Goal: Task Accomplishment & Management: Manage account settings

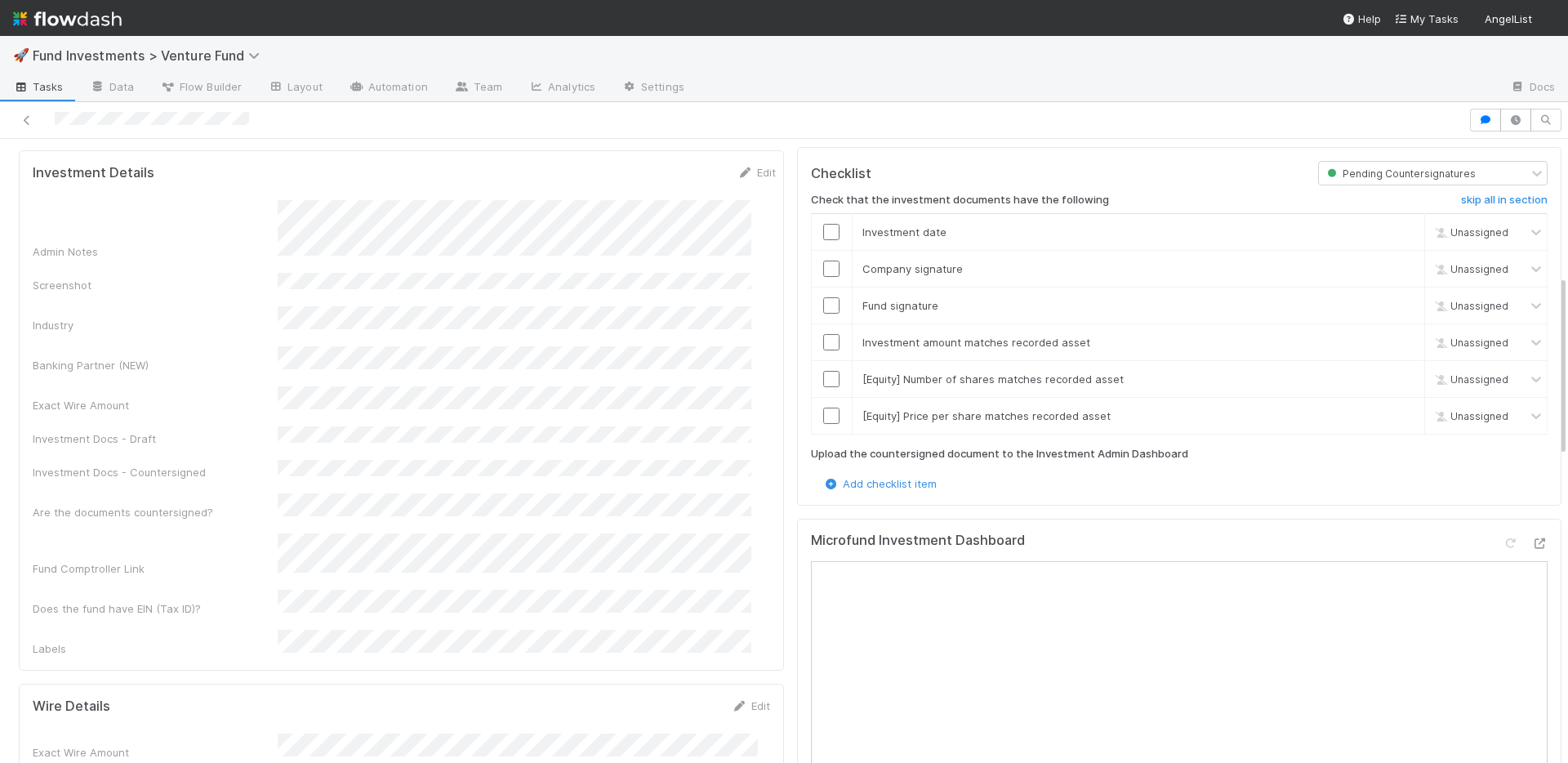
scroll to position [773, 0]
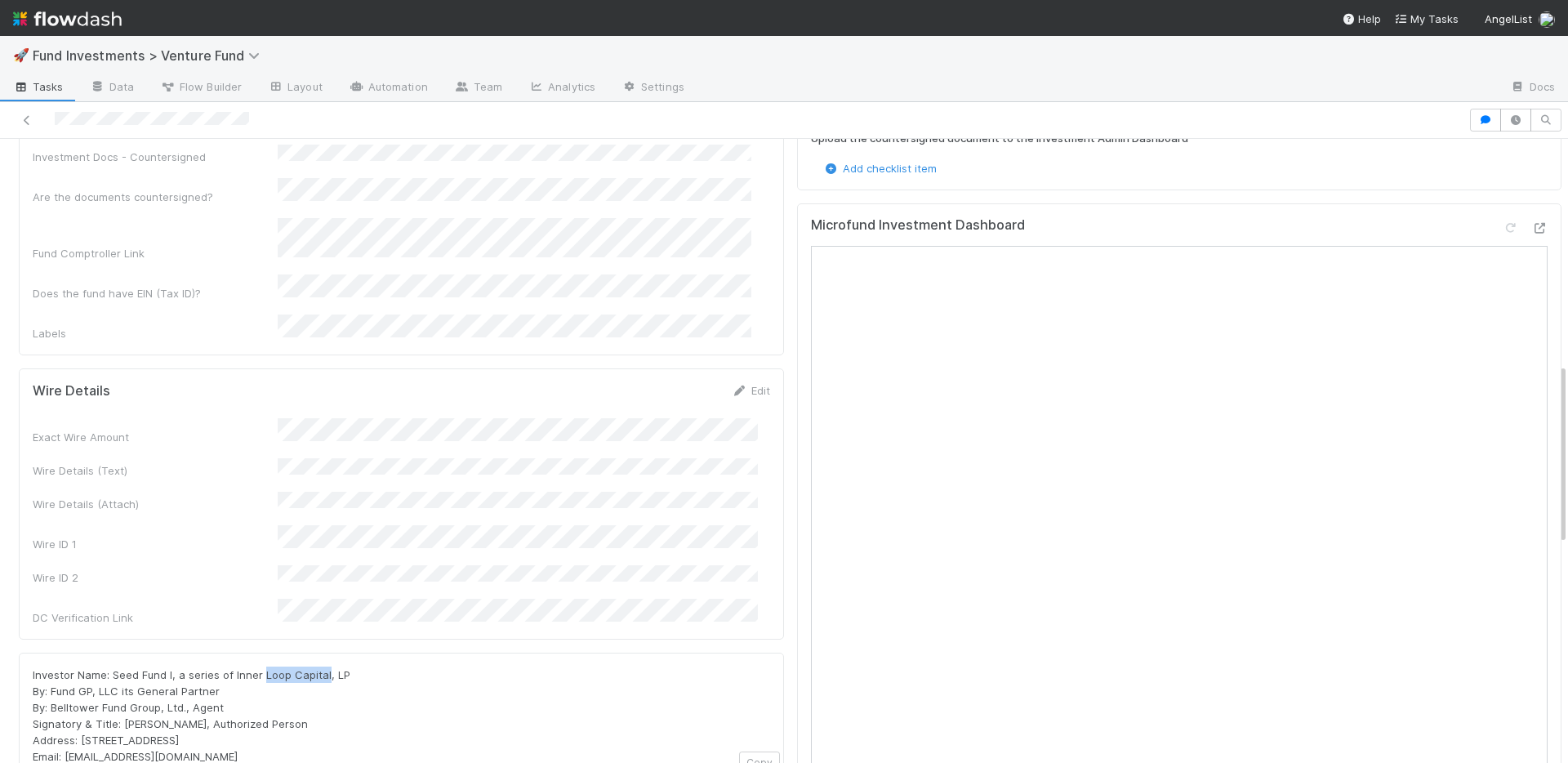
drag, startPoint x: 263, startPoint y: 574, endPoint x: 323, endPoint y: 575, distance: 60.0
click at [323, 668] on span "Investor Name: Seed Fund I, a series of Inner Loop Capital, LP By: Fund GP, LLC…" at bounding box center [191, 715] width 318 height 95
copy span "Loop Capital"
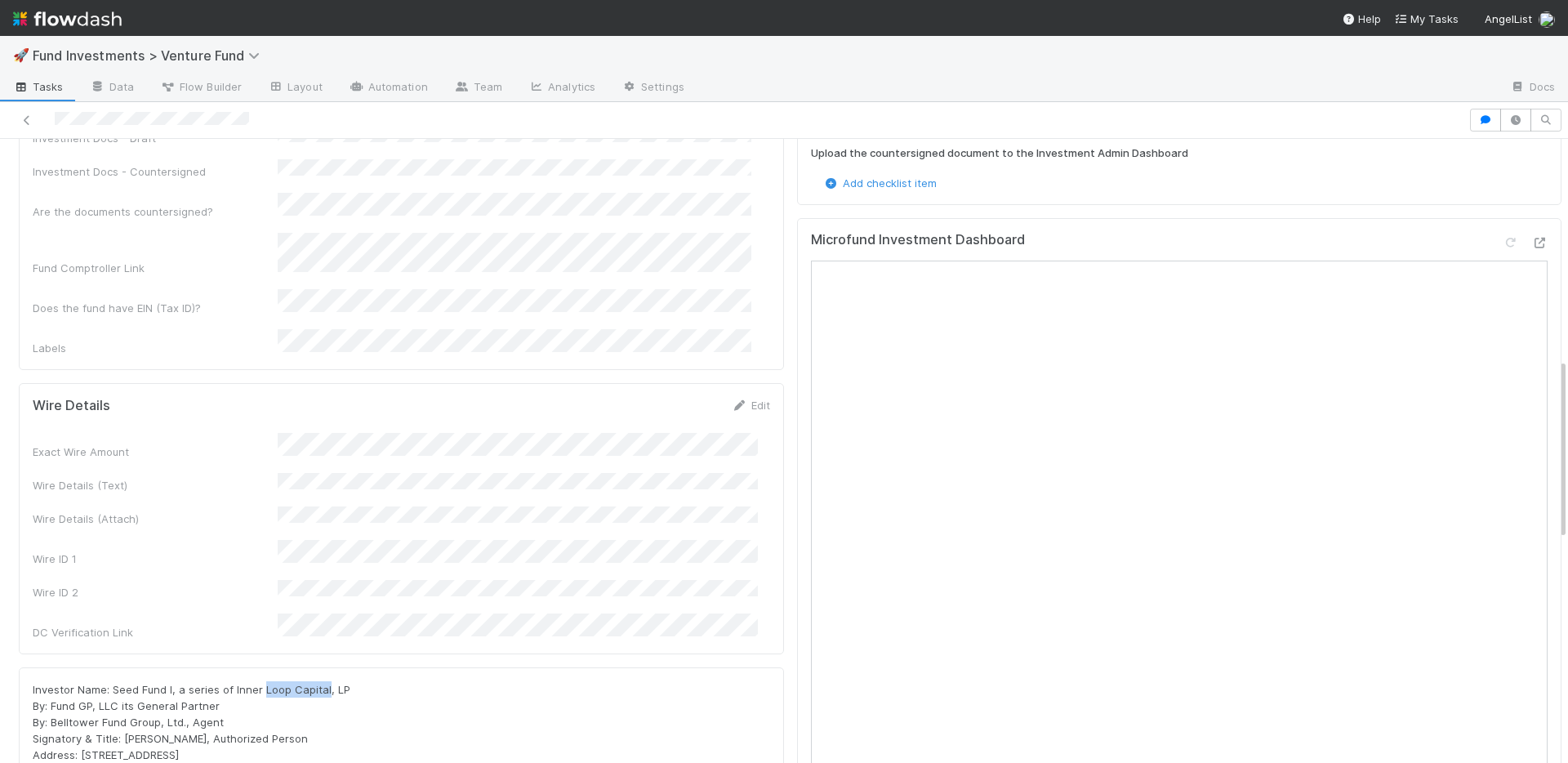
scroll to position [757, 0]
click at [1535, 247] on div "Microfund Investment Dashboard" at bounding box center [1179, 577] width 765 height 715
click at [1532, 238] on icon at bounding box center [1540, 243] width 16 height 11
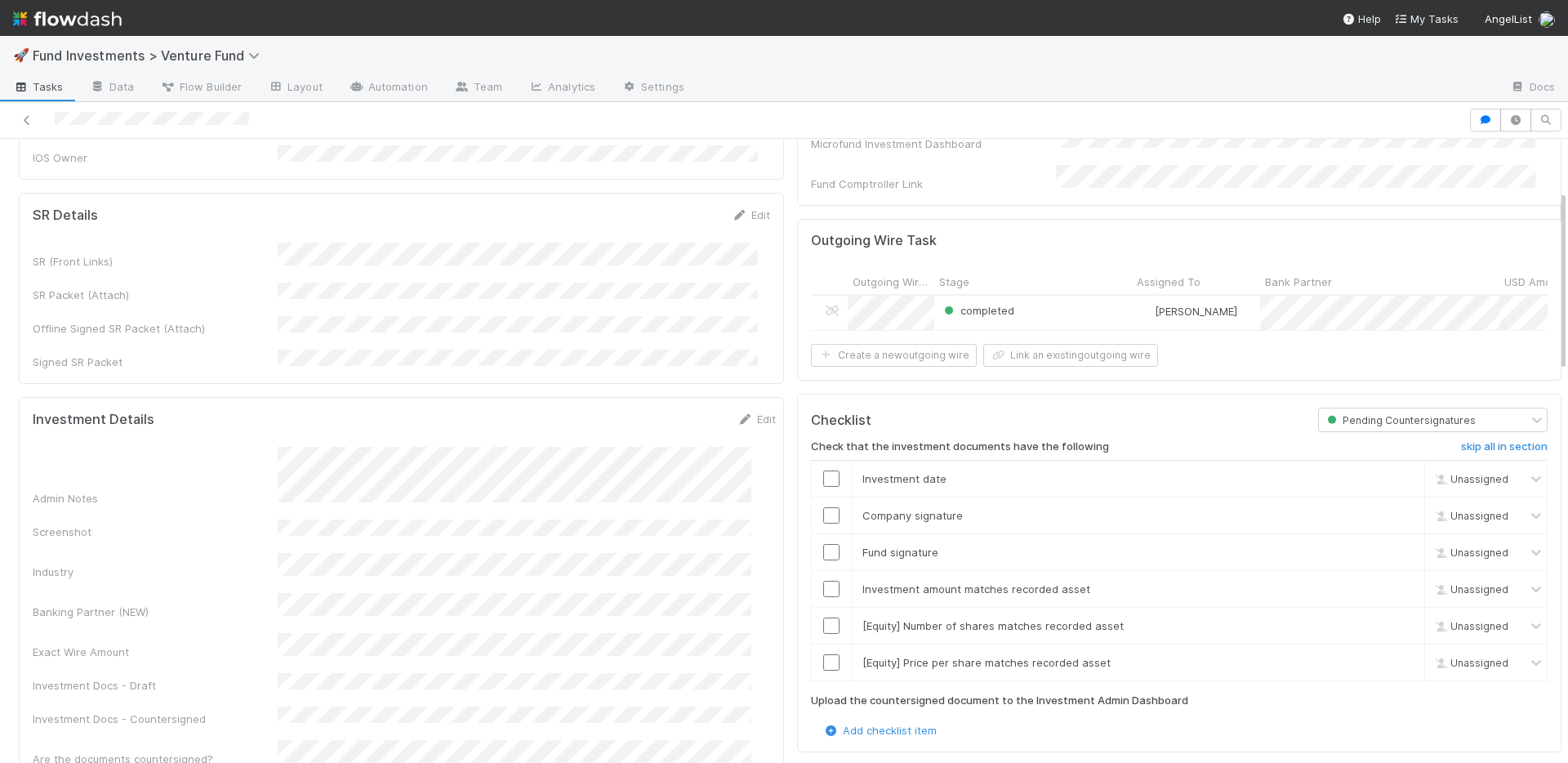
scroll to position [0, 0]
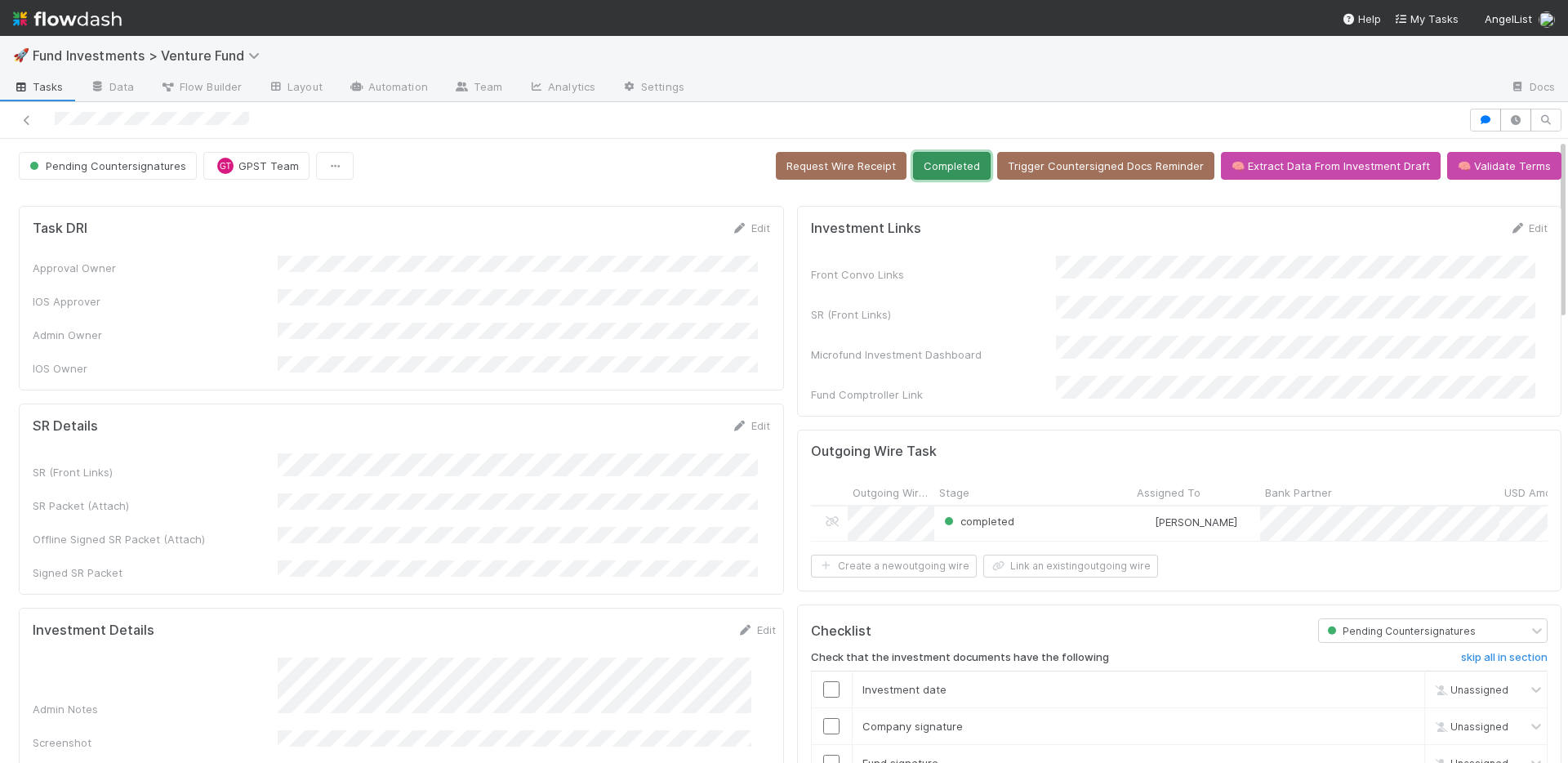
click at [948, 170] on button "Completed" at bounding box center [952, 166] width 78 height 28
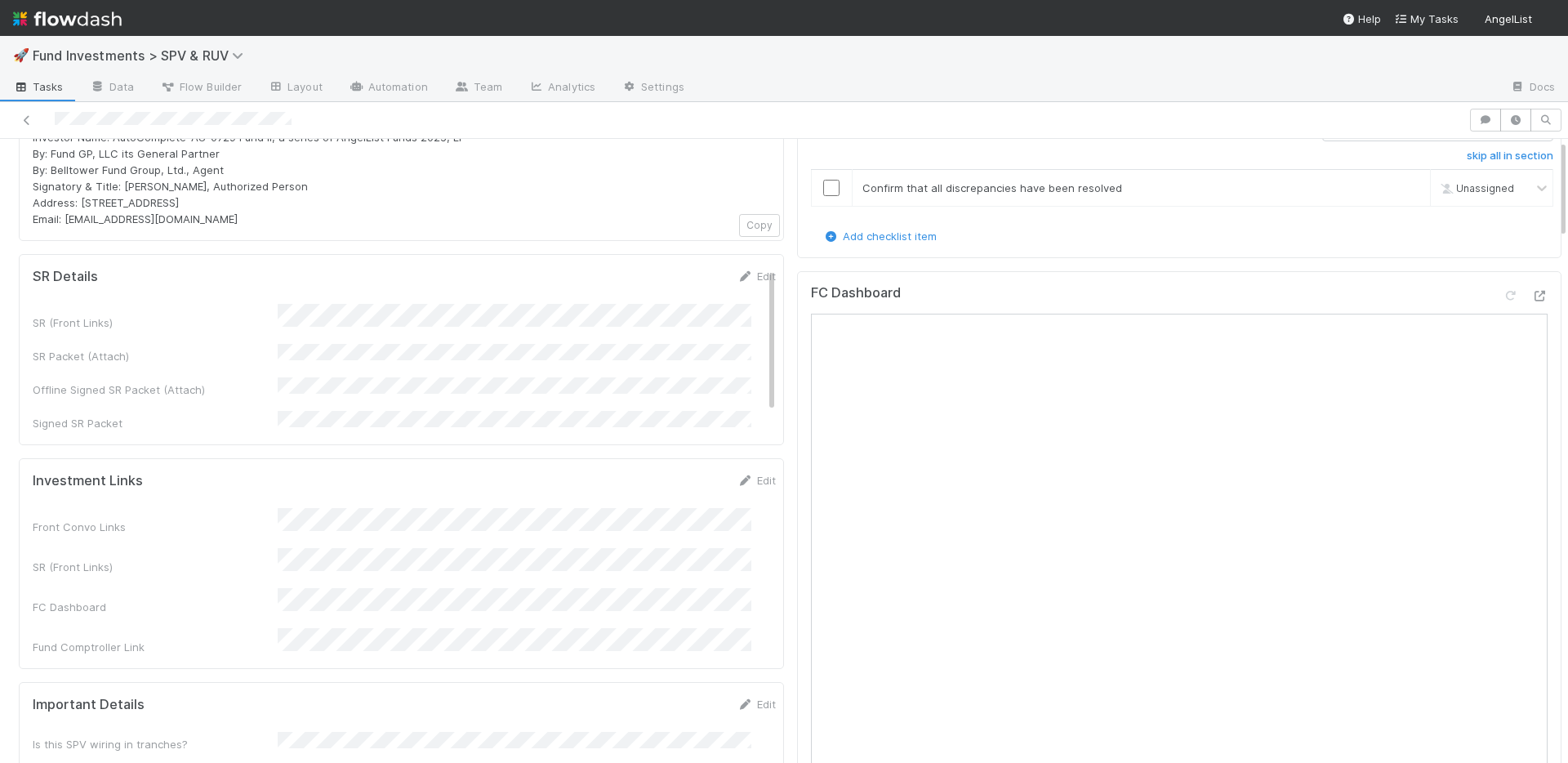
scroll to position [1307, 0]
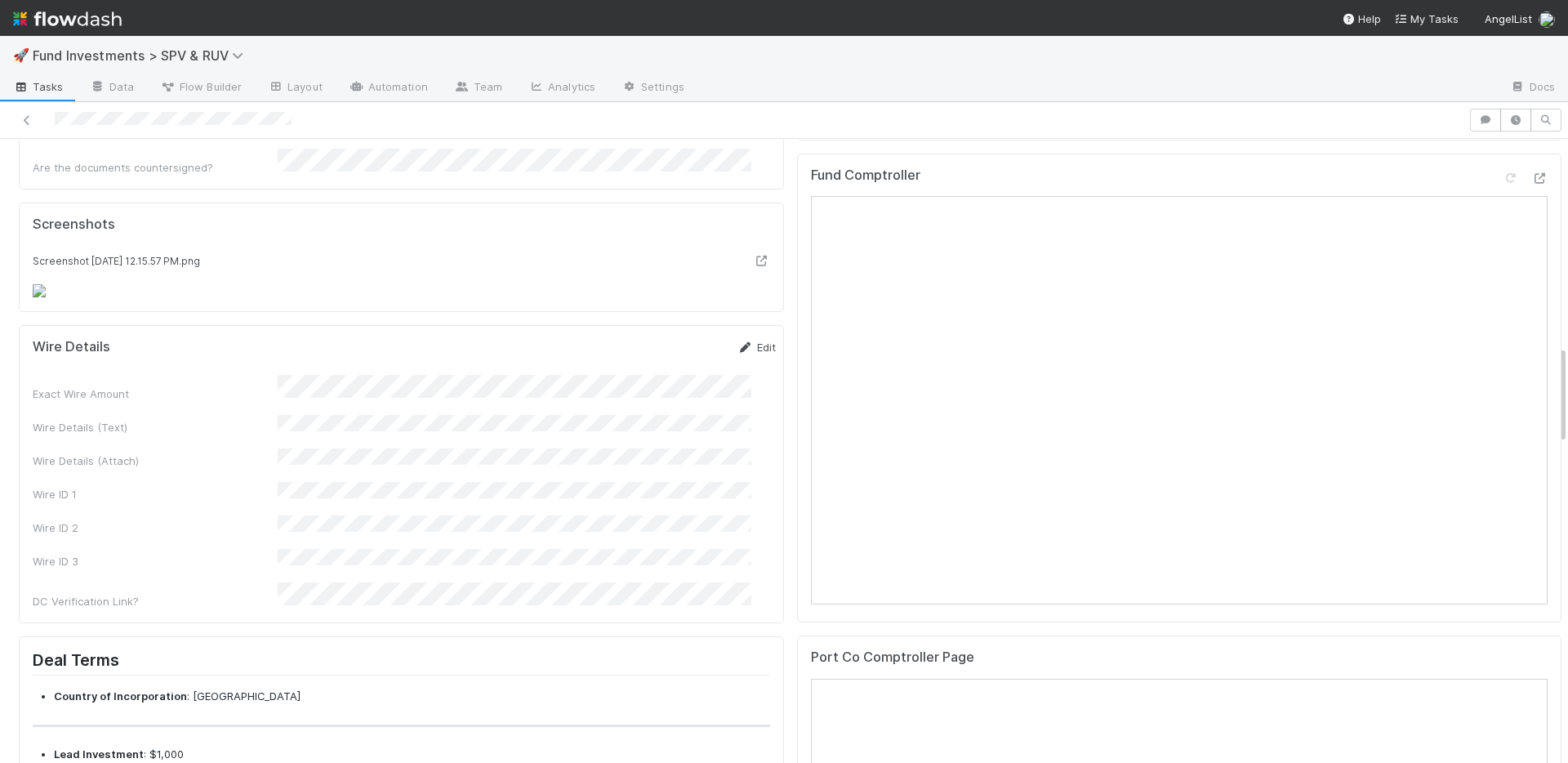
click at [738, 354] on link "Edit" at bounding box center [757, 347] width 39 height 13
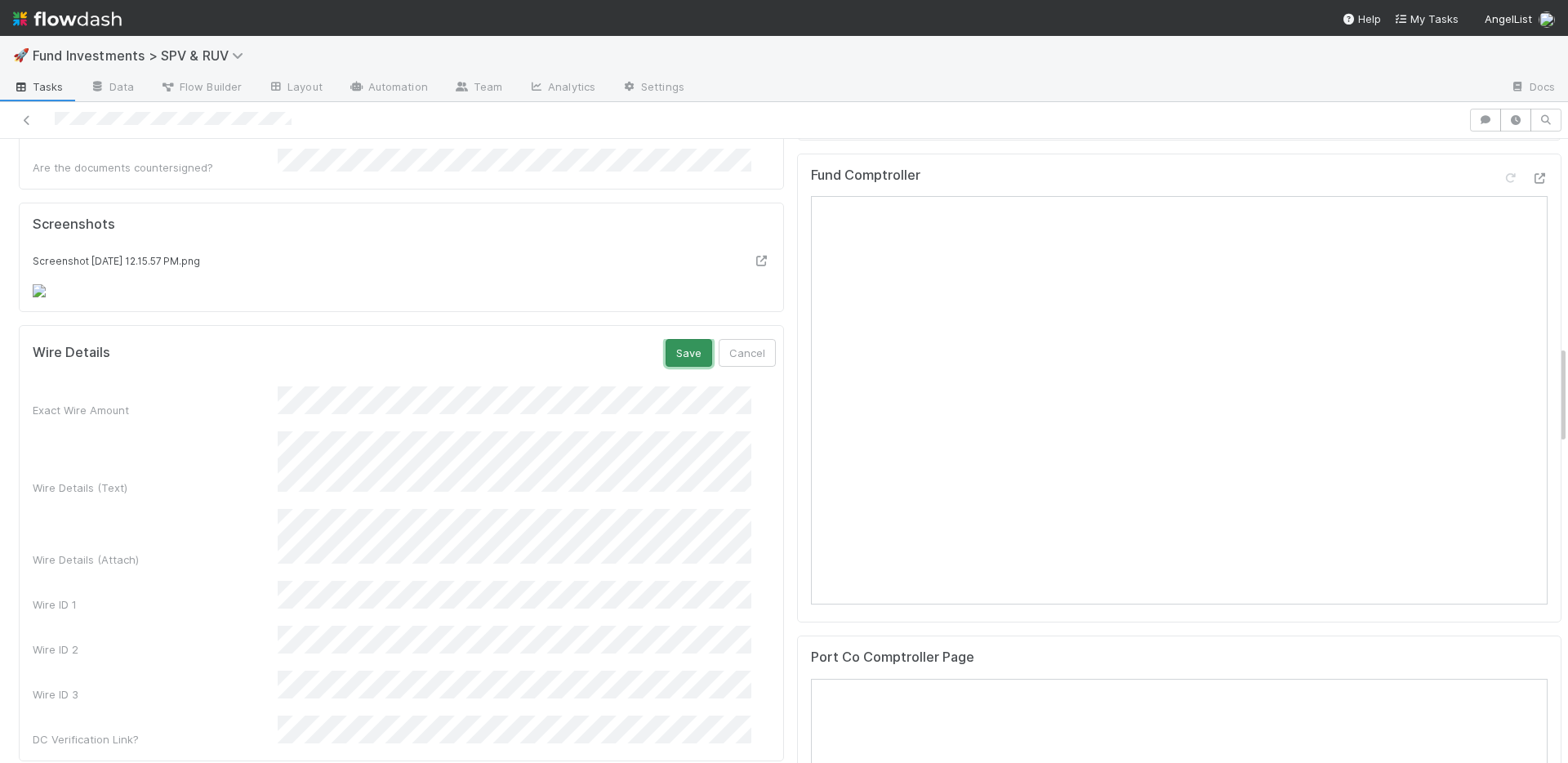
click at [665, 367] on button "Save" at bounding box center [688, 353] width 47 height 28
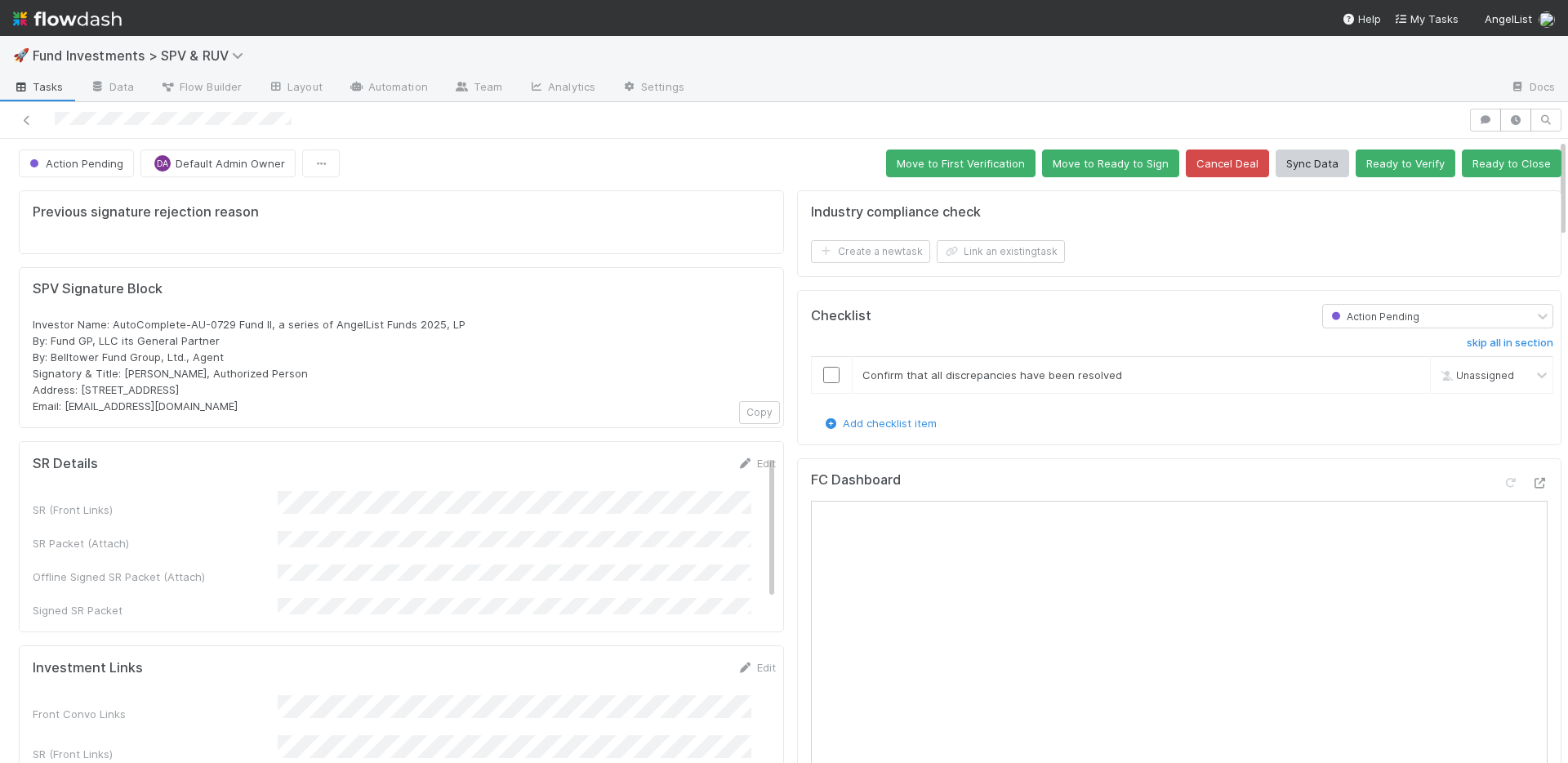
scroll to position [0, 0]
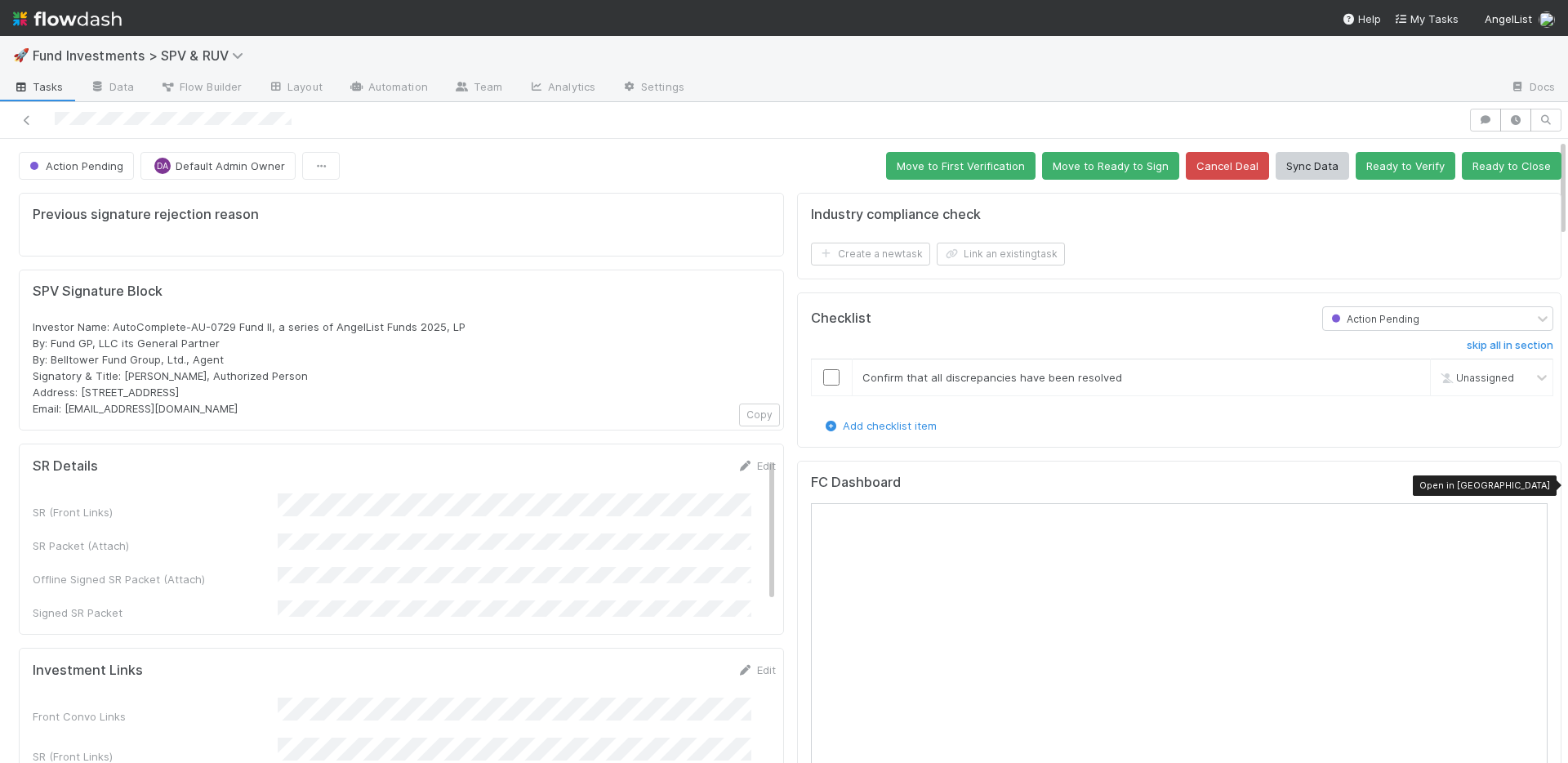
click at [1532, 480] on icon at bounding box center [1540, 485] width 16 height 11
click at [1129, 239] on form "Industry compliance check Create a new task Link an existing task" at bounding box center [1179, 235] width 738 height 59
click at [1467, 167] on button "Ready to Close" at bounding box center [1512, 166] width 100 height 28
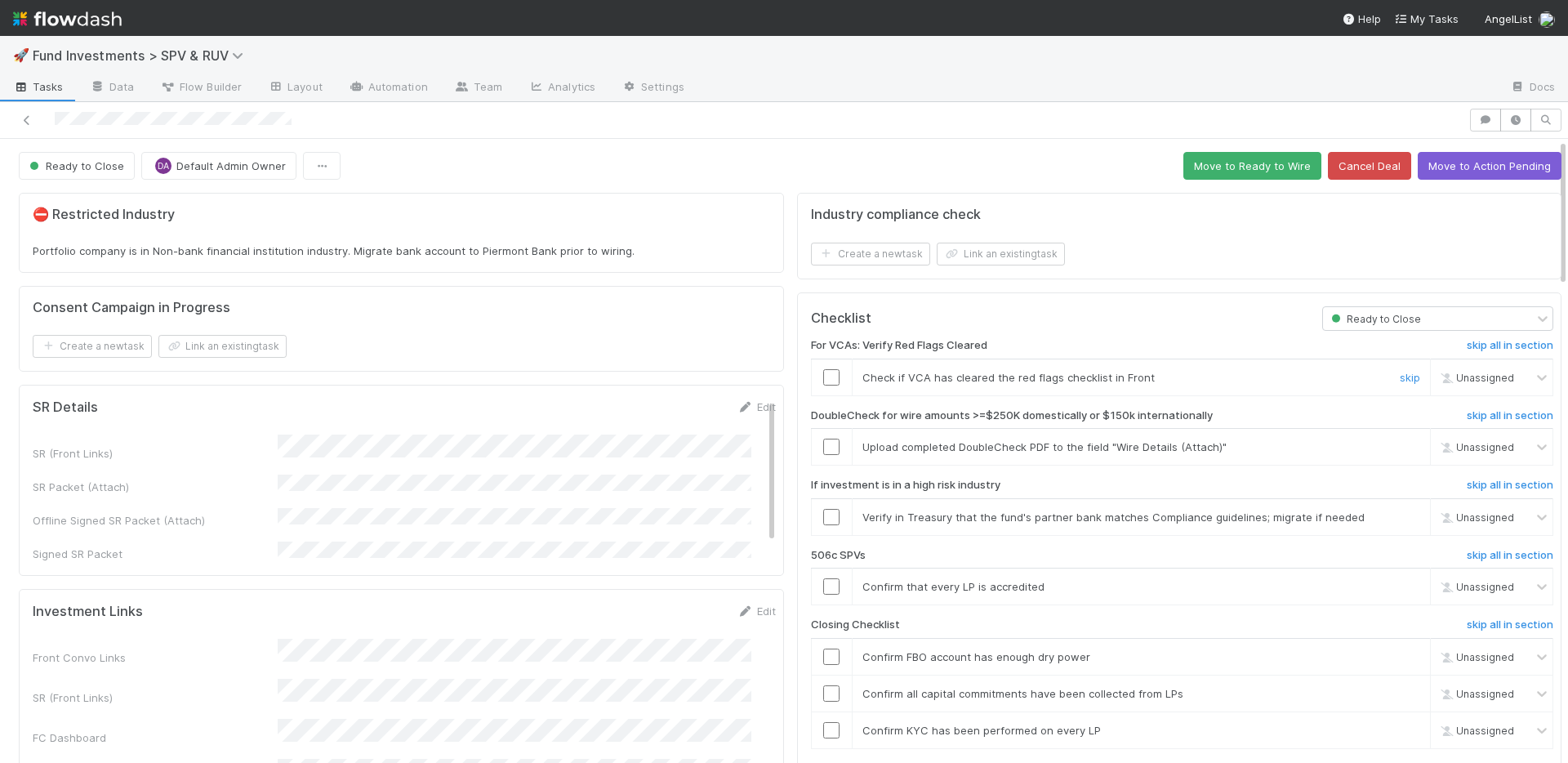
click at [824, 374] on input "checkbox" at bounding box center [832, 378] width 16 height 16
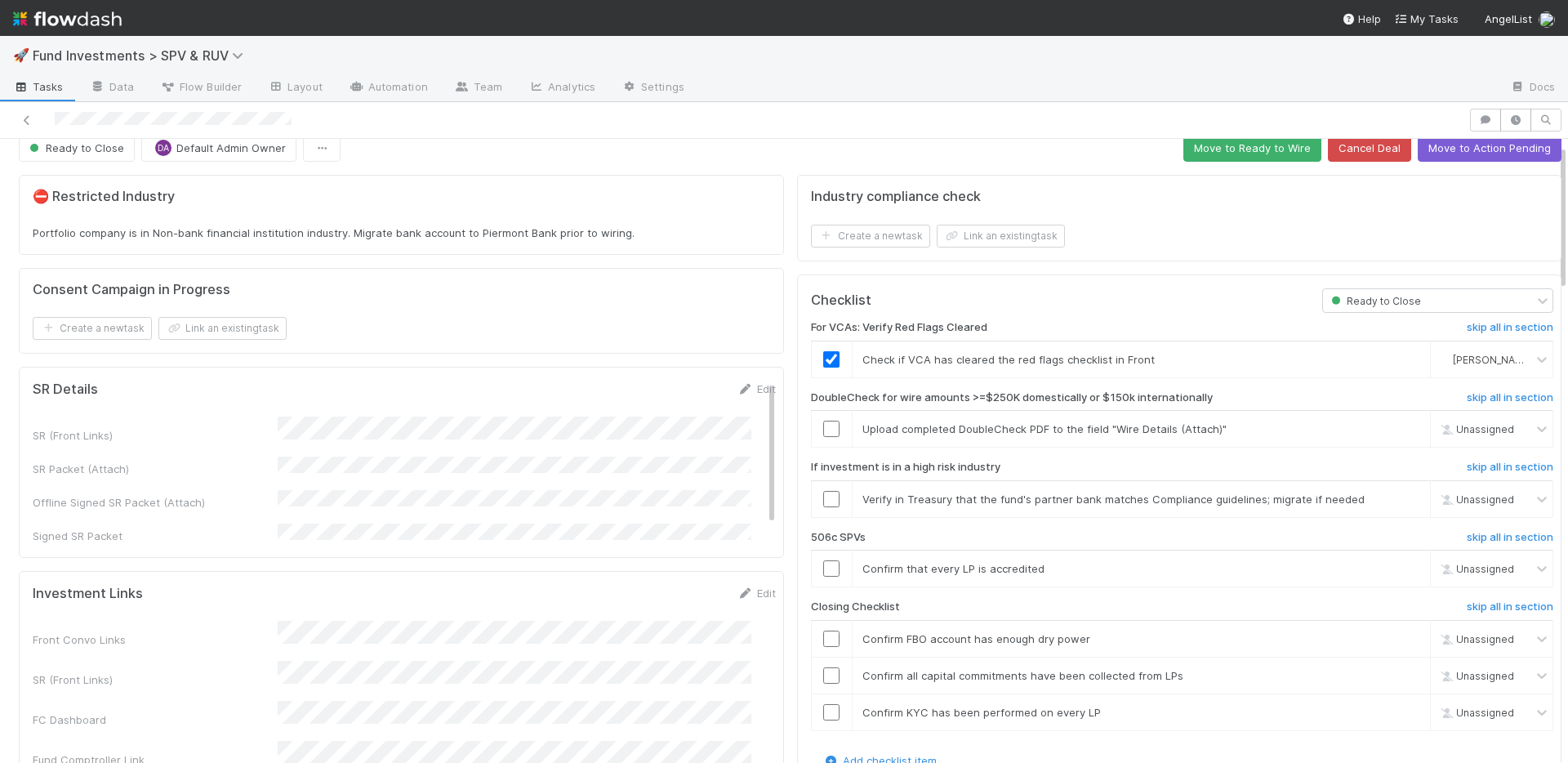
scroll to position [31, 0]
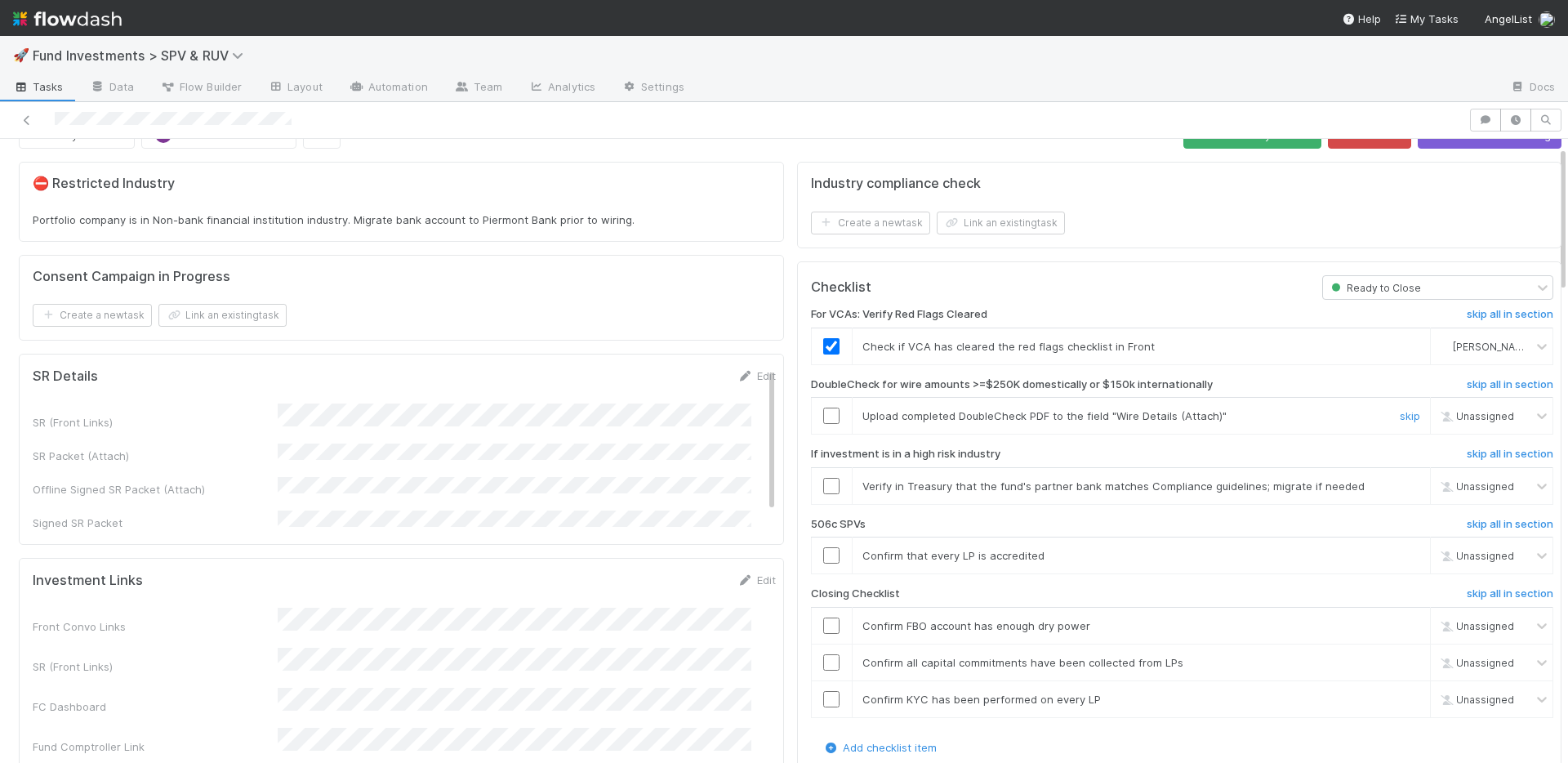
click at [824, 415] on input "checkbox" at bounding box center [832, 415] width 16 height 16
click at [1401, 488] on link "skip" at bounding box center [1411, 485] width 21 height 13
click at [1401, 556] on link "skip" at bounding box center [1411, 555] width 21 height 13
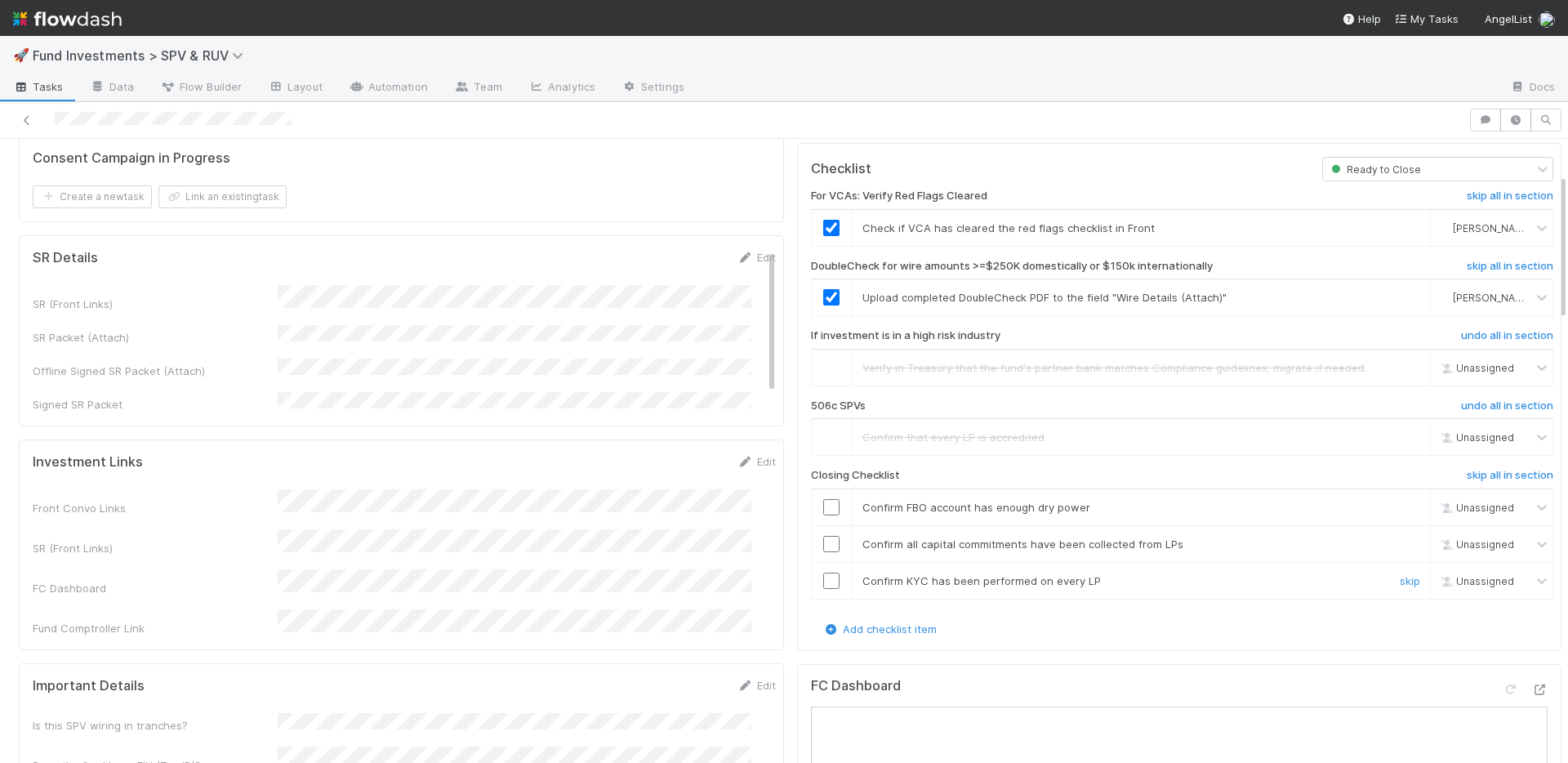
scroll to position [161, 0]
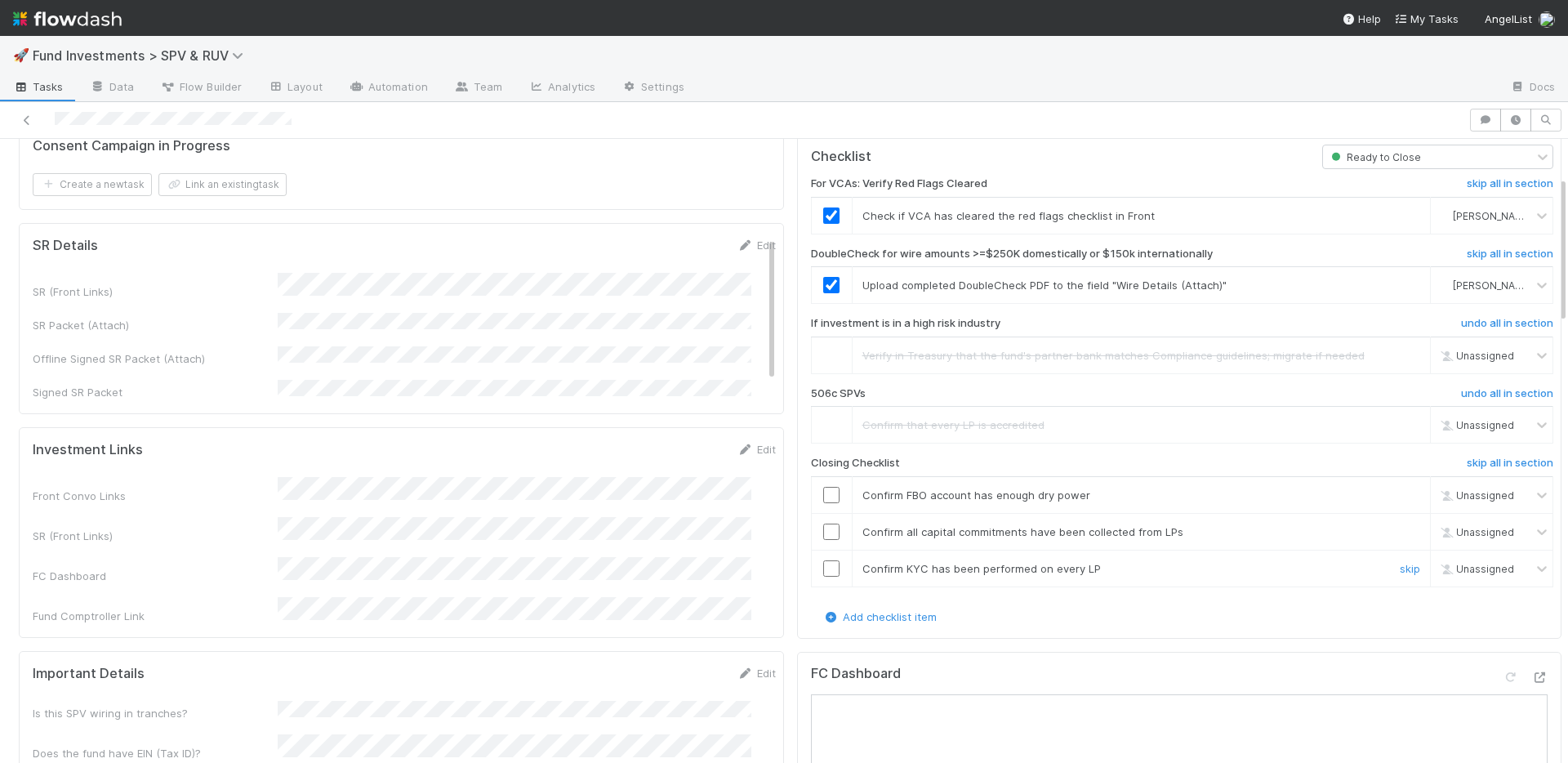
click at [824, 570] on input "checkbox" at bounding box center [832, 569] width 16 height 16
click at [824, 529] on input "checkbox" at bounding box center [832, 532] width 16 height 16
click at [824, 497] on input "checkbox" at bounding box center [832, 495] width 16 height 16
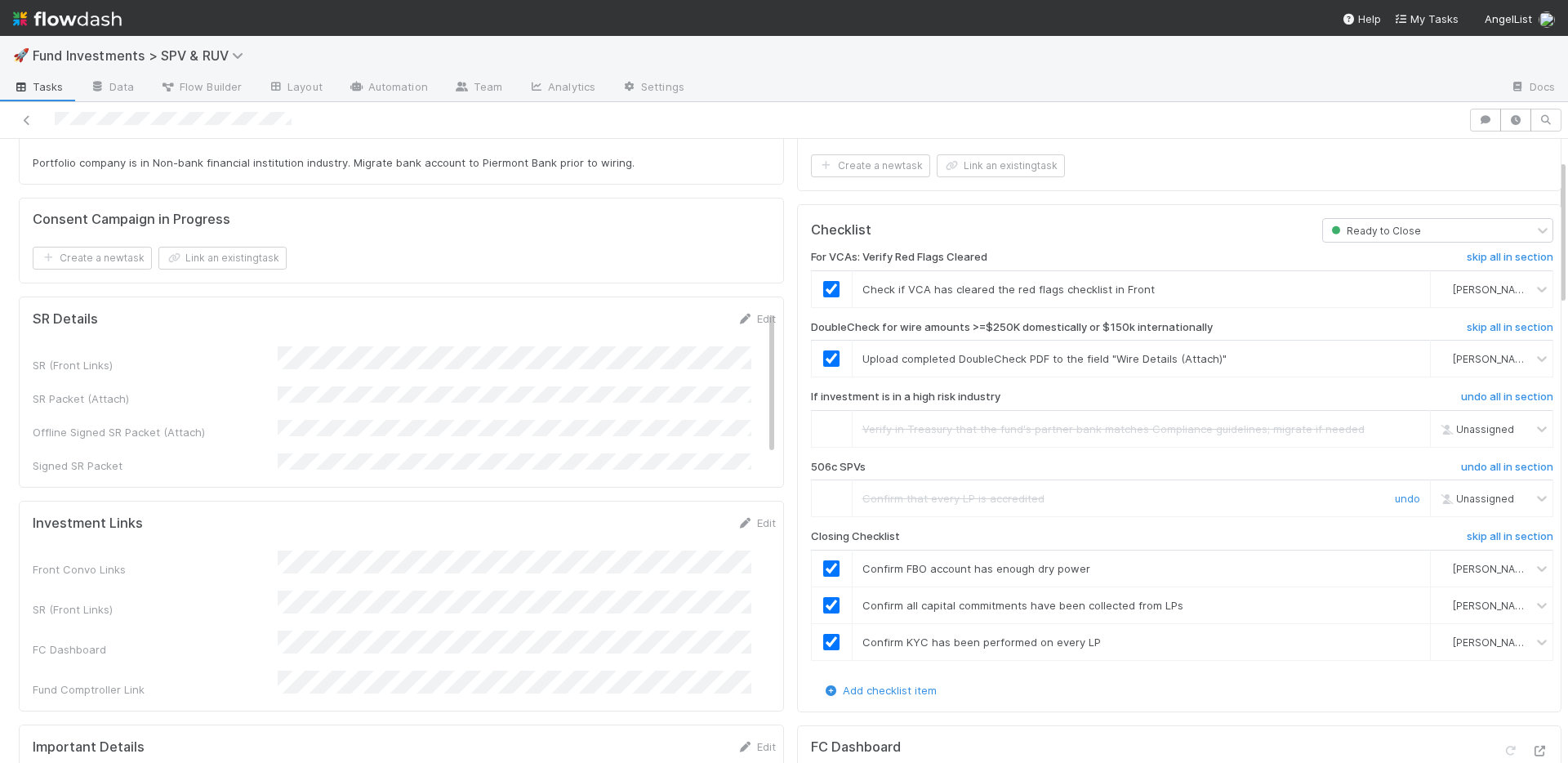
scroll to position [0, 0]
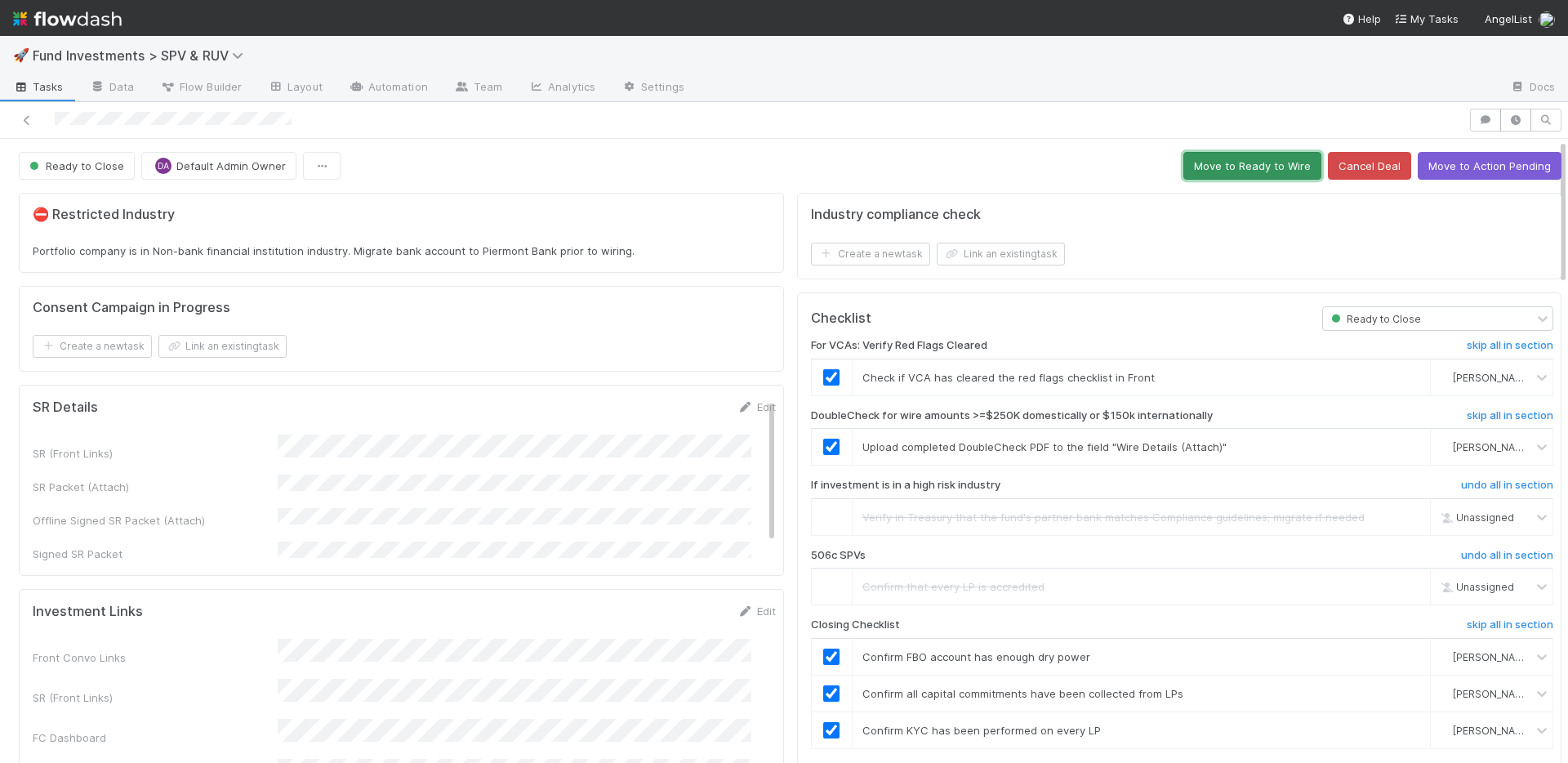
click at [1252, 170] on button "Move to Ready to Wire" at bounding box center [1252, 166] width 138 height 28
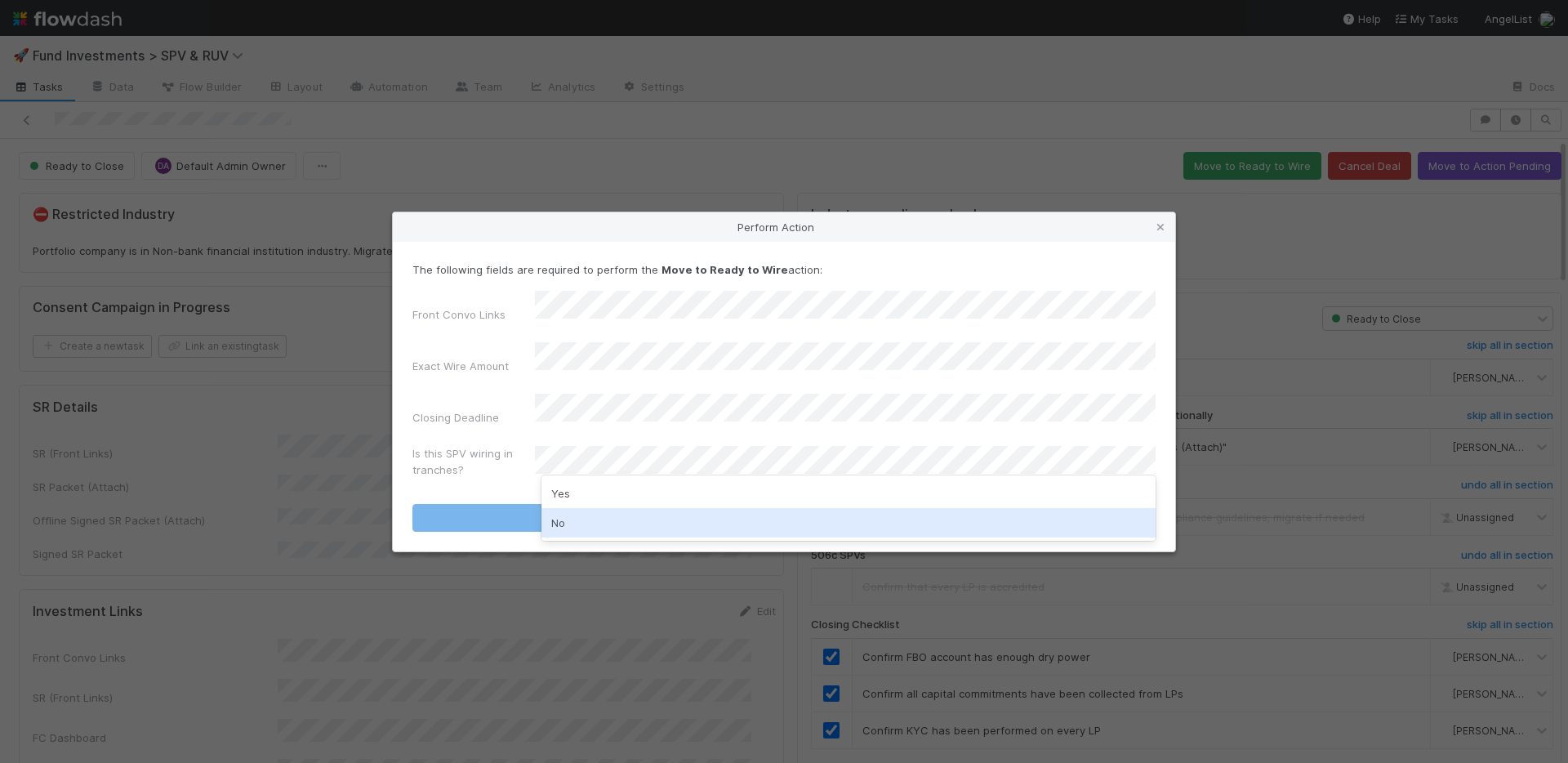
click at [597, 517] on div "No" at bounding box center [849, 523] width 615 height 30
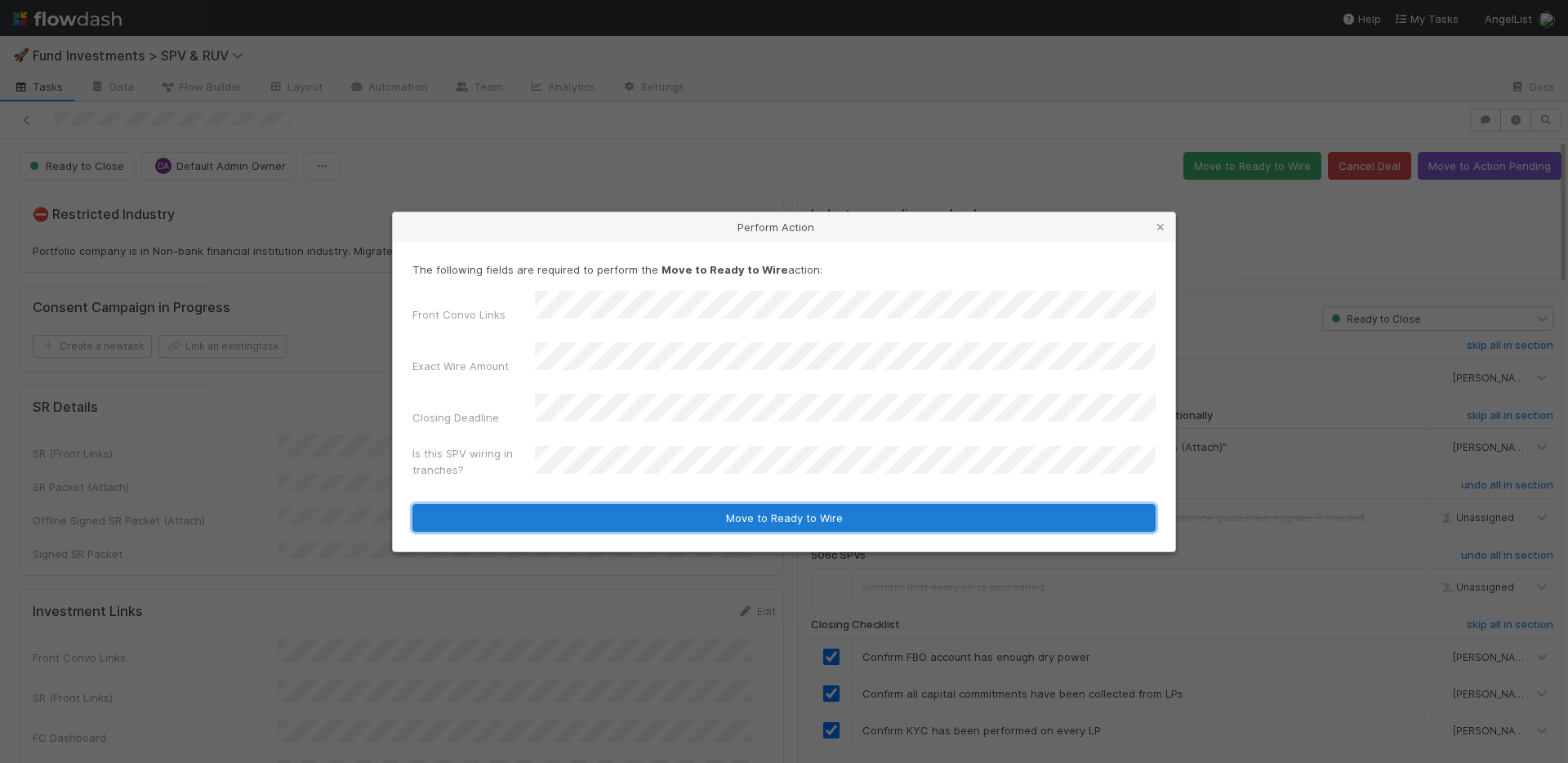
click at [607, 504] on button "Move to Ready to Wire" at bounding box center [784, 518] width 743 height 28
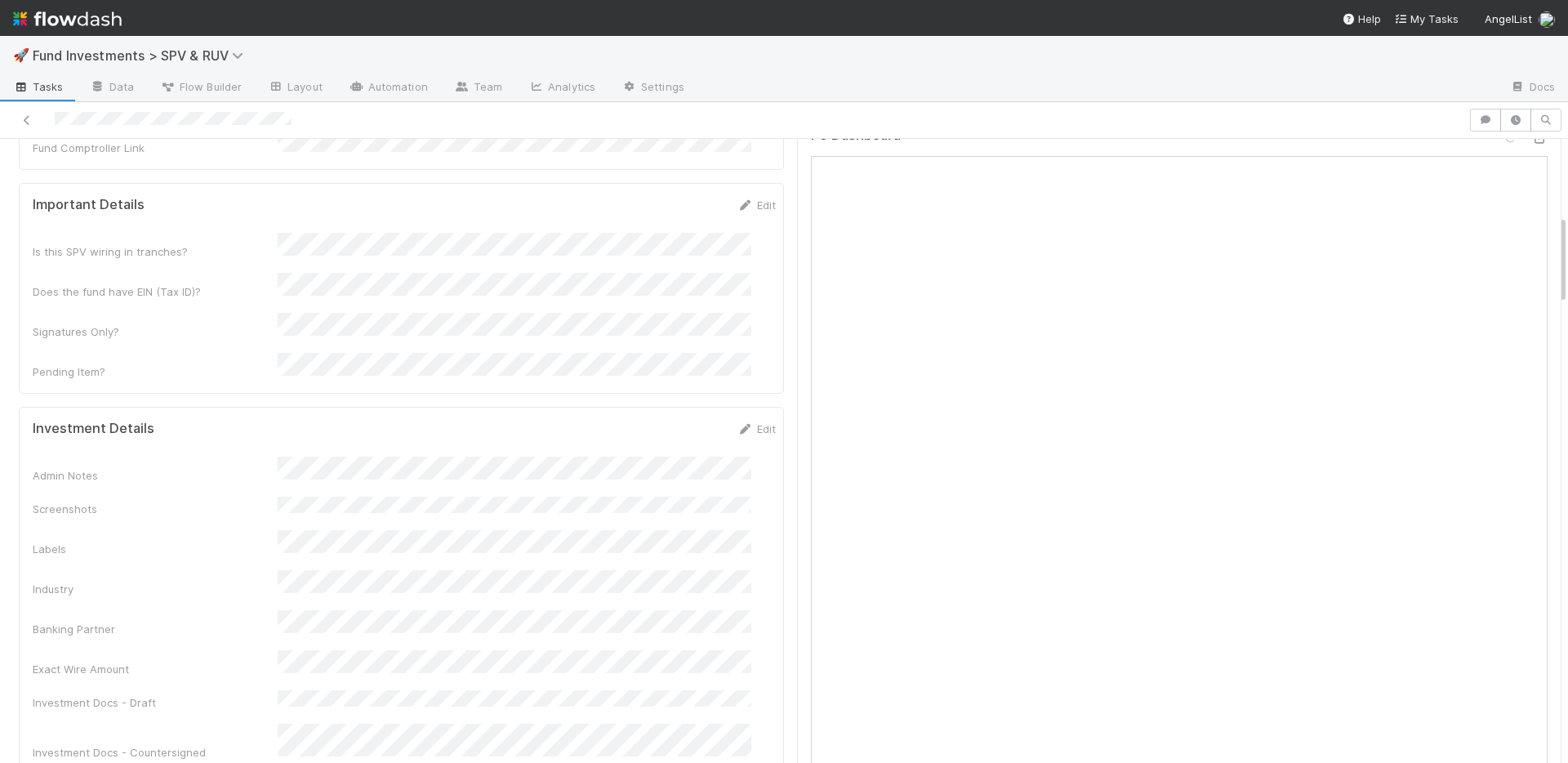
scroll to position [193, 0]
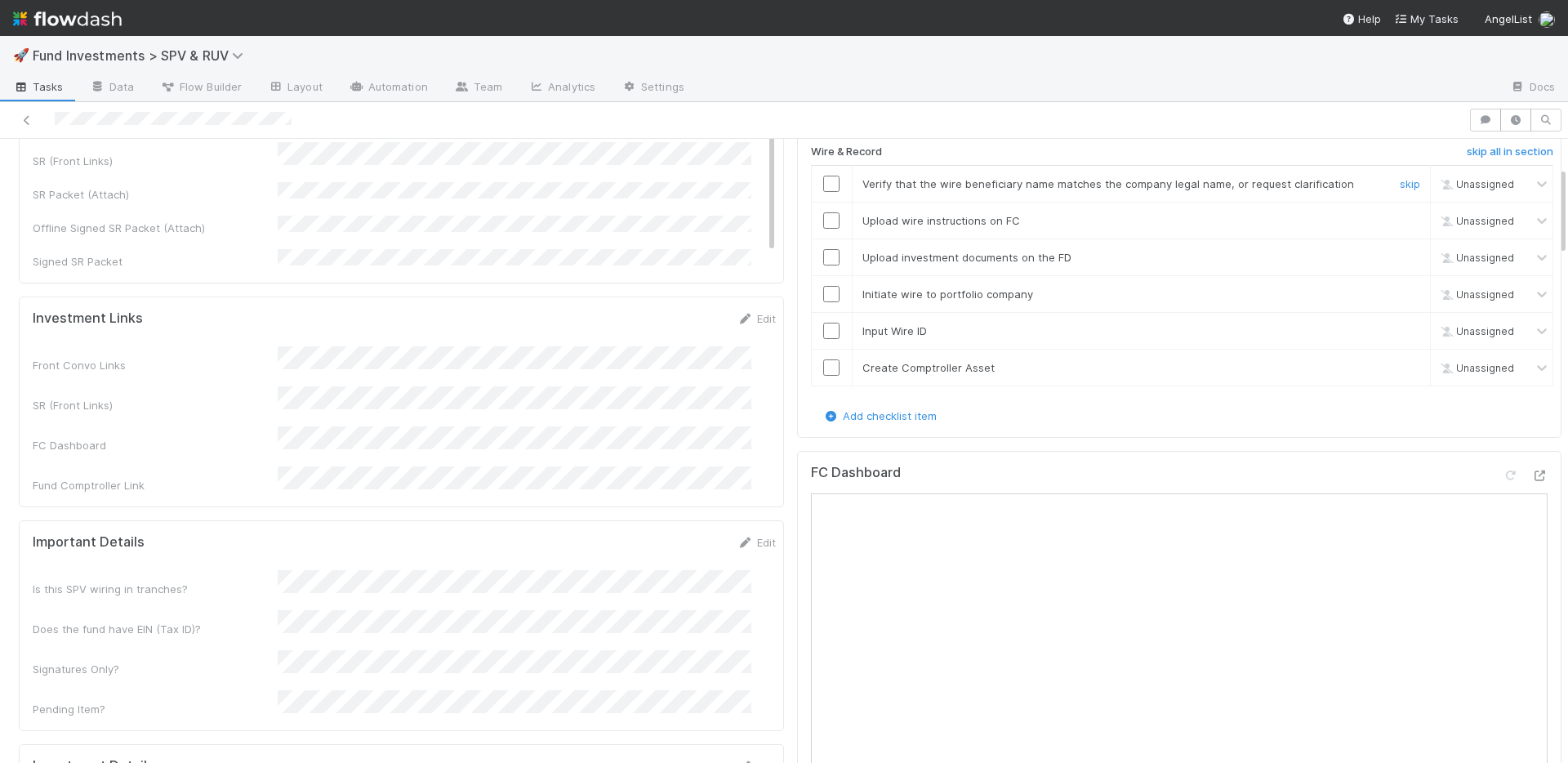
click at [824, 186] on input "checkbox" at bounding box center [832, 183] width 16 height 16
click at [824, 220] on input "checkbox" at bounding box center [832, 220] width 16 height 16
click at [824, 252] on input "checkbox" at bounding box center [832, 257] width 16 height 16
click at [824, 290] on input "checkbox" at bounding box center [832, 294] width 16 height 16
click at [824, 329] on input "checkbox" at bounding box center [832, 331] width 16 height 16
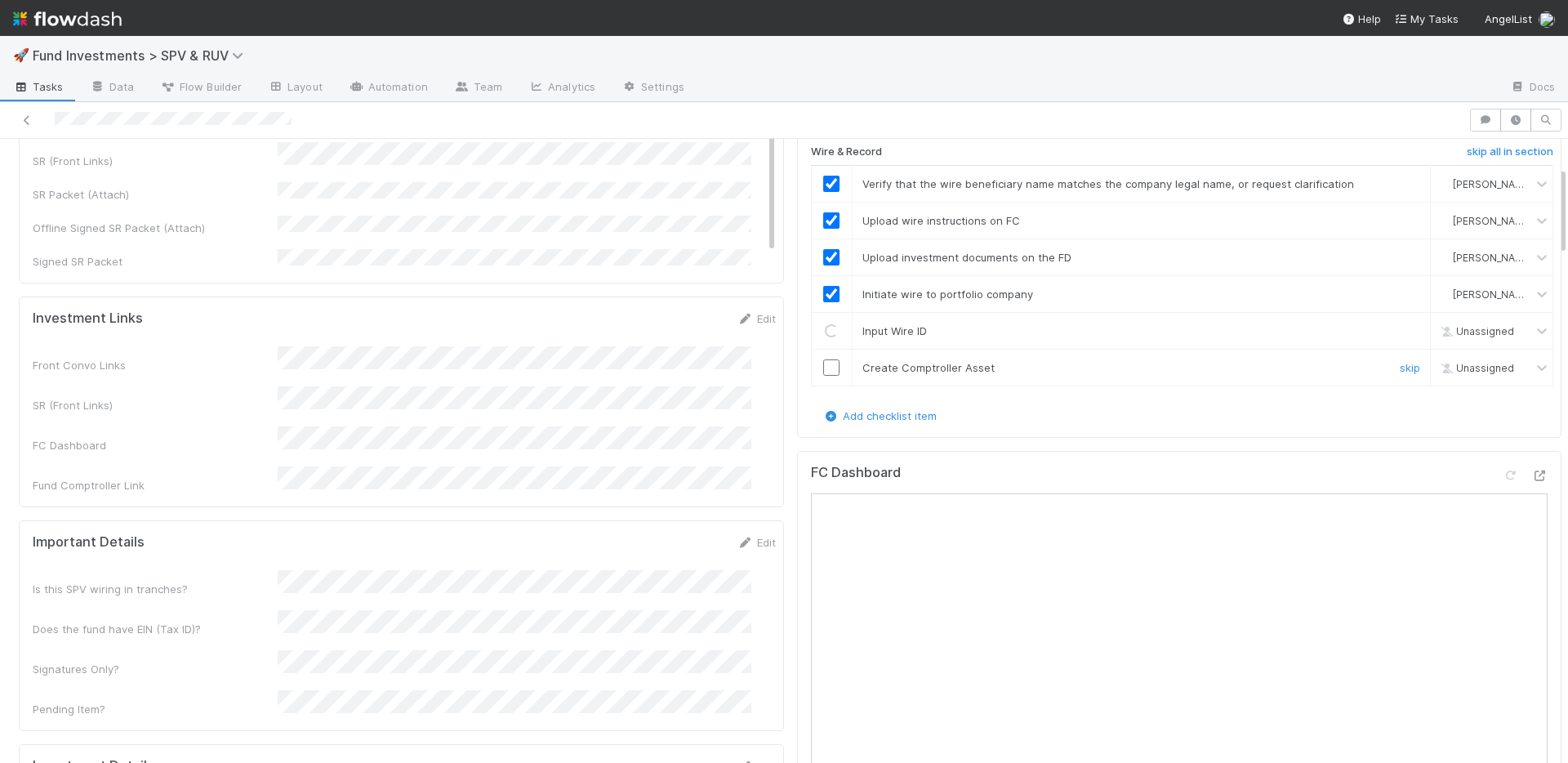
click at [824, 370] on input "checkbox" at bounding box center [832, 368] width 16 height 16
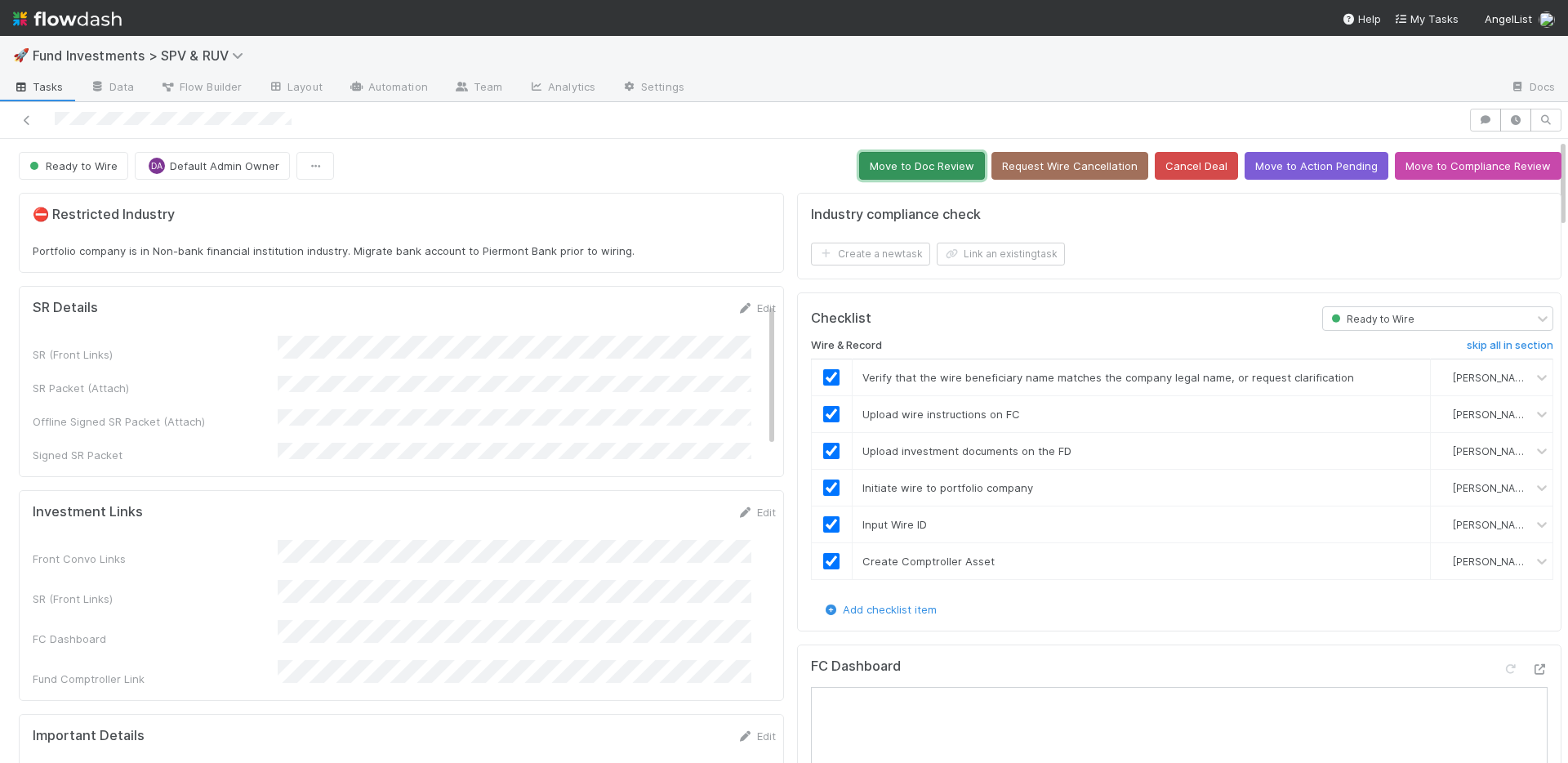
click at [877, 170] on button "Move to Doc Review" at bounding box center [922, 166] width 126 height 28
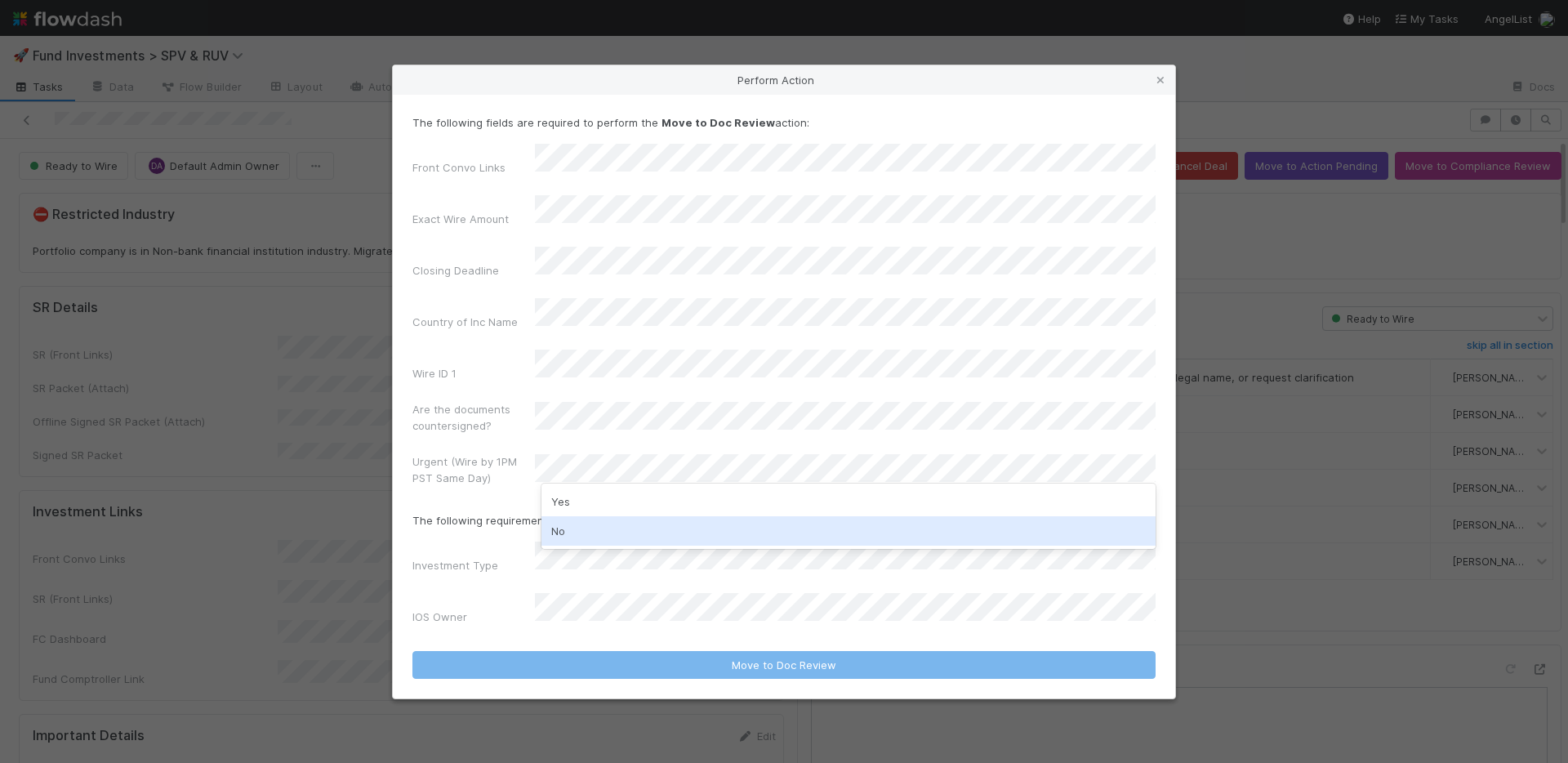
click at [611, 523] on div "No" at bounding box center [849, 531] width 615 height 30
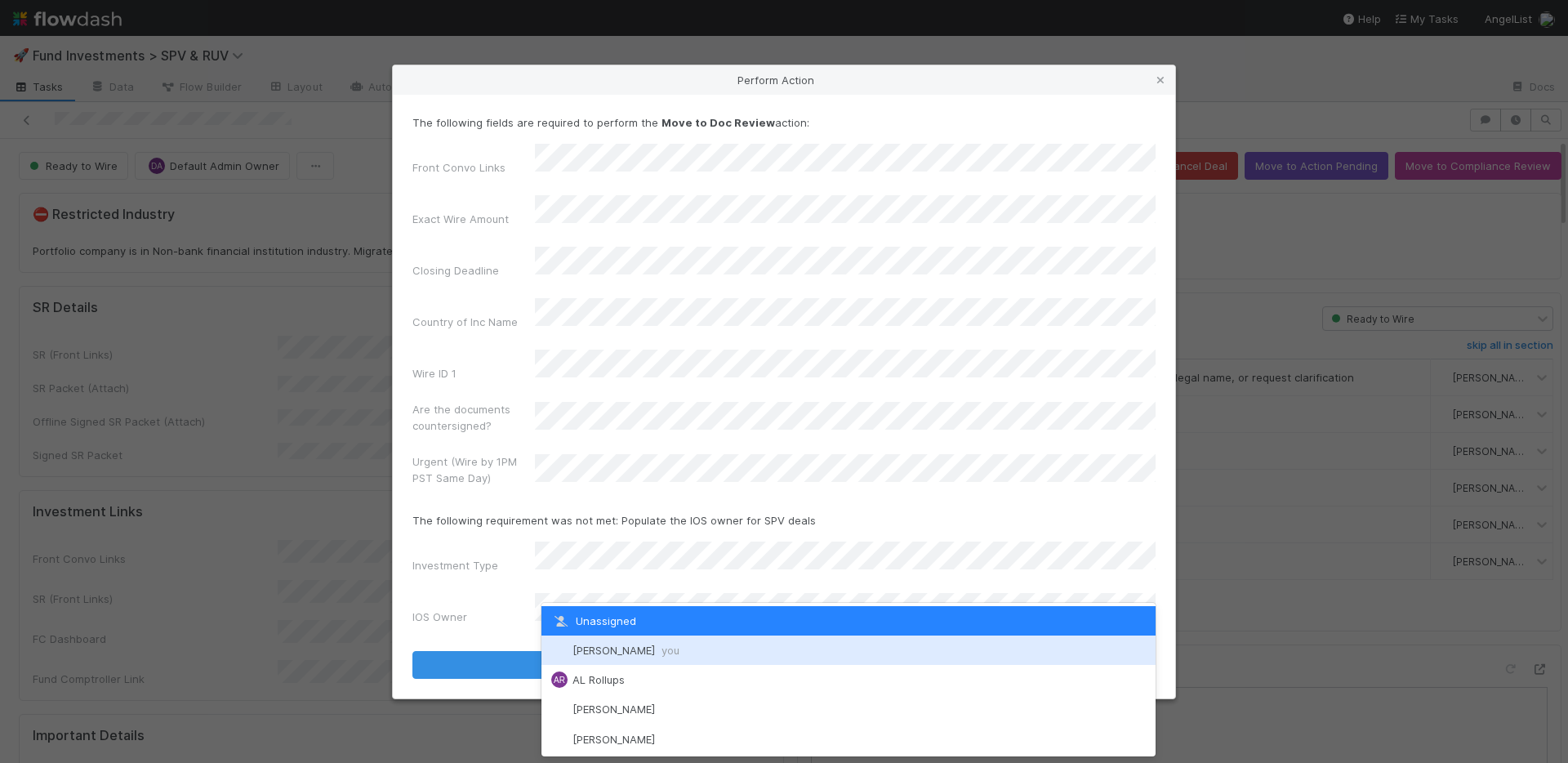
click at [606, 646] on span "Nate Richards you" at bounding box center [626, 649] width 107 height 13
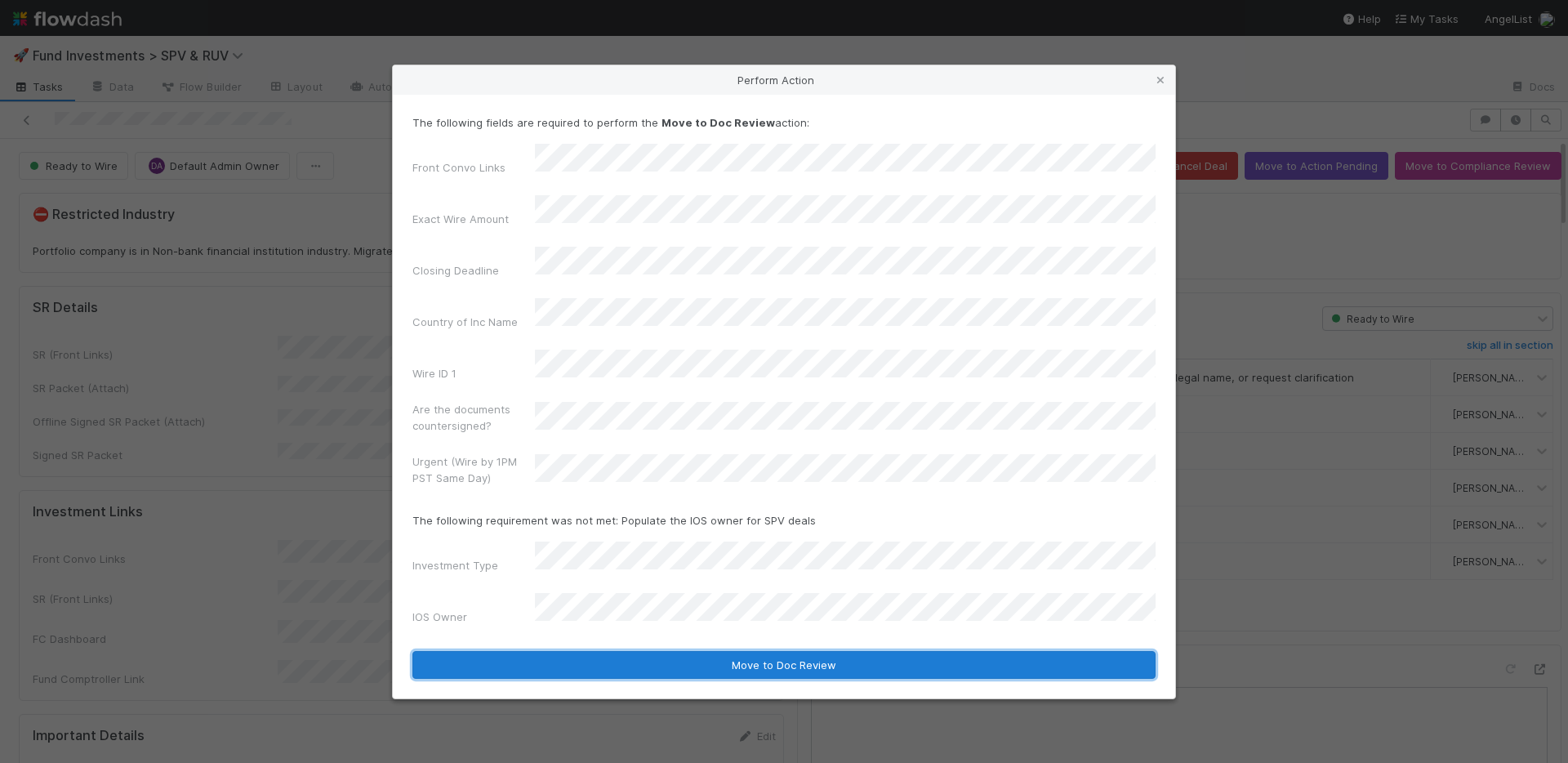
click at [615, 651] on button "Move to Doc Review" at bounding box center [784, 665] width 743 height 28
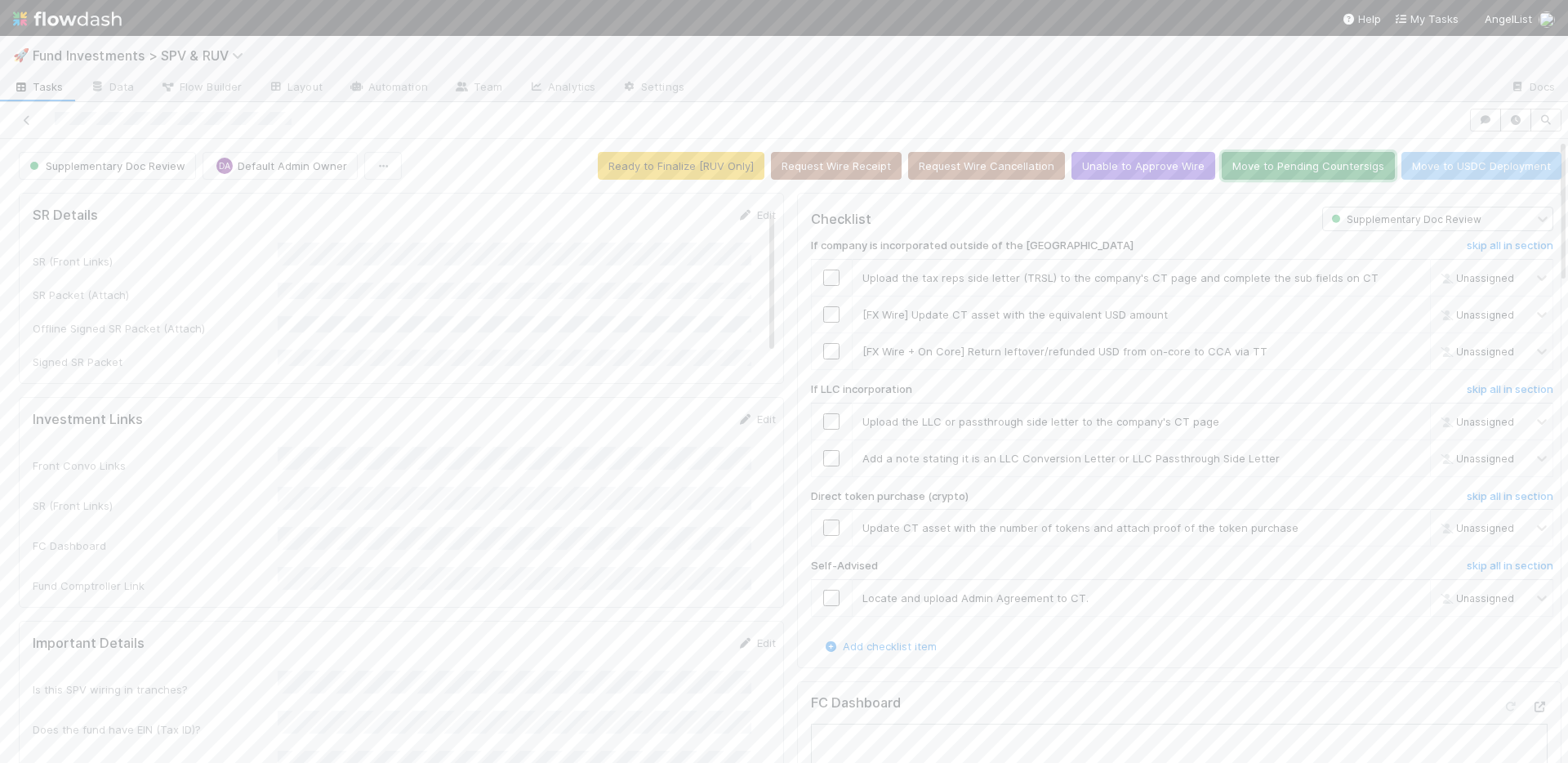
click at [1254, 170] on button "Move to Pending Countersigs" at bounding box center [1309, 166] width 173 height 28
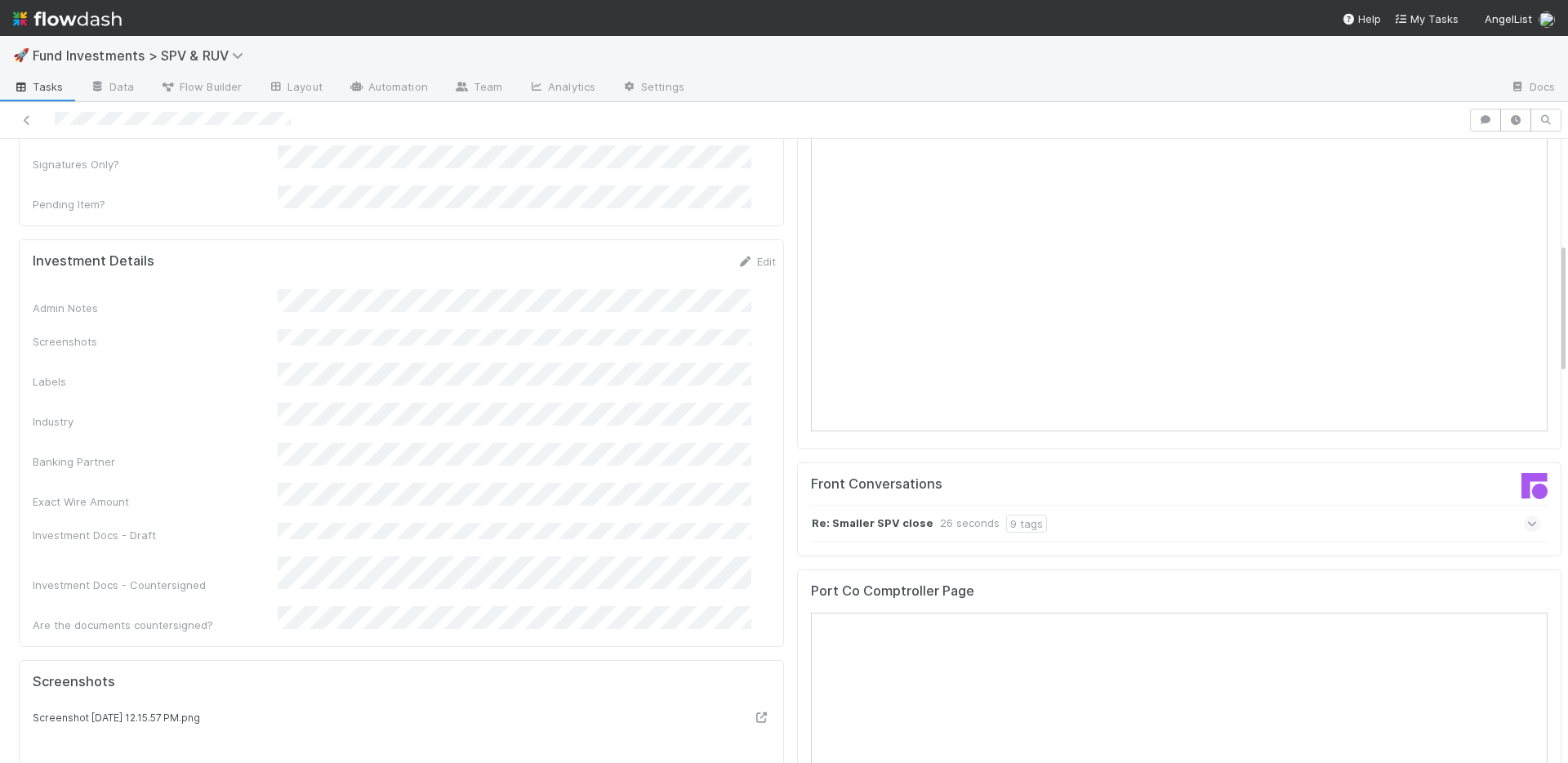
scroll to position [796, 0]
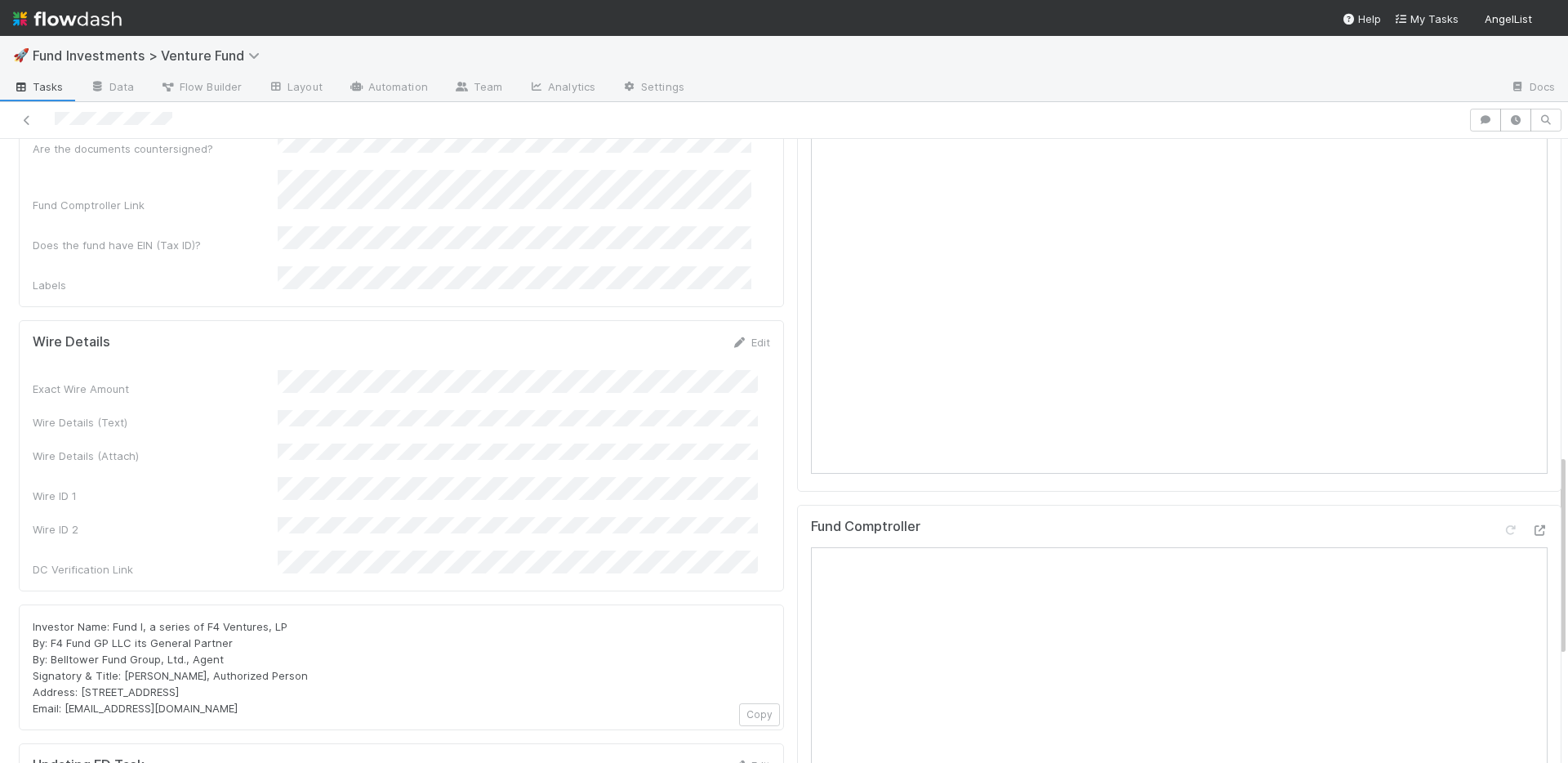
scroll to position [1024, 0]
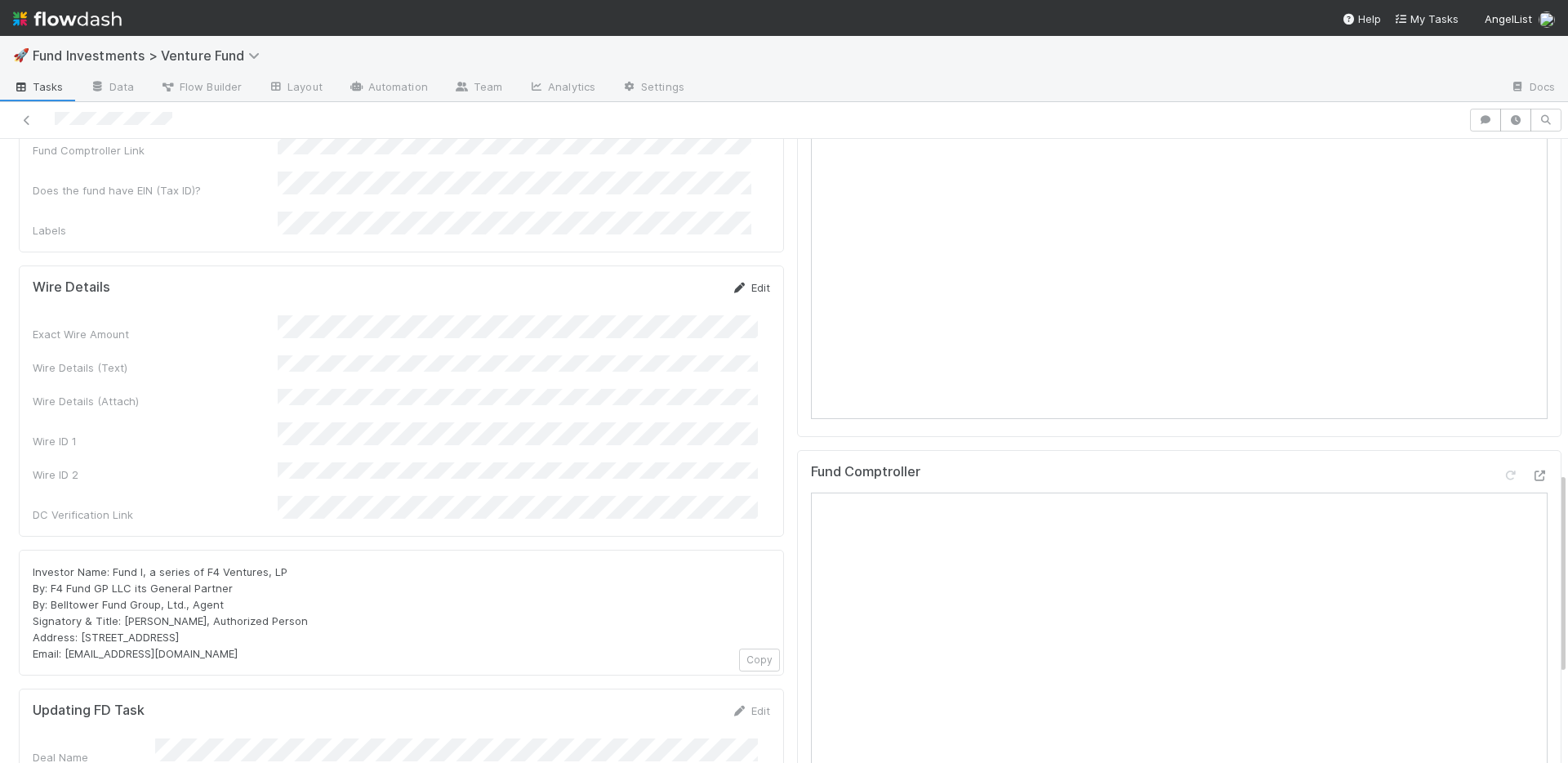
click at [738, 281] on link "Edit" at bounding box center [751, 287] width 39 height 13
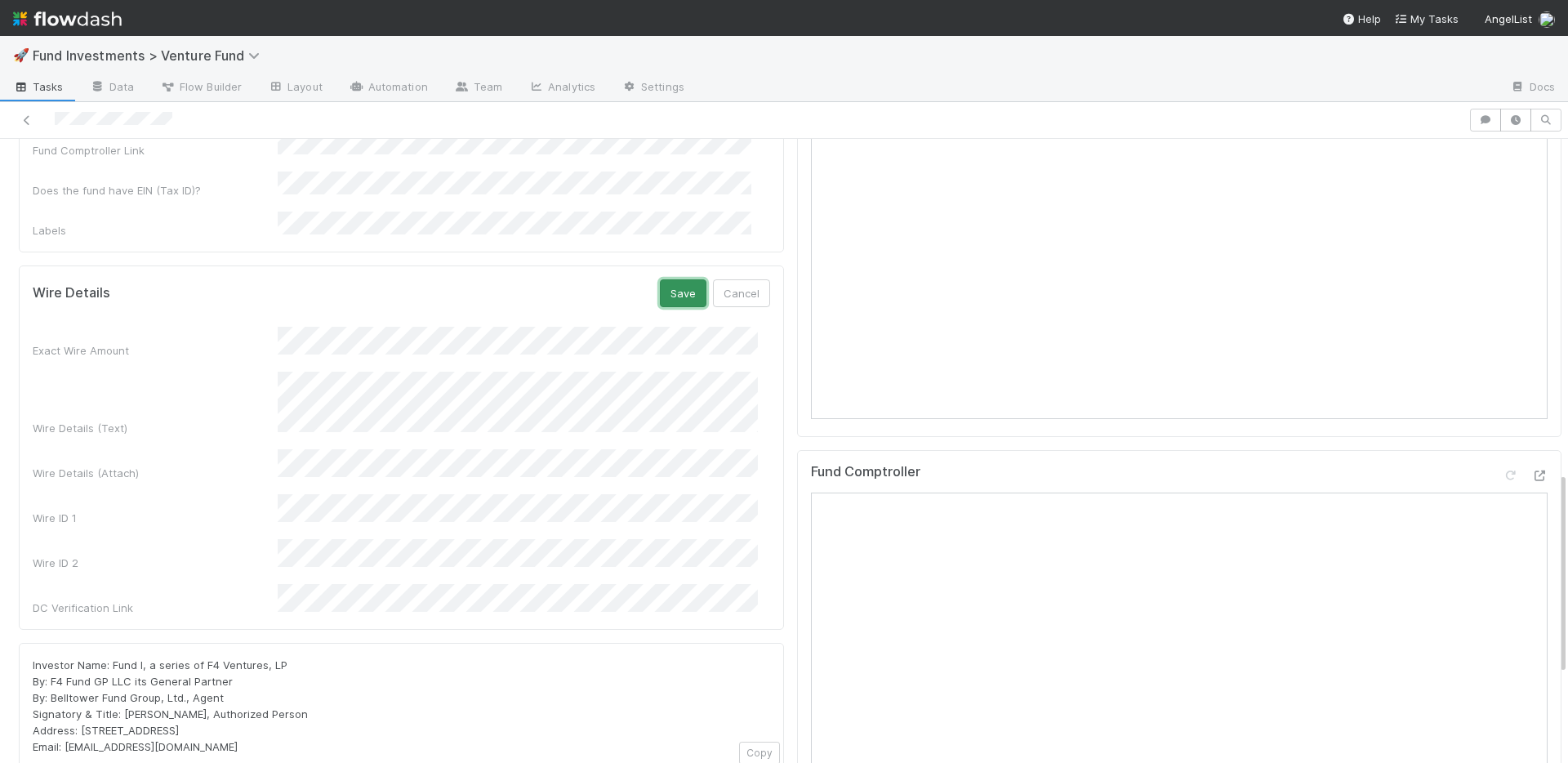
click at [675, 279] on button "Save" at bounding box center [683, 293] width 47 height 28
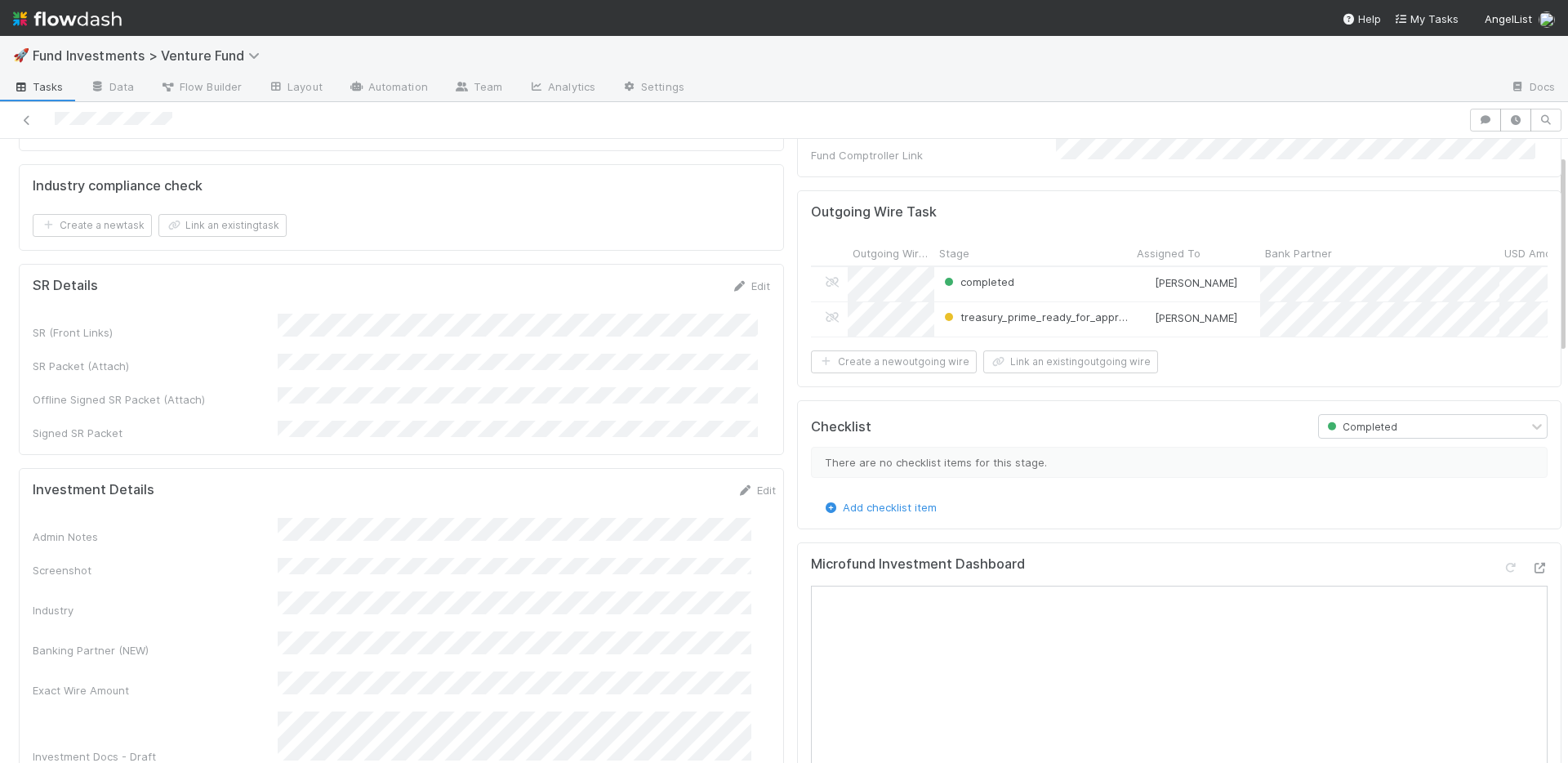
scroll to position [538, 0]
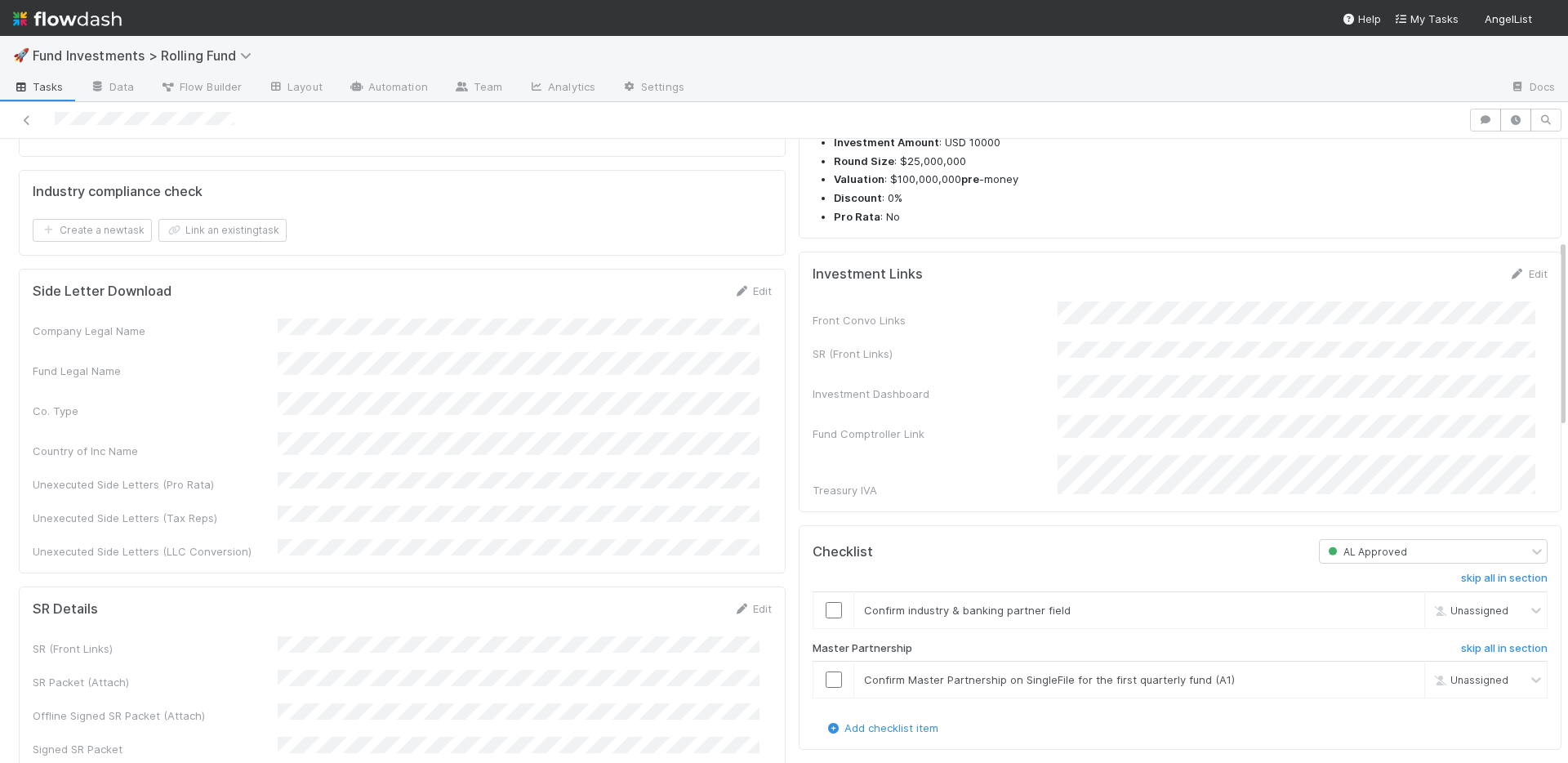
scroll to position [674, 0]
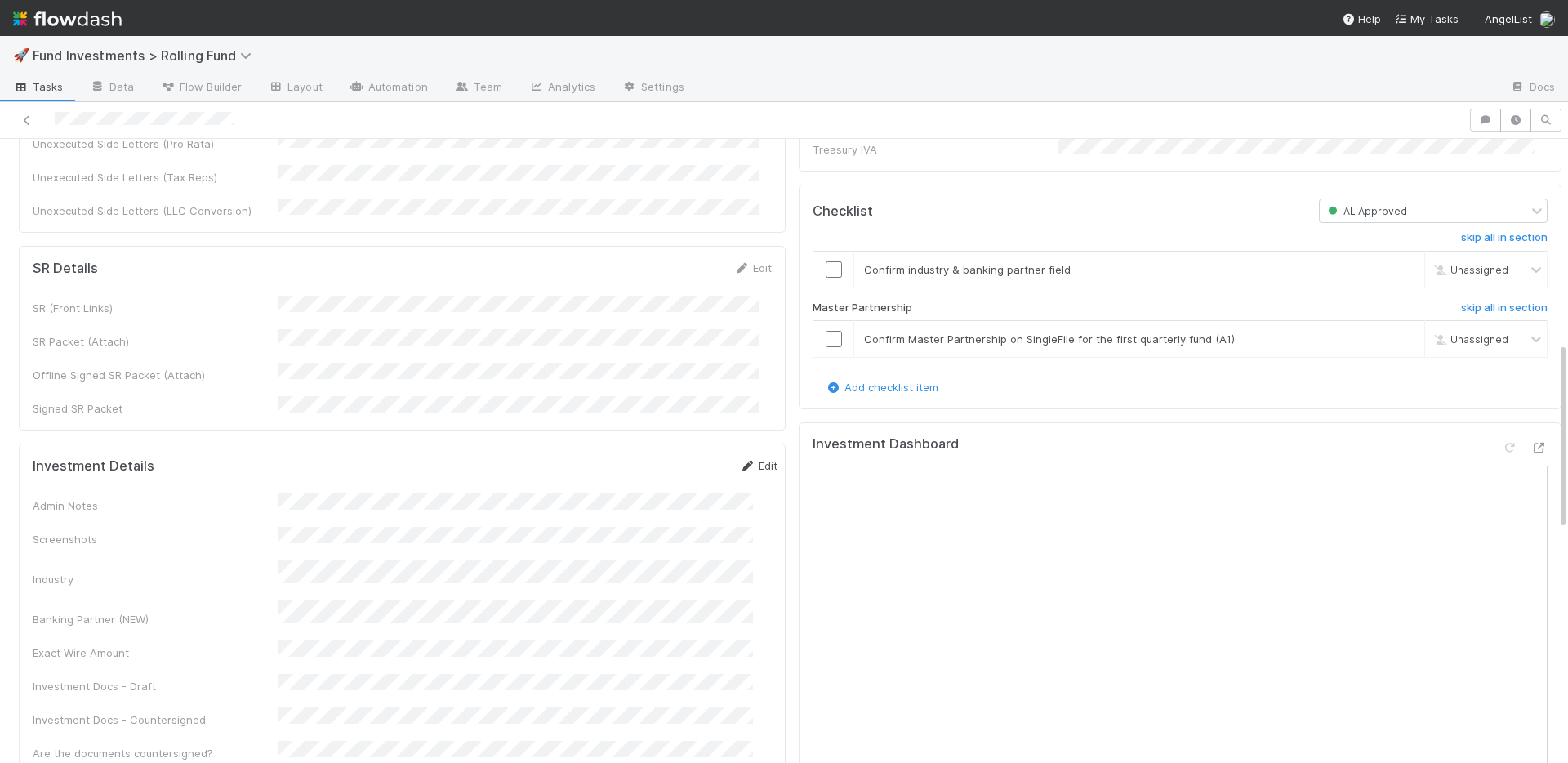
click at [739, 459] on link "Edit" at bounding box center [758, 465] width 39 height 13
click at [667, 457] on button "Save" at bounding box center [690, 471] width 47 height 28
click at [1532, 442] on icon at bounding box center [1540, 447] width 16 height 11
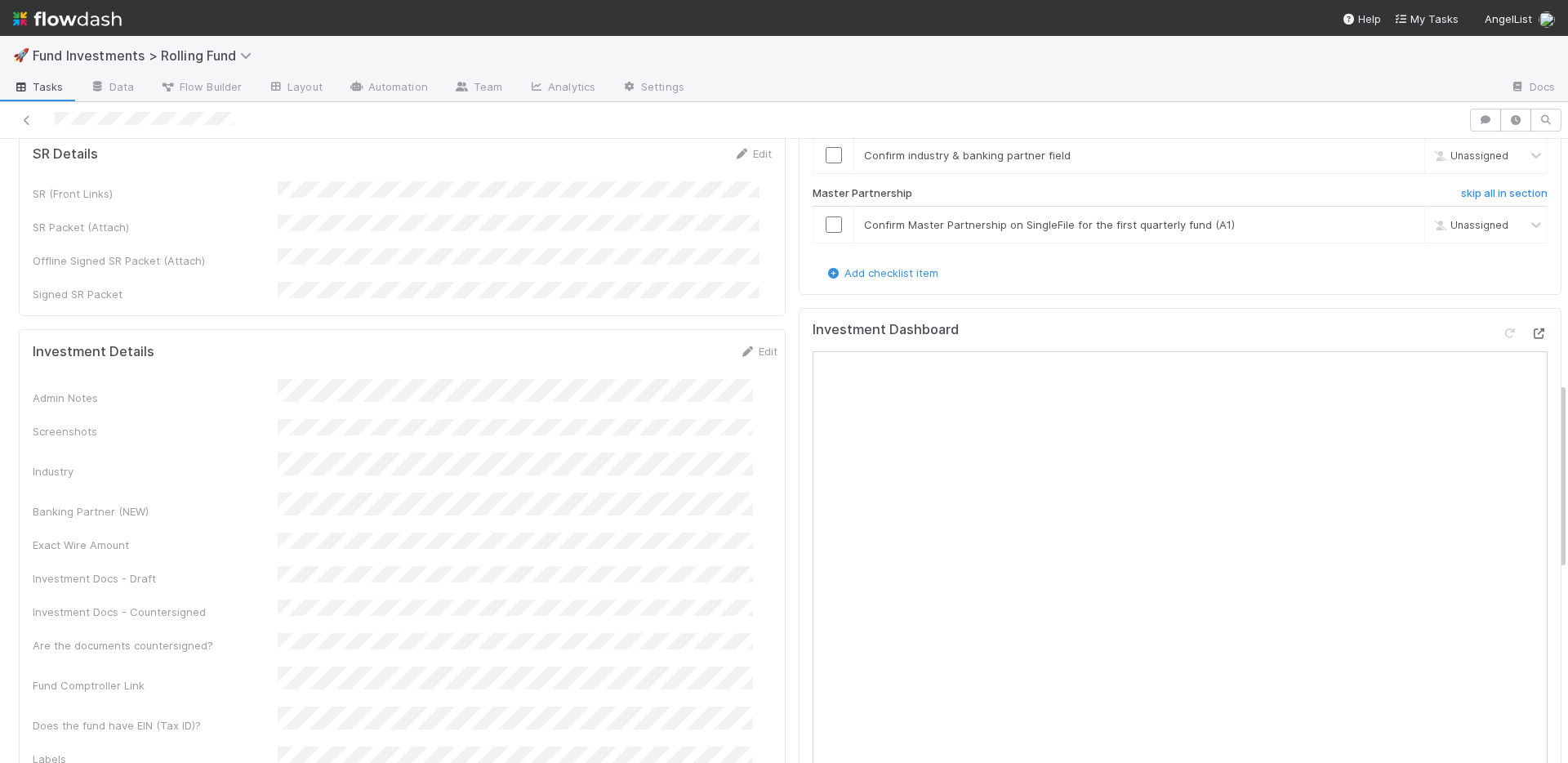
scroll to position [807, 0]
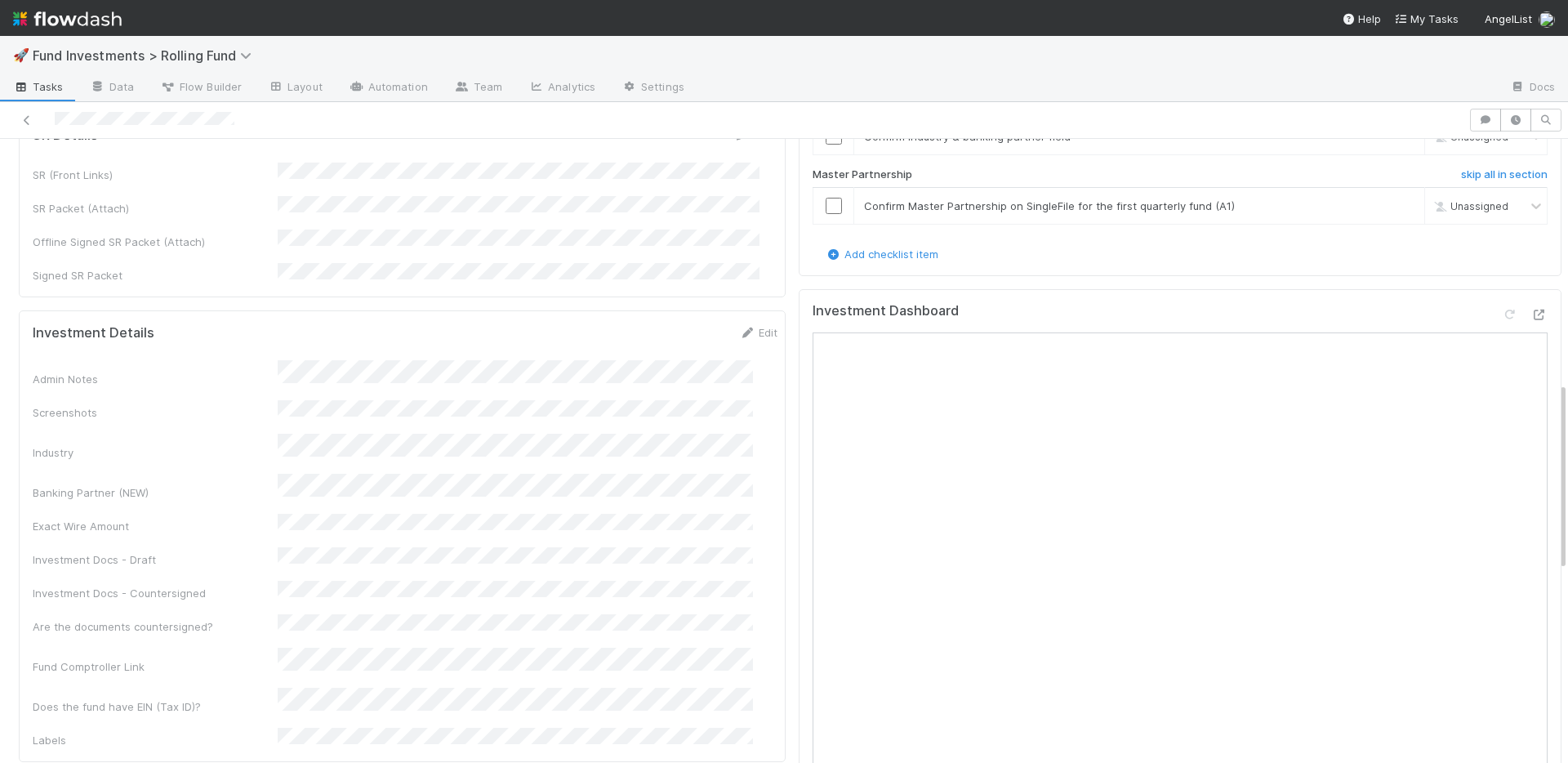
click at [687, 423] on div "Admin Notes Screenshots Industry Banking Partner (NEW) Exact Wire Amount Invest…" at bounding box center [405, 555] width 745 height 388
click at [243, 584] on div "Exact Wire Amount" at bounding box center [405, 600] width 745 height 32
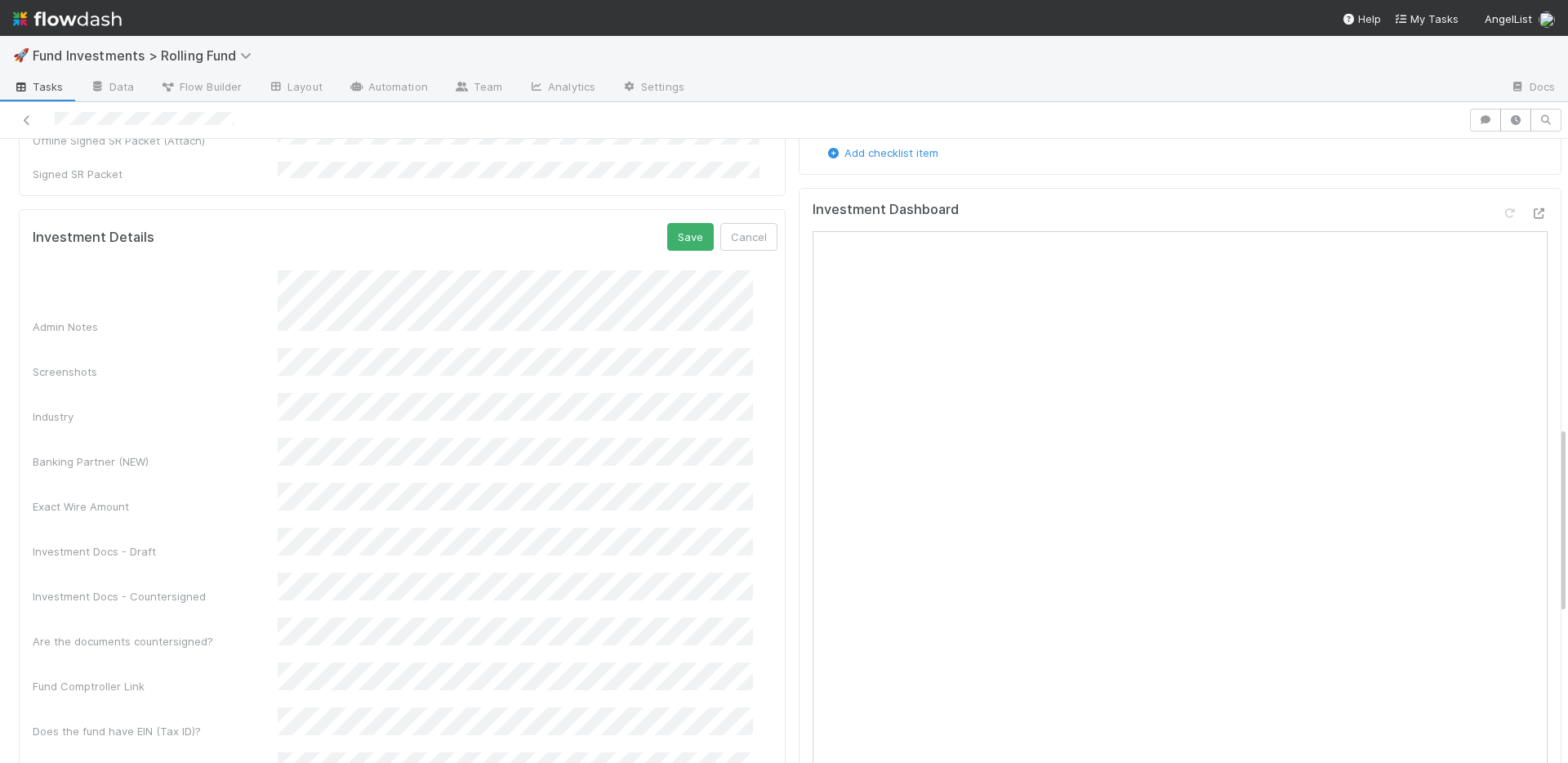
scroll to position [1127, 0]
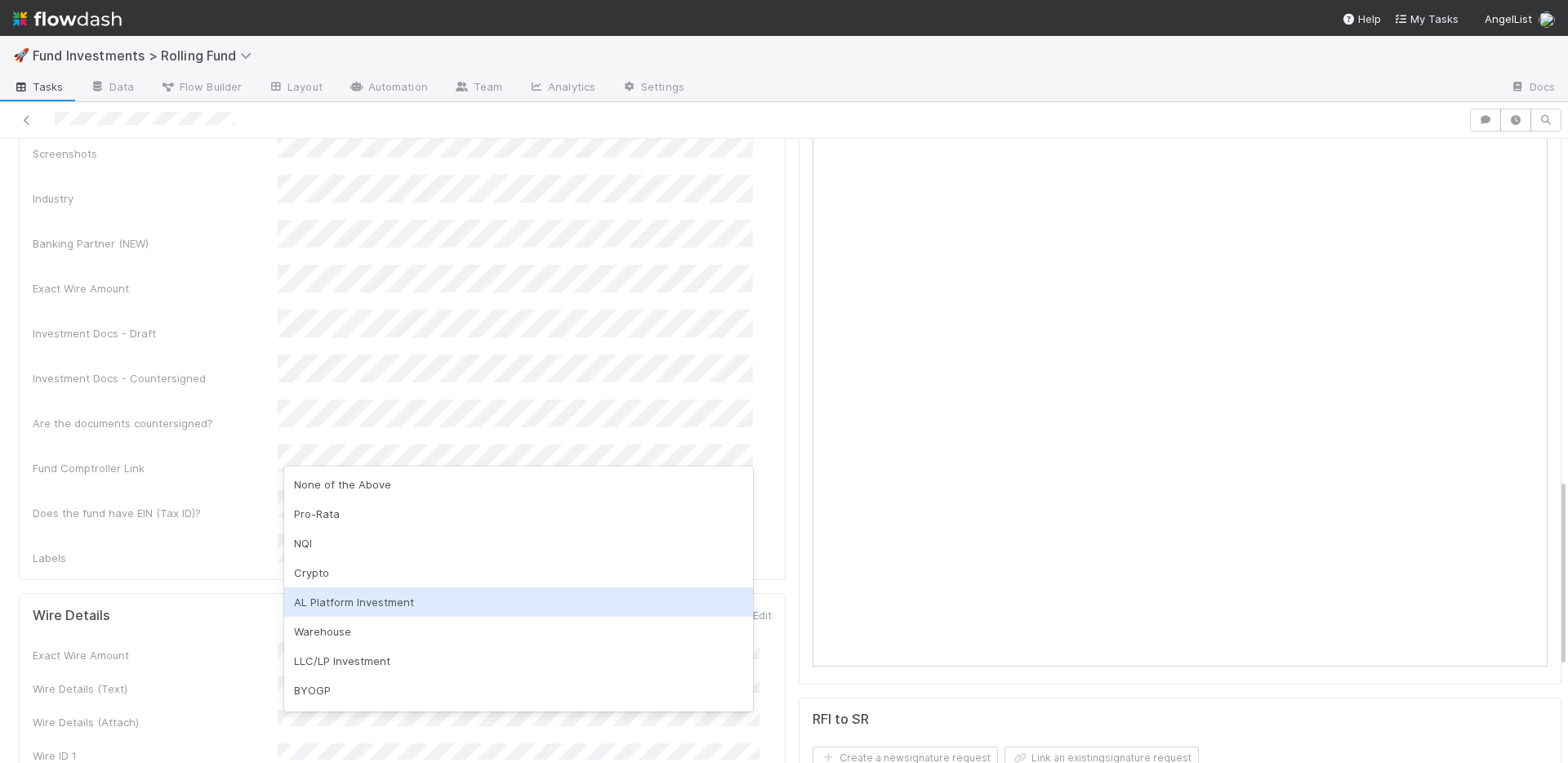
click at [371, 599] on div "AL Platform Investment" at bounding box center [518, 603] width 469 height 30
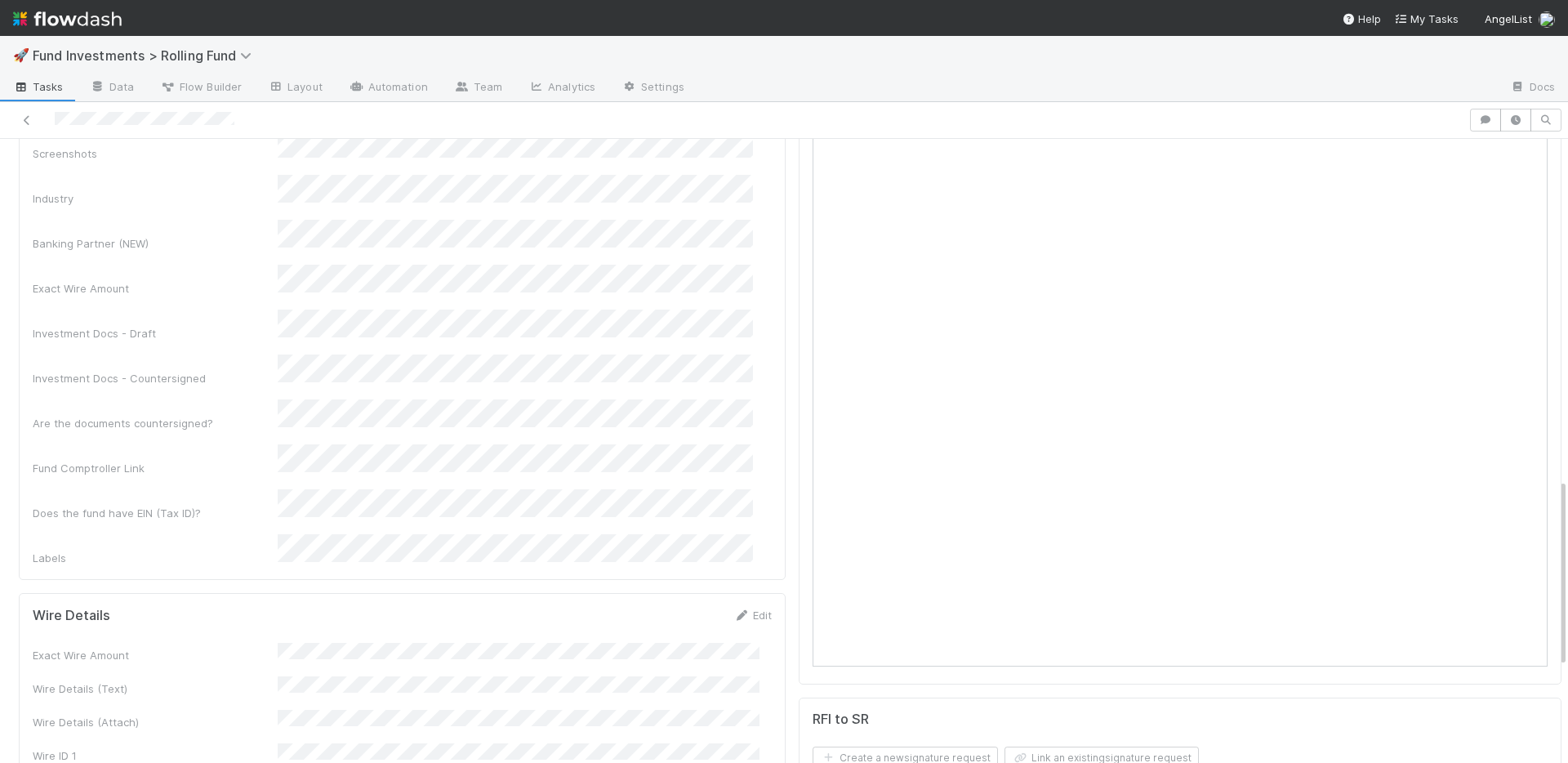
click at [252, 389] on div "Admin Notes Screenshots Industry Banking Partner (NEW) Exact Wire Amount Invest…" at bounding box center [405, 309] width 745 height 514
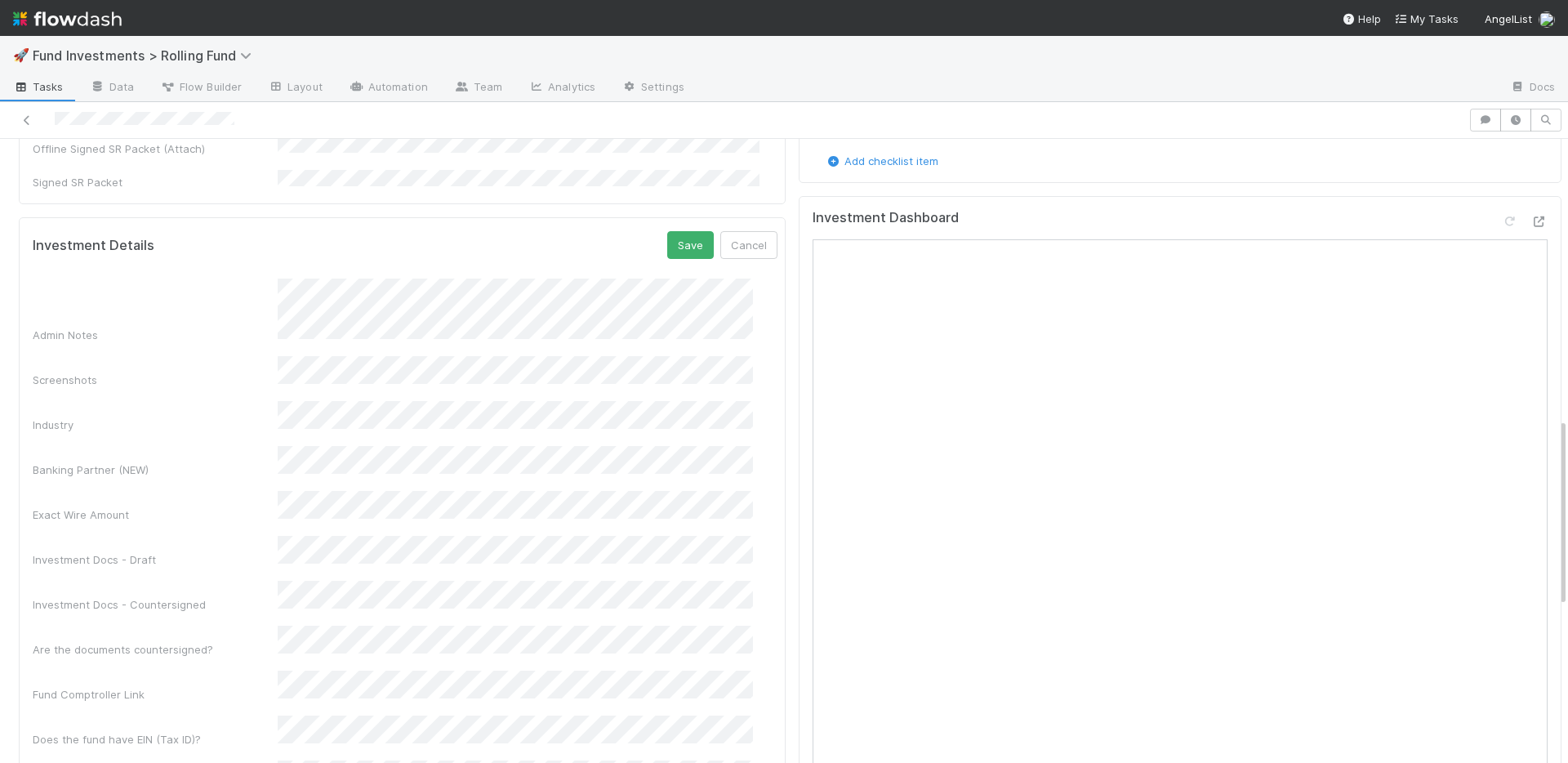
scroll to position [847, 0]
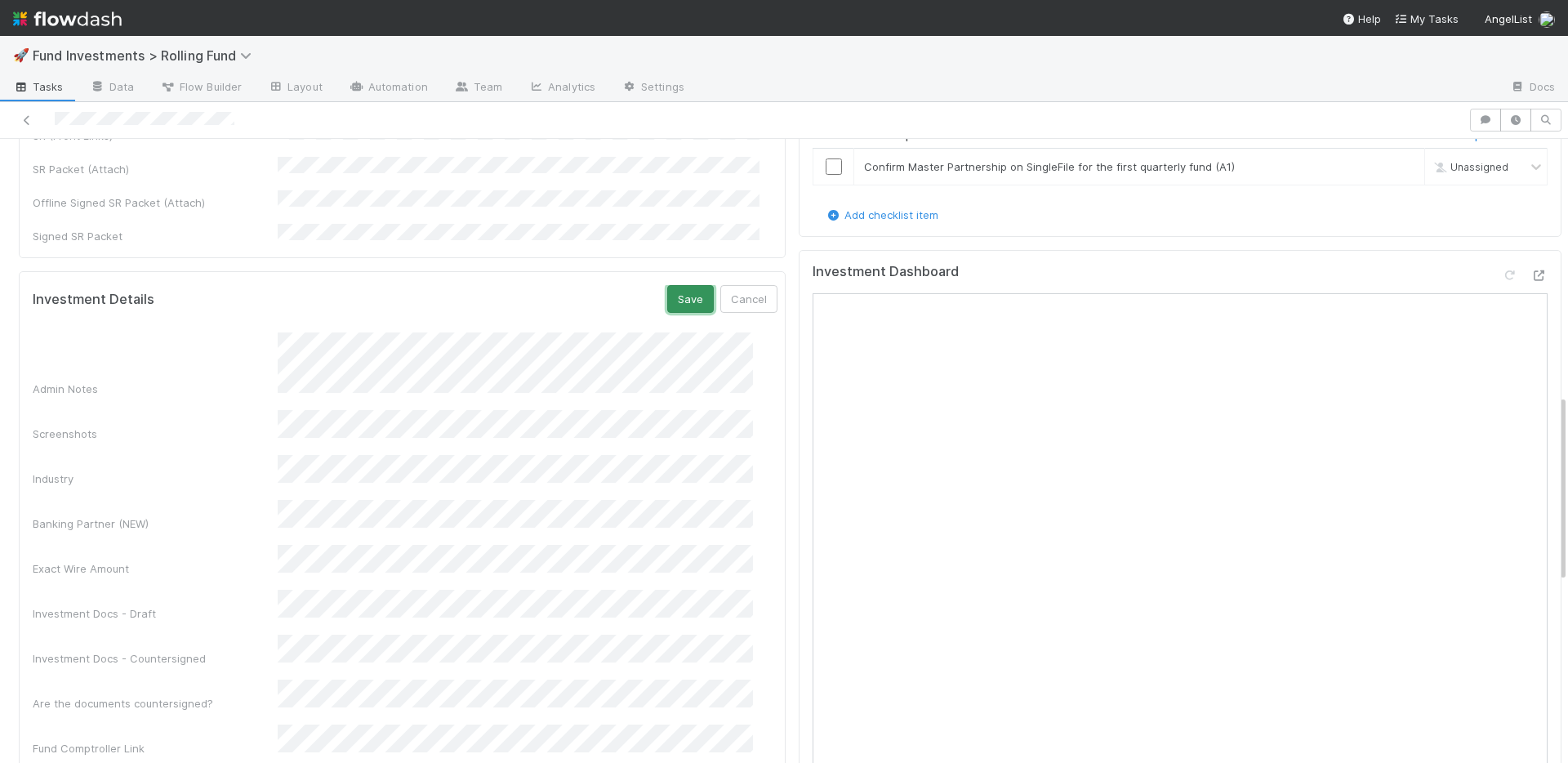
click at [667, 285] on button "Save" at bounding box center [690, 299] width 47 height 28
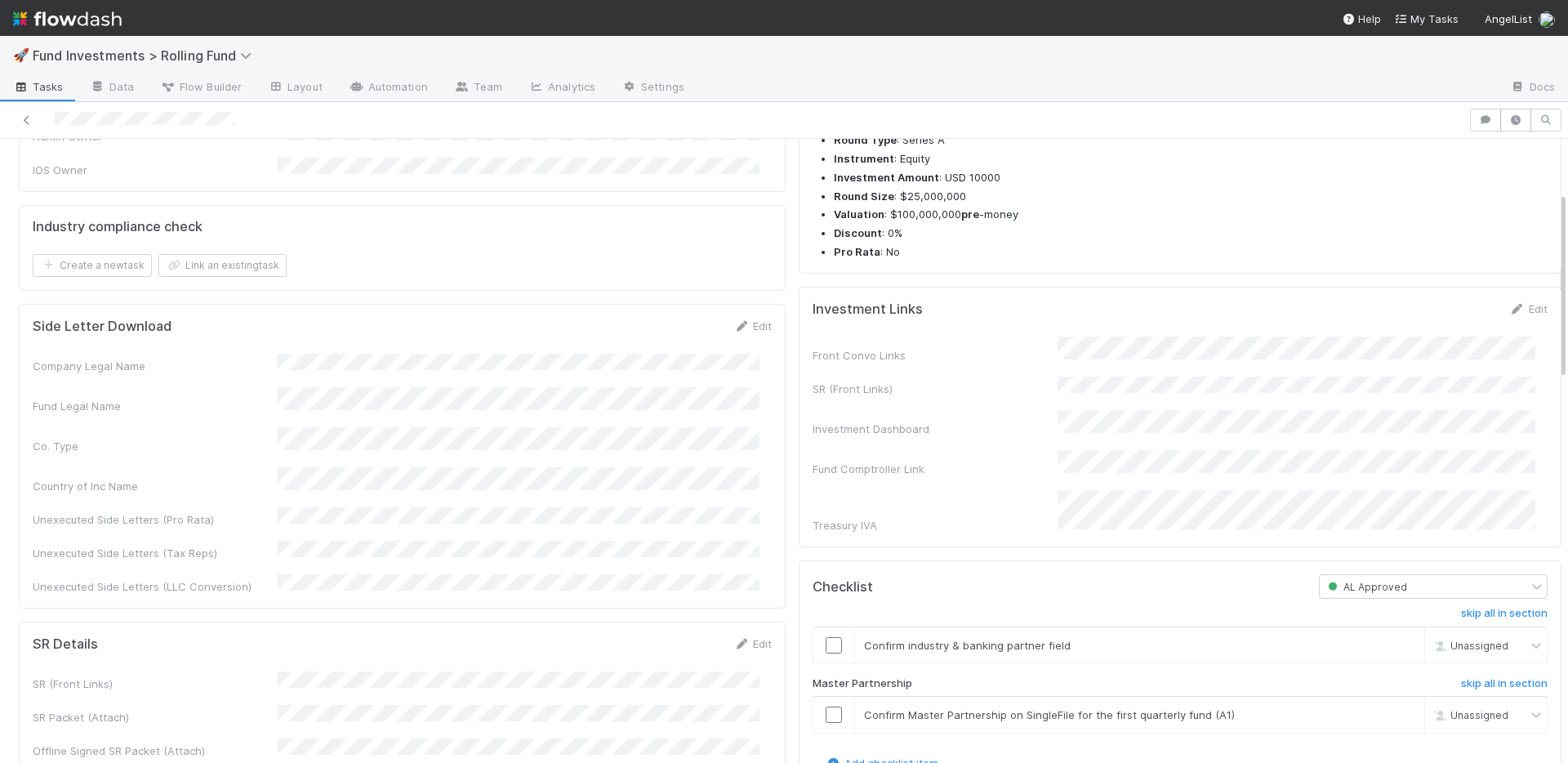
scroll to position [0, 0]
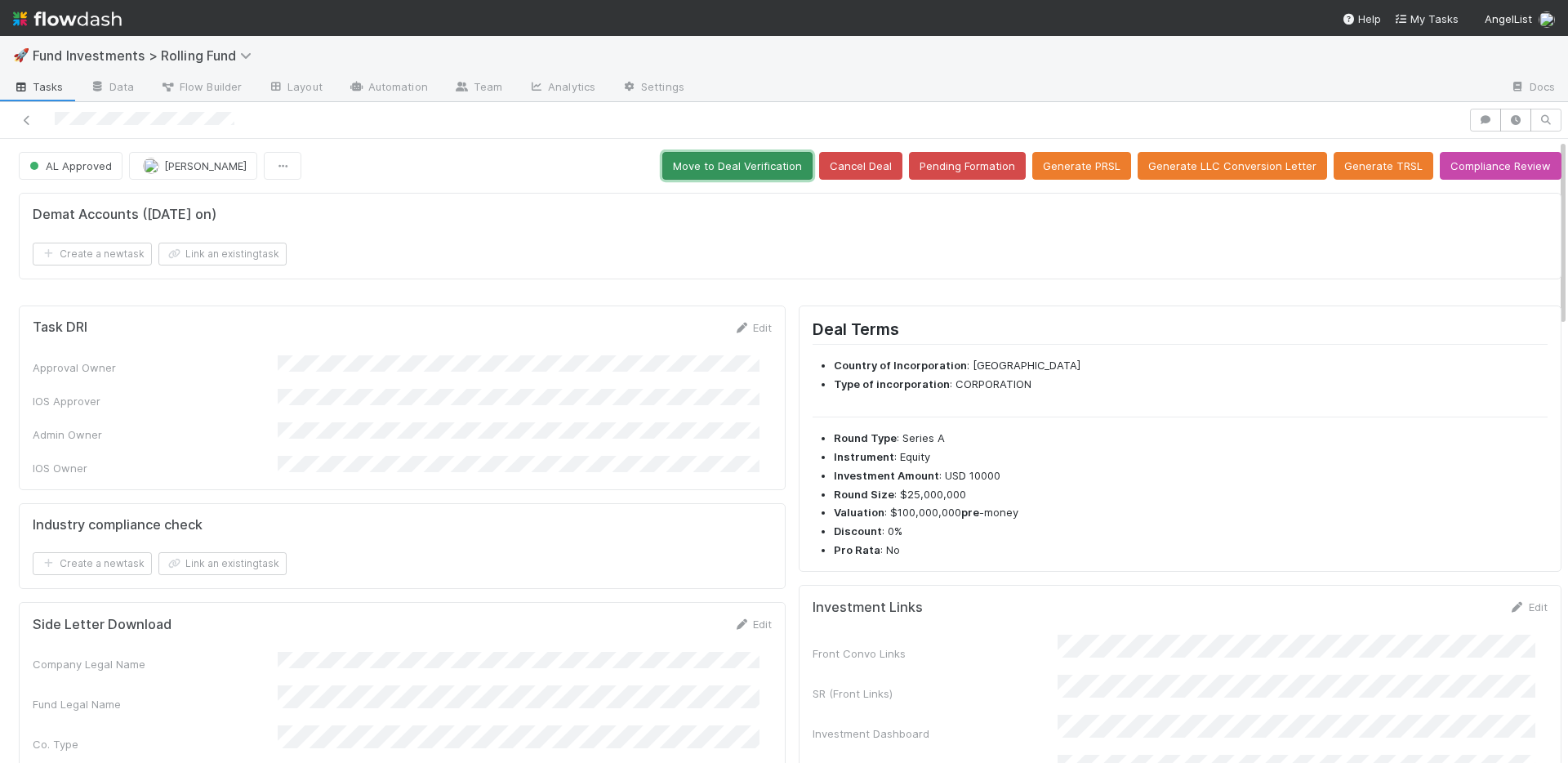
click at [719, 169] on button "Move to Deal Verification" at bounding box center [737, 166] width 150 height 28
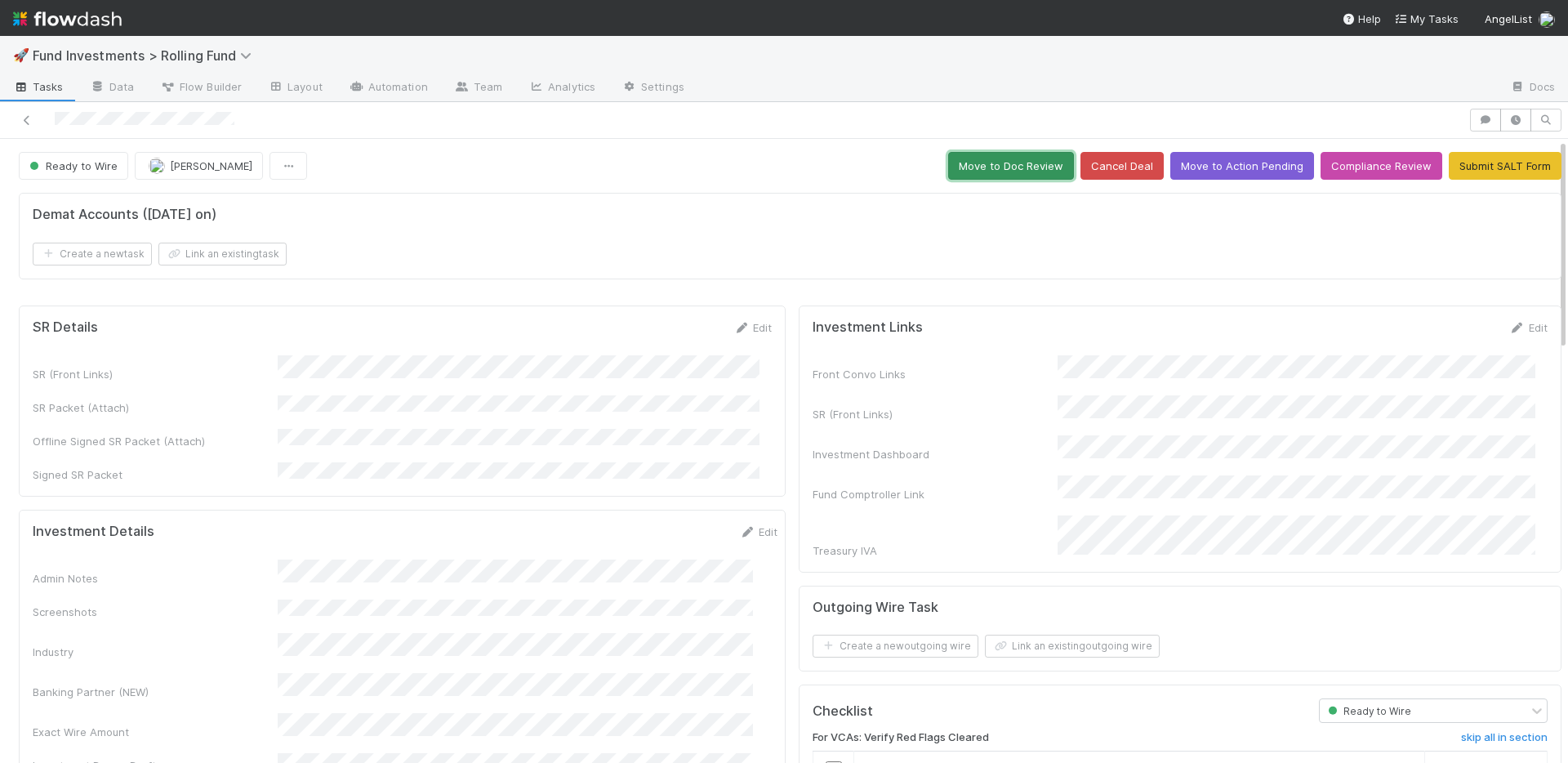
click at [966, 163] on button "Move to Doc Review" at bounding box center [1011, 166] width 126 height 28
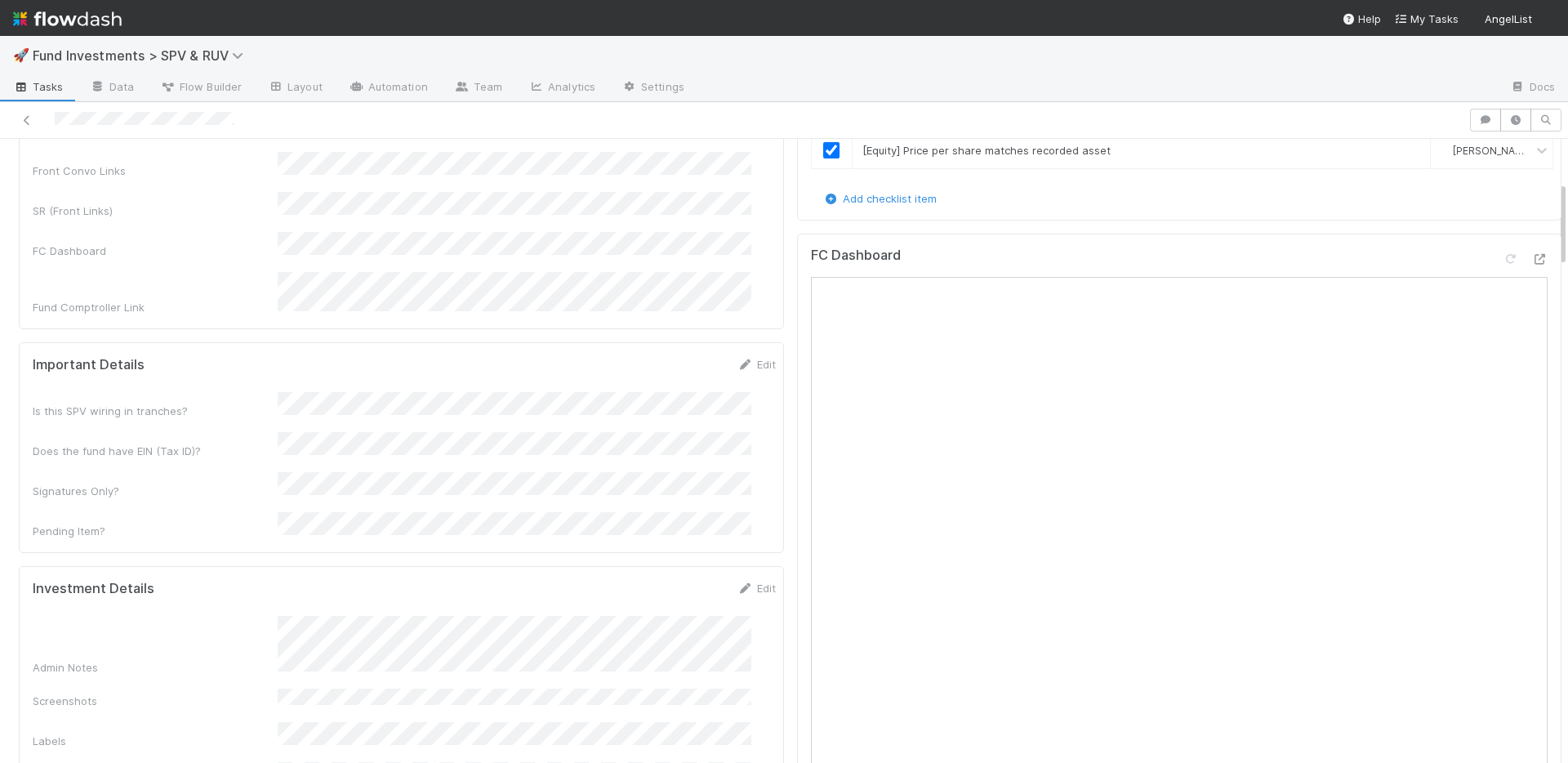
scroll to position [615, 0]
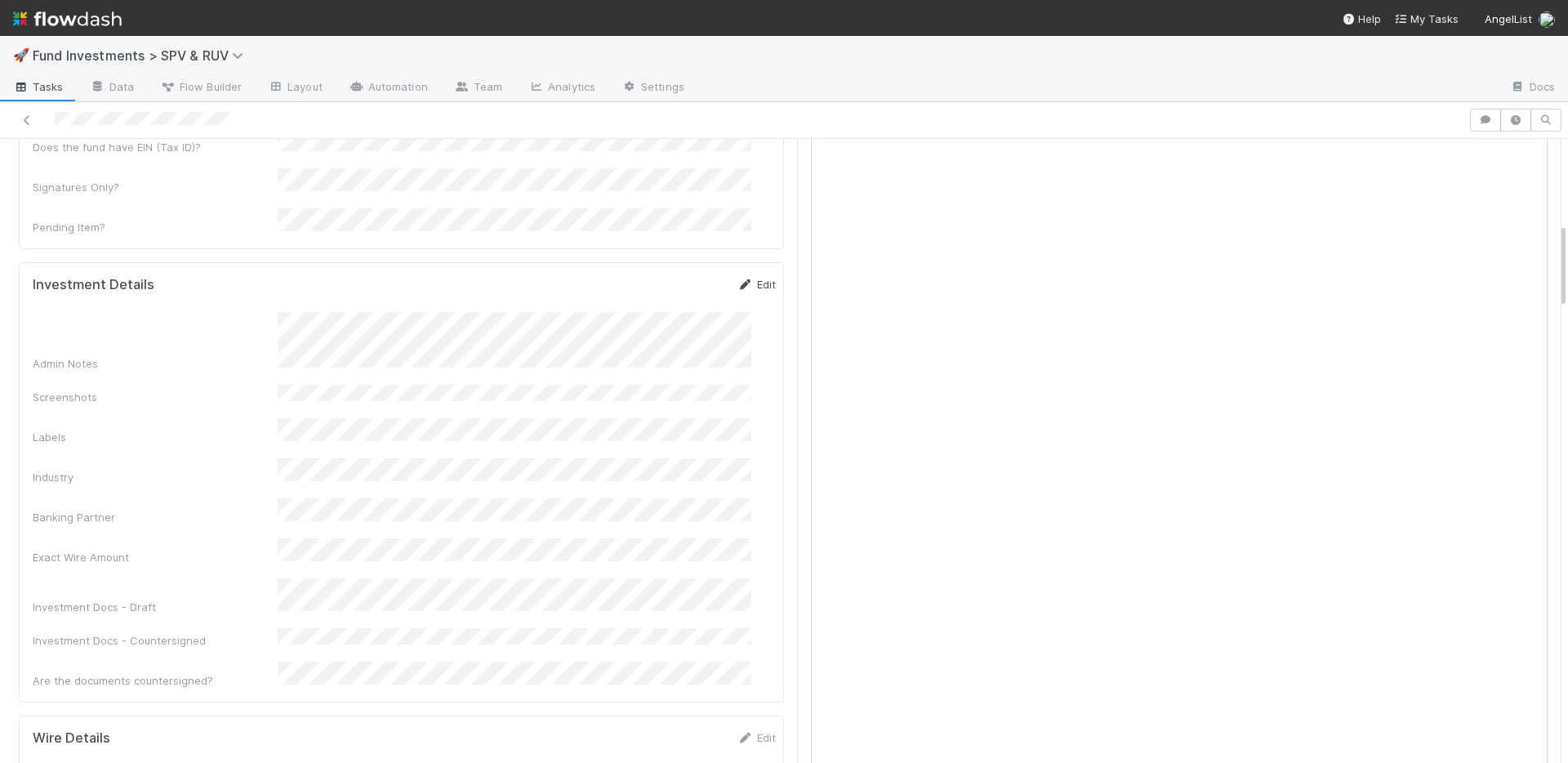
click at [738, 278] on link "Edit" at bounding box center [757, 284] width 39 height 13
click at [665, 276] on button "Save" at bounding box center [688, 290] width 47 height 28
click at [742, 278] on link "Edit" at bounding box center [757, 284] width 39 height 13
click at [668, 276] on button "Save" at bounding box center [688, 290] width 47 height 28
click at [739, 278] on link "Edit" at bounding box center [757, 284] width 39 height 13
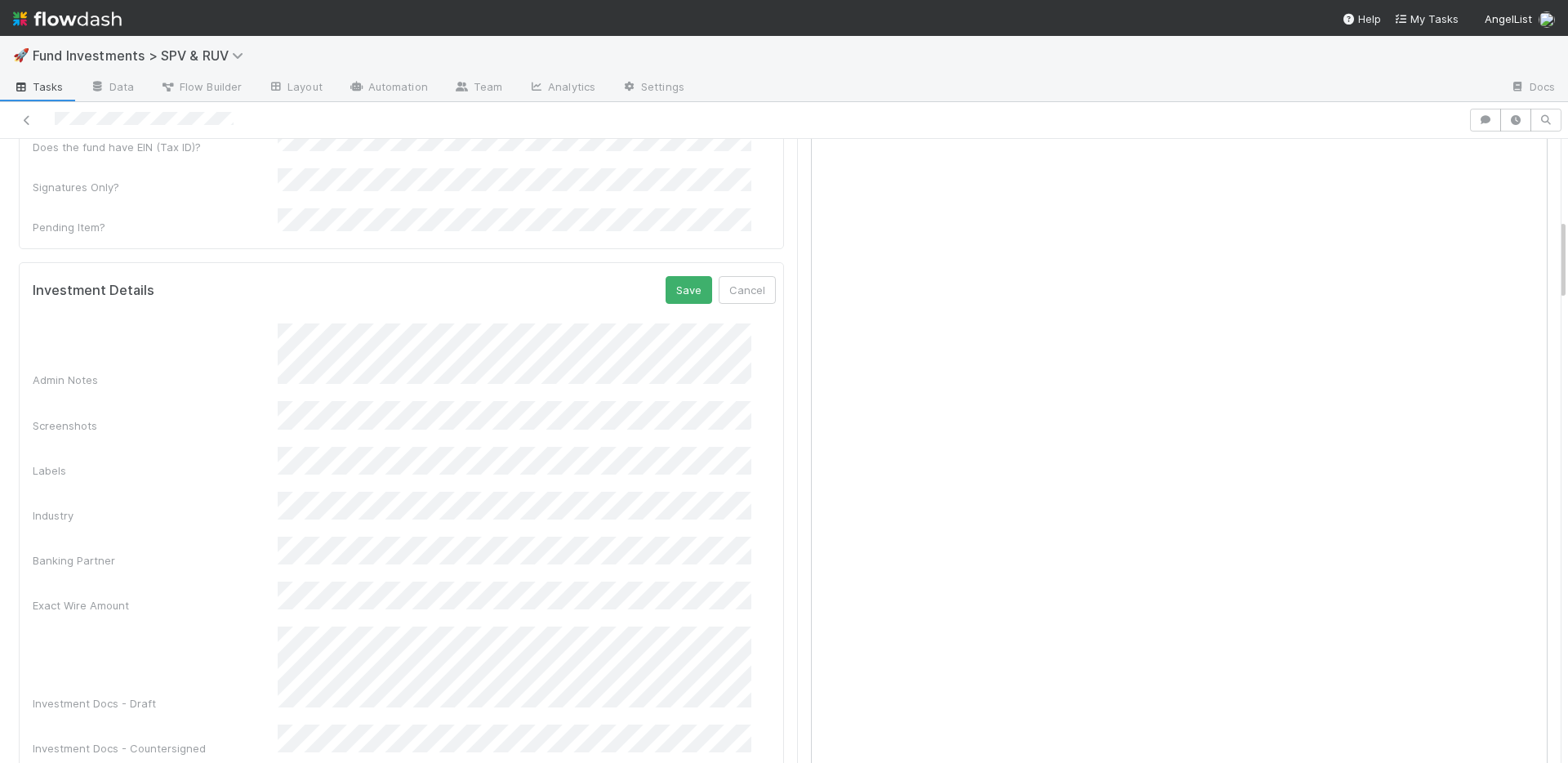
click at [256, 582] on div "Exact Wire Amount" at bounding box center [404, 598] width 743 height 32
click at [665, 276] on button "Save" at bounding box center [688, 290] width 47 height 28
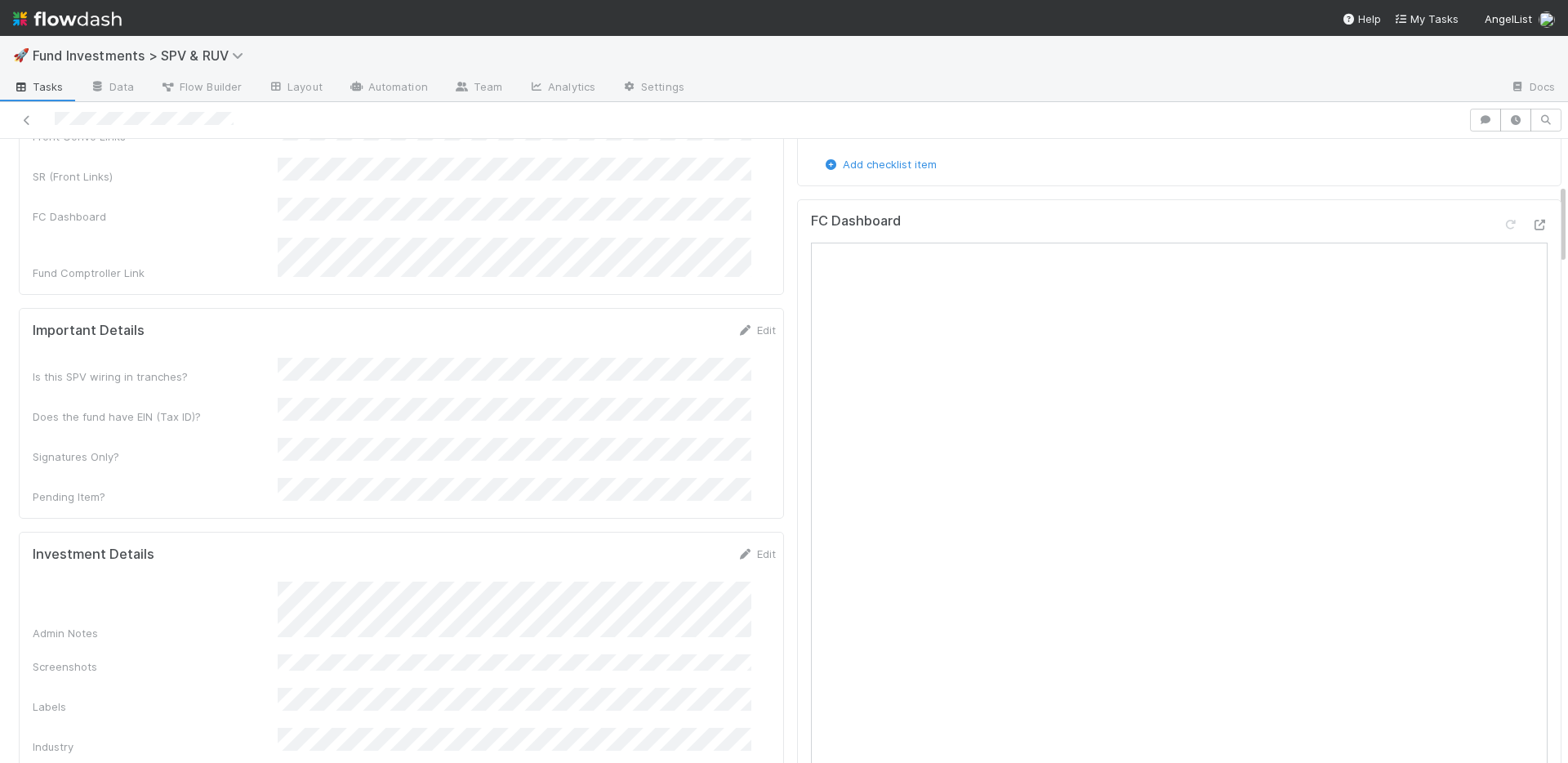
scroll to position [334, 0]
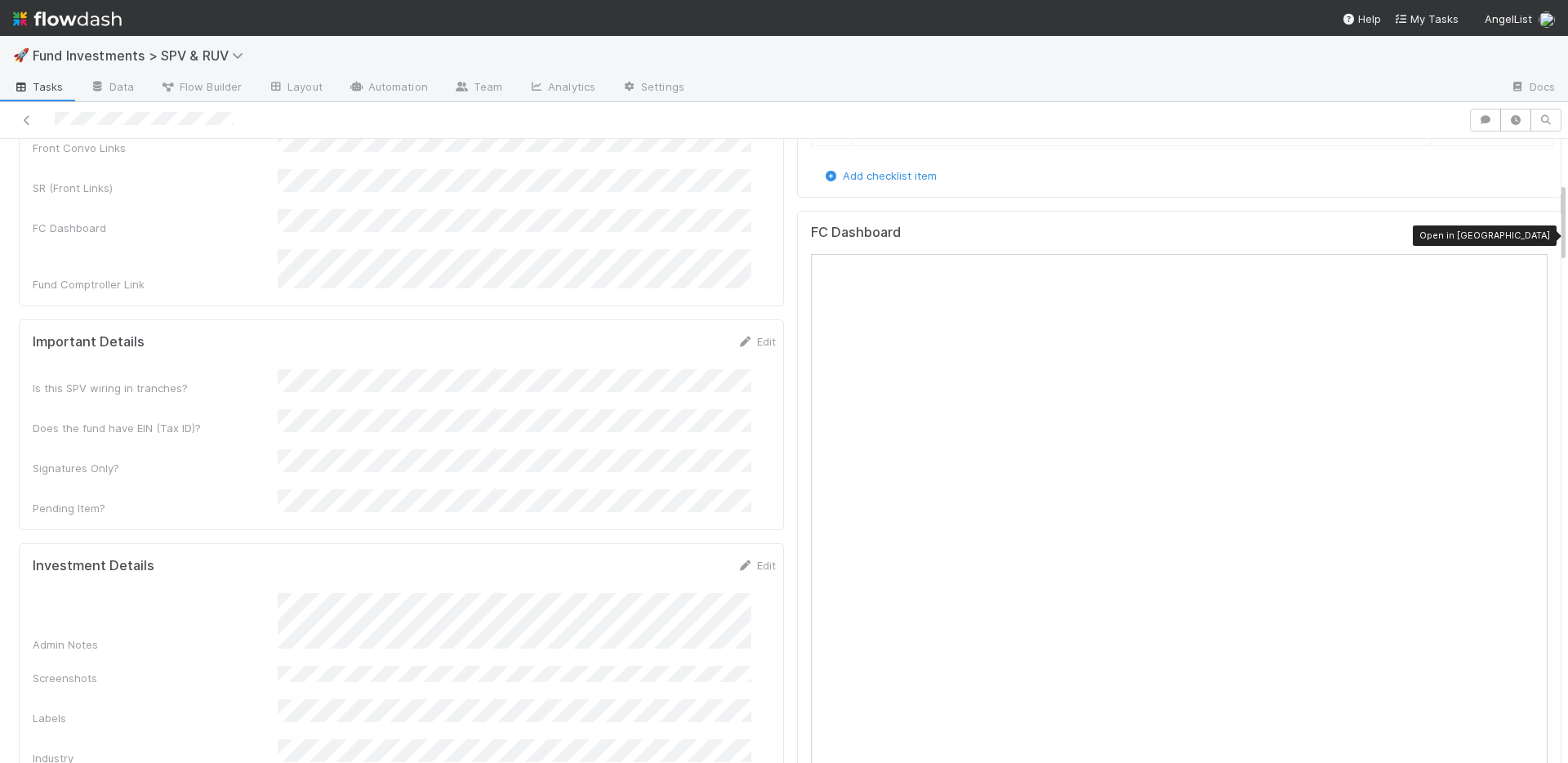
click at [1532, 234] on icon at bounding box center [1540, 236] width 16 height 11
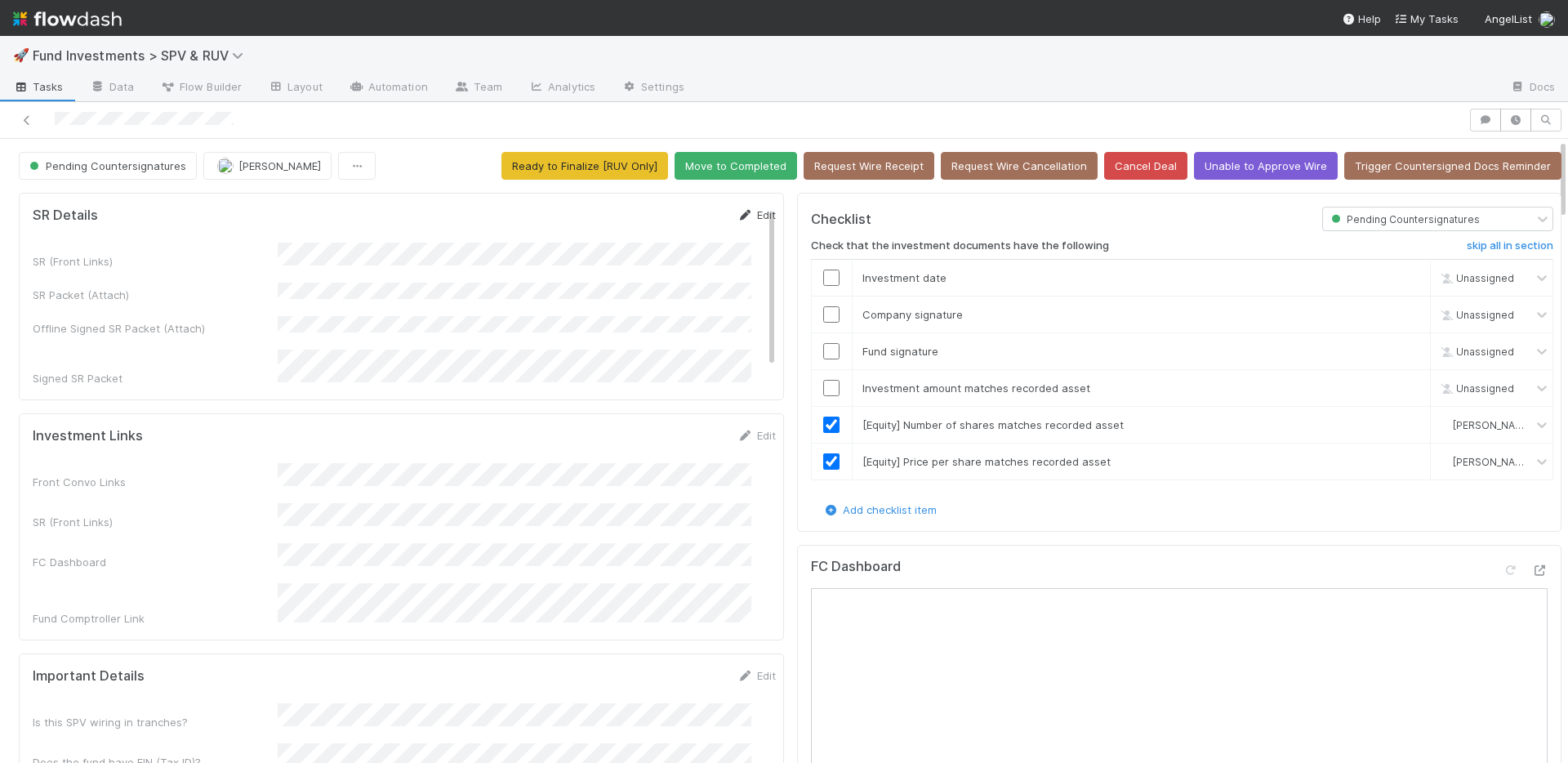
drag, startPoint x: 732, startPoint y: 228, endPoint x: 737, endPoint y: 214, distance: 14.9
click at [732, 227] on form "SR Details Edit SR (Front Links) SR Packet (Attach) Offline Signed SR Packet (A…" at bounding box center [404, 296] width 743 height 179
click at [738, 211] on link "Edit" at bounding box center [757, 214] width 39 height 13
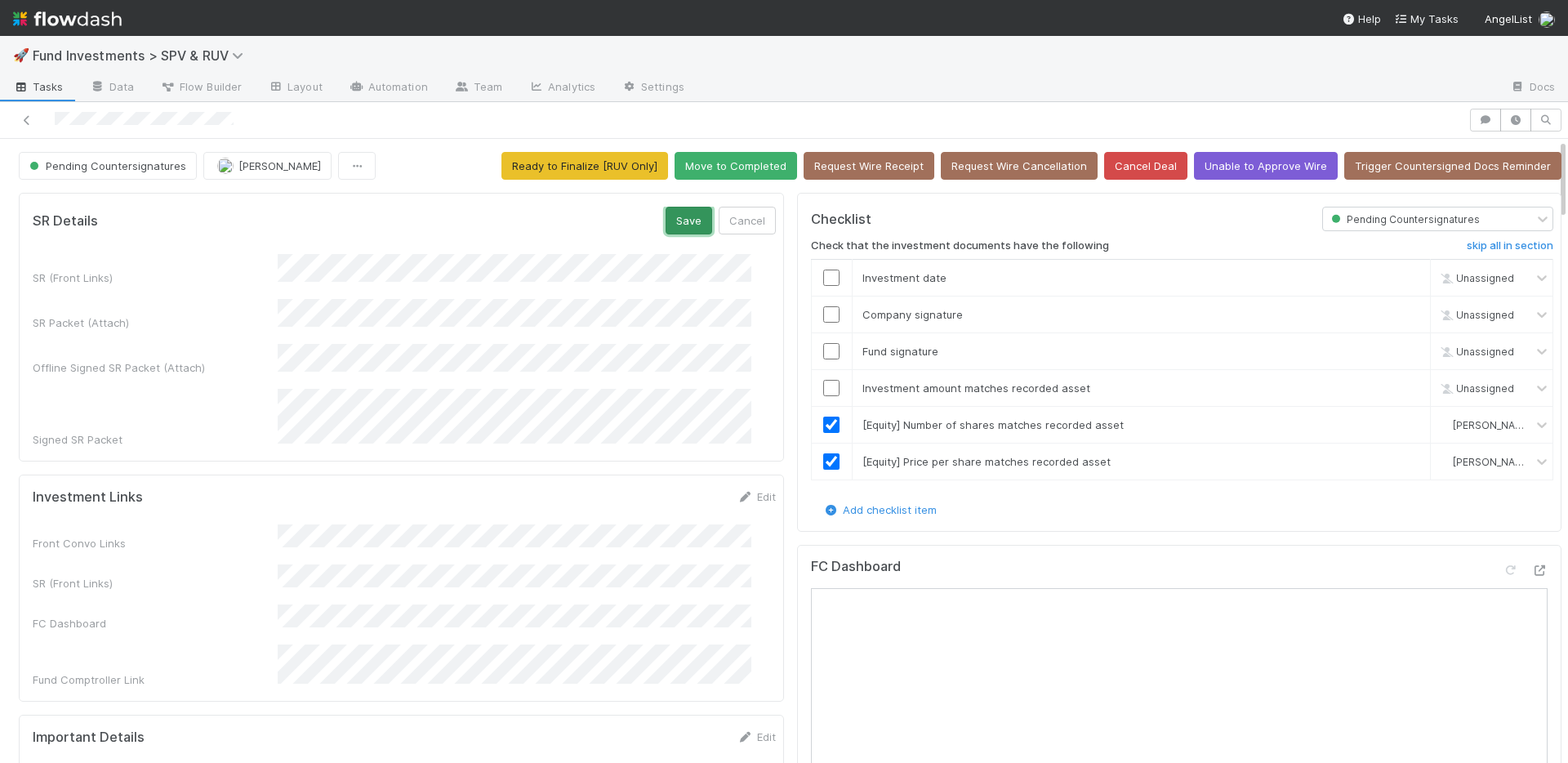
click at [665, 214] on button "Save" at bounding box center [688, 220] width 47 height 28
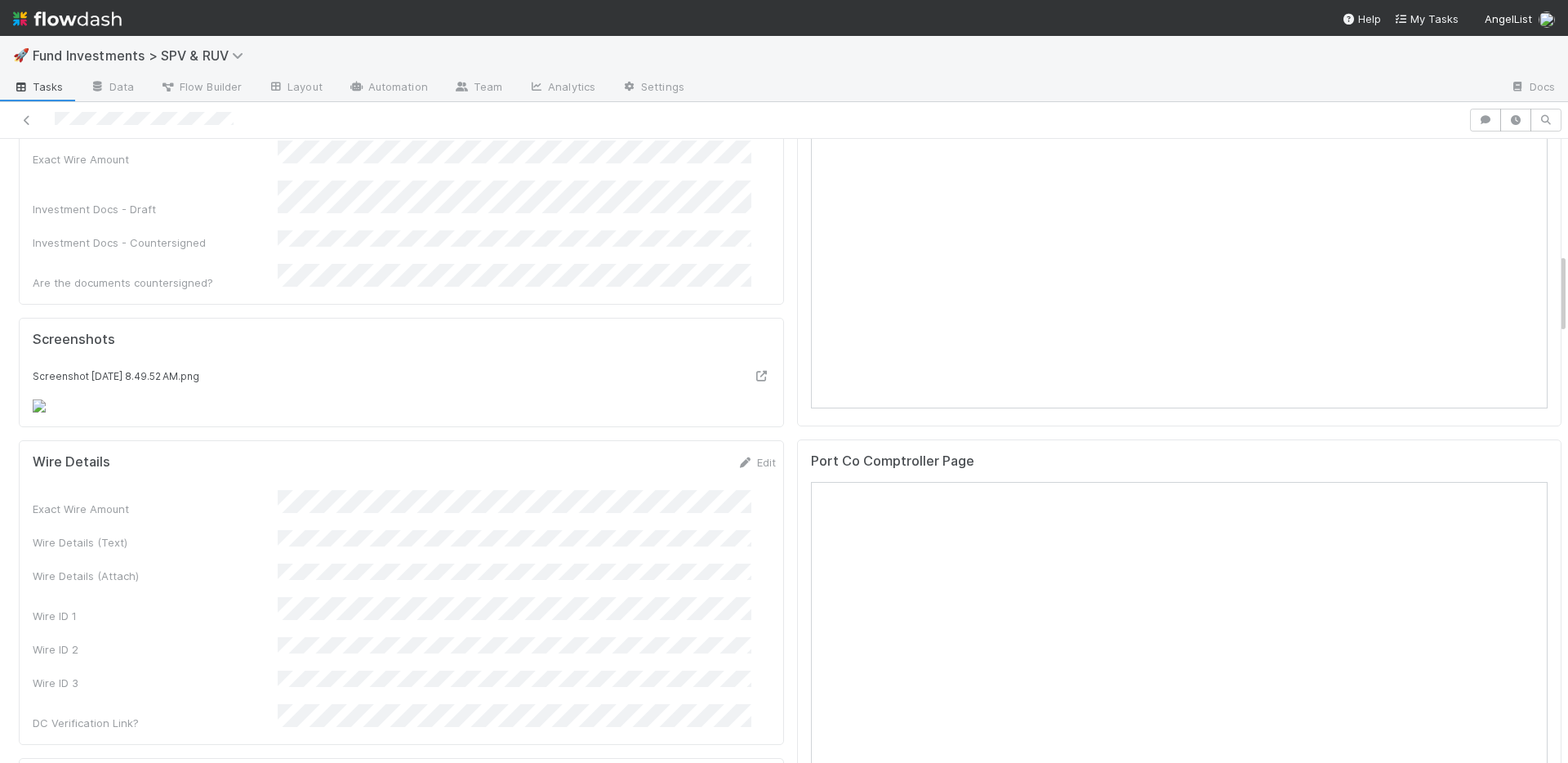
scroll to position [1017, 0]
click at [460, 646] on div "Exact Wire Amount Wire Details (Text) Wire Details (Attach) Wire ID 1 Wire ID 2…" at bounding box center [404, 607] width 743 height 241
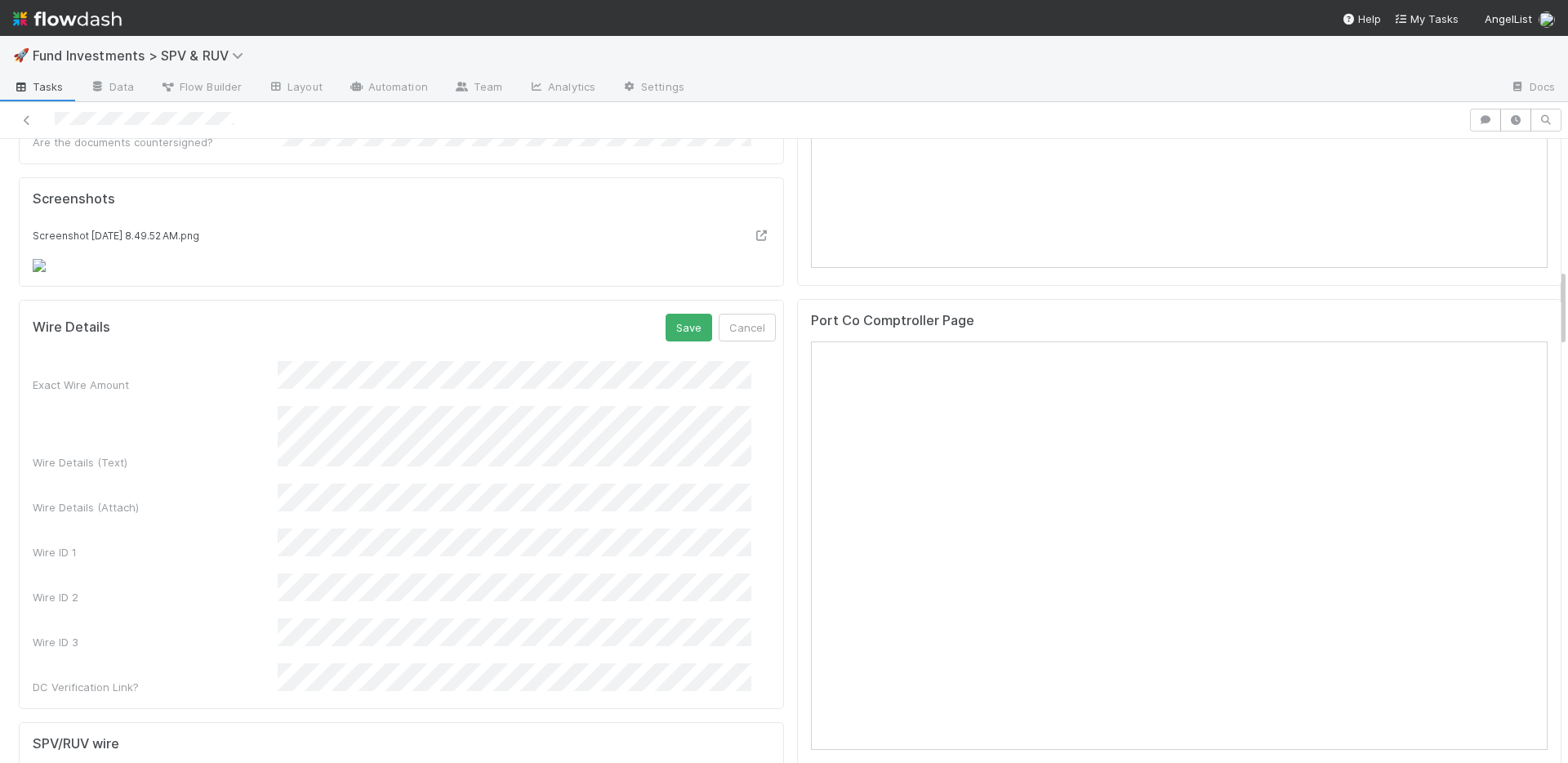
scroll to position [1160, 0]
click at [665, 334] on button "Save" at bounding box center [688, 321] width 47 height 28
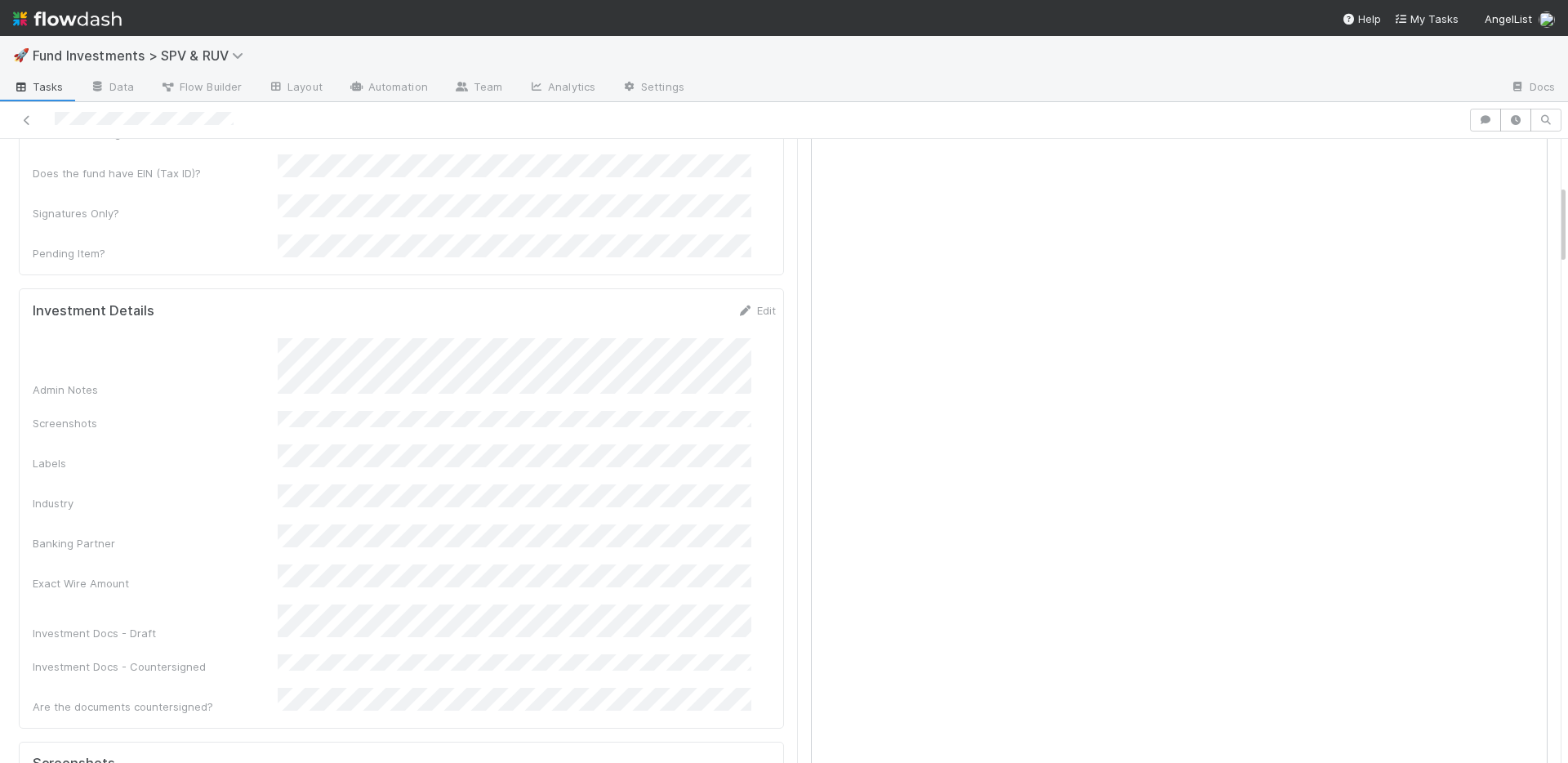
scroll to position [603, 0]
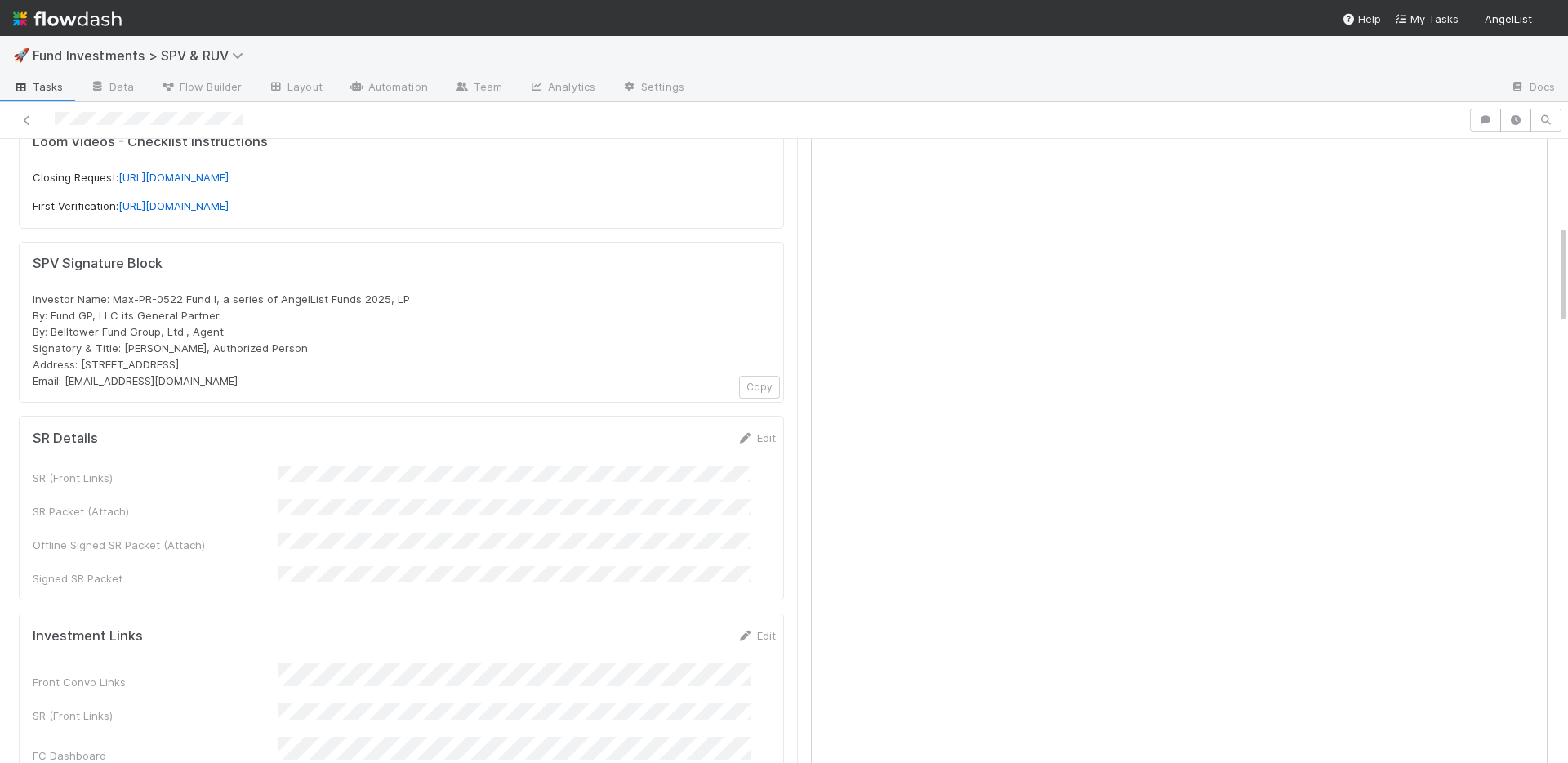
scroll to position [864, 0]
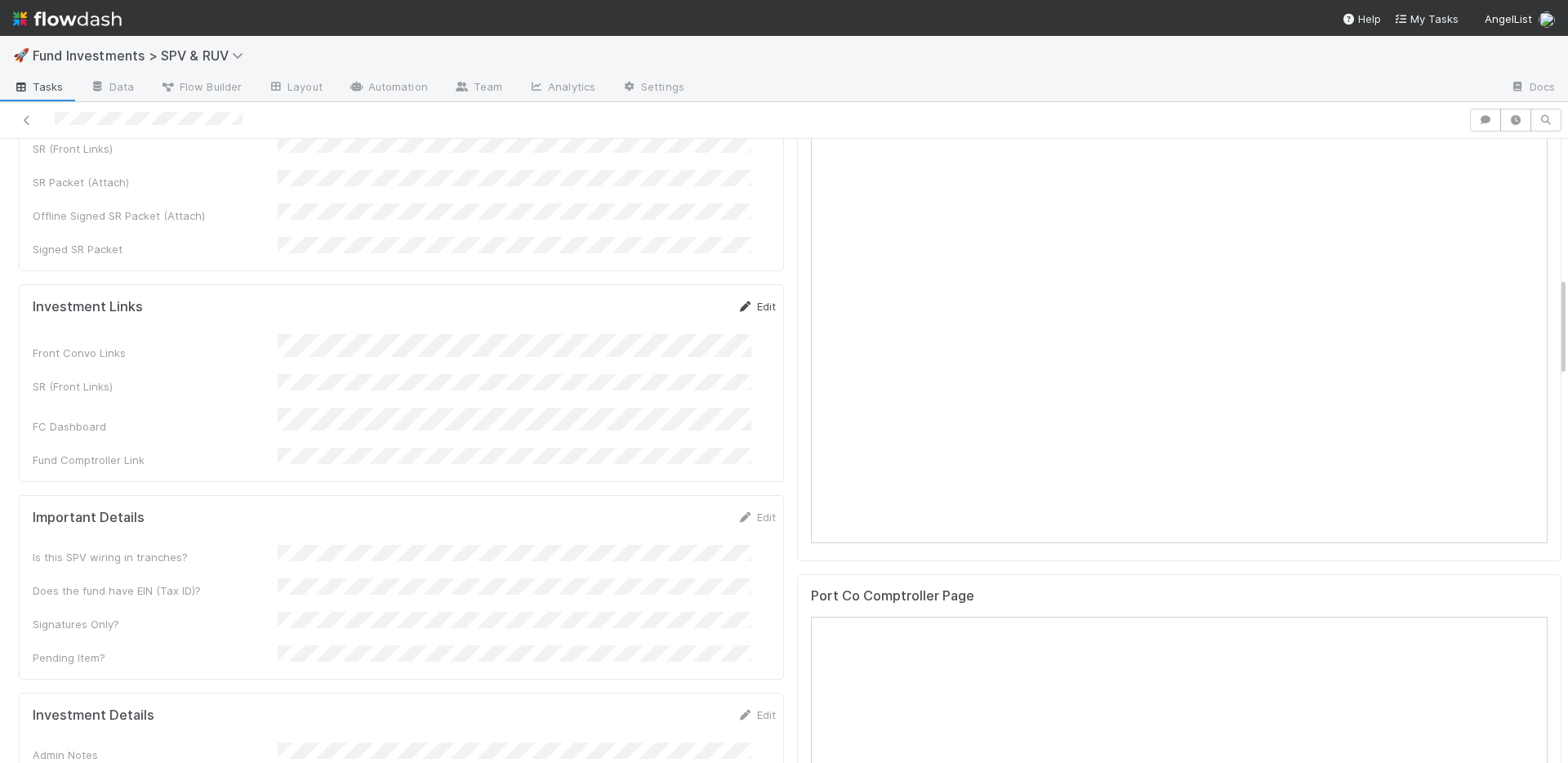
click at [739, 300] on link "Edit" at bounding box center [757, 306] width 39 height 13
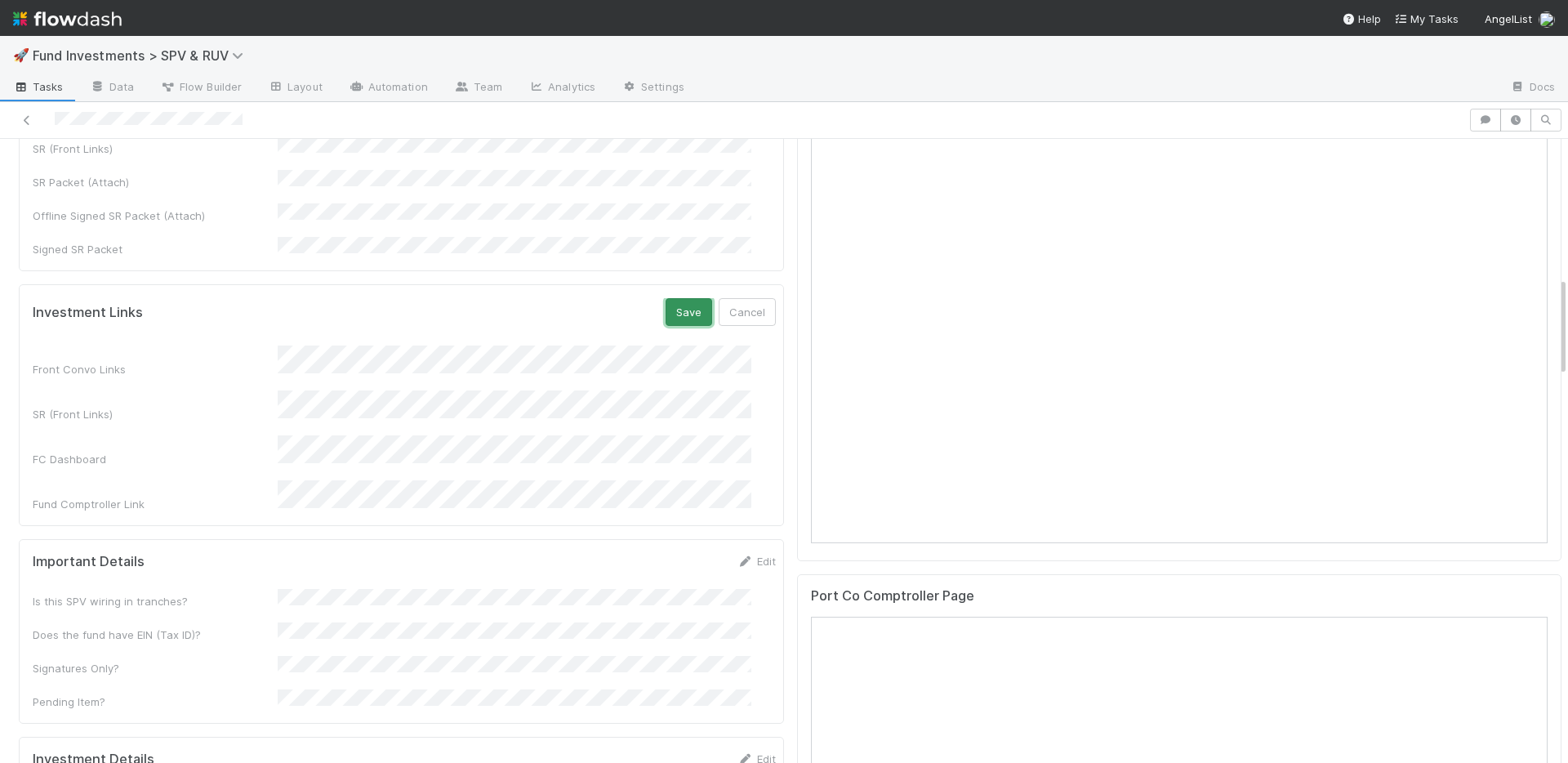
click at [665, 298] on button "Save" at bounding box center [688, 312] width 47 height 28
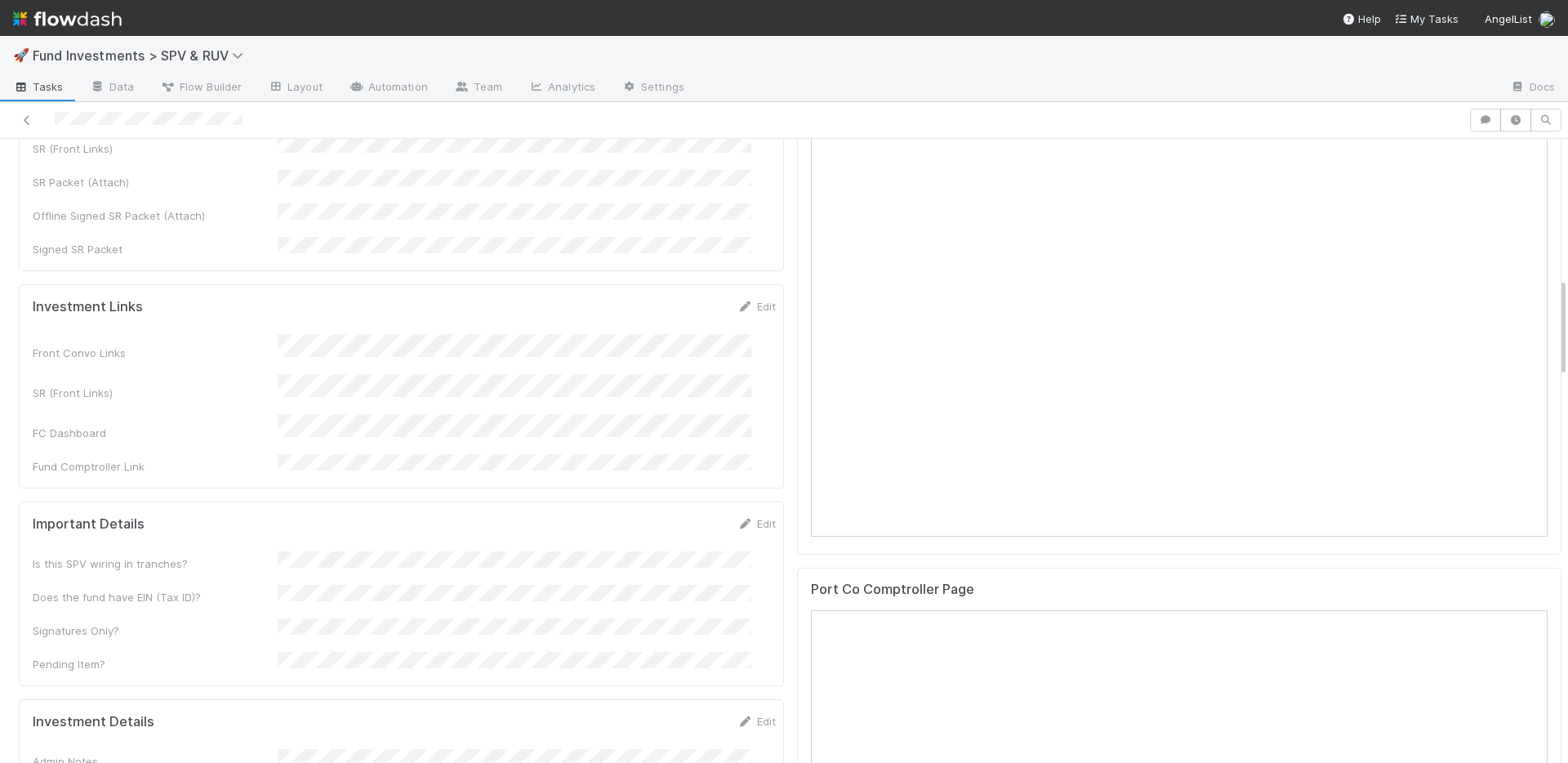
scroll to position [1659, 0]
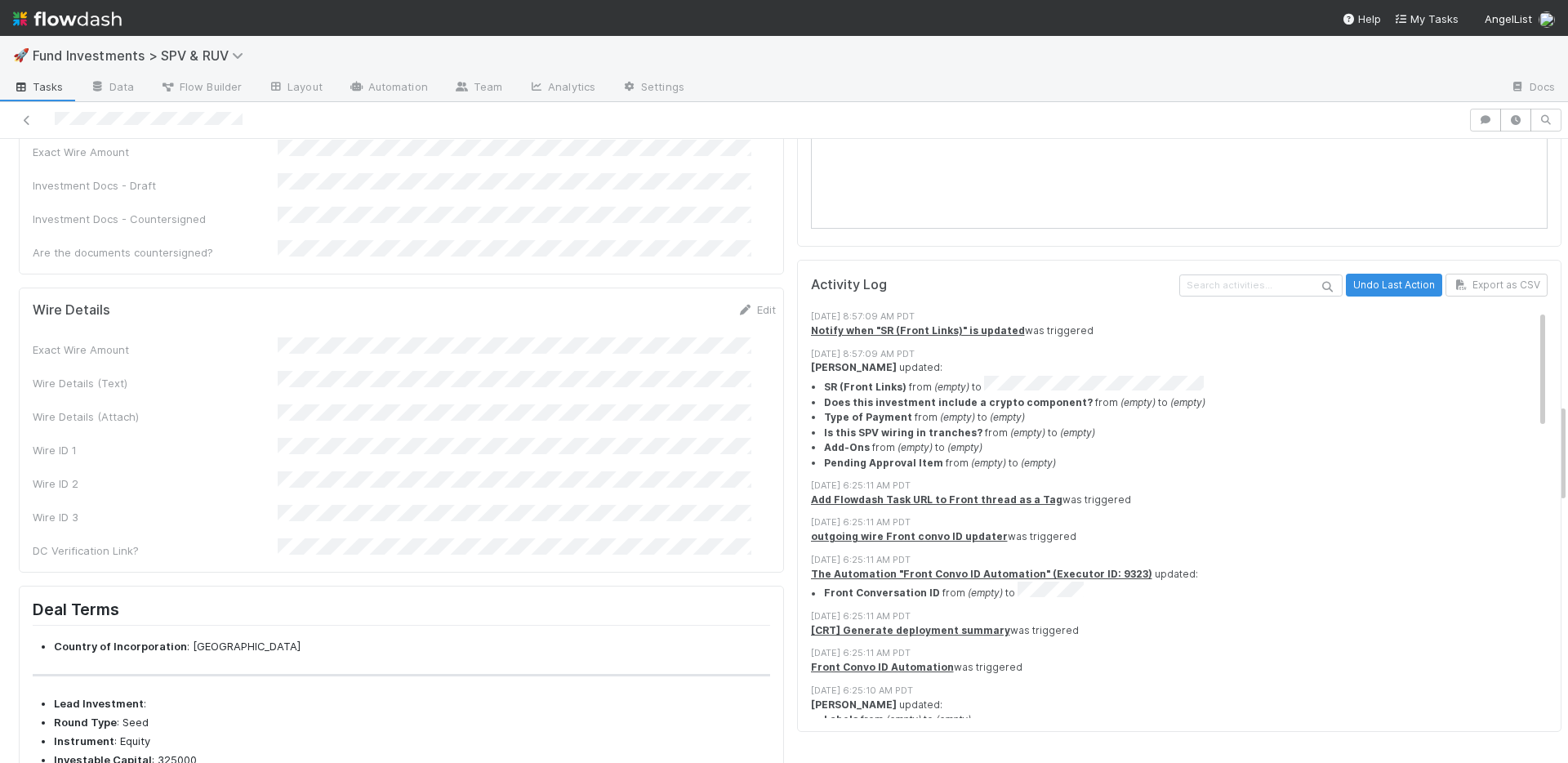
drag, startPoint x: 728, startPoint y: 208, endPoint x: 751, endPoint y: 199, distance: 24.7
click at [738, 303] on link "Edit" at bounding box center [757, 309] width 39 height 13
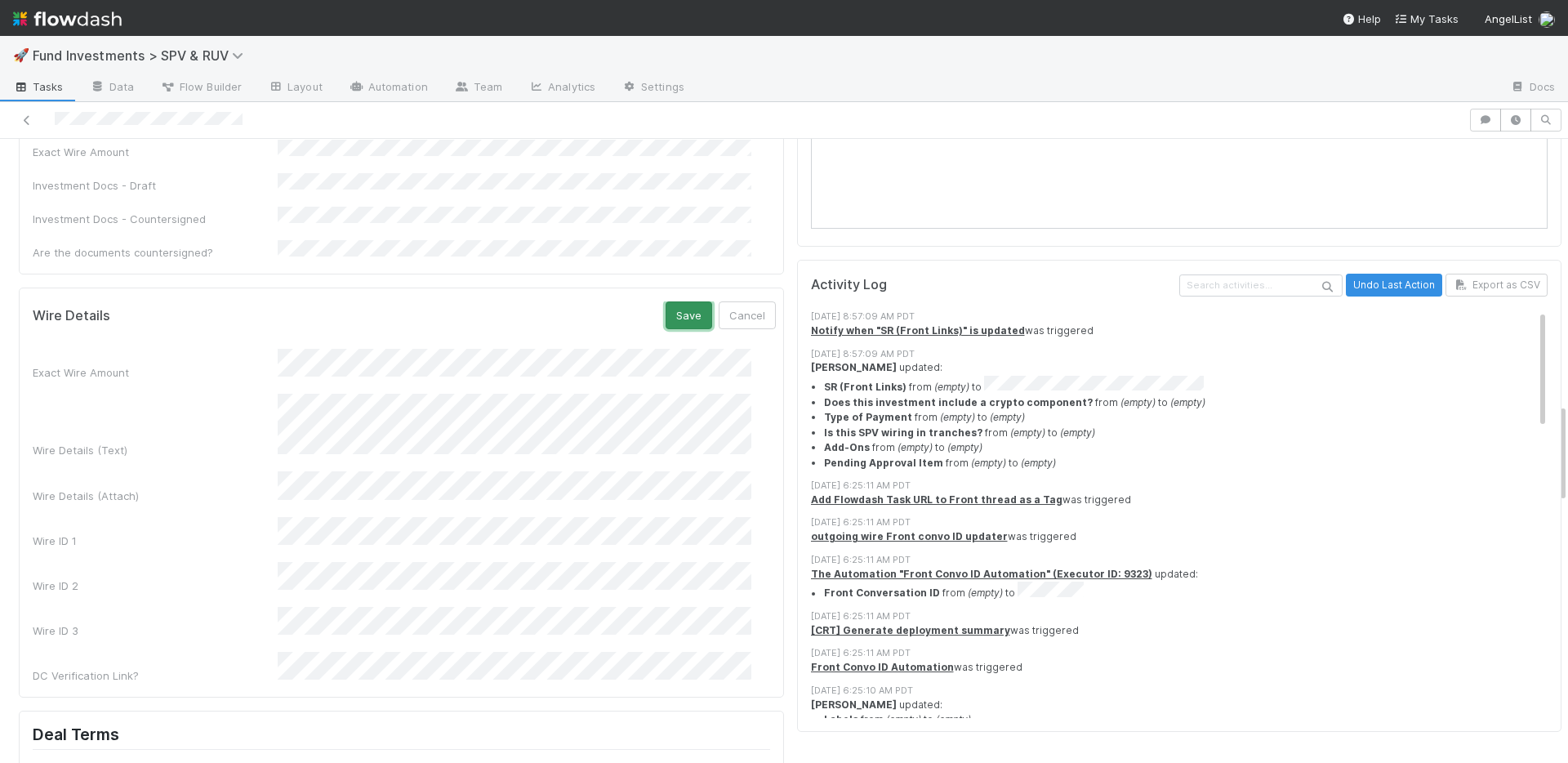
click at [665, 302] on button "Save" at bounding box center [688, 316] width 47 height 28
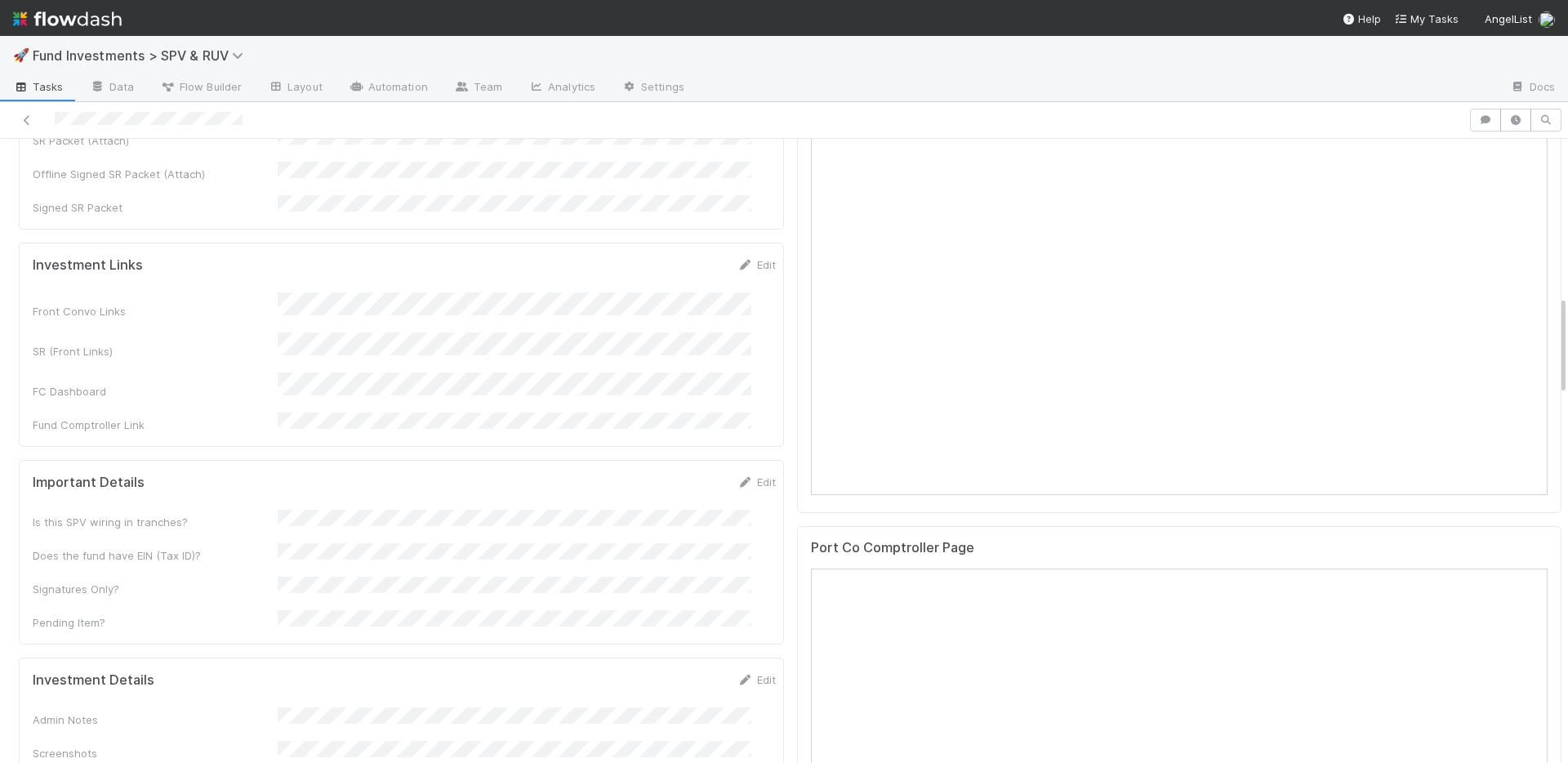
scroll to position [904, 0]
click at [738, 266] on link "Edit" at bounding box center [757, 272] width 39 height 13
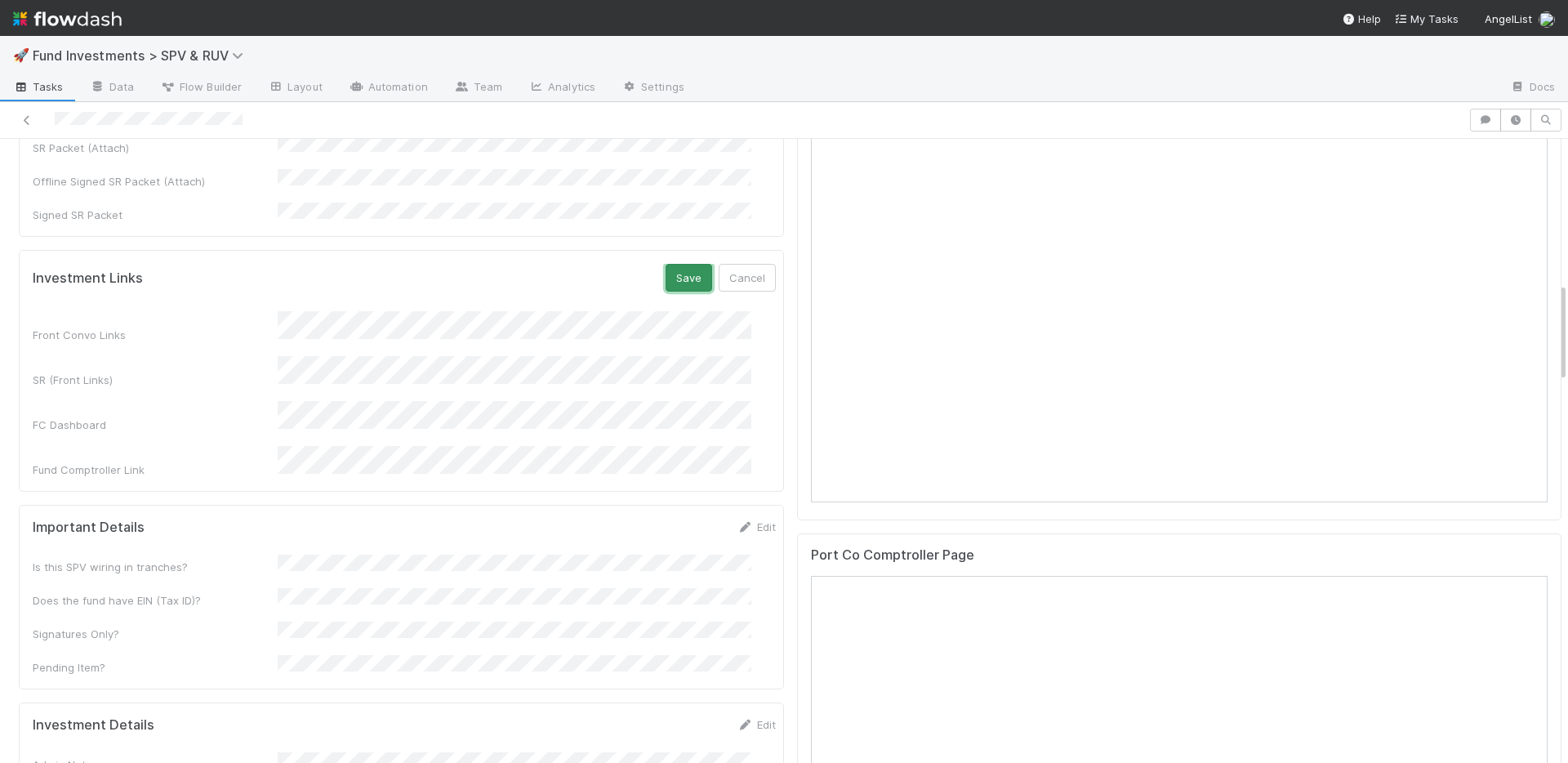
click at [665, 264] on button "Save" at bounding box center [688, 278] width 47 height 28
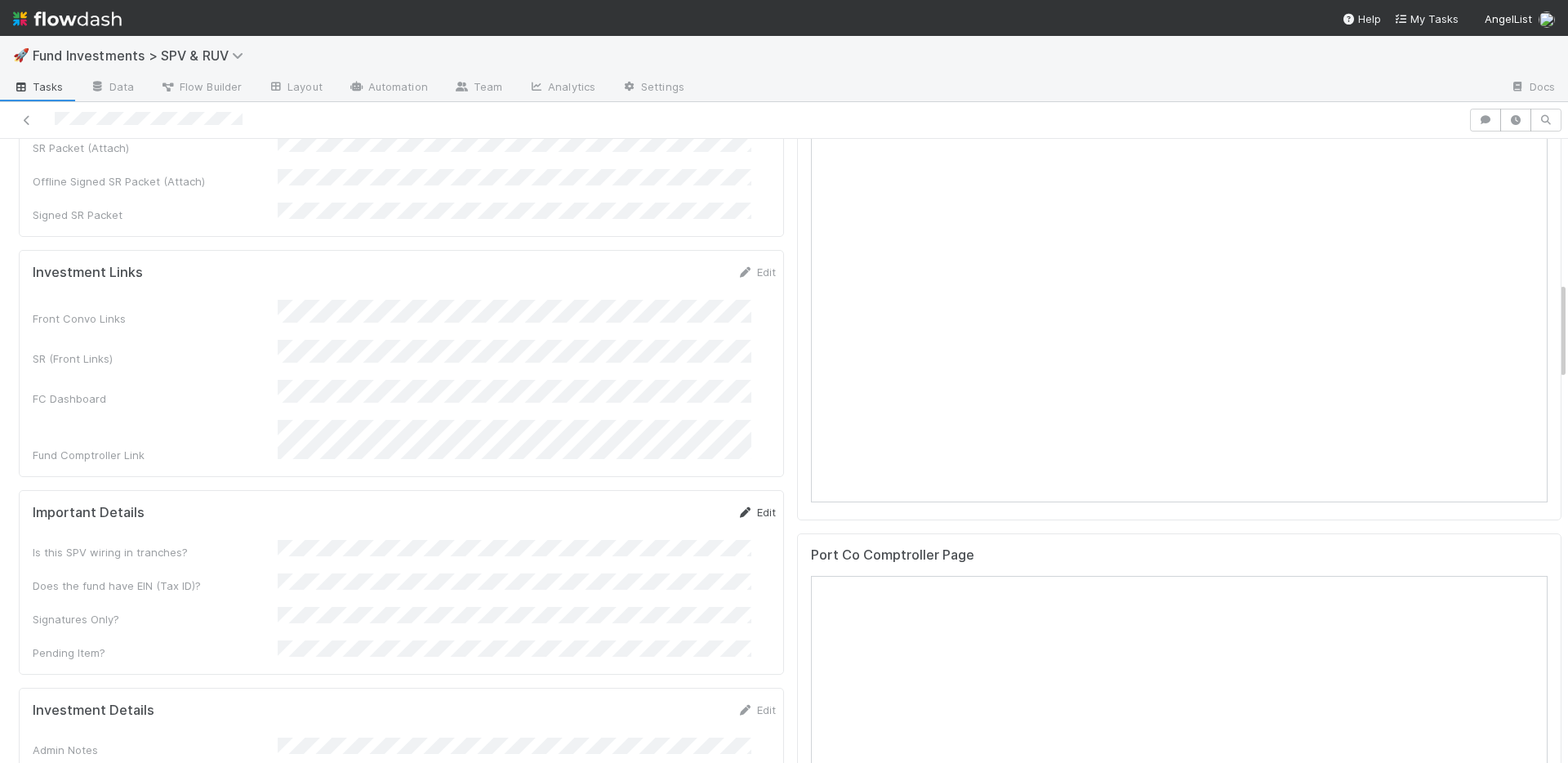
click at [738, 507] on icon at bounding box center [746, 512] width 16 height 11
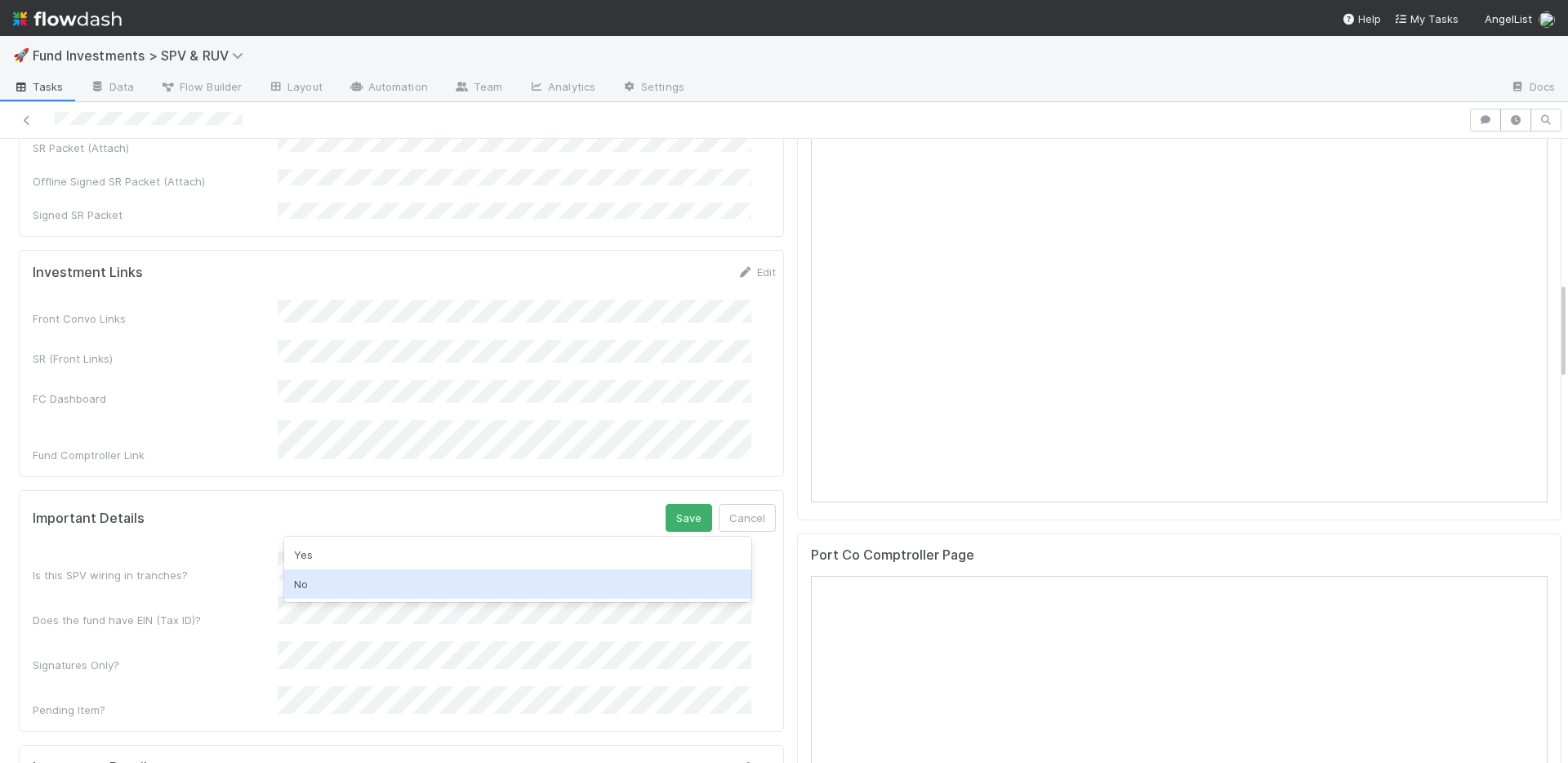
click at [348, 584] on div "No" at bounding box center [517, 585] width 467 height 30
click at [343, 594] on div "Yes" at bounding box center [517, 596] width 467 height 30
click at [665, 504] on button "Save" at bounding box center [688, 518] width 47 height 28
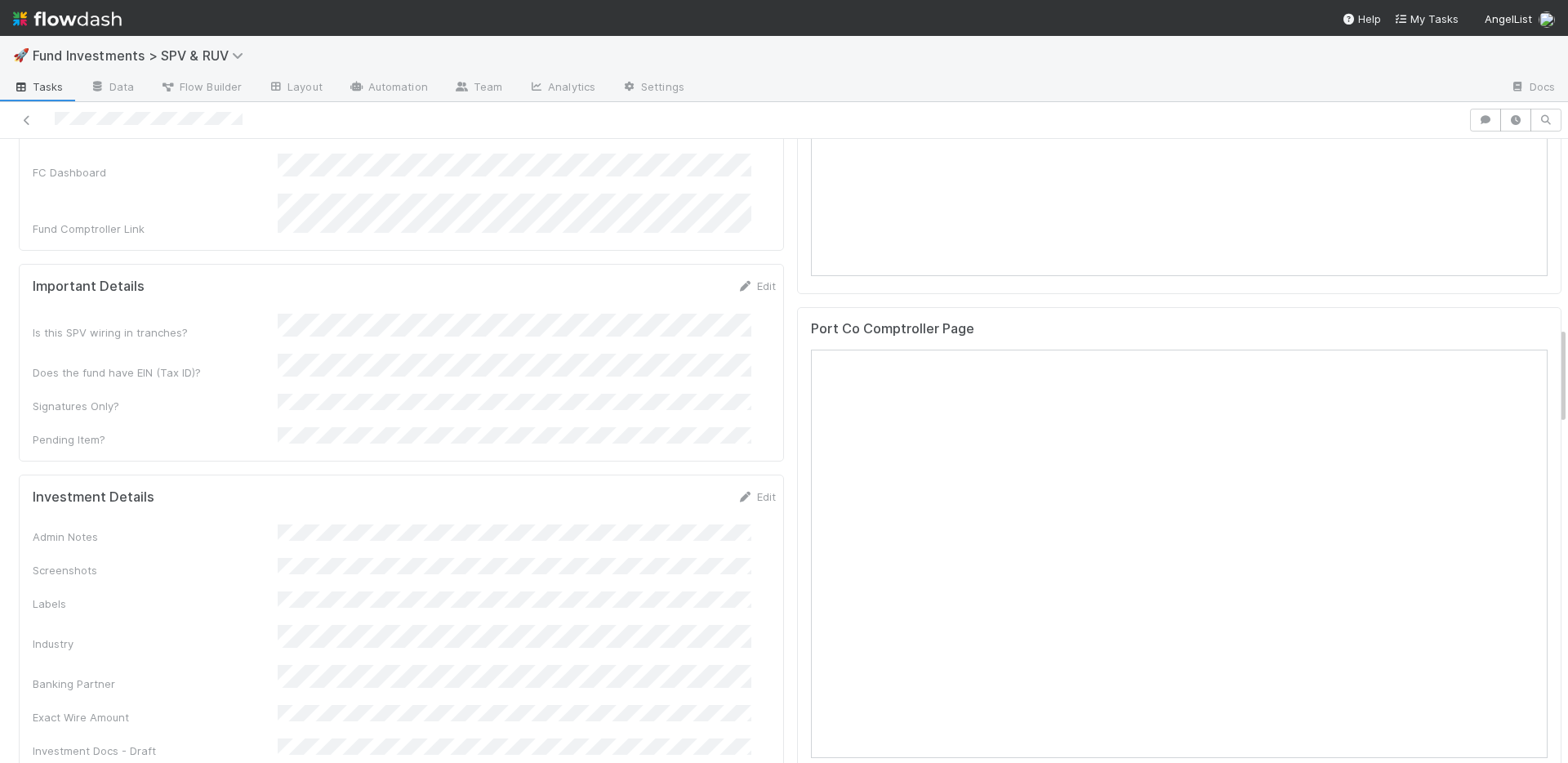
scroll to position [1314, 0]
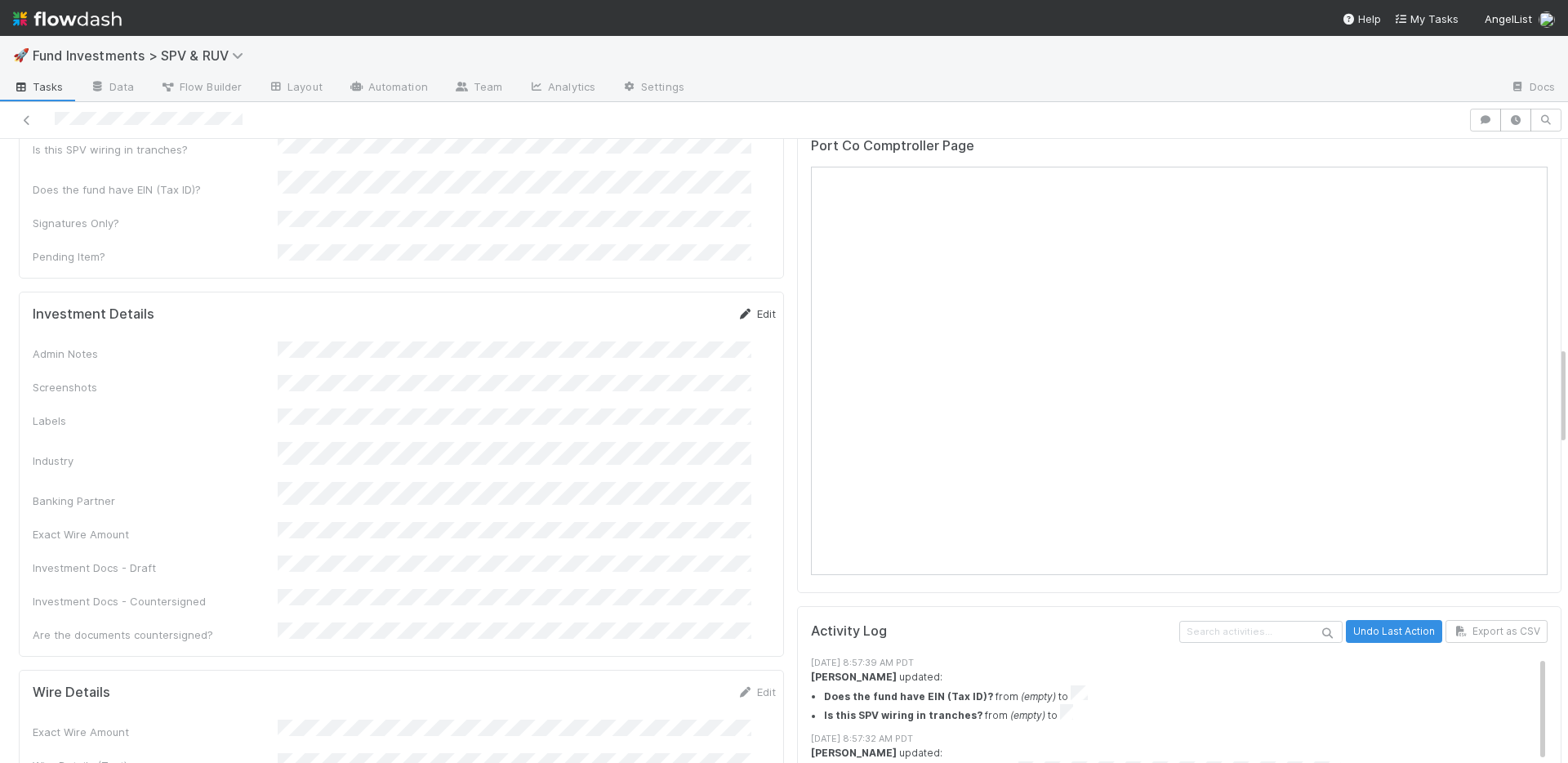
click at [738, 307] on link "Edit" at bounding box center [757, 313] width 39 height 13
drag, startPoint x: 665, startPoint y: 242, endPoint x: 654, endPoint y: 225, distance: 20.2
click at [665, 306] on button "Save" at bounding box center [688, 320] width 47 height 28
click at [738, 307] on link "Edit" at bounding box center [757, 313] width 39 height 13
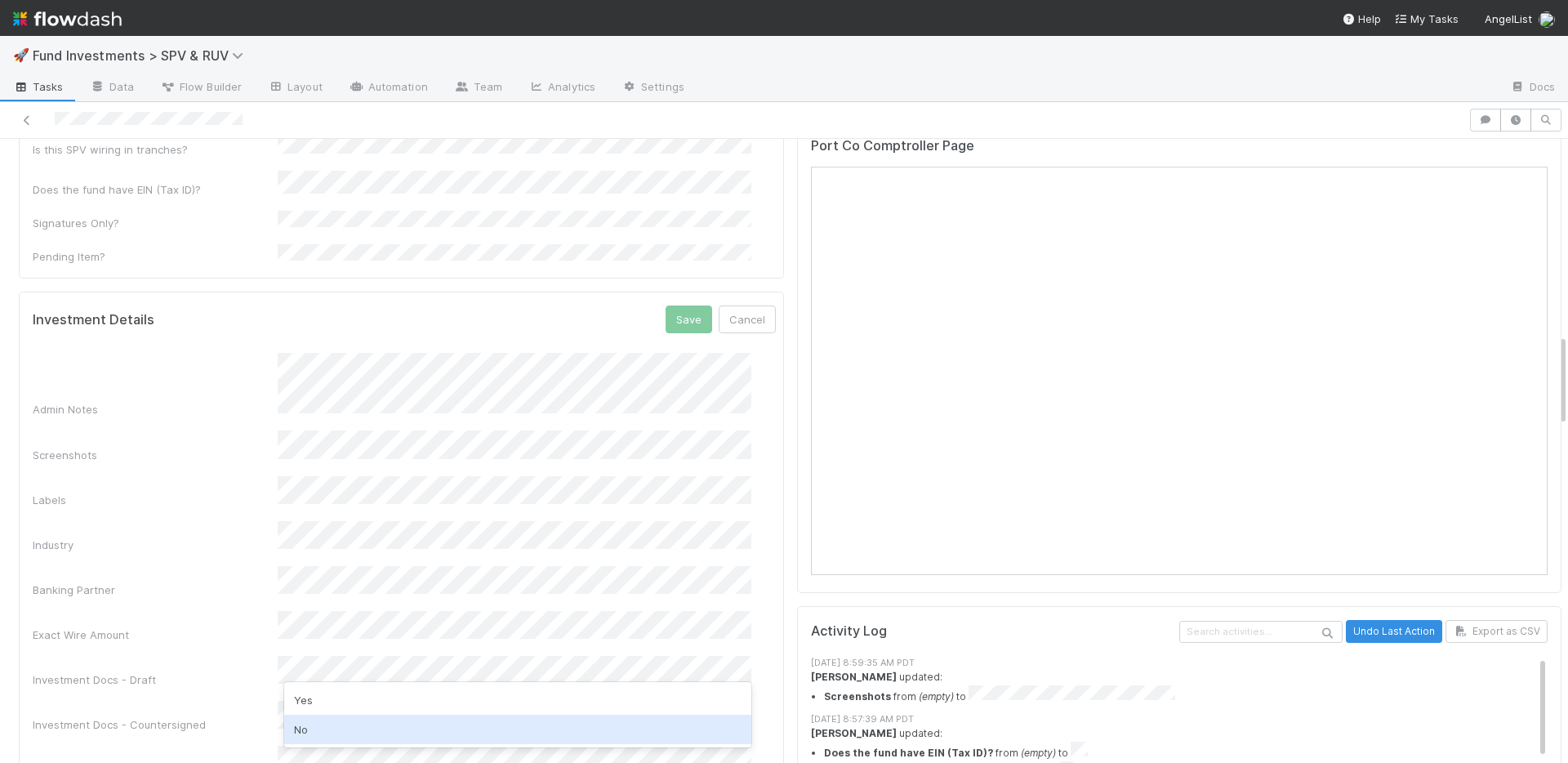
click at [344, 725] on div "No" at bounding box center [517, 730] width 467 height 30
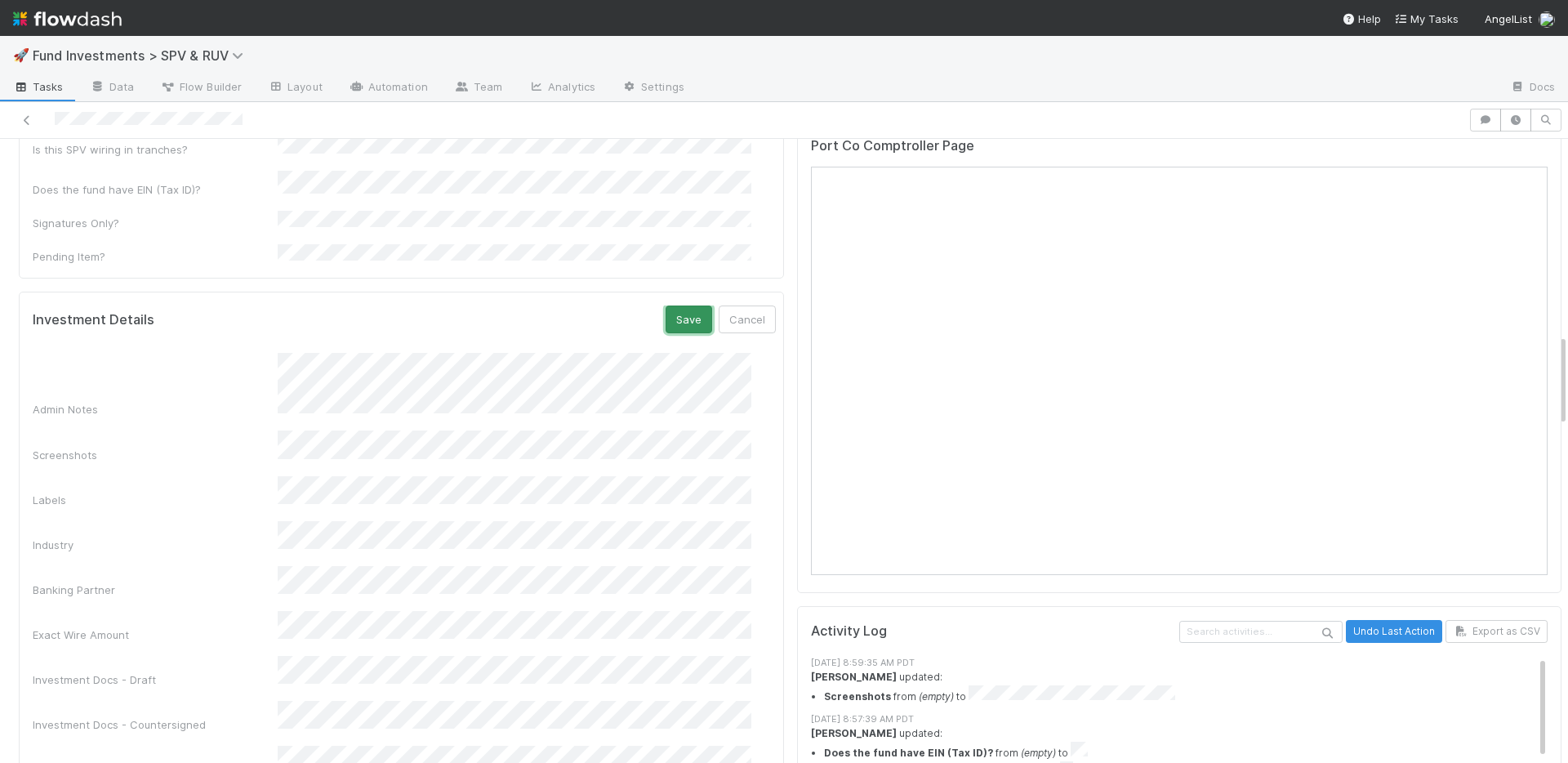
click at [666, 306] on button "Save" at bounding box center [688, 320] width 47 height 28
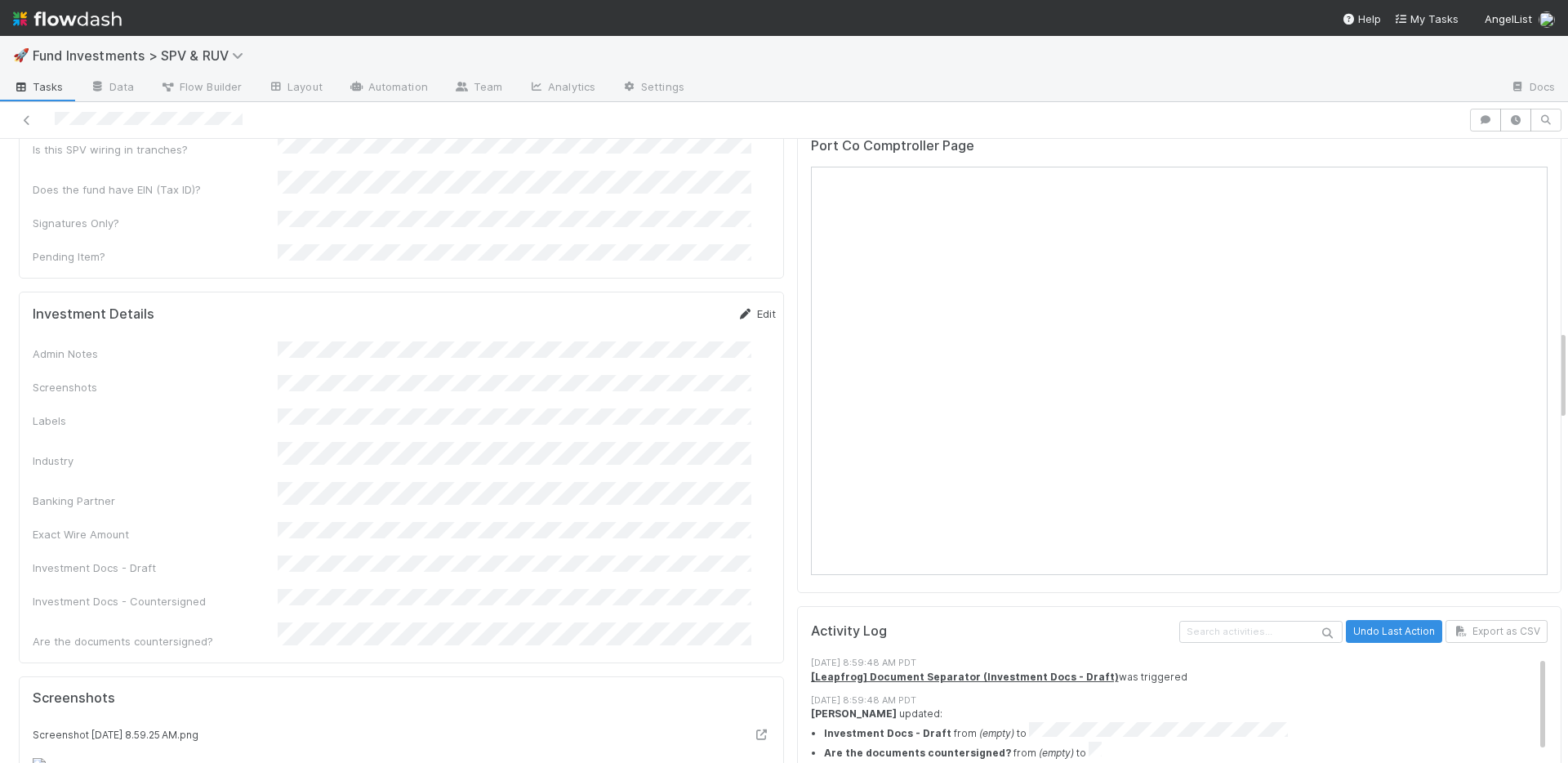
click at [738, 307] on link "Edit" at bounding box center [757, 313] width 39 height 13
click at [674, 306] on button "Save" at bounding box center [688, 320] width 47 height 28
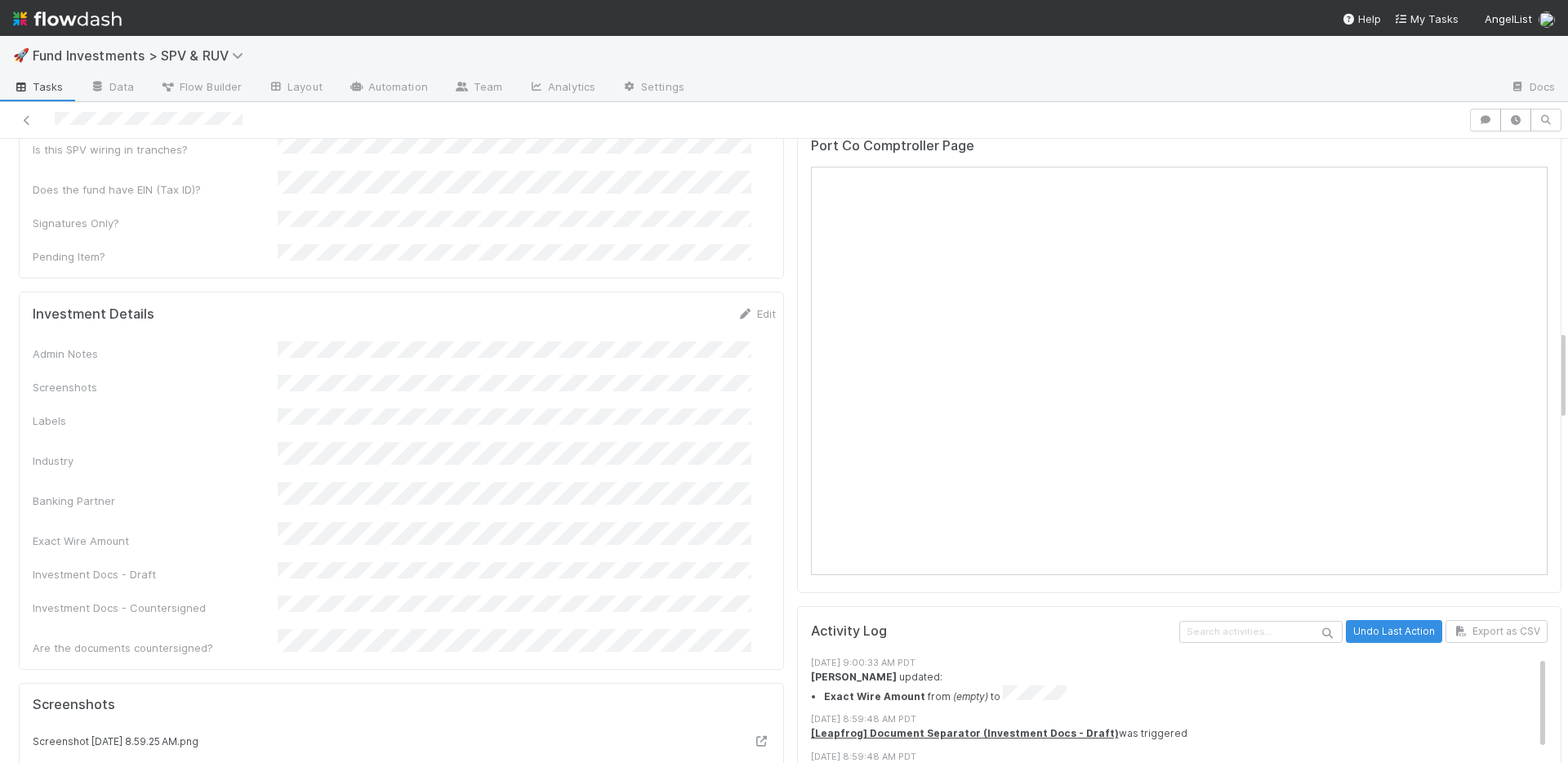
click at [755, 306] on div "Investment Details Edit" at bounding box center [404, 314] width 768 height 16
click at [742, 307] on link "Edit" at bounding box center [757, 313] width 39 height 13
click at [665, 306] on button "Save" at bounding box center [688, 320] width 47 height 28
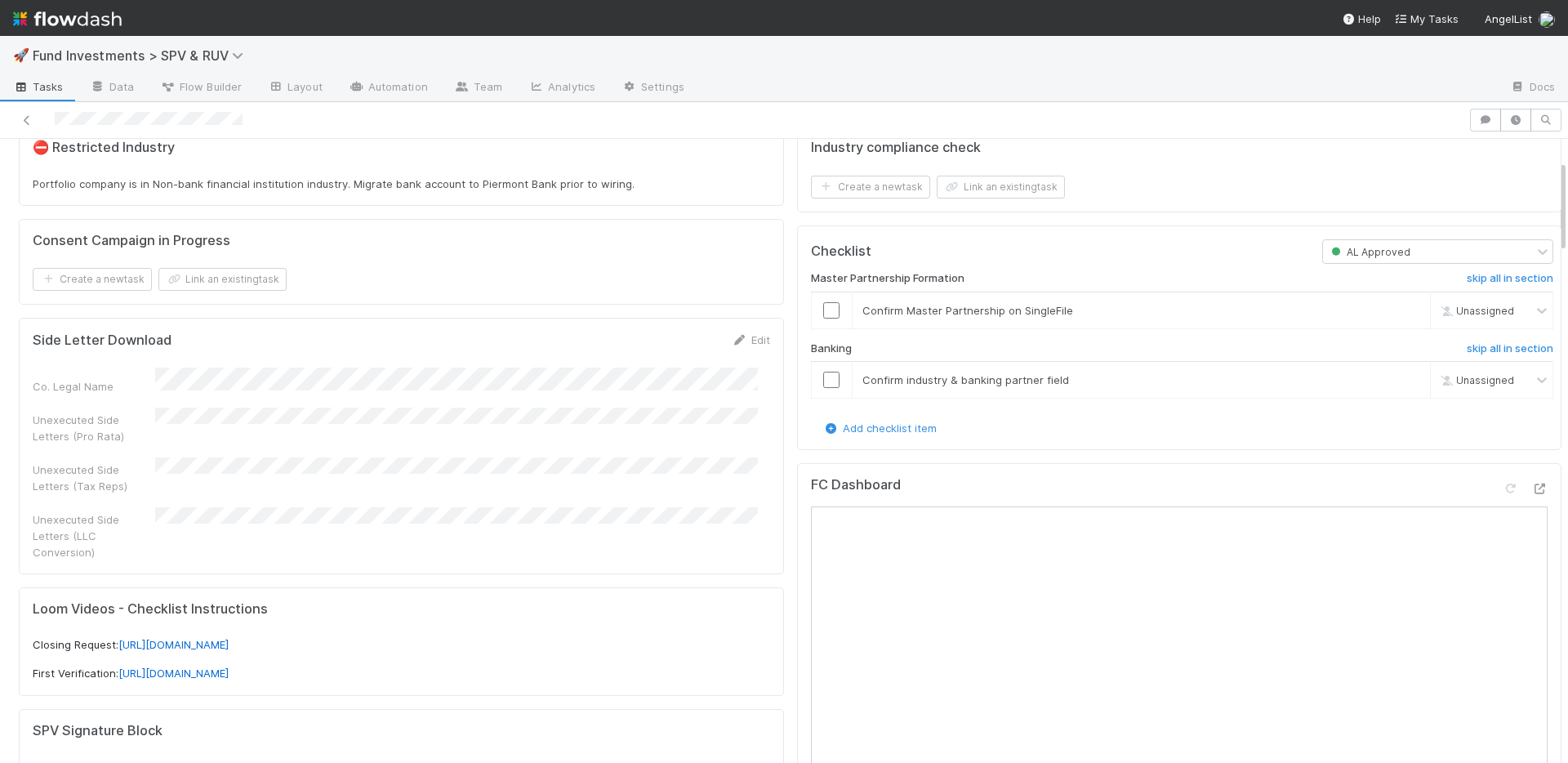
scroll to position [65, 0]
click at [824, 307] on input "checkbox" at bounding box center [832, 313] width 16 height 16
click at [824, 382] on input "checkbox" at bounding box center [832, 382] width 16 height 16
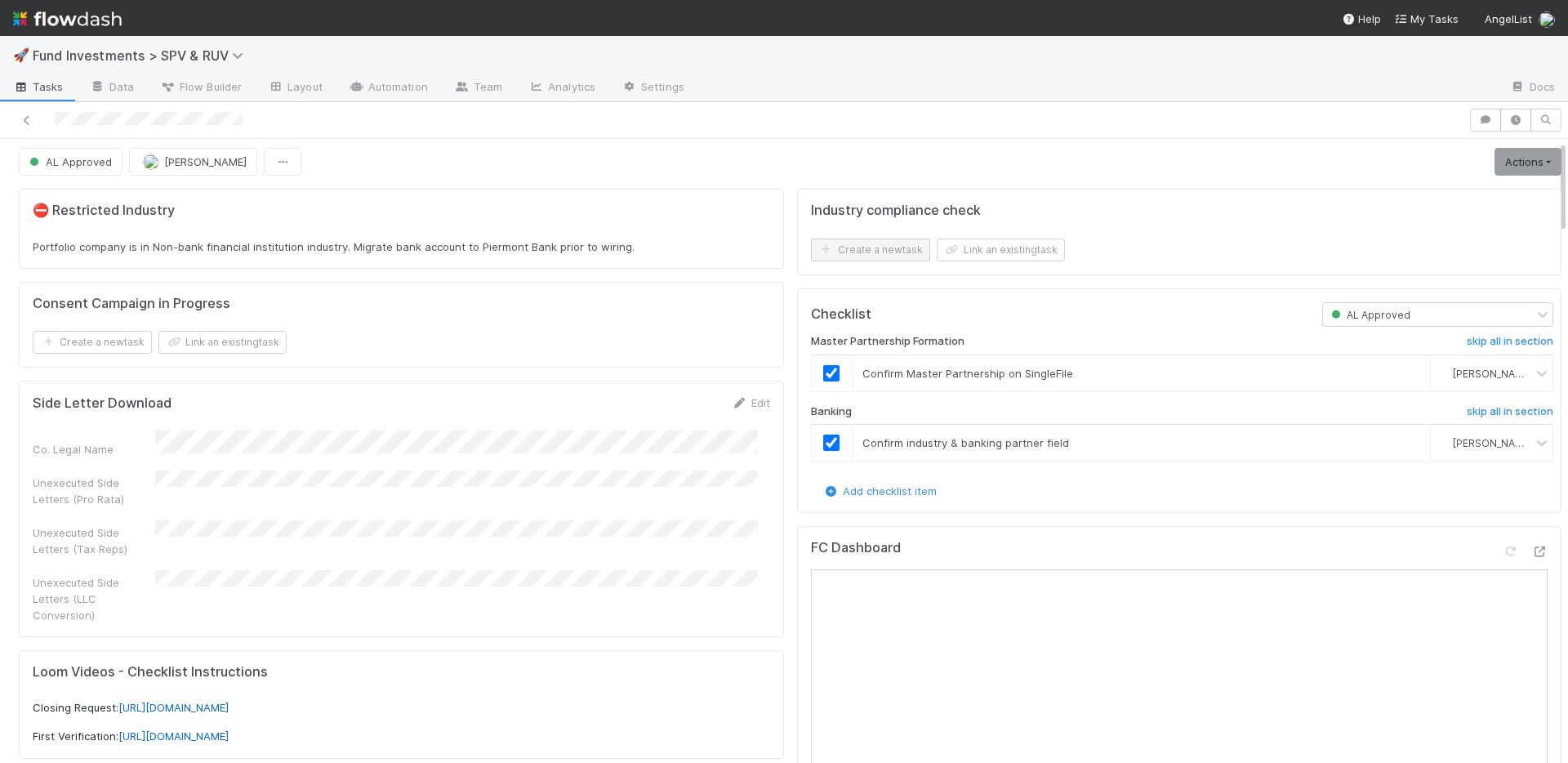
scroll to position [0, 0]
click at [1495, 173] on link "Actions" at bounding box center [1528, 166] width 67 height 28
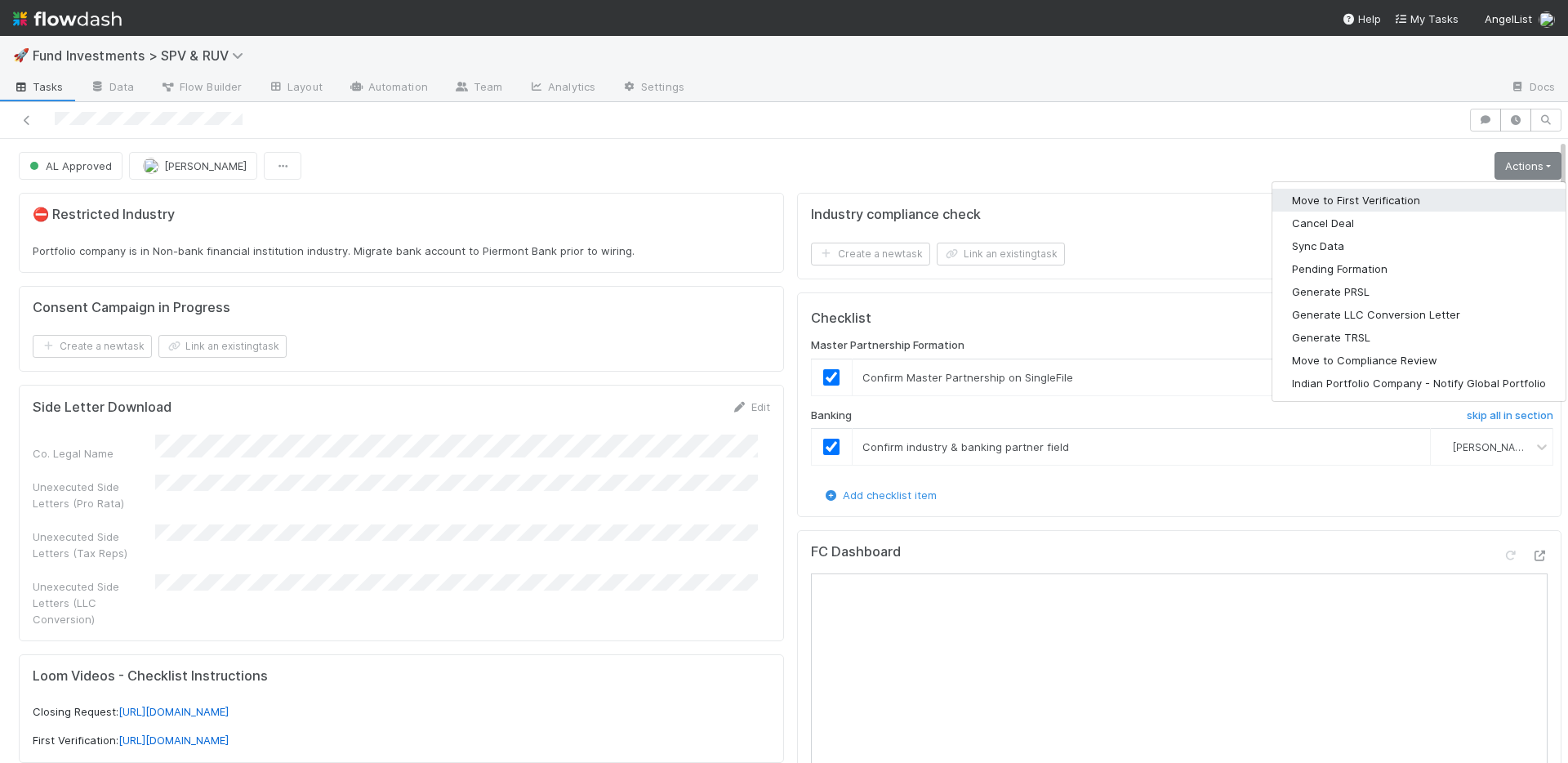
click at [1445, 197] on button "Move to First Verification" at bounding box center [1420, 199] width 293 height 23
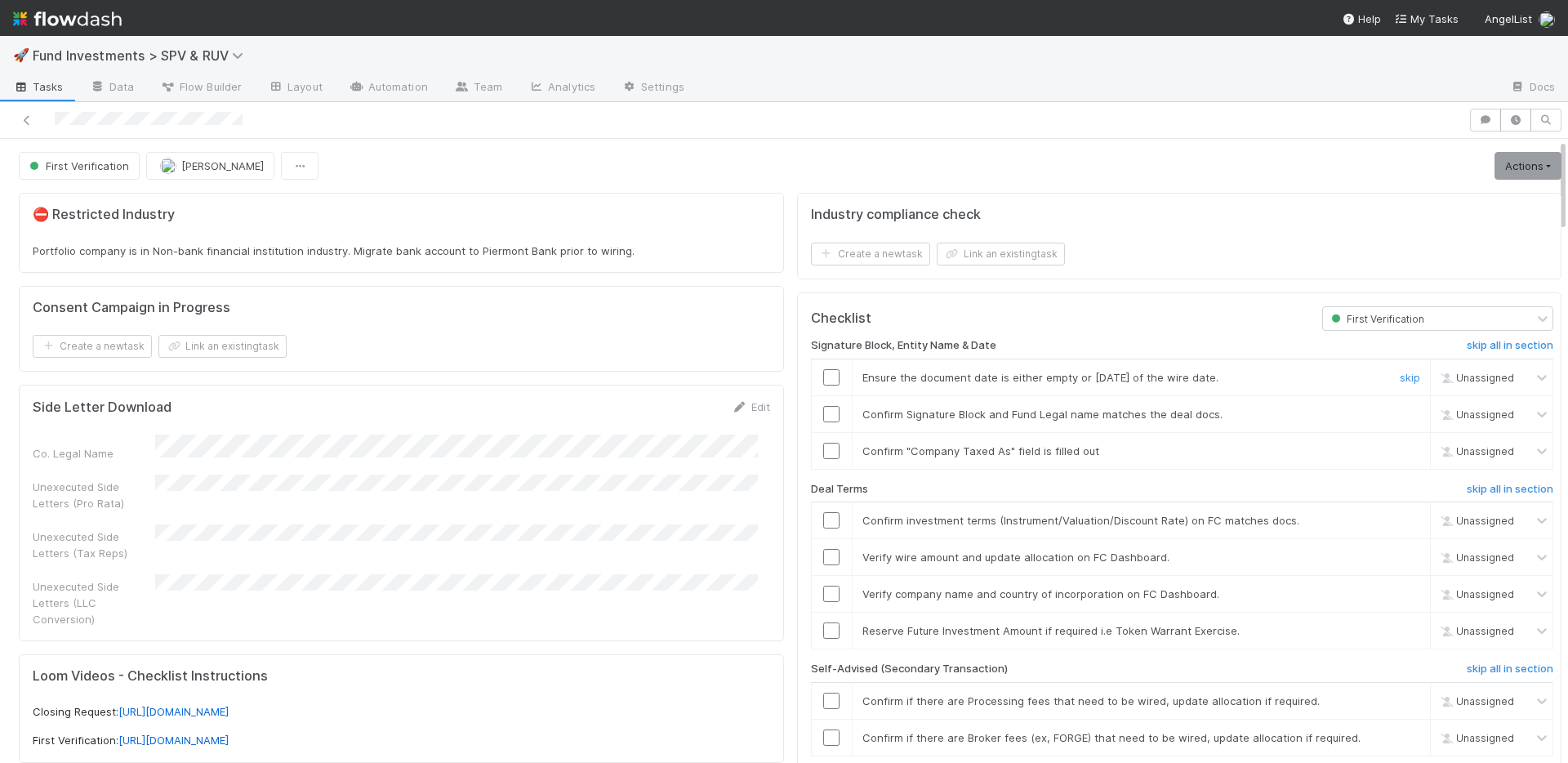
click at [824, 375] on input "checkbox" at bounding box center [832, 378] width 16 height 16
click at [824, 419] on input "checkbox" at bounding box center [832, 414] width 16 height 16
drag, startPoint x: 819, startPoint y: 449, endPoint x: 829, endPoint y: 444, distance: 11.2
click at [824, 449] on input "checkbox" at bounding box center [832, 450] width 16 height 16
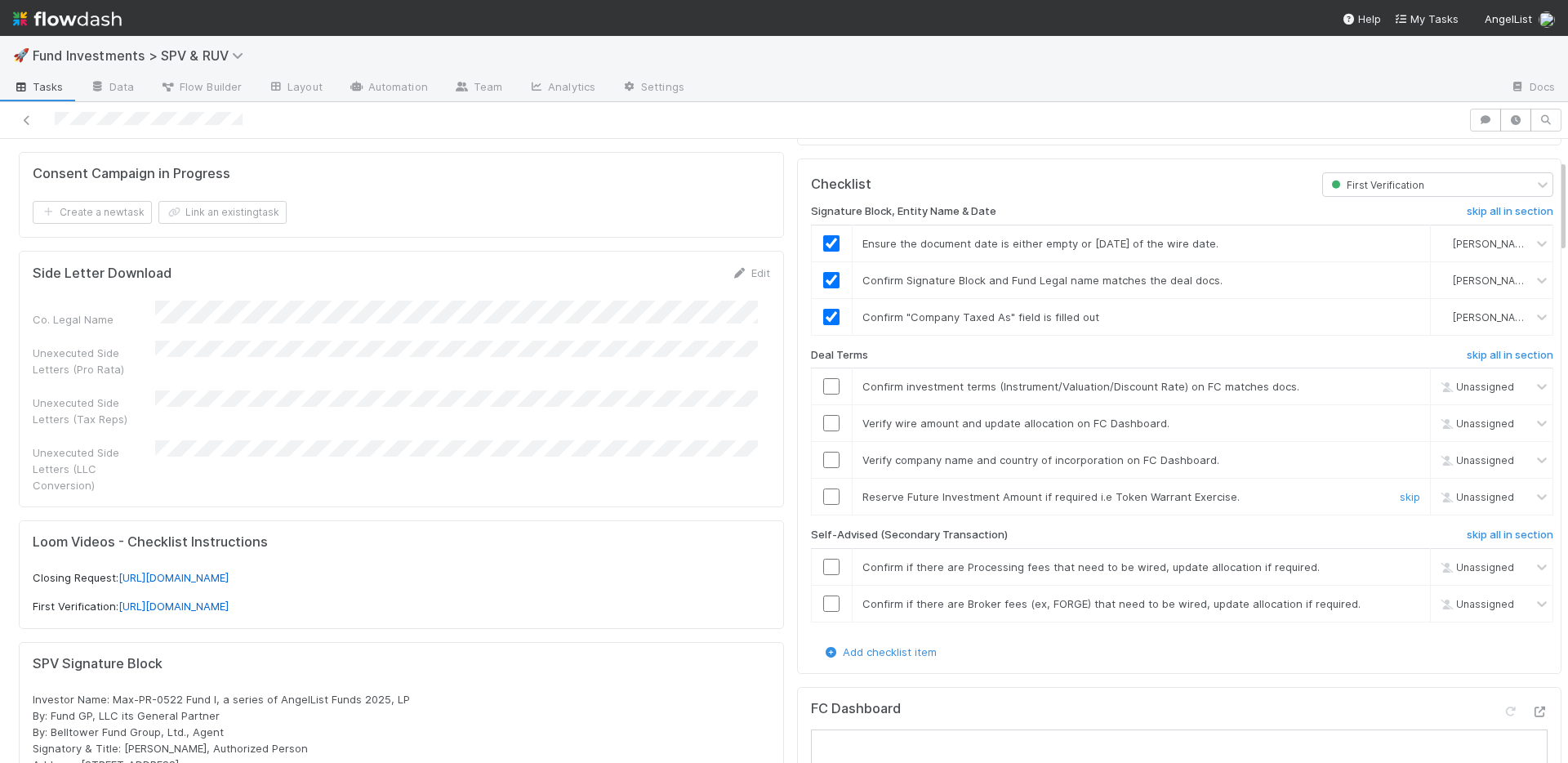
scroll to position [138, 0]
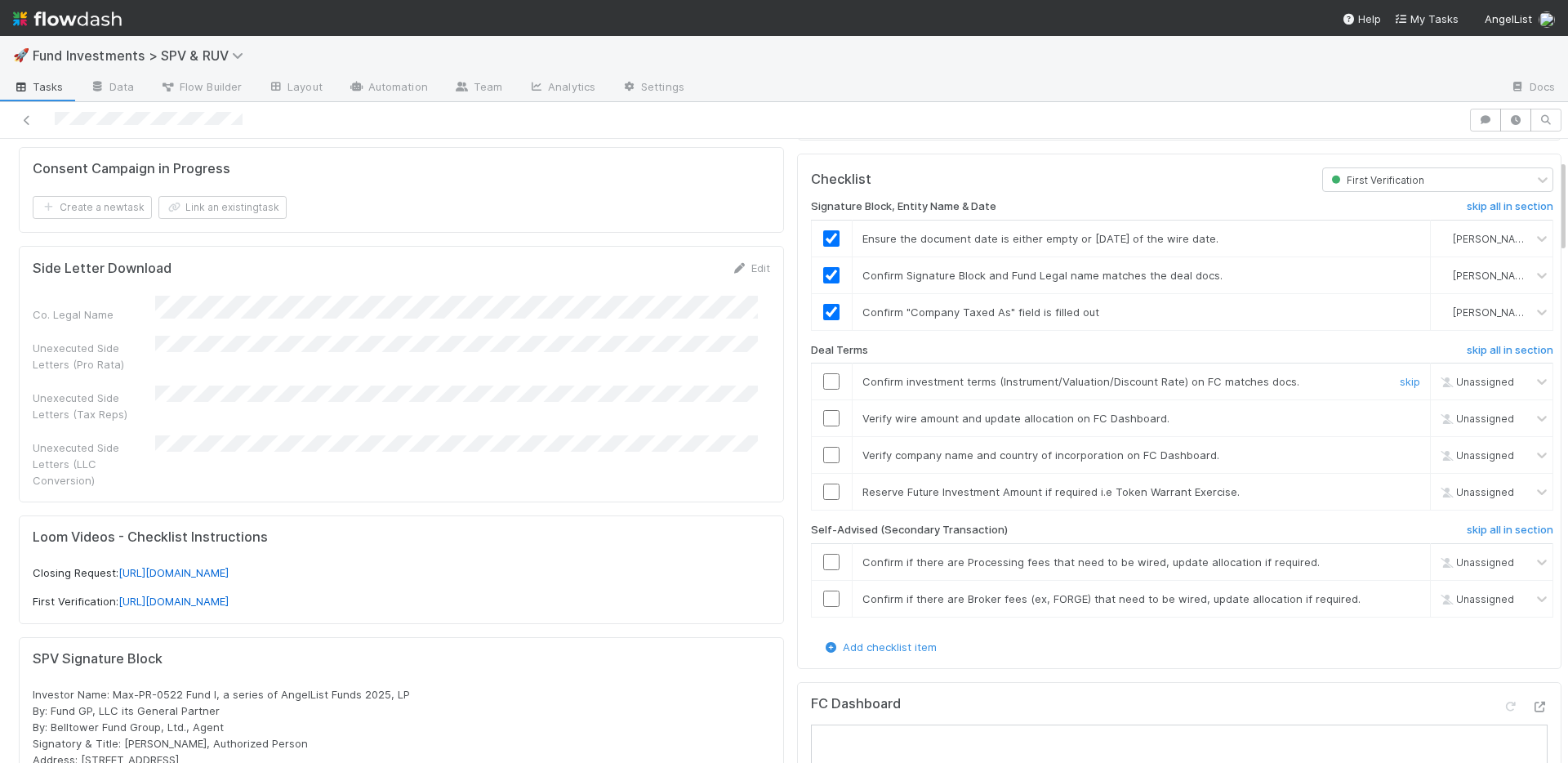
click at [824, 382] on input "checkbox" at bounding box center [832, 382] width 16 height 16
click at [824, 415] on input "checkbox" at bounding box center [832, 418] width 16 height 16
click at [824, 451] on input "checkbox" at bounding box center [832, 455] width 16 height 16
drag, startPoint x: 1450, startPoint y: 529, endPoint x: 1426, endPoint y: 526, distance: 24.2
click at [1467, 529] on h6 "skip all in section" at bounding box center [1510, 530] width 87 height 13
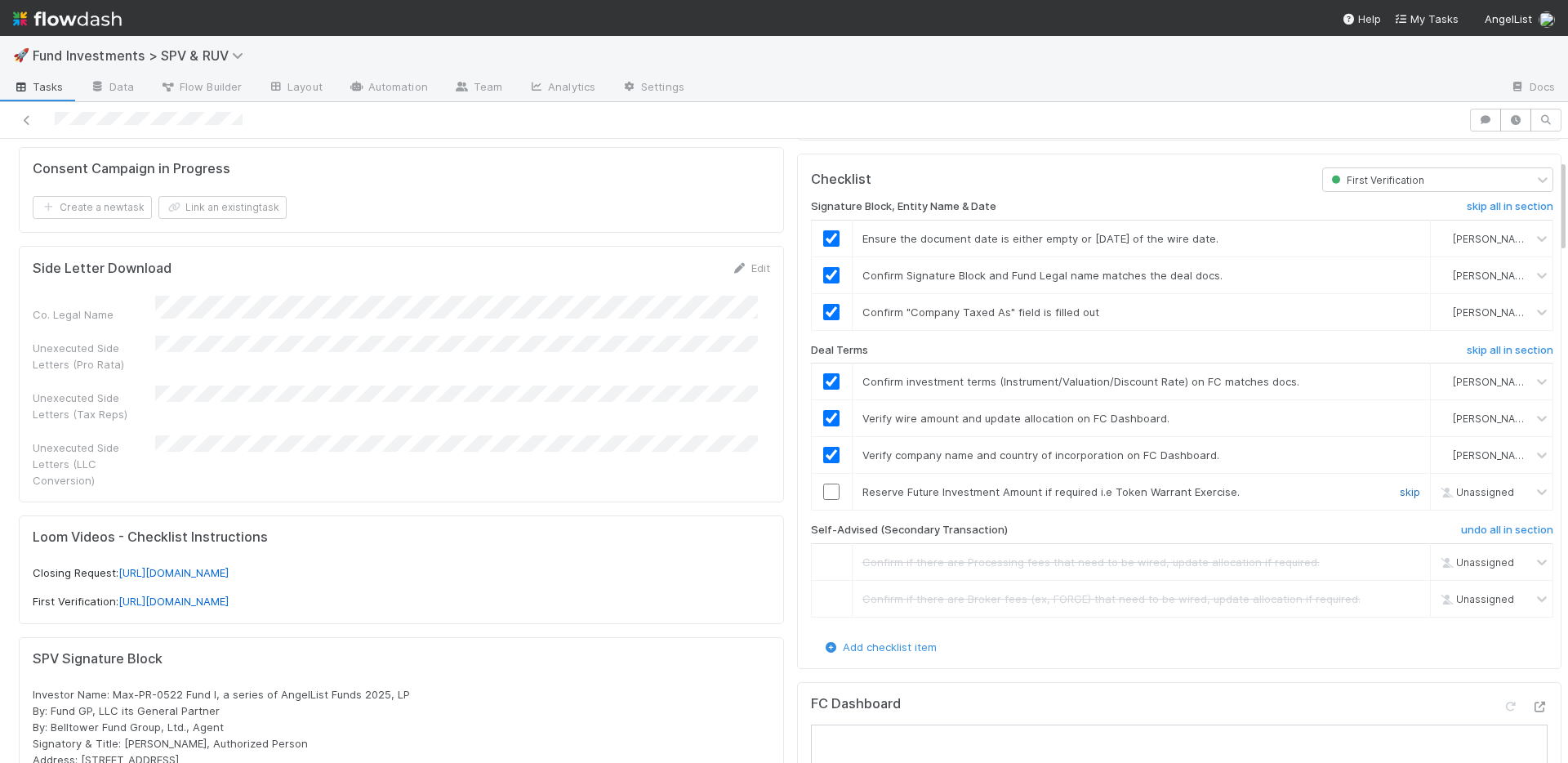
click at [1401, 493] on link "skip" at bounding box center [1411, 491] width 21 height 13
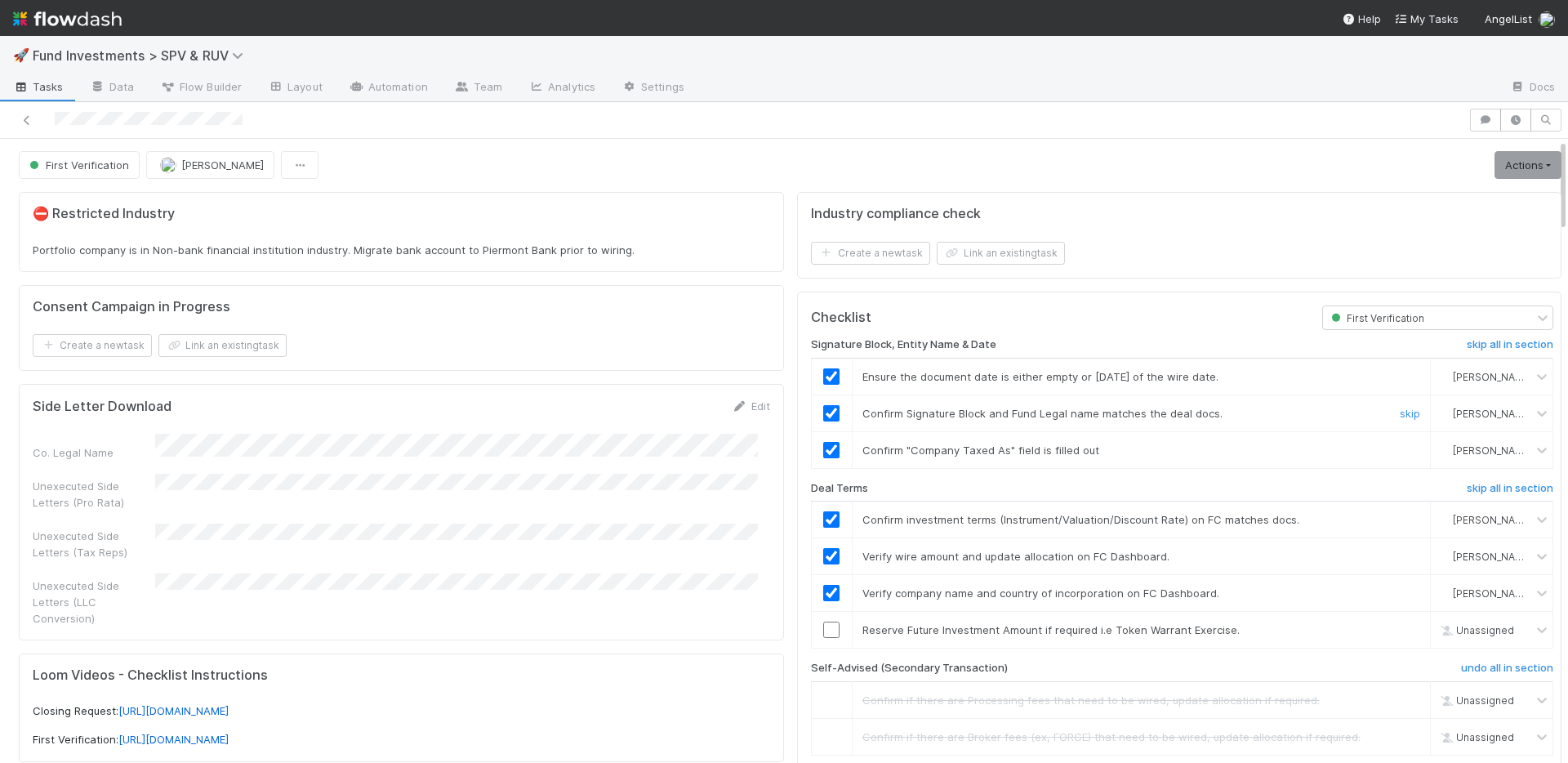
scroll to position [0, 0]
click at [1526, 167] on link "Actions" at bounding box center [1528, 166] width 67 height 28
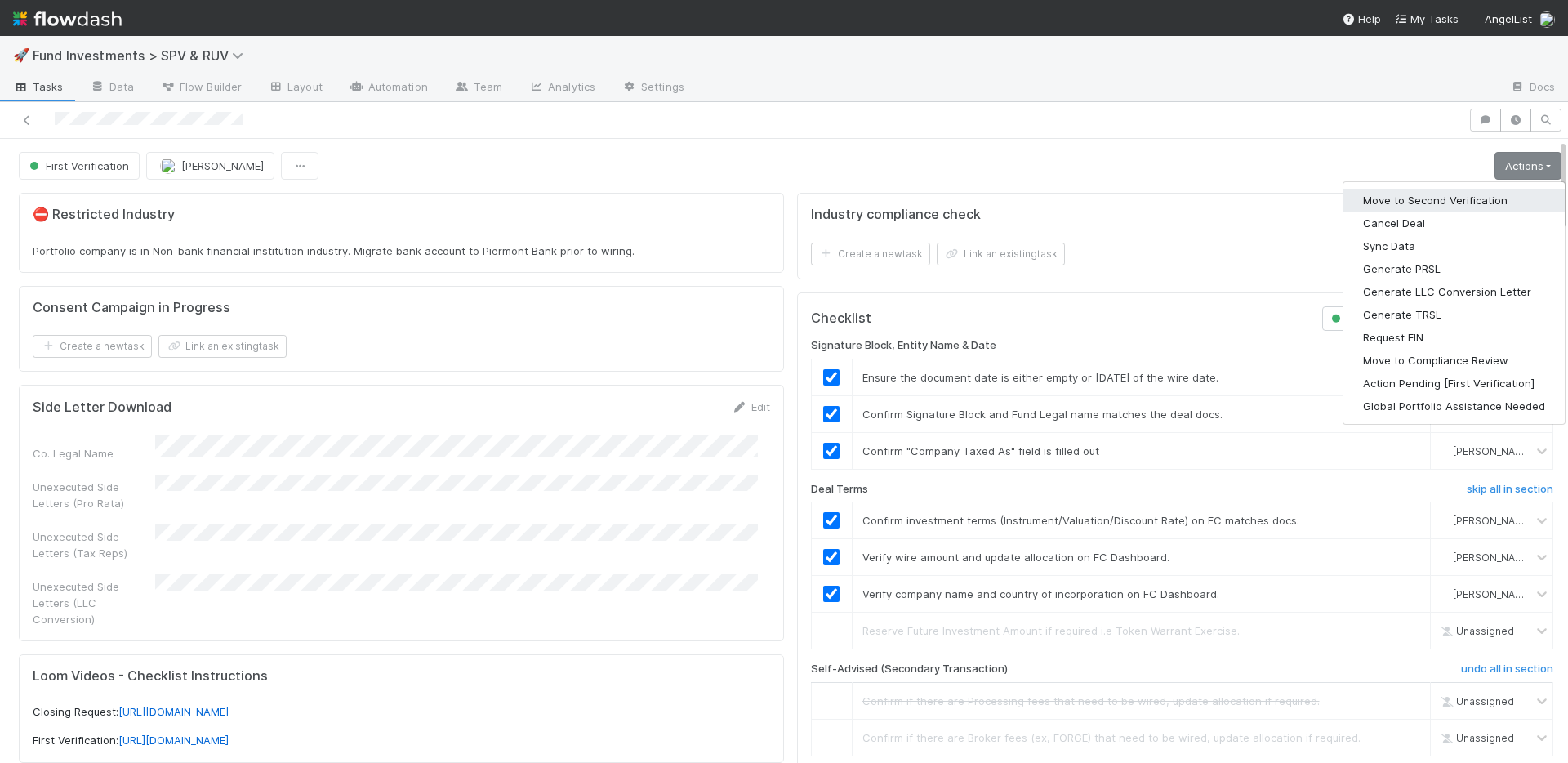
click at [1433, 195] on button "Move to Second Verification" at bounding box center [1454, 199] width 221 height 23
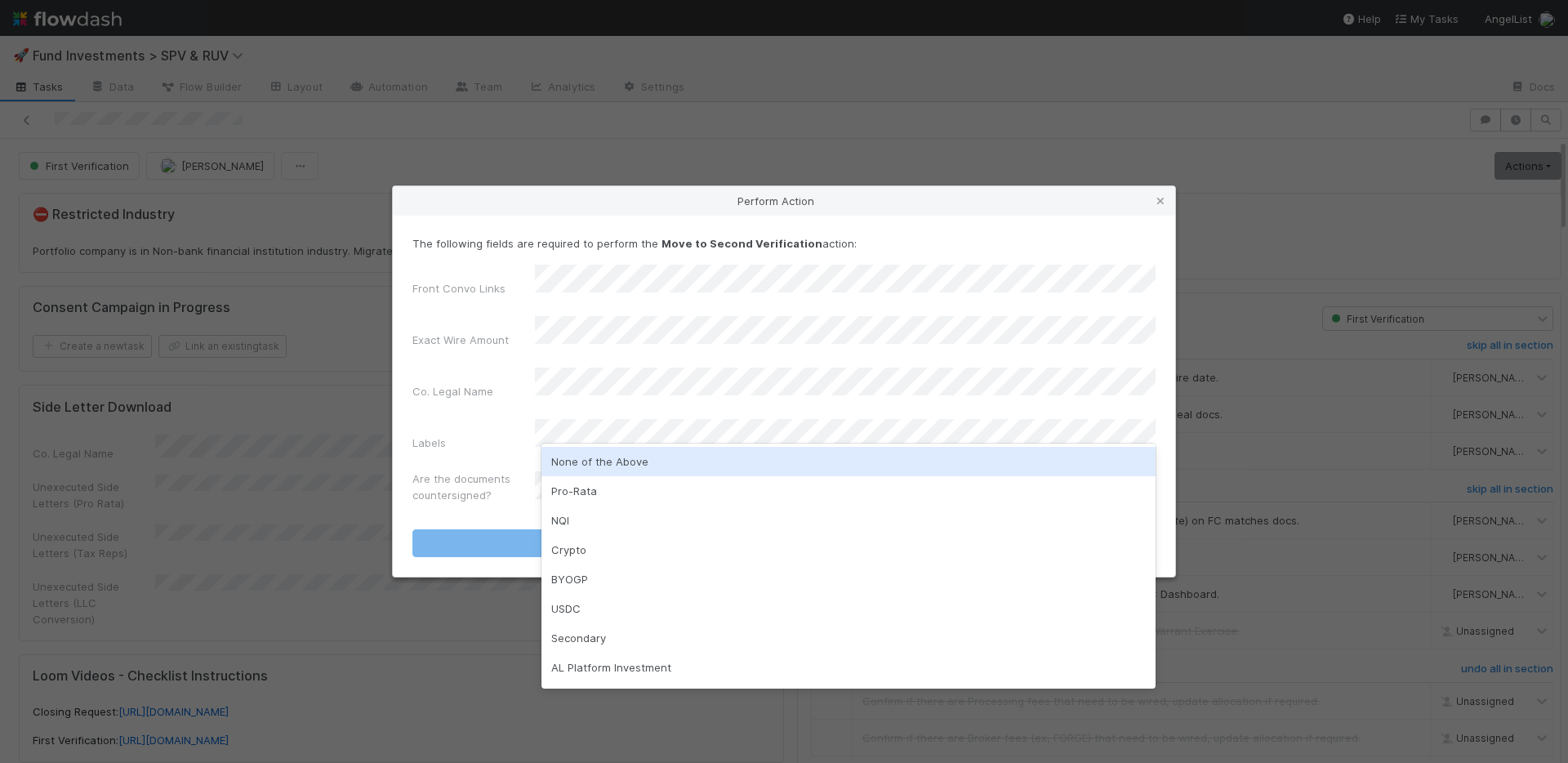
click at [614, 458] on div "None of the Above" at bounding box center [849, 462] width 615 height 30
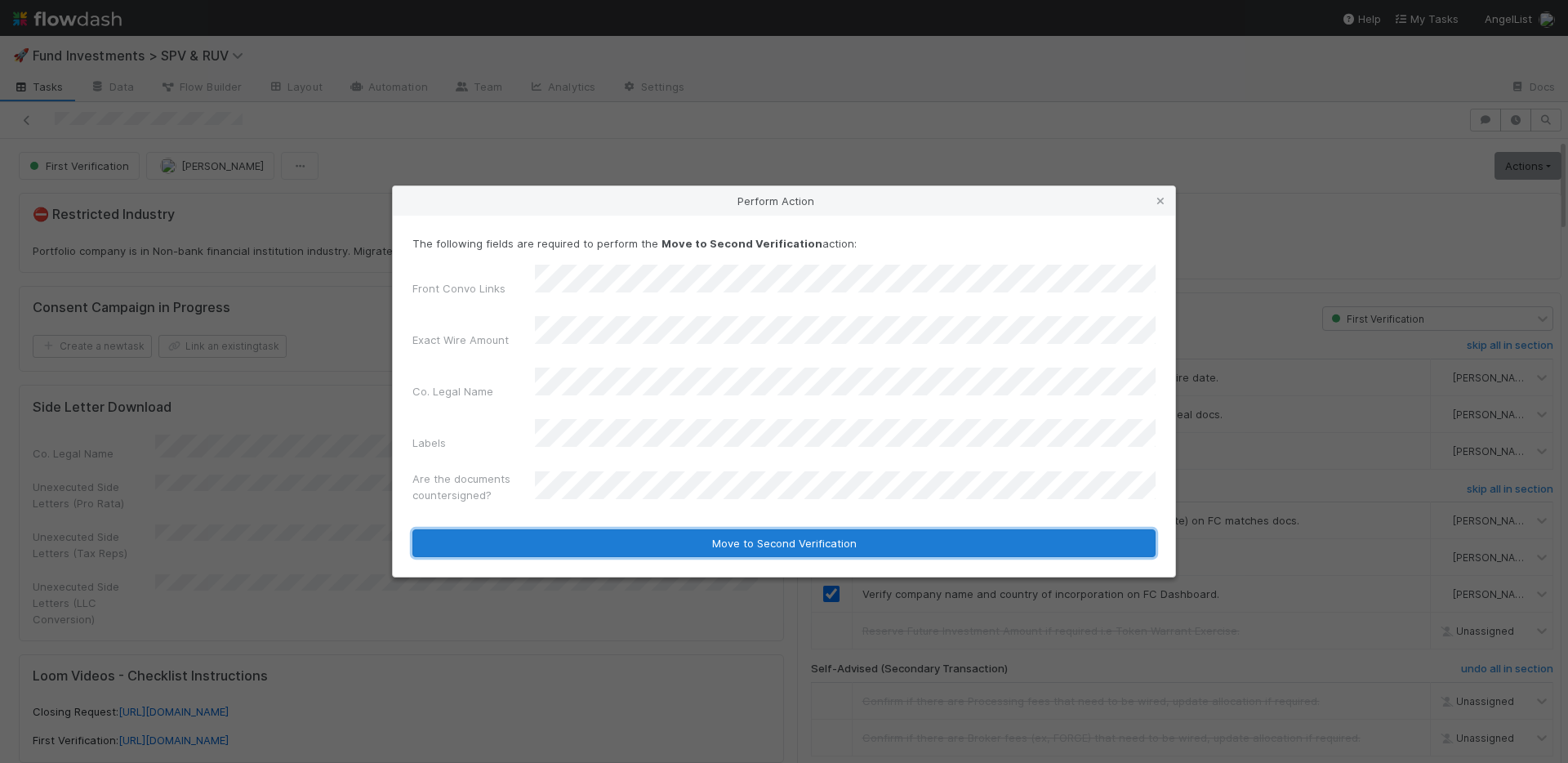
click at [641, 529] on button "Move to Second Verification" at bounding box center [784, 543] width 743 height 28
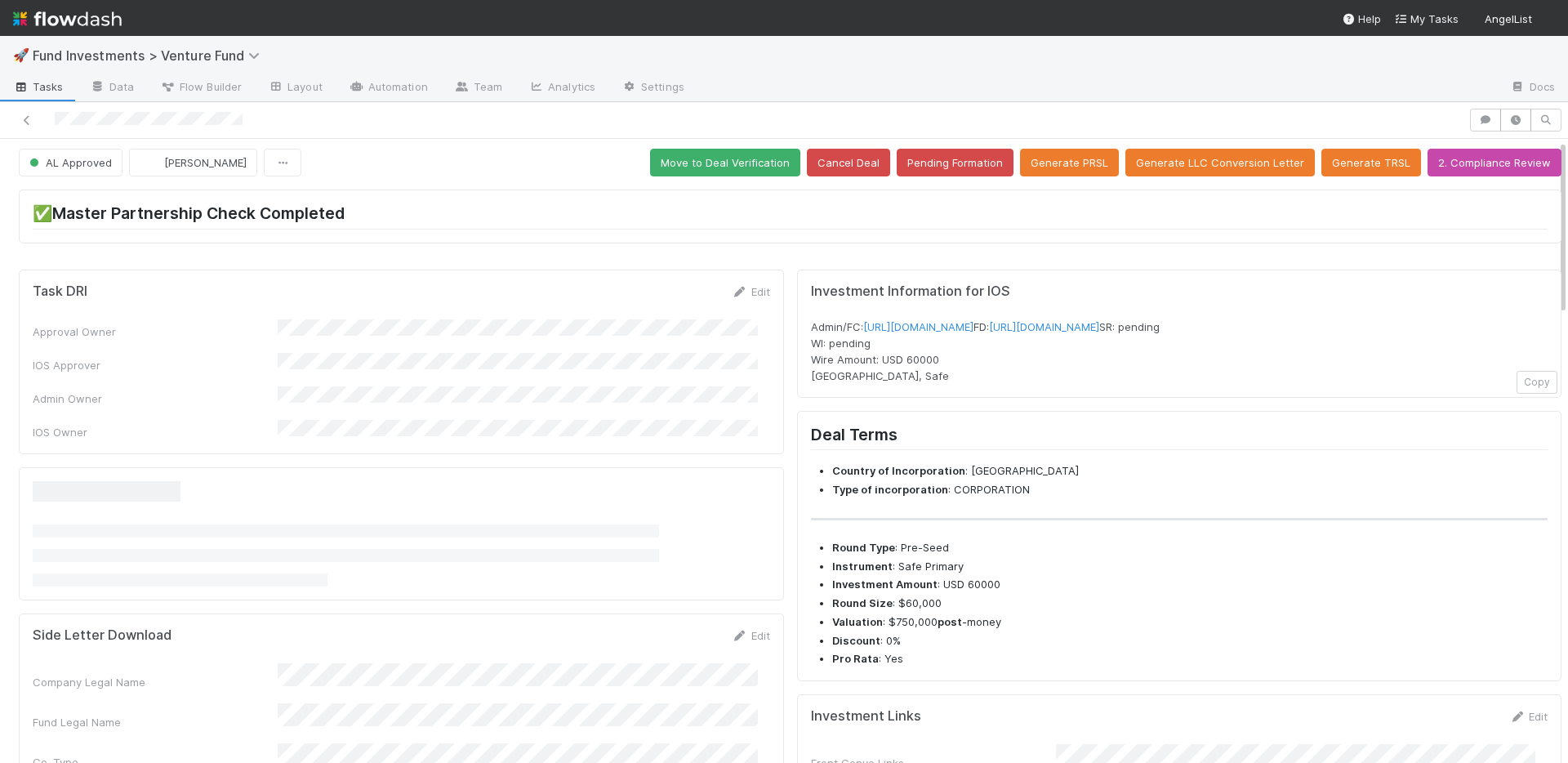
scroll to position [541, 0]
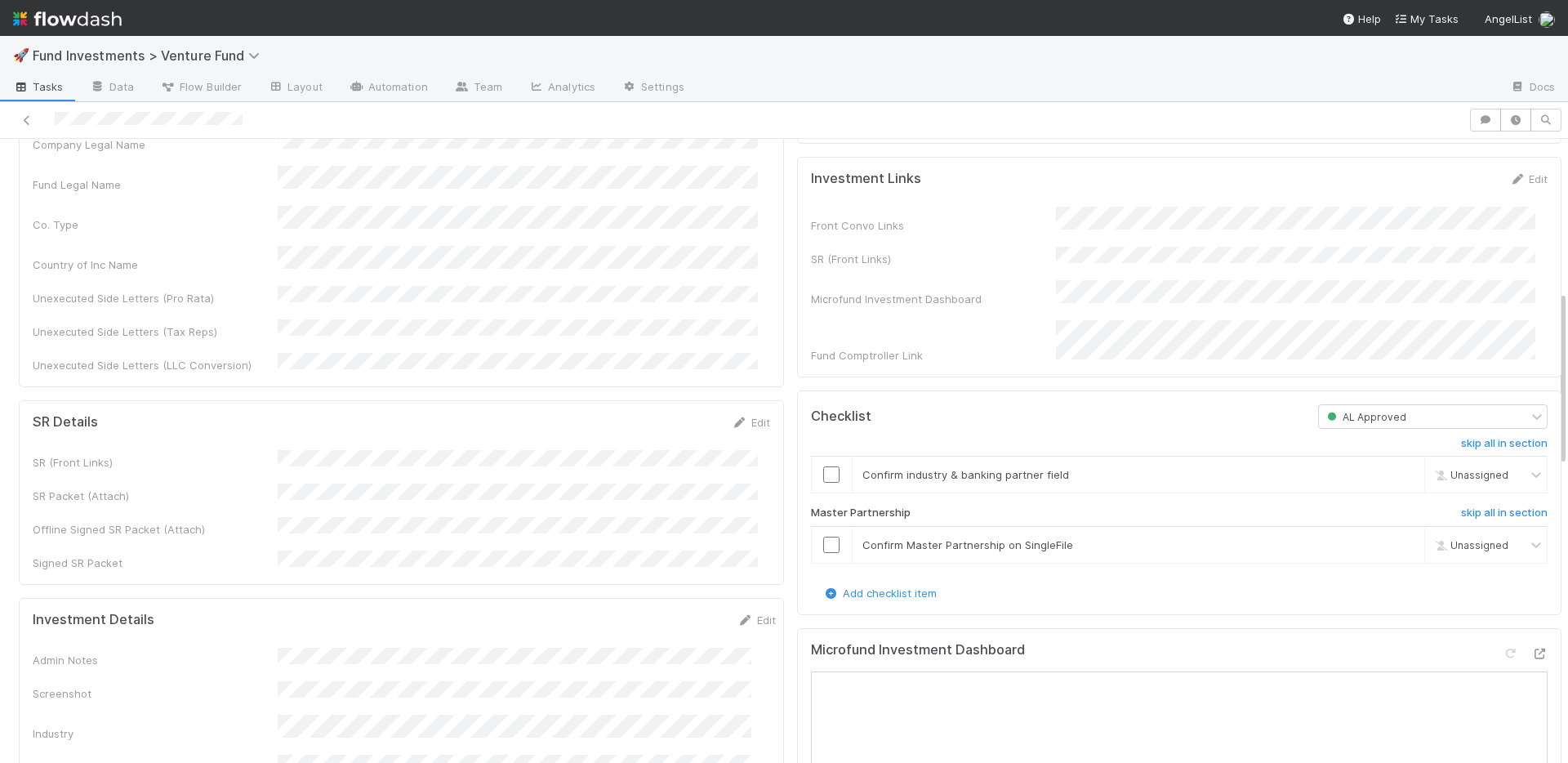
drag, startPoint x: 1499, startPoint y: 208, endPoint x: 1424, endPoint y: 238, distance: 80.8
click at [1509, 184] on icon at bounding box center [1517, 179] width 16 height 11
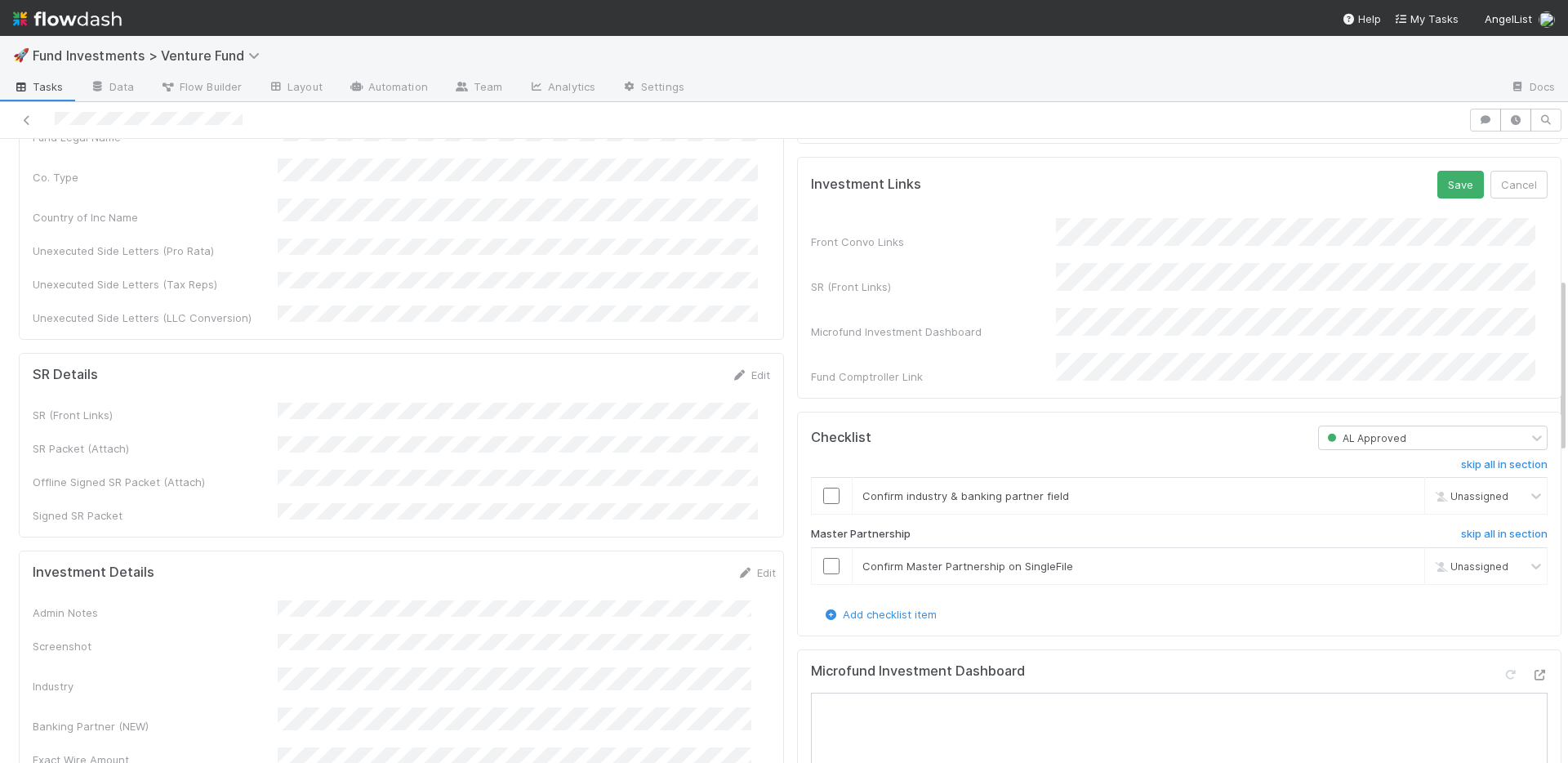
scroll to position [493, 0]
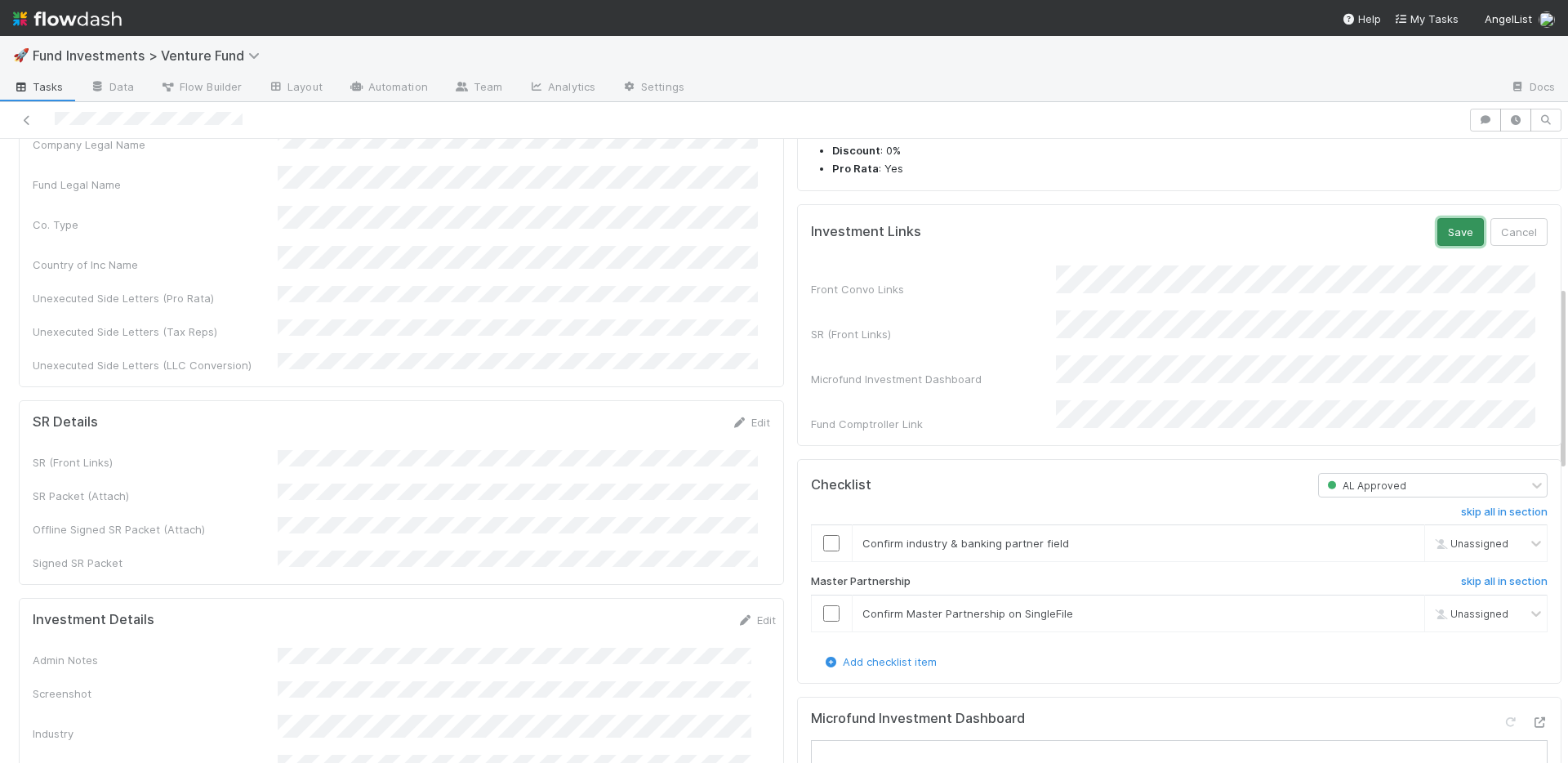
drag, startPoint x: 1437, startPoint y: 264, endPoint x: 1339, endPoint y: 279, distance: 99.1
click at [1437, 246] on button "Save" at bounding box center [1460, 232] width 47 height 28
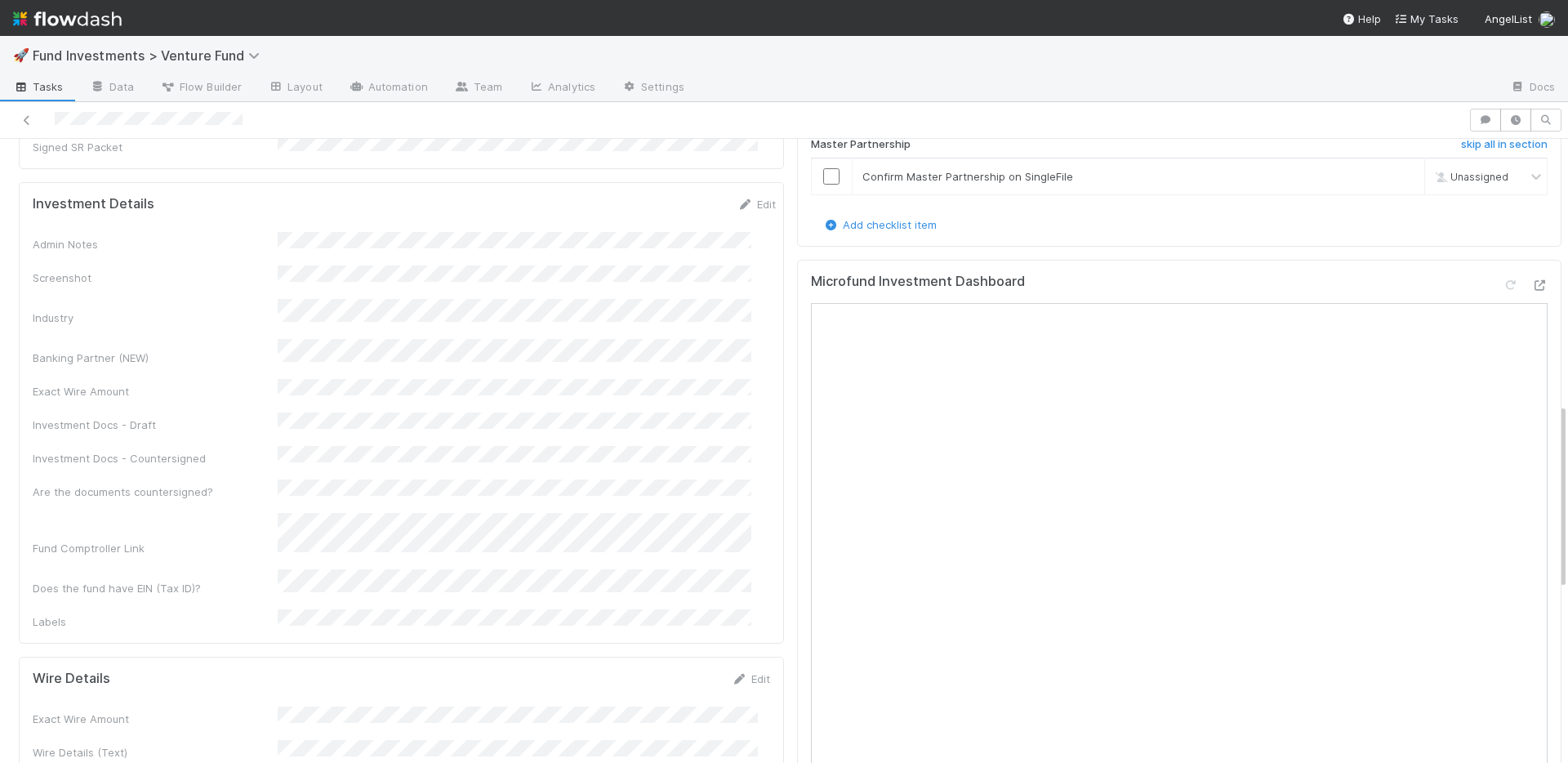
scroll to position [1127, 0]
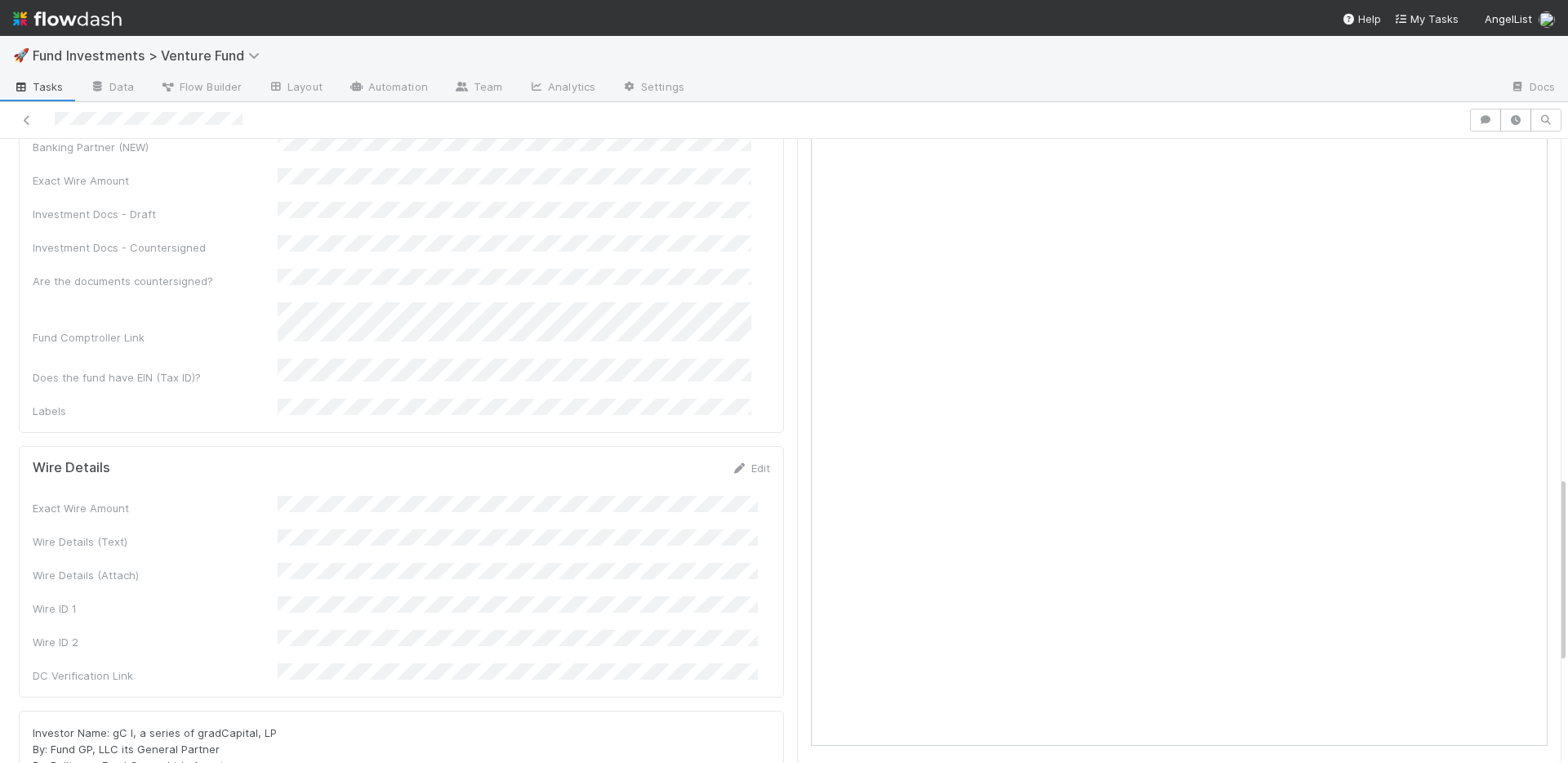
click at [727, 460] on form "Wire Details Edit Exact Wire Amount Wire Details (Text) Wire Details (Attach) W…" at bounding box center [401, 572] width 738 height 224
click at [739, 461] on link "Edit" at bounding box center [751, 467] width 39 height 13
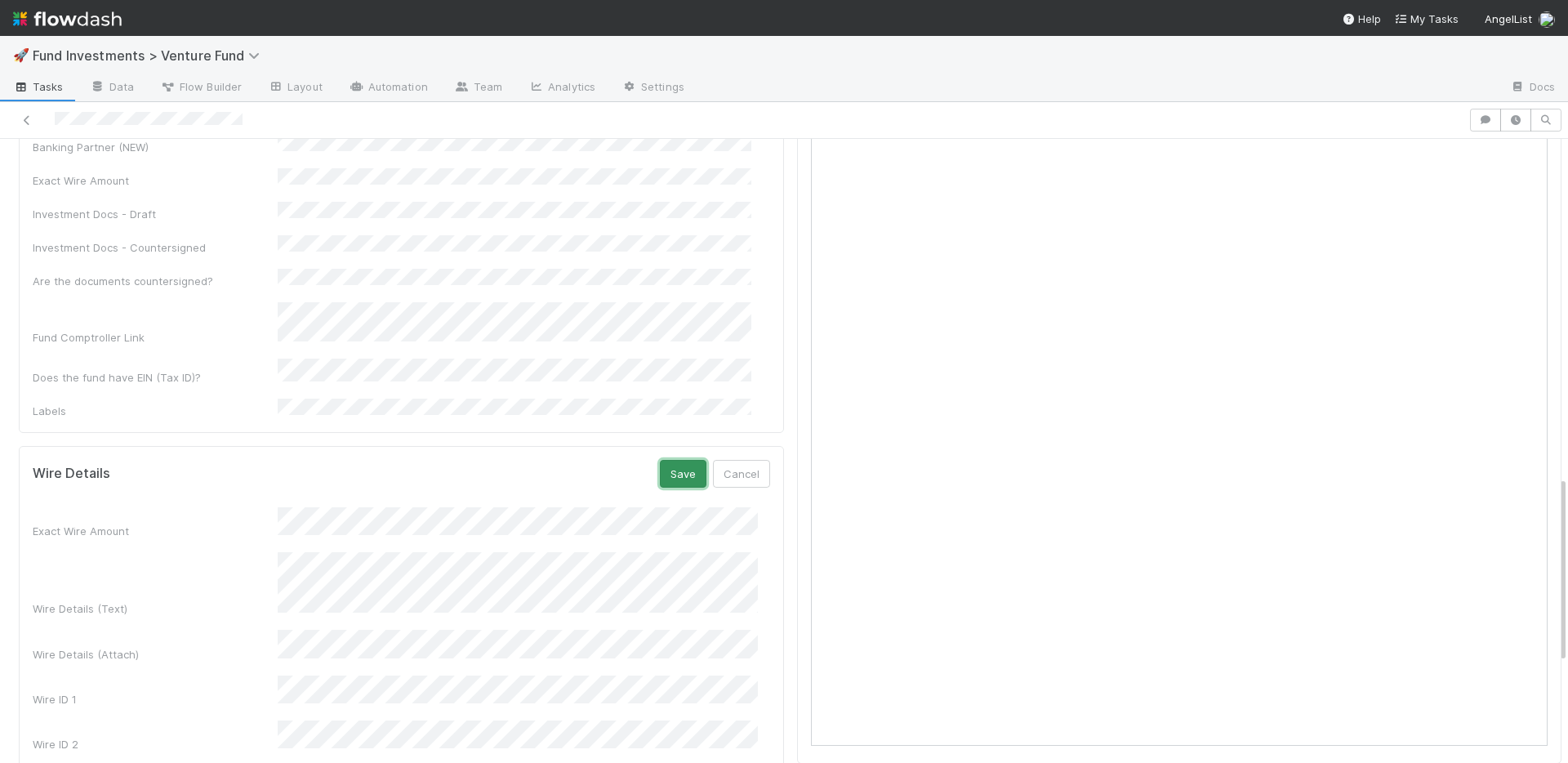
click at [663, 460] on button "Save" at bounding box center [683, 474] width 47 height 28
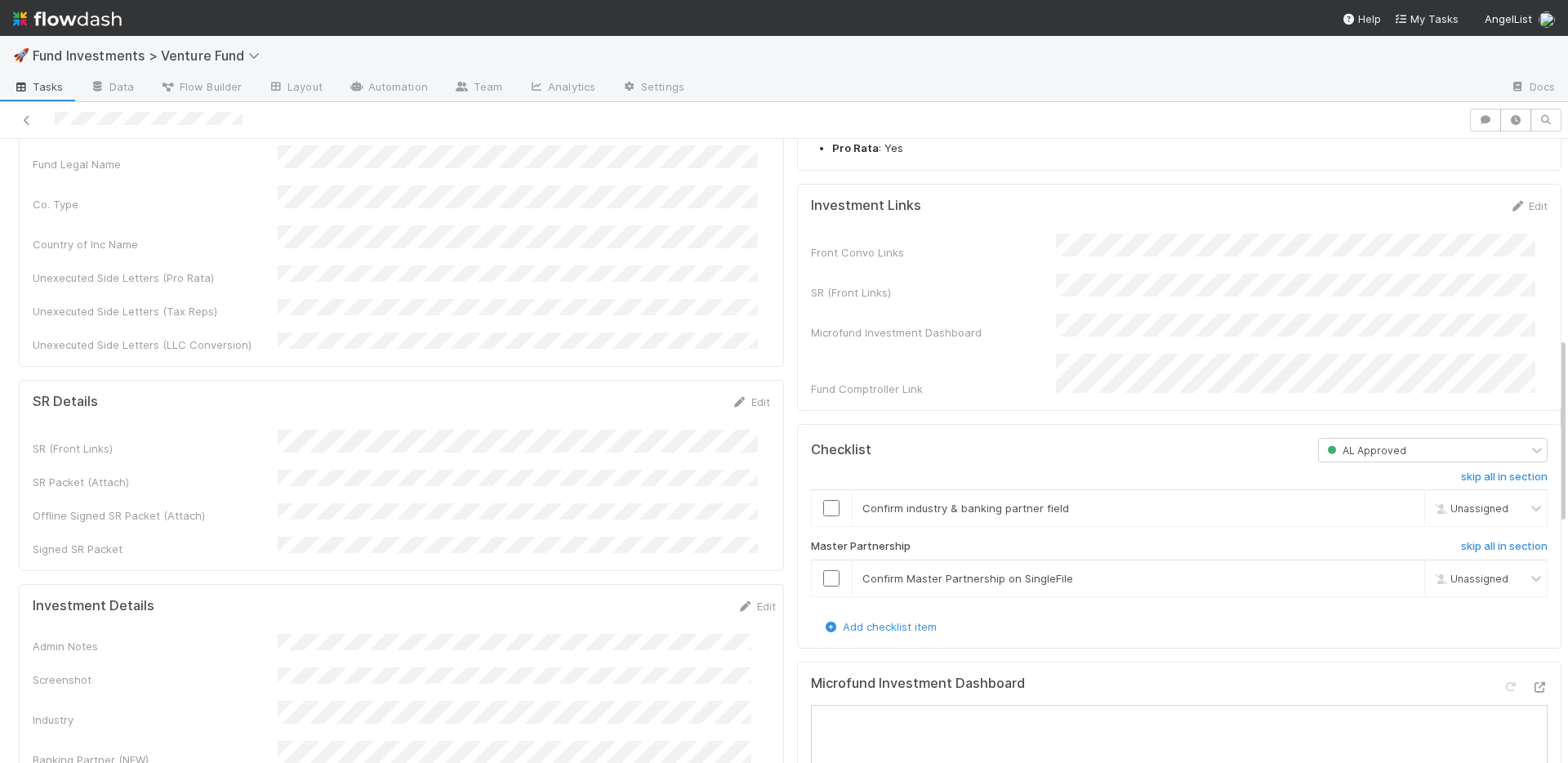
scroll to position [662, 0]
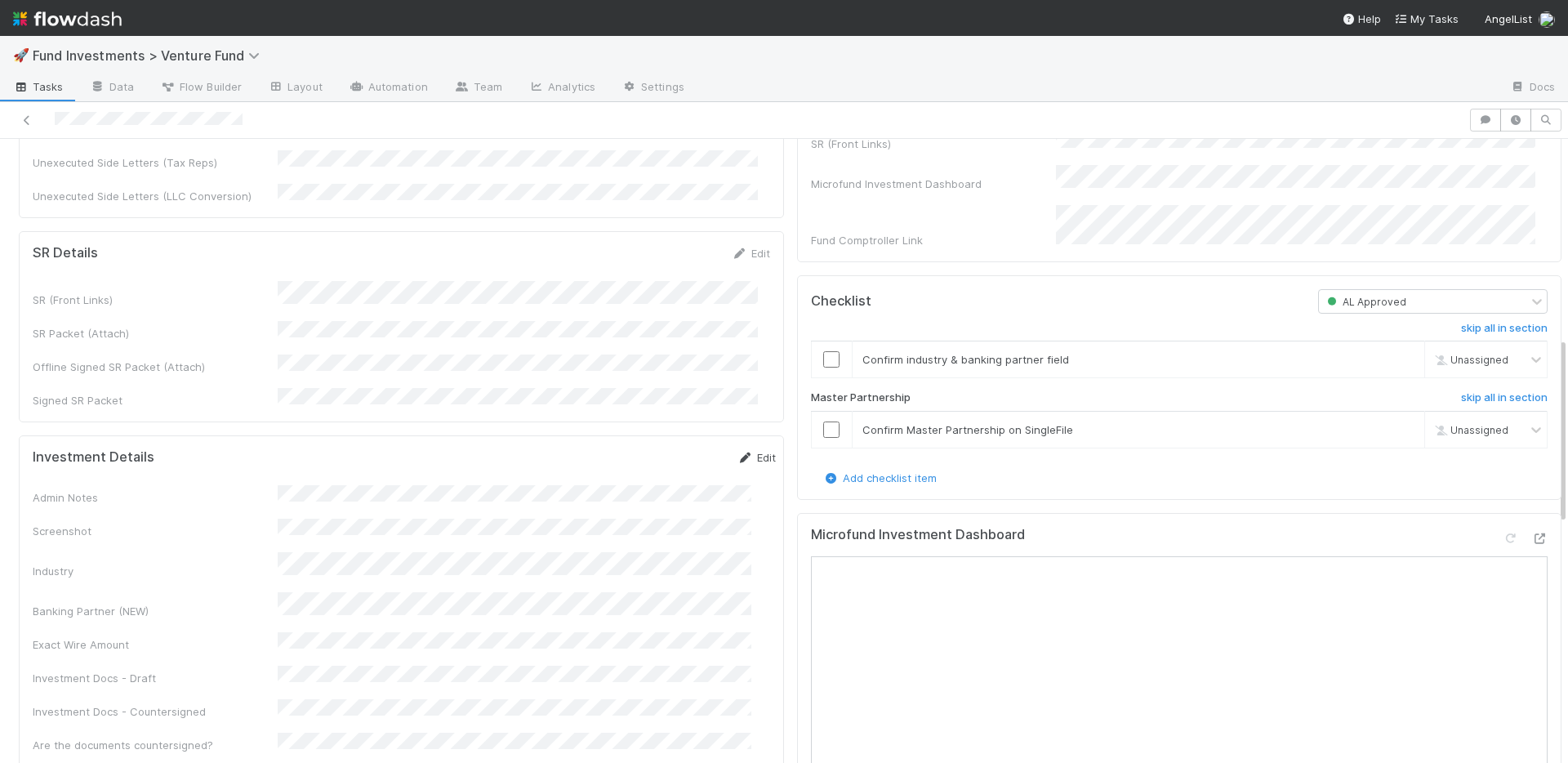
click at [738, 451] on link "Edit" at bounding box center [757, 457] width 39 height 13
drag, startPoint x: 196, startPoint y: 474, endPoint x: 235, endPoint y: 467, distance: 39.6
click at [197, 497] on div "Admin Notes" at bounding box center [404, 529] width 743 height 65
click at [665, 449] on button "Save" at bounding box center [688, 463] width 47 height 28
drag, startPoint x: 732, startPoint y: 398, endPoint x: 656, endPoint y: 419, distance: 78.8
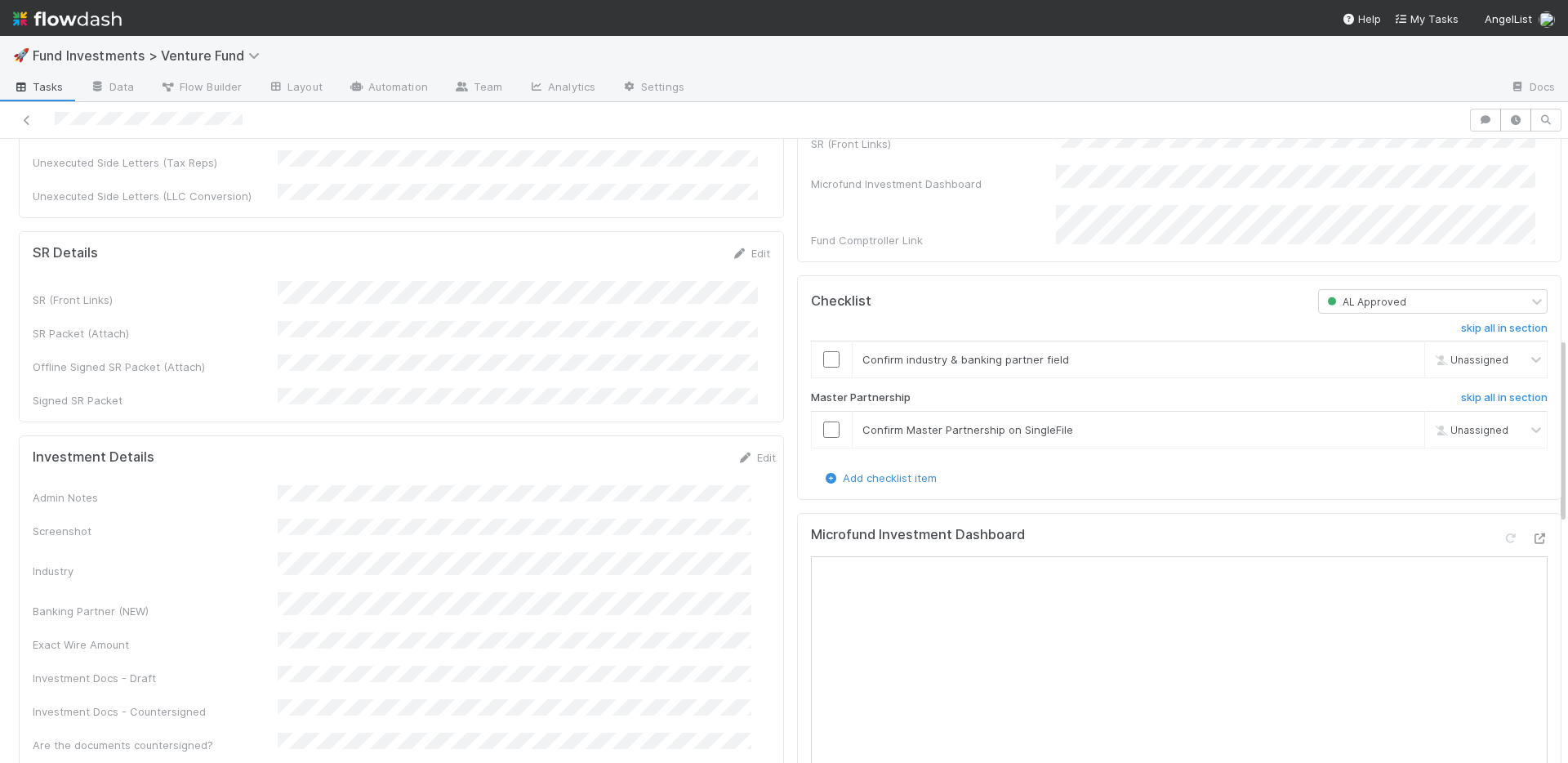
click at [738, 451] on link "Edit" at bounding box center [757, 457] width 39 height 13
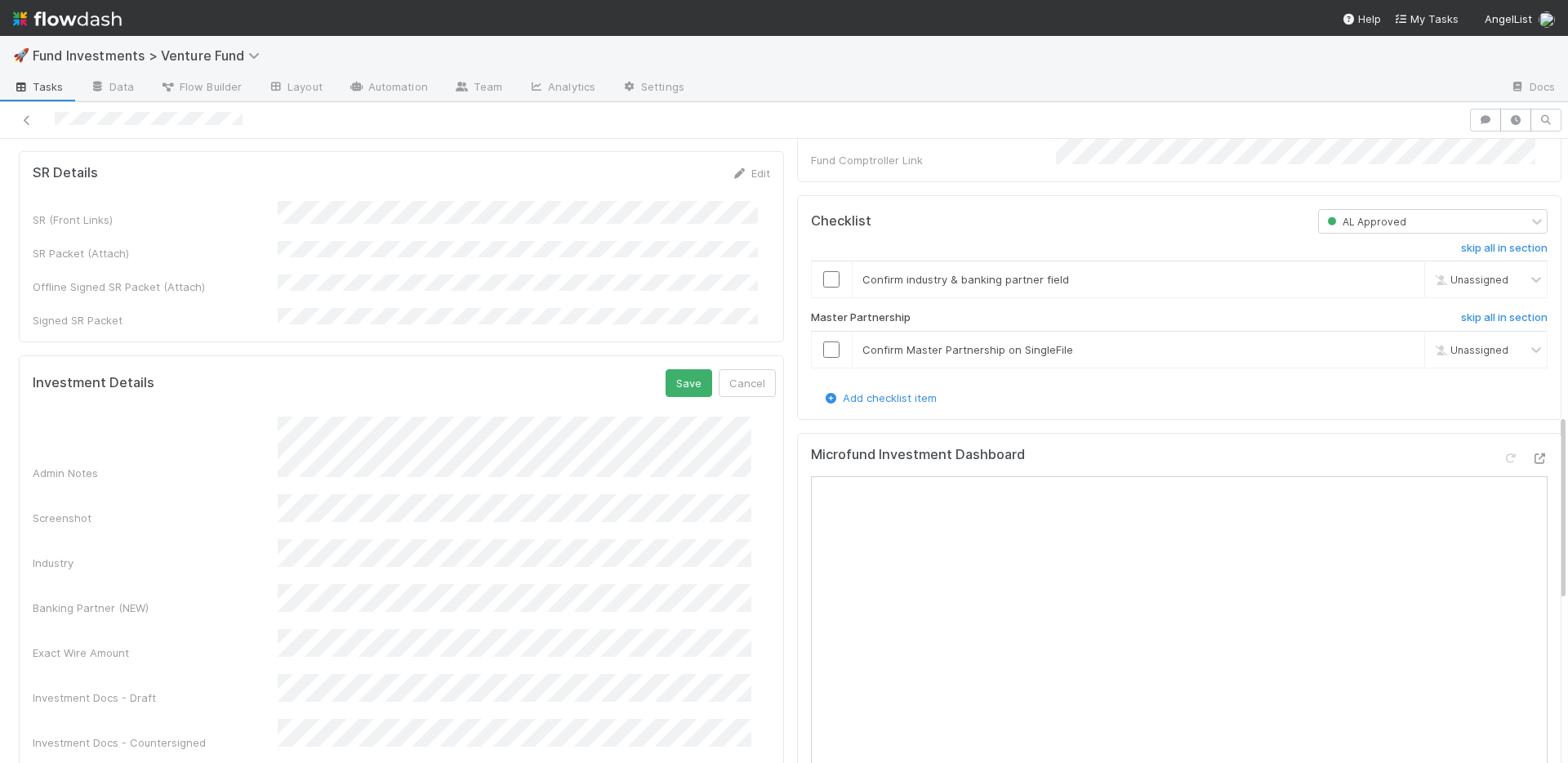
scroll to position [969, 0]
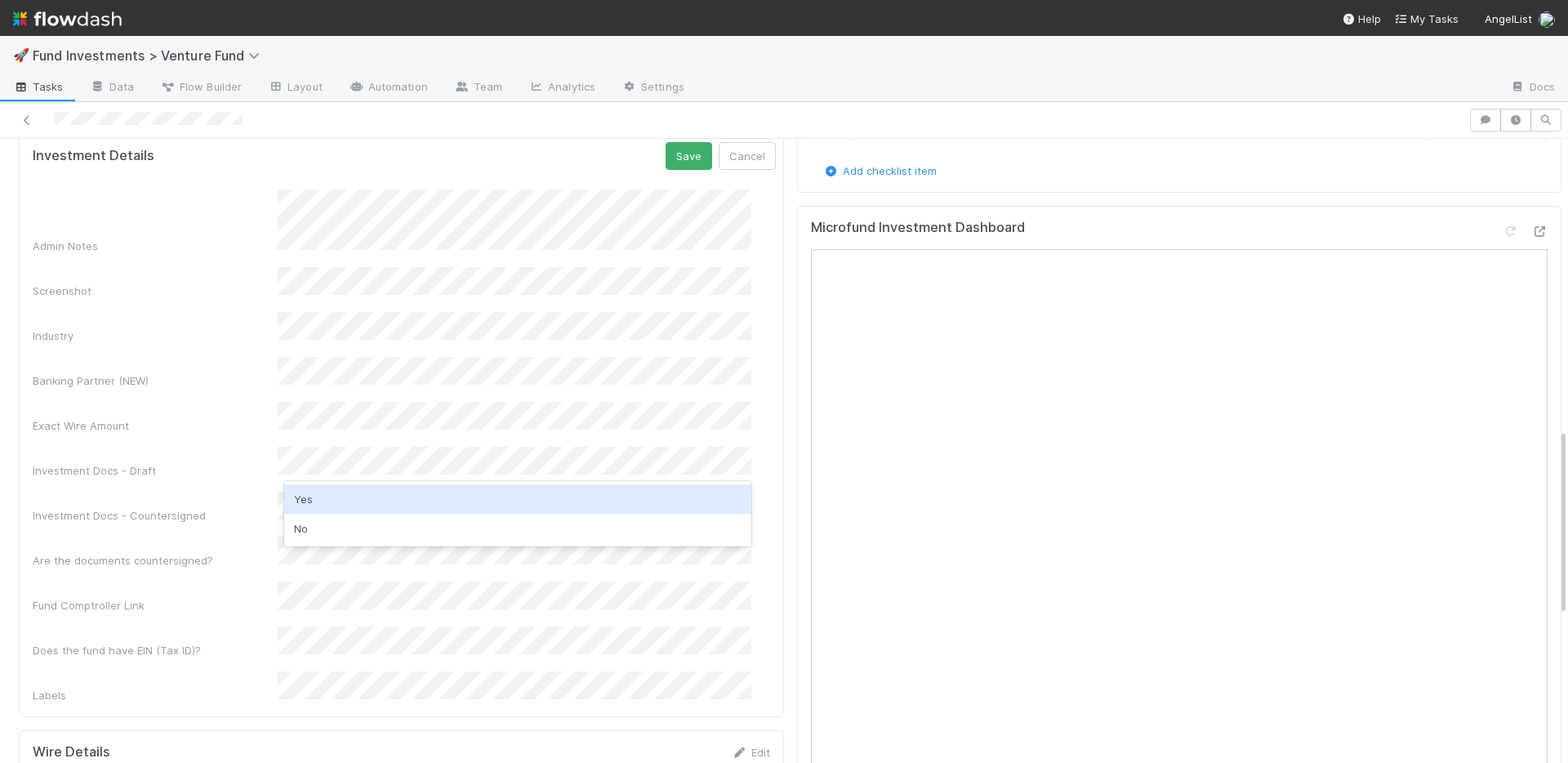
click at [374, 499] on div "Yes" at bounding box center [517, 499] width 467 height 30
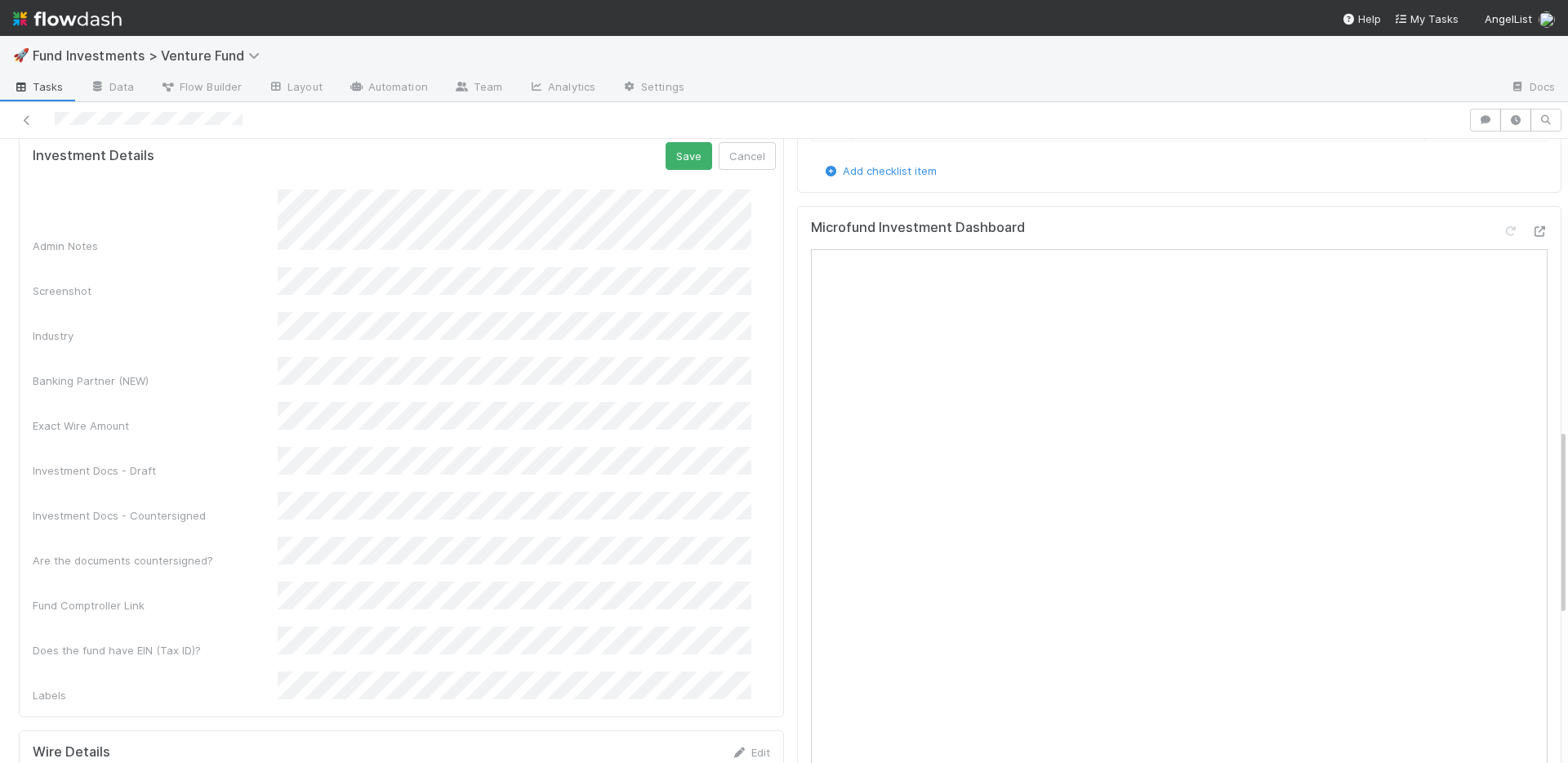
click at [209, 537] on div "Are the documents countersigned?" at bounding box center [404, 553] width 743 height 32
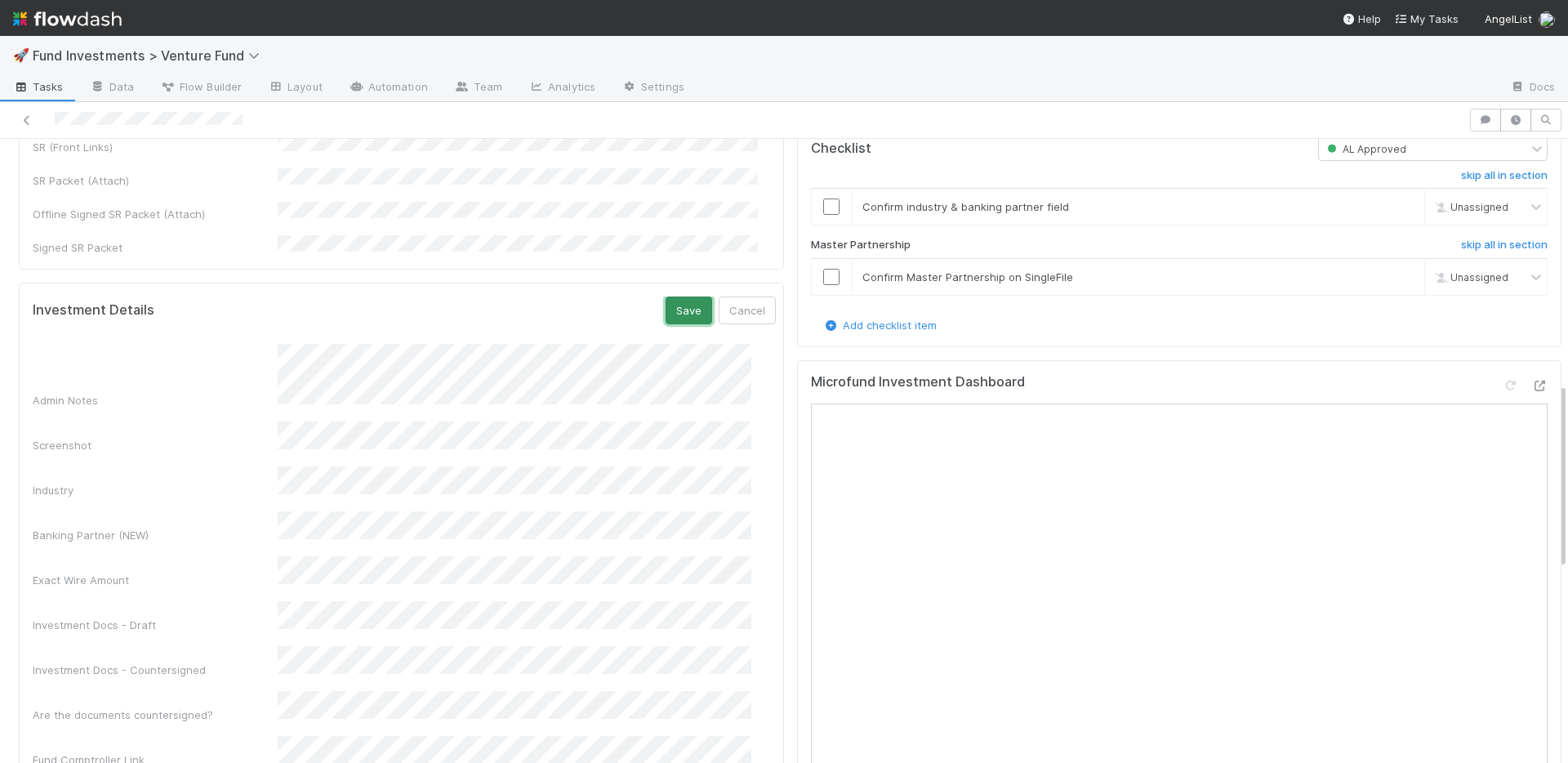
drag, startPoint x: 658, startPoint y: 253, endPoint x: 652, endPoint y: 223, distance: 30.6
click at [665, 297] on button "Save" at bounding box center [688, 311] width 47 height 28
click at [738, 298] on link "Edit" at bounding box center [757, 304] width 39 height 13
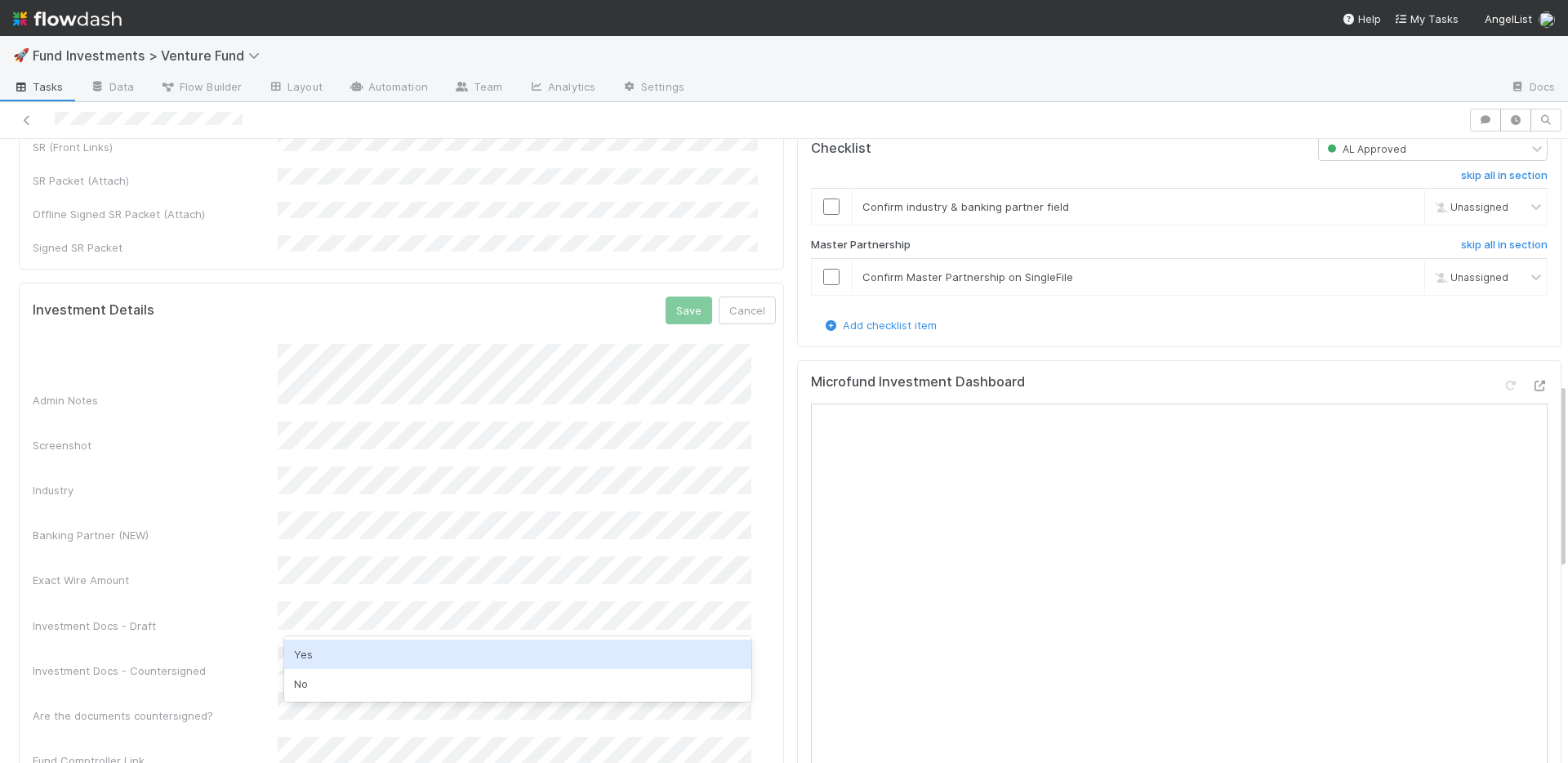
click at [329, 655] on div "Yes" at bounding box center [517, 654] width 467 height 30
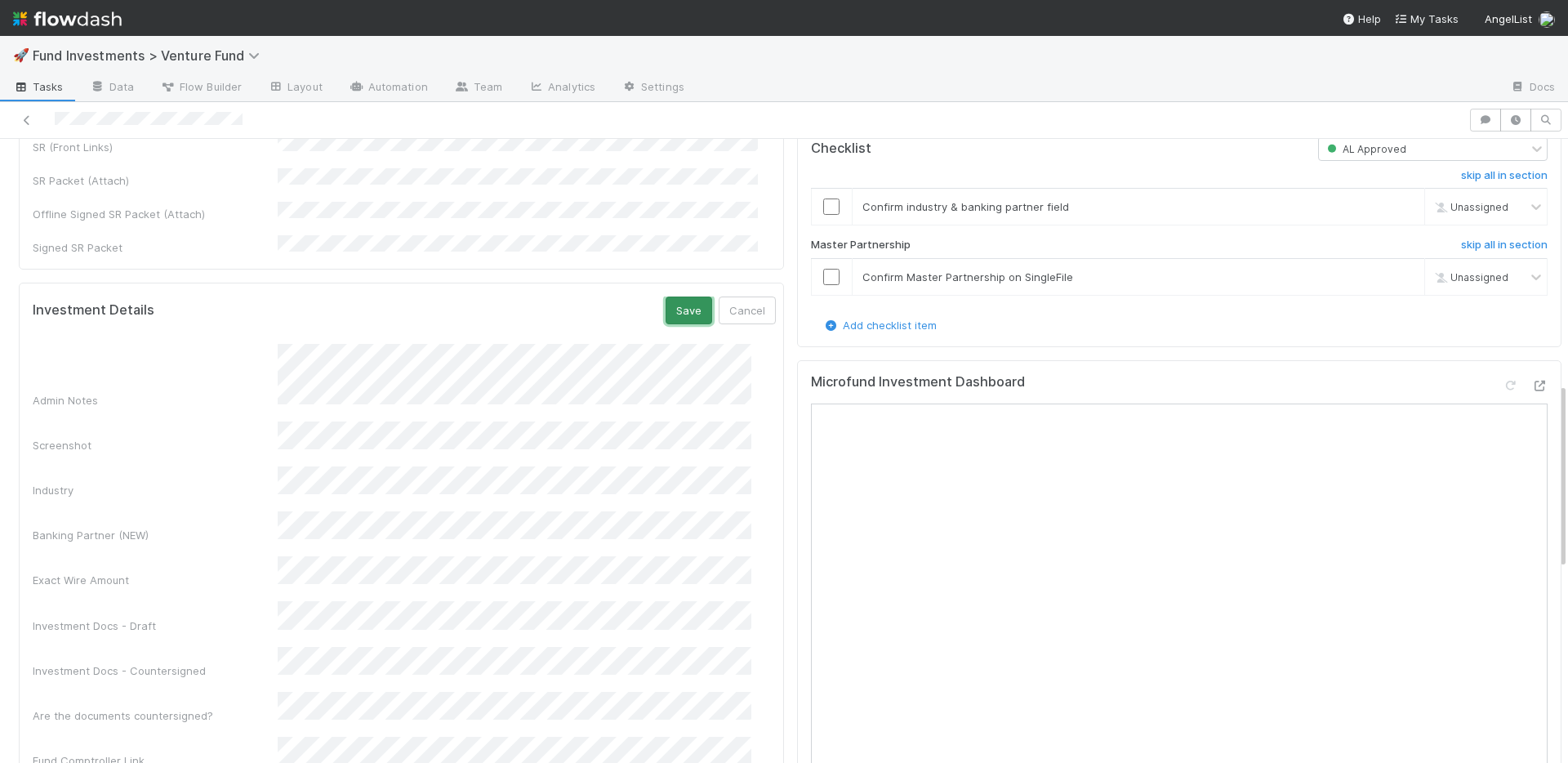
click at [665, 297] on button "Save" at bounding box center [688, 311] width 47 height 28
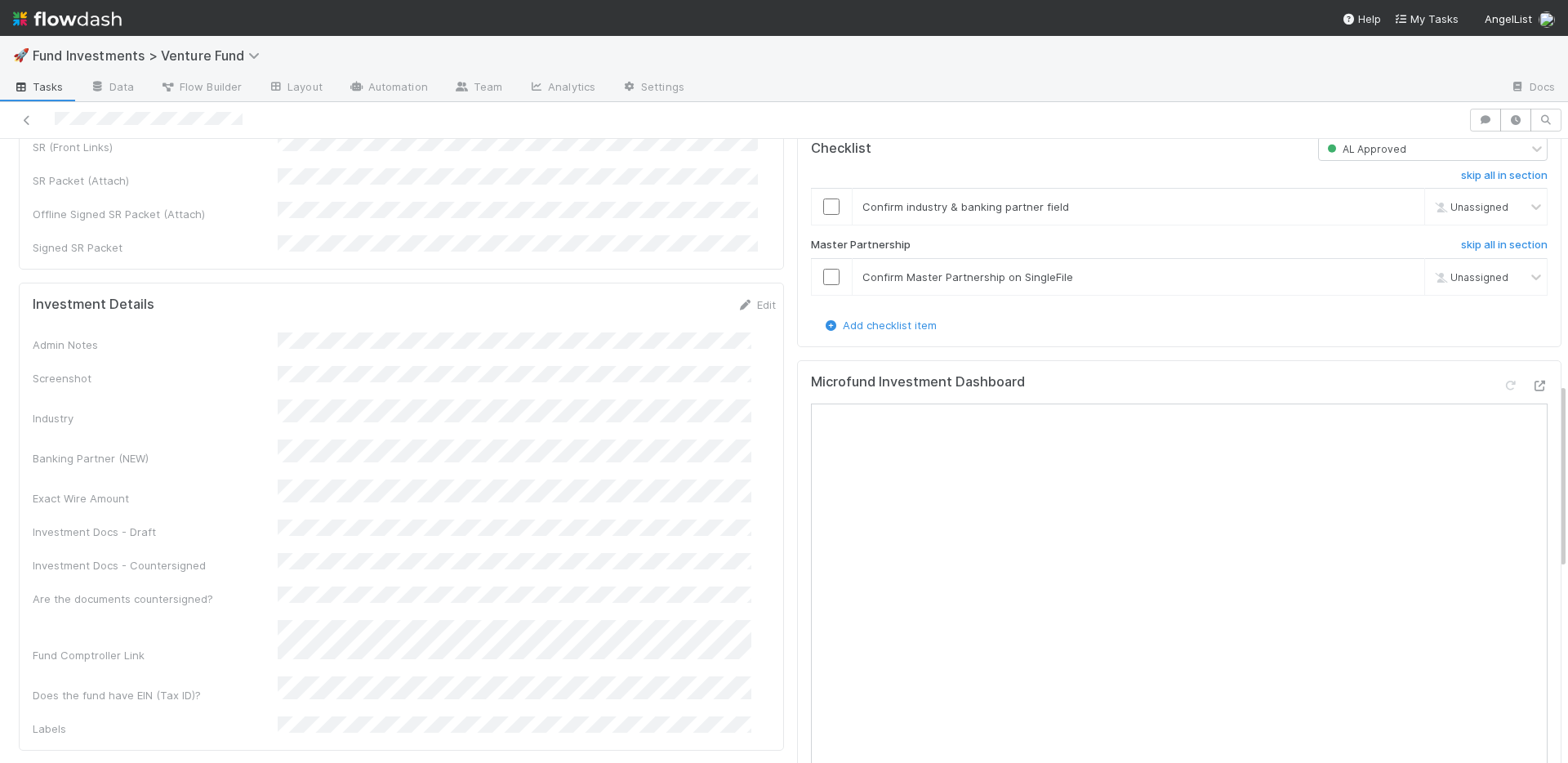
scroll to position [483, 0]
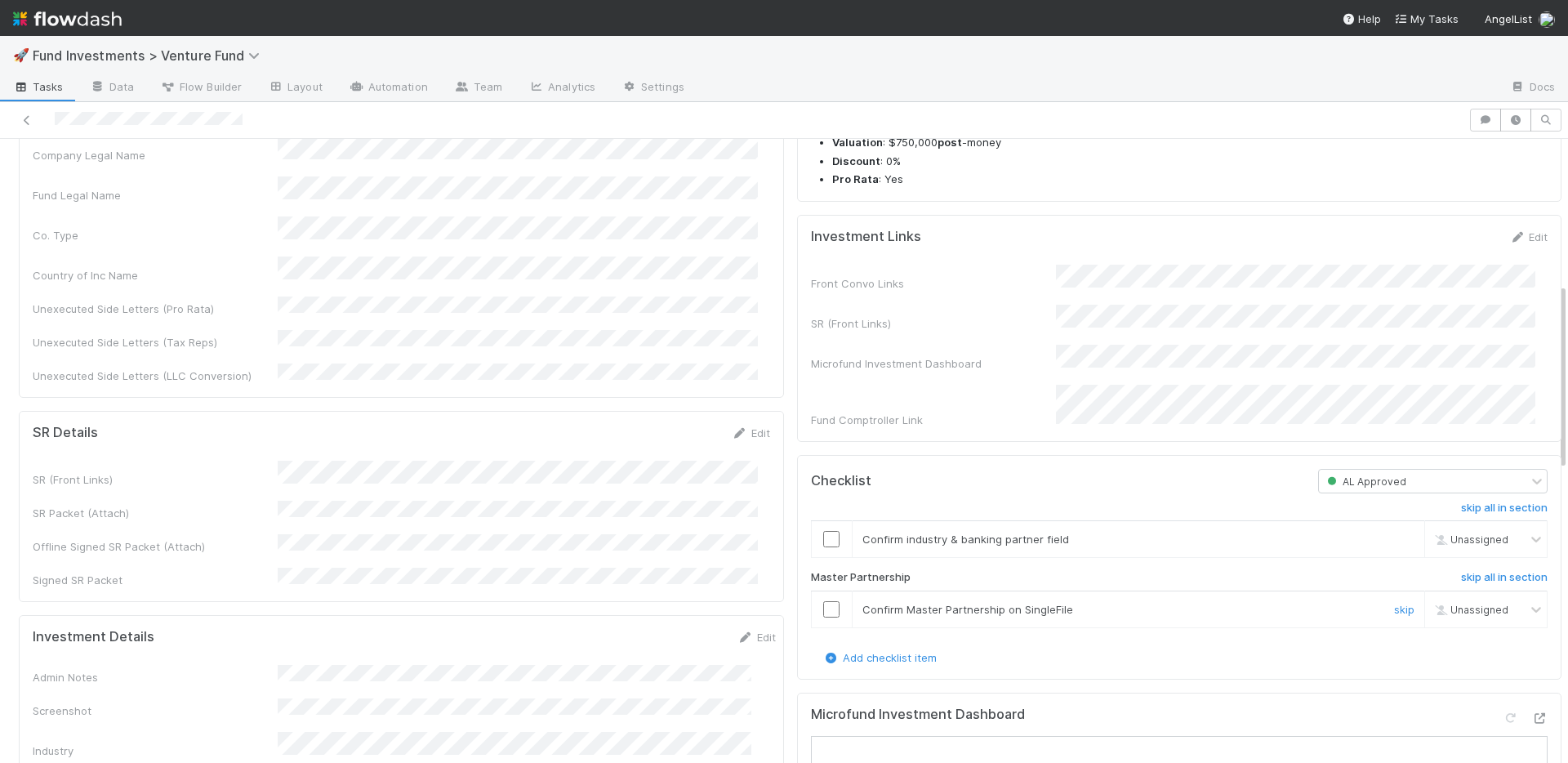
drag, startPoint x: 813, startPoint y: 629, endPoint x: 814, endPoint y: 608, distance: 21.0
click at [824, 618] on input "checkbox" at bounding box center [832, 610] width 16 height 16
click at [816, 558] on td at bounding box center [831, 539] width 41 height 37
click at [824, 547] on input "checkbox" at bounding box center [832, 539] width 16 height 16
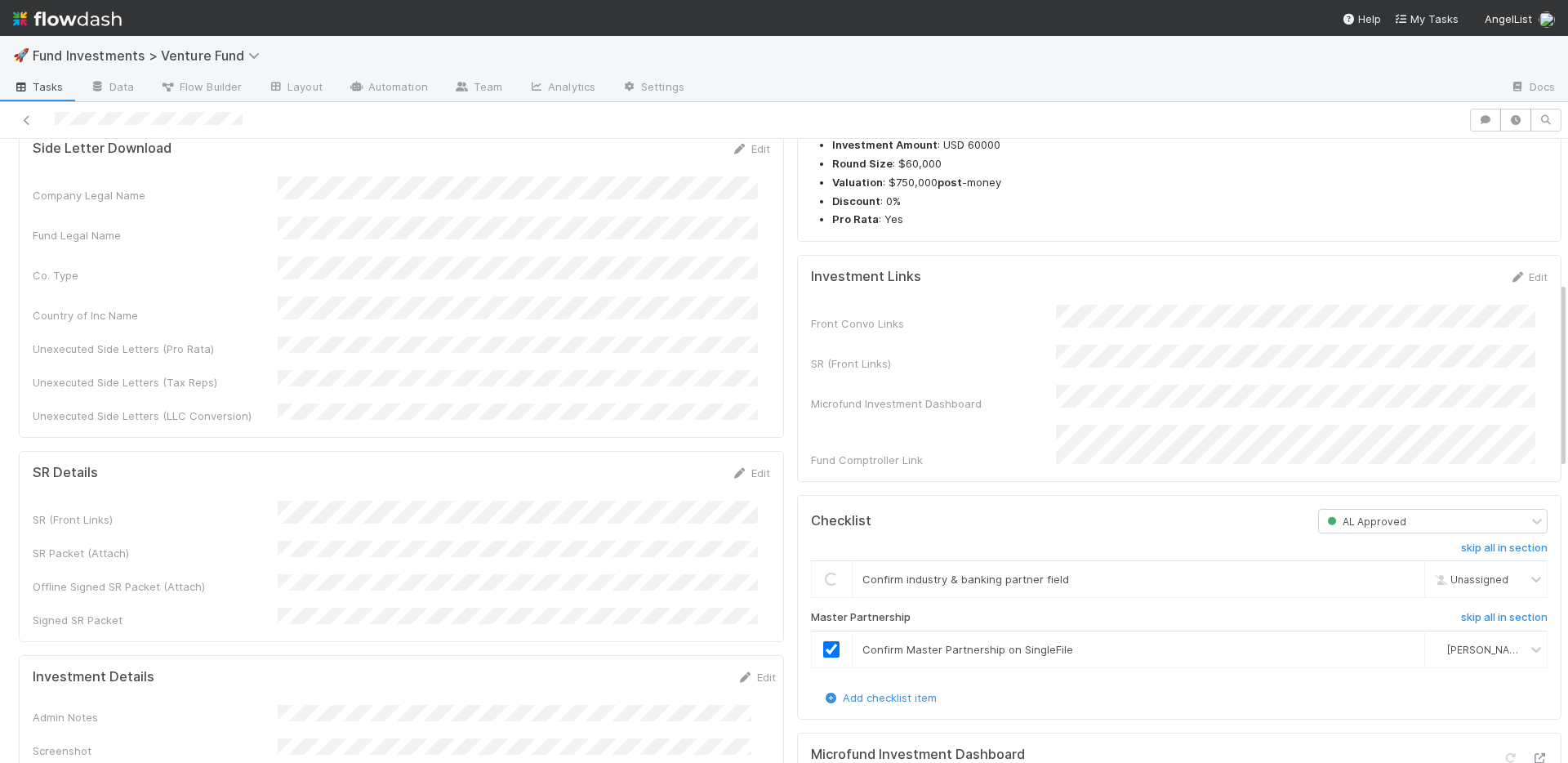
scroll to position [0, 0]
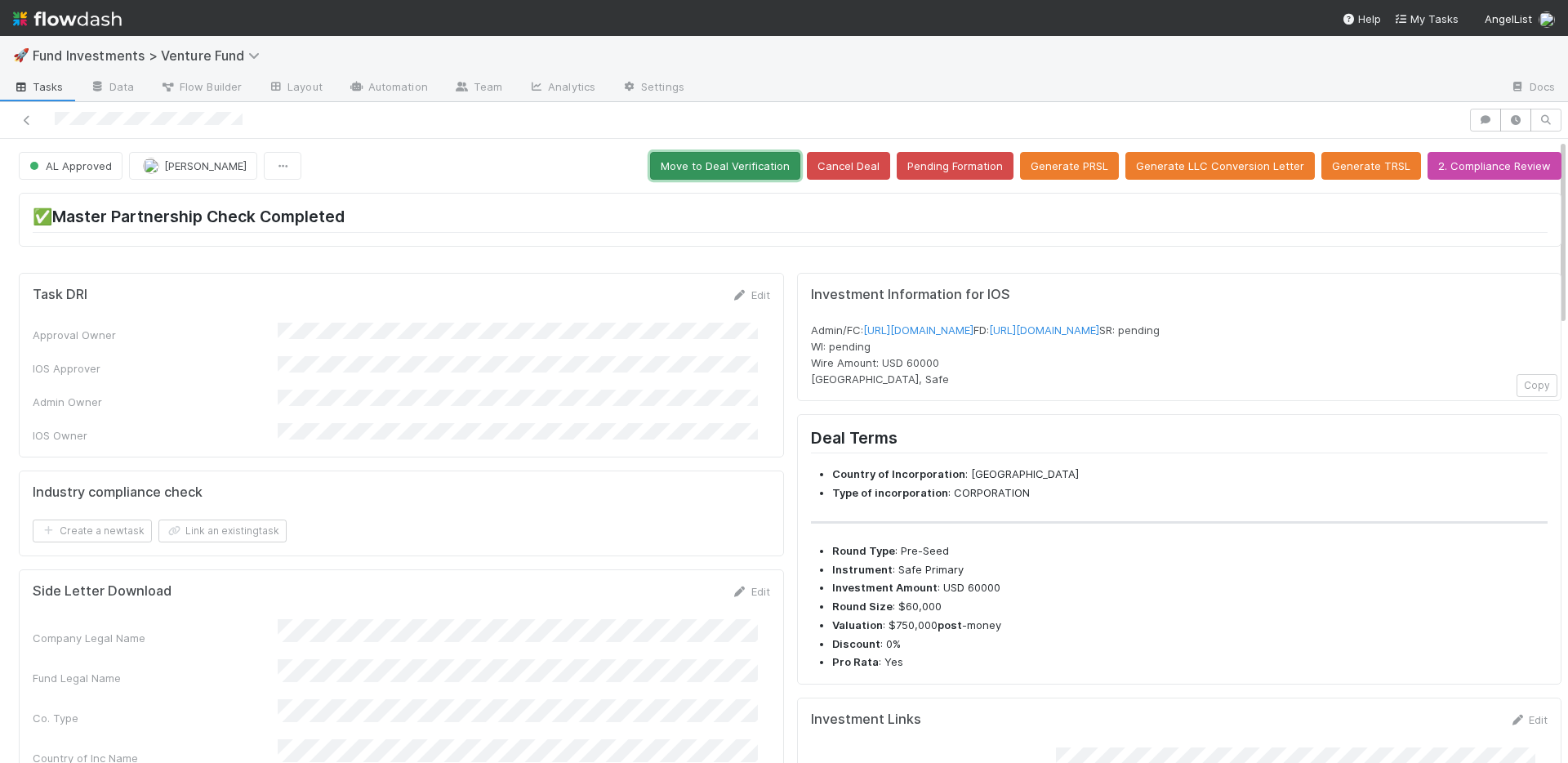
click at [710, 162] on button "Move to Deal Verification" at bounding box center [725, 166] width 150 height 28
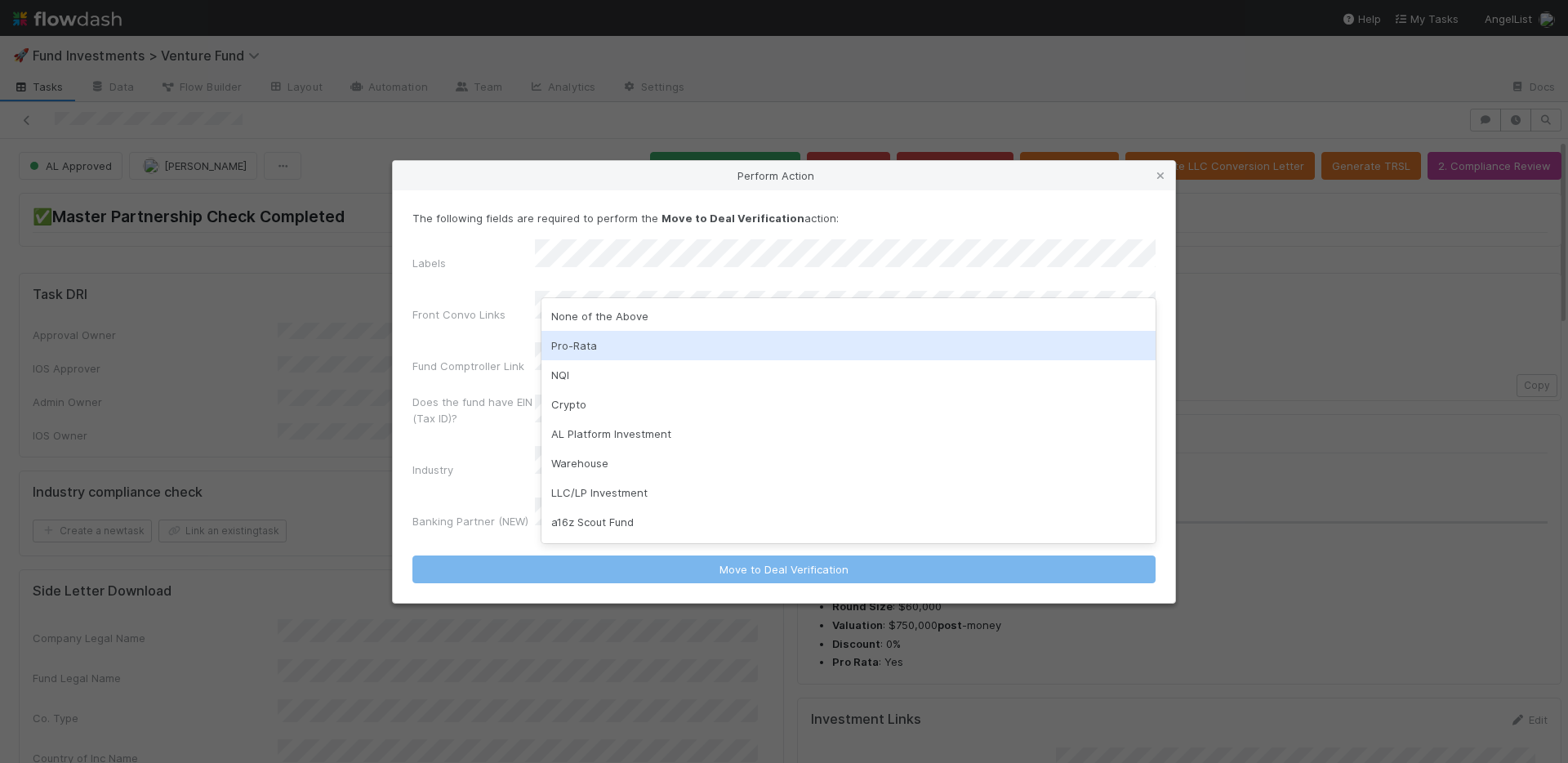
click at [615, 345] on div "Pro-Rata" at bounding box center [849, 346] width 615 height 30
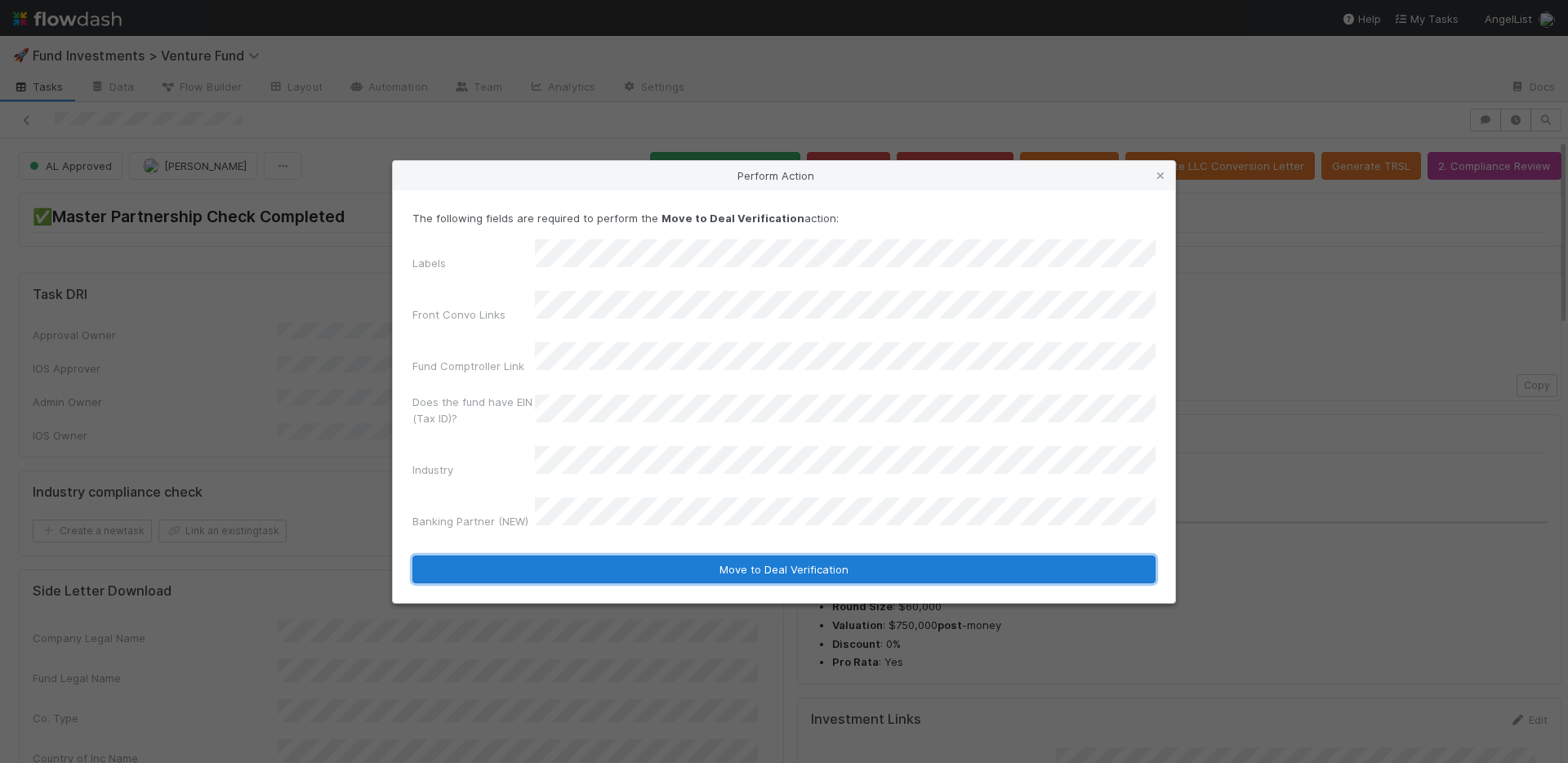
click at [674, 556] on button "Move to Deal Verification" at bounding box center [784, 570] width 743 height 28
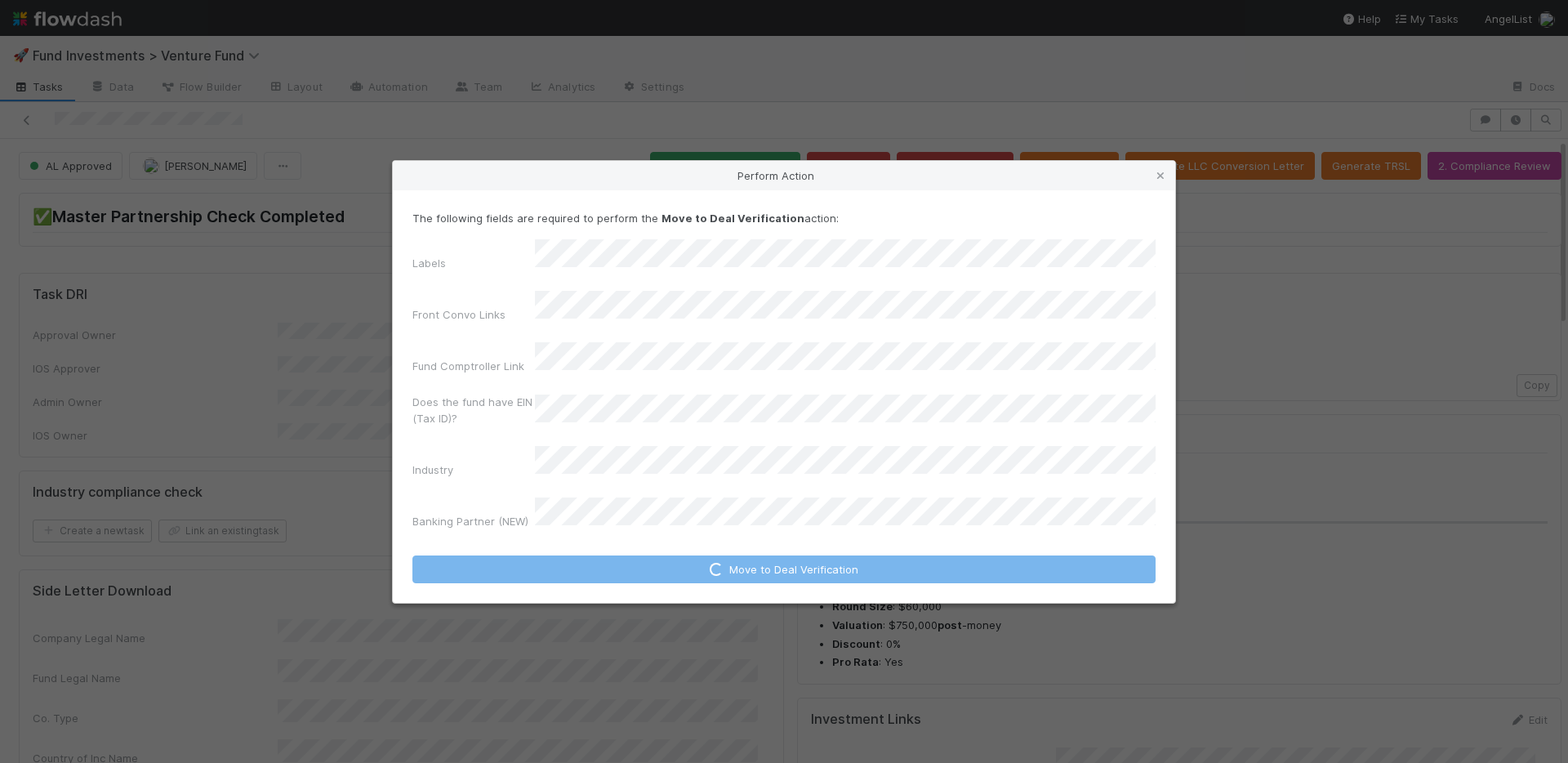
checkbox input "true"
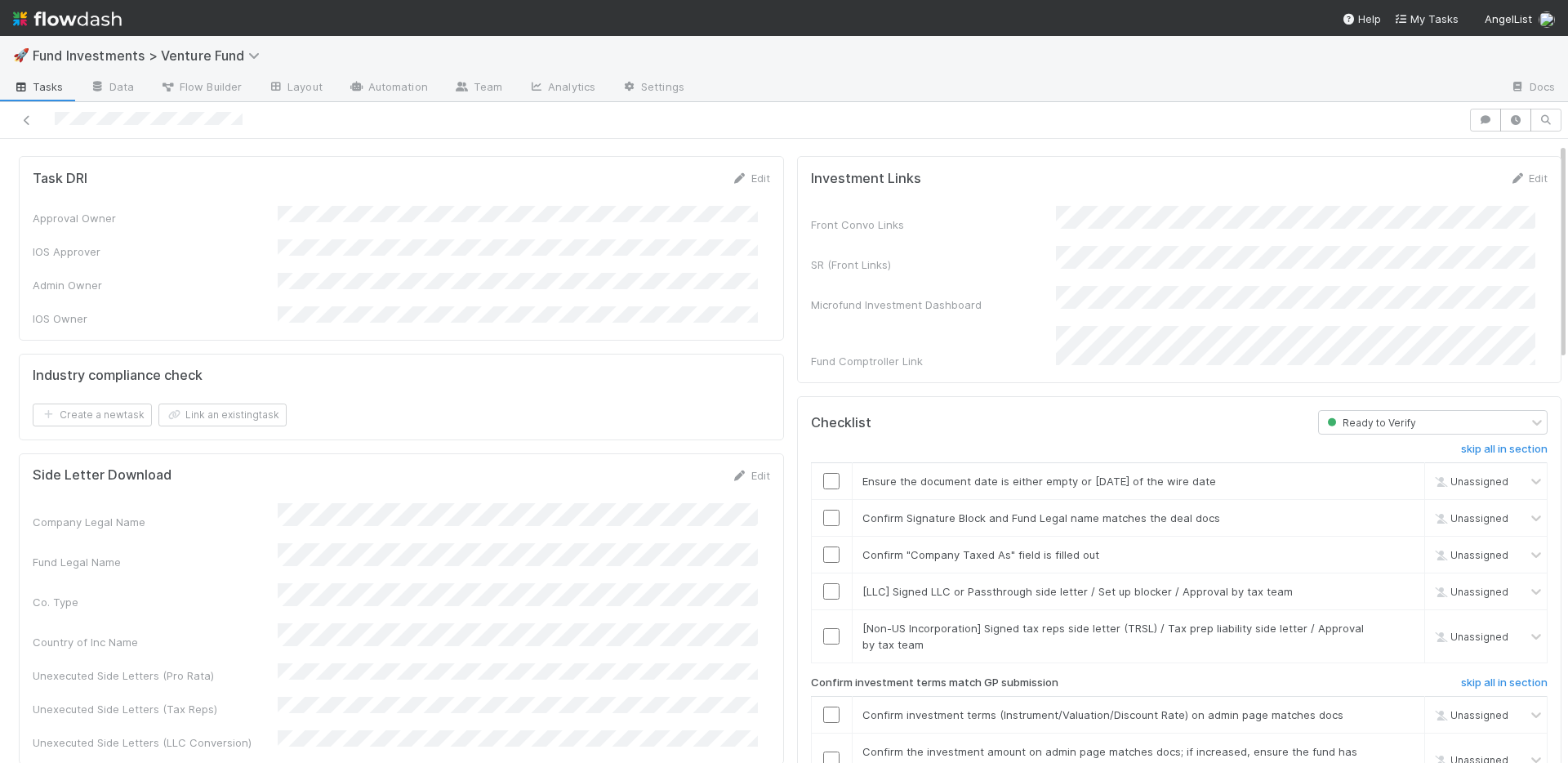
scroll to position [147, 0]
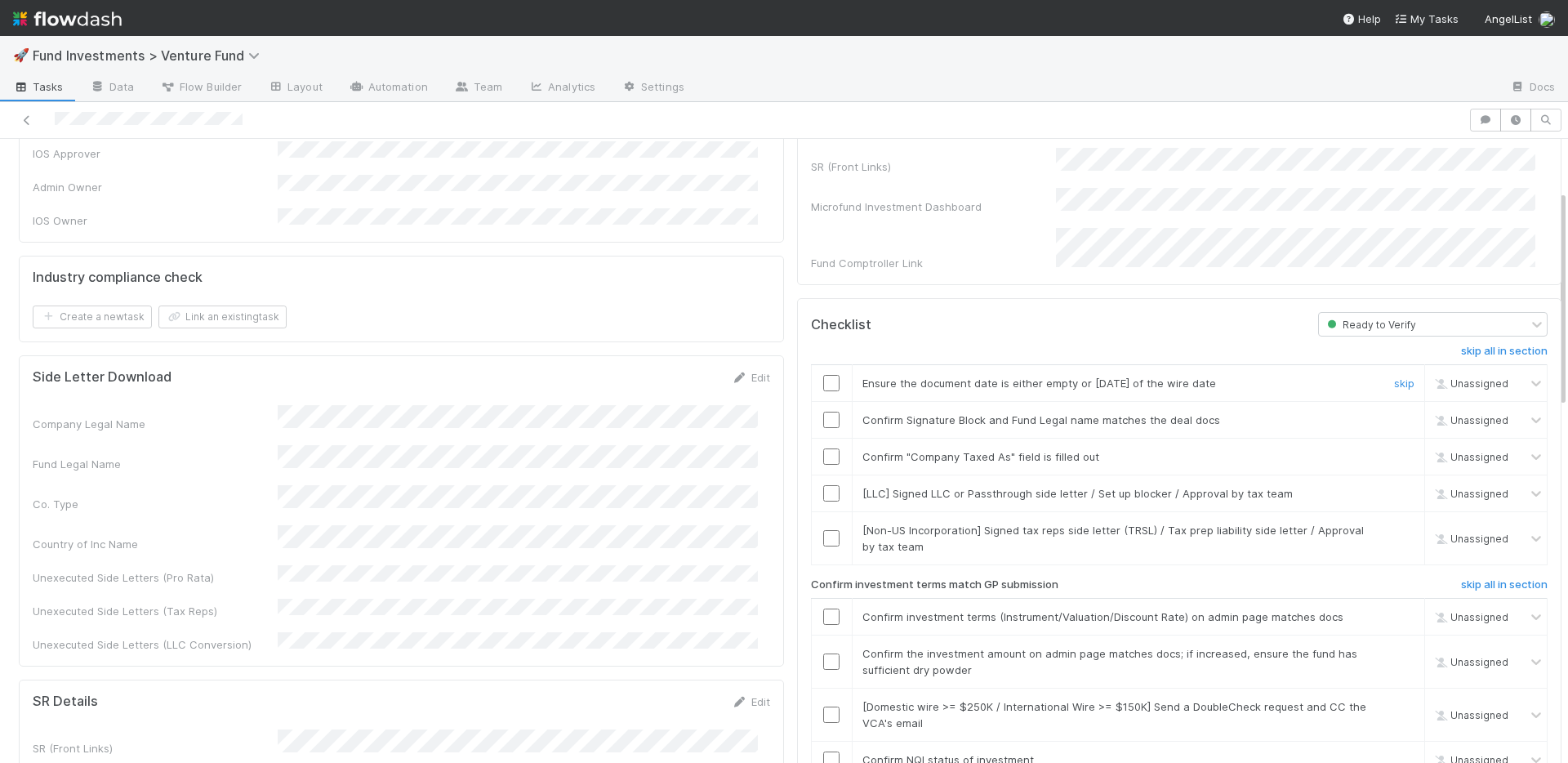
click at [824, 375] on input "checkbox" at bounding box center [832, 382] width 16 height 16
click at [824, 411] on input "checkbox" at bounding box center [832, 419] width 16 height 16
click at [824, 448] on input "checkbox" at bounding box center [832, 456] width 16 height 16
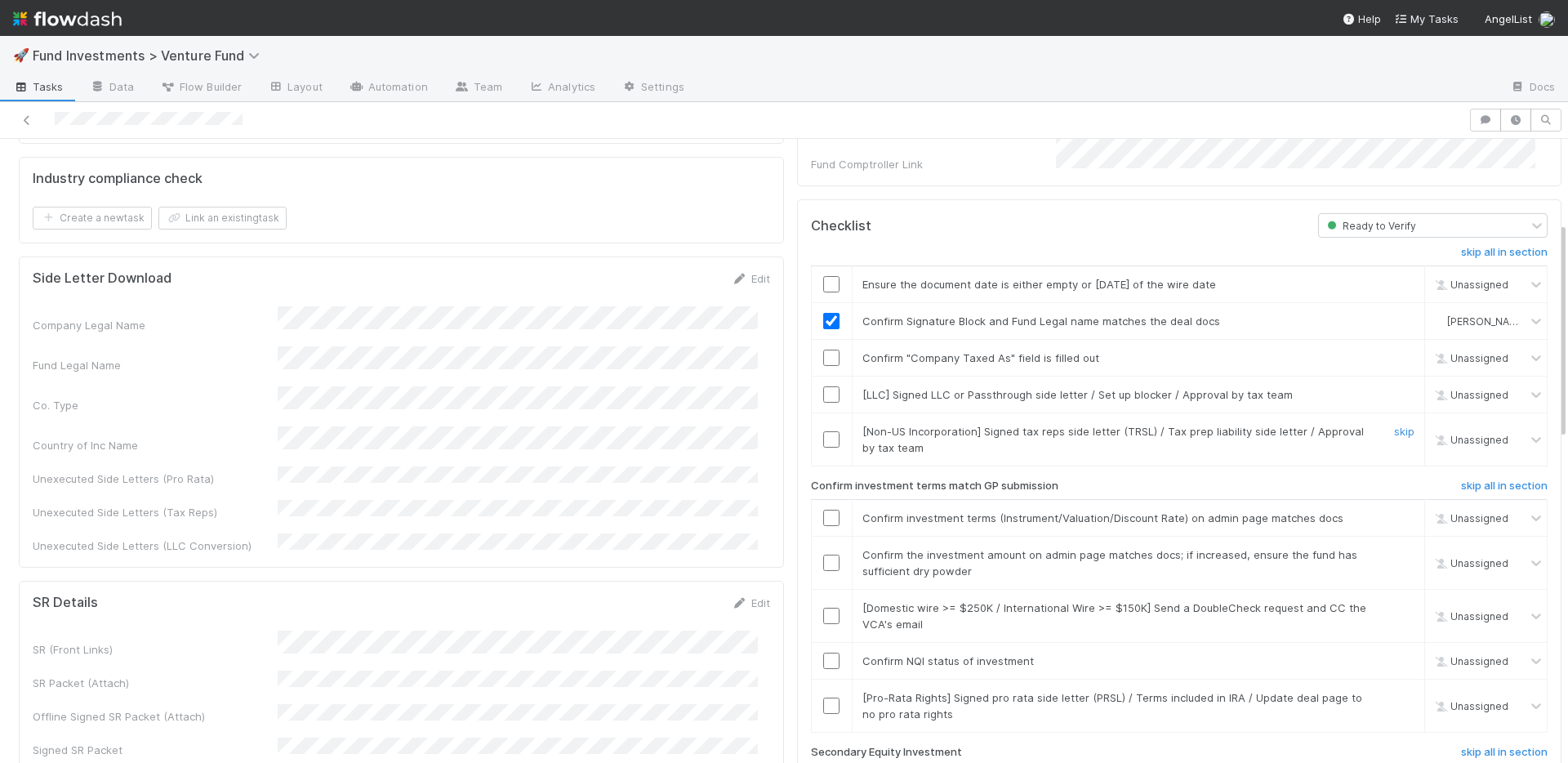
scroll to position [257, 0]
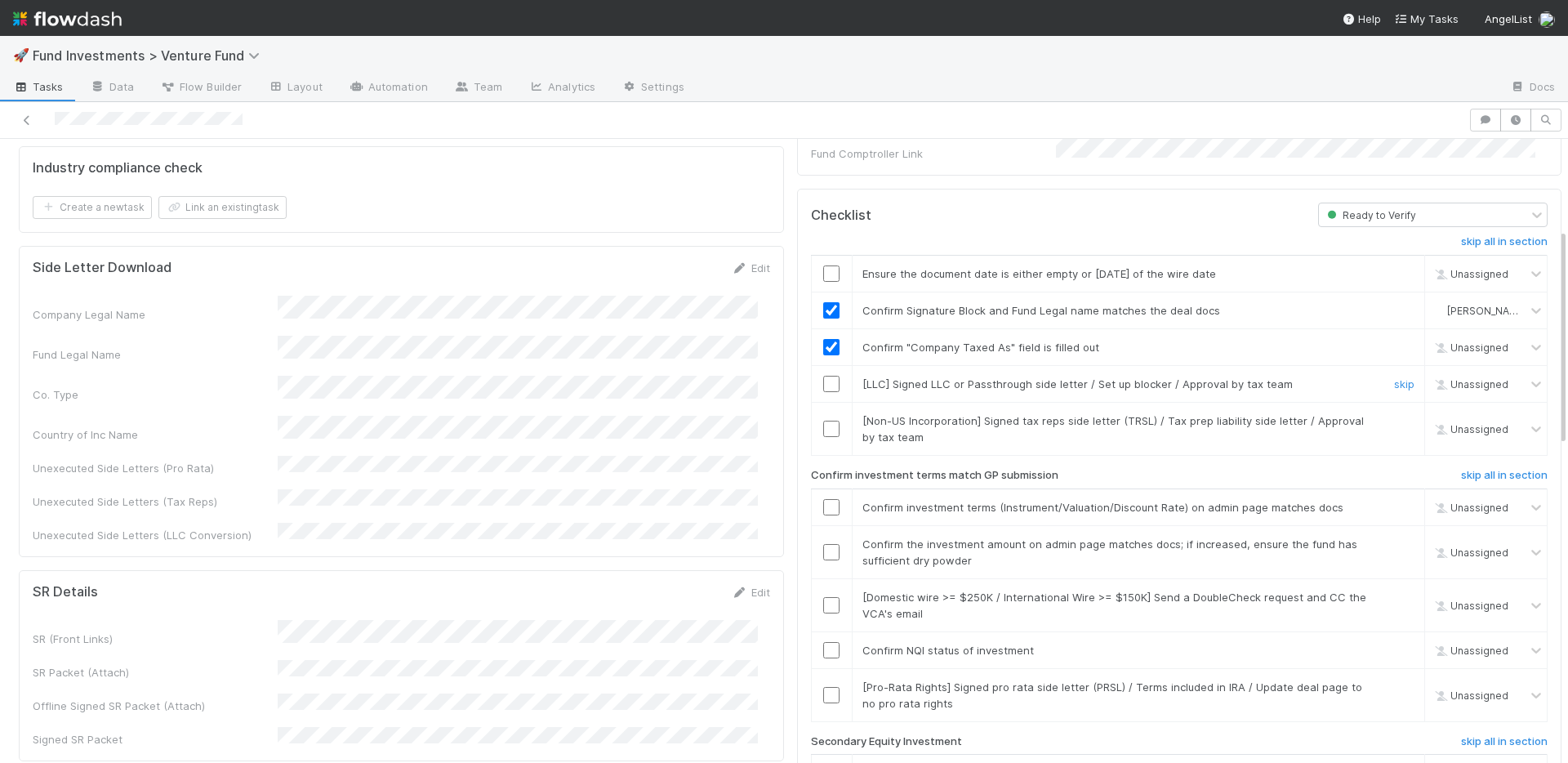
checkbox input "true"
click at [824, 339] on input "checkbox" at bounding box center [832, 347] width 16 height 16
click at [824, 266] on input "checkbox" at bounding box center [832, 274] width 16 height 16
click at [1395, 378] on link "skip" at bounding box center [1405, 383] width 21 height 13
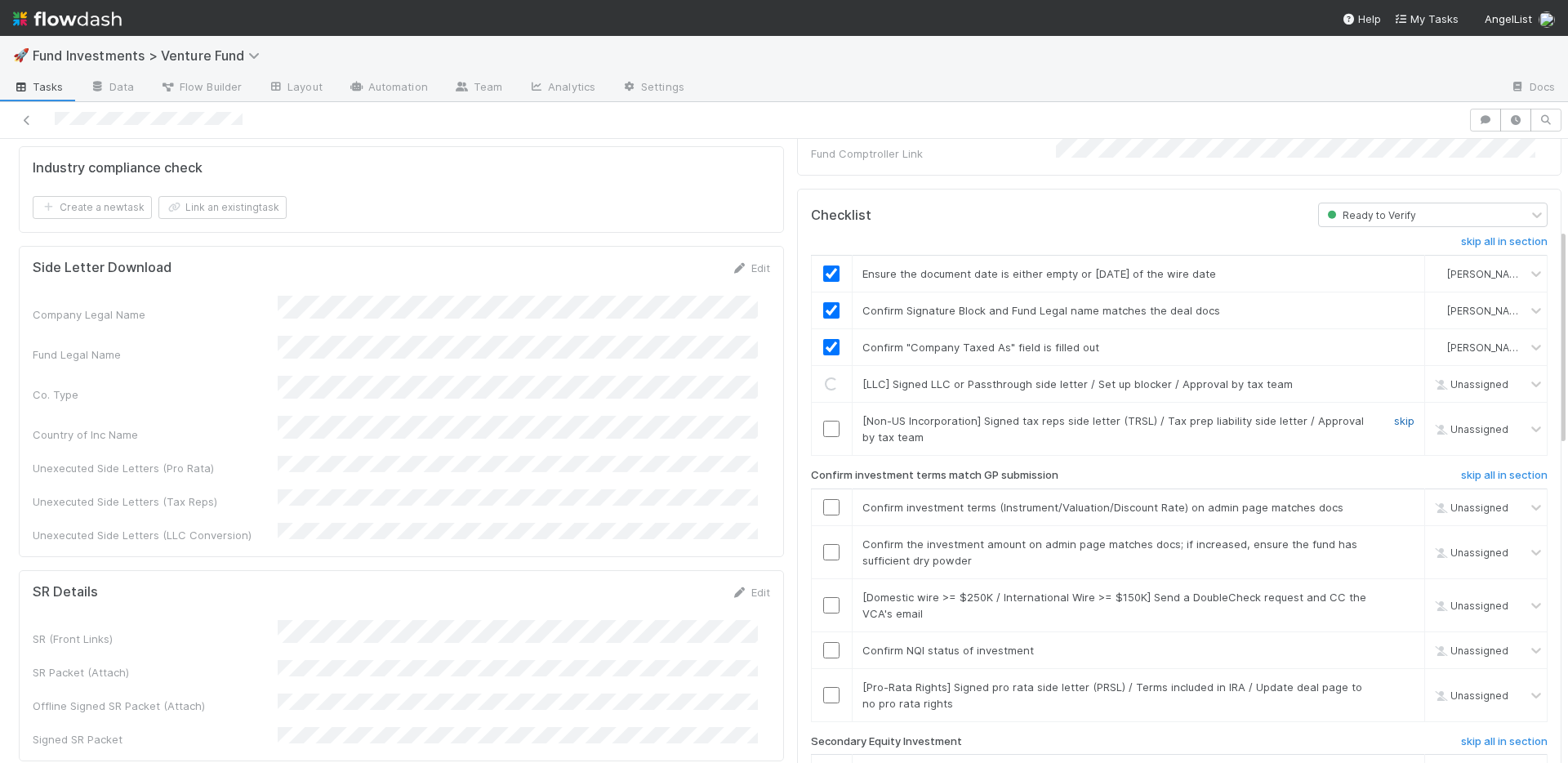
click at [1395, 414] on link "skip" at bounding box center [1405, 420] width 21 height 13
click at [824, 499] on input "checkbox" at bounding box center [832, 507] width 16 height 16
click at [824, 544] on input "checkbox" at bounding box center [832, 552] width 16 height 16
drag, startPoint x: 821, startPoint y: 631, endPoint x: 818, endPoint y: 642, distance: 11.4
click at [824, 642] on input "checkbox" at bounding box center [832, 650] width 16 height 16
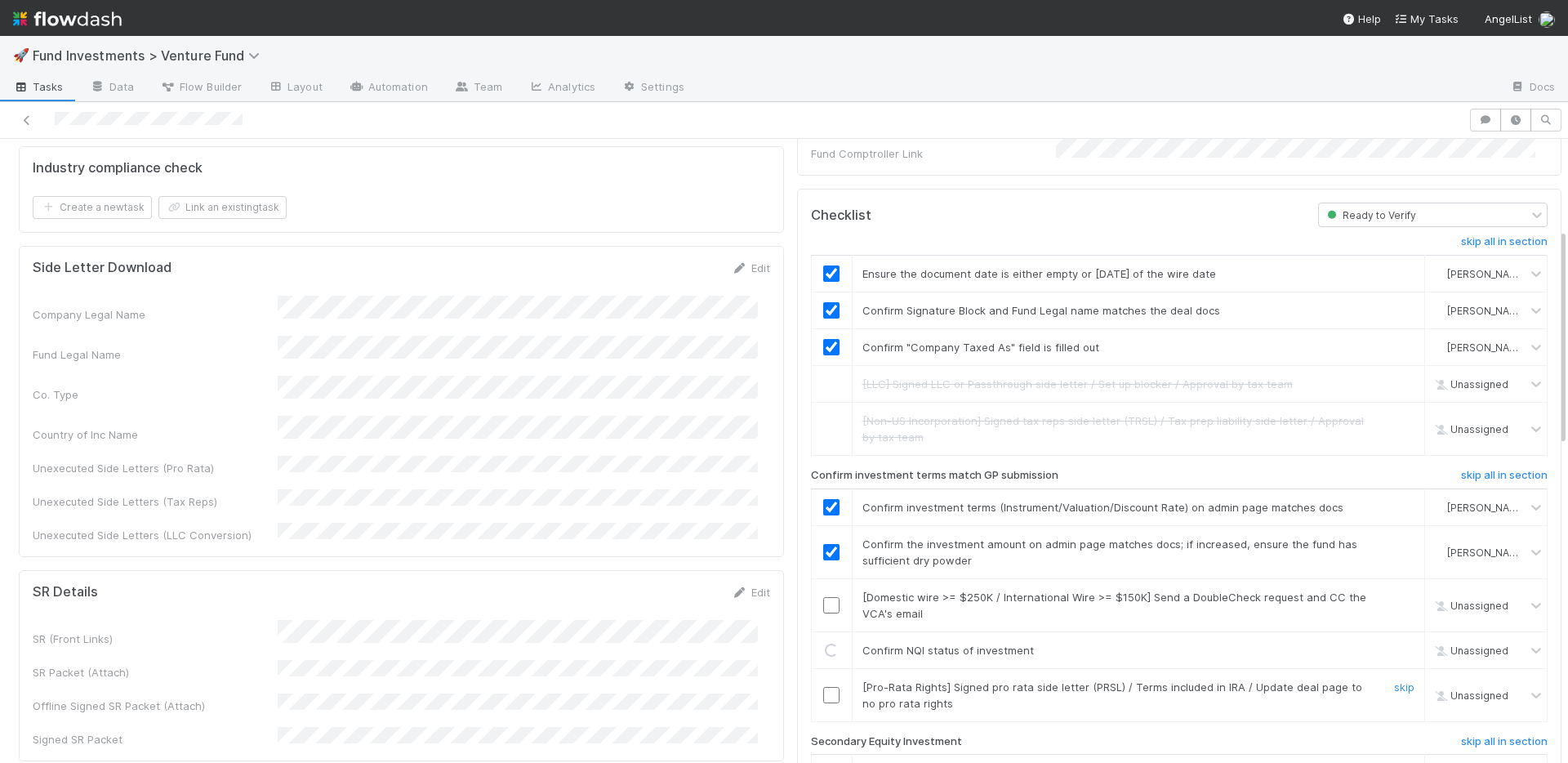
click at [824, 687] on input "checkbox" at bounding box center [832, 695] width 16 height 16
drag, startPoint x: 1383, startPoint y: 579, endPoint x: 1346, endPoint y: 552, distance: 45.8
click at [1395, 591] on link "skip" at bounding box center [1405, 597] width 21 height 13
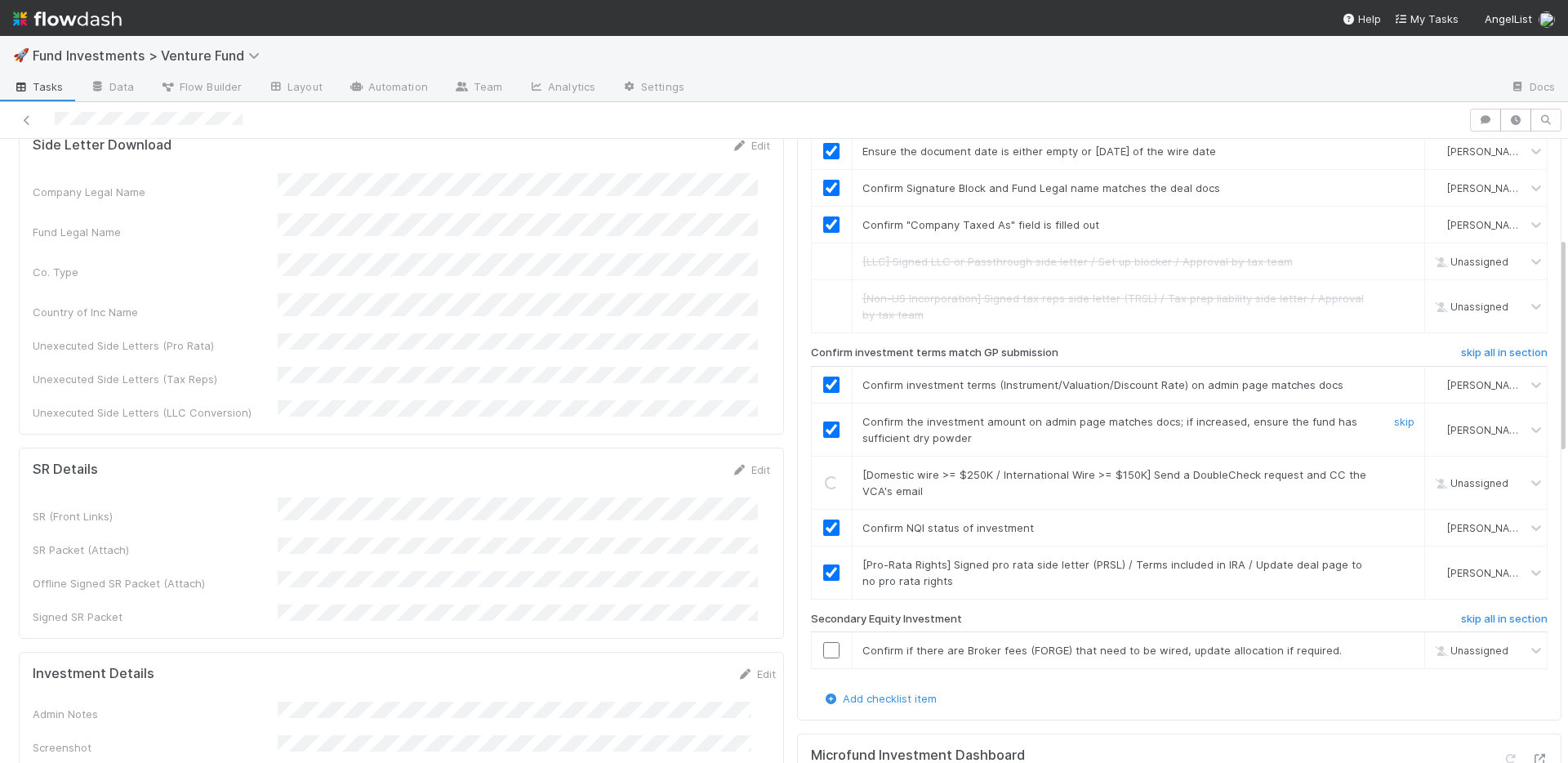
scroll to position [388, 0]
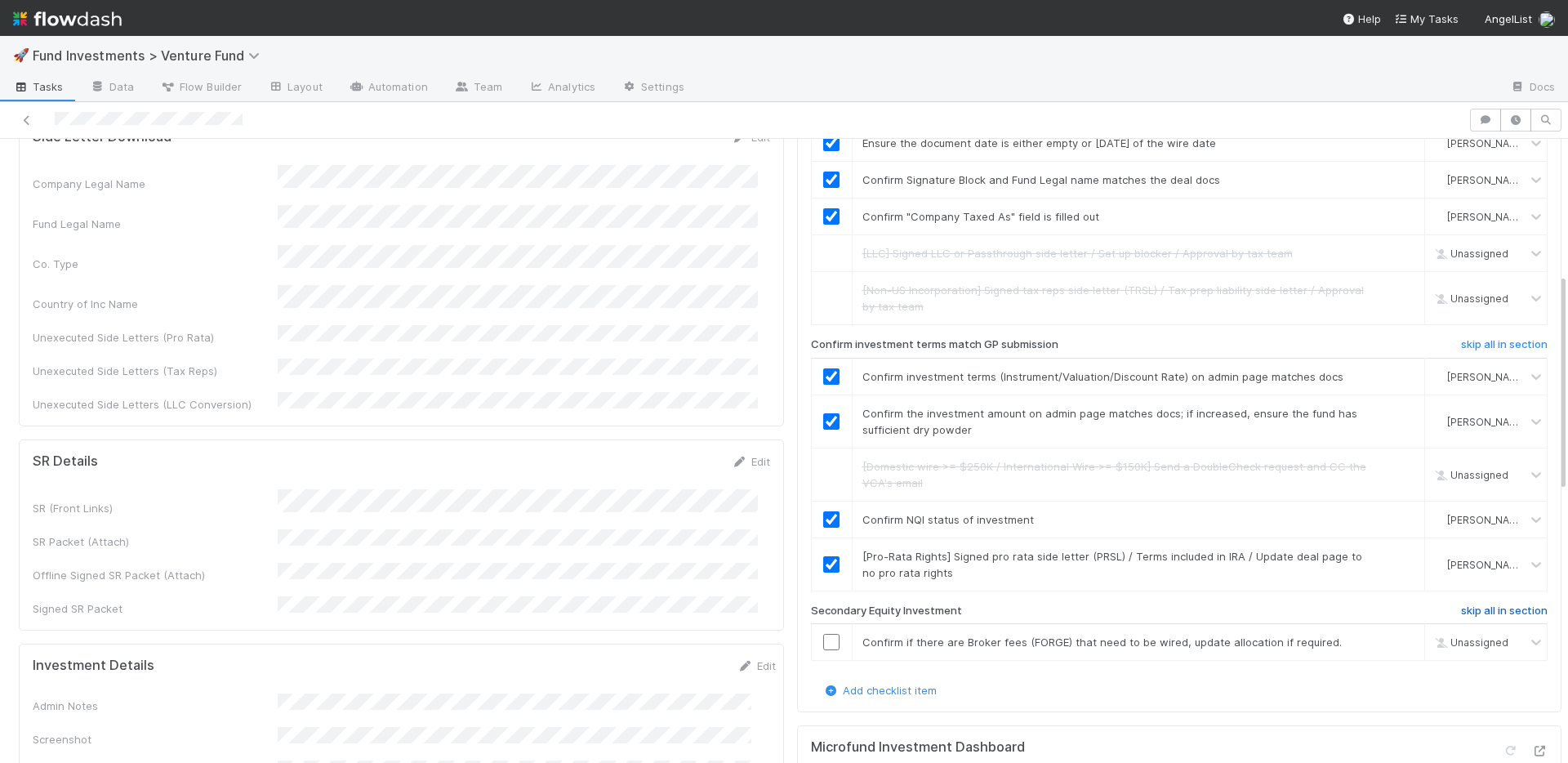
click at [1461, 605] on h6 "skip all in section" at bounding box center [1504, 611] width 87 height 13
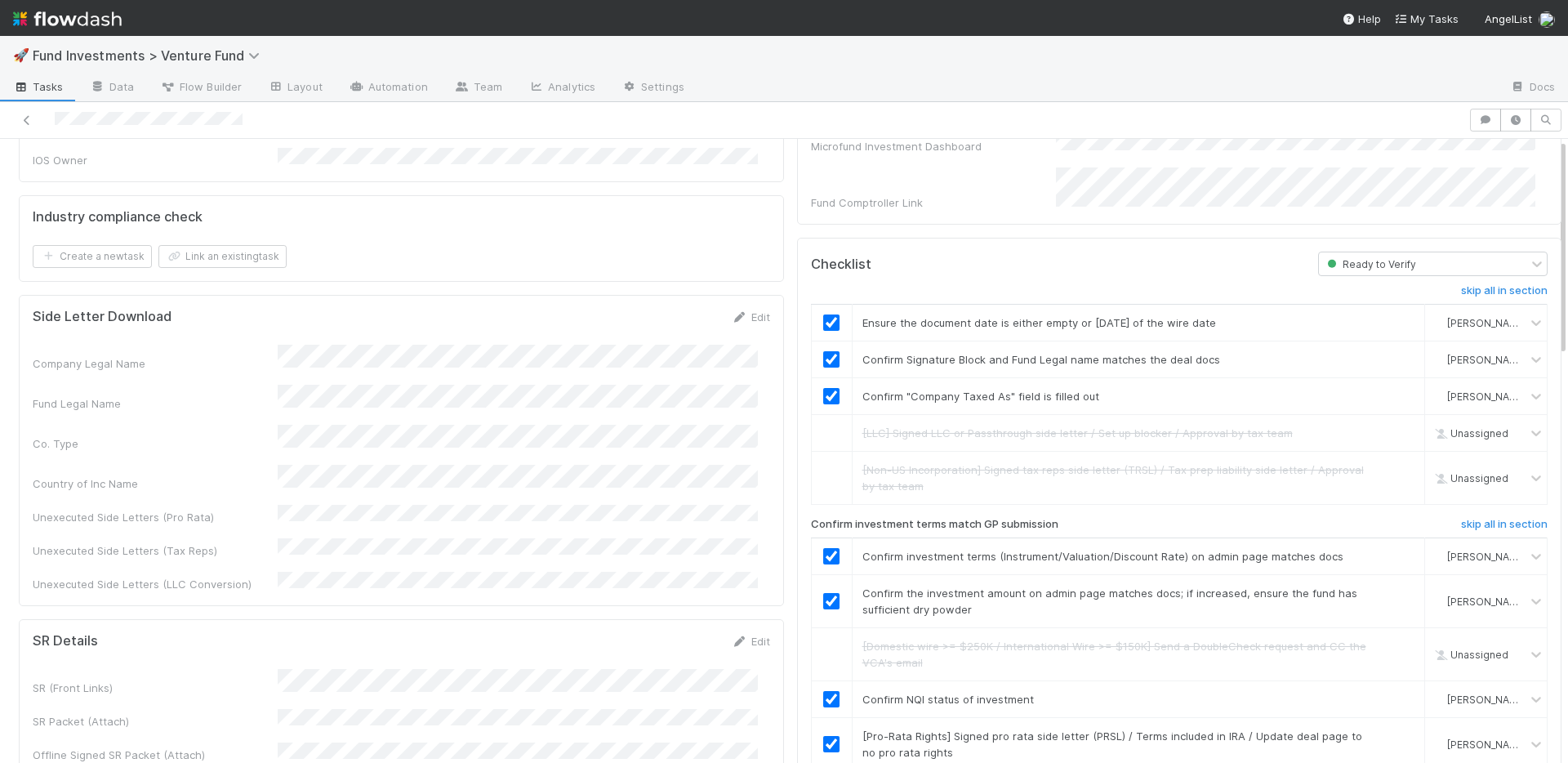
scroll to position [0, 0]
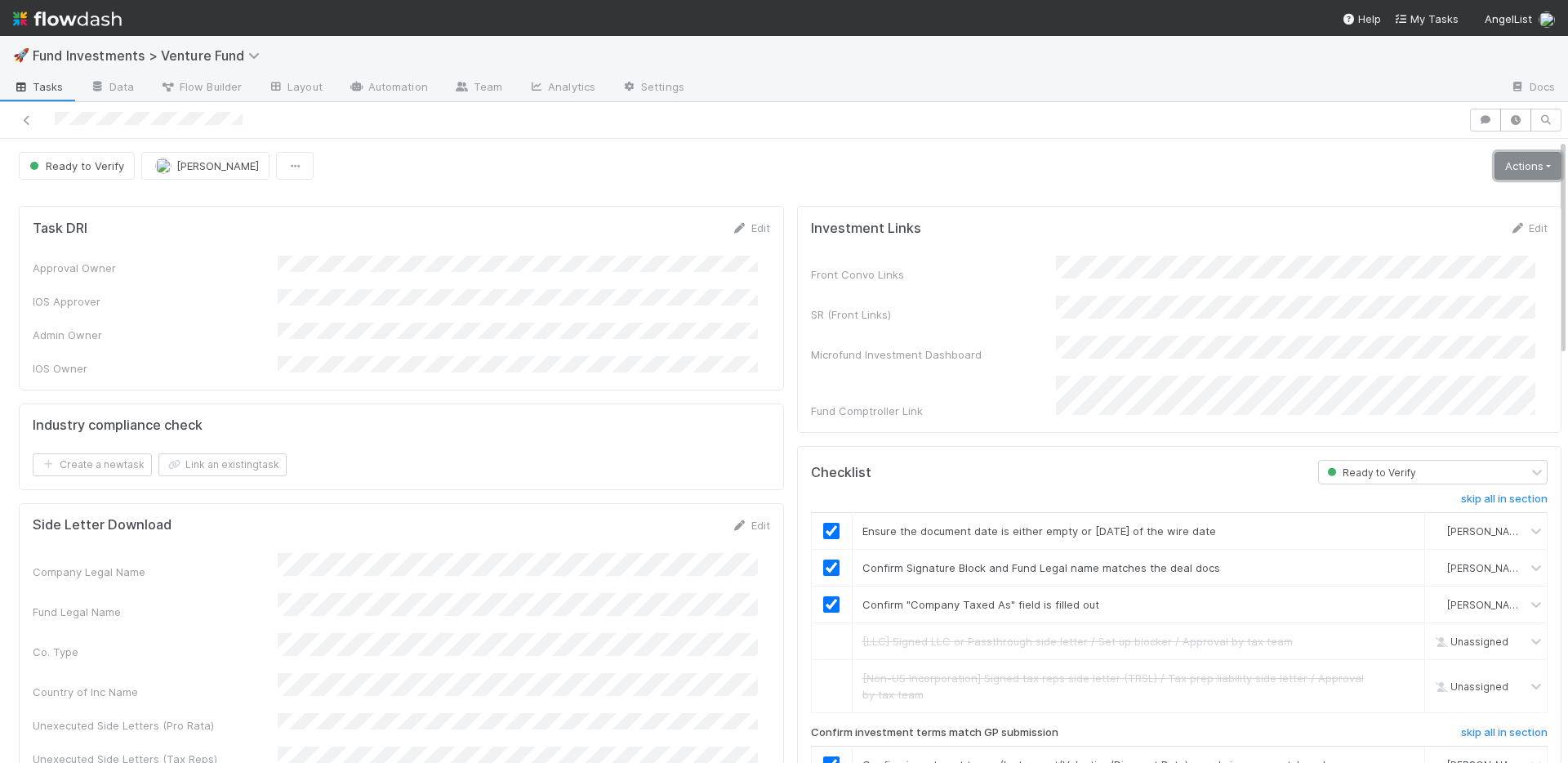
click at [1495, 171] on link "Actions" at bounding box center [1528, 166] width 67 height 28
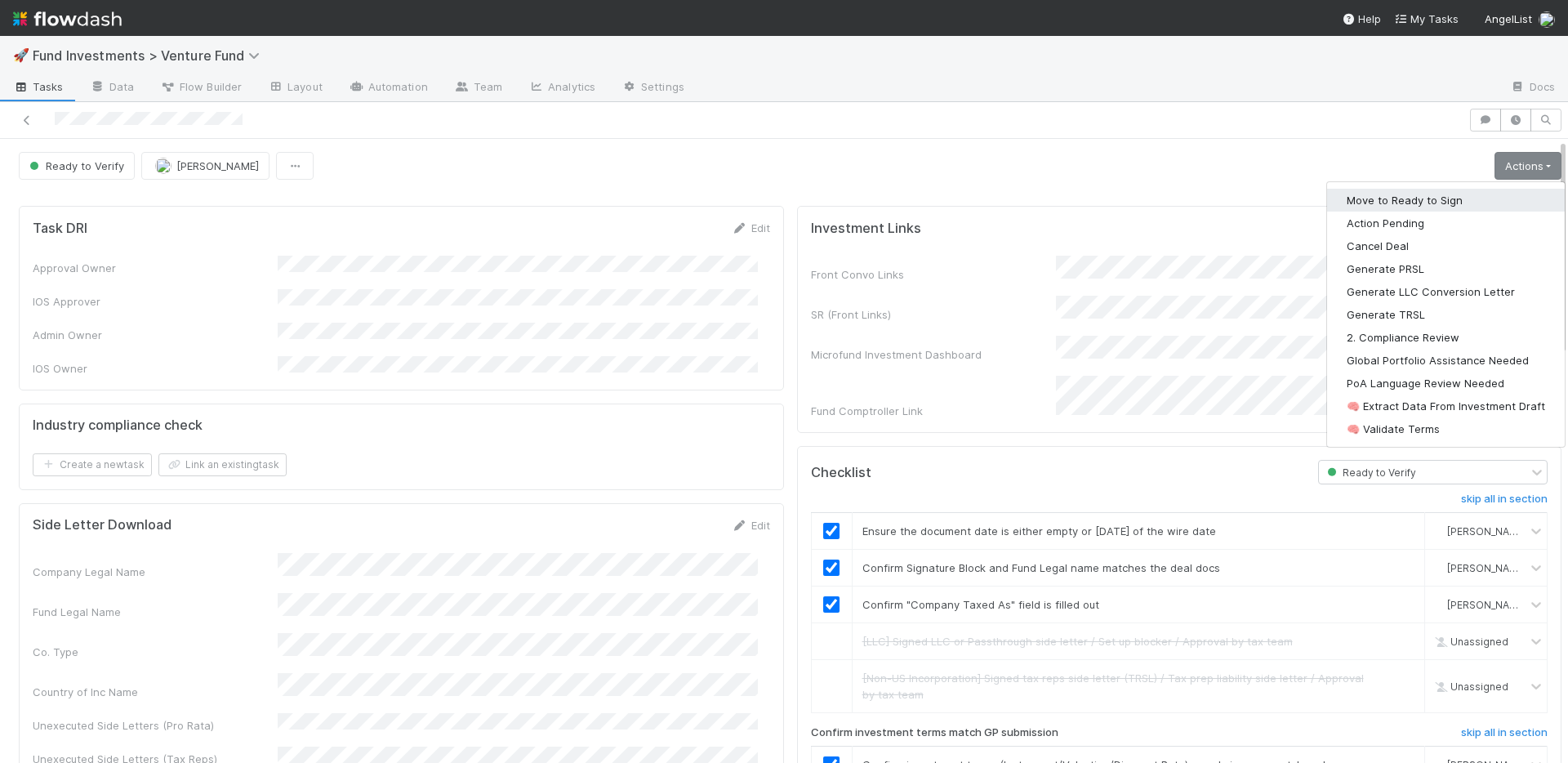
click at [1426, 197] on button "Move to Ready to Sign" at bounding box center [1446, 199] width 238 height 23
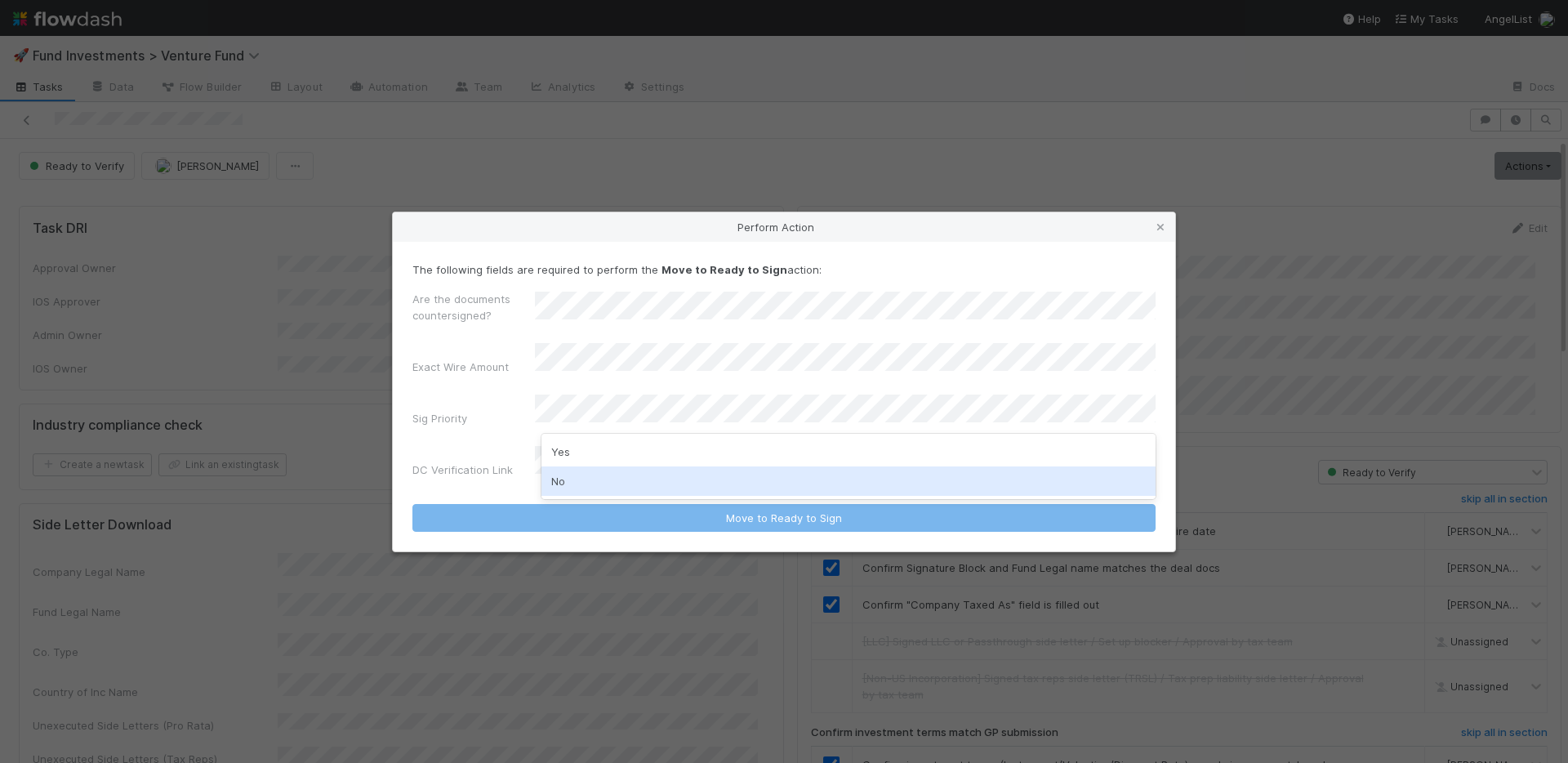
drag, startPoint x: 619, startPoint y: 483, endPoint x: 618, endPoint y: 469, distance: 14.0
click at [619, 483] on div "No" at bounding box center [849, 481] width 615 height 30
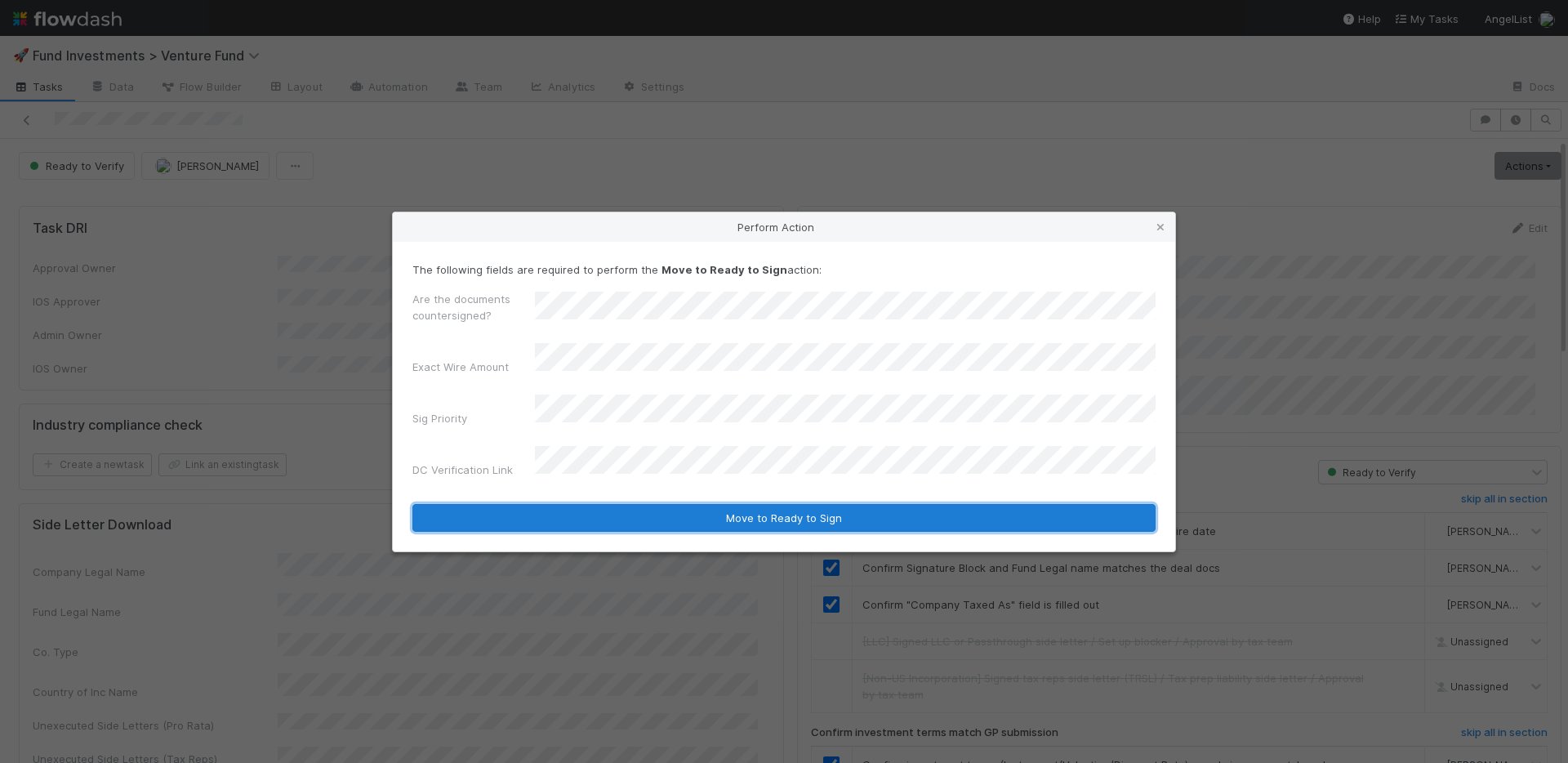
click at [656, 504] on button "Move to Ready to Sign" at bounding box center [784, 518] width 743 height 28
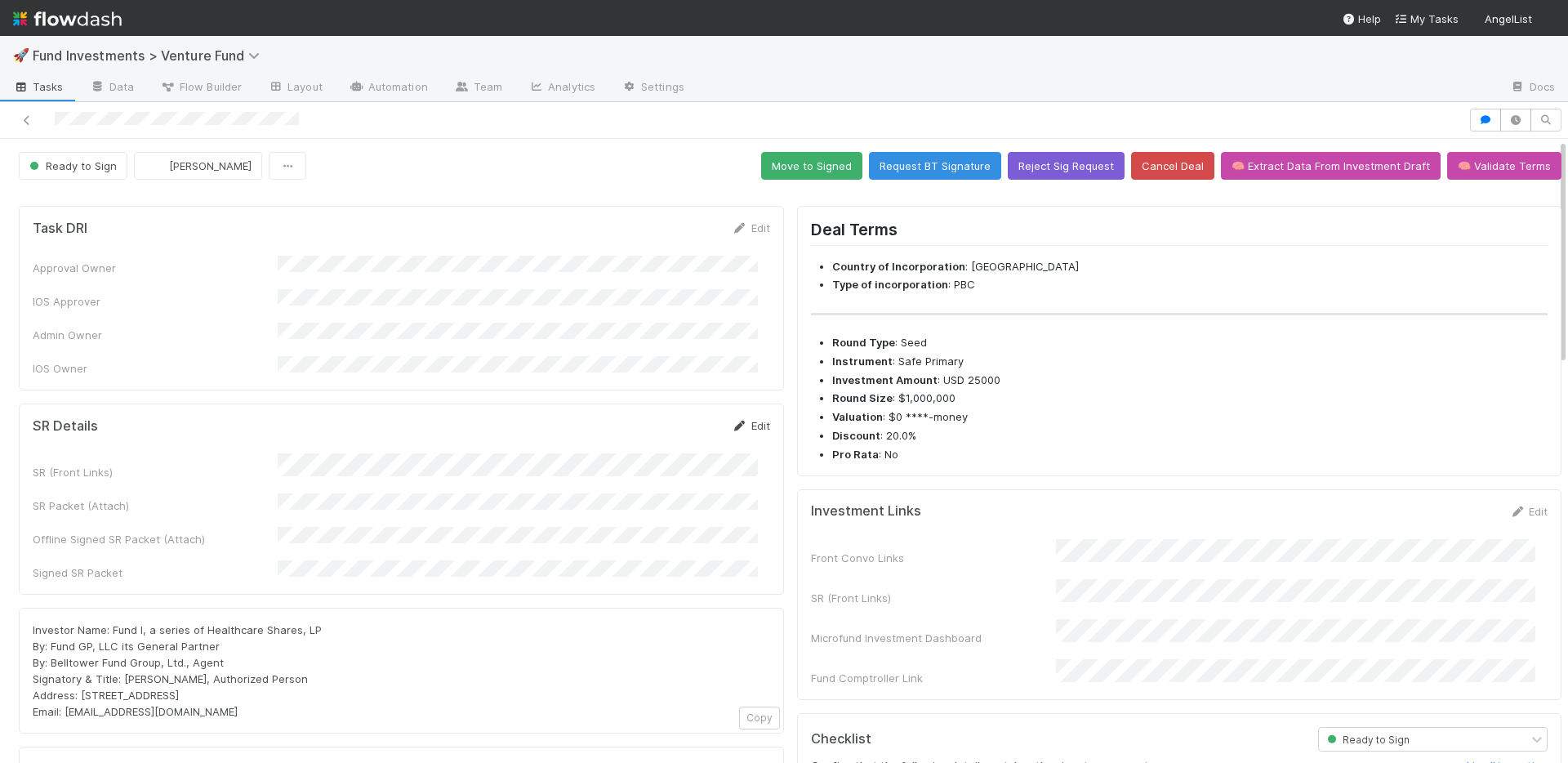
click at [738, 419] on link "Edit" at bounding box center [751, 425] width 39 height 13
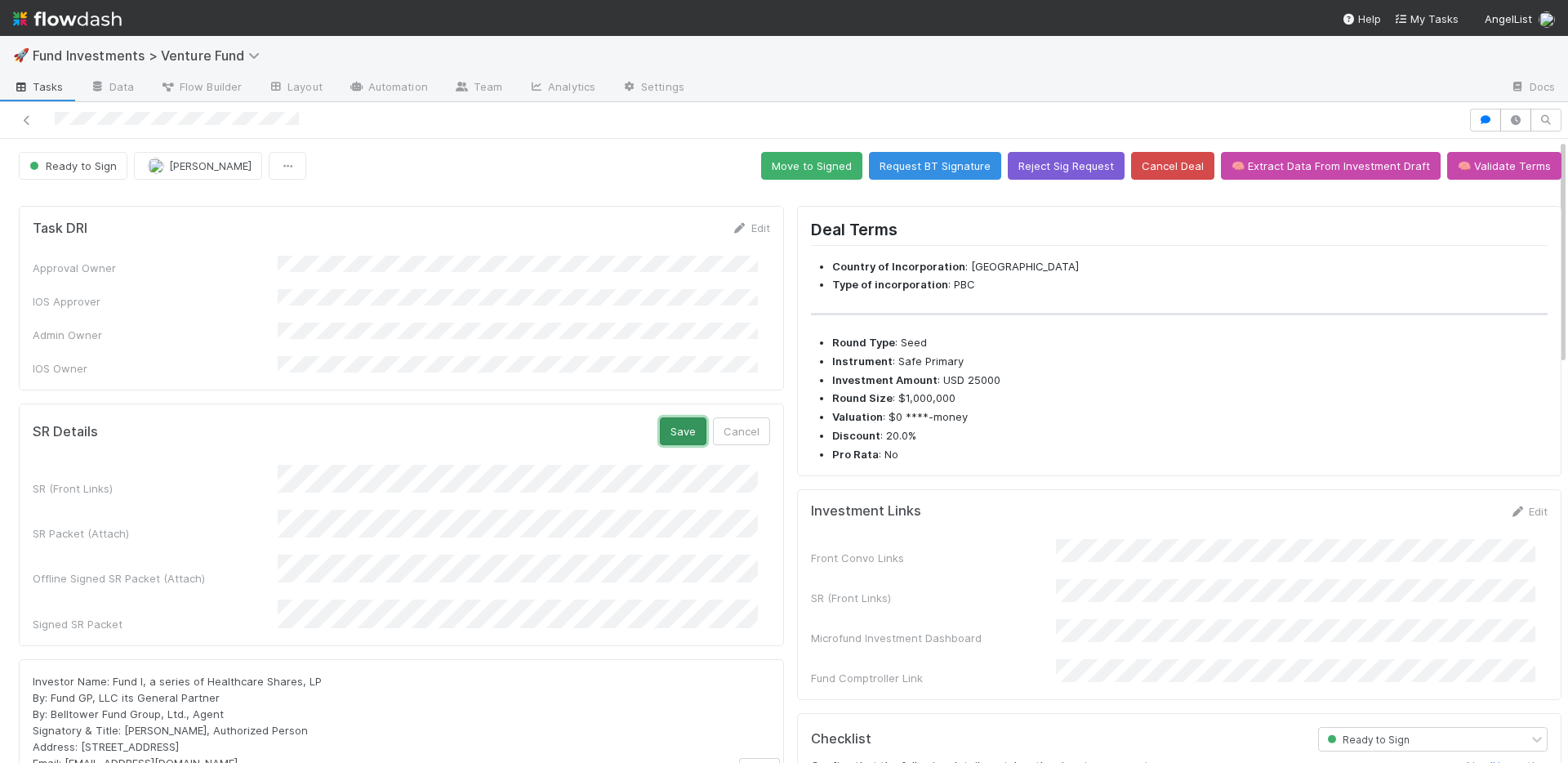
click at [669, 417] on button "Save" at bounding box center [683, 431] width 47 height 28
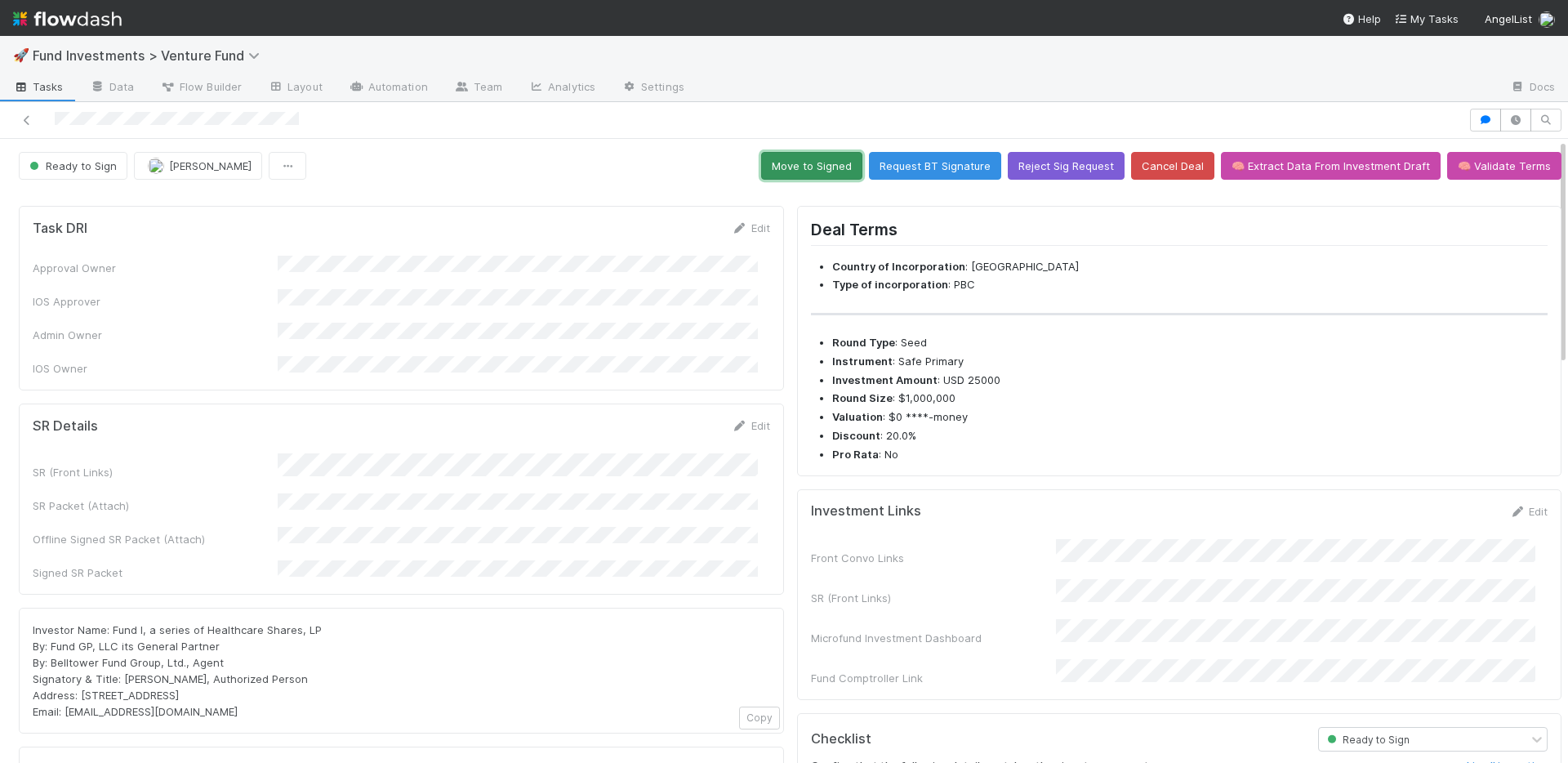
click at [803, 169] on button "Move to Signed" at bounding box center [812, 166] width 102 height 28
click at [810, 168] on button "Move to Signed" at bounding box center [812, 166] width 102 height 28
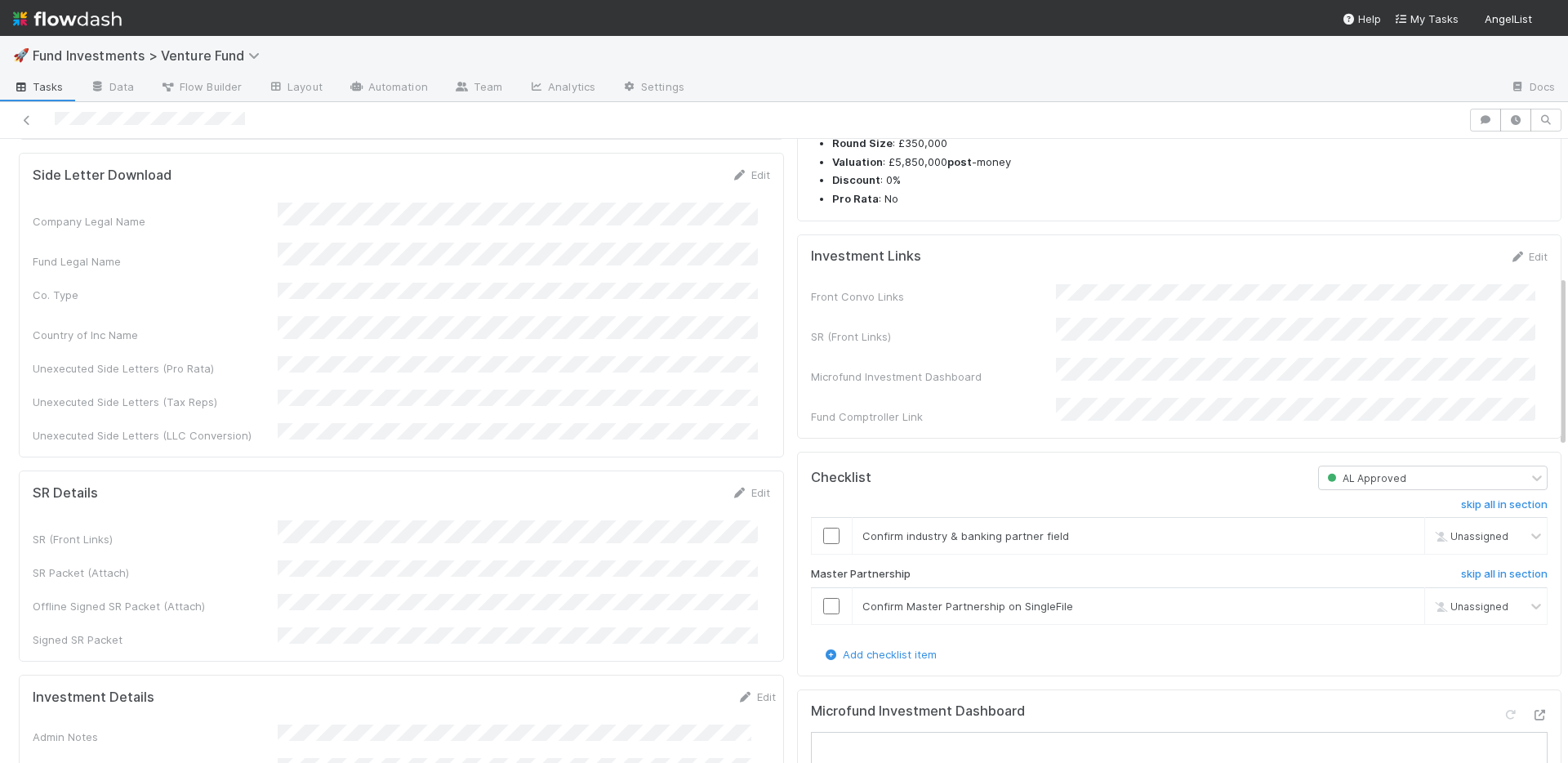
scroll to position [447, 0]
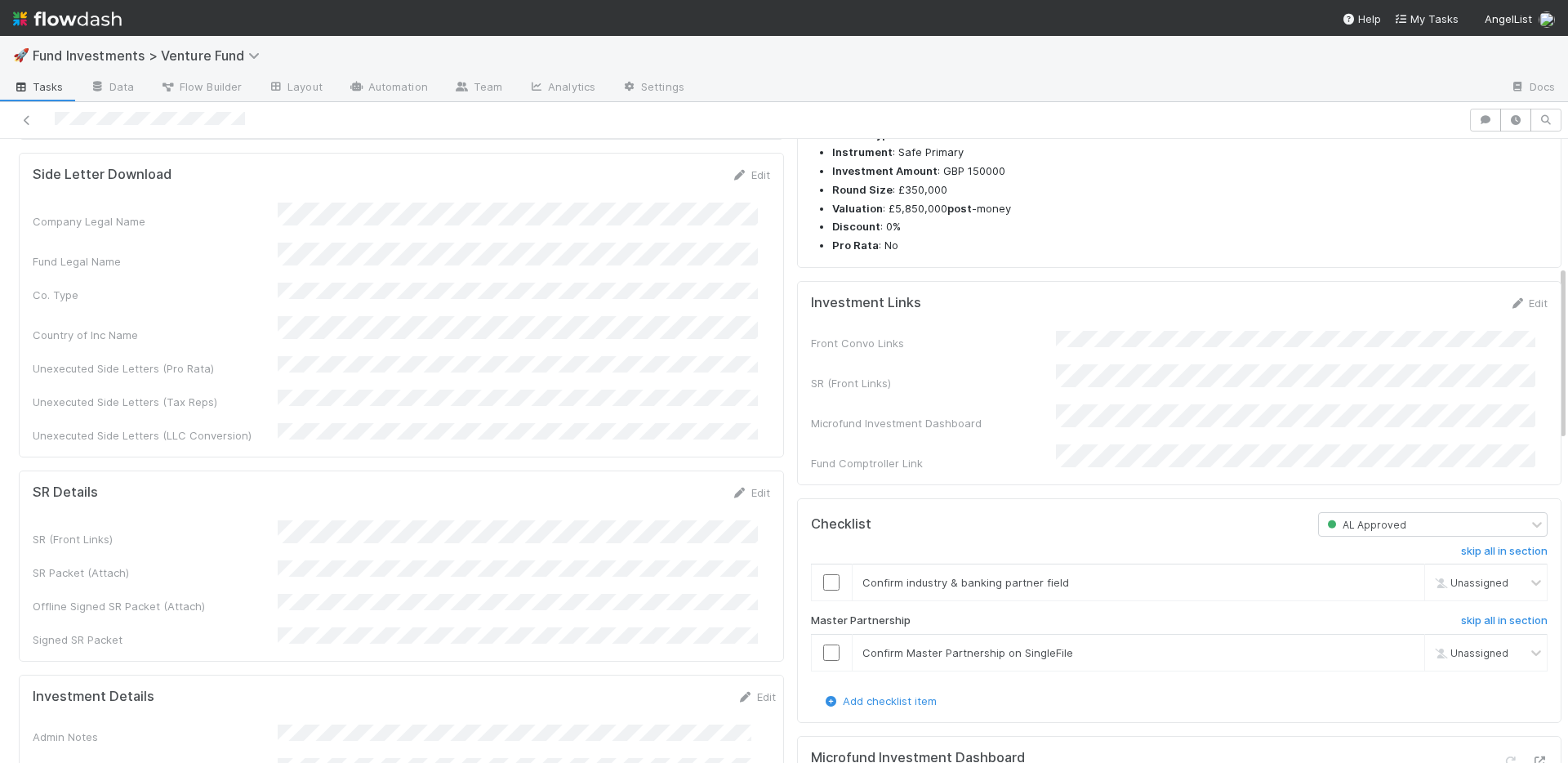
drag, startPoint x: 1522, startPoint y: 333, endPoint x: 1385, endPoint y: 357, distance: 139.1
click at [1522, 310] on link "Edit" at bounding box center [1528, 303] width 39 height 13
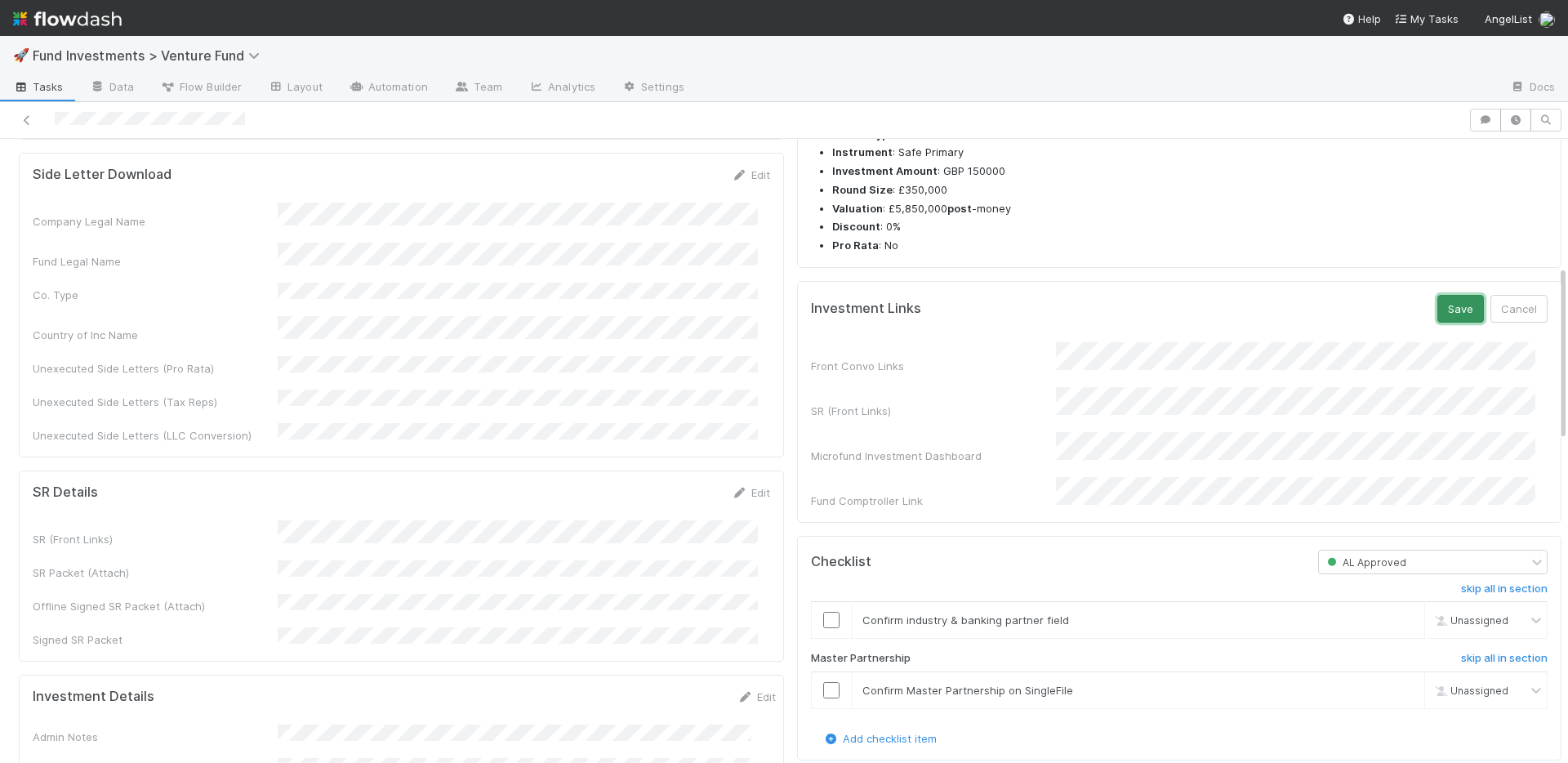
click at [1437, 323] on button "Save" at bounding box center [1460, 309] width 47 height 28
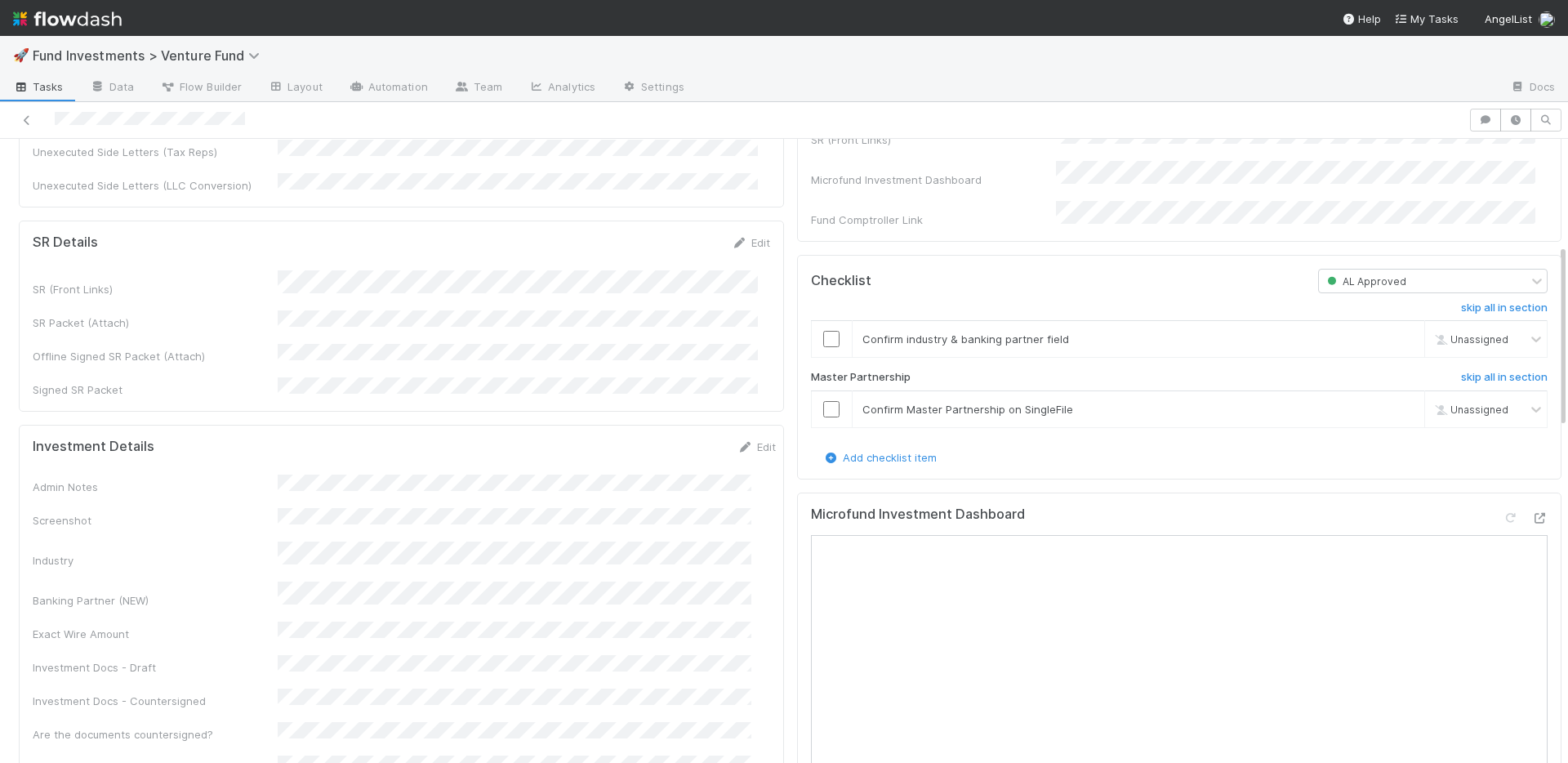
scroll to position [605, 0]
click at [738, 436] on link "Edit" at bounding box center [757, 442] width 39 height 13
click at [243, 710] on div "Exact Wire Amount" at bounding box center [155, 718] width 245 height 16
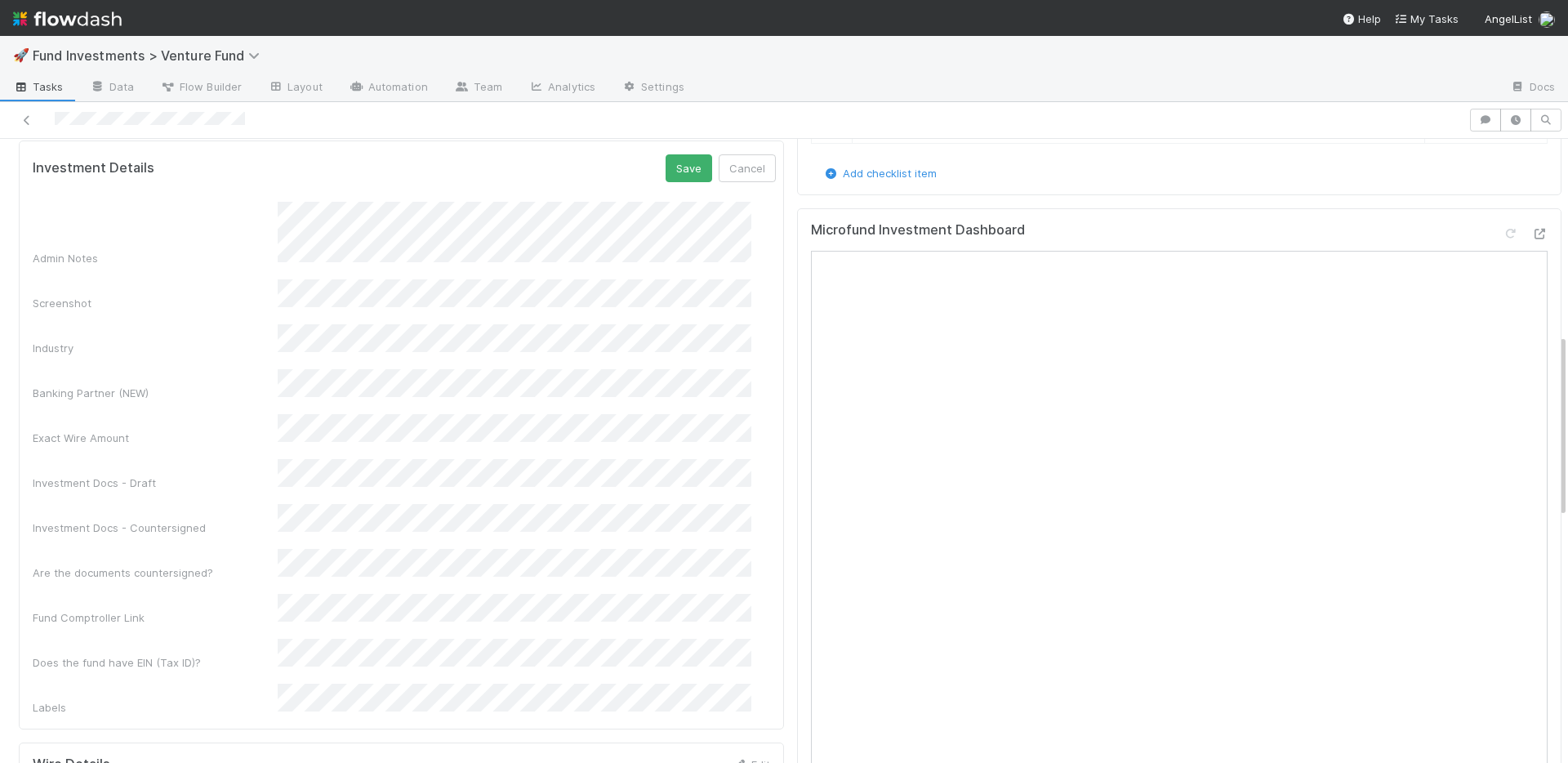
scroll to position [905, 0]
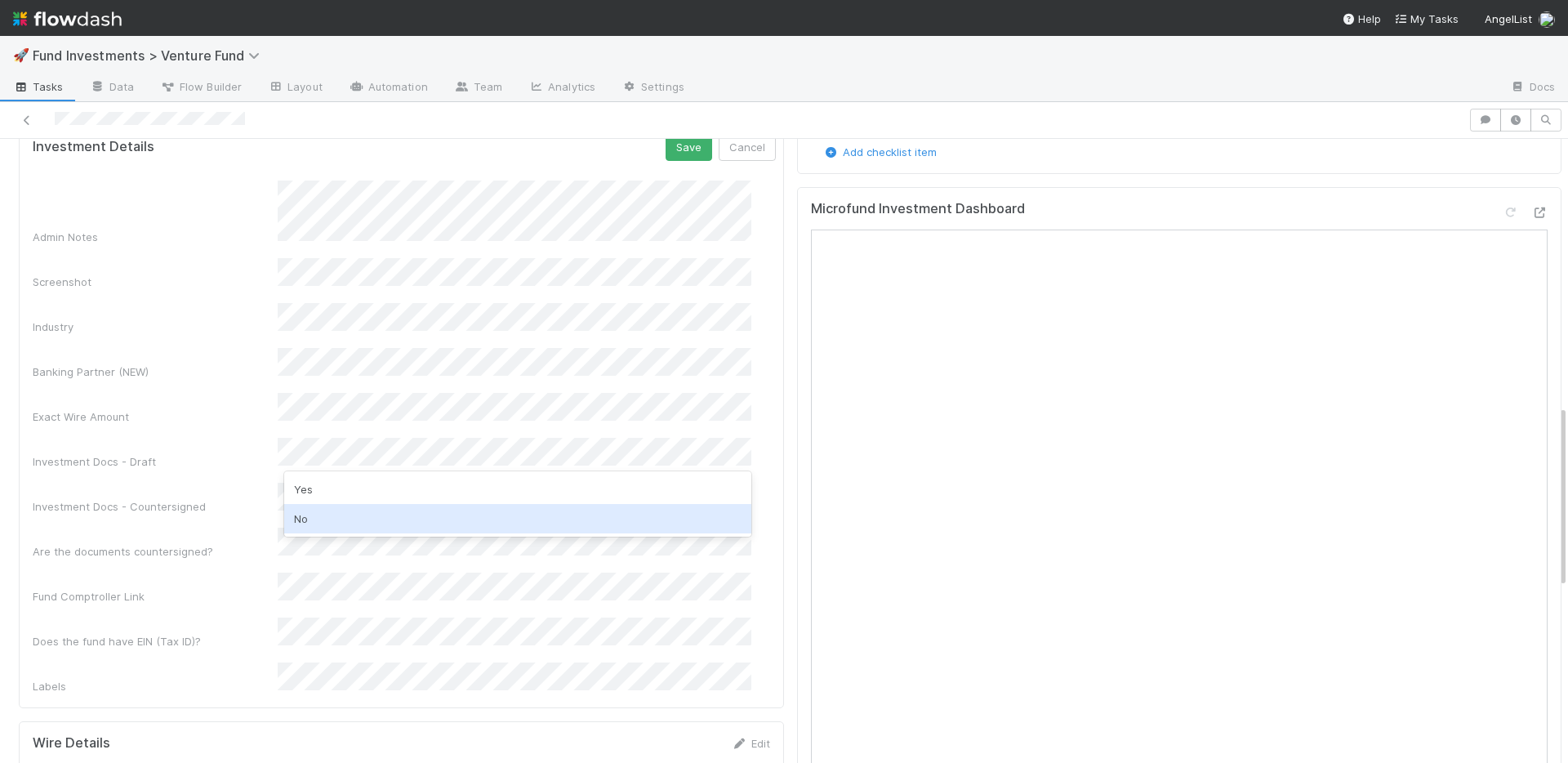
click at [347, 514] on div "No" at bounding box center [517, 519] width 467 height 30
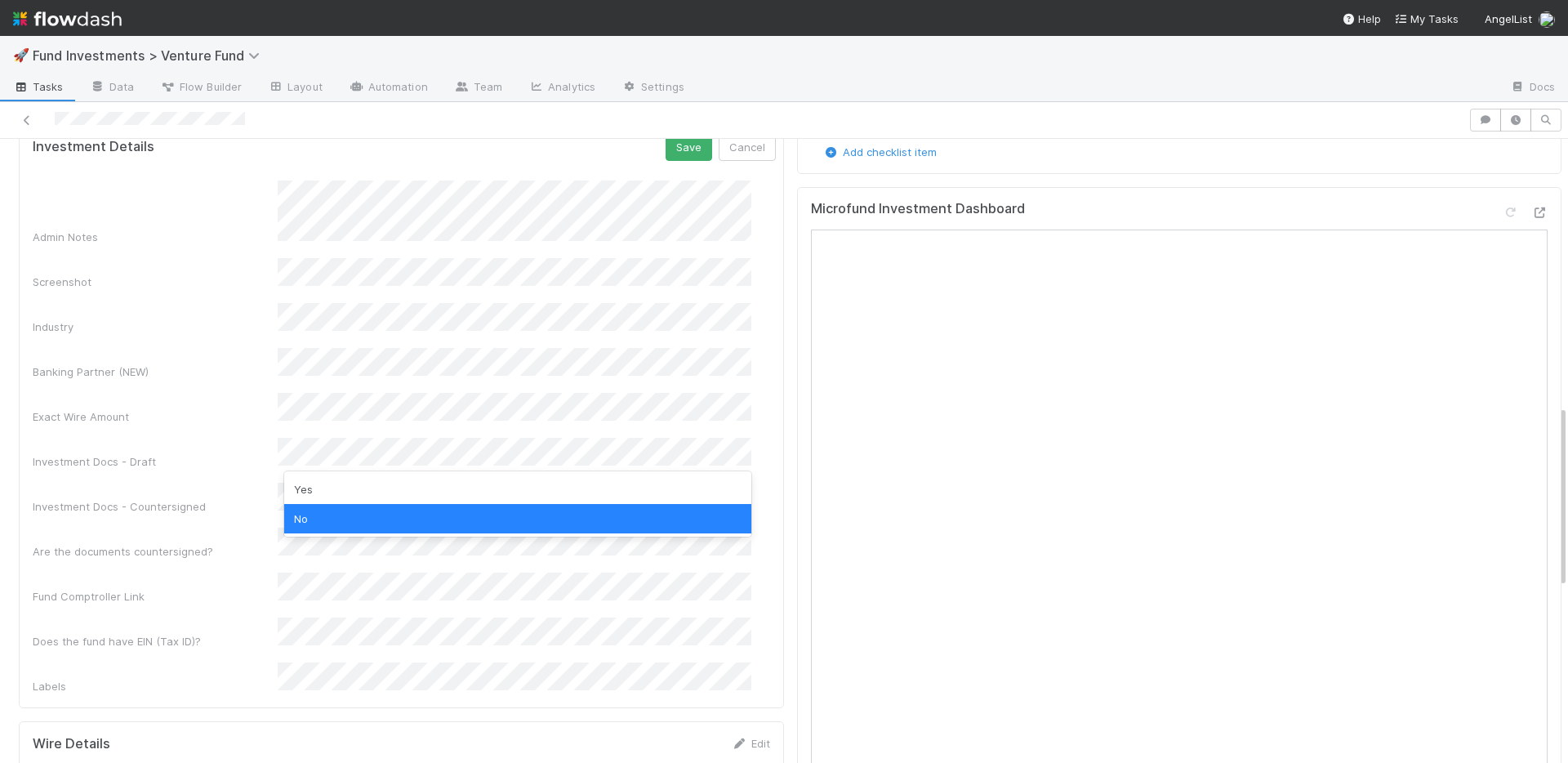
scroll to position [0, 0]
click at [265, 313] on div "Admin Notes Screenshot Industry Banking Partner (NEW) Exact Wire Amount Investm…" at bounding box center [404, 437] width 743 height 514
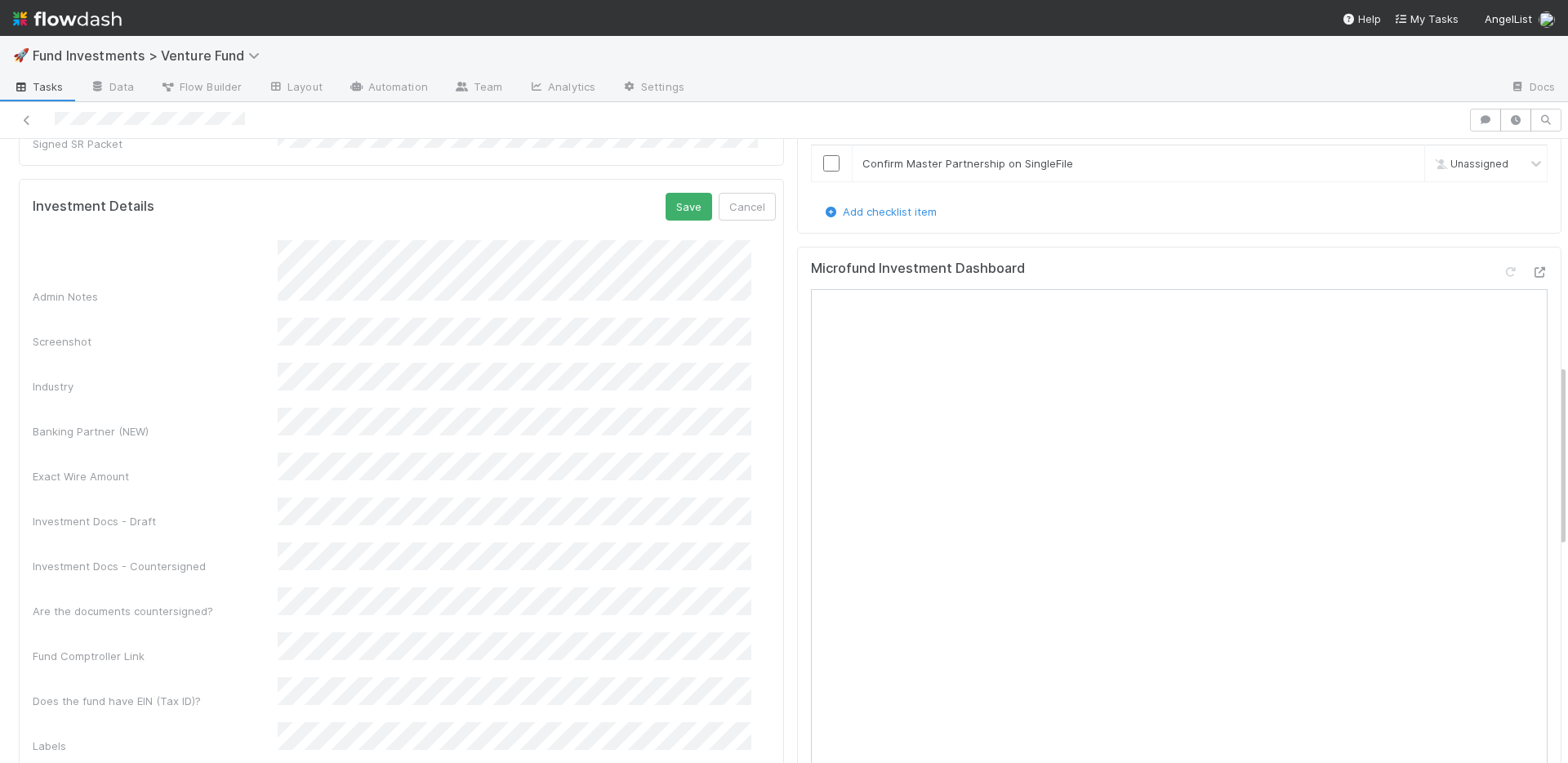
scroll to position [760, 0]
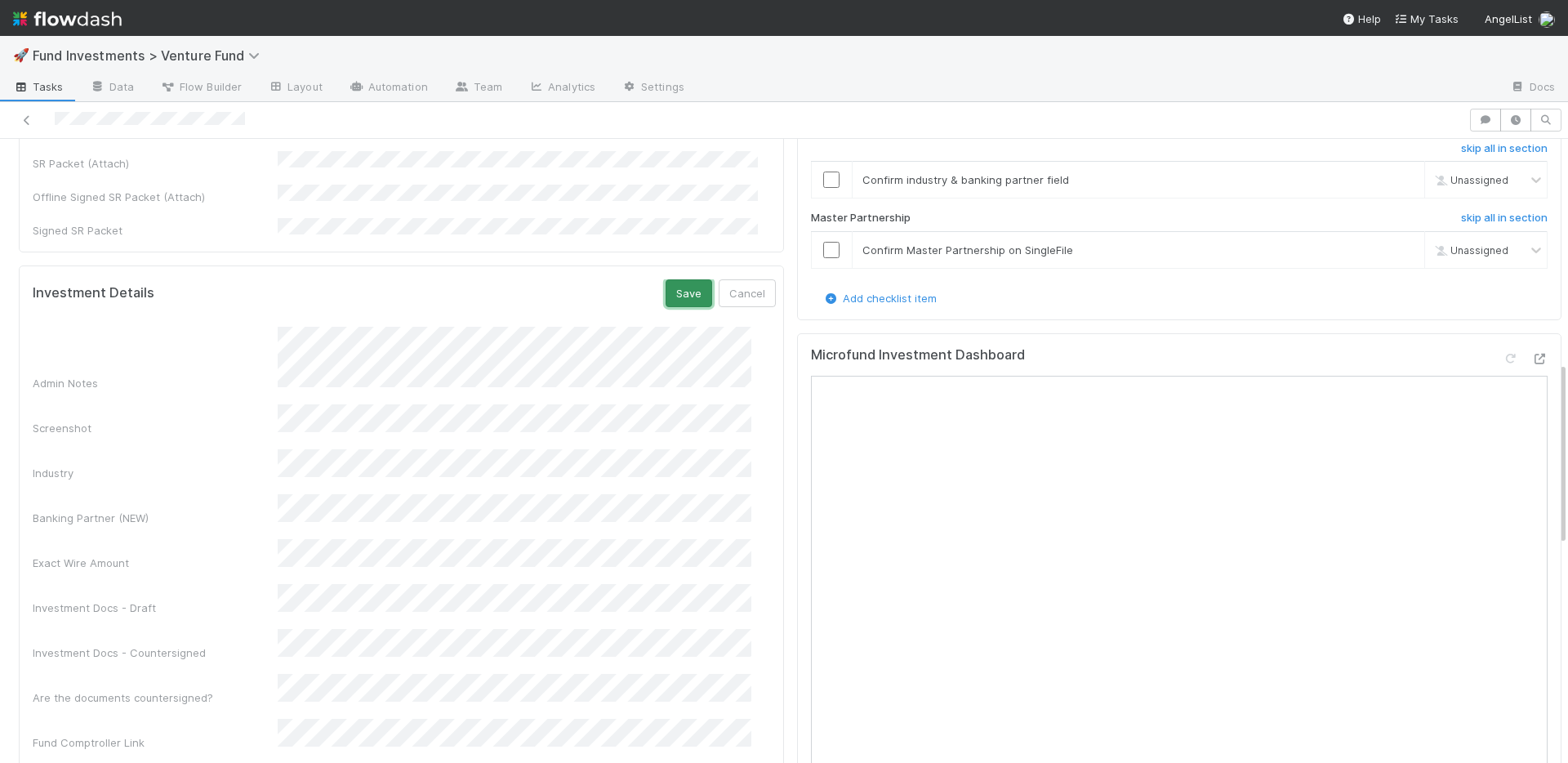
click at [665, 279] on button "Save" at bounding box center [688, 293] width 47 height 28
click at [741, 281] on link "Edit" at bounding box center [757, 287] width 39 height 13
click at [673, 279] on button "Save" at bounding box center [688, 293] width 47 height 28
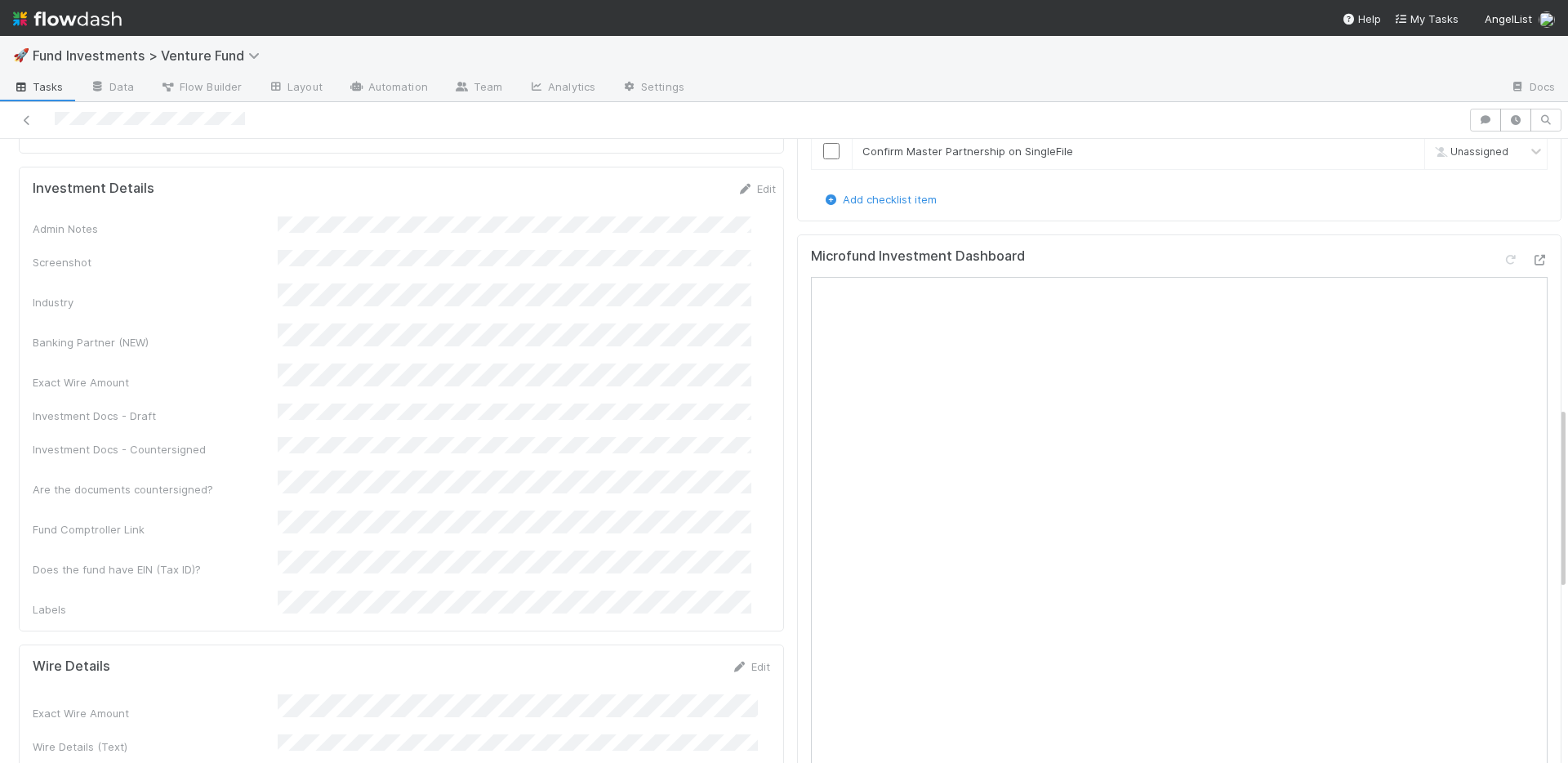
scroll to position [1088, 0]
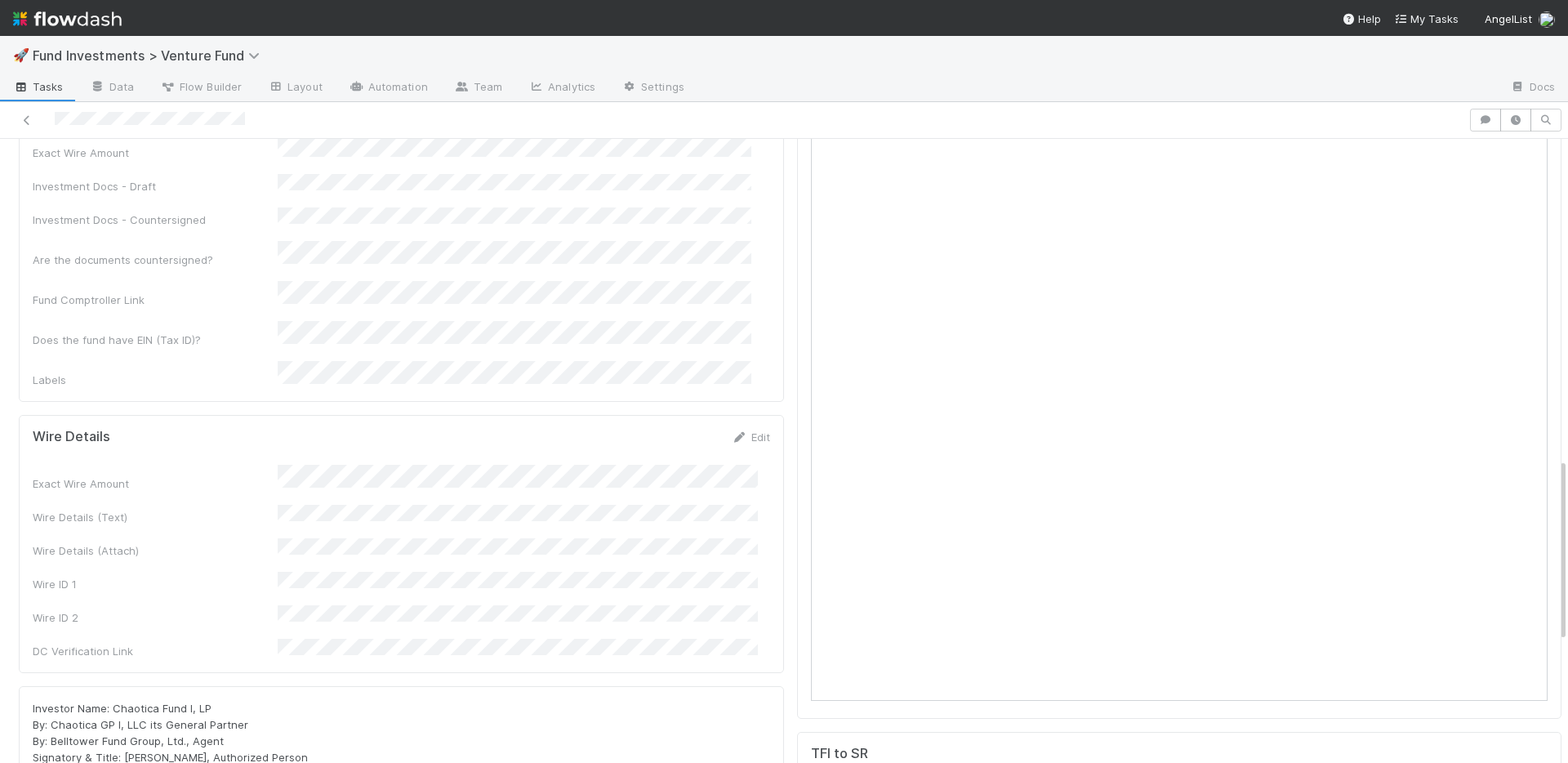
drag, startPoint x: 734, startPoint y: 331, endPoint x: 805, endPoint y: 295, distance: 79.6
click at [734, 432] on icon at bounding box center [740, 437] width 16 height 11
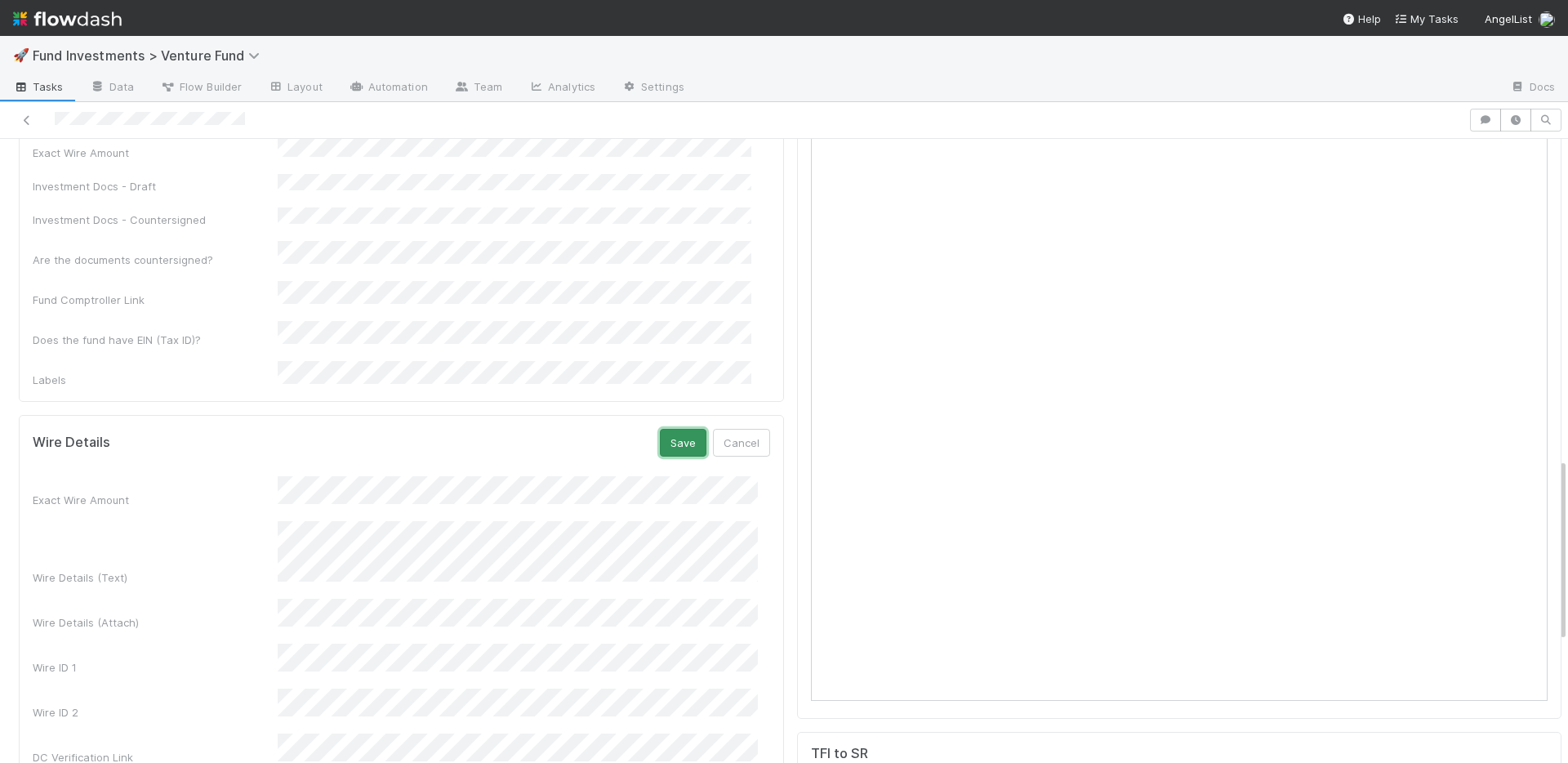
click at [675, 429] on button "Save" at bounding box center [683, 443] width 47 height 28
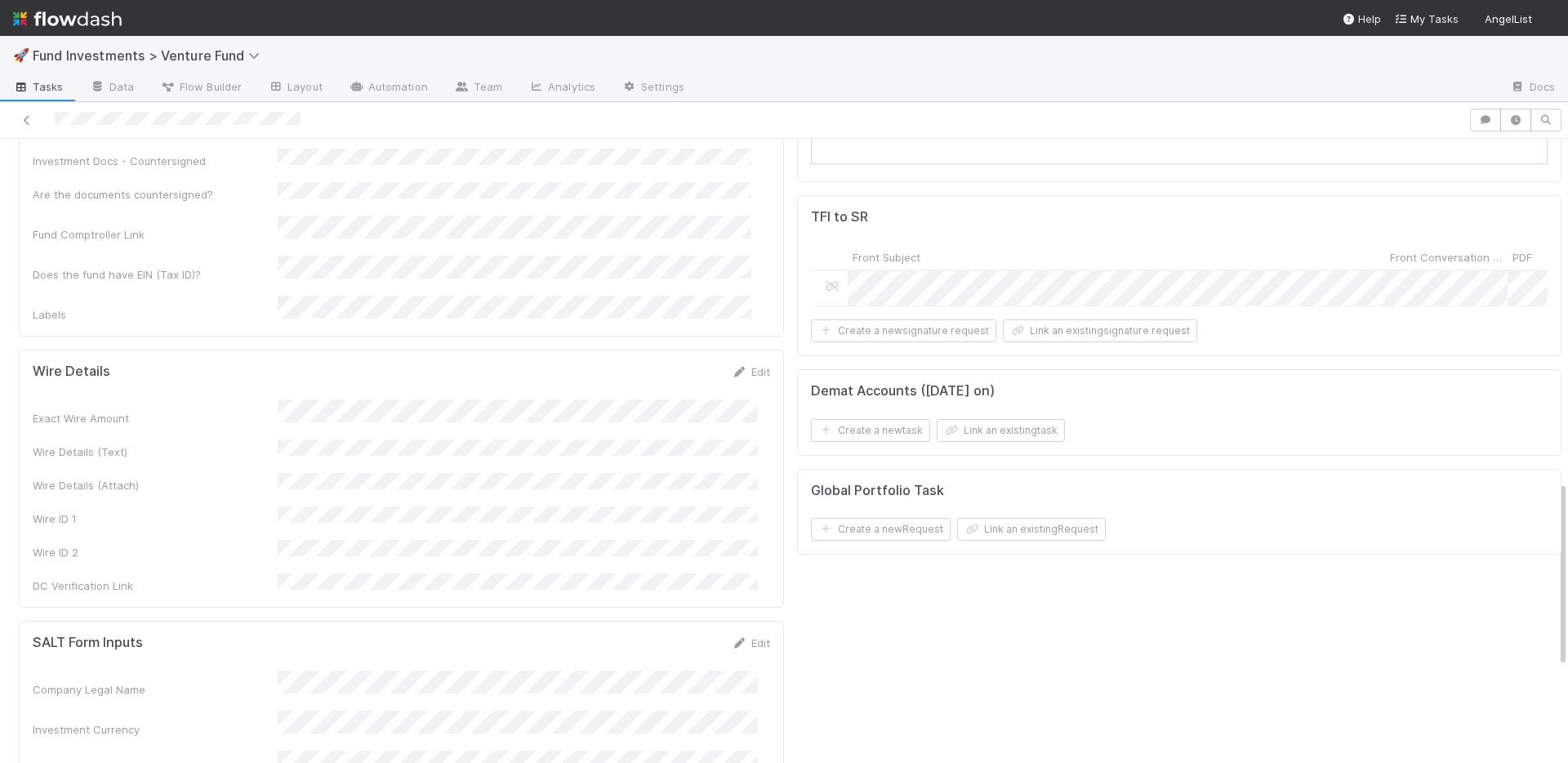
scroll to position [818, 0]
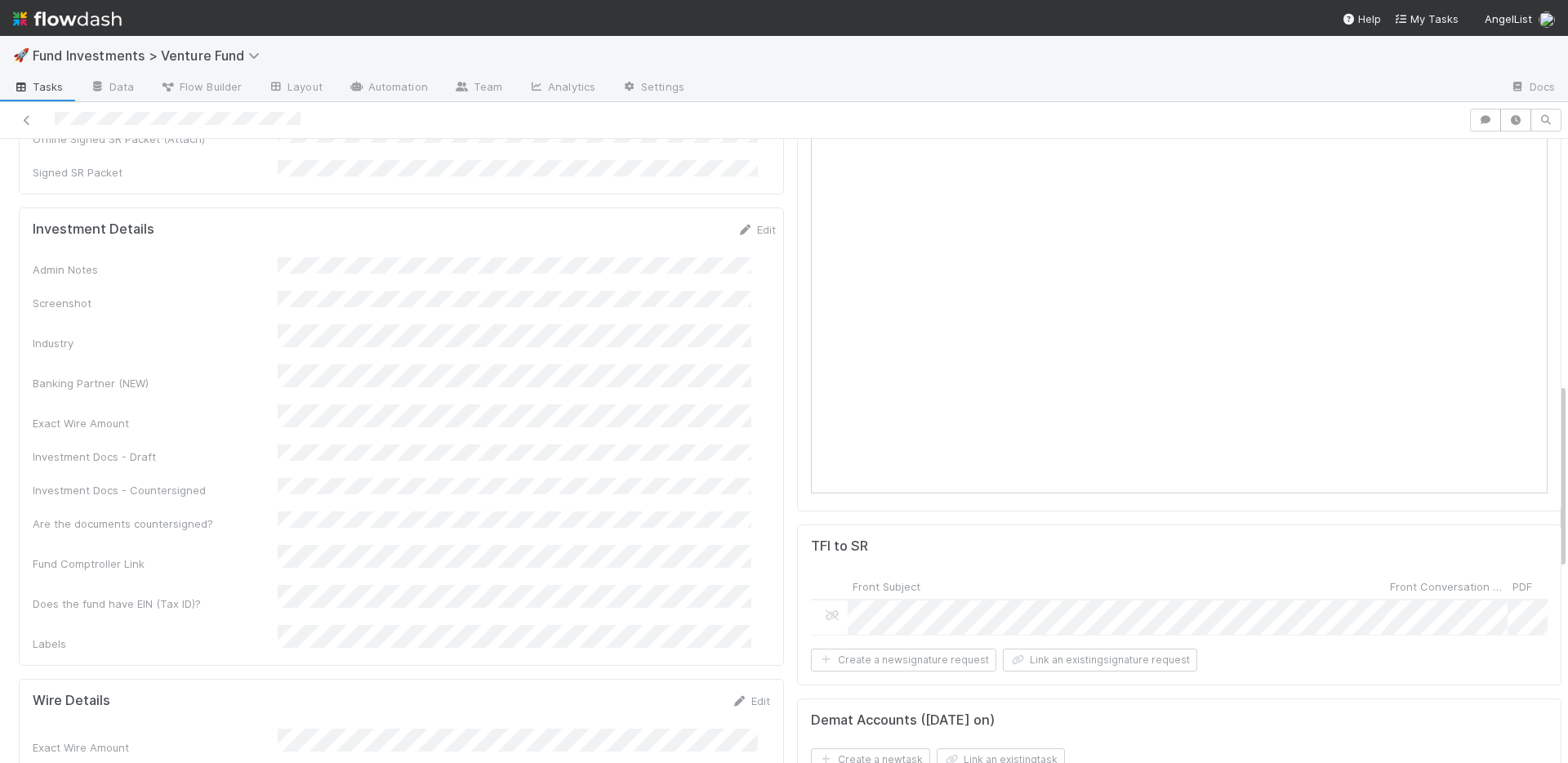
click at [638, 359] on div "Admin Notes Screenshot Industry Banking Partner (NEW) Exact Wire Amount Investm…" at bounding box center [404, 454] width 743 height 394
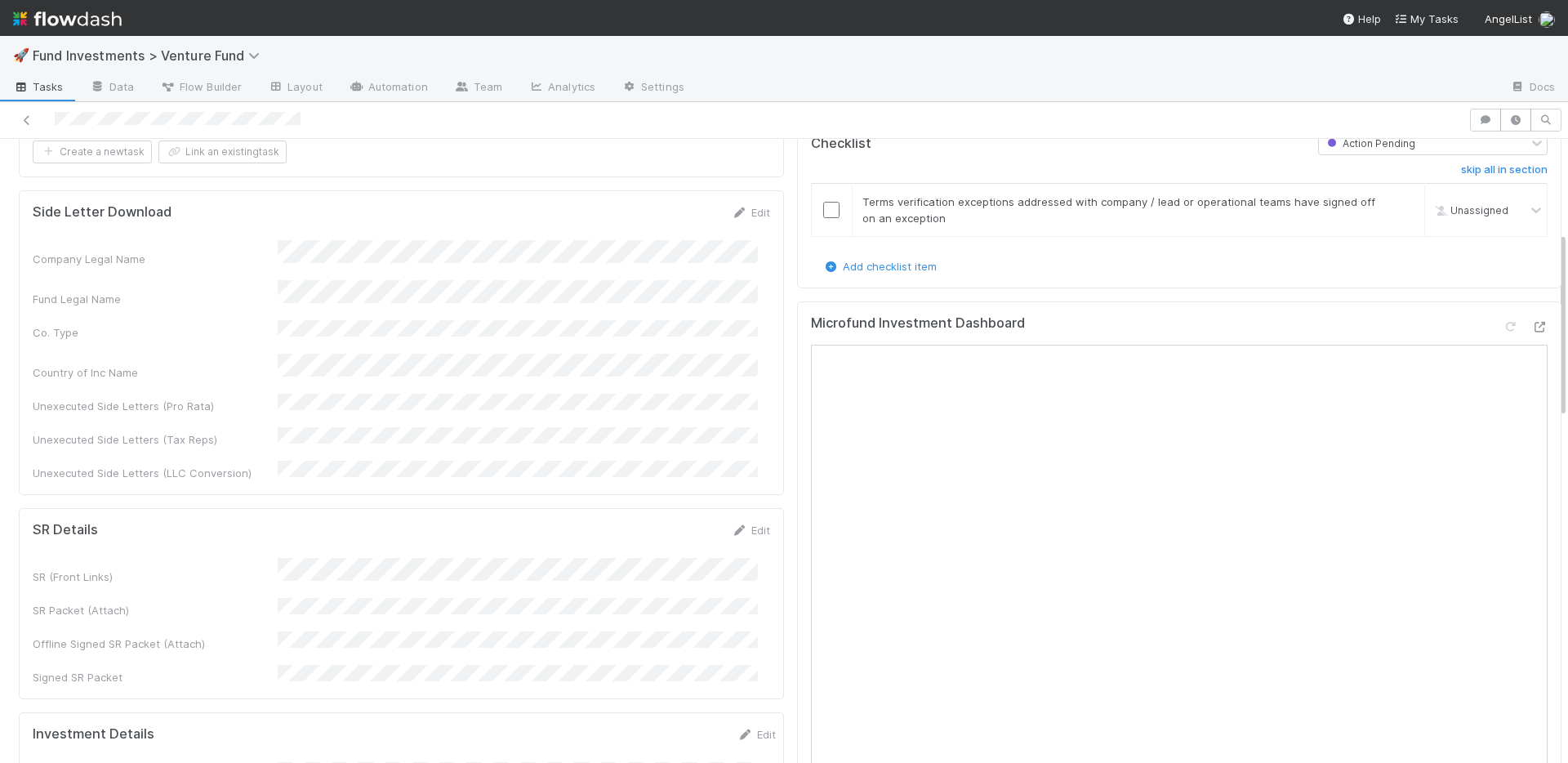
scroll to position [622, 0]
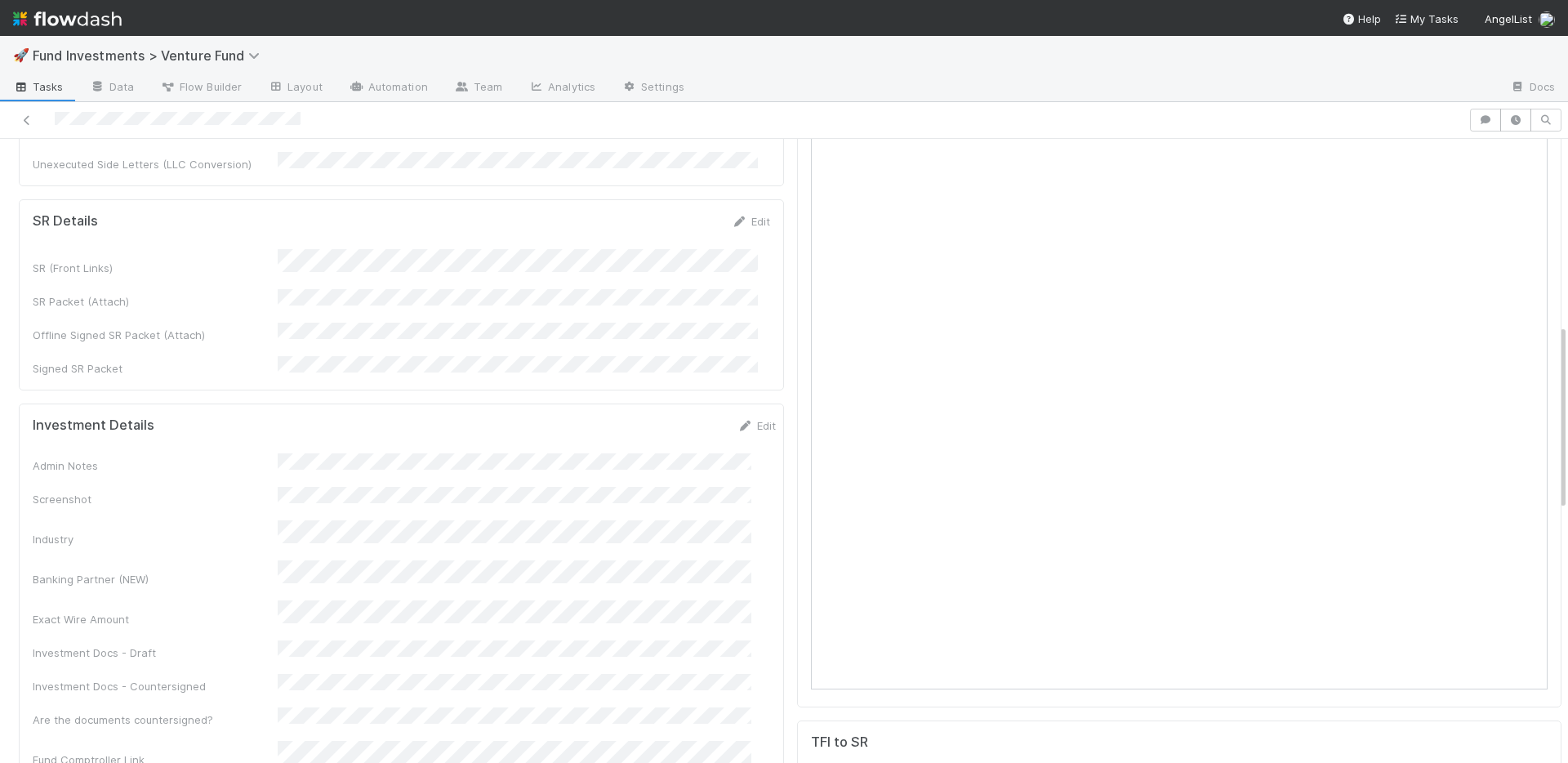
click at [658, 249] on div "SR (Front Links) SR Packet (Attach) Offline Signed SR Packet (Attach) Signed SR…" at bounding box center [401, 313] width 738 height 127
click at [738, 419] on link "Edit" at bounding box center [757, 425] width 39 height 13
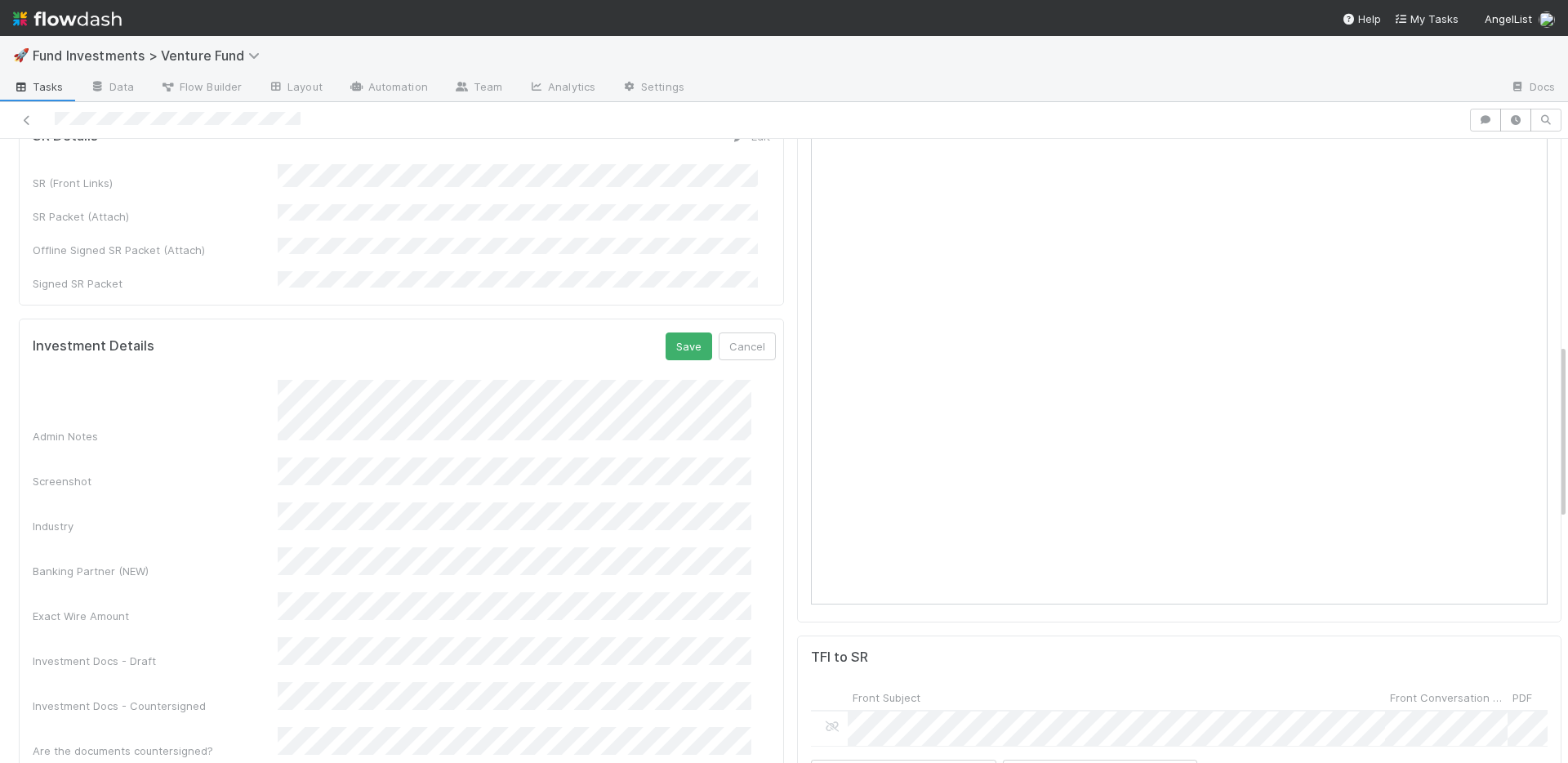
scroll to position [735, 0]
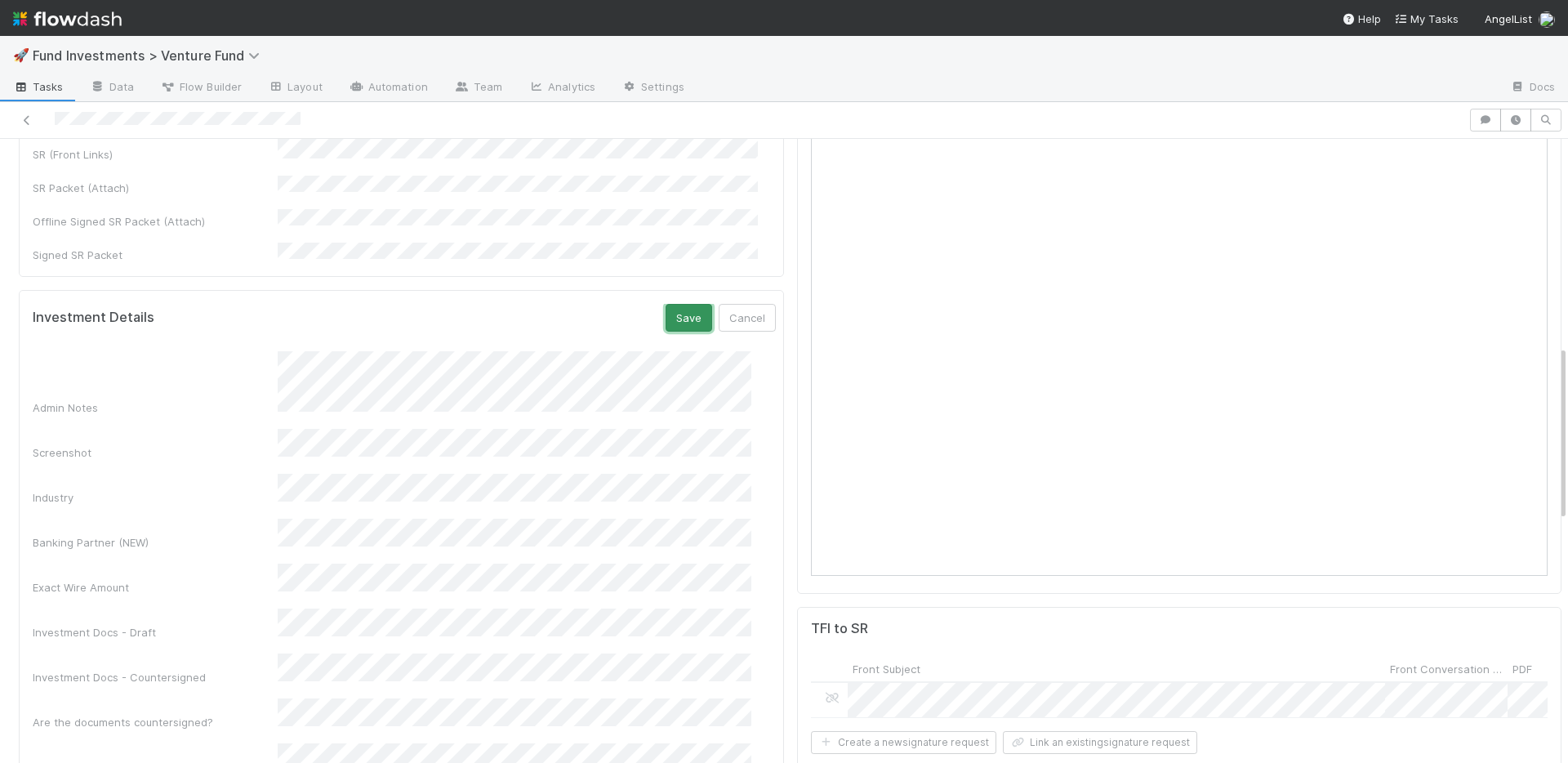
click at [665, 304] on button "Save" at bounding box center [688, 318] width 47 height 28
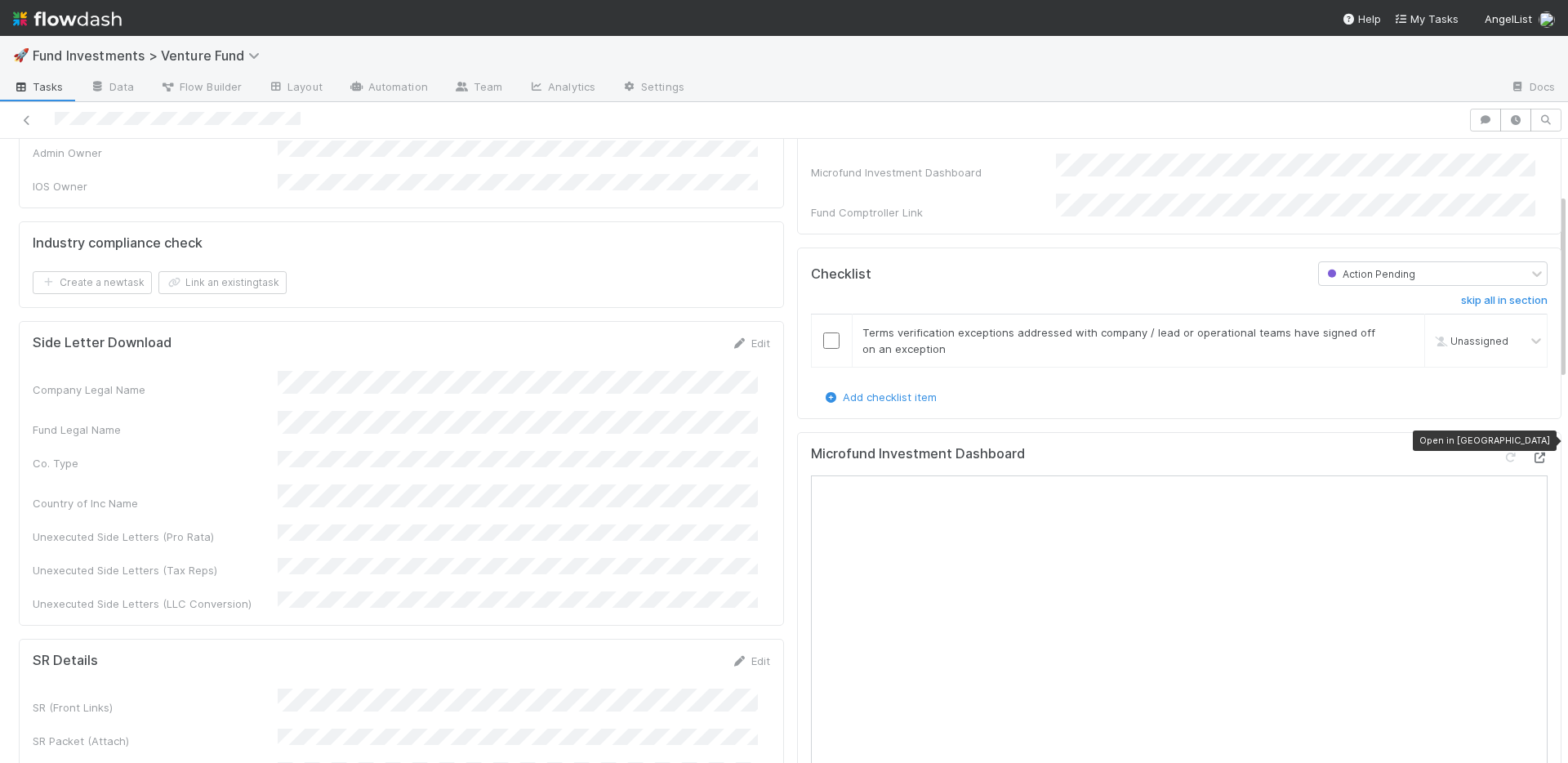
click at [1532, 452] on icon at bounding box center [1540, 457] width 16 height 11
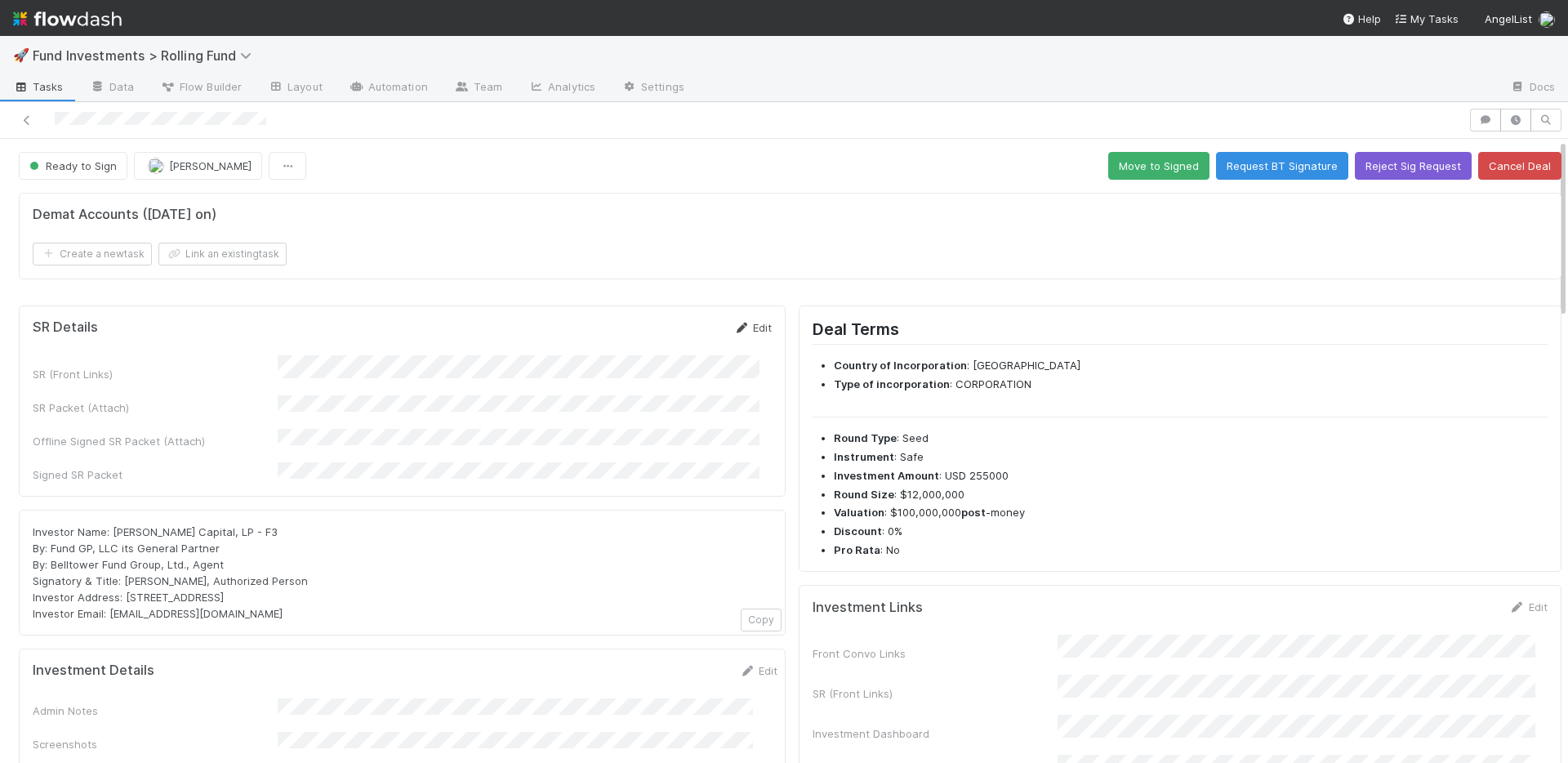
click at [736, 329] on icon at bounding box center [741, 328] width 16 height 11
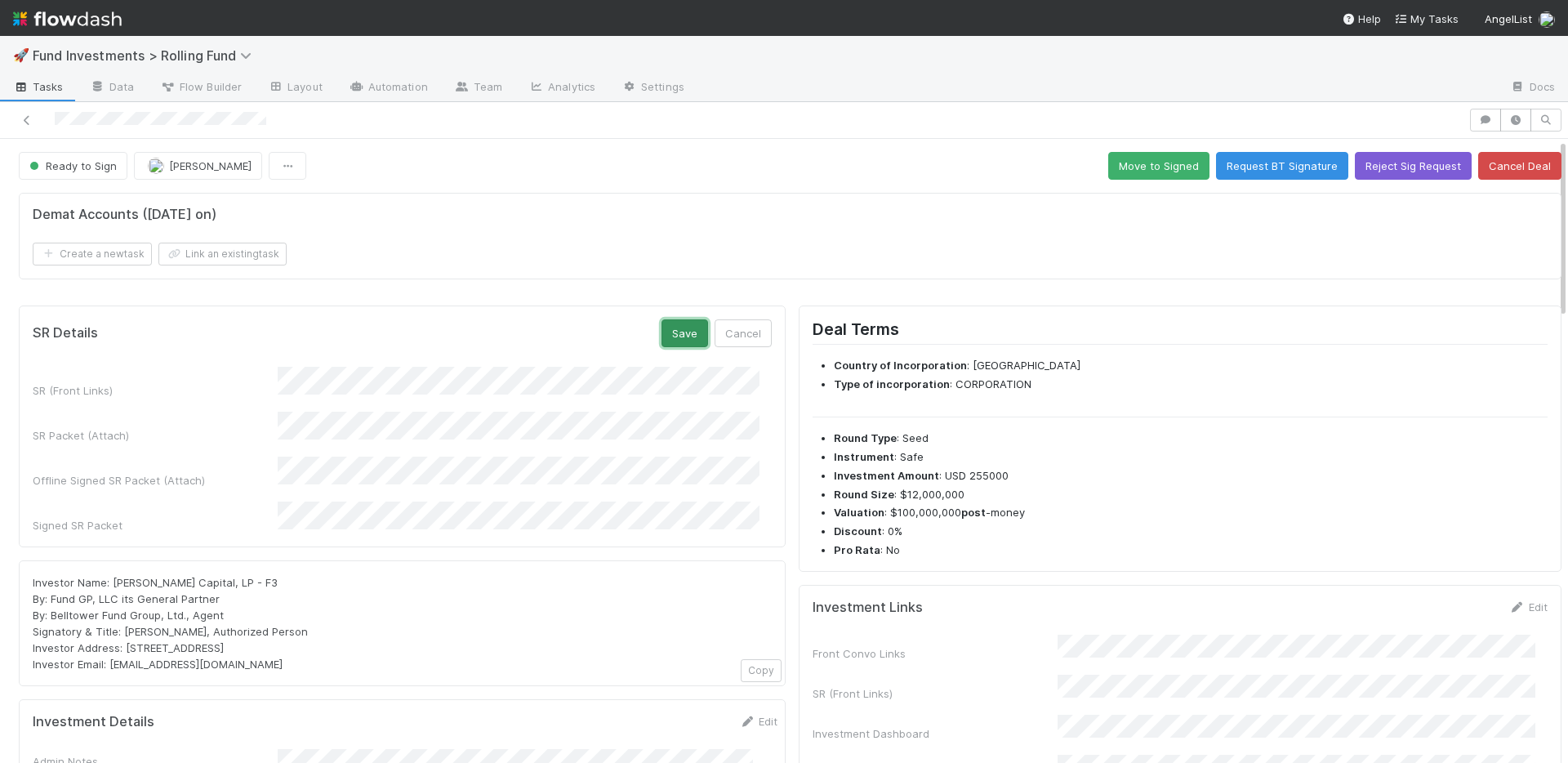
click at [675, 339] on button "Save" at bounding box center [684, 334] width 47 height 28
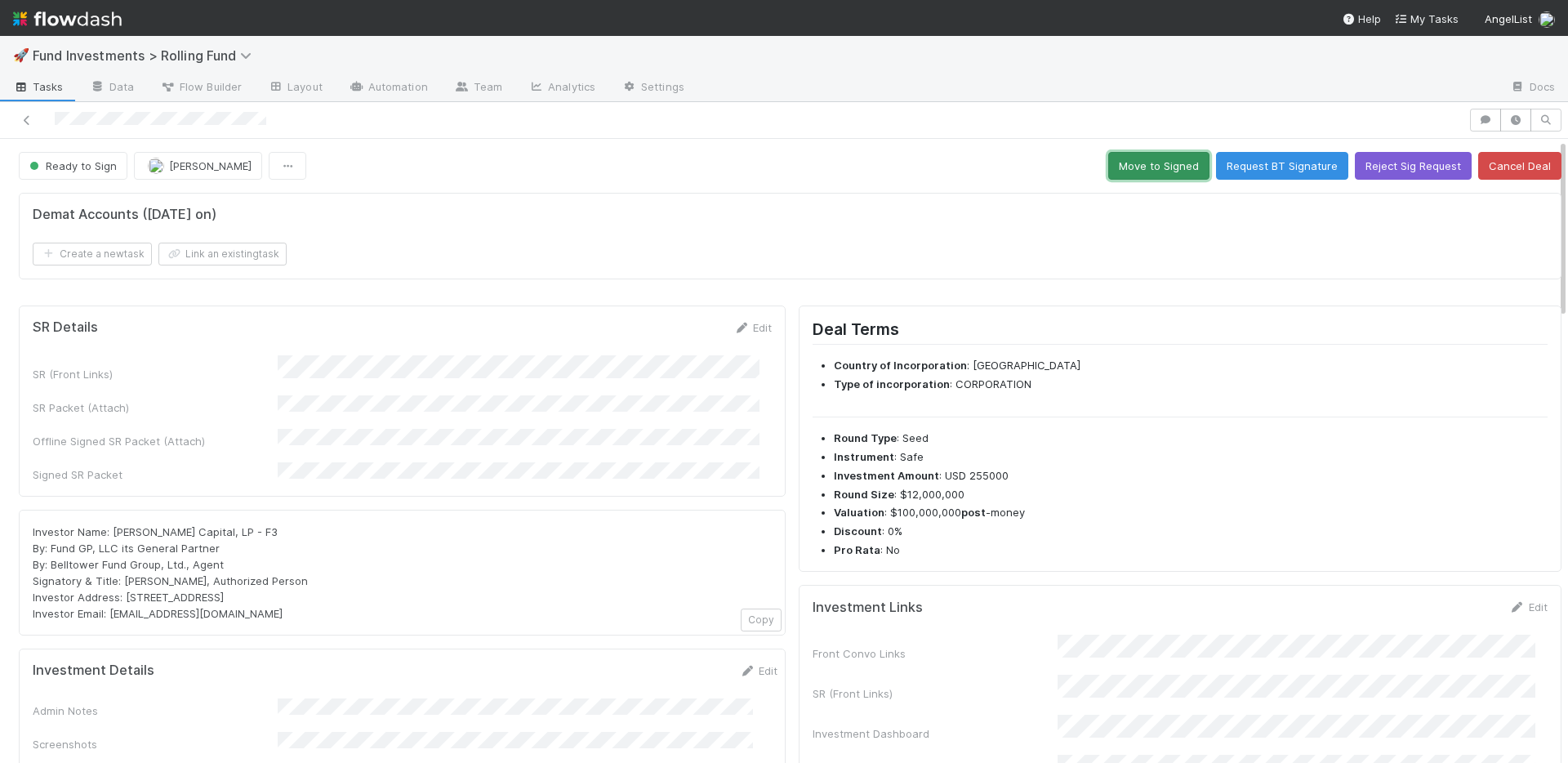
click at [1117, 170] on button "Move to Signed" at bounding box center [1160, 166] width 102 height 28
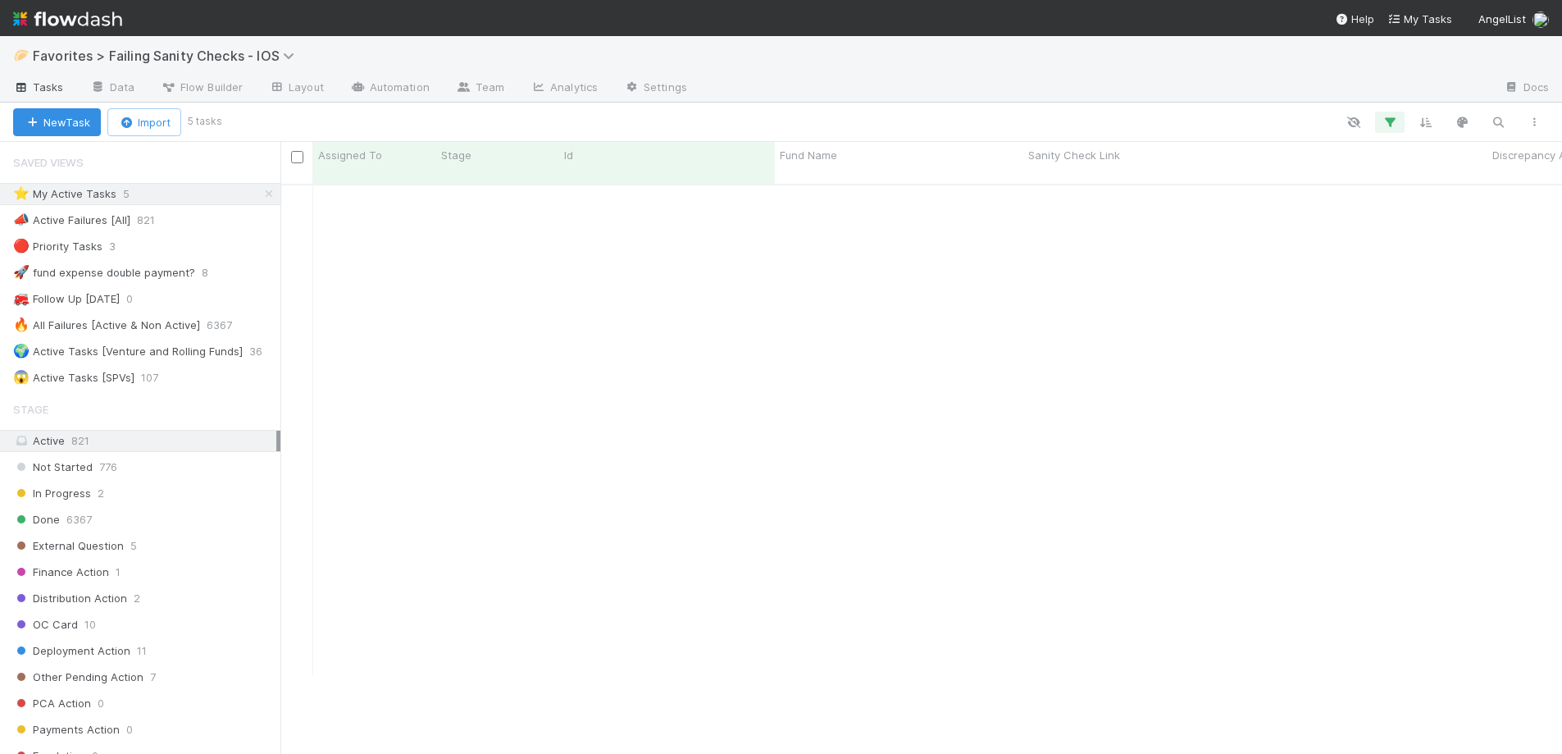
scroll to position [1, 13]
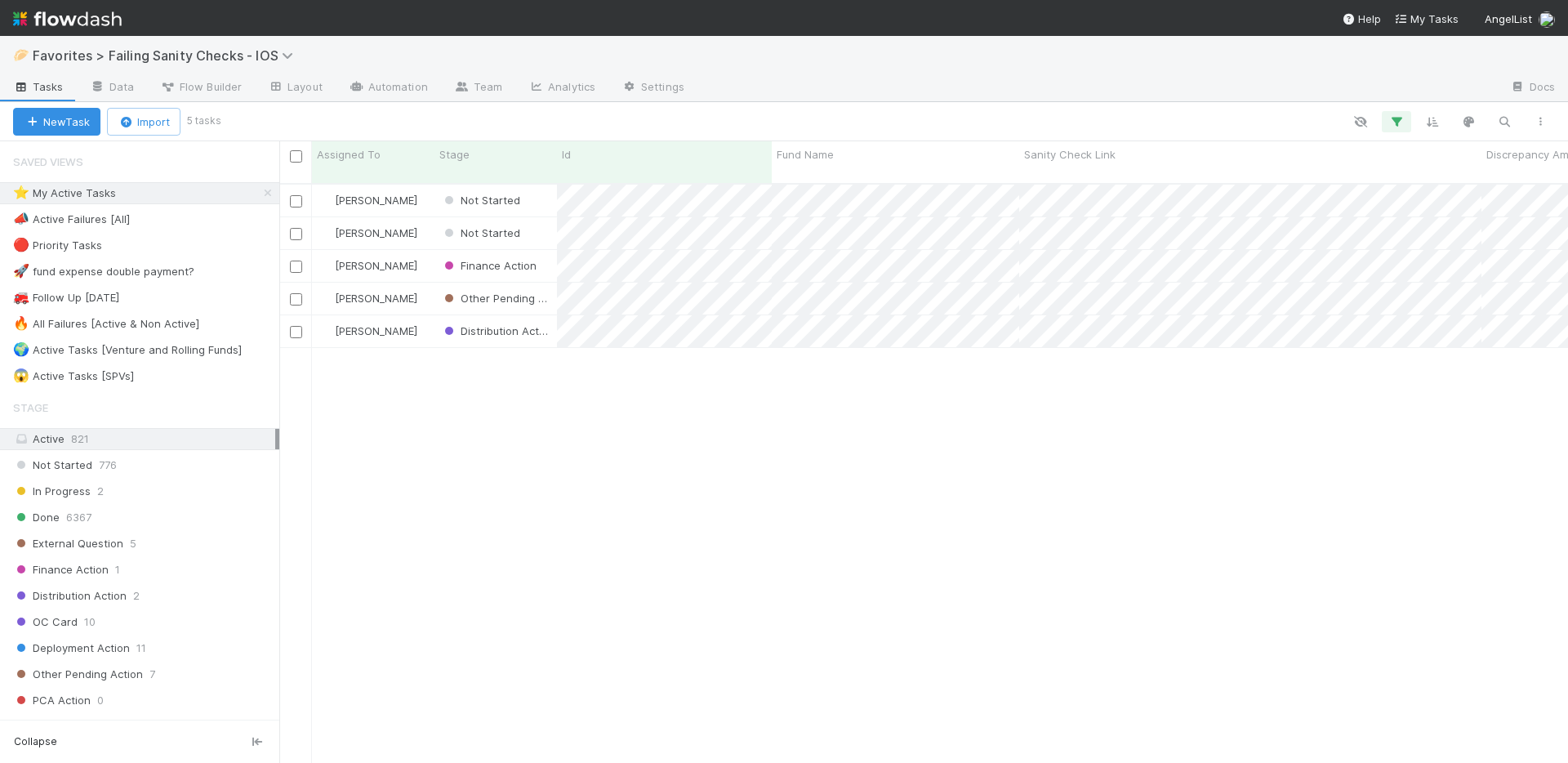
scroll to position [581, 1277]
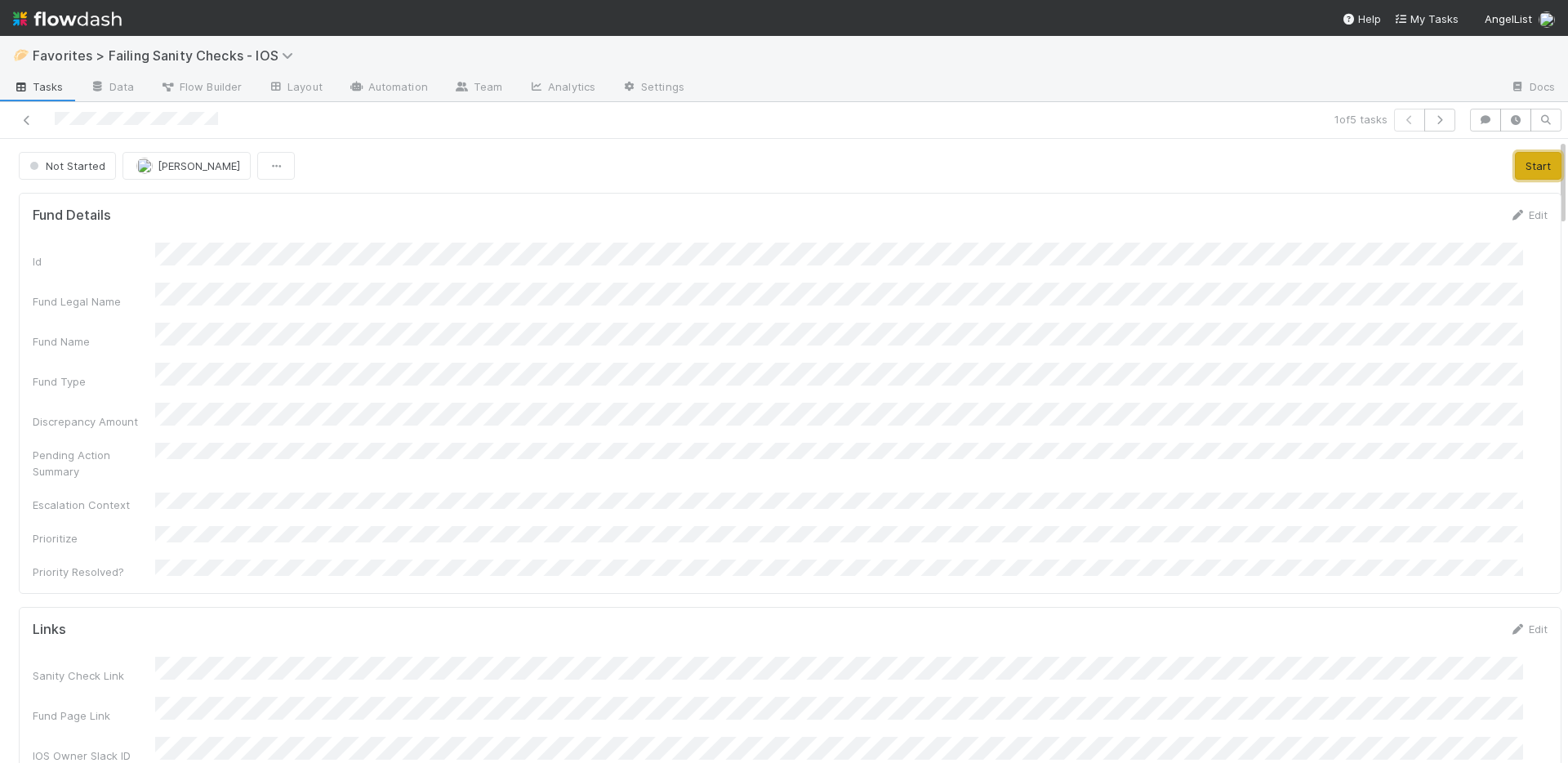
click at [1515, 166] on button "Start" at bounding box center [1538, 166] width 47 height 28
click at [1519, 165] on link "Actions" at bounding box center [1528, 166] width 67 height 28
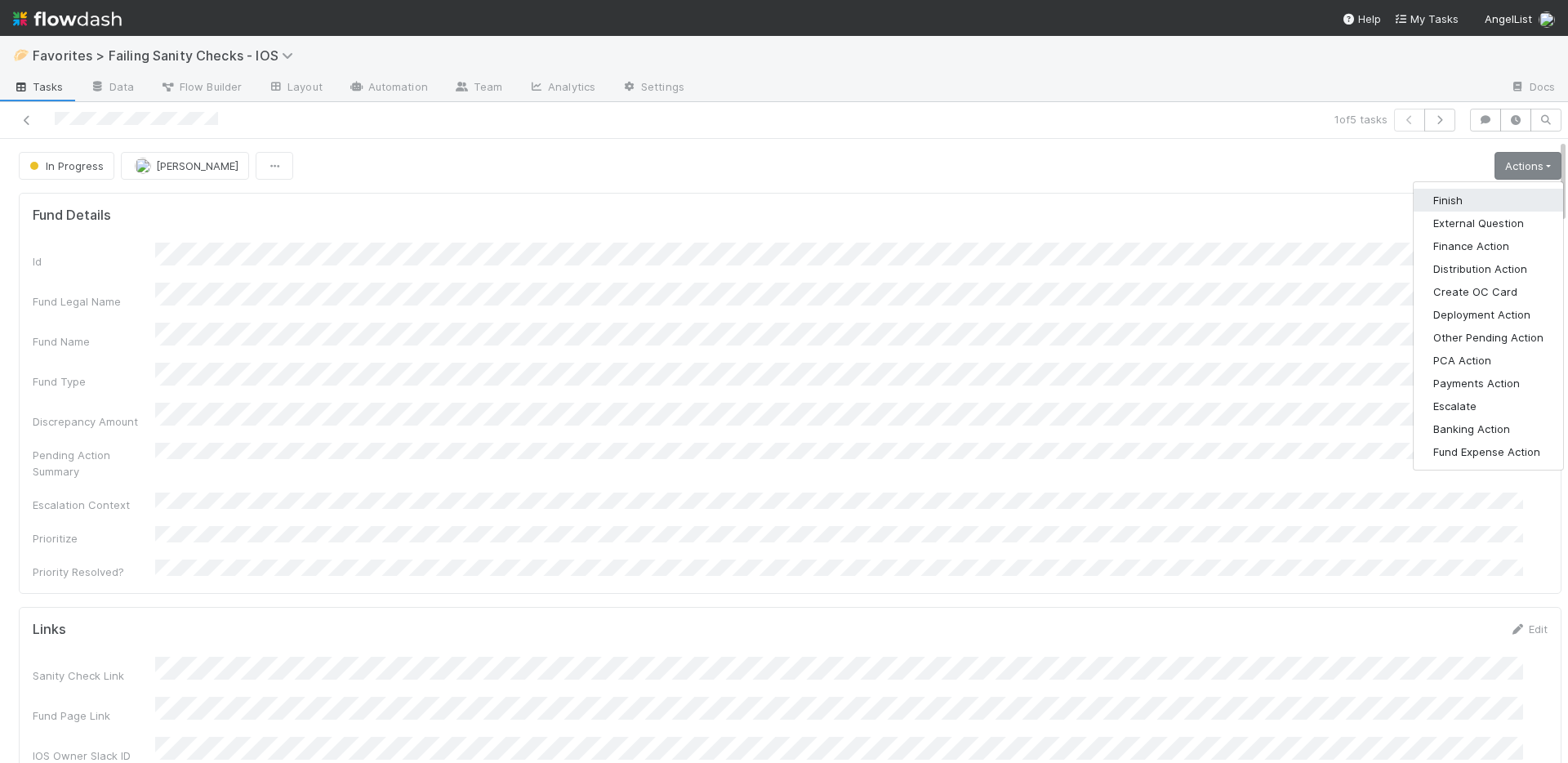
click at [1455, 191] on button "Finish" at bounding box center [1489, 199] width 149 height 23
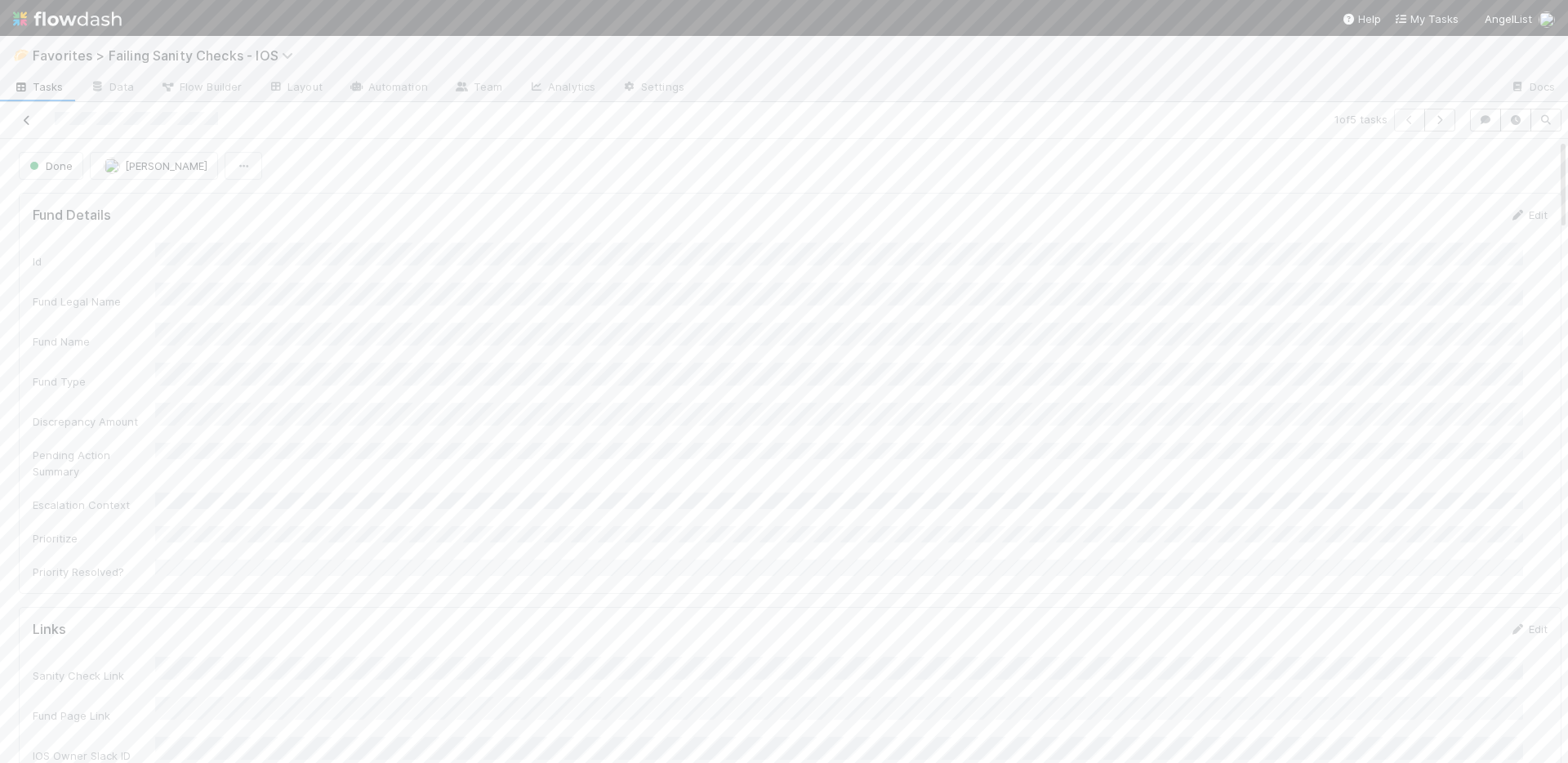
click at [27, 121] on icon at bounding box center [27, 121] width 16 height 11
click at [1515, 168] on button "Start" at bounding box center [1538, 166] width 47 height 28
click at [1477, 121] on icon "button" at bounding box center [1485, 121] width 16 height 10
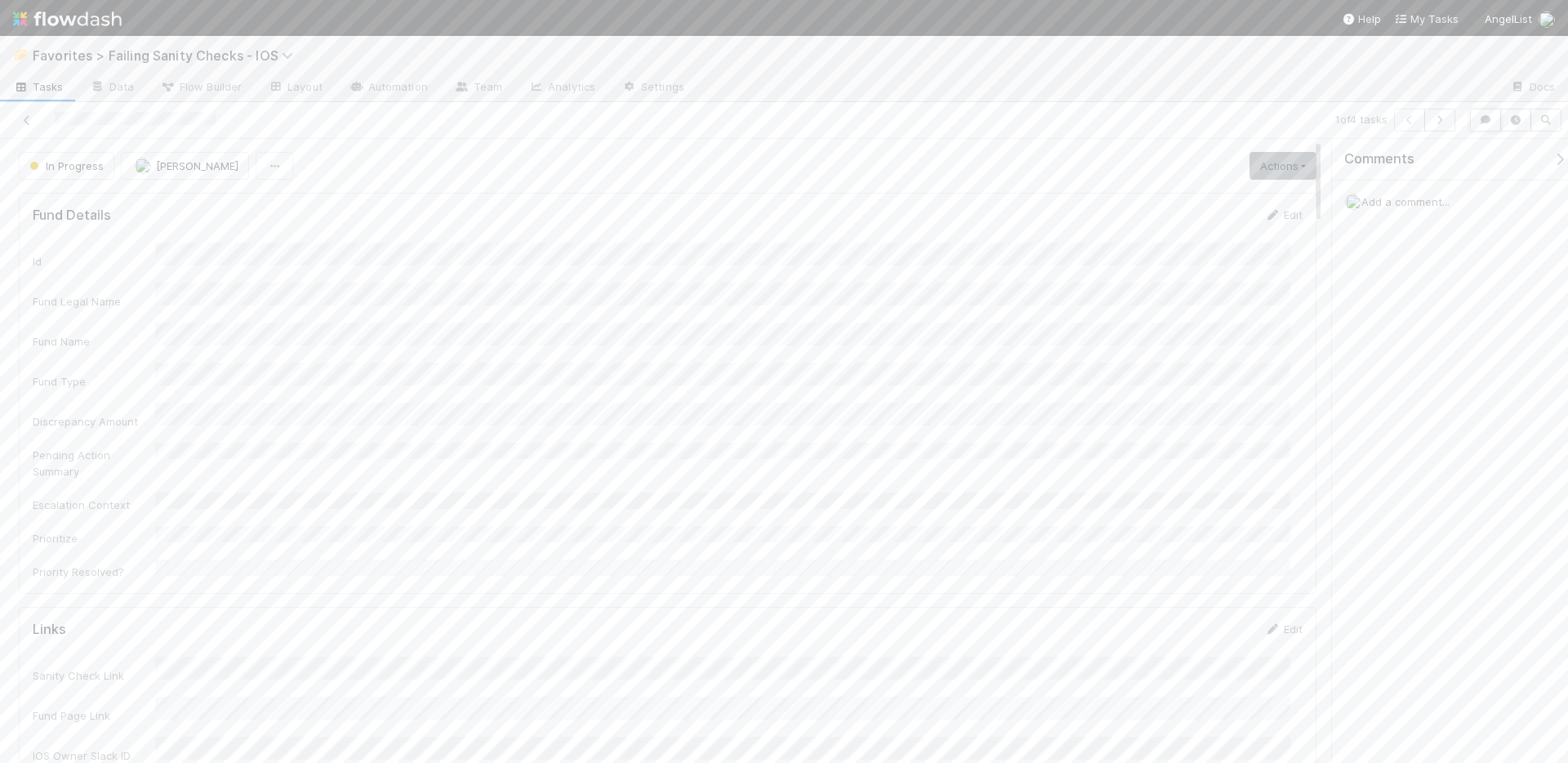
scroll to position [320, 1246]
click at [1431, 201] on span "Add a comment..." at bounding box center [1406, 201] width 89 height 13
click at [1396, 497] on button "Add Comment" at bounding box center [1406, 493] width 95 height 28
click at [1285, 169] on link "Actions" at bounding box center [1283, 166] width 67 height 28
click at [1242, 420] on button "Banking Action" at bounding box center [1243, 428] width 149 height 23
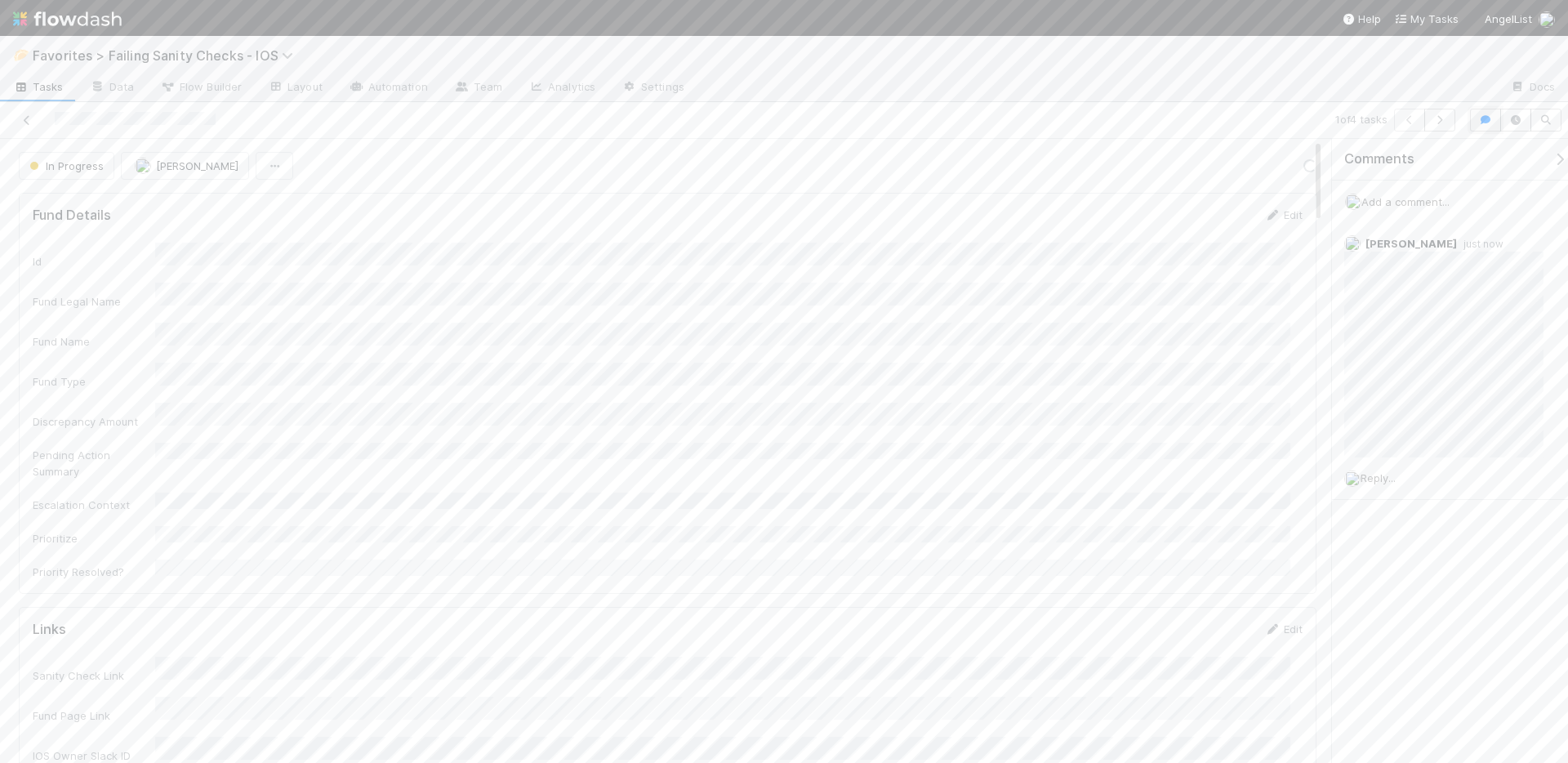
click at [1478, 121] on icon "button" at bounding box center [1485, 121] width 16 height 10
drag, startPoint x: 29, startPoint y: 120, endPoint x: 174, endPoint y: 32, distance: 169.6
click at [29, 120] on icon at bounding box center [27, 121] width 16 height 11
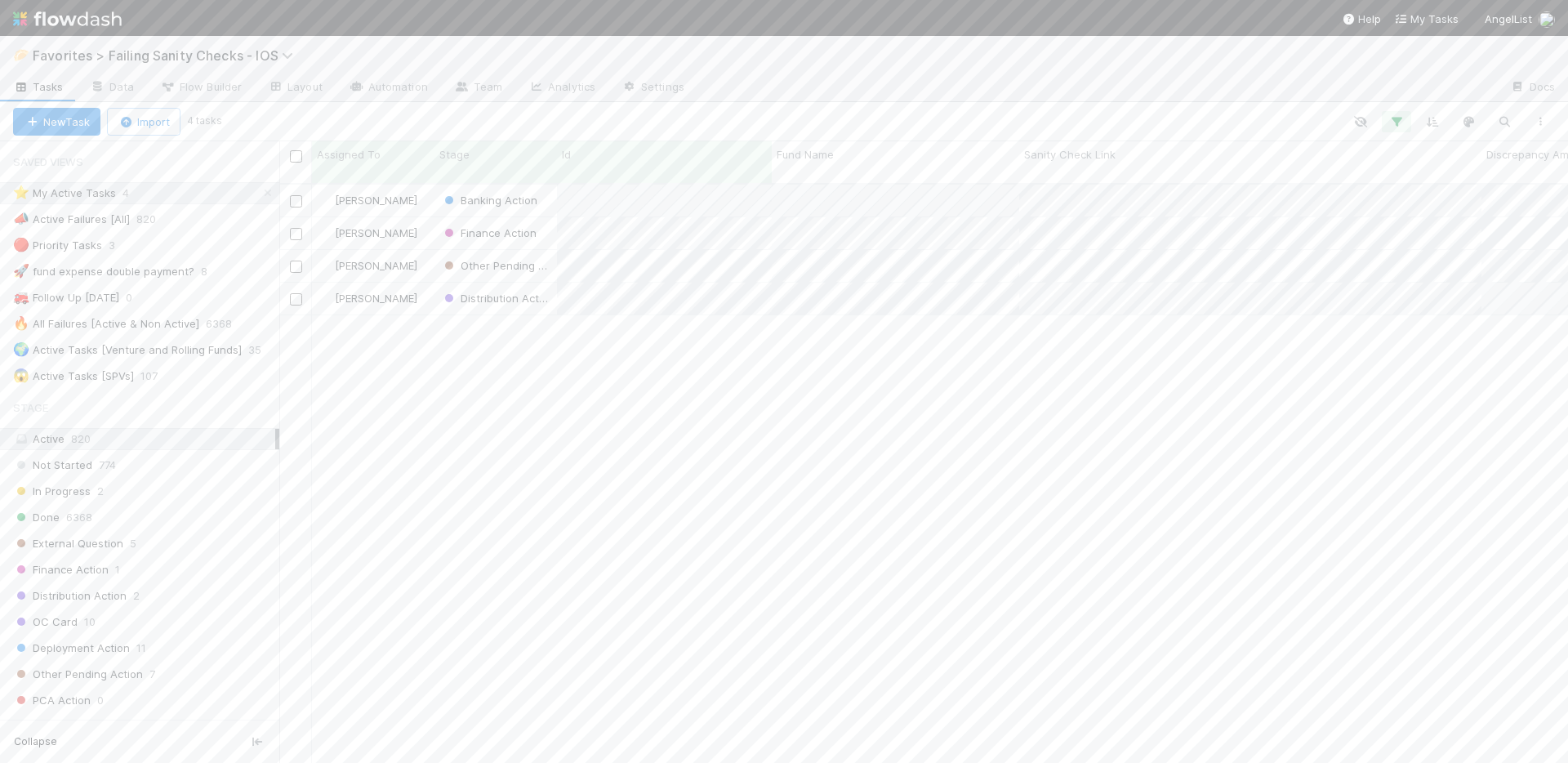
click at [573, 346] on div "Nate Richards Banking Action 8/13/25, 4:36:08 AM 8/13/25, 9:46:35 AM 0 0 0 0 34…" at bounding box center [923, 480] width 1289 height 593
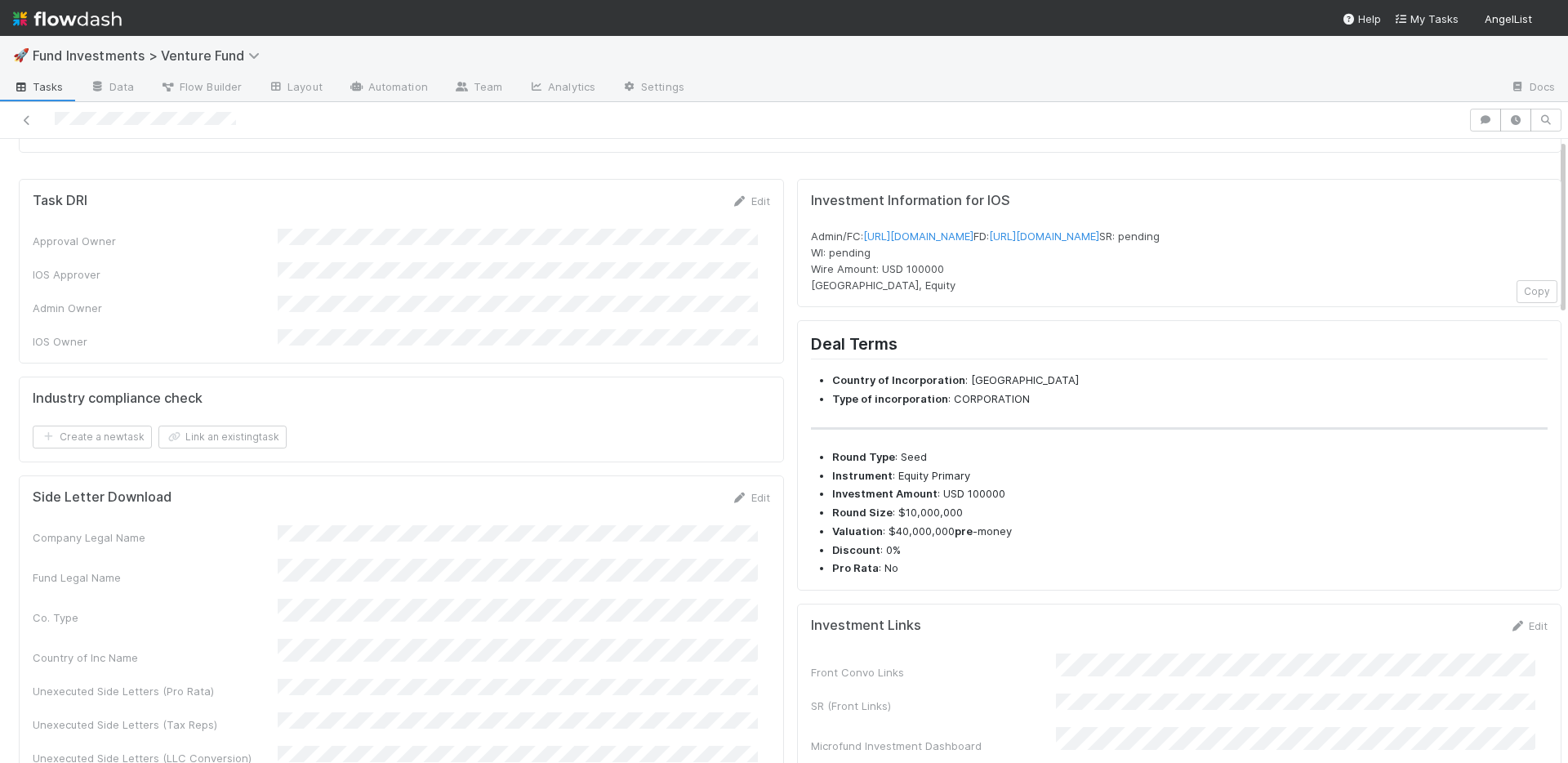
scroll to position [301, 0]
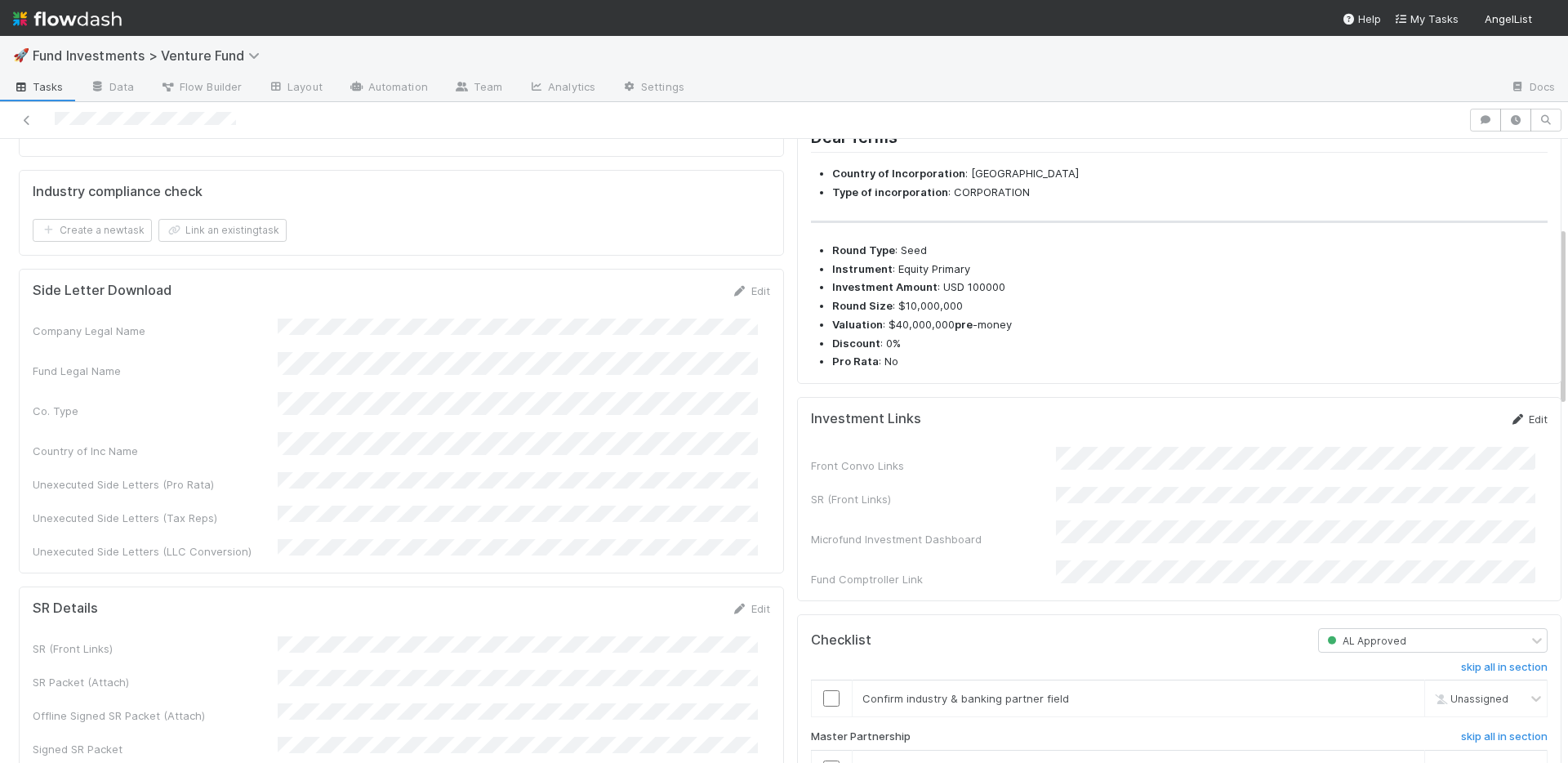
click at [1514, 425] on link "Edit" at bounding box center [1528, 418] width 39 height 13
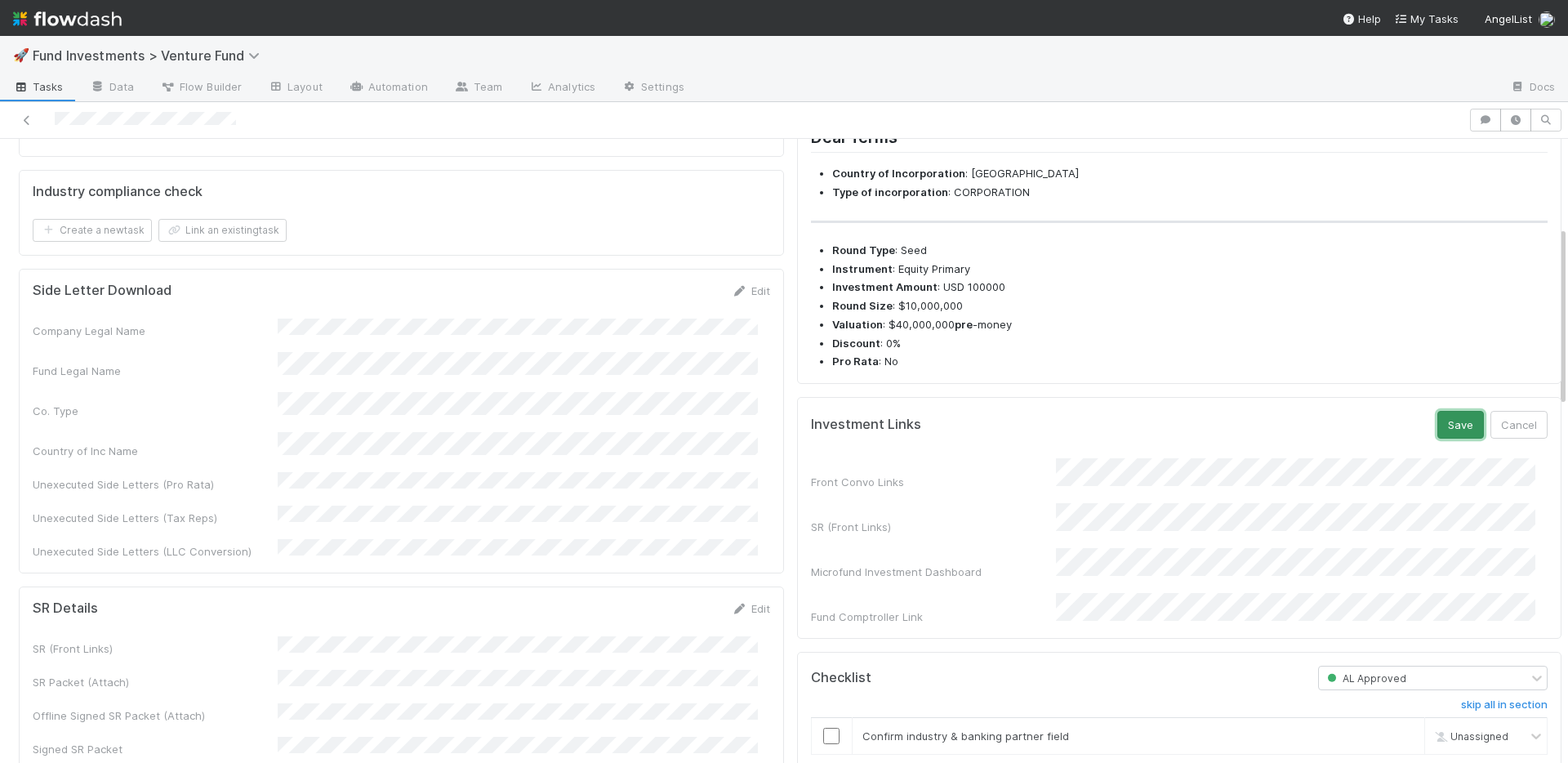
click at [1437, 438] on button "Save" at bounding box center [1460, 424] width 47 height 28
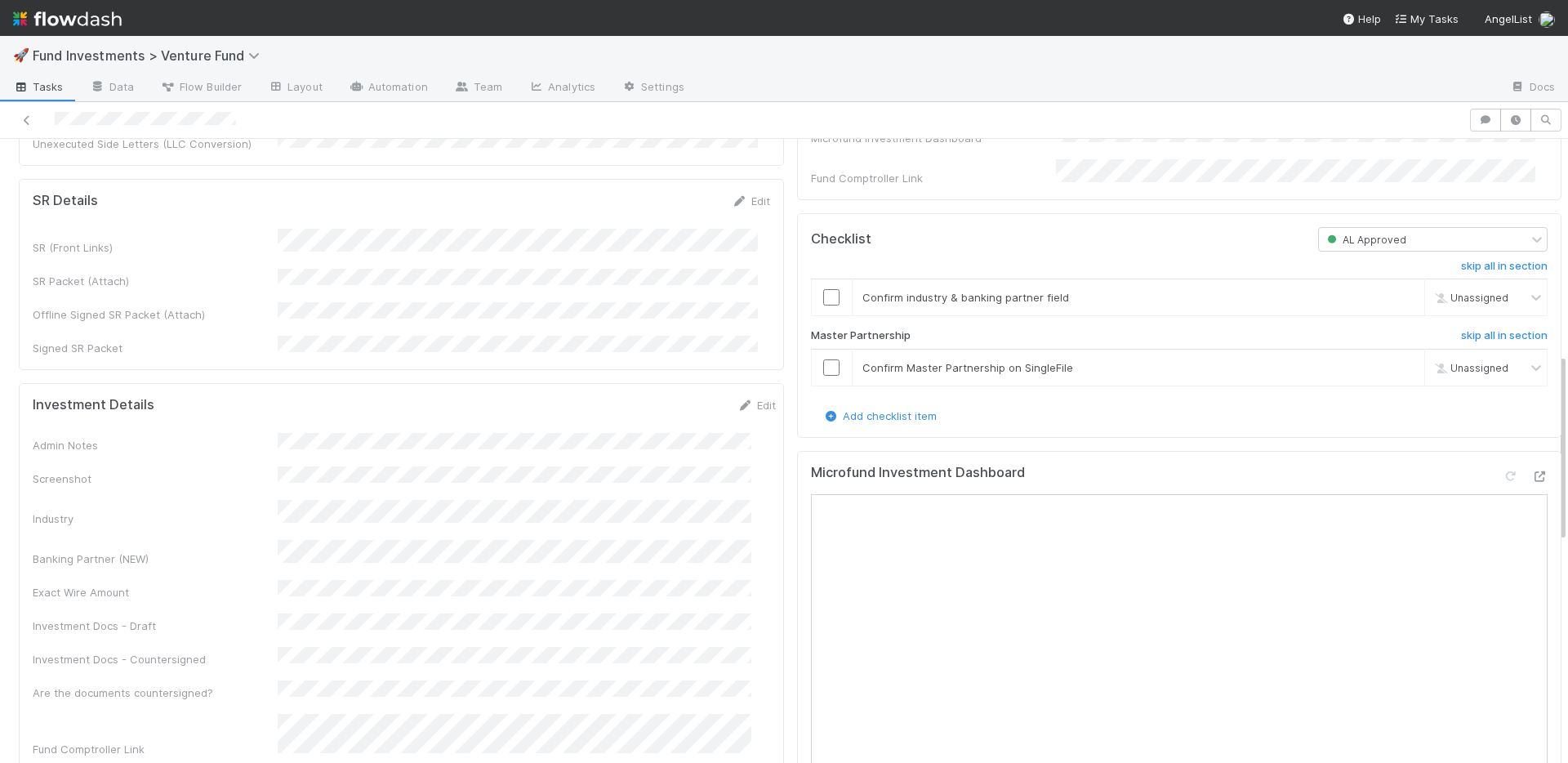
scroll to position [713, 0]
click at [738, 393] on link "Edit" at bounding box center [757, 399] width 39 height 13
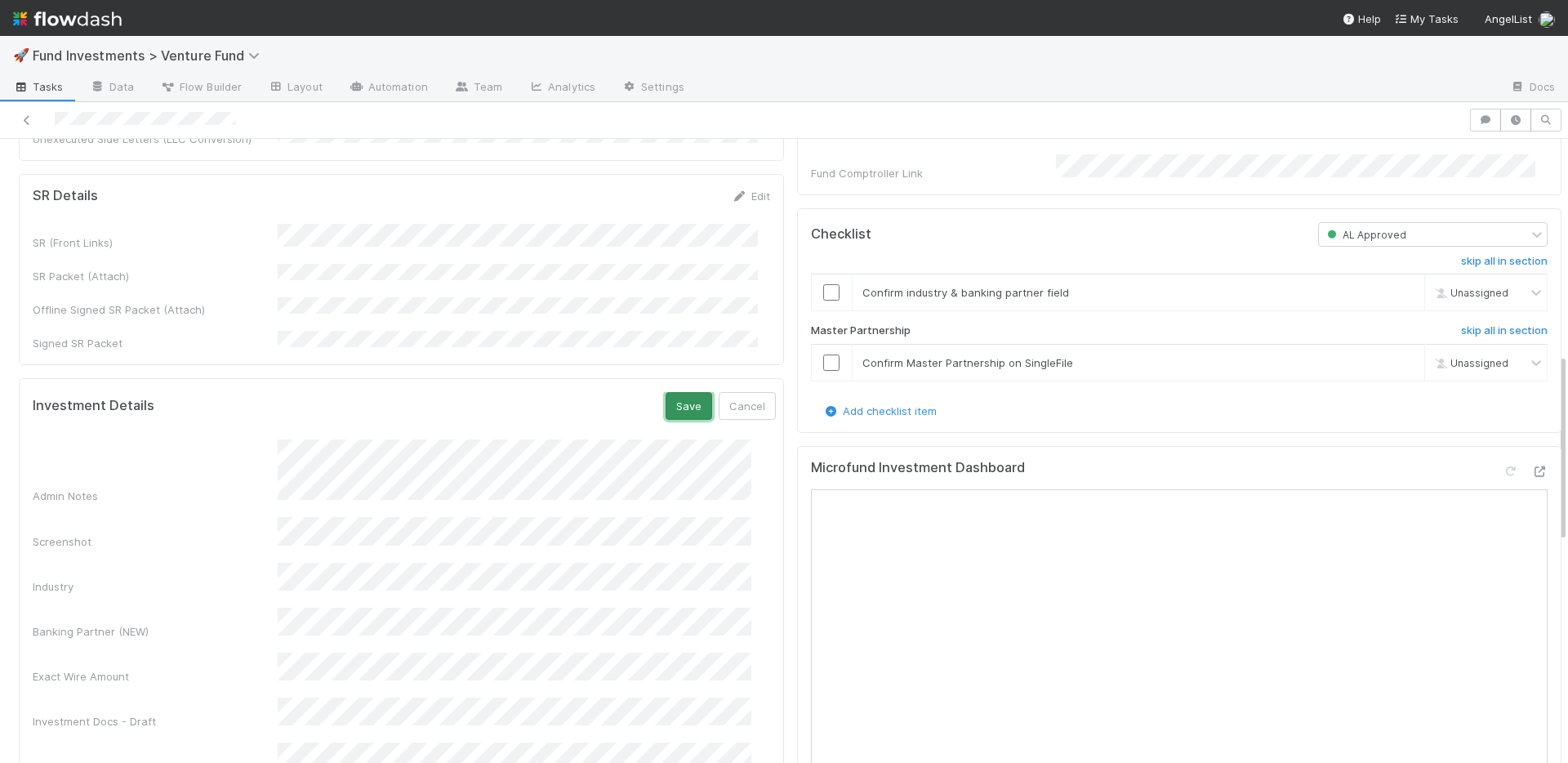
drag, startPoint x: 658, startPoint y: 346, endPoint x: 653, endPoint y: 339, distance: 8.6
click at [665, 392] on button "Save" at bounding box center [688, 406] width 47 height 28
click at [738, 395] on icon at bounding box center [746, 400] width 16 height 11
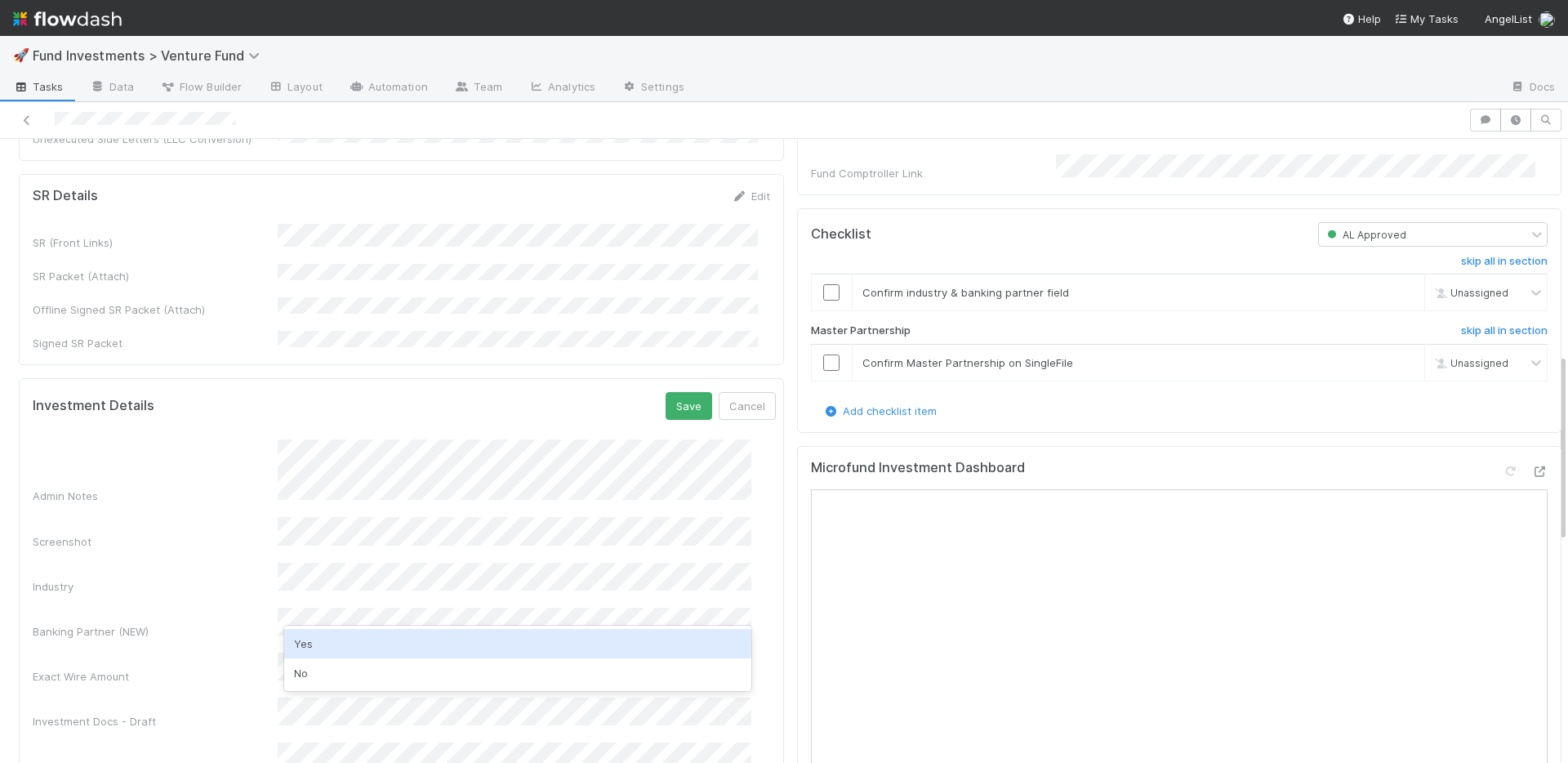
click at [341, 687] on div "No" at bounding box center [517, 673] width 467 height 30
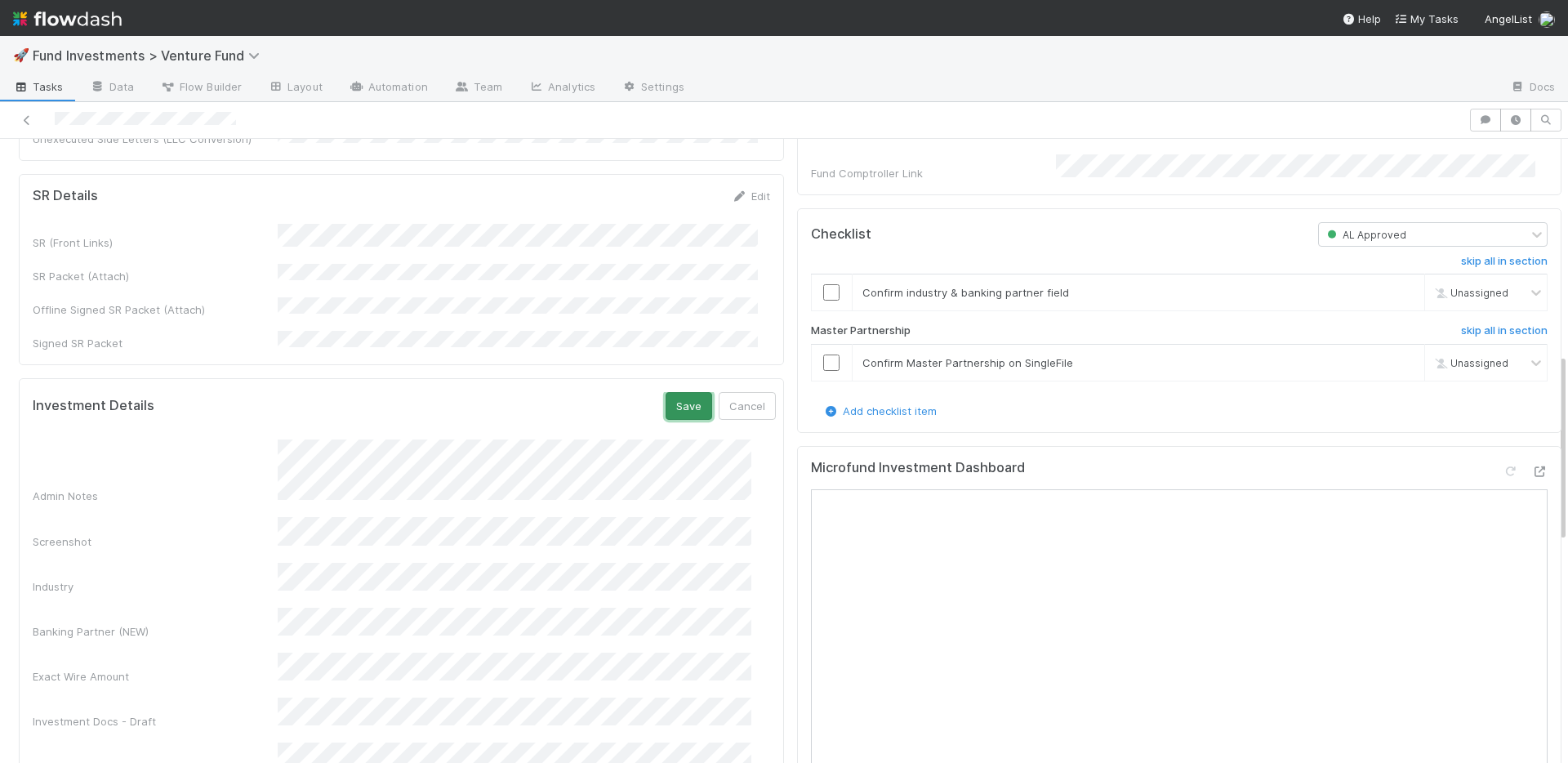
click at [669, 392] on button "Save" at bounding box center [688, 406] width 47 height 28
drag, startPoint x: 737, startPoint y: 338, endPoint x: 573, endPoint y: 448, distance: 197.5
click at [738, 393] on link "Edit" at bounding box center [757, 399] width 39 height 13
click at [665, 392] on button "Save" at bounding box center [688, 406] width 47 height 28
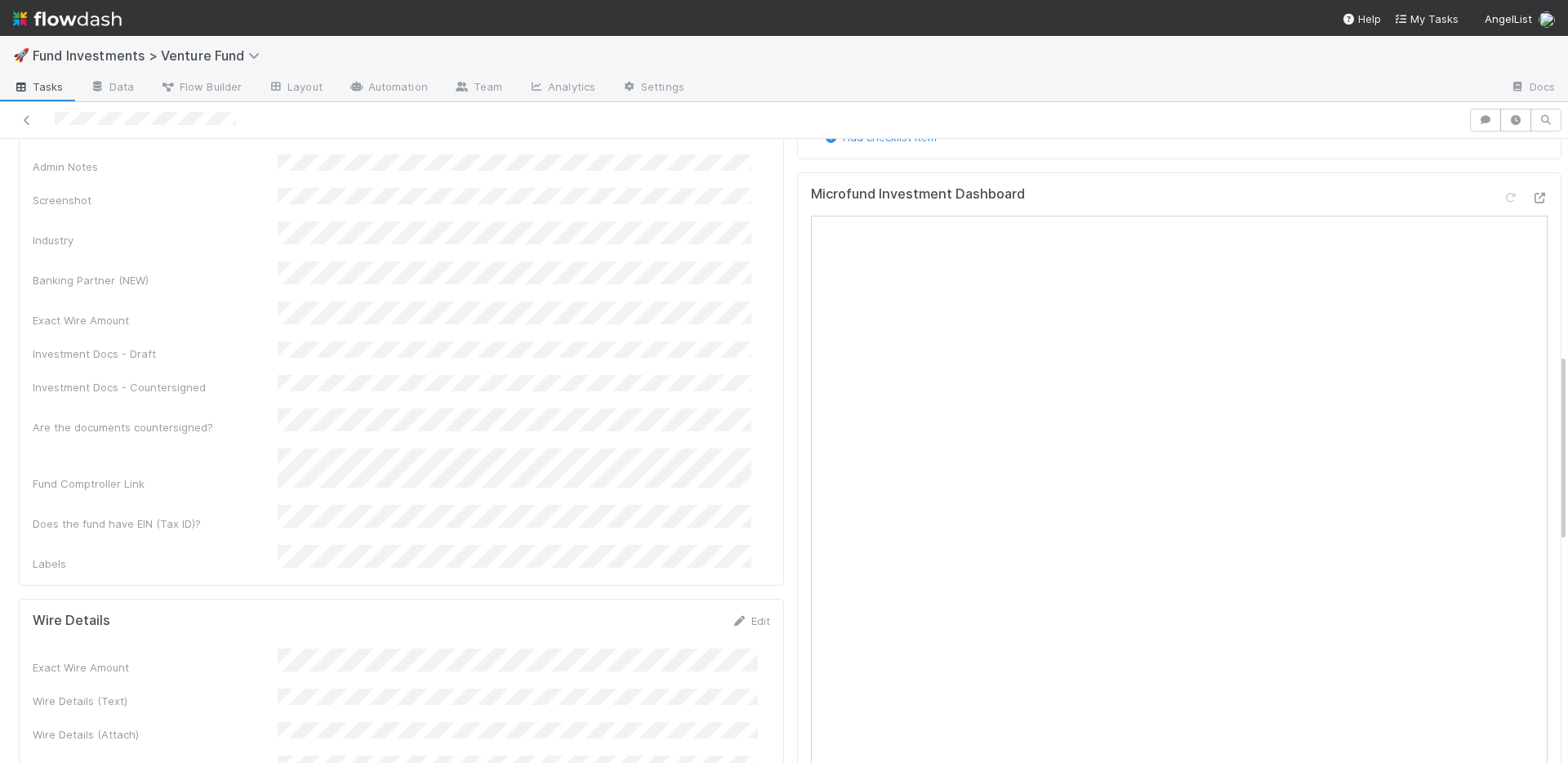
scroll to position [1255, 0]
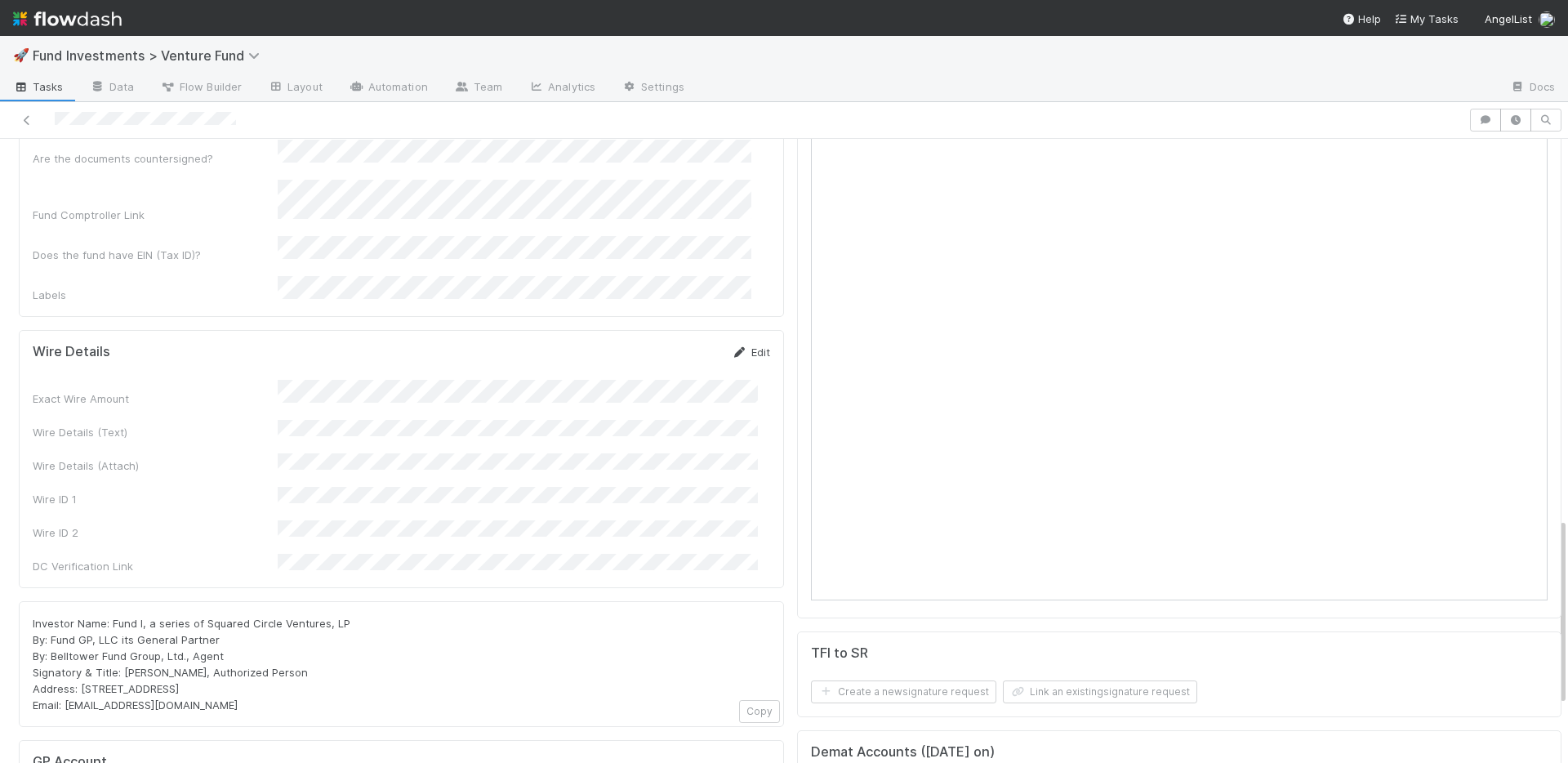
click at [744, 346] on link "Edit" at bounding box center [751, 352] width 39 height 13
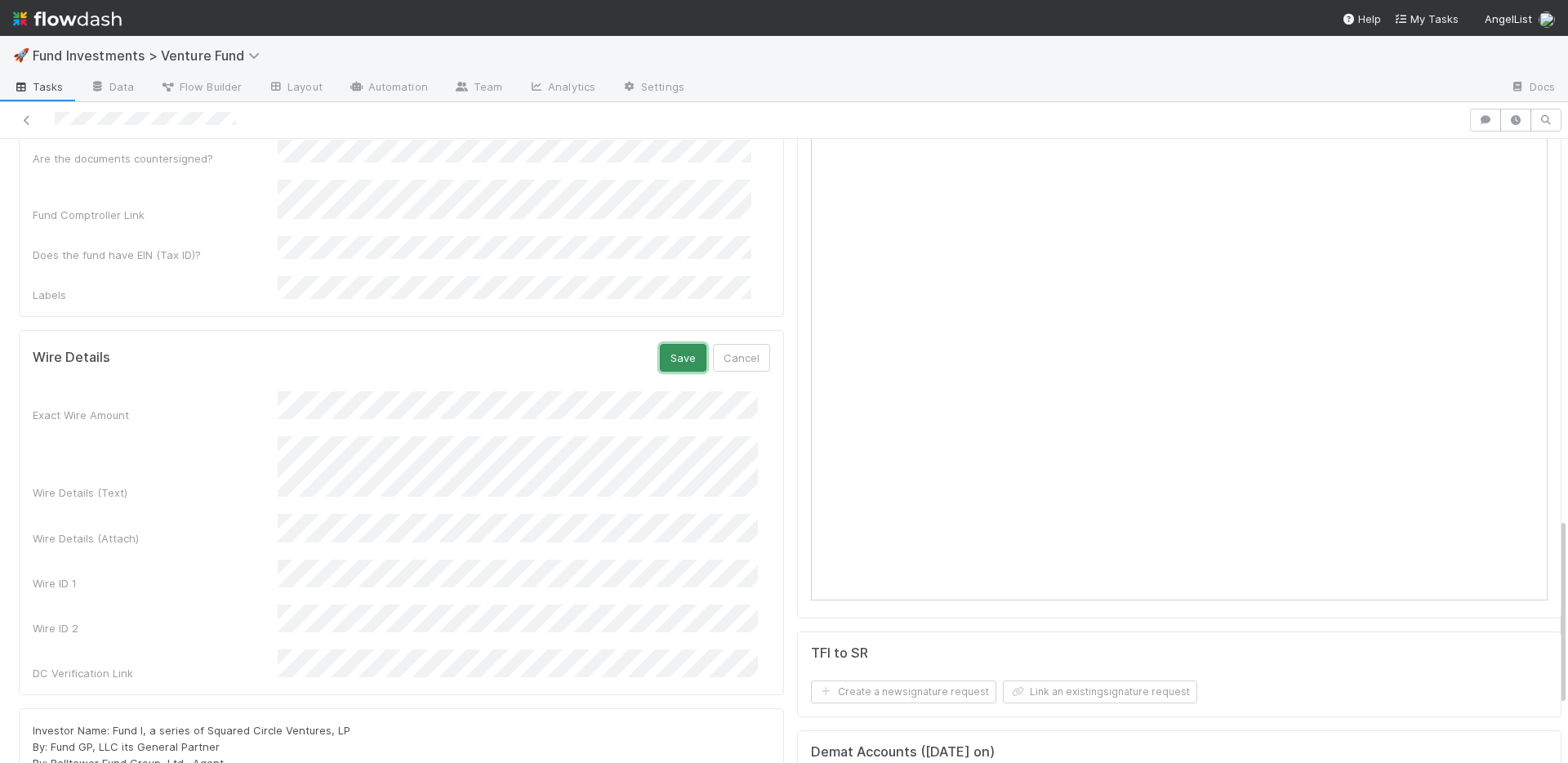
click at [675, 344] on button "Save" at bounding box center [683, 358] width 47 height 28
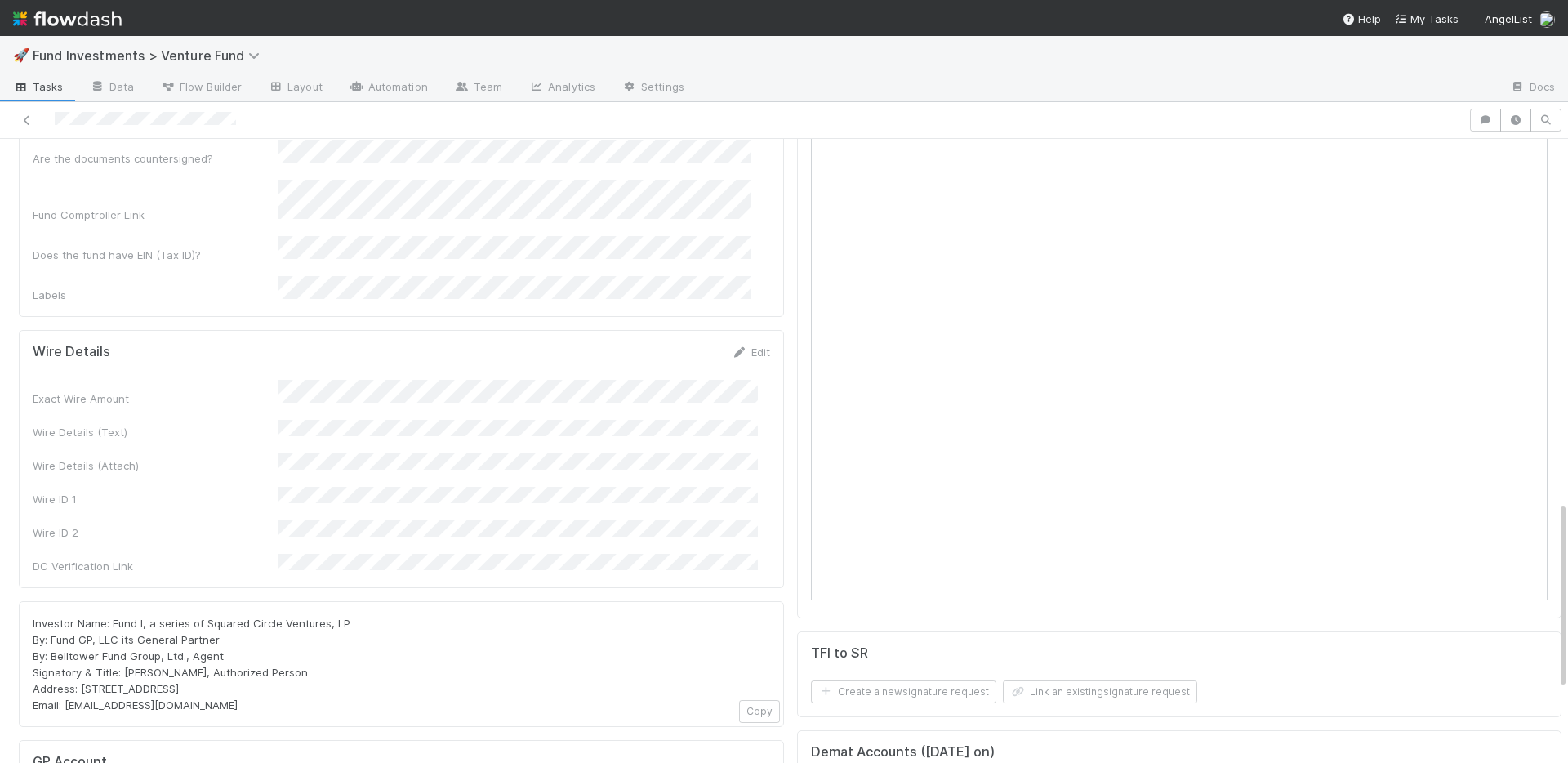
scroll to position [696, 0]
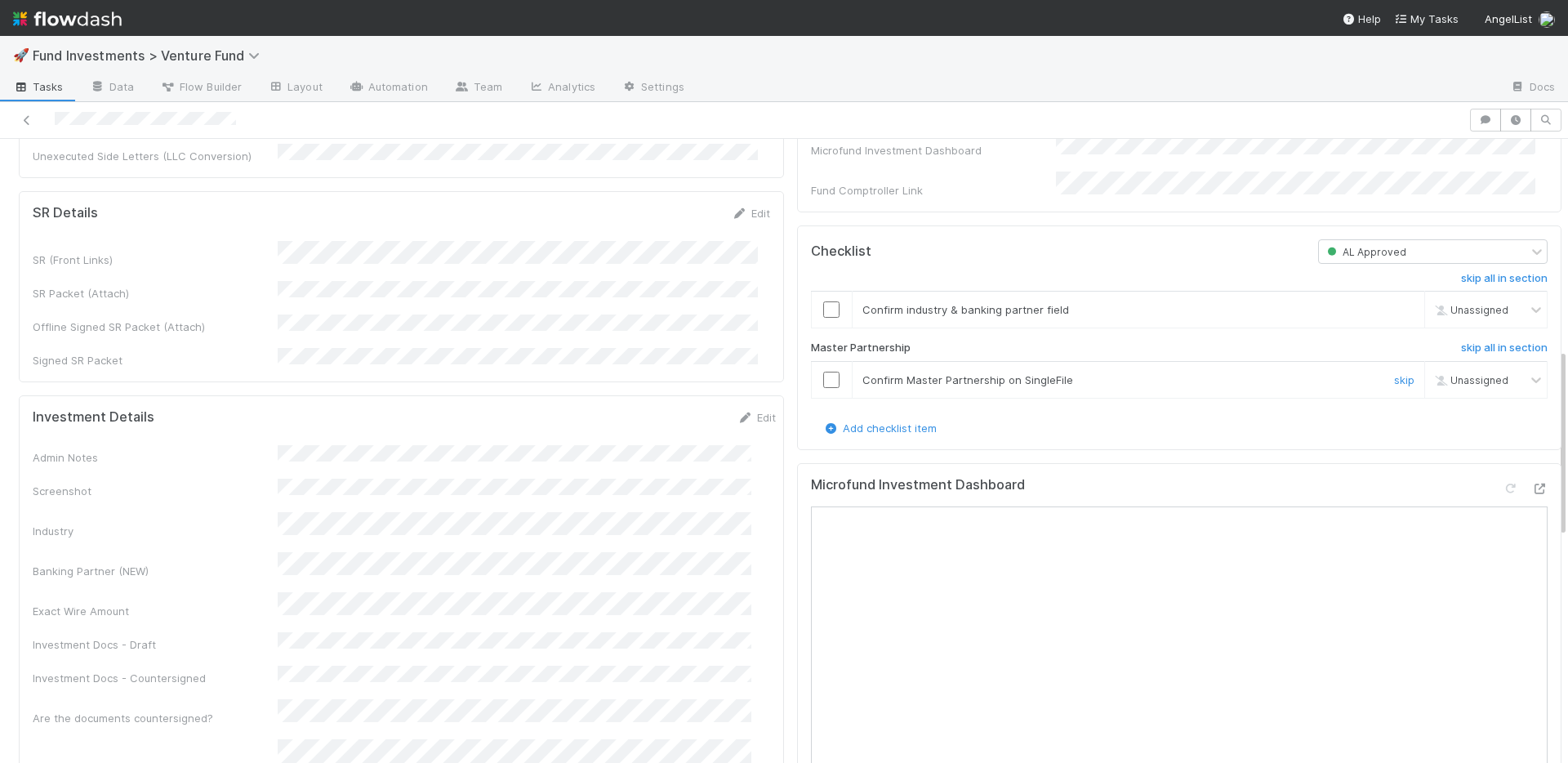
click at [824, 388] on input "checkbox" at bounding box center [832, 380] width 16 height 16
drag, startPoint x: 822, startPoint y: 323, endPoint x: 678, endPoint y: 312, distance: 144.4
click at [824, 318] on input "checkbox" at bounding box center [832, 310] width 16 height 16
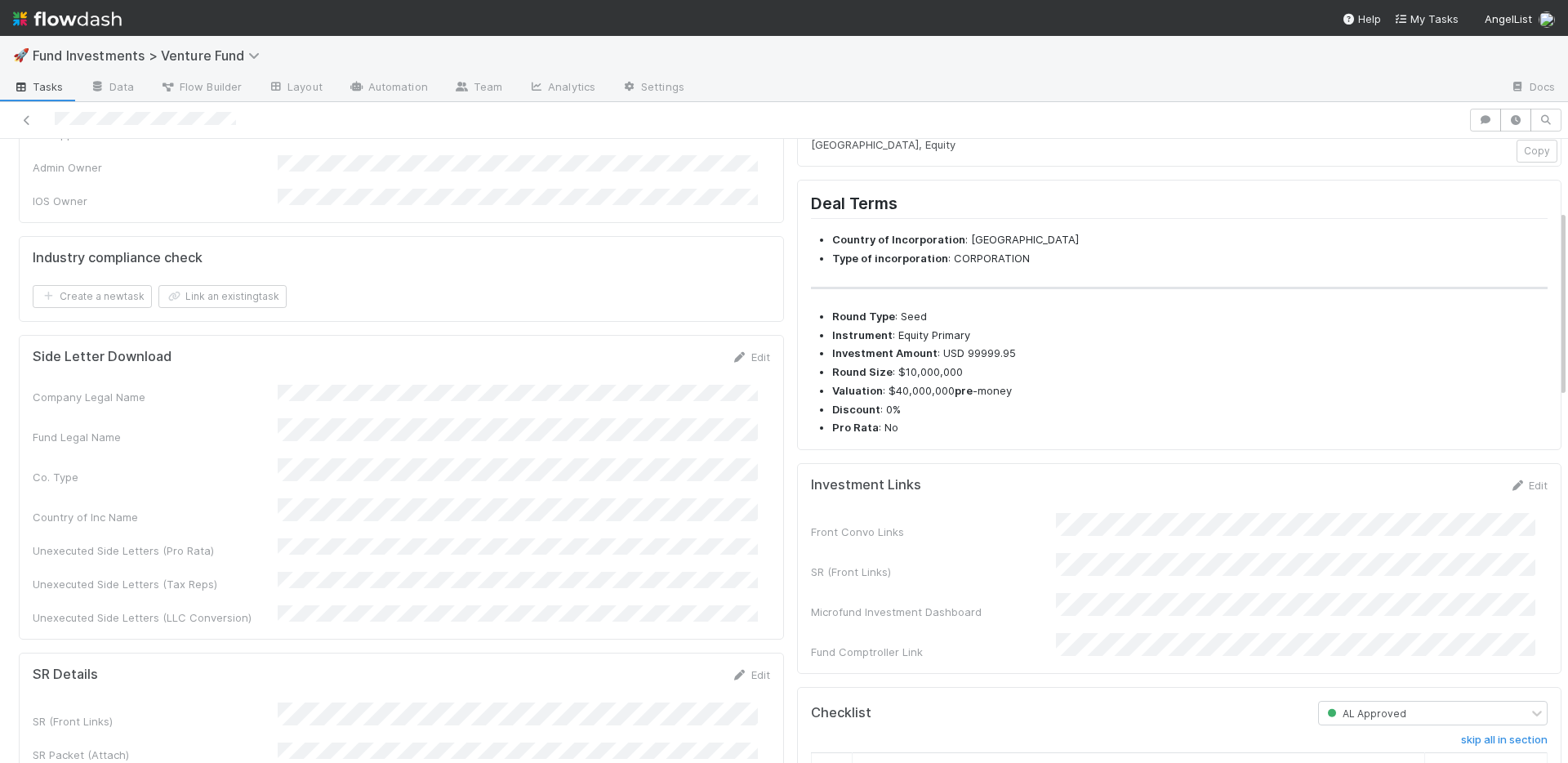
scroll to position [0, 0]
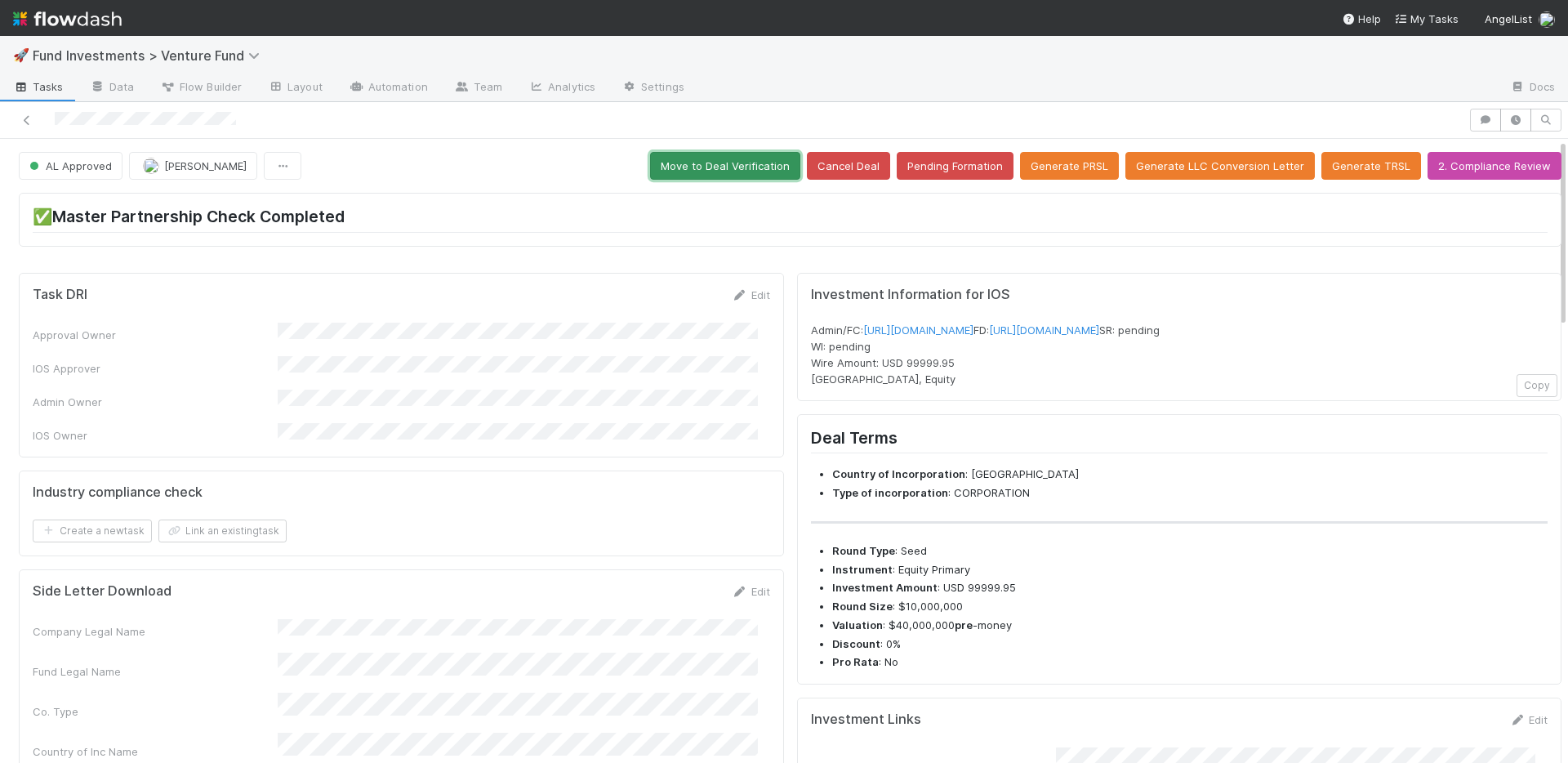
click at [723, 170] on button "Move to Deal Verification" at bounding box center [725, 166] width 150 height 28
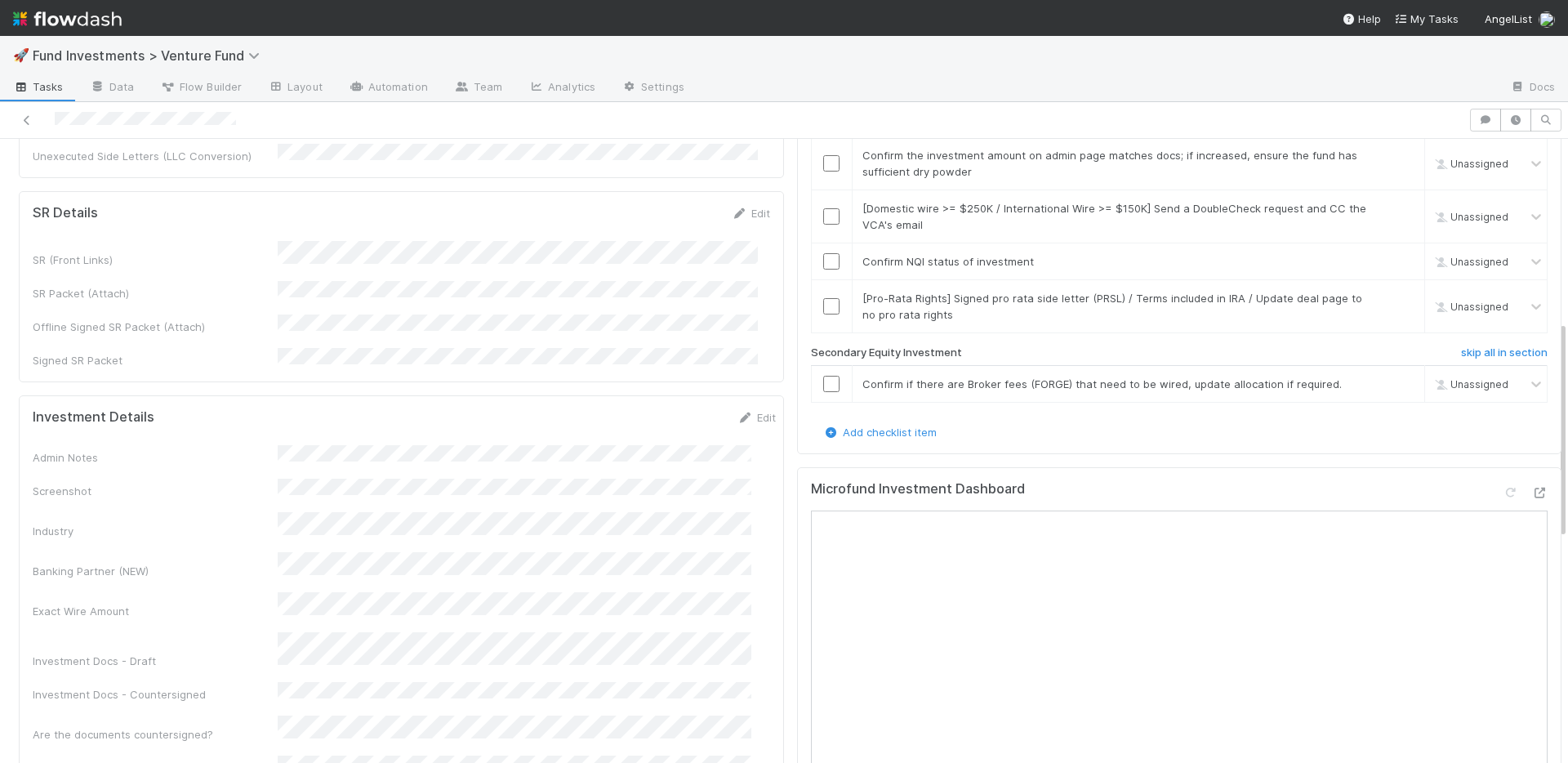
scroll to position [638, 0]
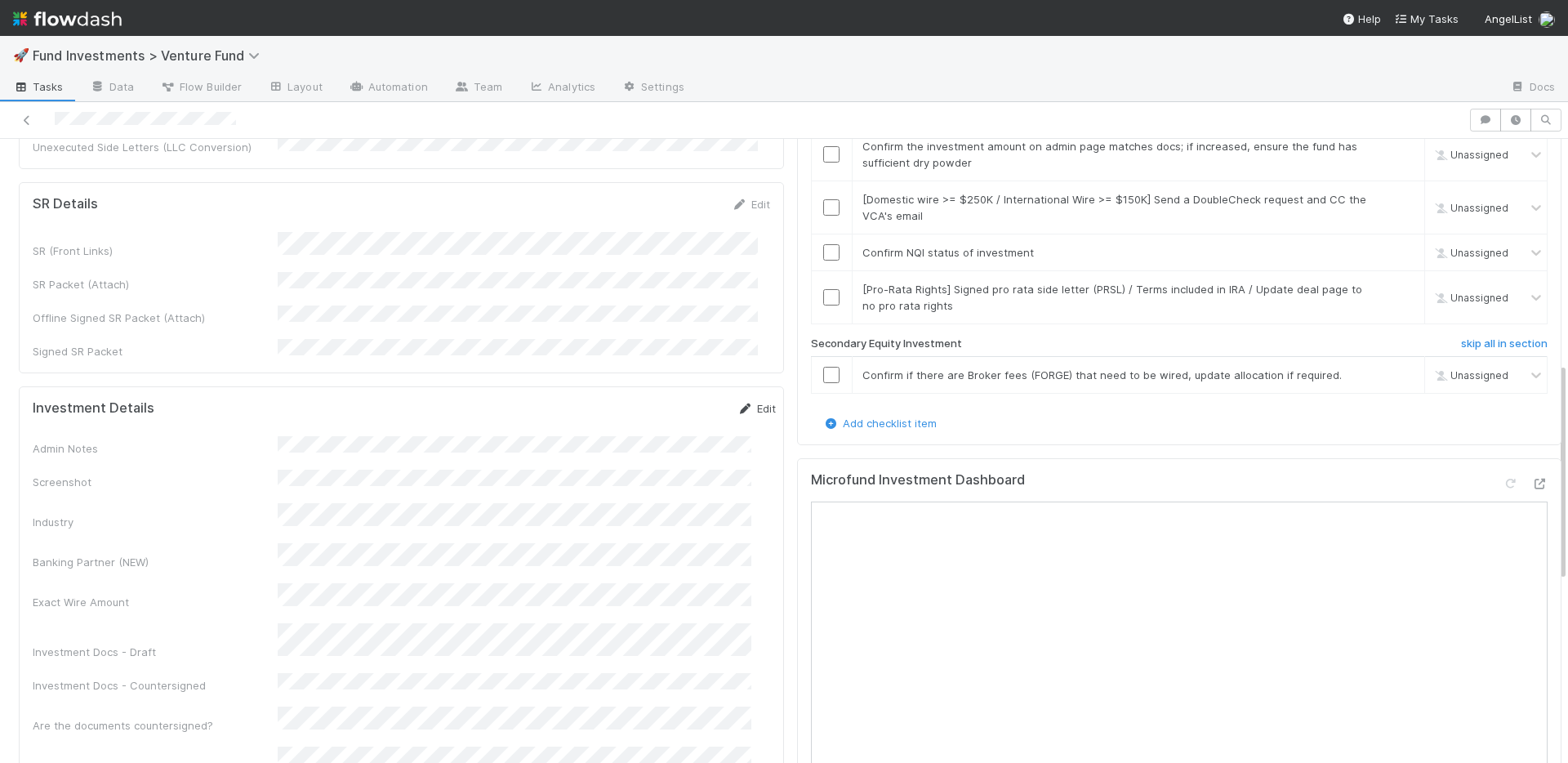
click at [742, 401] on link "Edit" at bounding box center [757, 407] width 39 height 13
click at [665, 400] on button "Save" at bounding box center [688, 414] width 47 height 28
drag, startPoint x: 1470, startPoint y: 328, endPoint x: 1450, endPoint y: 325, distance: 20.2
click at [1470, 338] on h6 "skip all in section" at bounding box center [1504, 344] width 87 height 13
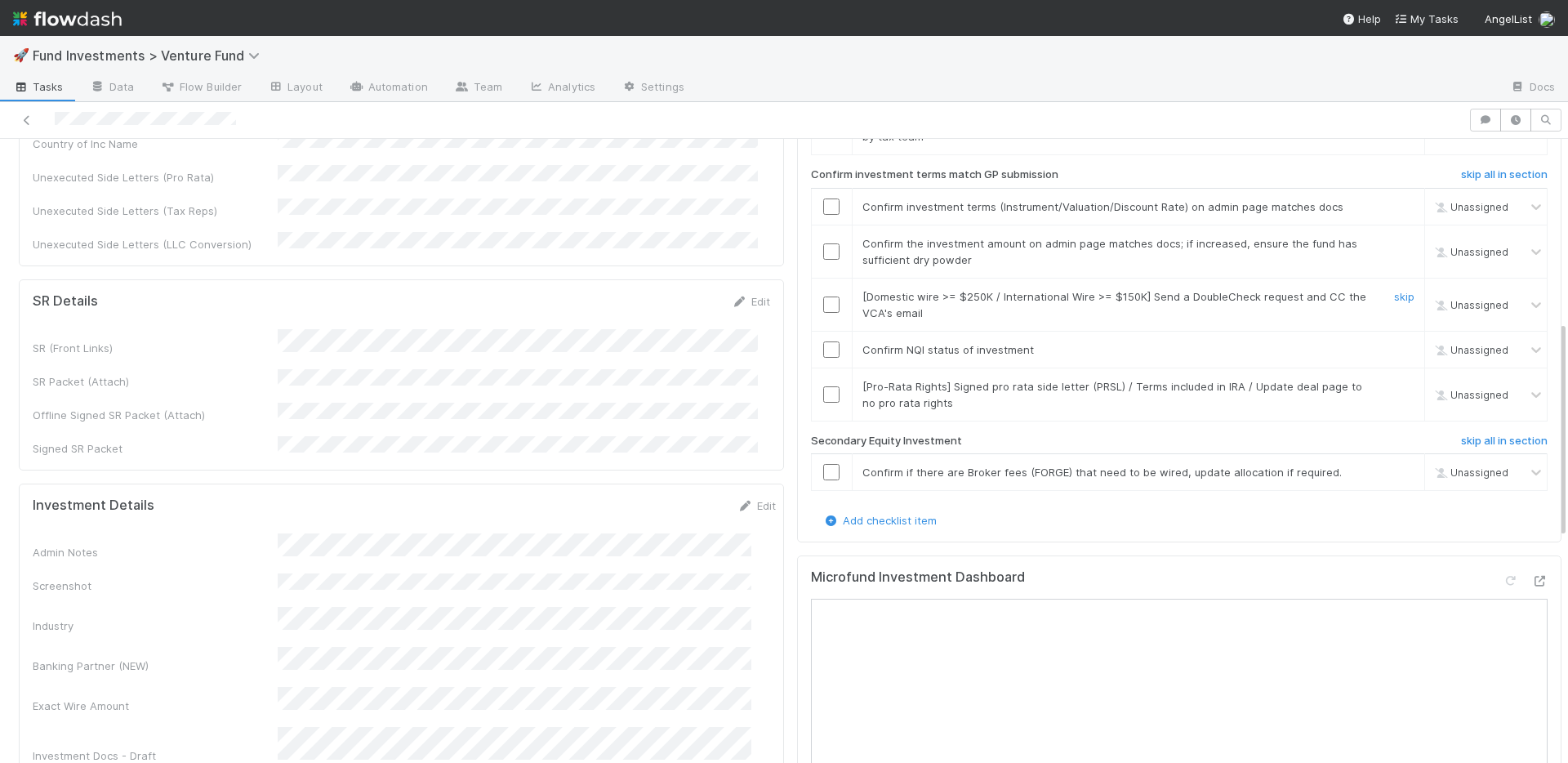
scroll to position [521, 0]
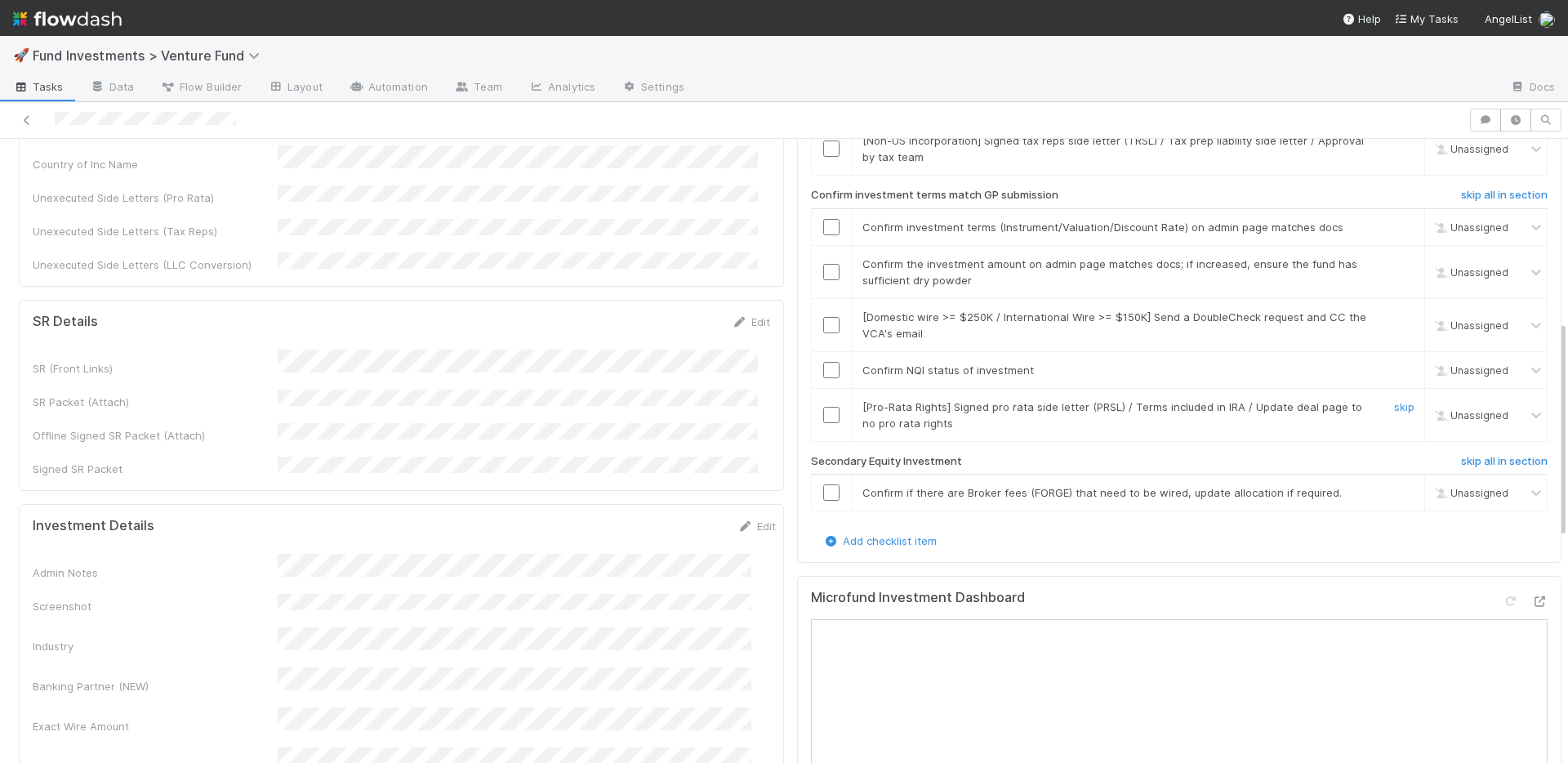
drag, startPoint x: 1378, startPoint y: 388, endPoint x: 1340, endPoint y: 380, distance: 38.8
click at [1395, 400] on link "skip" at bounding box center [1405, 406] width 21 height 13
click at [824, 362] on input "checkbox" at bounding box center [832, 370] width 16 height 16
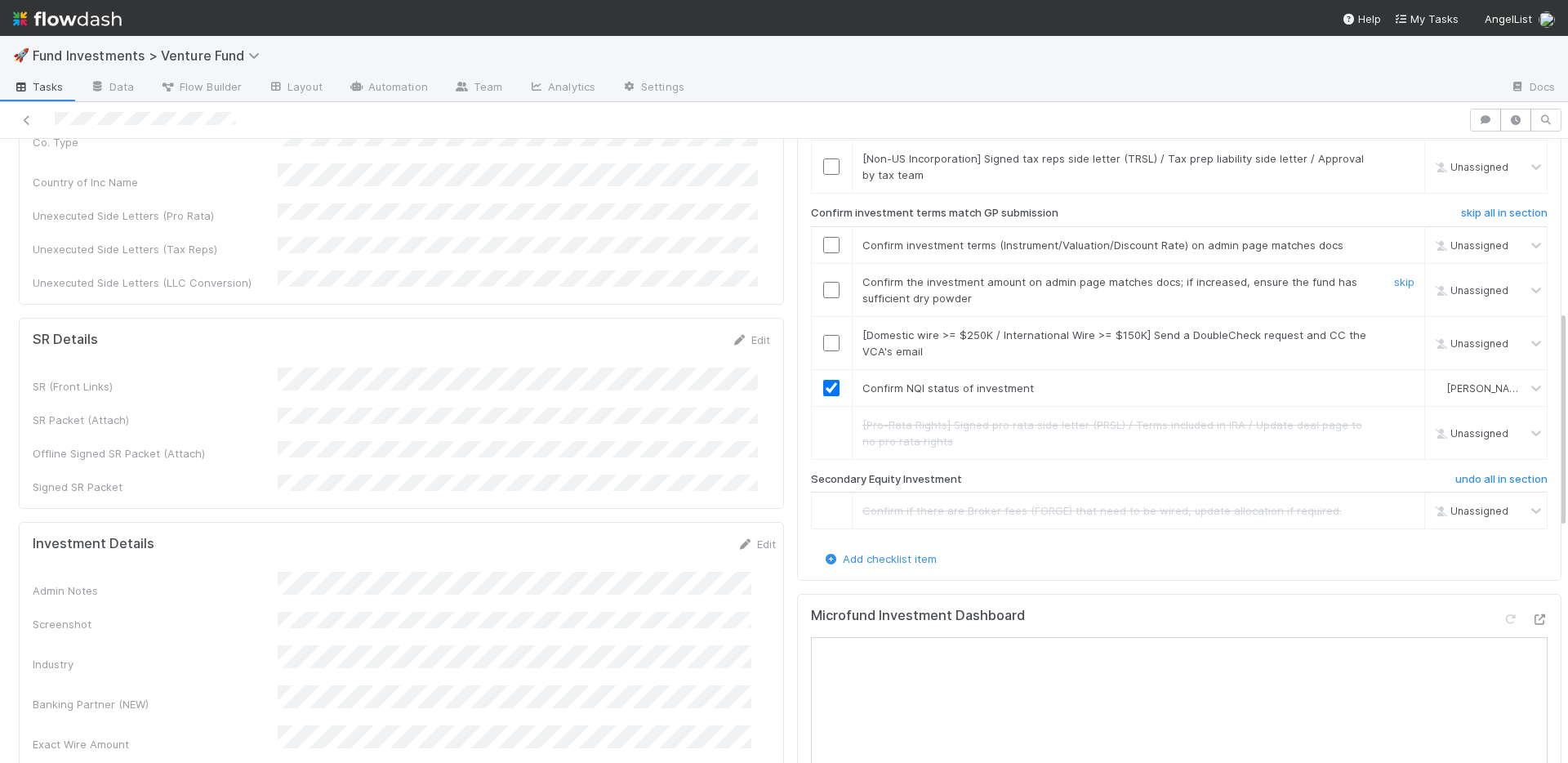
scroll to position [492, 0]
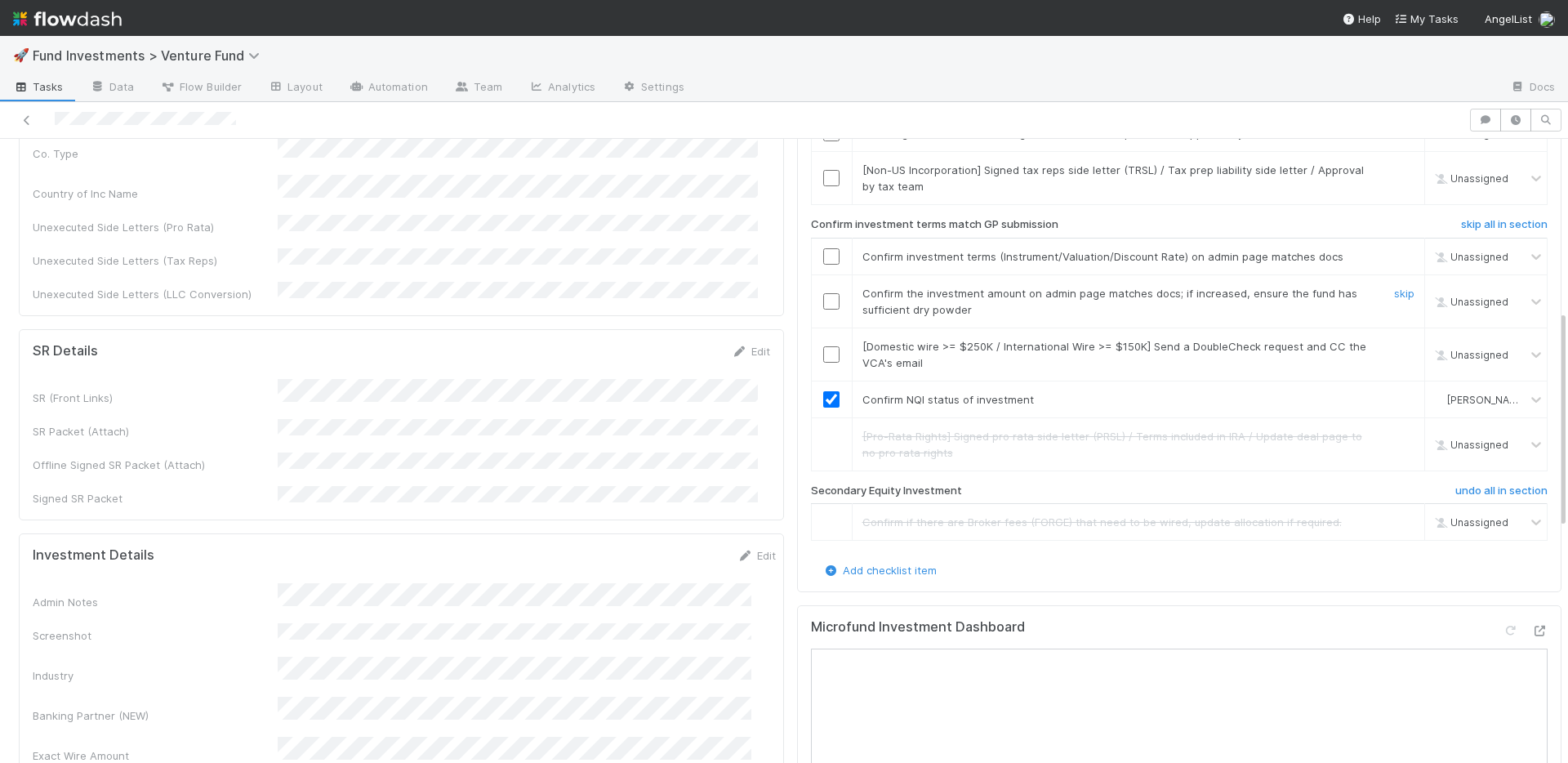
click at [824, 293] on input "checkbox" at bounding box center [832, 301] width 16 height 16
click at [1395, 340] on link "skip" at bounding box center [1405, 346] width 21 height 13
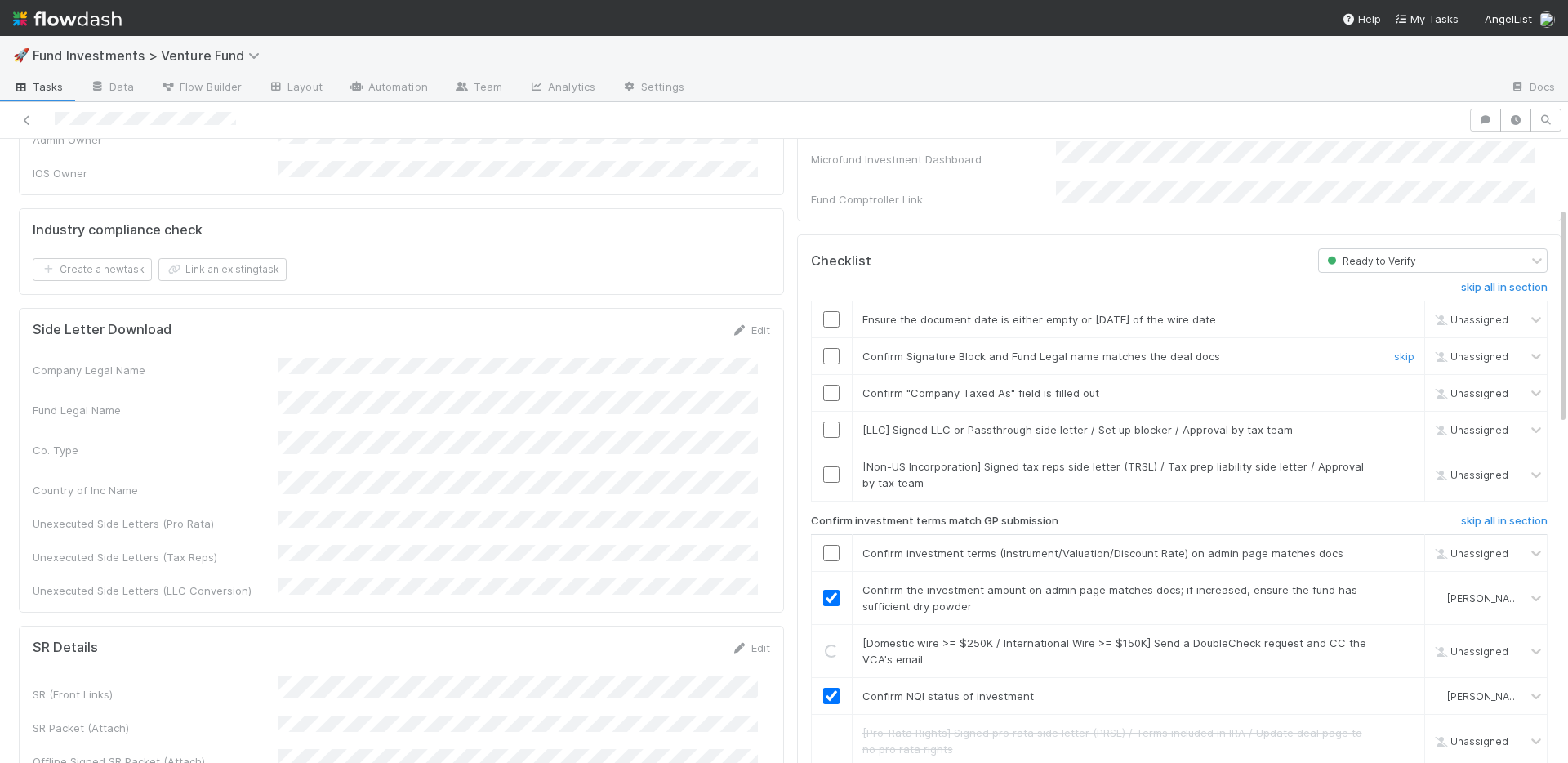
scroll to position [194, 0]
drag, startPoint x: 816, startPoint y: 305, endPoint x: 815, endPoint y: 314, distance: 9.1
click at [824, 312] on input "checkbox" at bounding box center [832, 320] width 16 height 16
click at [824, 349] on input "checkbox" at bounding box center [832, 357] width 16 height 16
drag, startPoint x: 819, startPoint y: 376, endPoint x: 815, endPoint y: 359, distance: 17.5
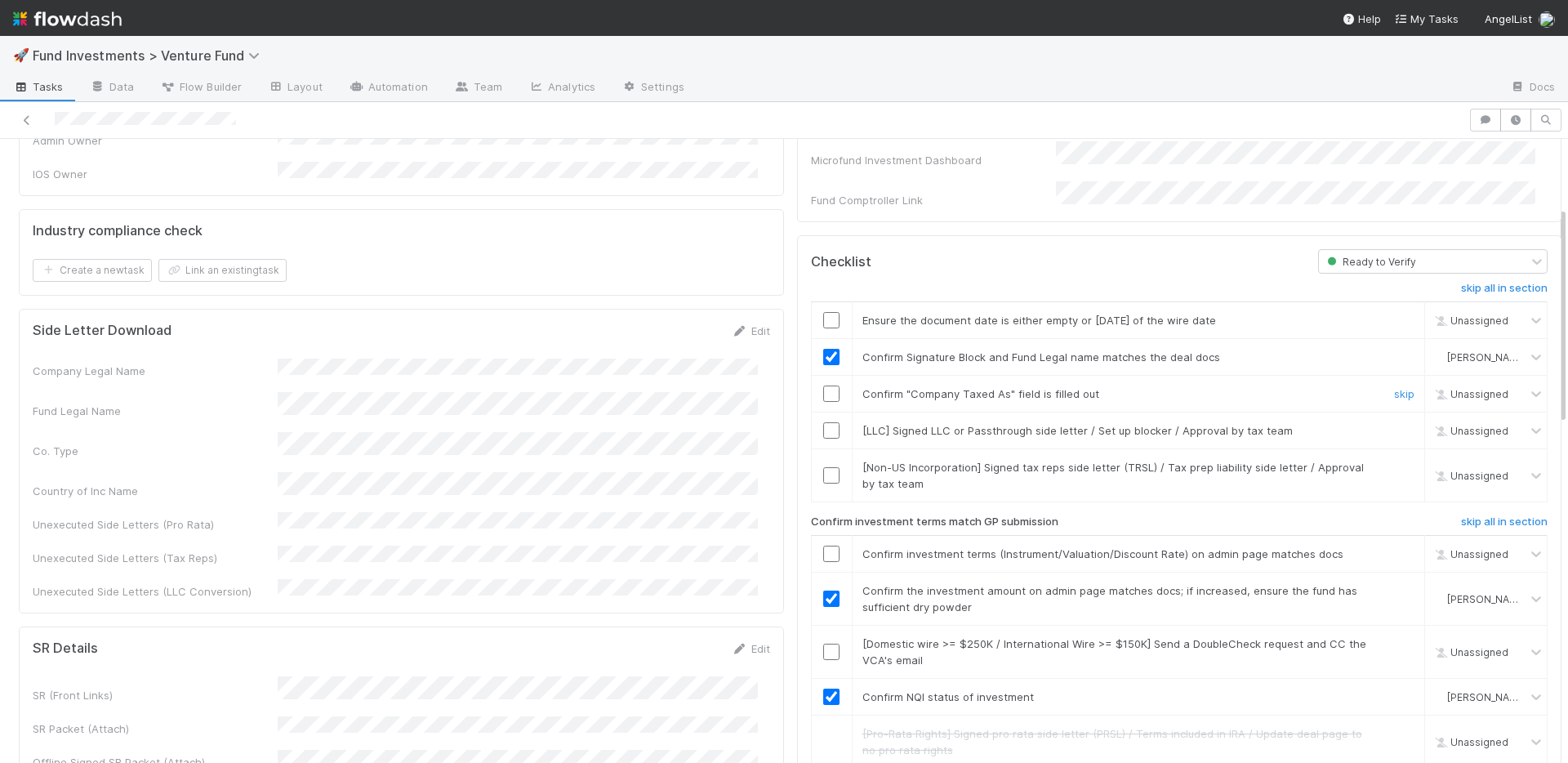
click at [824, 385] on input "checkbox" at bounding box center [832, 393] width 16 height 16
click at [824, 312] on input "checkbox" at bounding box center [832, 320] width 16 height 16
click at [1395, 424] on link "skip" at bounding box center [1405, 430] width 21 height 13
click at [1395, 461] on link "skip" at bounding box center [1405, 467] width 21 height 13
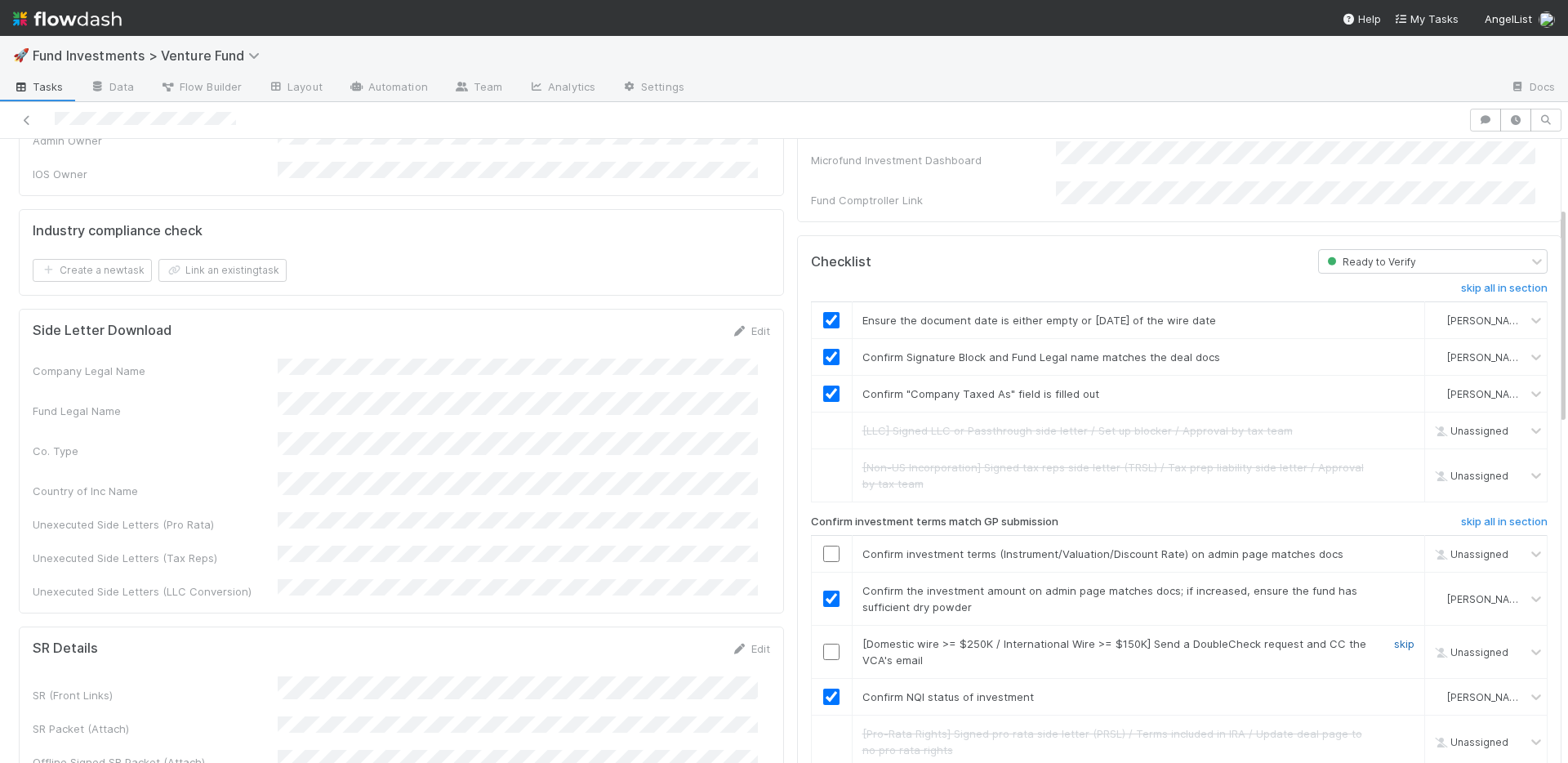
click at [1395, 637] on link "skip" at bounding box center [1405, 643] width 21 height 13
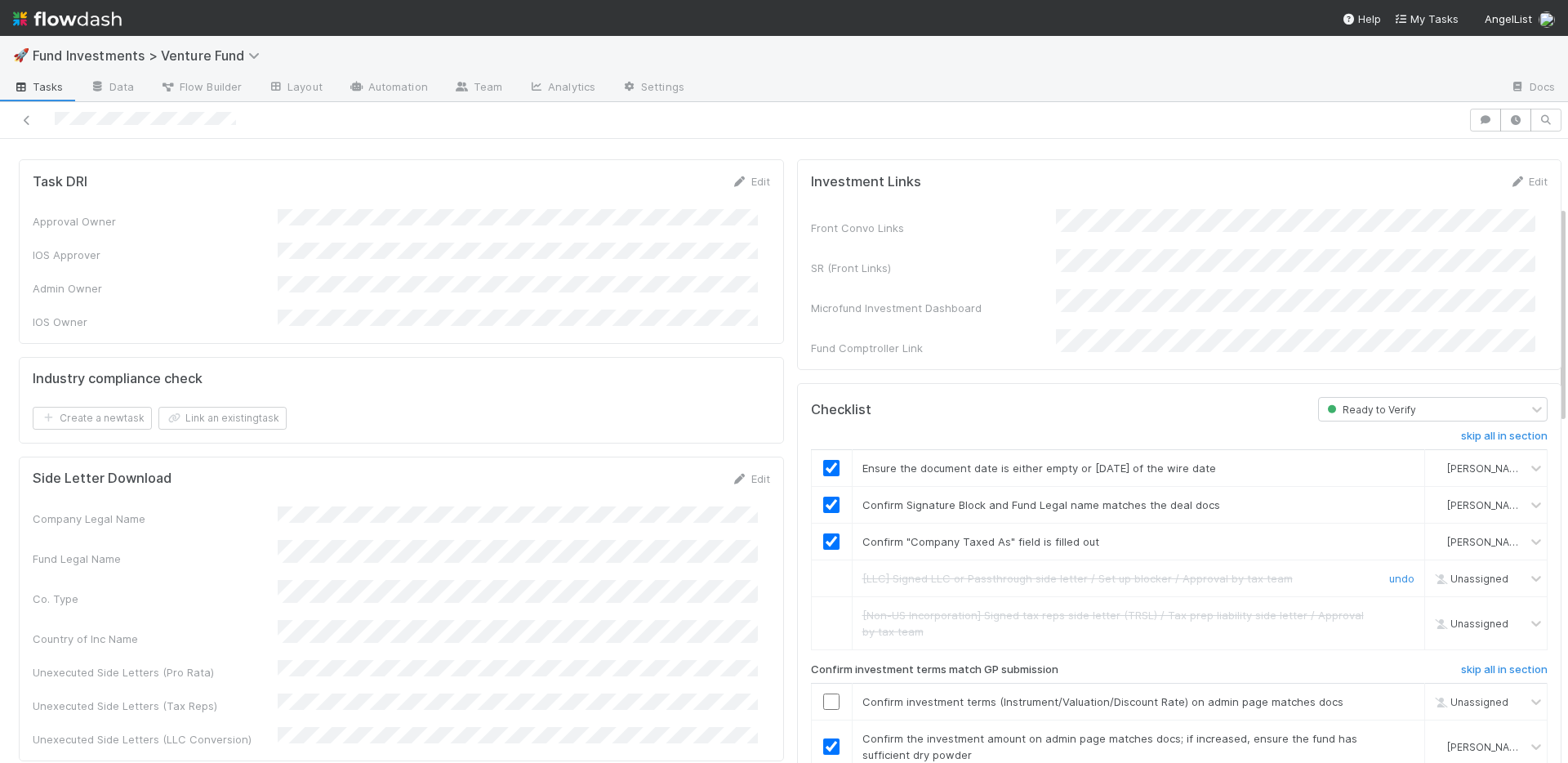
scroll to position [0, 0]
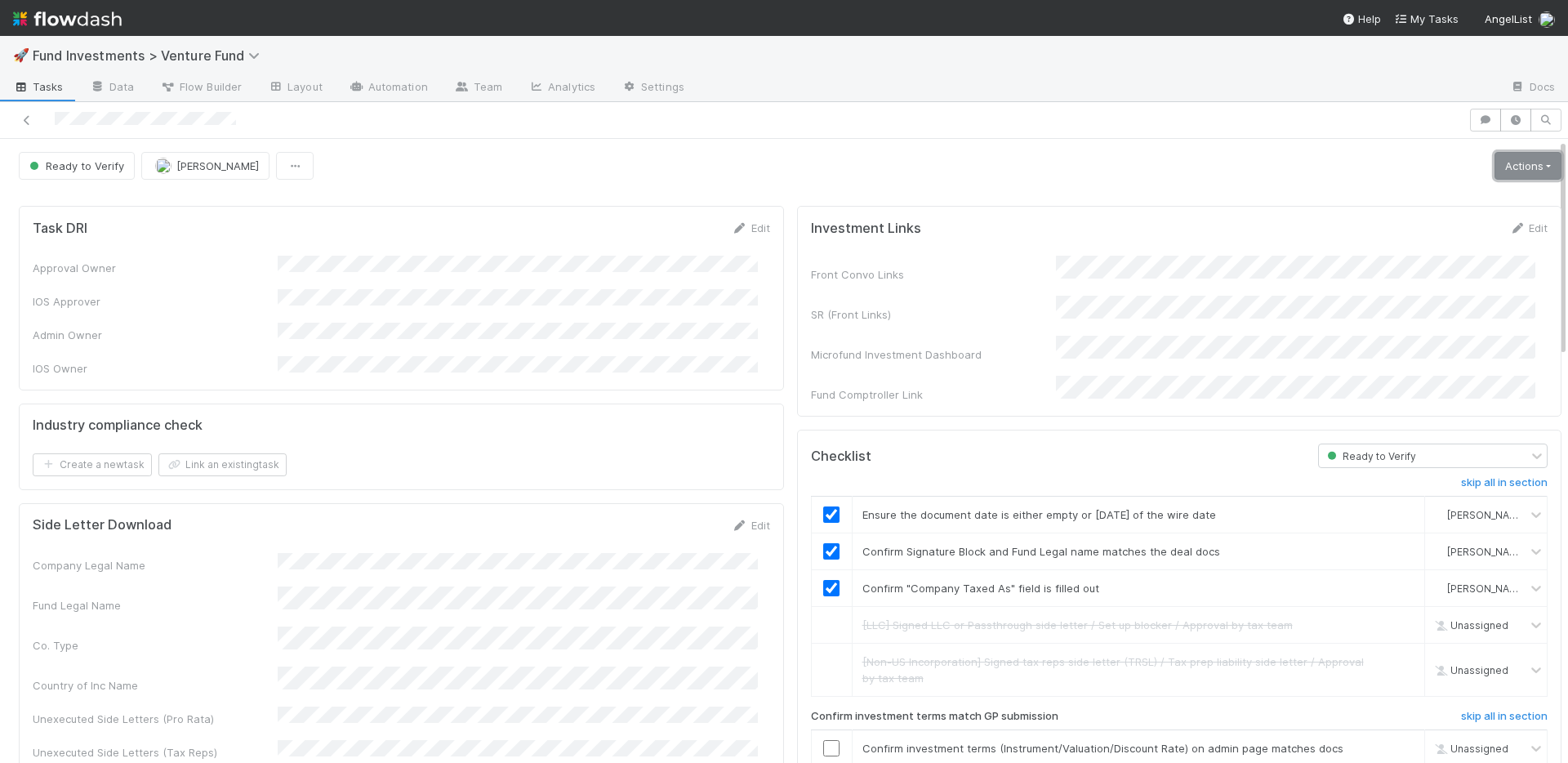
click at [1509, 170] on link "Actions" at bounding box center [1528, 166] width 67 height 28
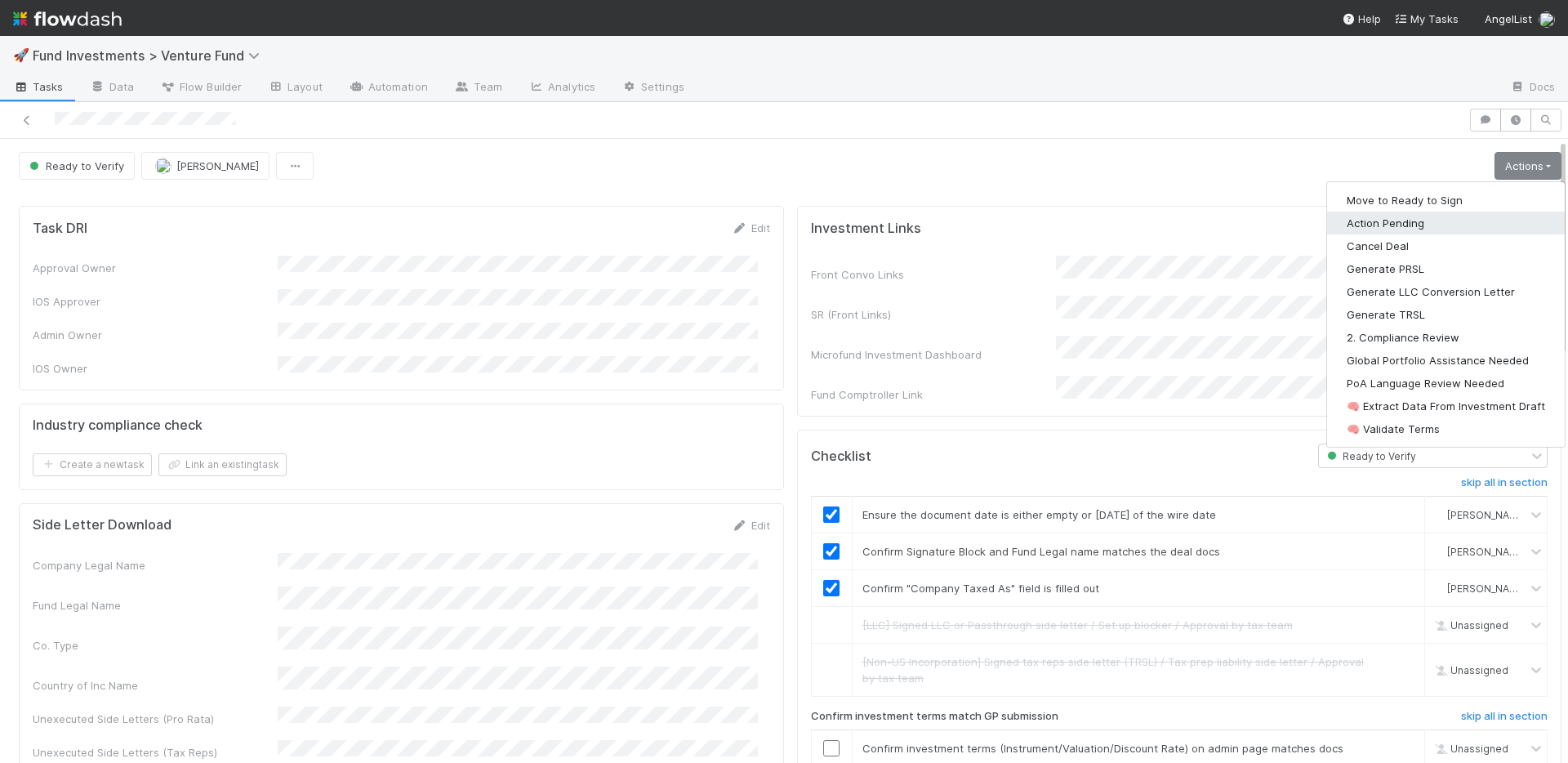
click at [1389, 228] on button "Action Pending" at bounding box center [1446, 222] width 238 height 23
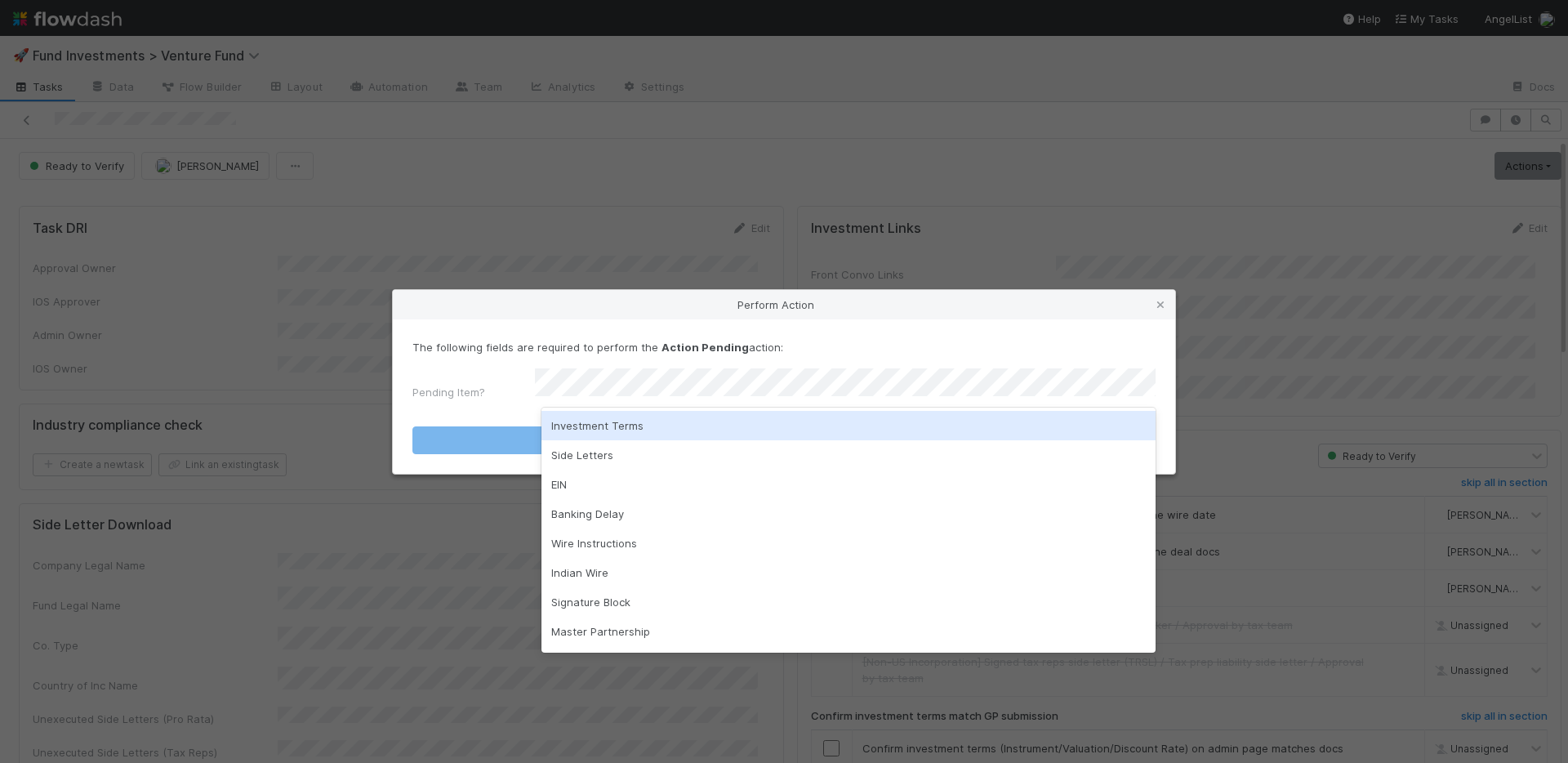
click at [665, 427] on div "Investment Terms" at bounding box center [849, 425] width 615 height 30
click at [665, 427] on button "Action Pending" at bounding box center [784, 440] width 743 height 28
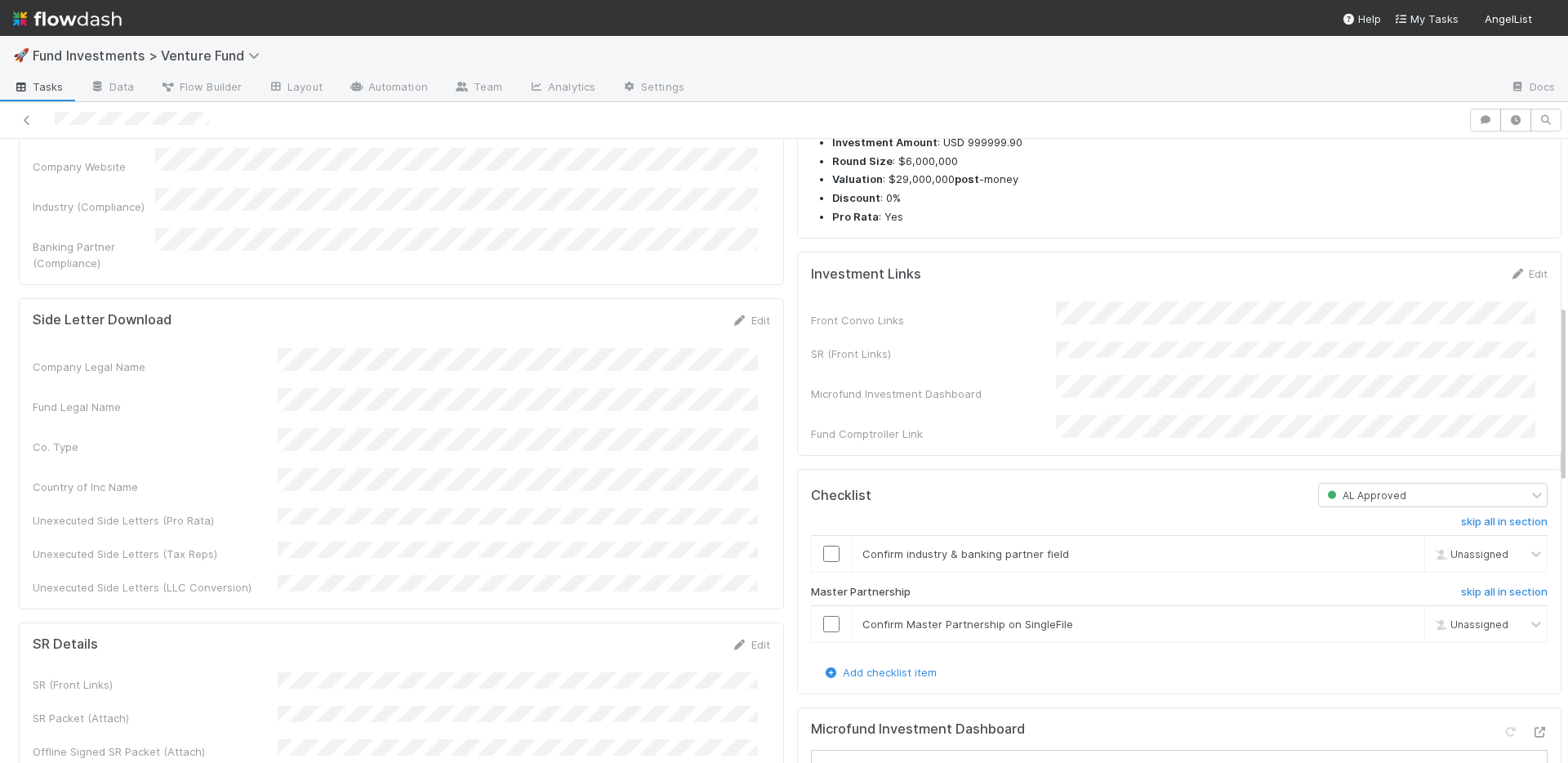
scroll to position [1085, 0]
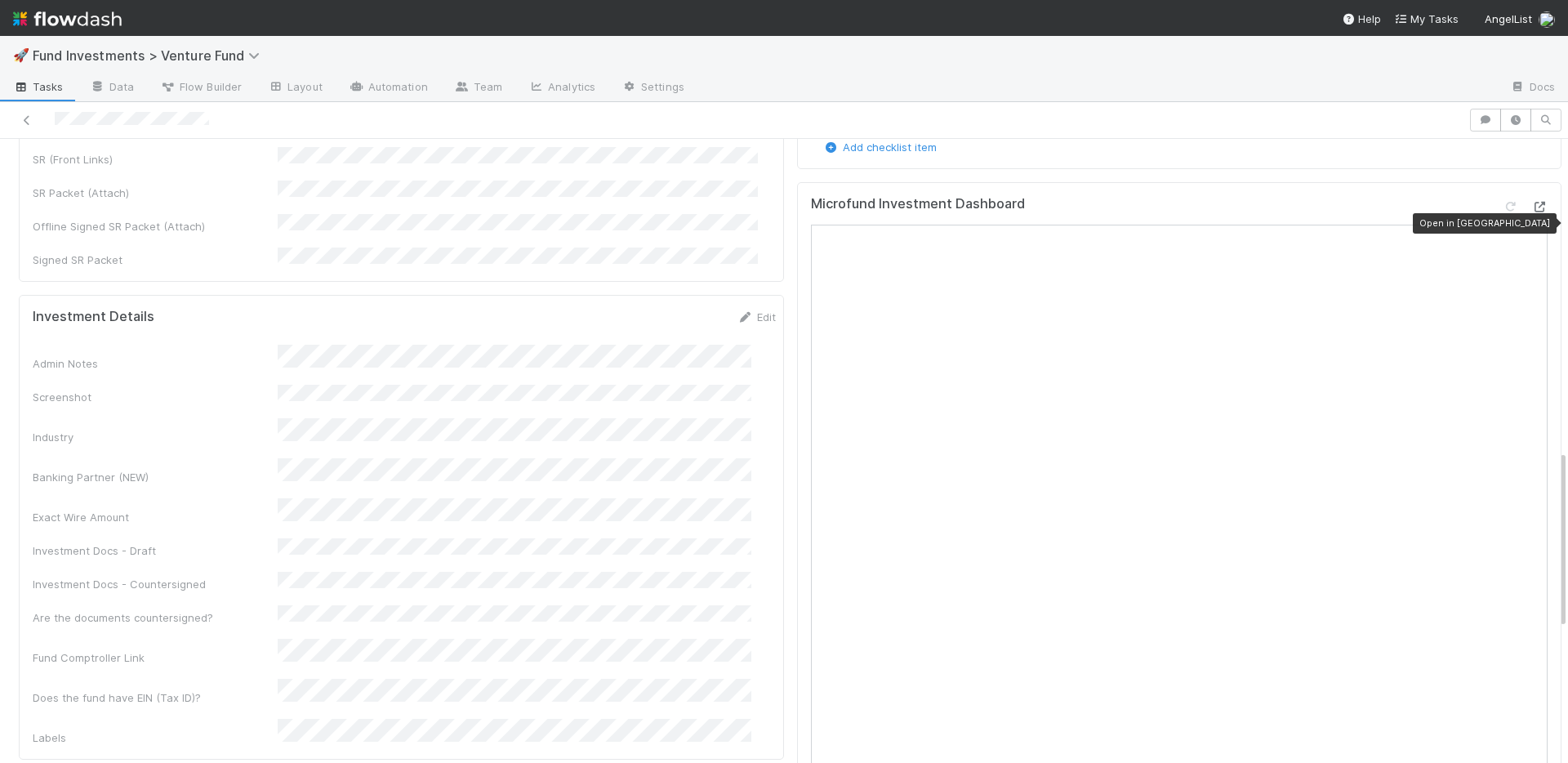
click at [1532, 212] on icon at bounding box center [1540, 207] width 16 height 11
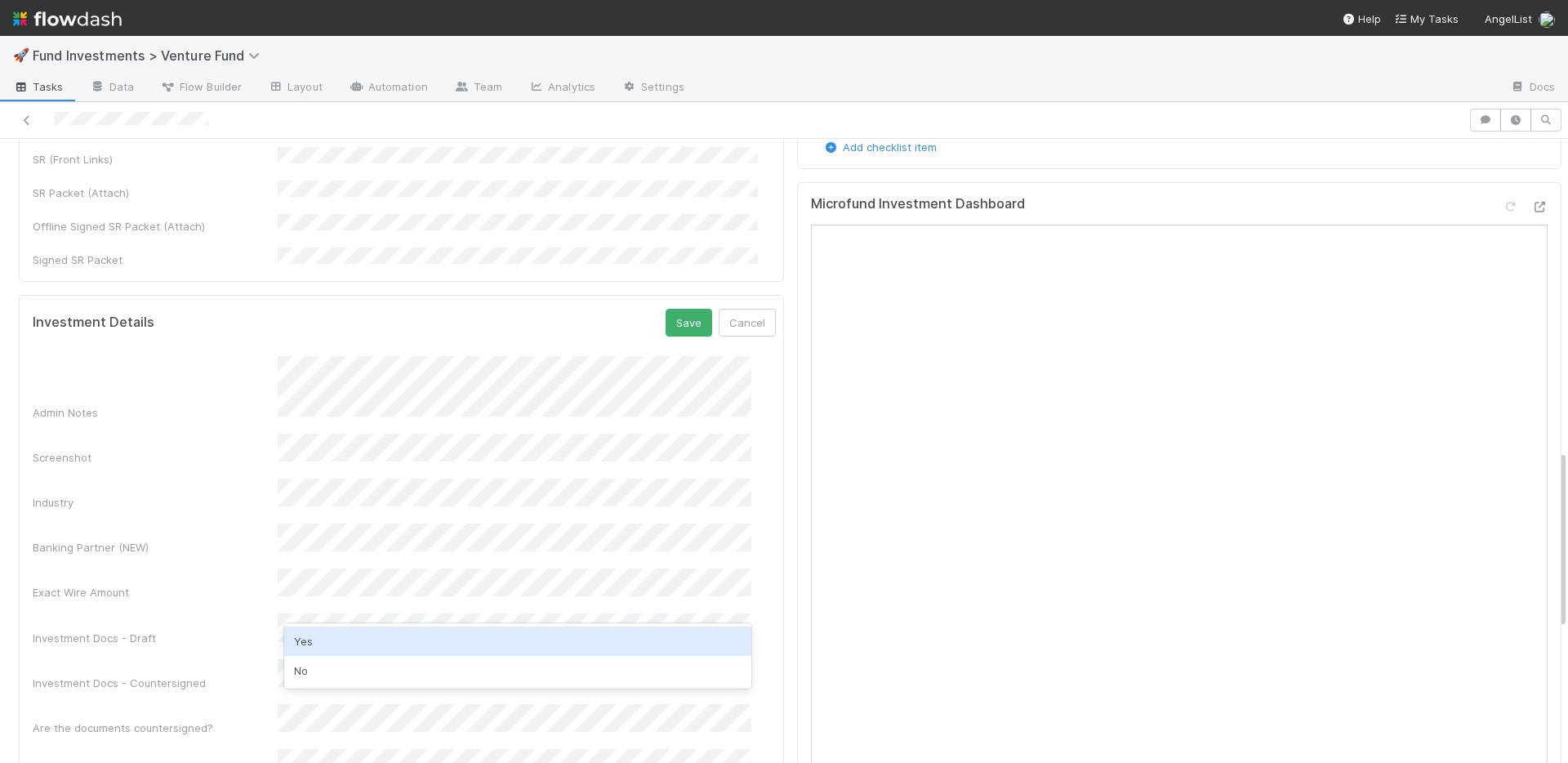
click at [327, 637] on div "Yes" at bounding box center [517, 641] width 467 height 30
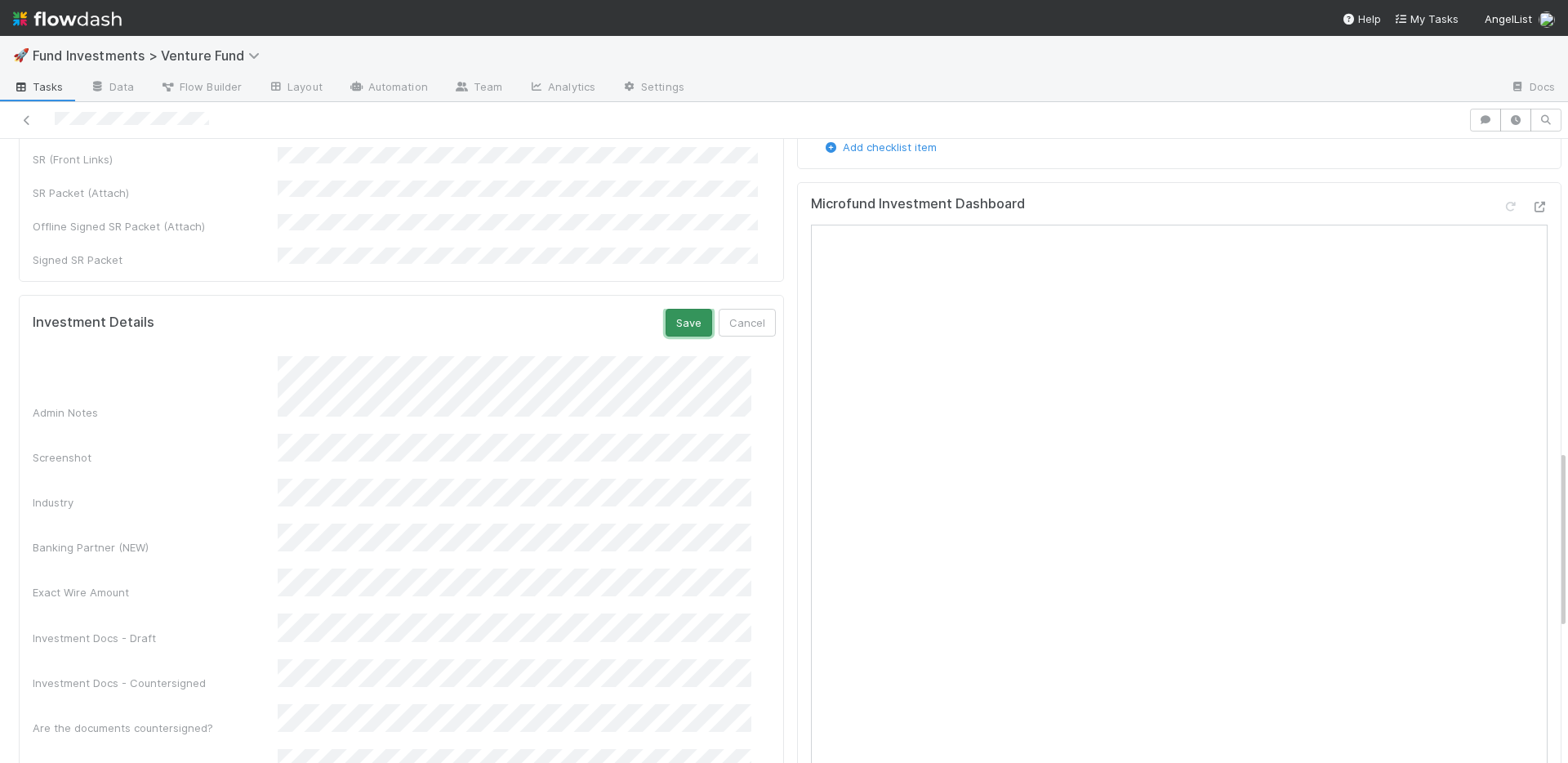
click at [665, 309] on button "Save" at bounding box center [688, 323] width 47 height 28
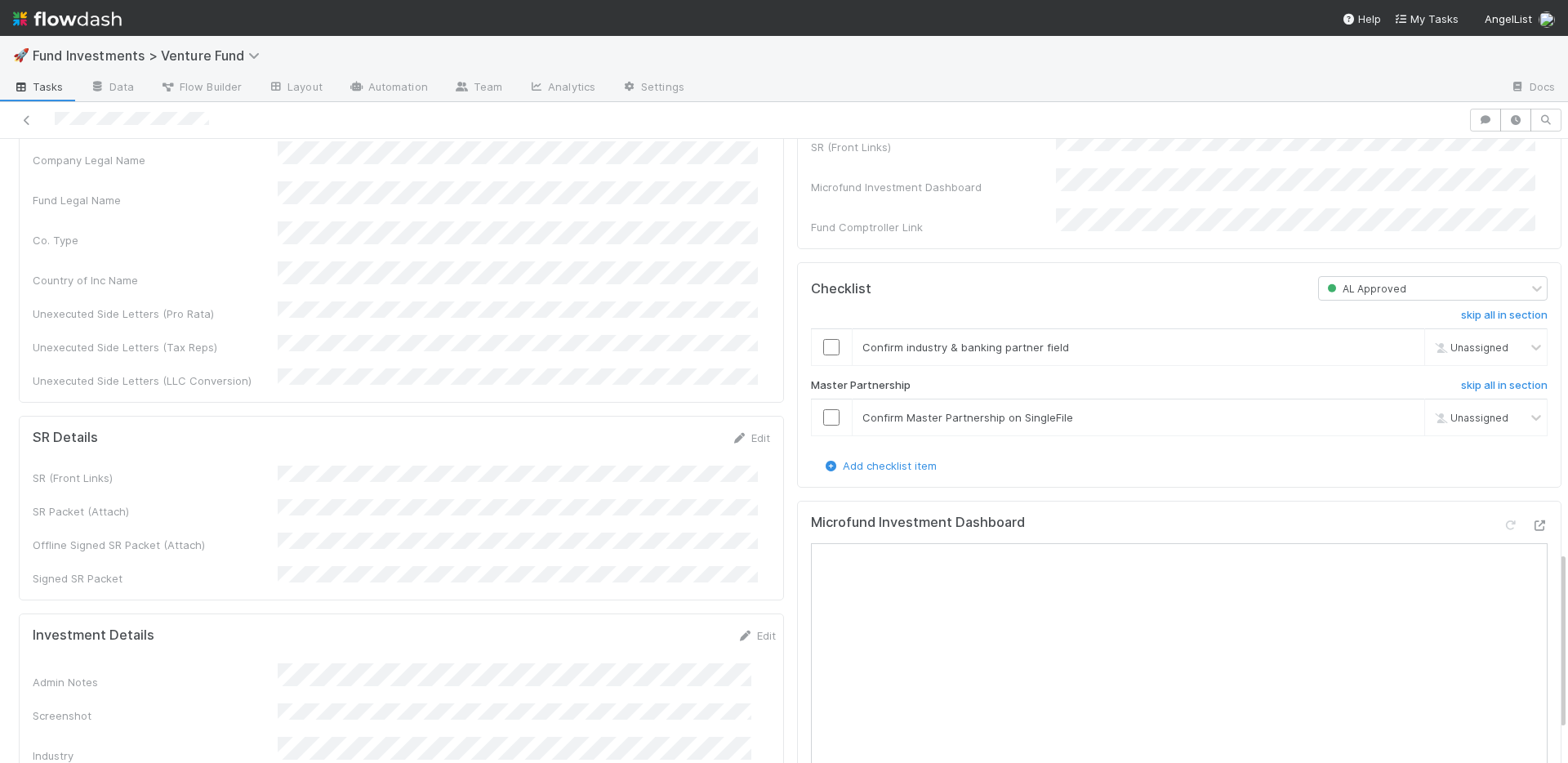
scroll to position [765, 0]
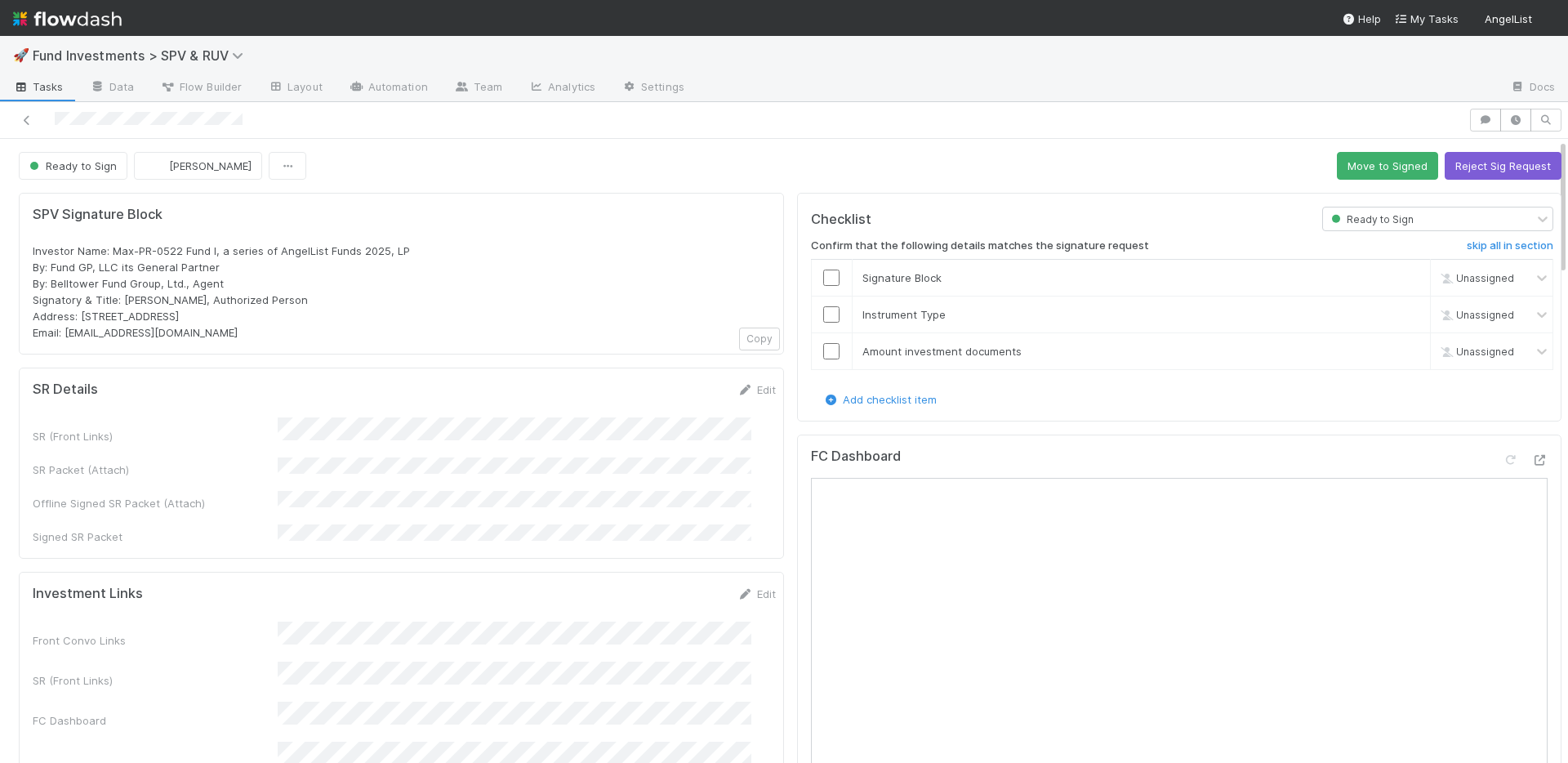
drag, startPoint x: 627, startPoint y: 331, endPoint x: 616, endPoint y: 334, distance: 11.4
click at [626, 330] on div "Investor Name: Max-PR-0522 Fund I, a series of AngelList Funds 2025, LP By: Fun…" at bounding box center [401, 292] width 738 height 98
click at [738, 389] on icon at bounding box center [746, 389] width 16 height 11
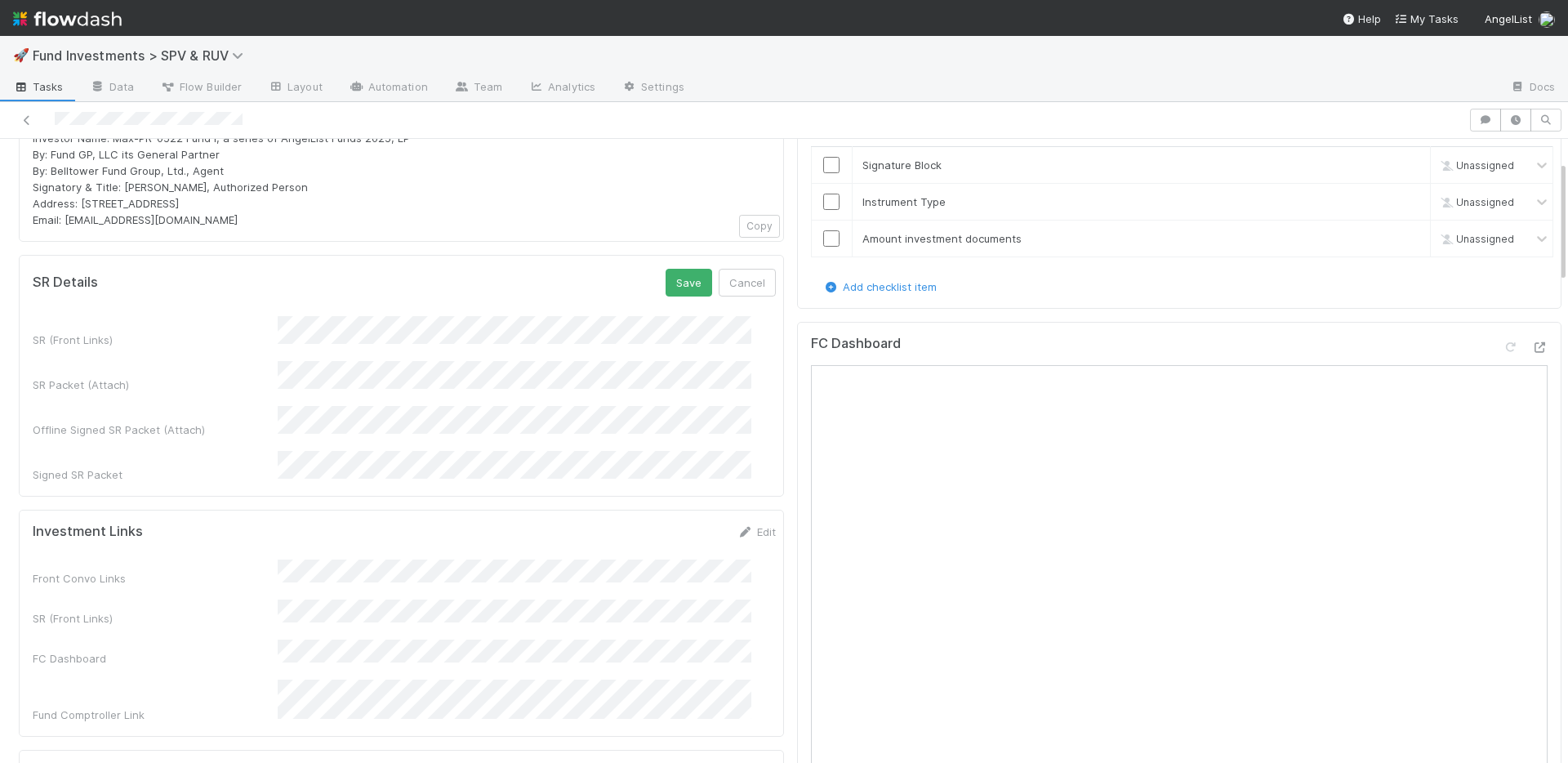
scroll to position [122, 0]
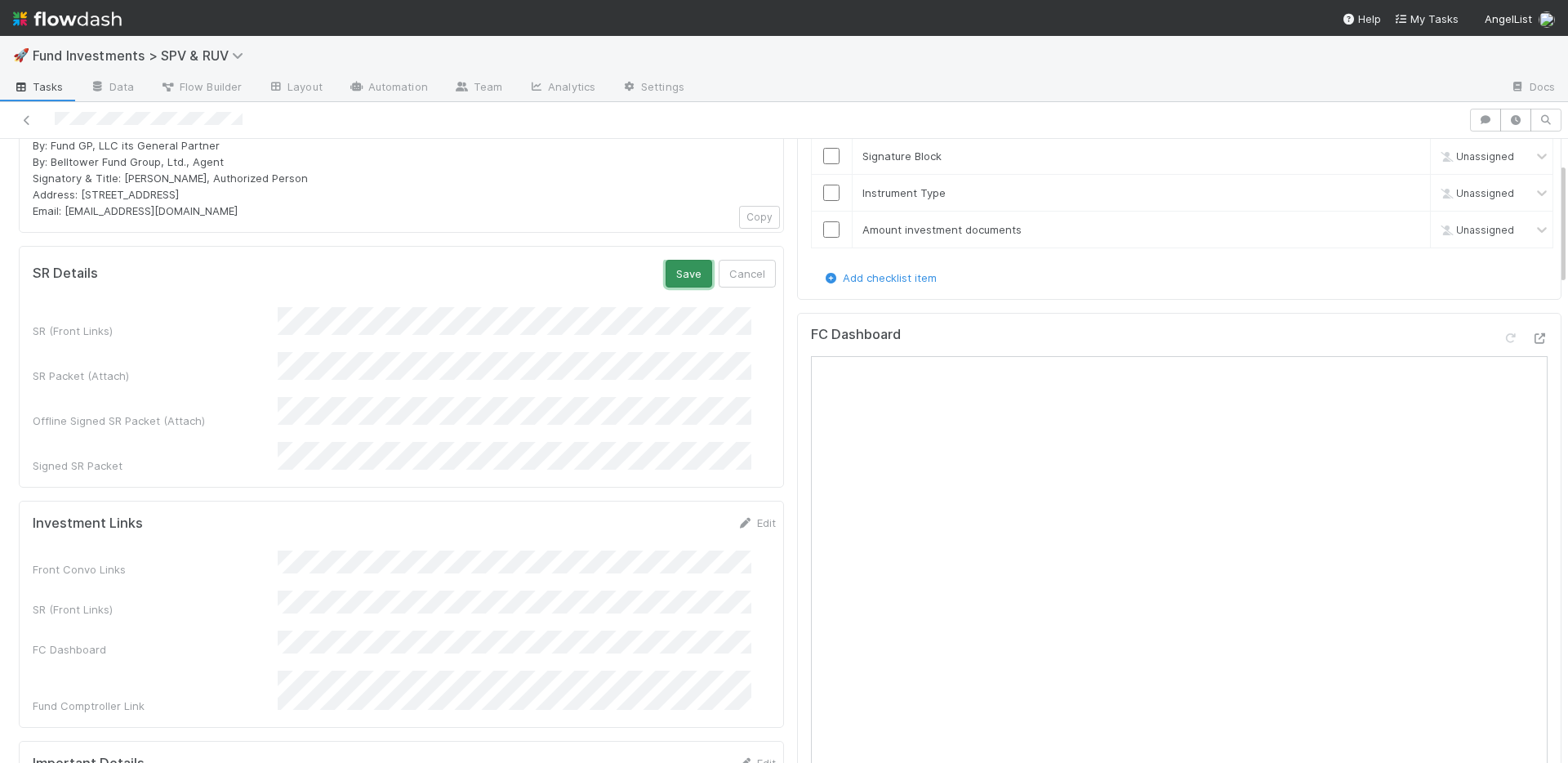
click at [665, 276] on button "Save" at bounding box center [688, 274] width 47 height 28
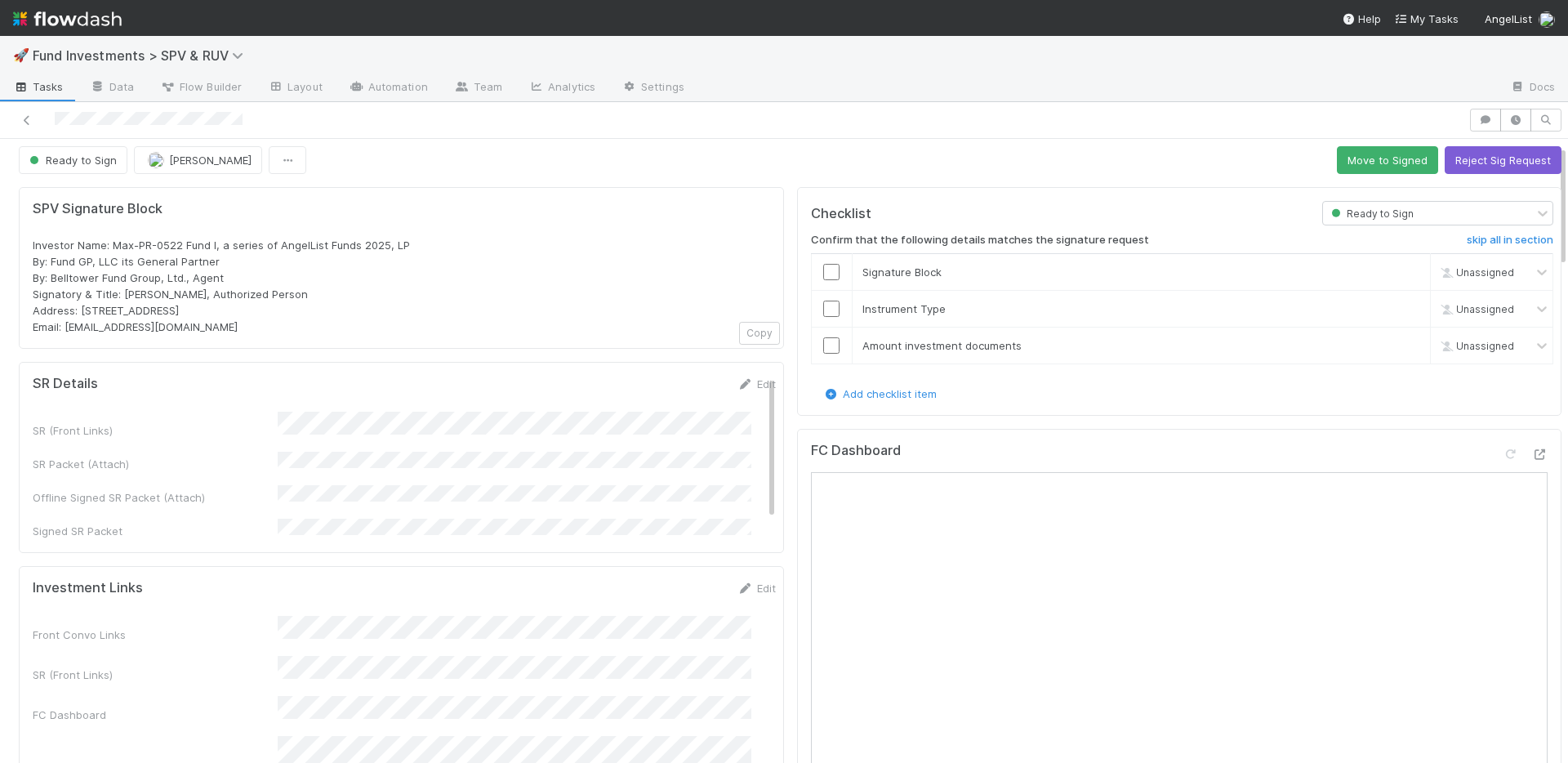
scroll to position [0, 0]
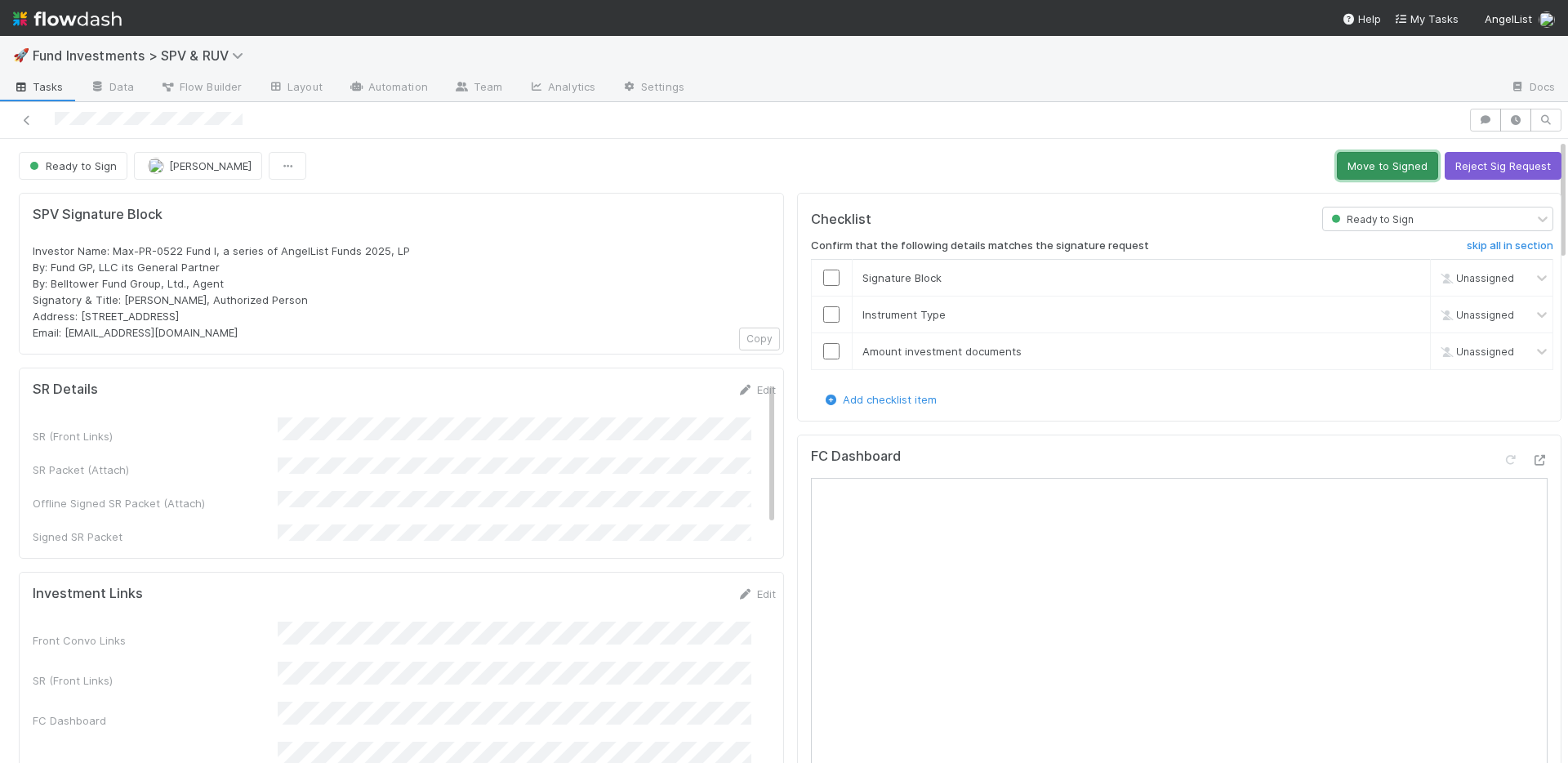
click at [1358, 165] on button "Move to Signed" at bounding box center [1388, 166] width 102 height 28
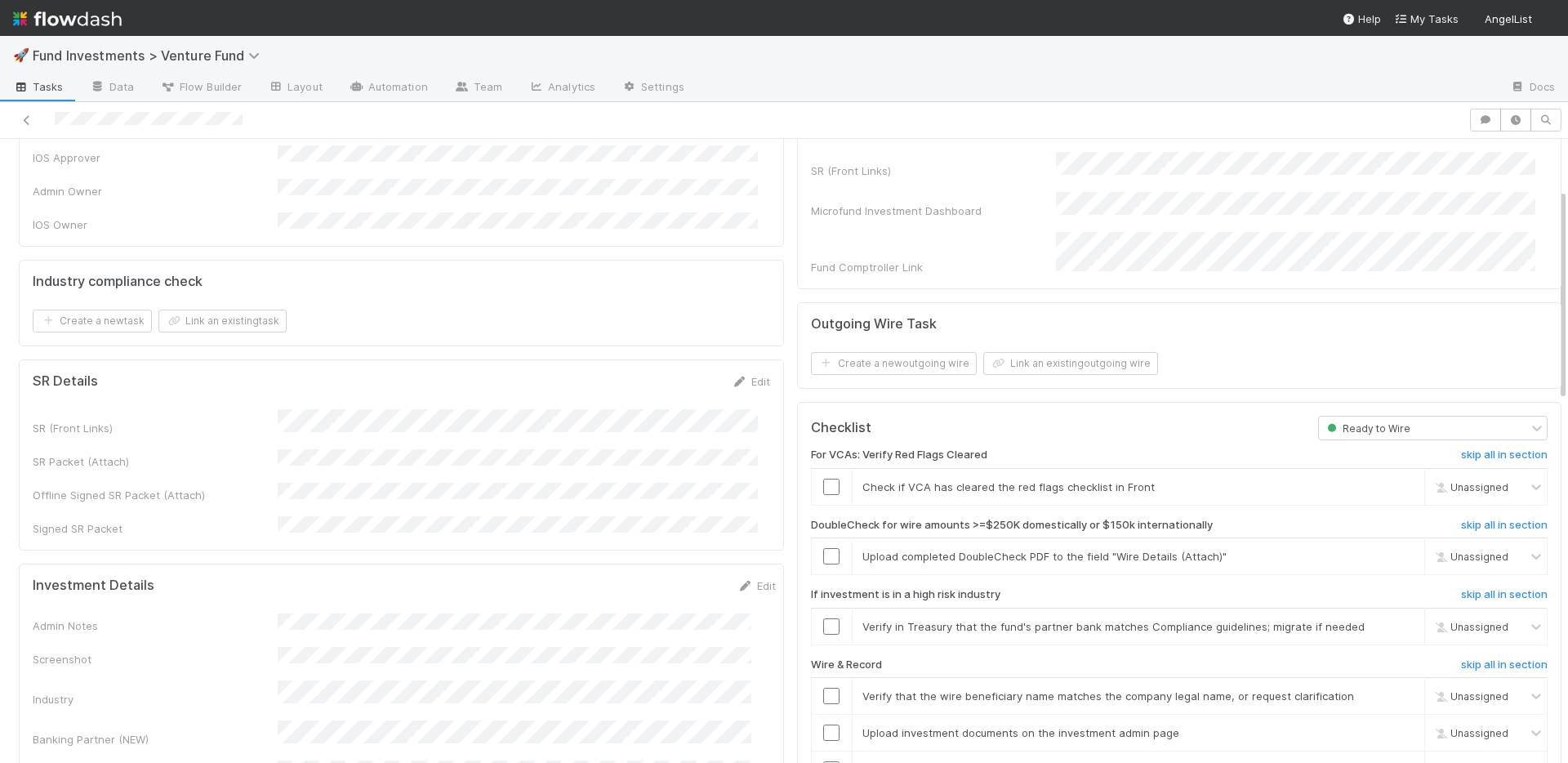
scroll to position [145, 0]
click at [824, 477] on input "checkbox" at bounding box center [832, 485] width 16 height 16
click at [1395, 548] on link "skip" at bounding box center [1405, 554] width 21 height 13
click at [1395, 619] on link "skip" at bounding box center [1405, 625] width 21 height 13
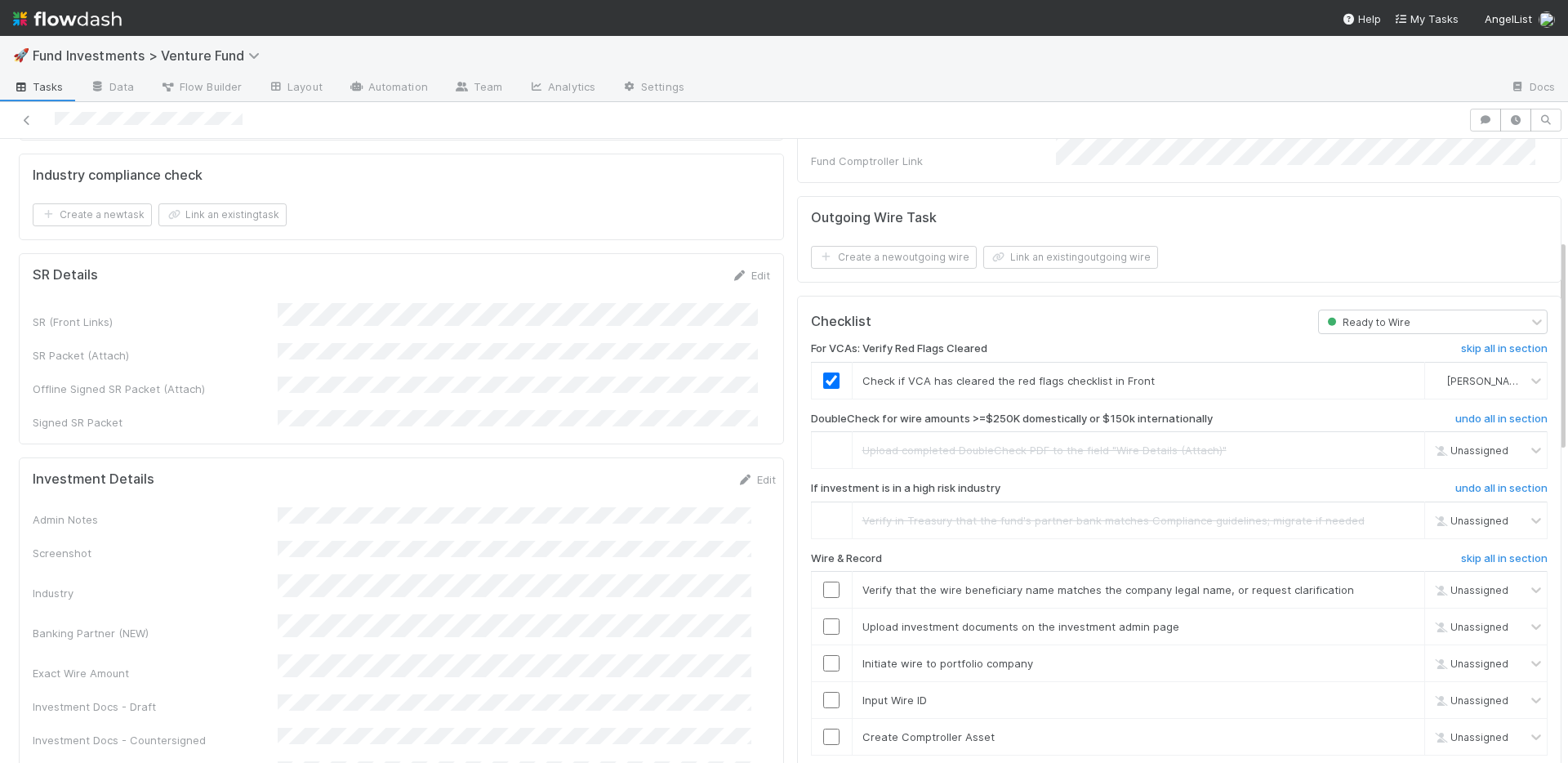
scroll to position [460, 0]
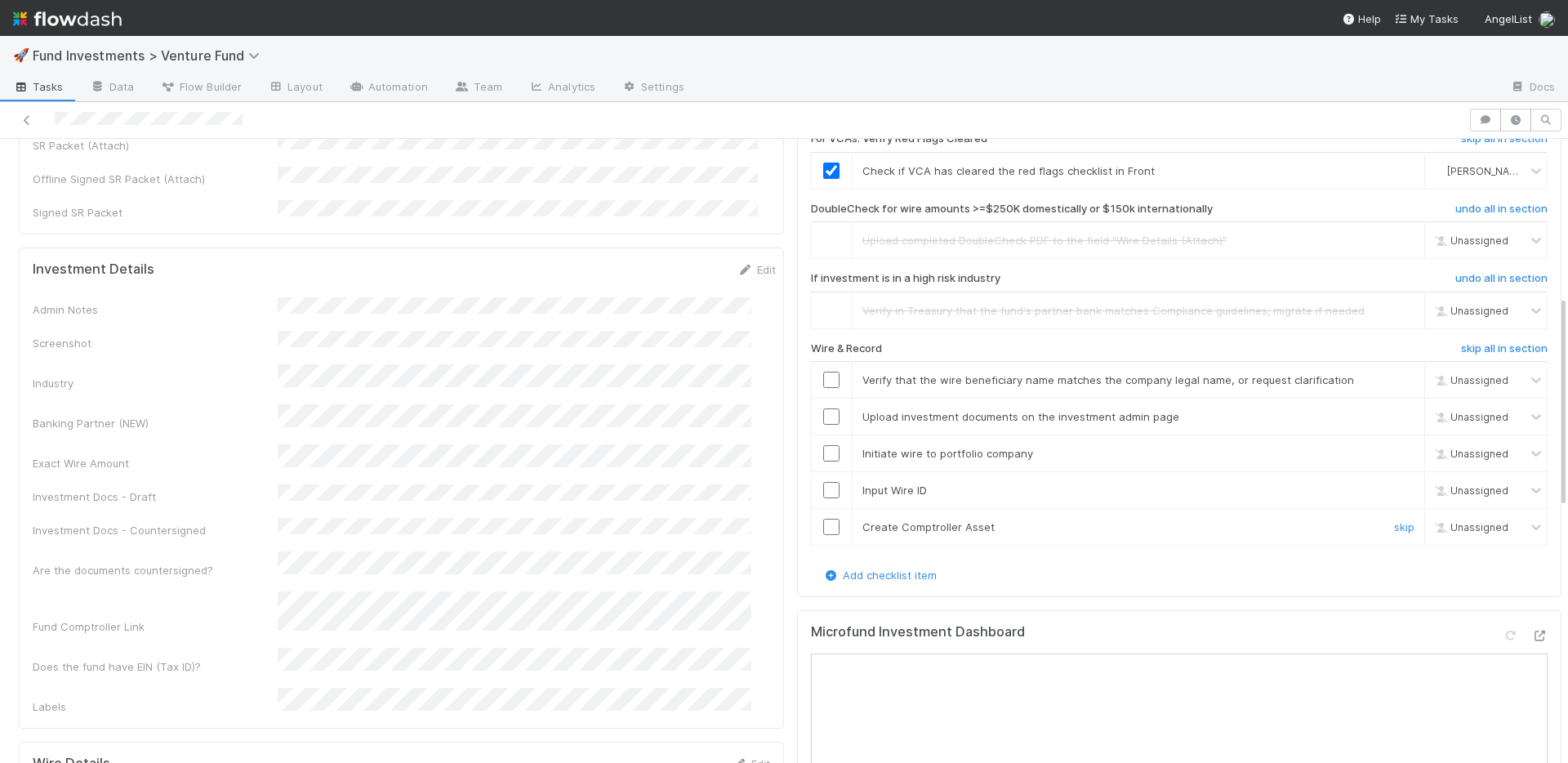
drag, startPoint x: 820, startPoint y: 509, endPoint x: 818, endPoint y: 479, distance: 30.1
click at [824, 519] on input "checkbox" at bounding box center [832, 527] width 16 height 16
drag, startPoint x: 819, startPoint y: 475, endPoint x: 818, endPoint y: 446, distance: 29.0
click at [824, 482] on input "checkbox" at bounding box center [832, 490] width 16 height 16
click at [824, 445] on input "checkbox" at bounding box center [832, 453] width 16 height 16
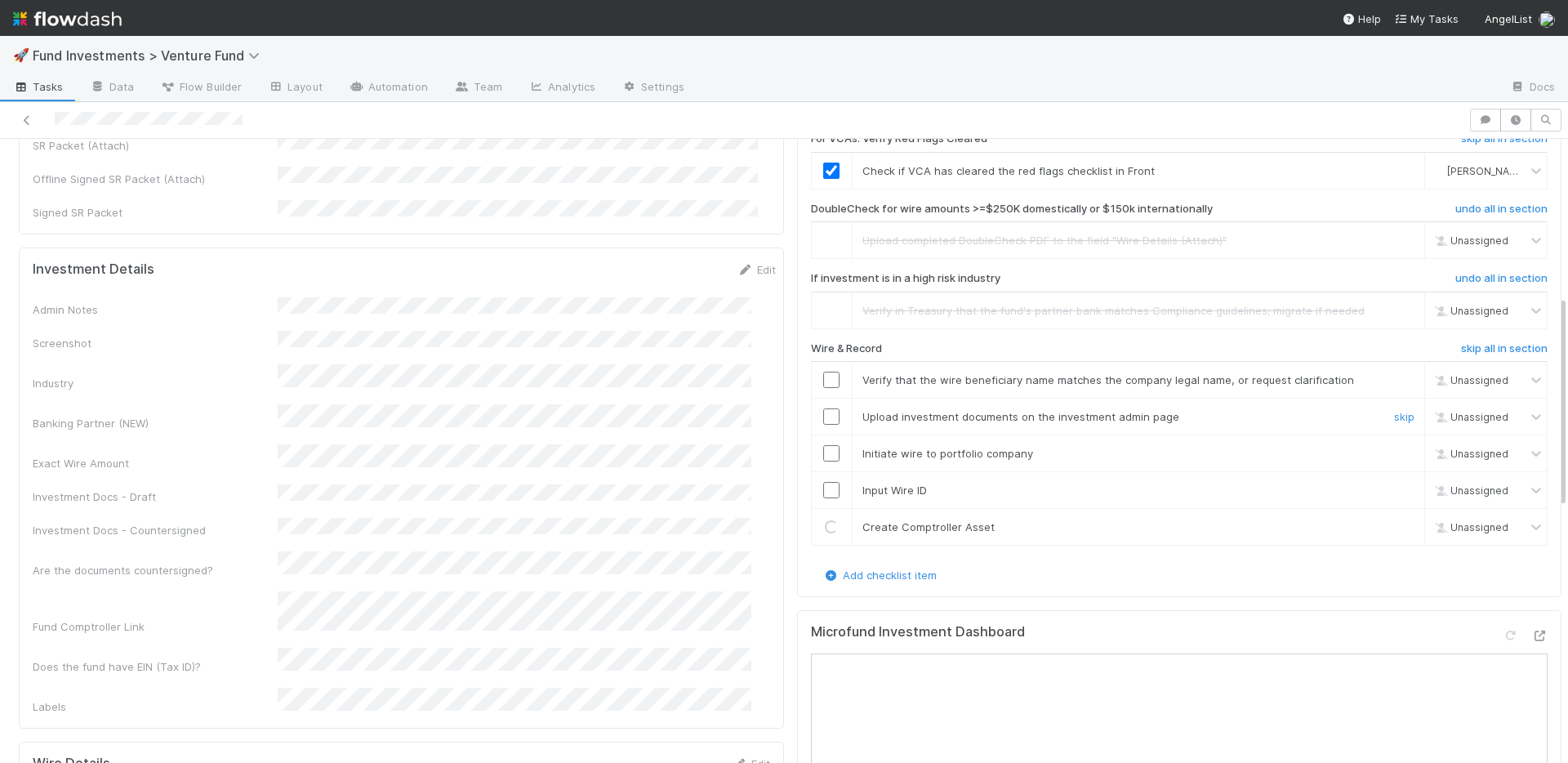
drag, startPoint x: 819, startPoint y: 397, endPoint x: 819, endPoint y: 367, distance: 30.0
click at [824, 408] on input "checkbox" at bounding box center [832, 416] width 16 height 16
click at [824, 372] on input "checkbox" at bounding box center [832, 380] width 16 height 16
drag, startPoint x: 811, startPoint y: 470, endPoint x: 820, endPoint y: 452, distance: 20.1
click at [824, 482] on input "checkbox" at bounding box center [832, 490] width 16 height 16
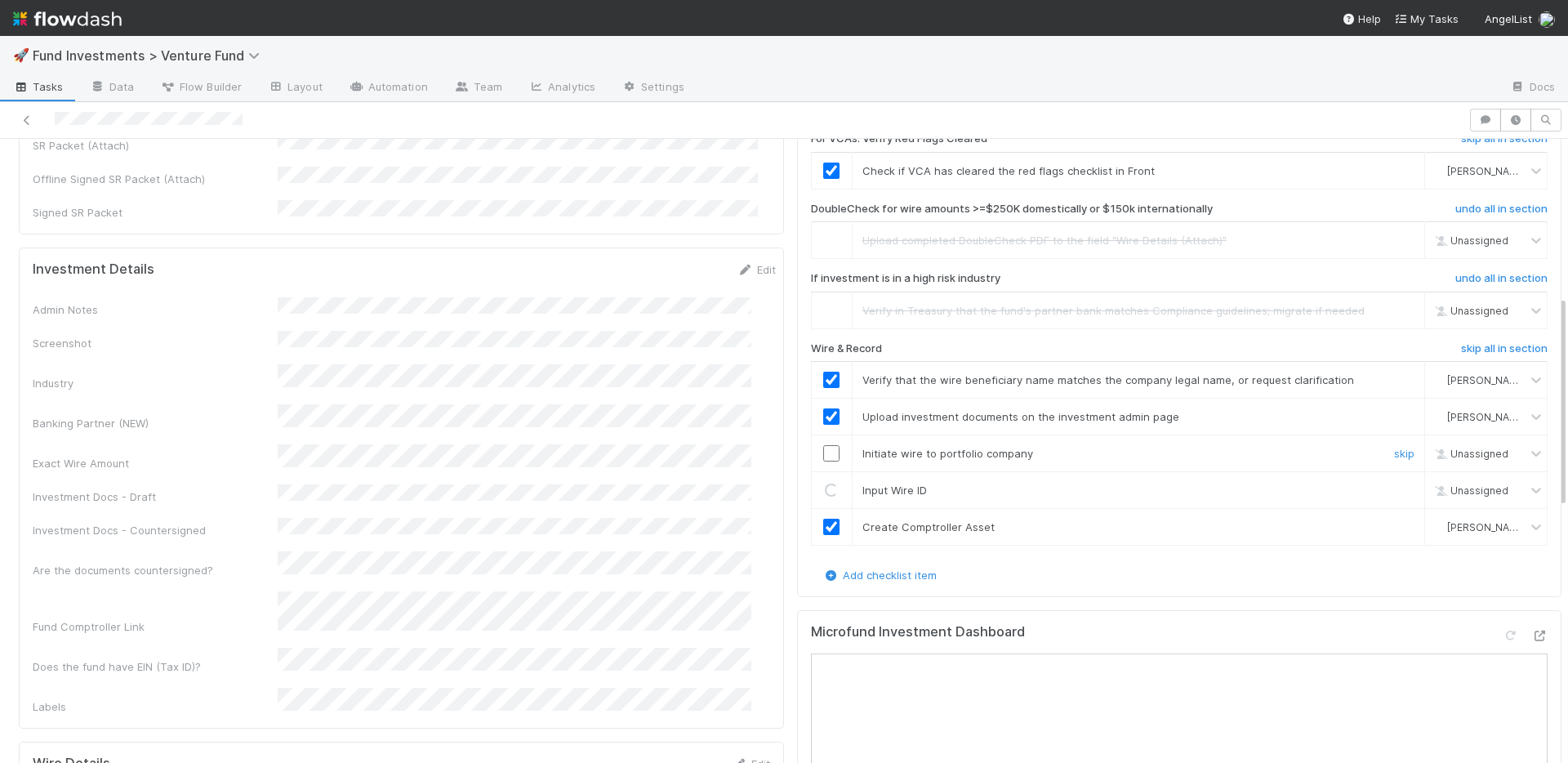
click at [824, 445] on input "checkbox" at bounding box center [832, 453] width 16 height 16
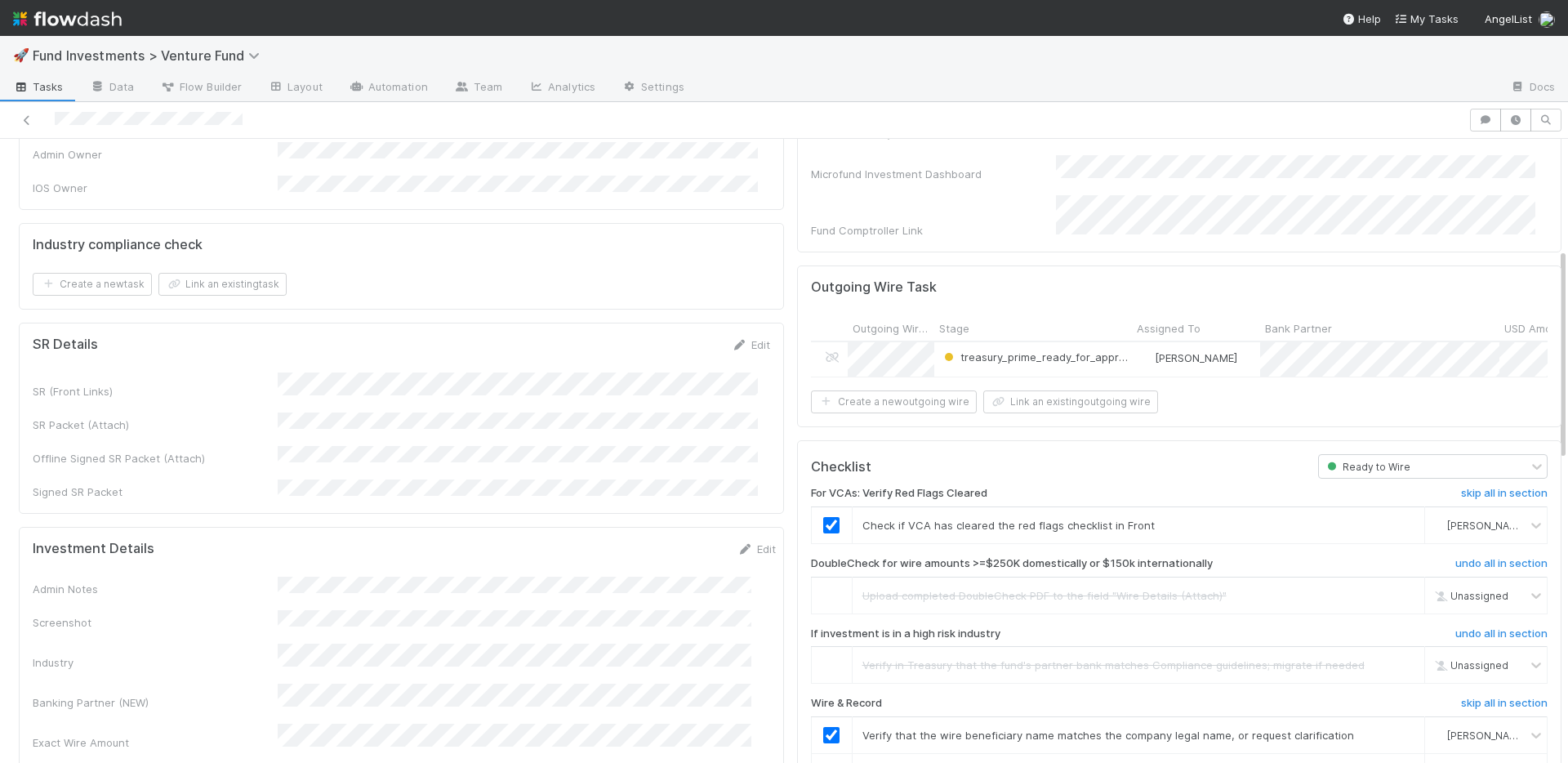
scroll to position [0, 0]
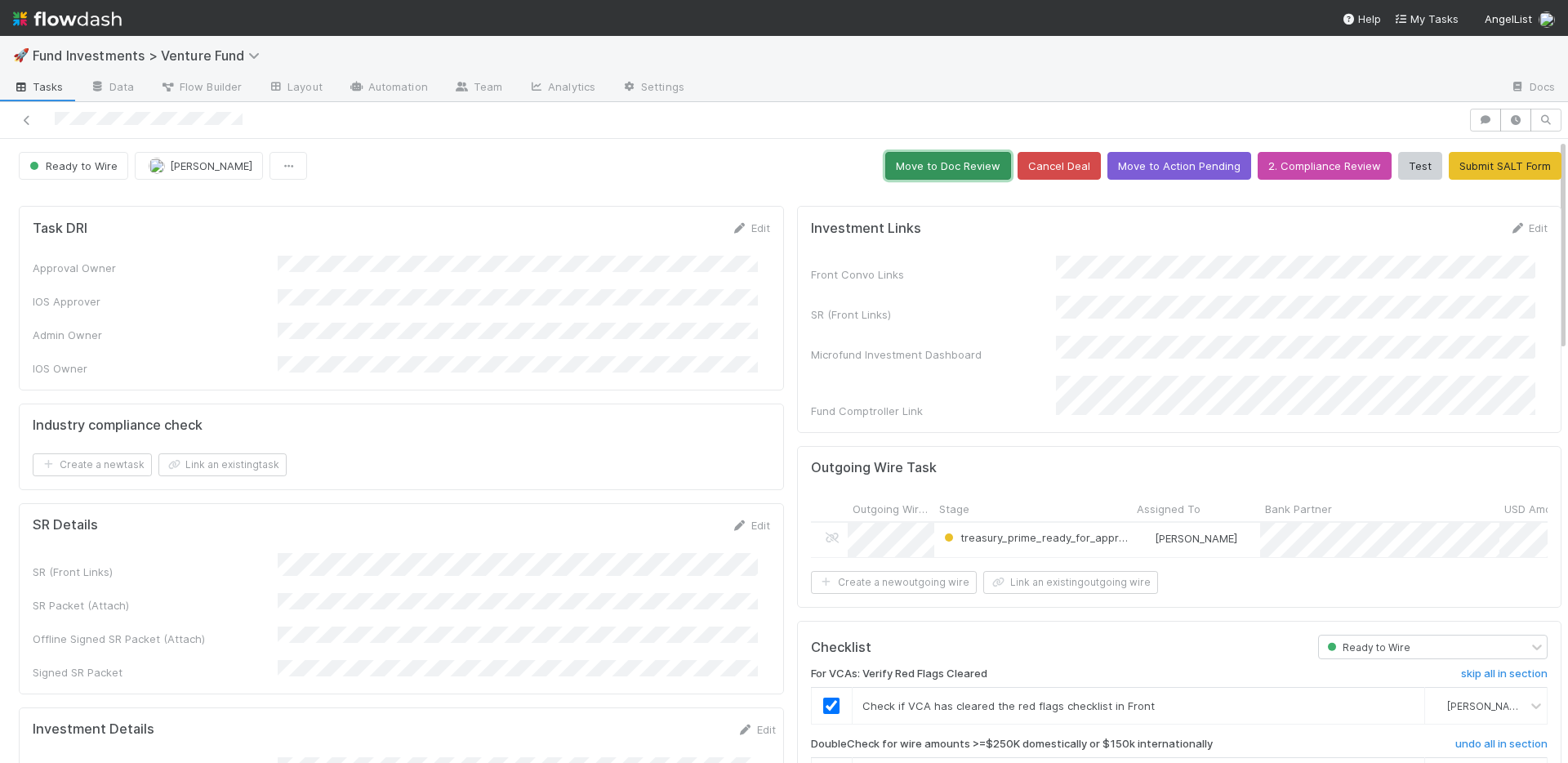
click at [940, 161] on button "Move to Doc Review" at bounding box center [948, 166] width 126 height 28
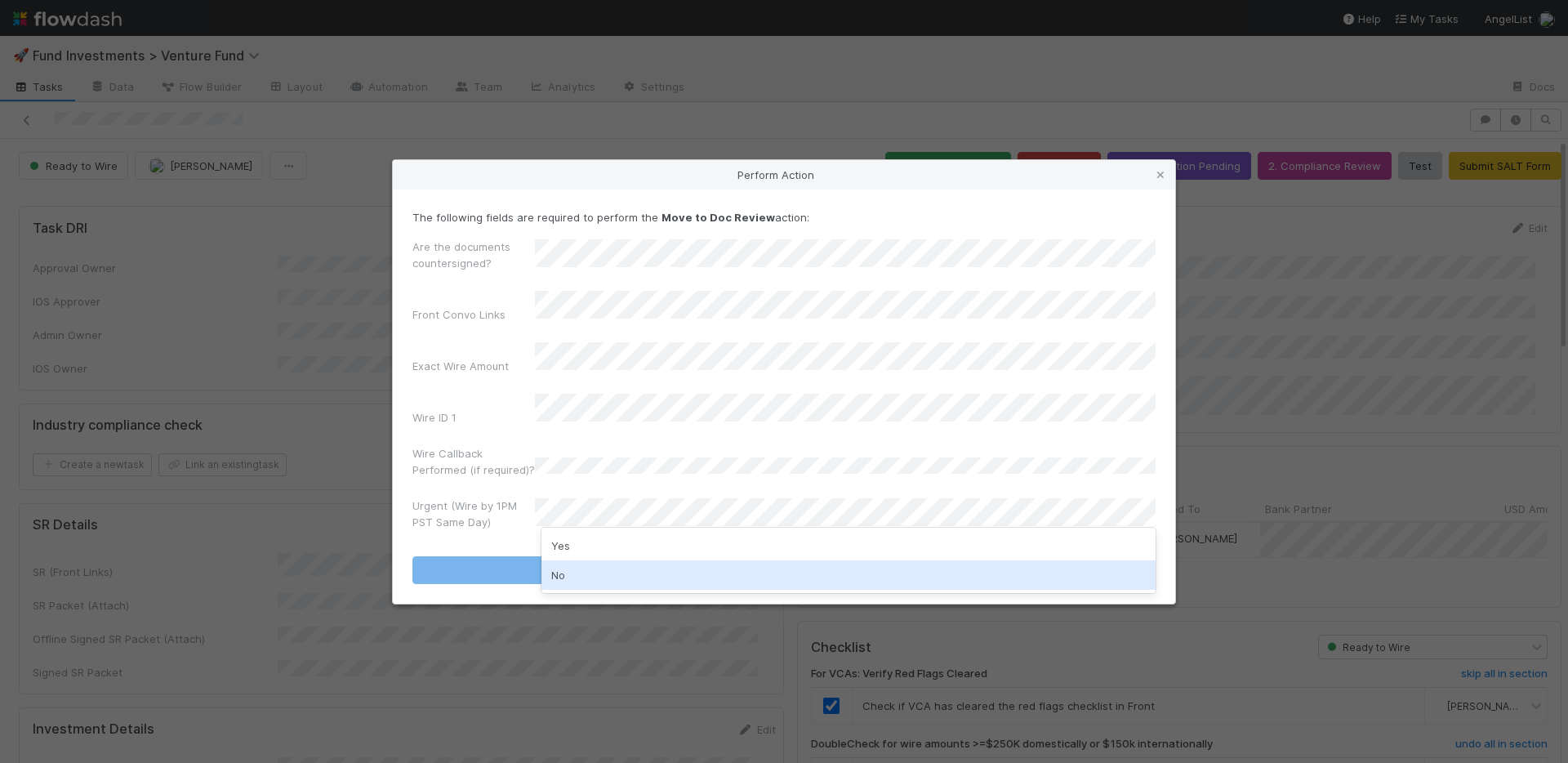
click at [592, 565] on div "No" at bounding box center [849, 576] width 615 height 30
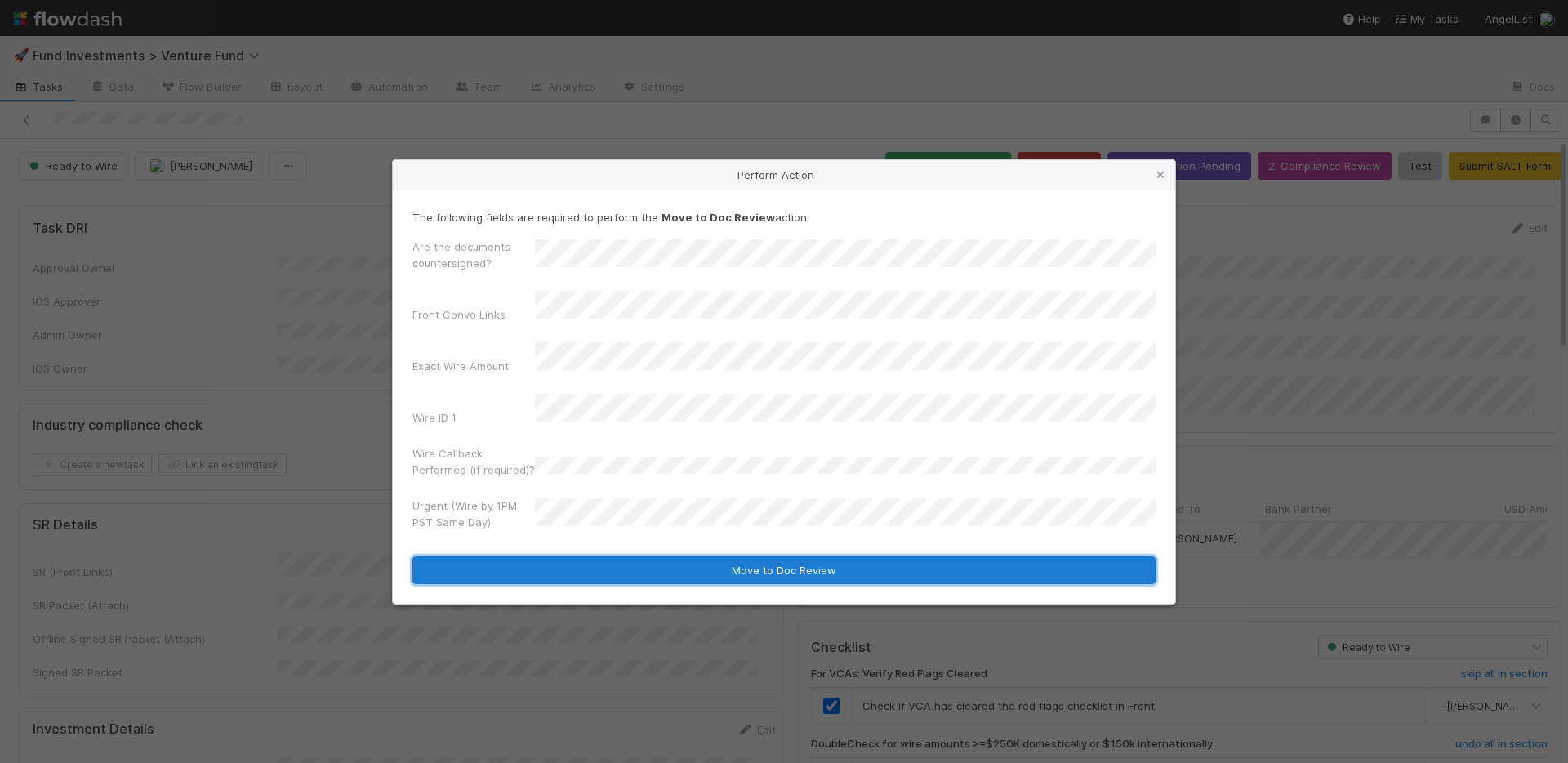
click at [602, 556] on button "Move to Doc Review" at bounding box center [784, 570] width 743 height 28
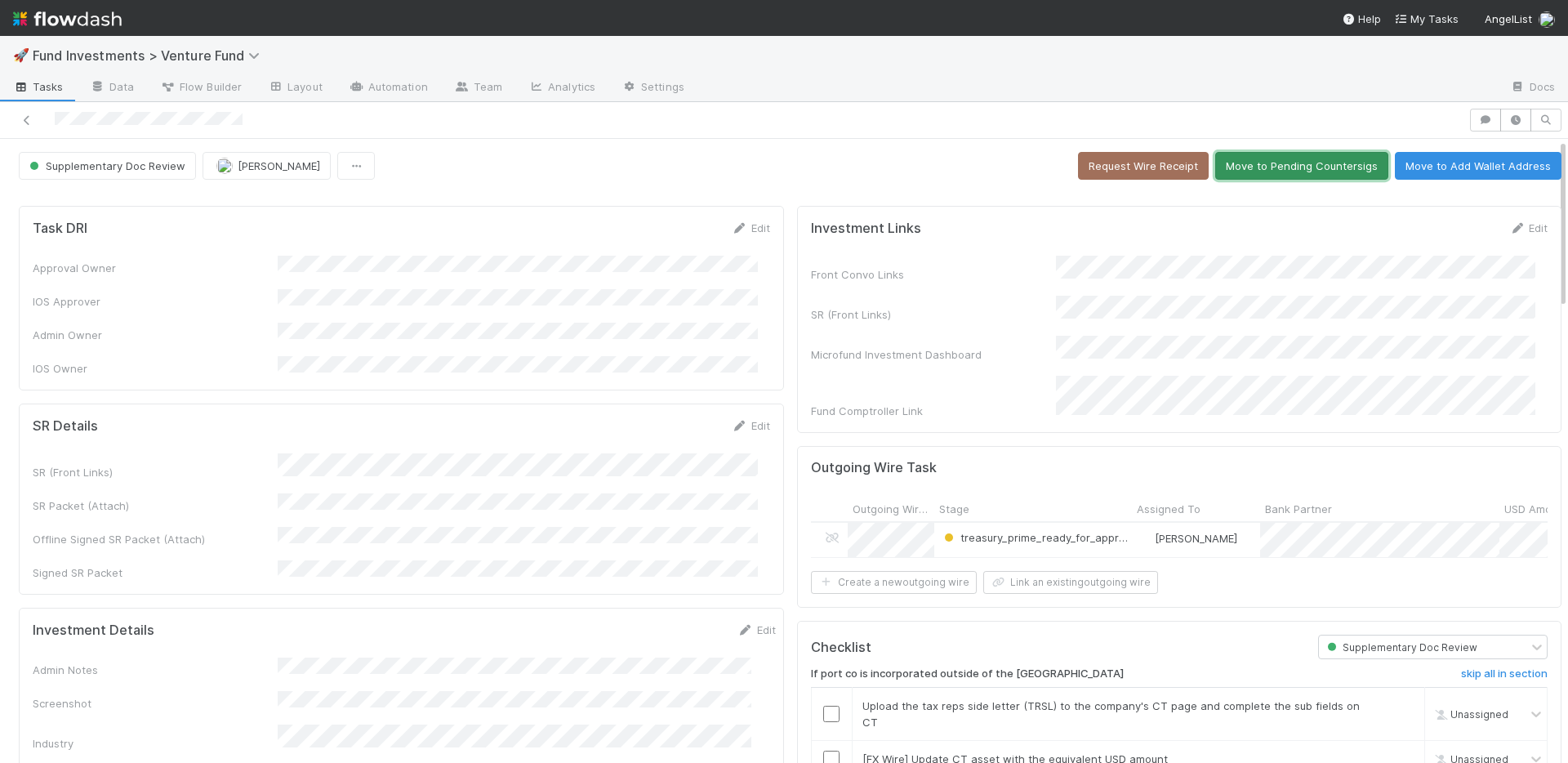
click at [1255, 174] on button "Move to Pending Countersigs" at bounding box center [1302, 166] width 173 height 28
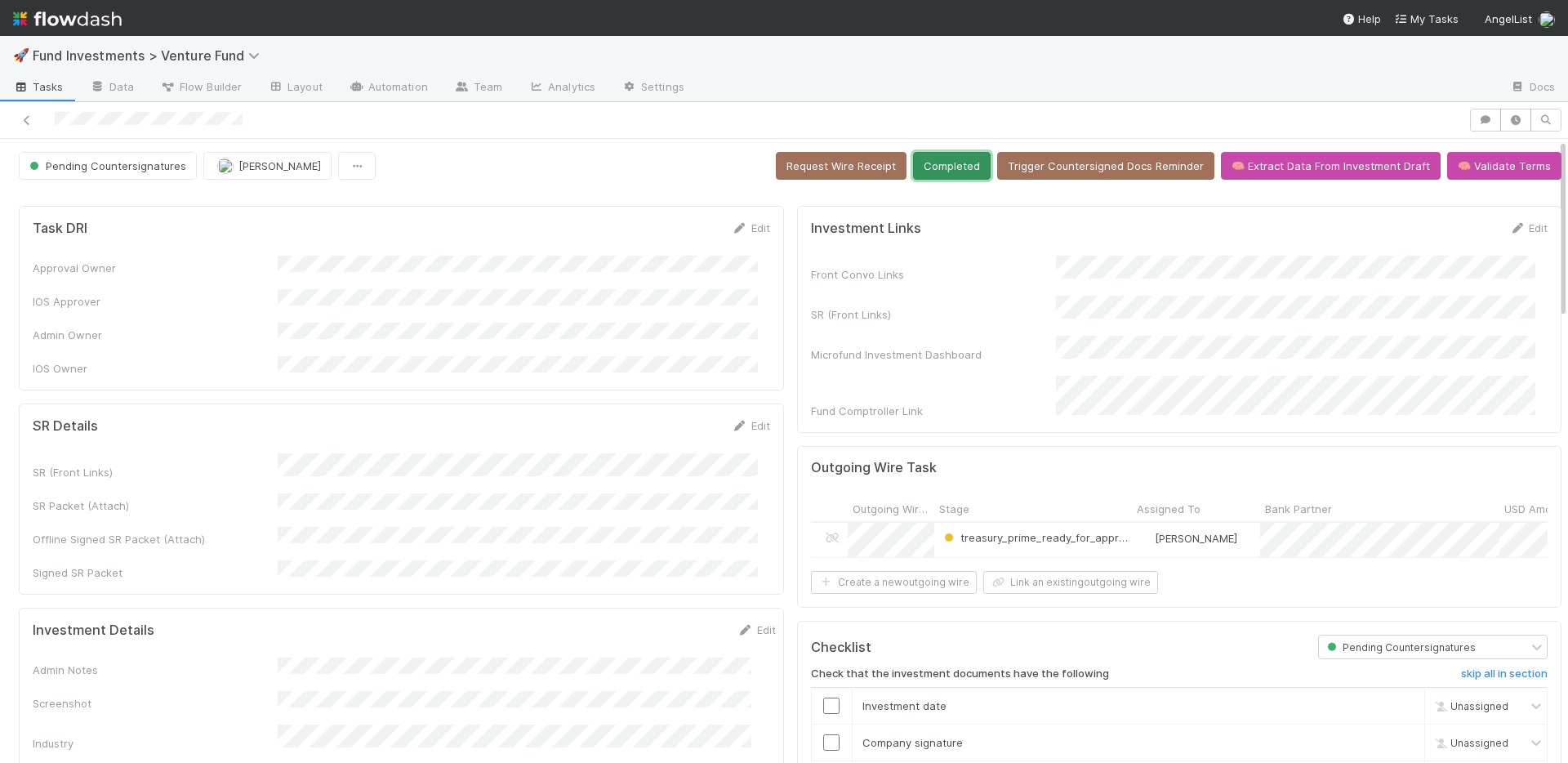
click at [926, 170] on button "Completed" at bounding box center [952, 166] width 78 height 28
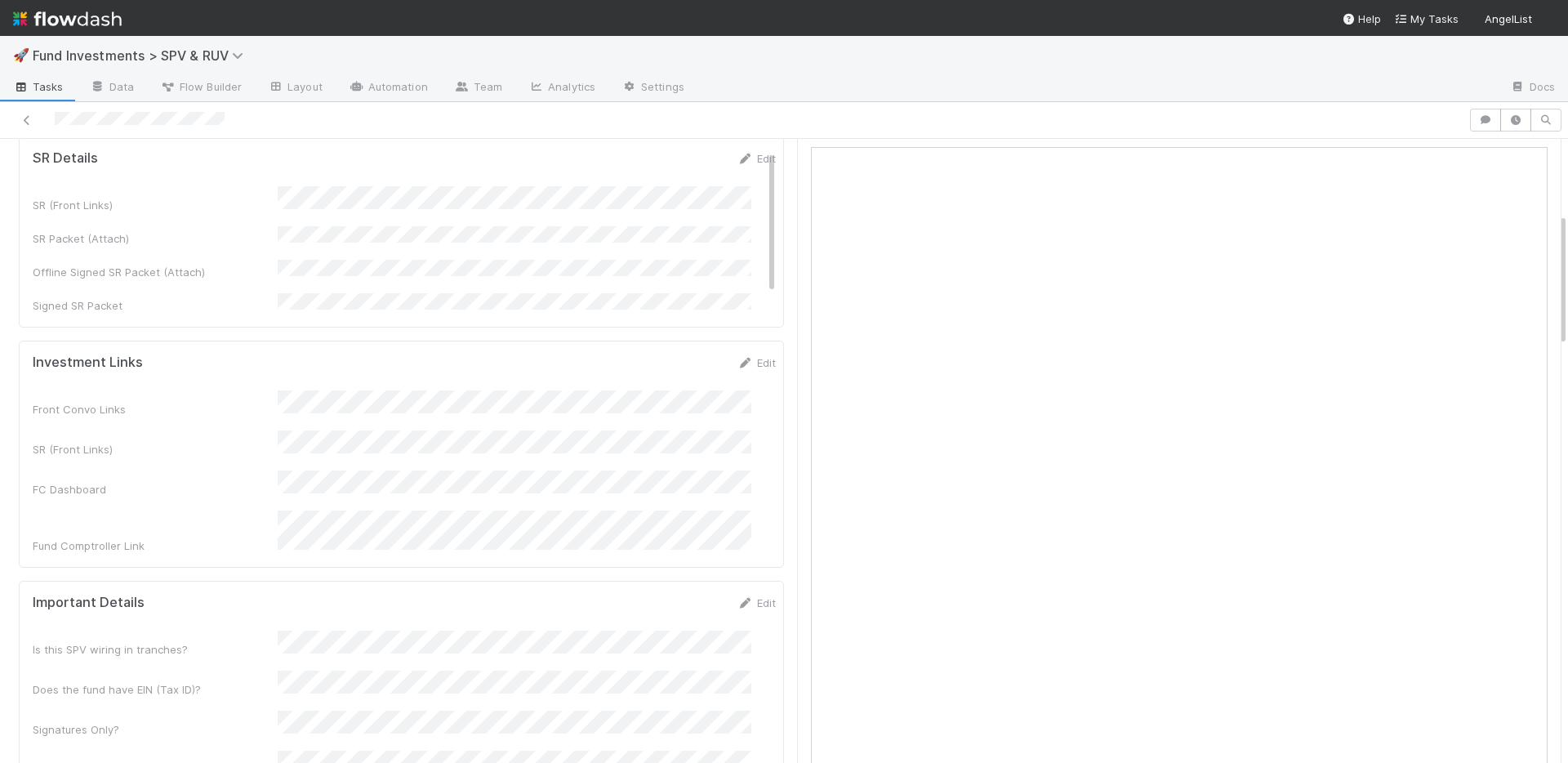
scroll to position [351, 0]
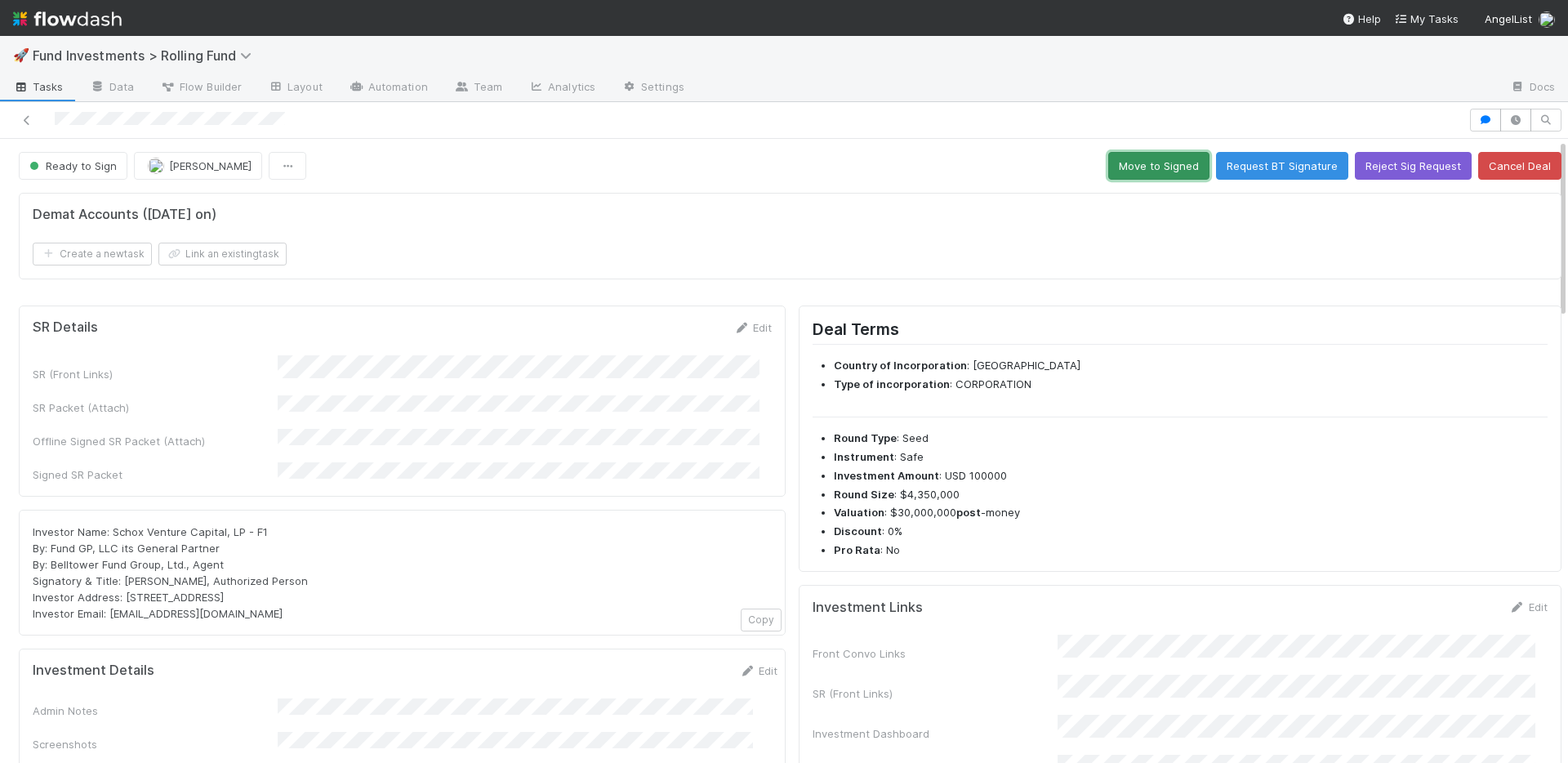
click at [1139, 165] on button "Move to Signed" at bounding box center [1160, 166] width 102 height 28
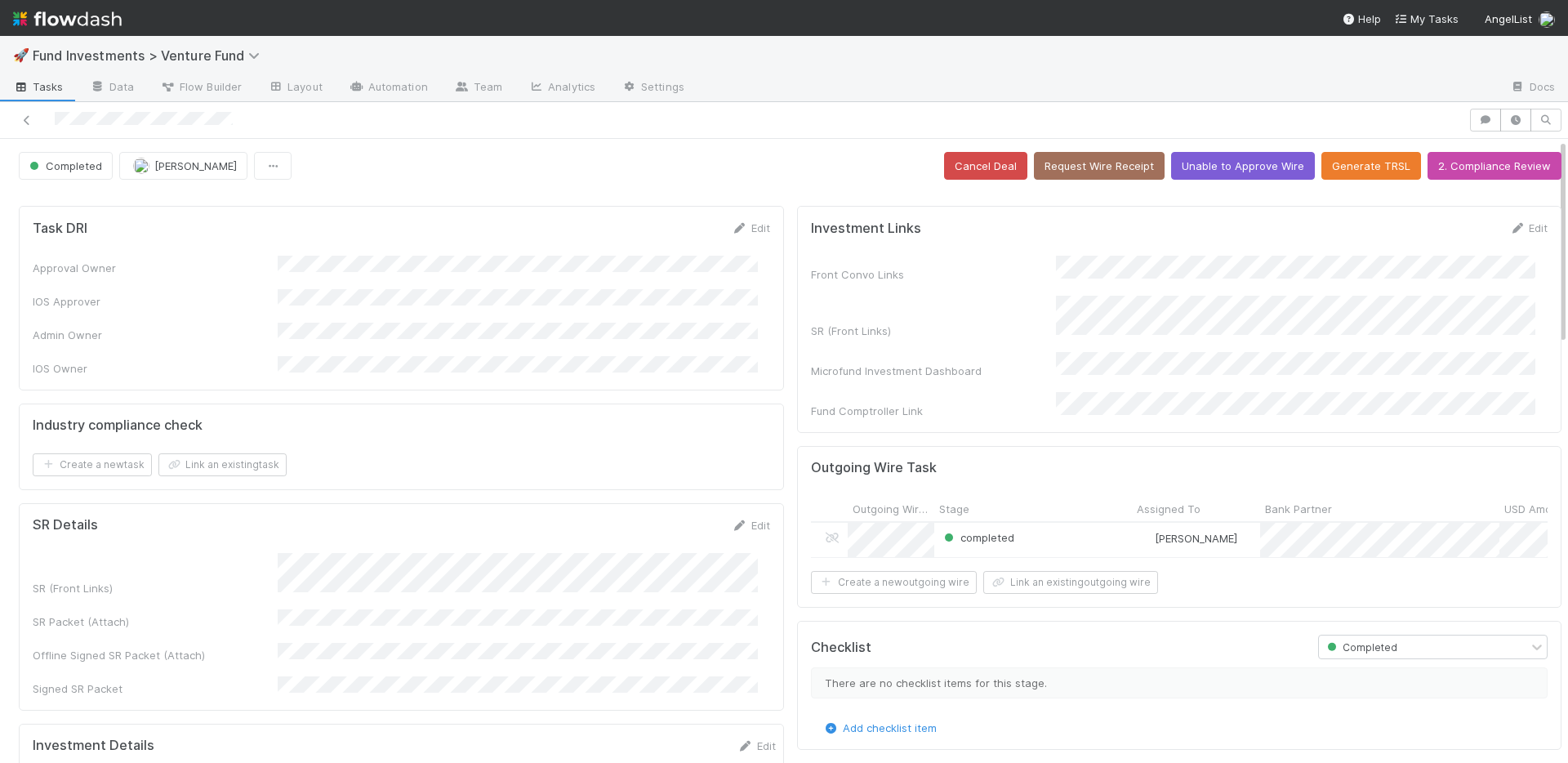
drag, startPoint x: 753, startPoint y: 506, endPoint x: 745, endPoint y: 482, distance: 25.3
click at [753, 519] on link "Edit" at bounding box center [751, 525] width 39 height 13
click at [678, 519] on button "Save" at bounding box center [683, 531] width 47 height 28
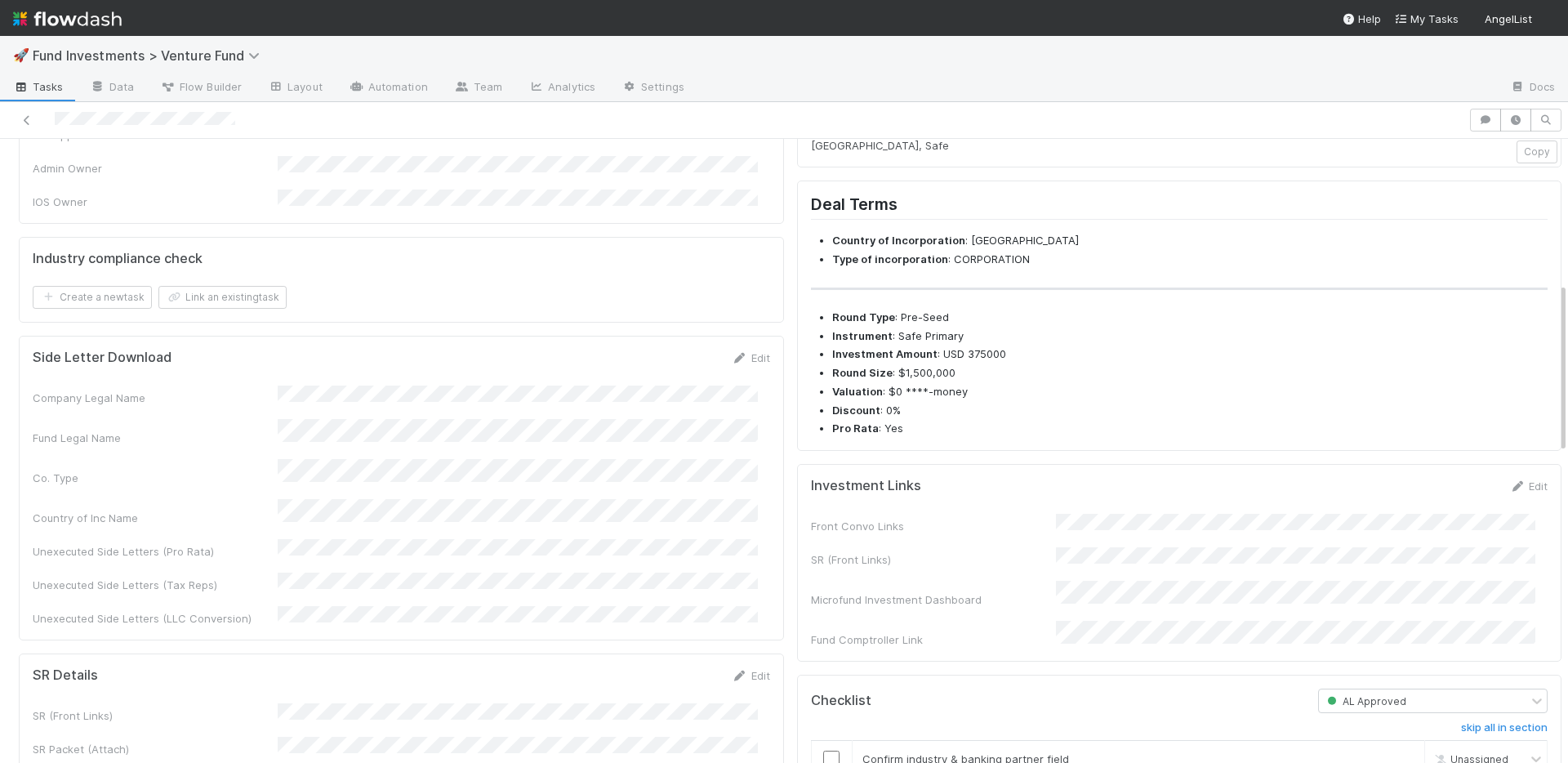
scroll to position [545, 0]
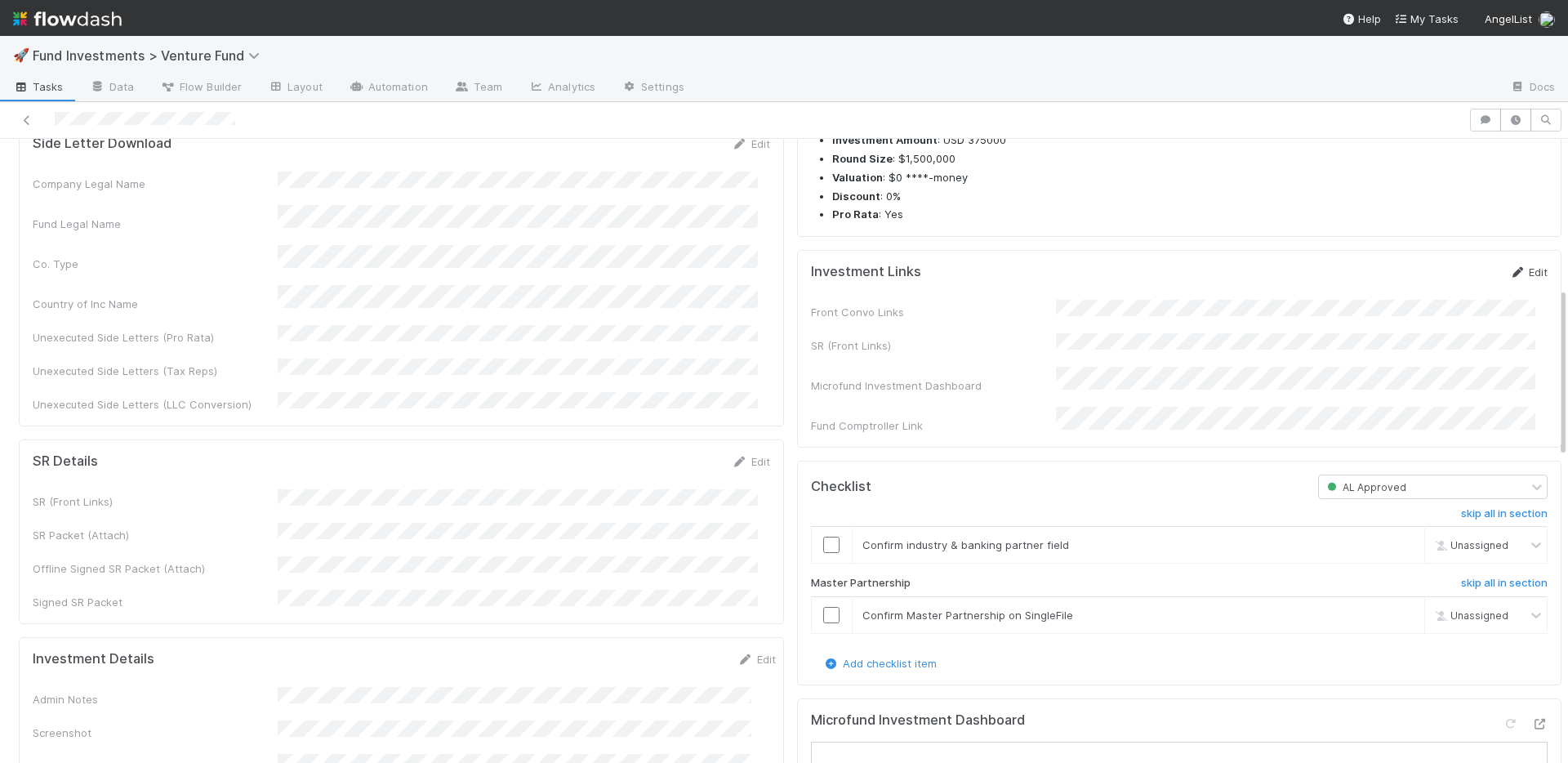
click at [1509, 279] on link "Edit" at bounding box center [1528, 272] width 39 height 13
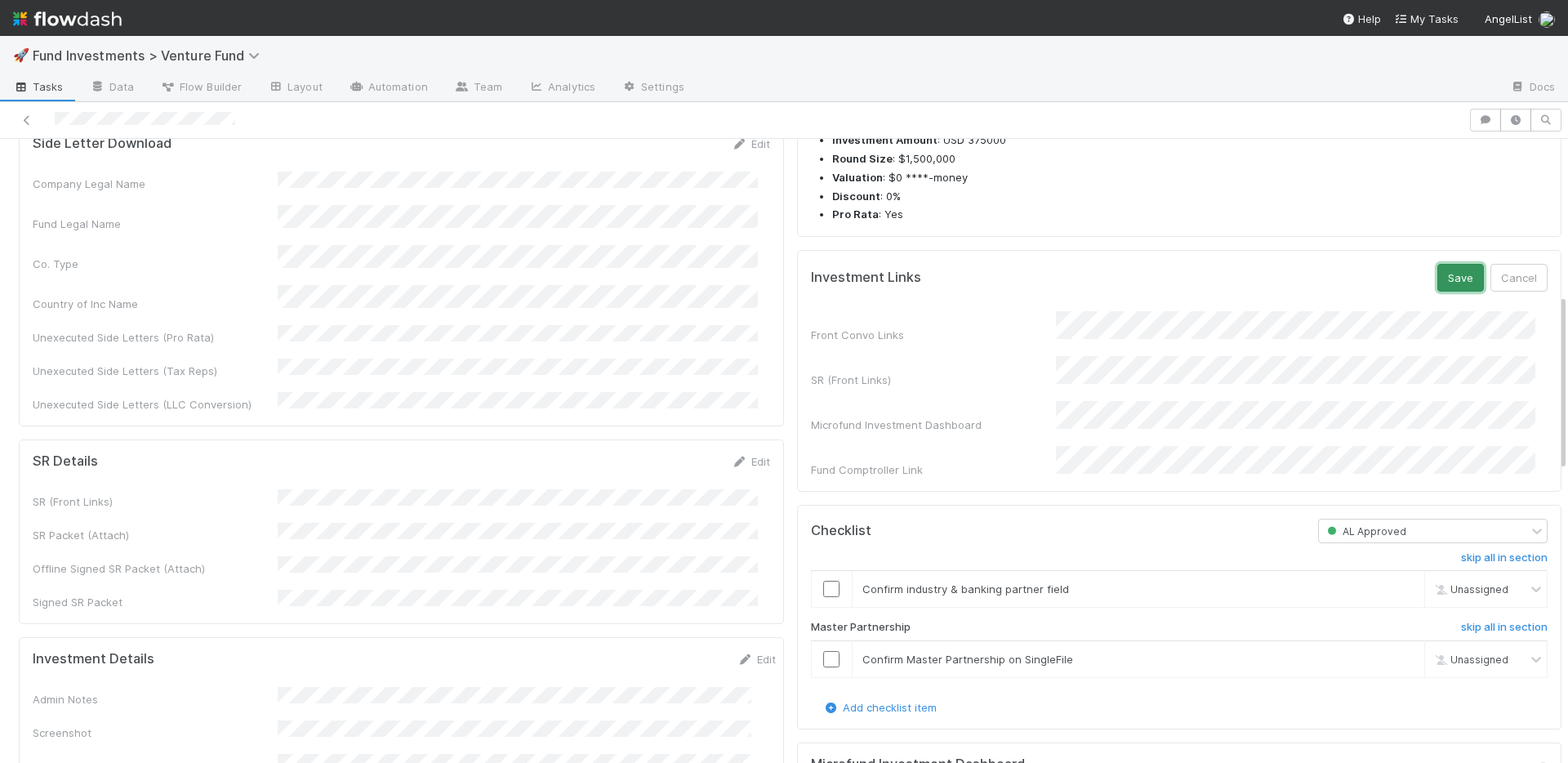
click at [1437, 292] on button "Save" at bounding box center [1460, 278] width 47 height 28
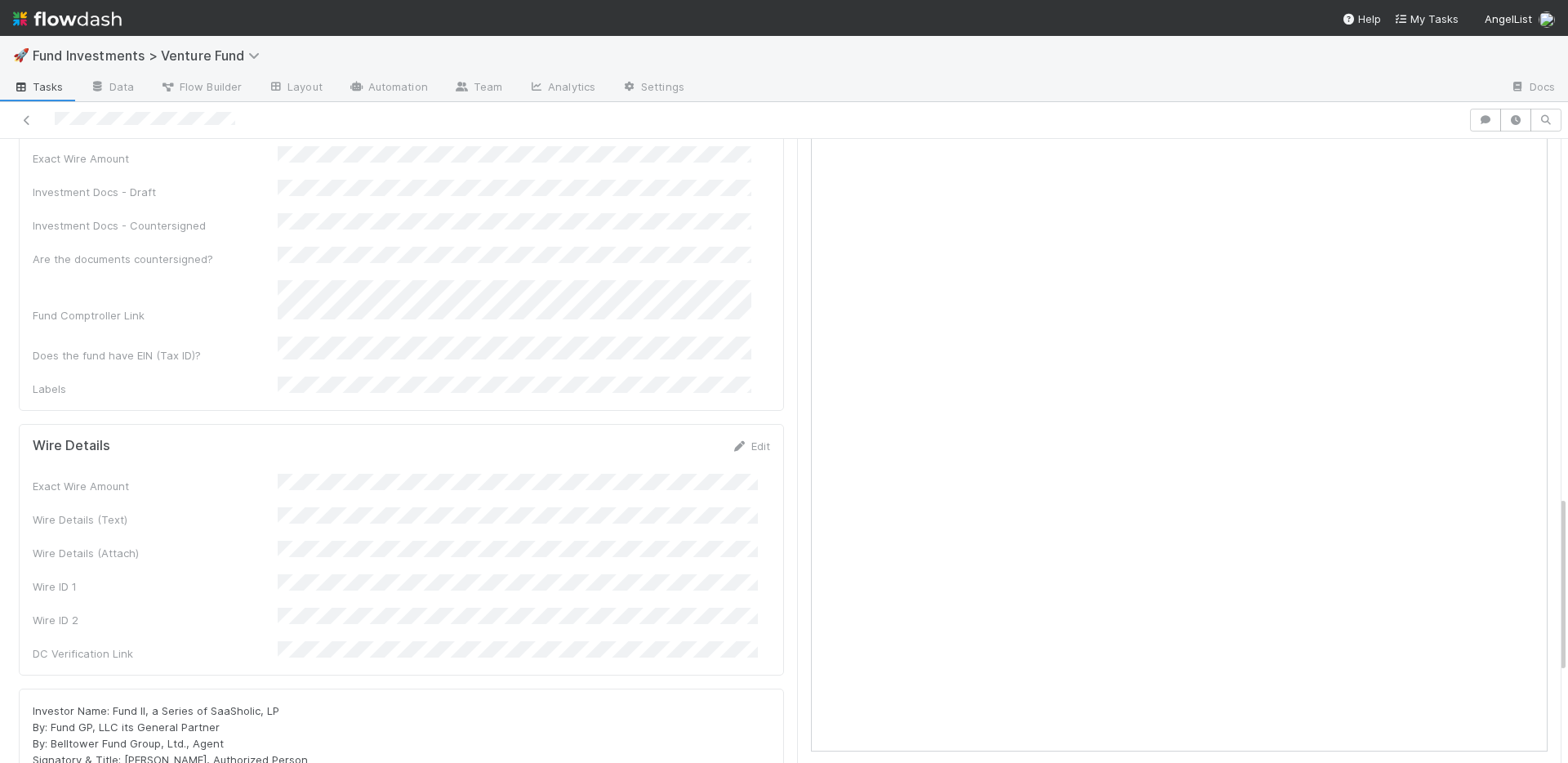
scroll to position [1254, 0]
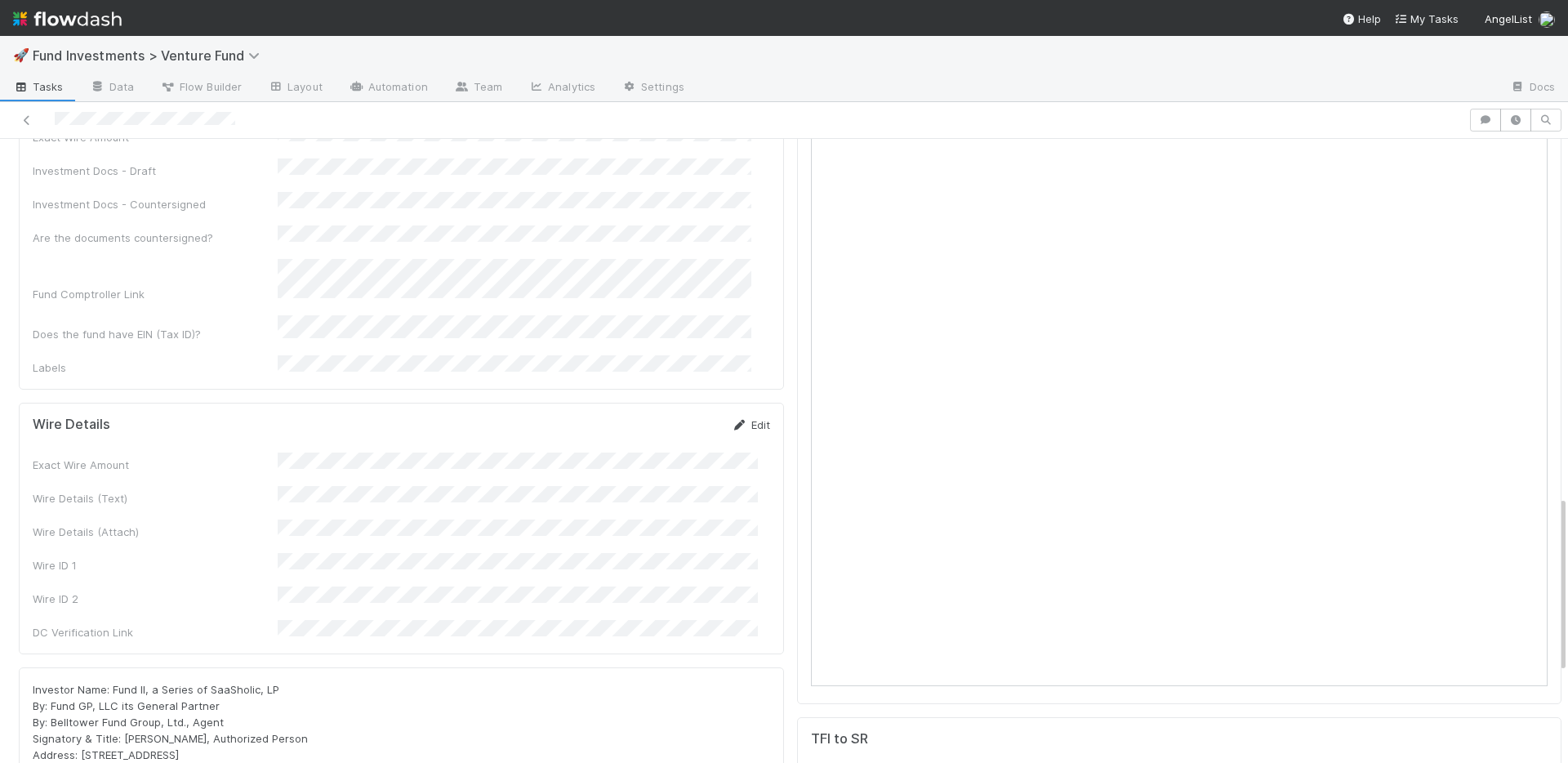
click at [743, 418] on link "Edit" at bounding box center [751, 424] width 39 height 13
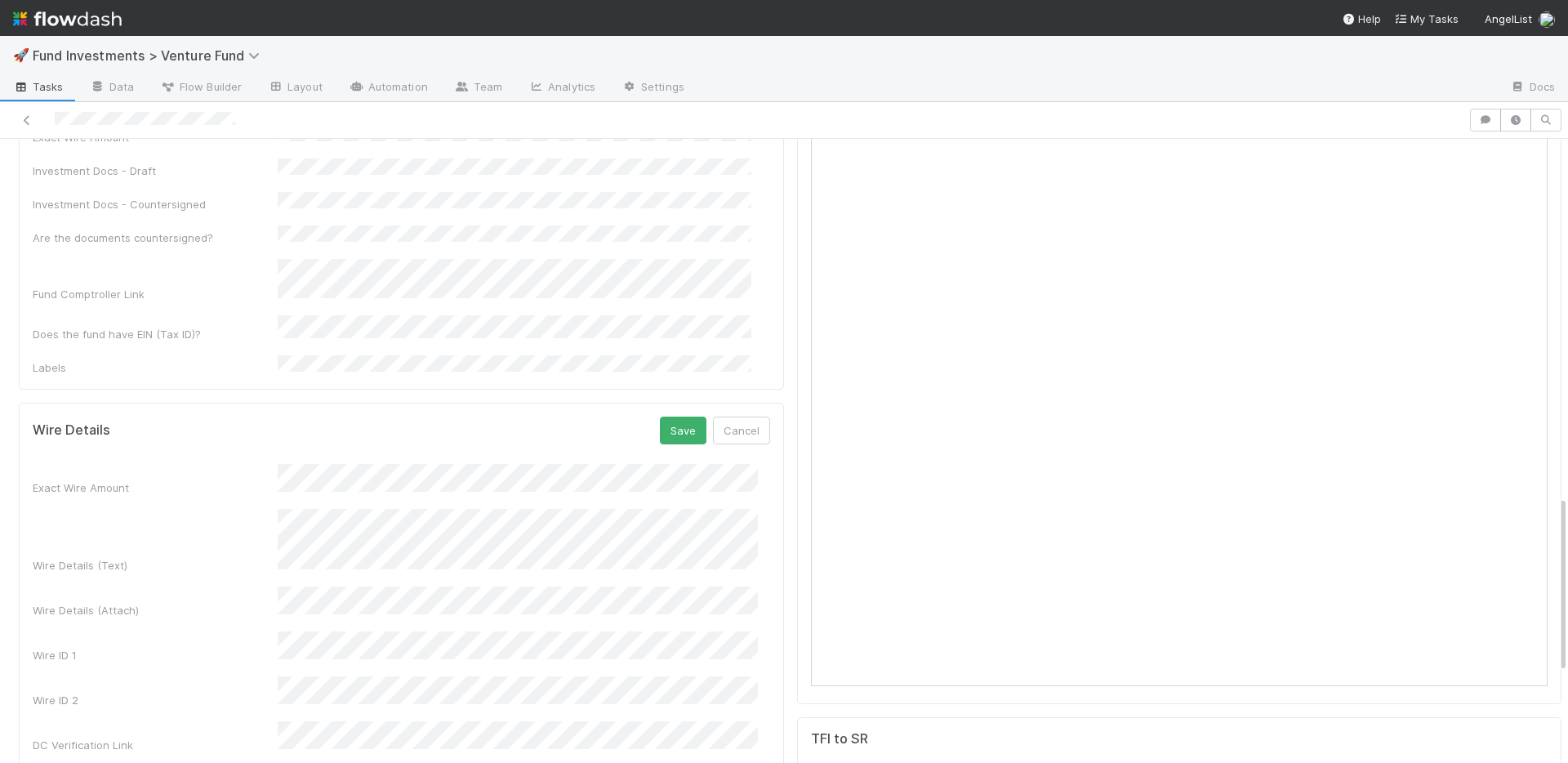
scroll to position [1183, 0]
click at [669, 412] on button "Save" at bounding box center [683, 426] width 47 height 28
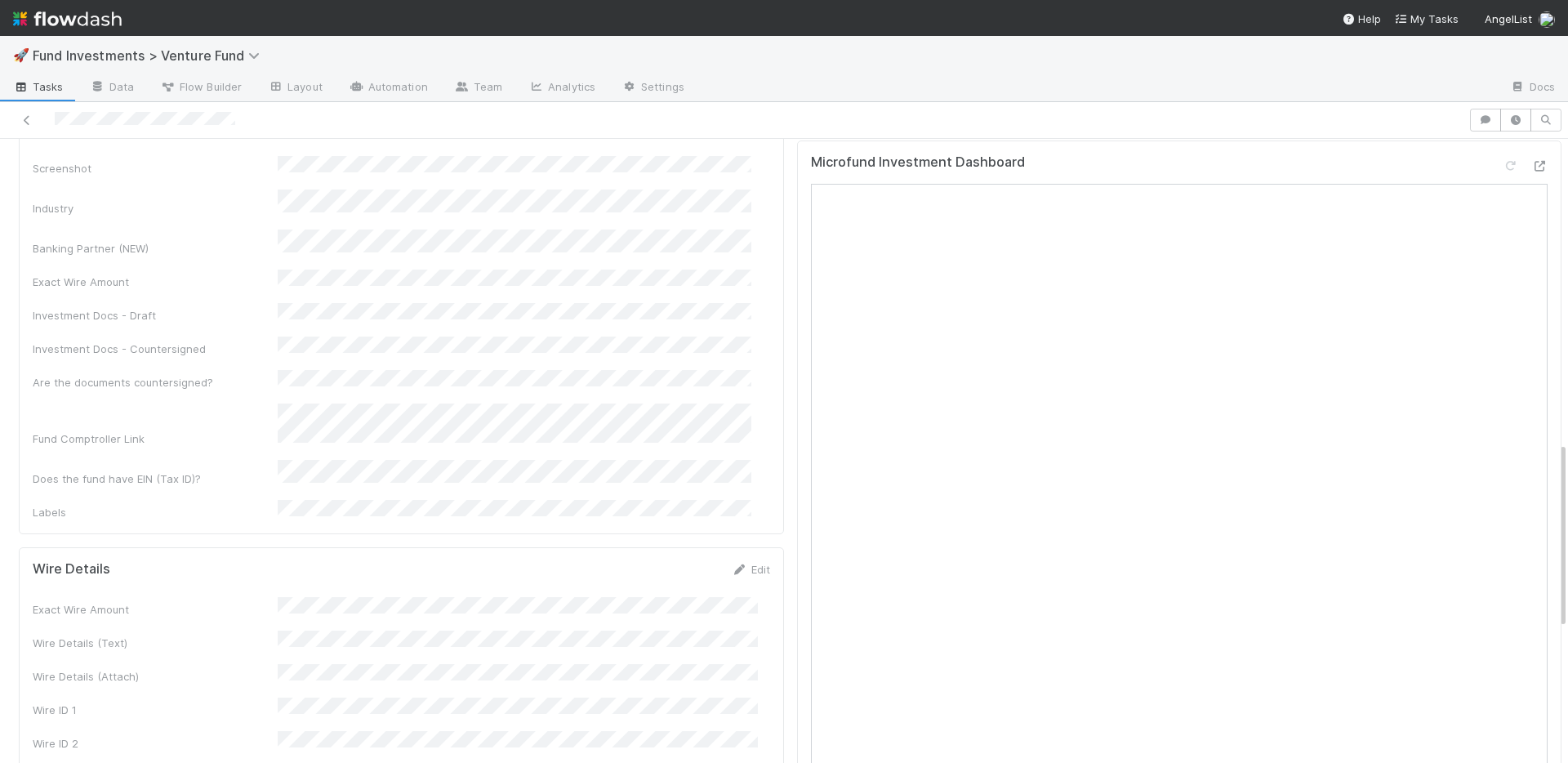
scroll to position [693, 0]
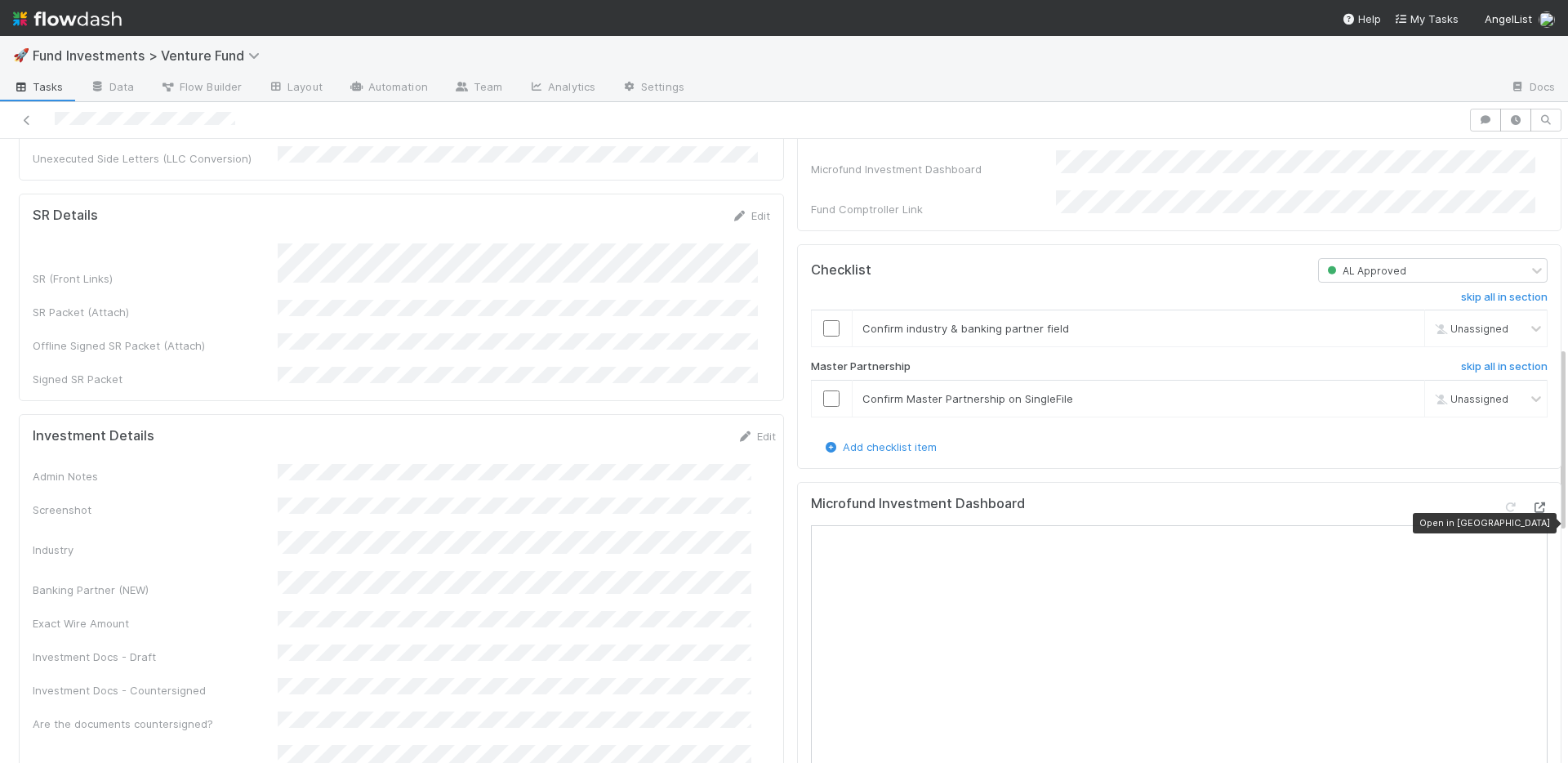
click at [1532, 513] on icon at bounding box center [1540, 507] width 16 height 11
click at [738, 429] on link "Edit" at bounding box center [757, 435] width 39 height 13
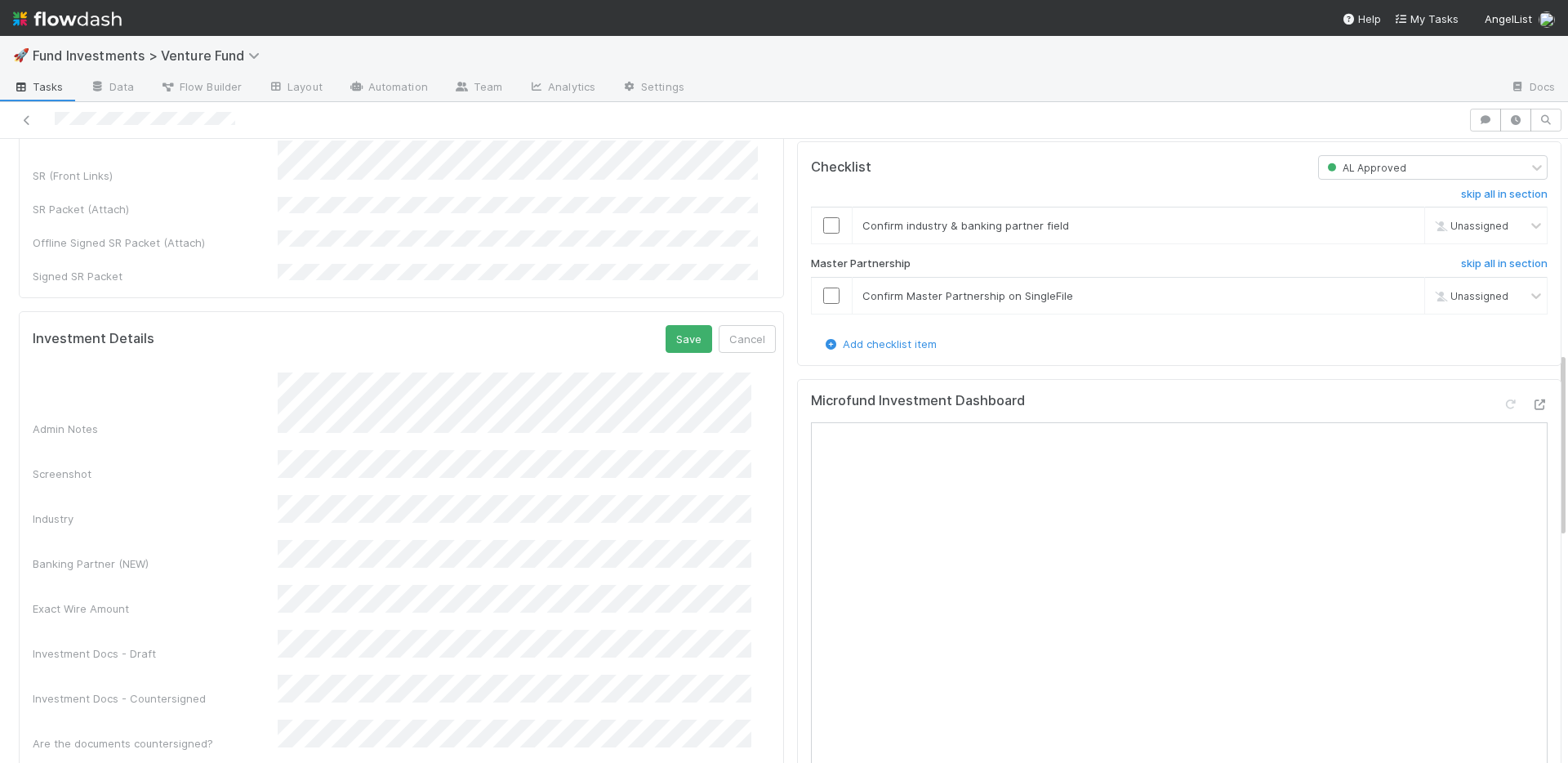
scroll to position [820, 0]
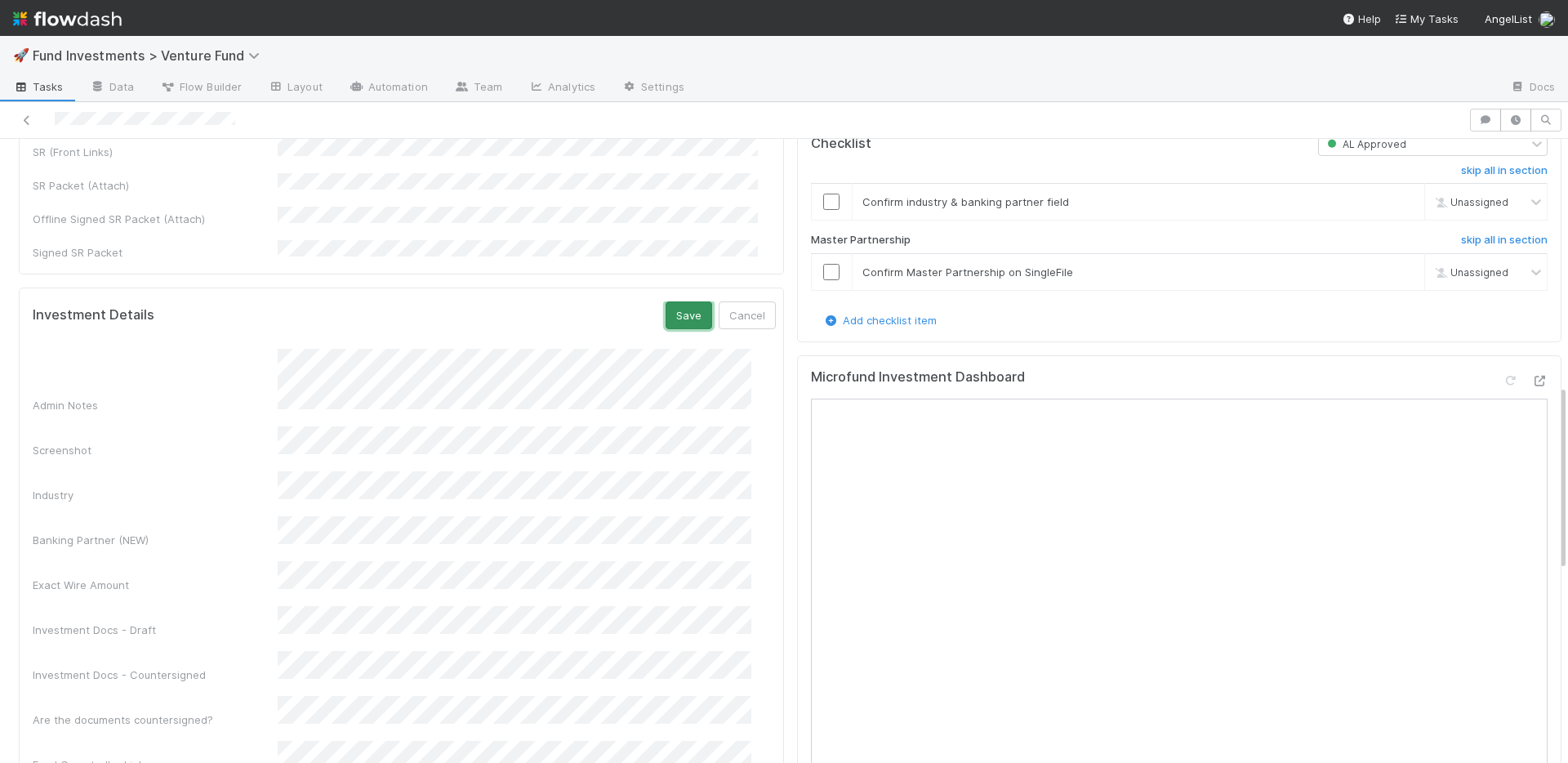
drag, startPoint x: 657, startPoint y: 261, endPoint x: 655, endPoint y: 252, distance: 9.2
click at [665, 302] on button "Save" at bounding box center [688, 316] width 47 height 28
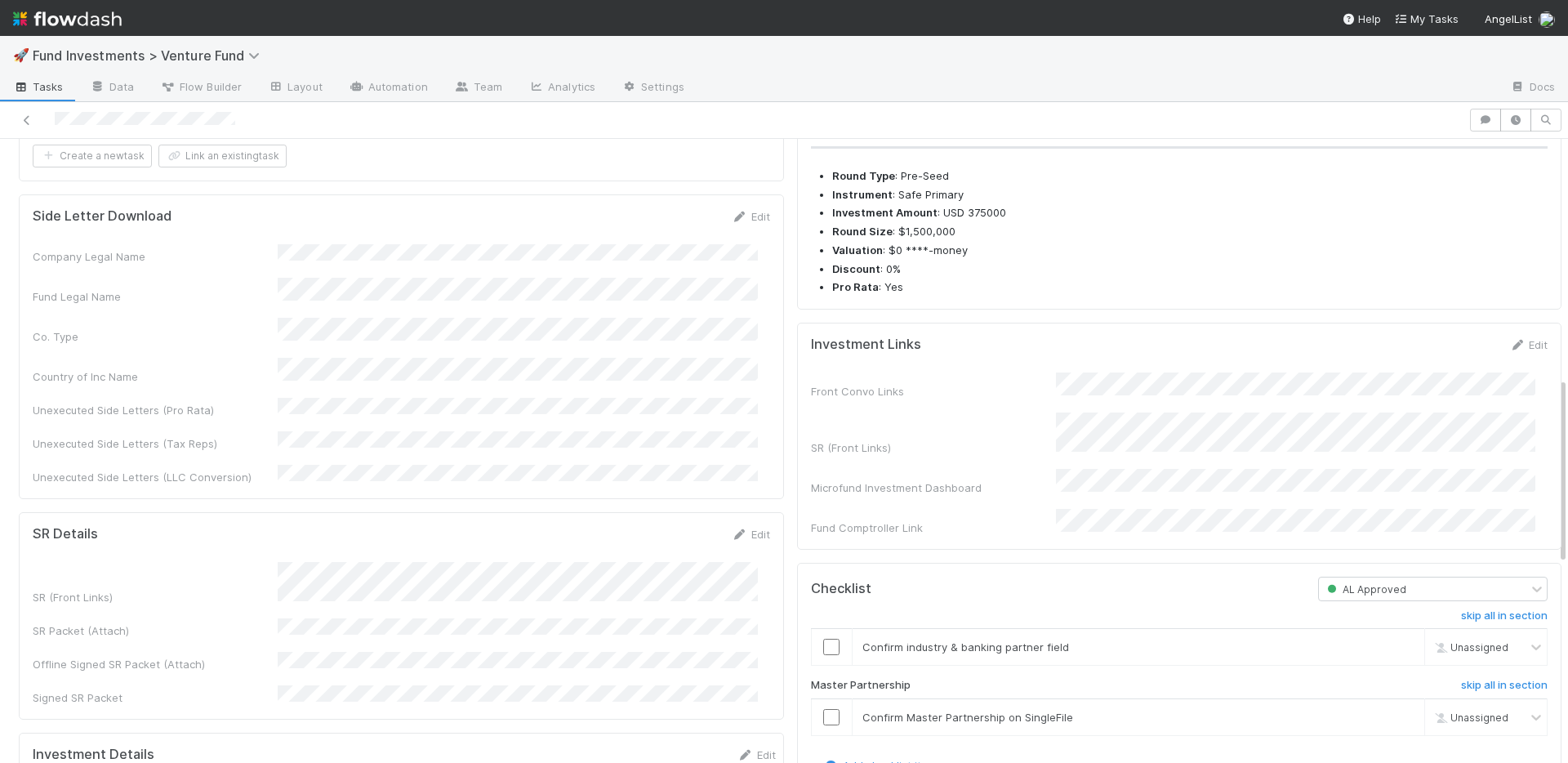
scroll to position [801, 0]
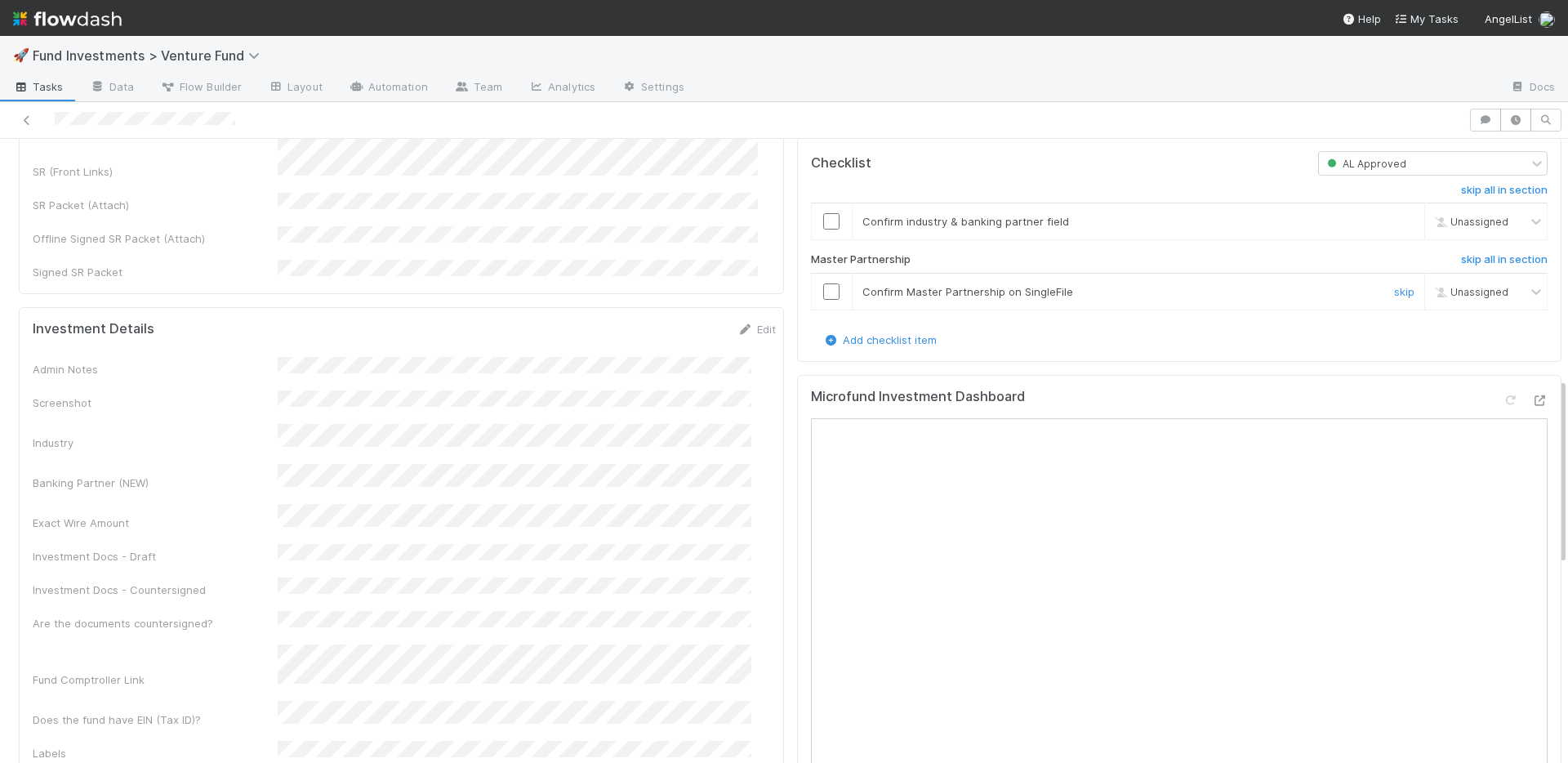
click at [824, 300] on input "checkbox" at bounding box center [832, 292] width 16 height 16
click at [824, 229] on input "checkbox" at bounding box center [832, 221] width 16 height 16
drag, startPoint x: 741, startPoint y: 265, endPoint x: 555, endPoint y: 380, distance: 218.7
click at [741, 323] on link "Edit" at bounding box center [757, 329] width 39 height 13
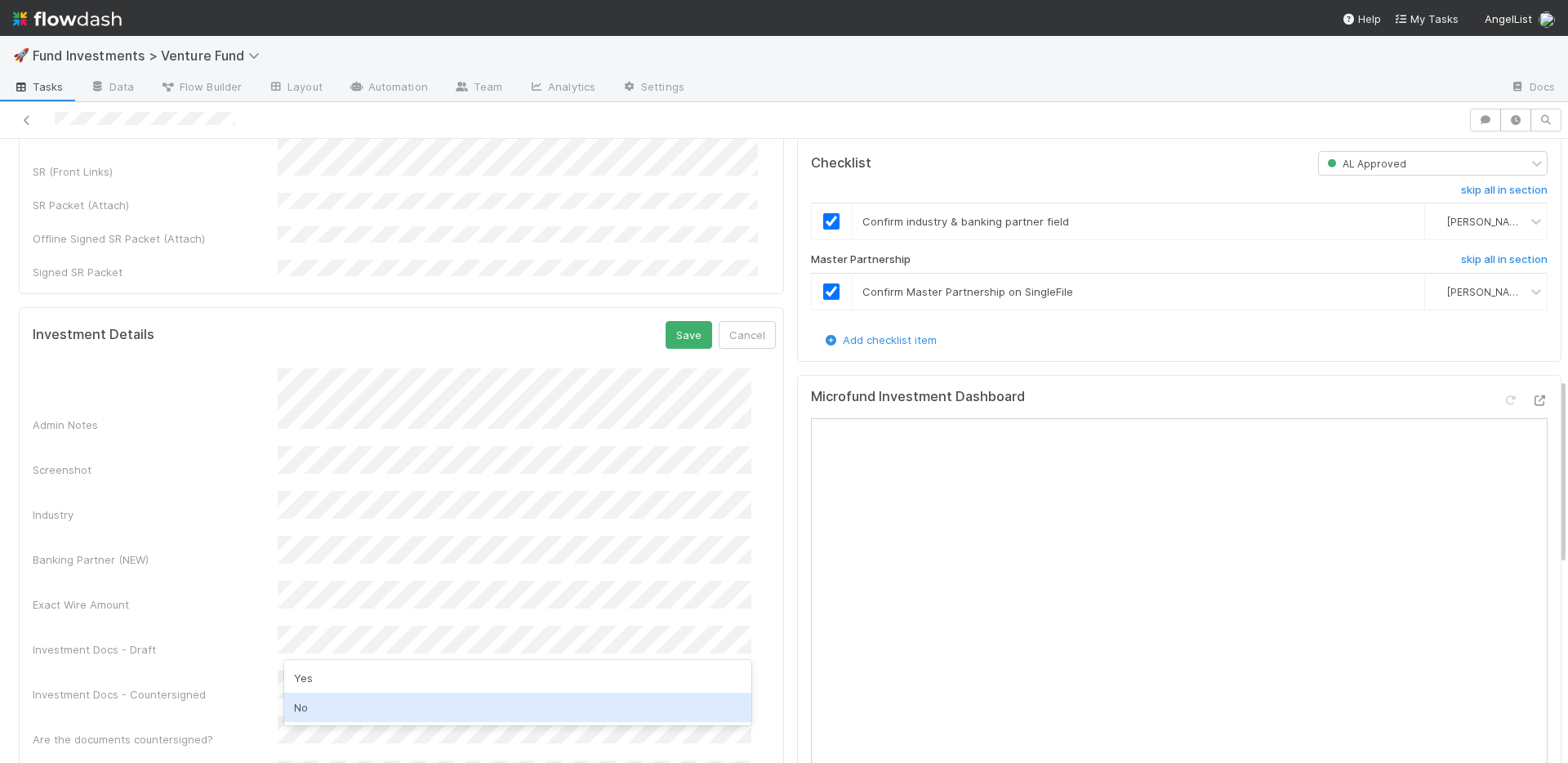
click at [320, 702] on div "No" at bounding box center [517, 707] width 467 height 30
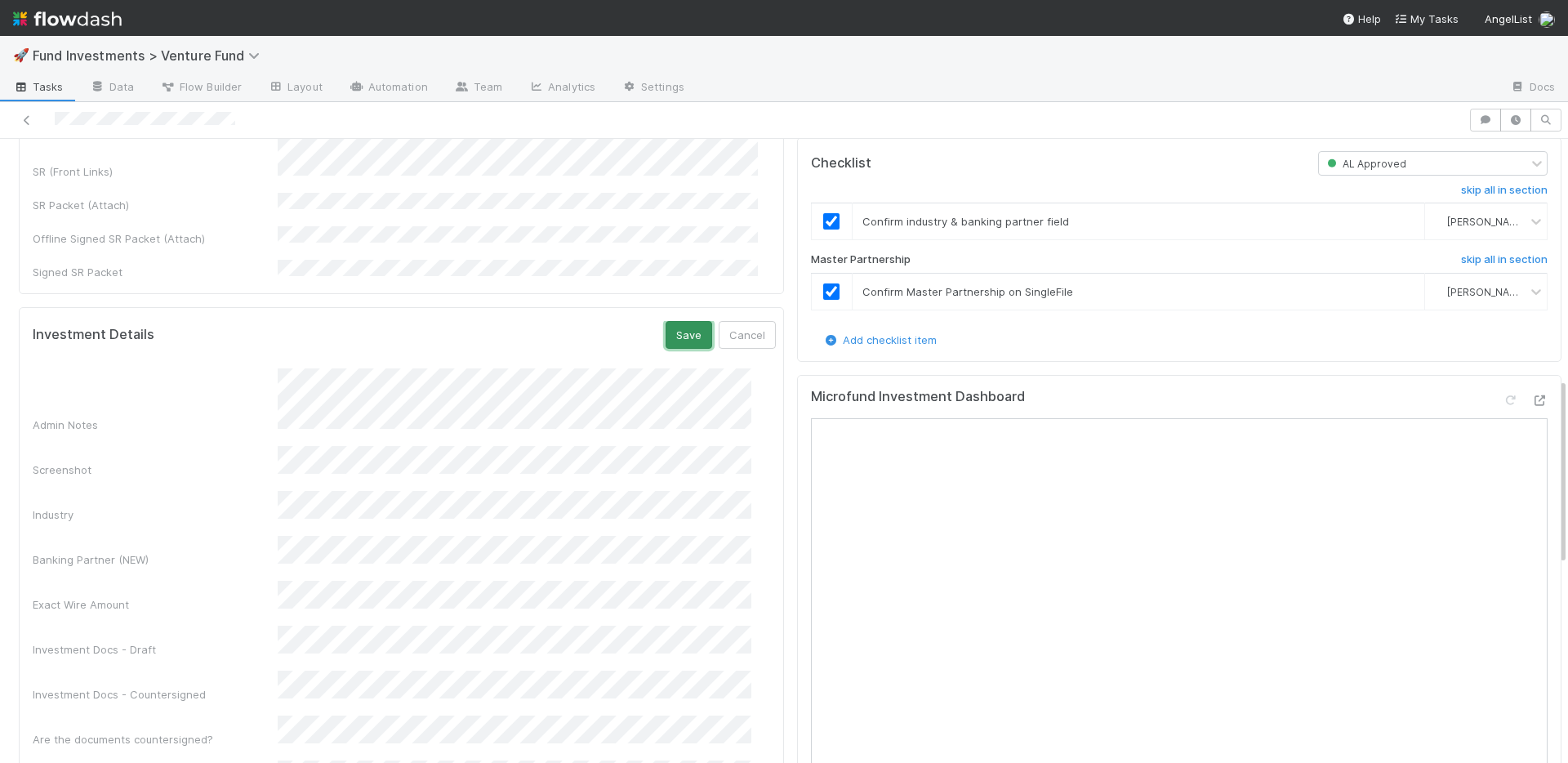
click at [669, 321] on button "Save" at bounding box center [688, 335] width 47 height 28
click at [748, 323] on link "Edit" at bounding box center [757, 329] width 39 height 13
click at [665, 321] on button "Save" at bounding box center [688, 335] width 47 height 28
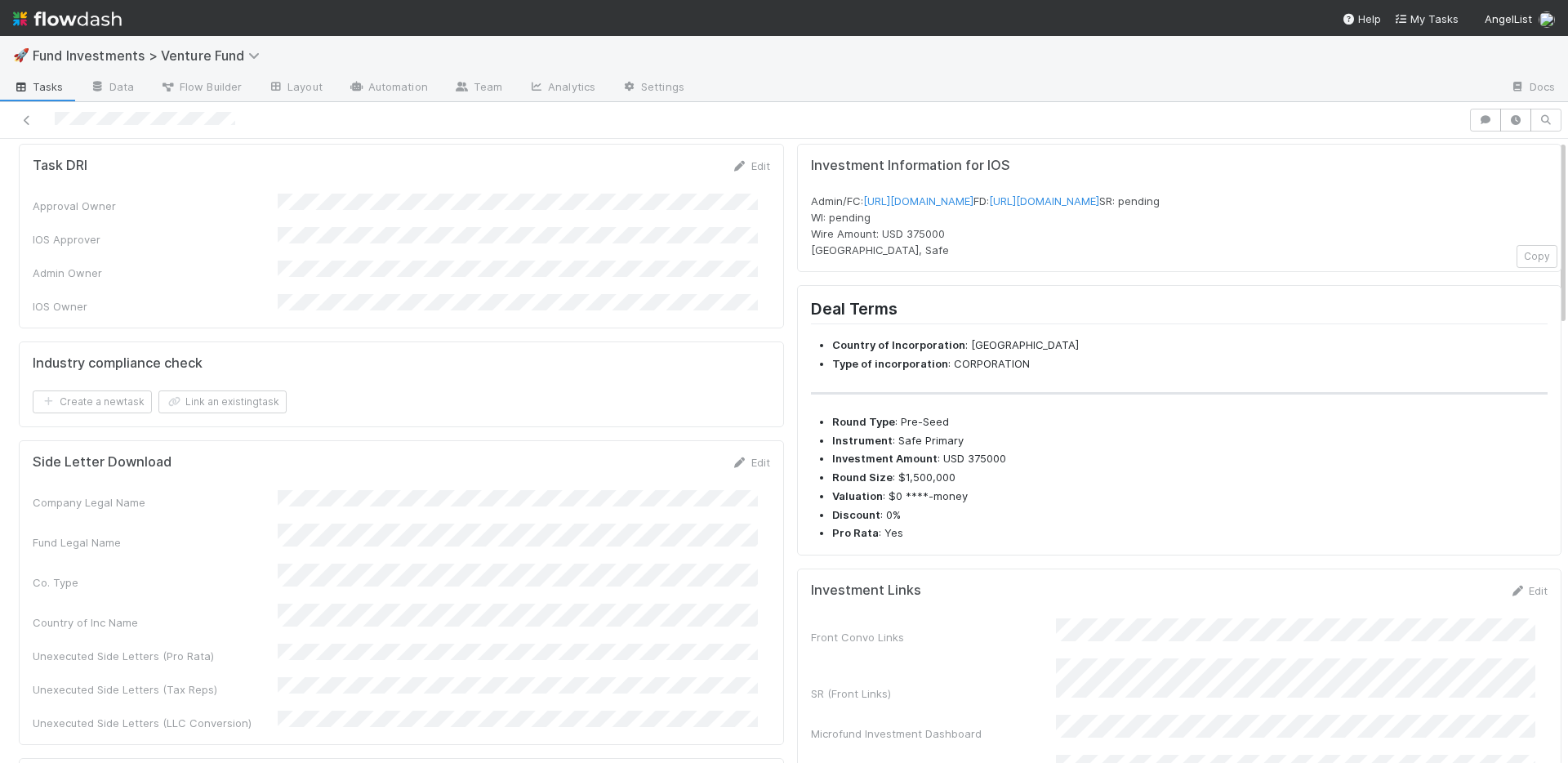
scroll to position [0, 0]
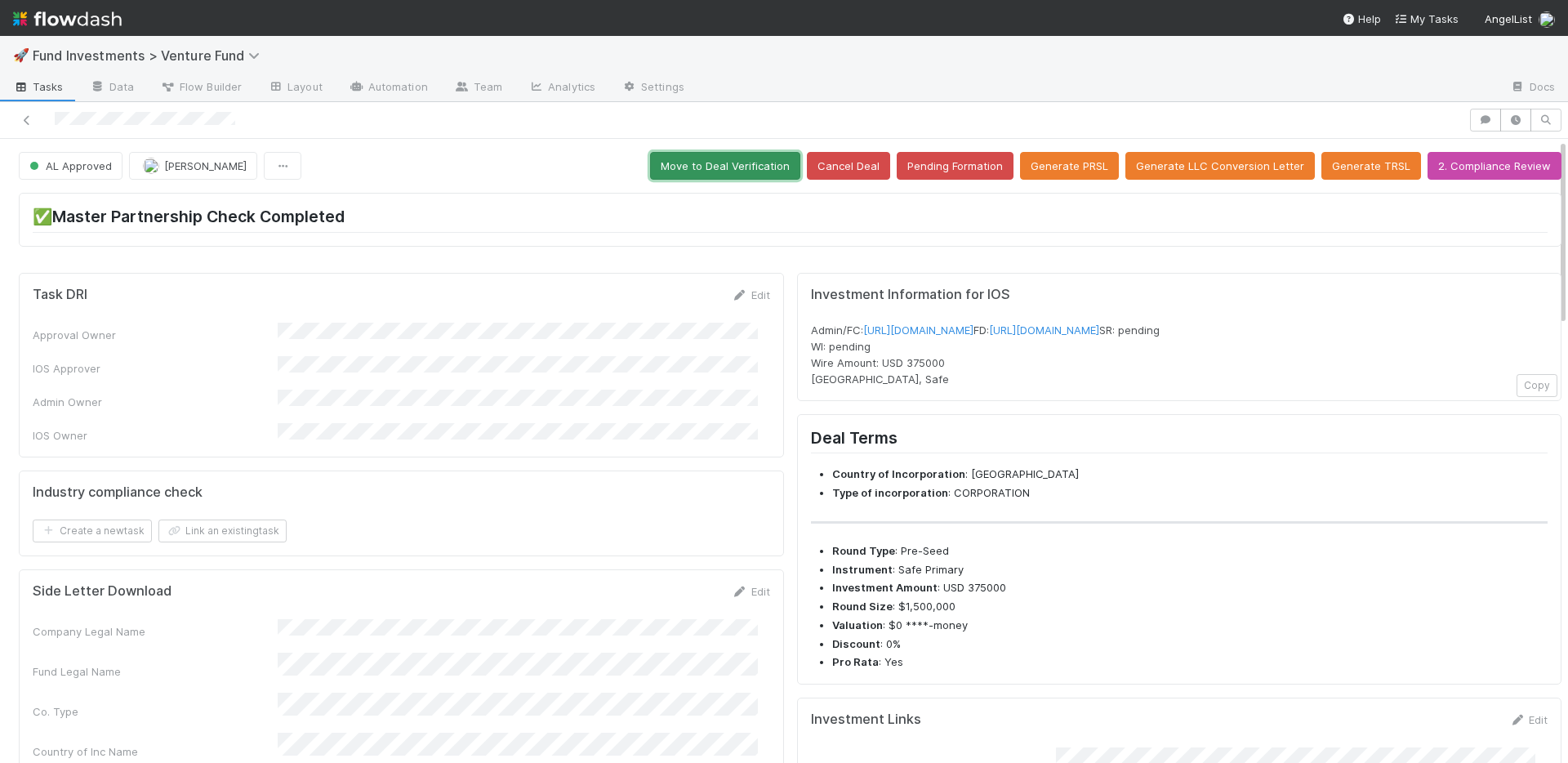
click at [743, 164] on button "Move to Deal Verification" at bounding box center [725, 166] width 150 height 28
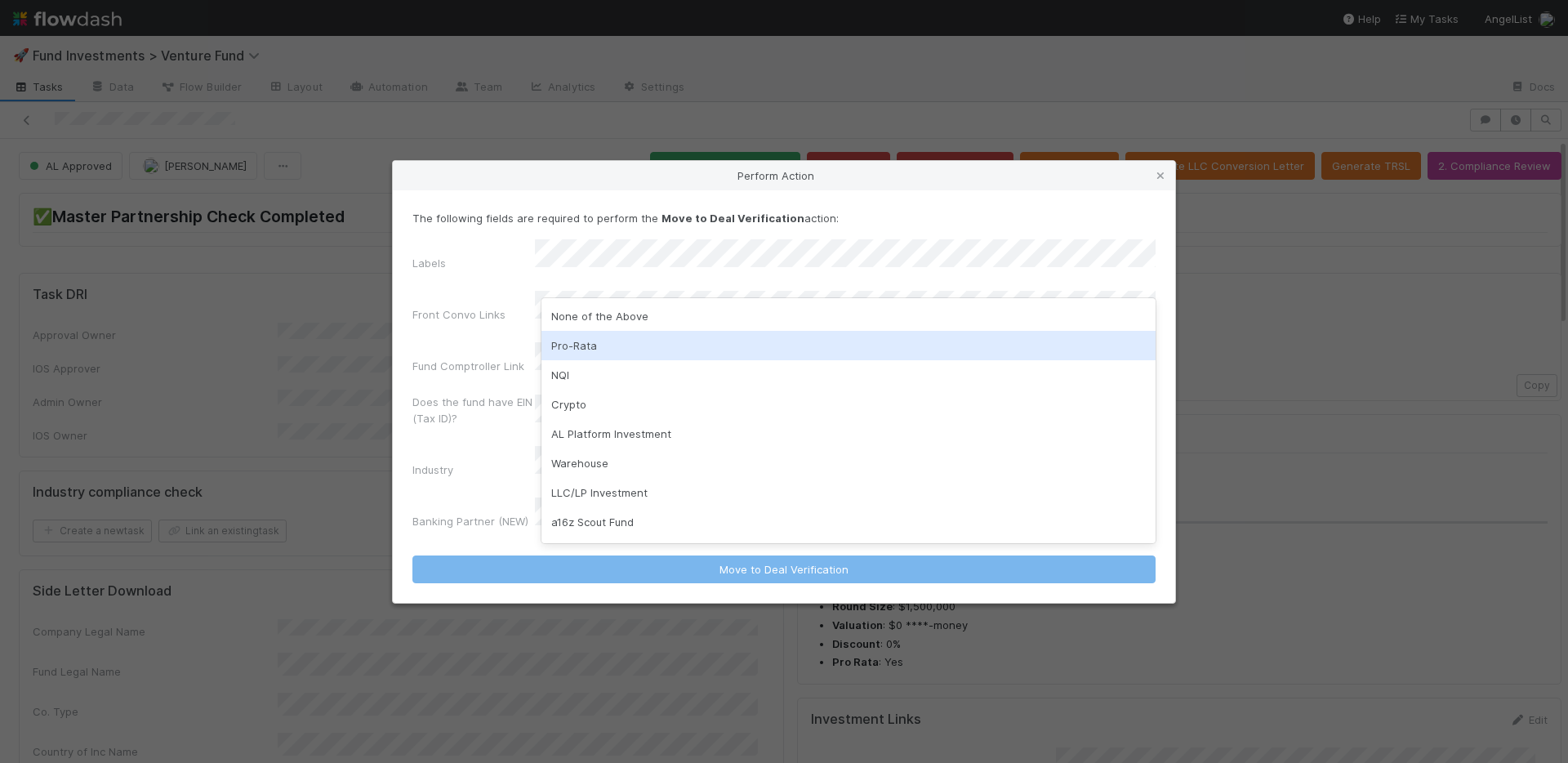
click at [634, 350] on div "Pro-Rata" at bounding box center [849, 346] width 615 height 30
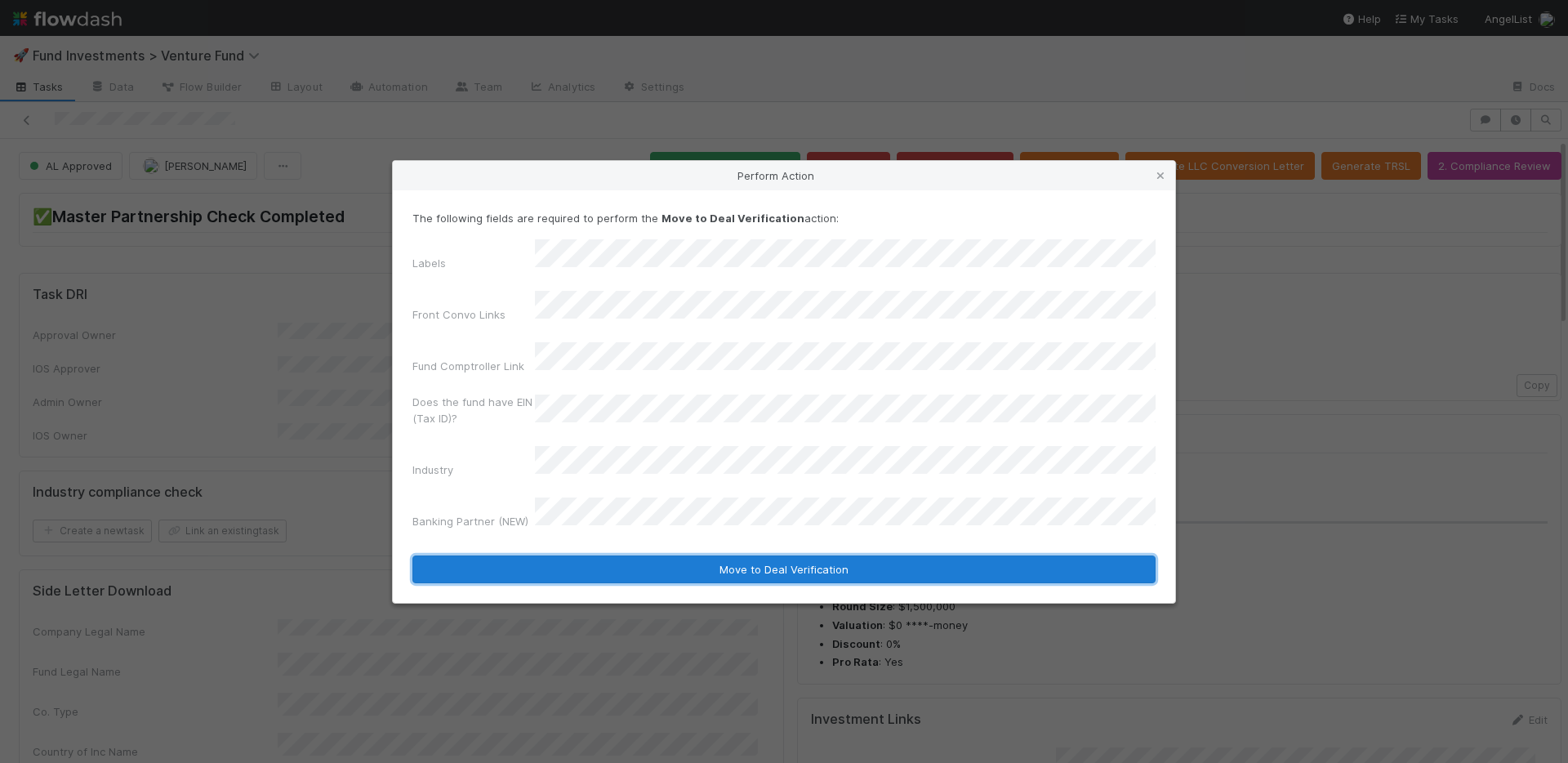
click at [687, 556] on button "Move to Deal Verification" at bounding box center [784, 570] width 743 height 28
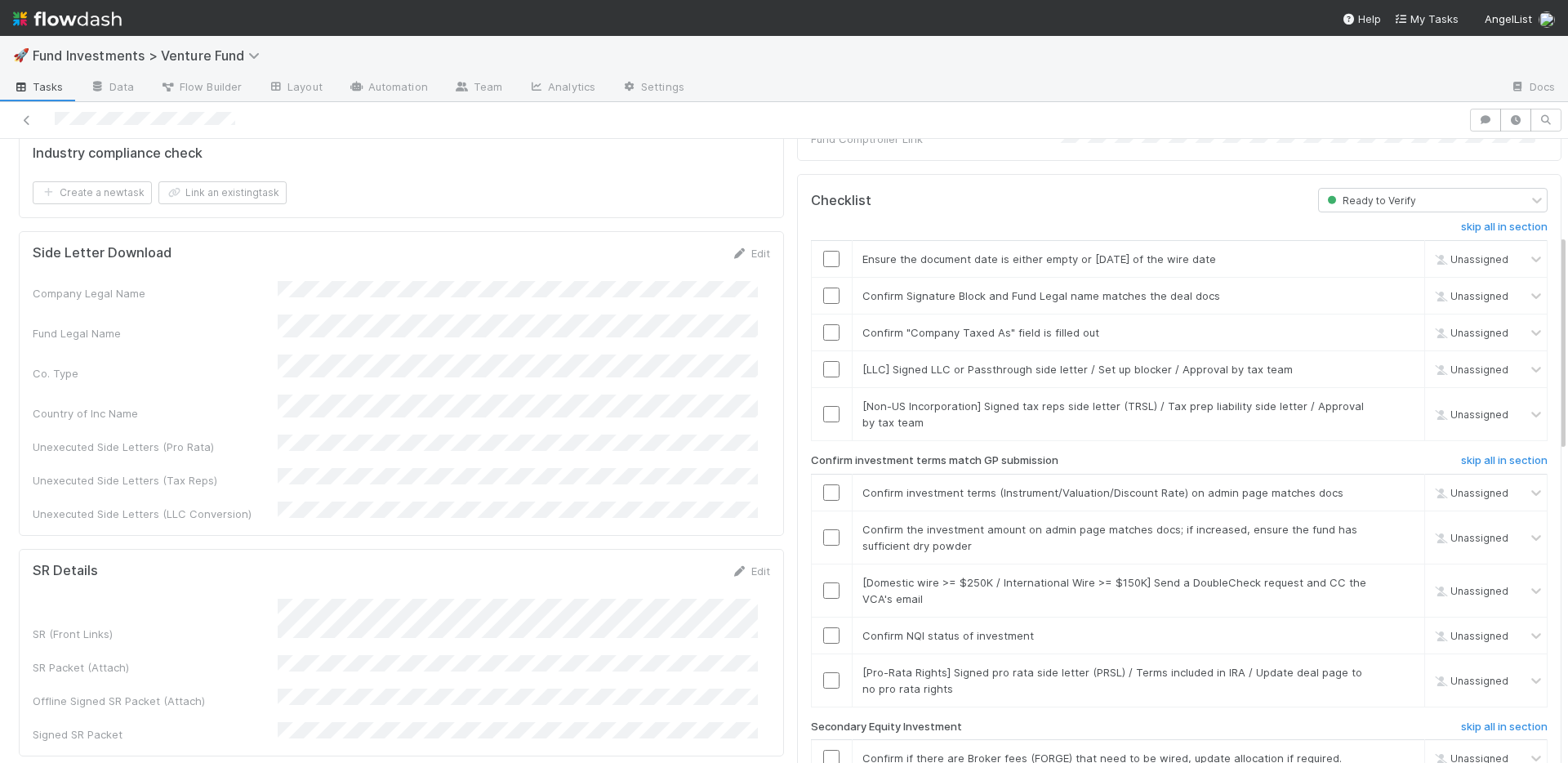
scroll to position [275, 0]
click at [824, 248] on input "checkbox" at bounding box center [832, 256] width 16 height 16
click at [824, 285] on input "checkbox" at bounding box center [832, 293] width 16 height 16
drag, startPoint x: 823, startPoint y: 307, endPoint x: 820, endPoint y: 298, distance: 9.5
click at [824, 322] on input "checkbox" at bounding box center [832, 330] width 16 height 16
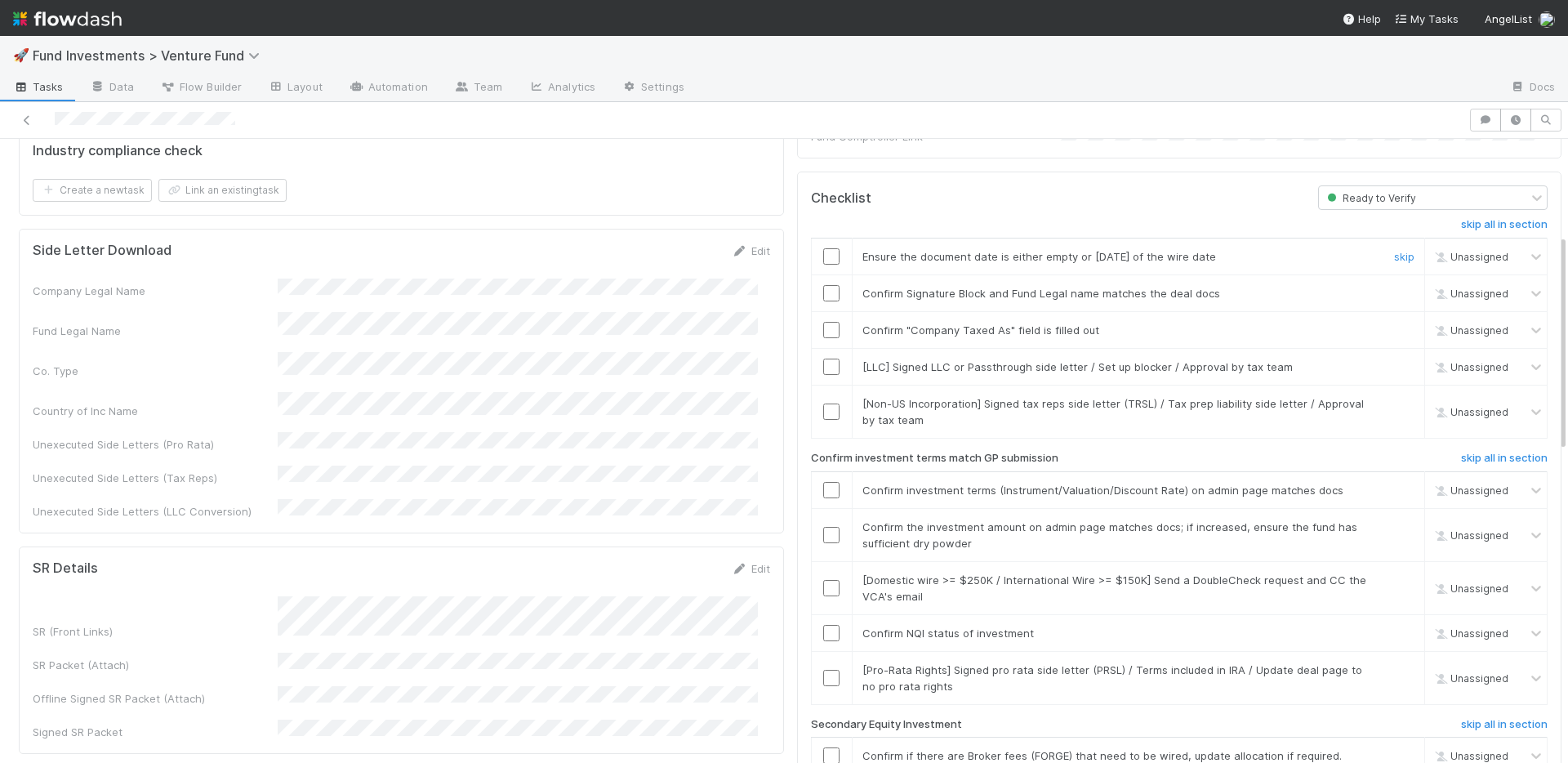
click at [824, 248] on input "checkbox" at bounding box center [832, 256] width 16 height 16
checkbox input "true"
click at [1395, 361] on link "skip" at bounding box center [1405, 367] width 21 height 13
click at [1395, 397] on link "skip" at bounding box center [1405, 403] width 21 height 13
click at [824, 669] on input "checkbox" at bounding box center [832, 677] width 16 height 16
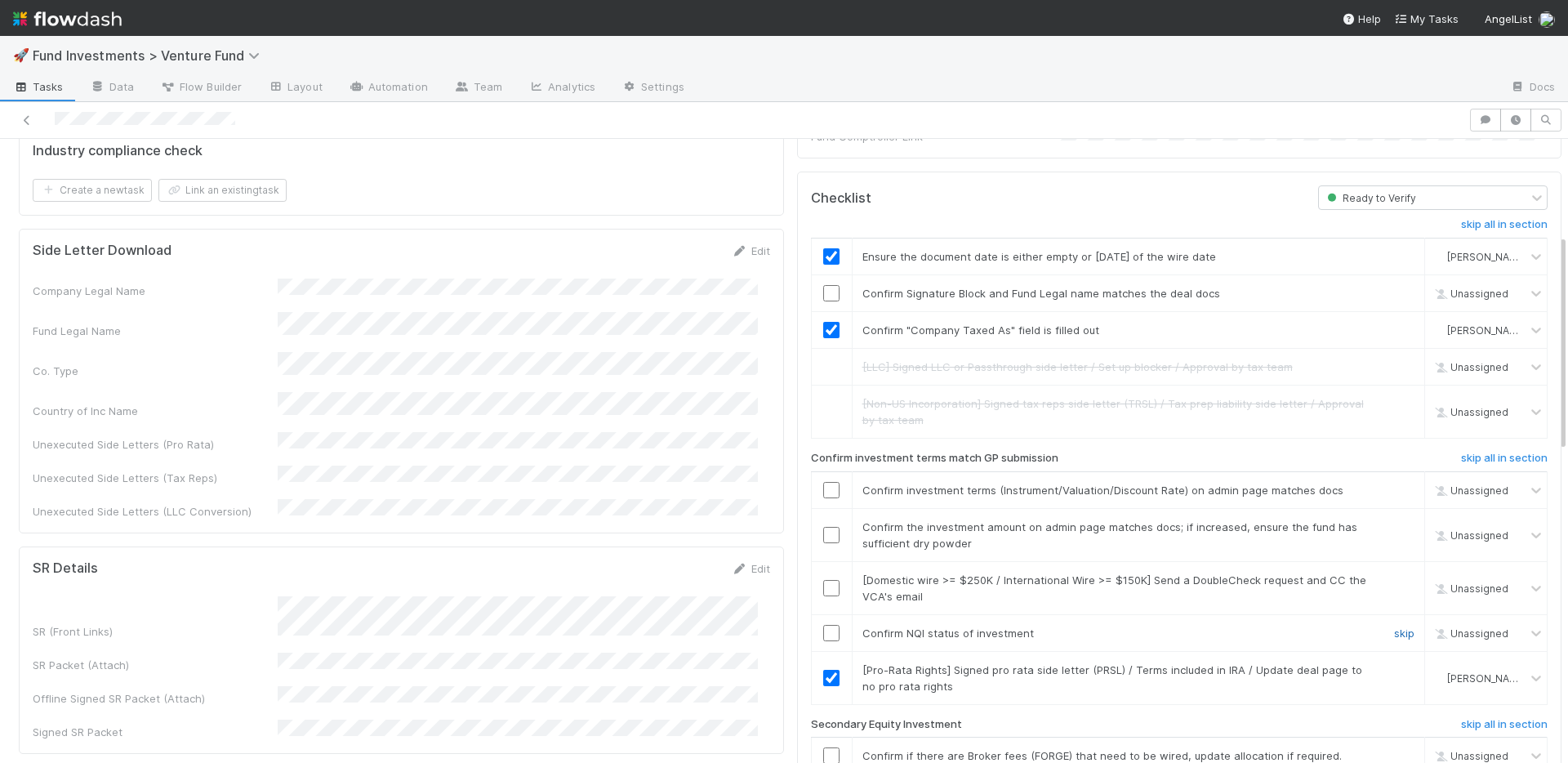
click at [1395, 627] on link "skip" at bounding box center [1405, 633] width 21 height 13
click at [824, 580] on input "checkbox" at bounding box center [832, 588] width 16 height 16
checkbox input "true"
click at [824, 482] on input "checkbox" at bounding box center [832, 490] width 16 height 16
click at [824, 527] on input "checkbox" at bounding box center [832, 535] width 16 height 16
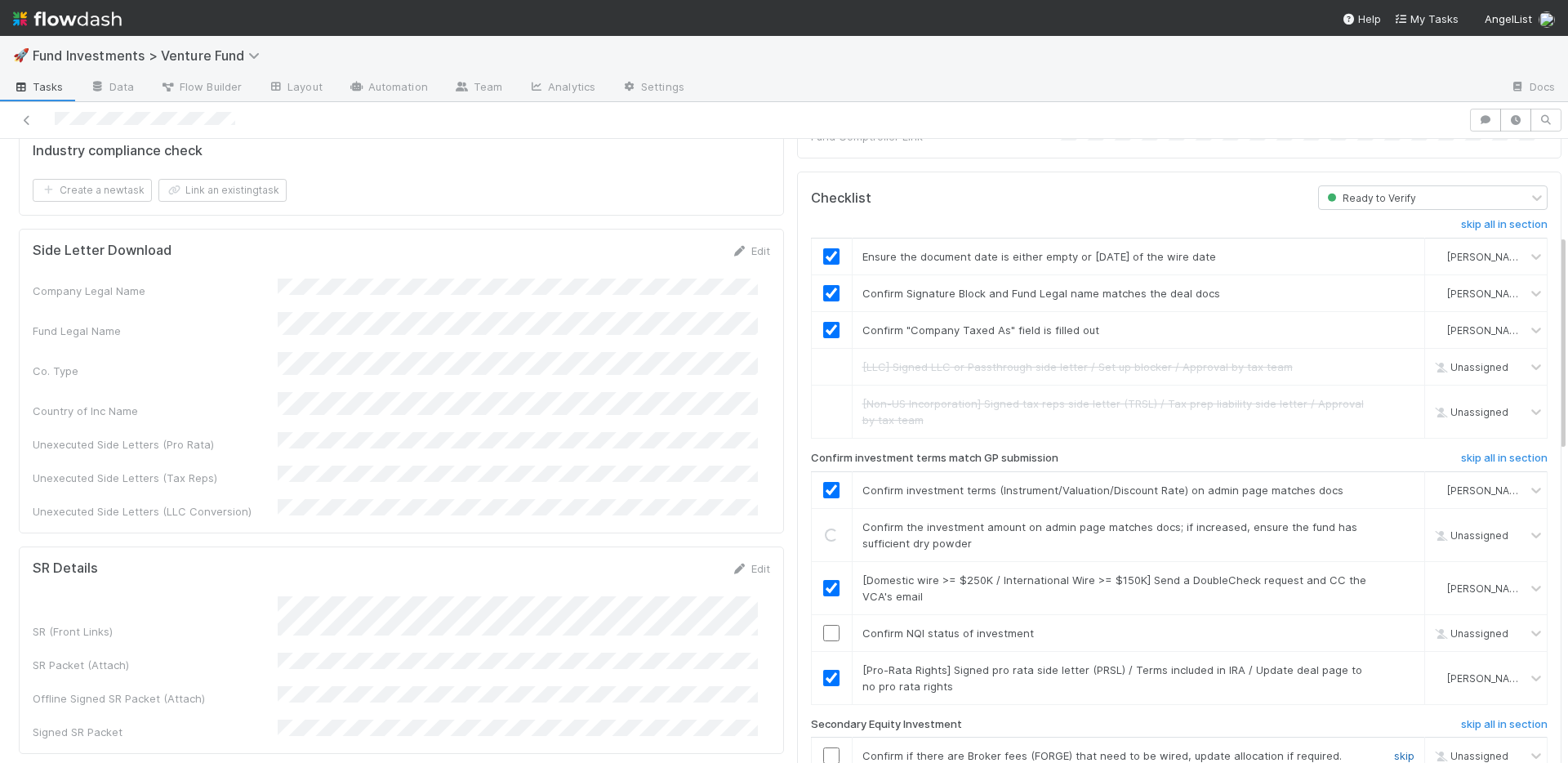
click at [1395, 749] on link "skip" at bounding box center [1405, 755] width 21 height 13
click at [824, 625] on input "checkbox" at bounding box center [832, 633] width 16 height 16
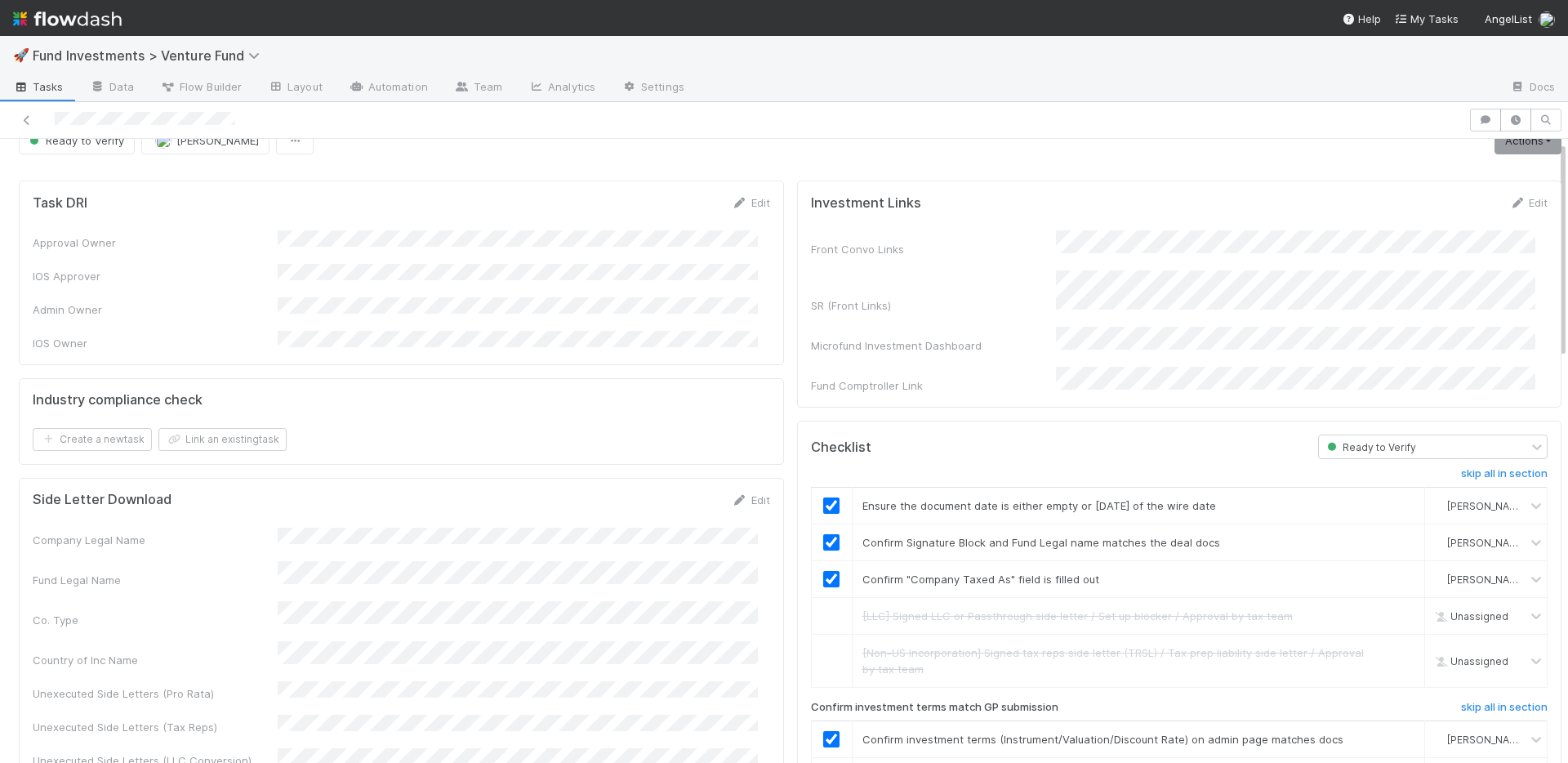
scroll to position [0, 0]
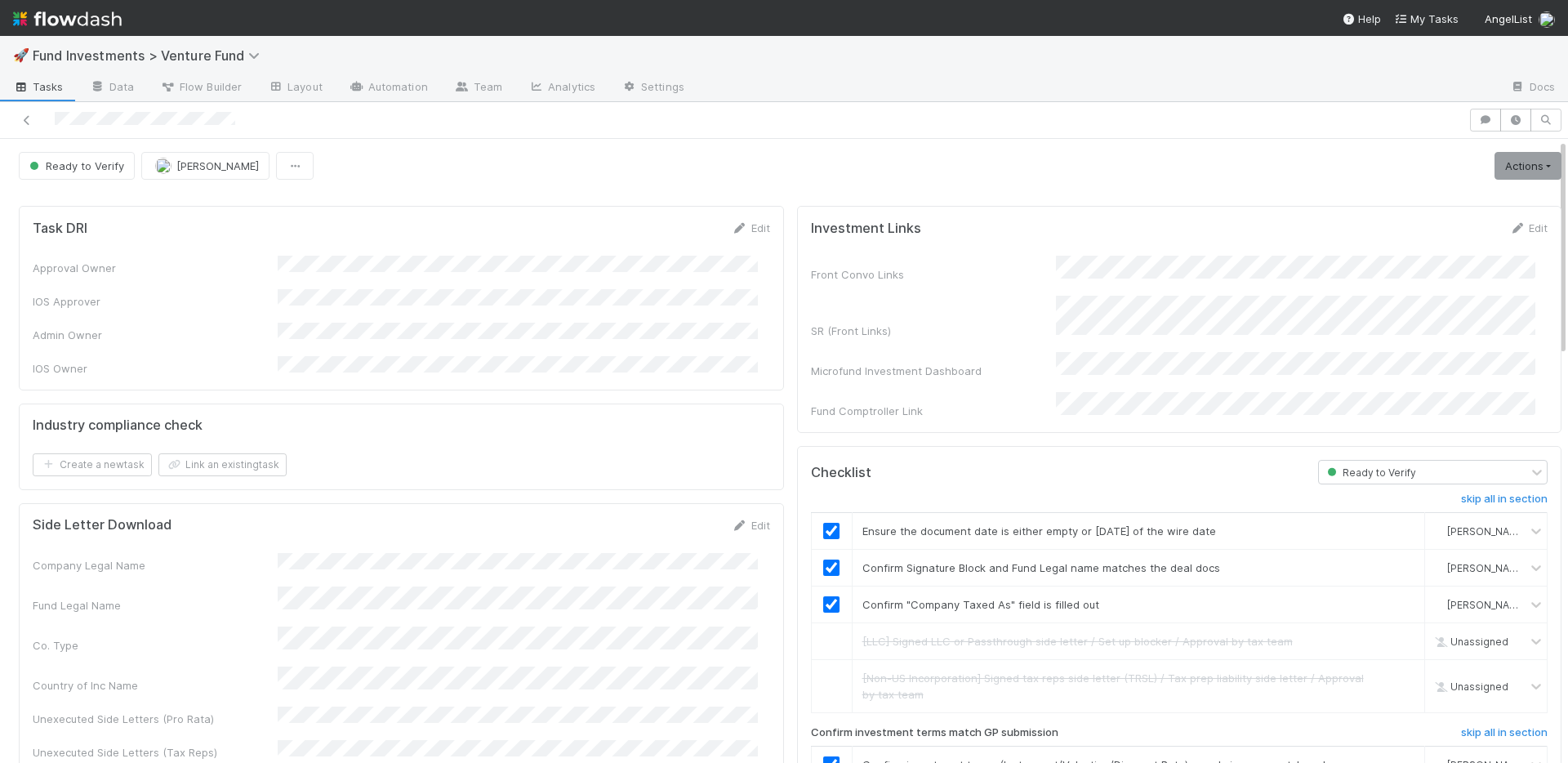
click at [1343, 171] on div "Ready to Verify Colton Smith Actions Move to Ready to Sign Action Pending Cance…" at bounding box center [790, 166] width 1543 height 28
click at [1504, 164] on link "Actions" at bounding box center [1528, 166] width 67 height 28
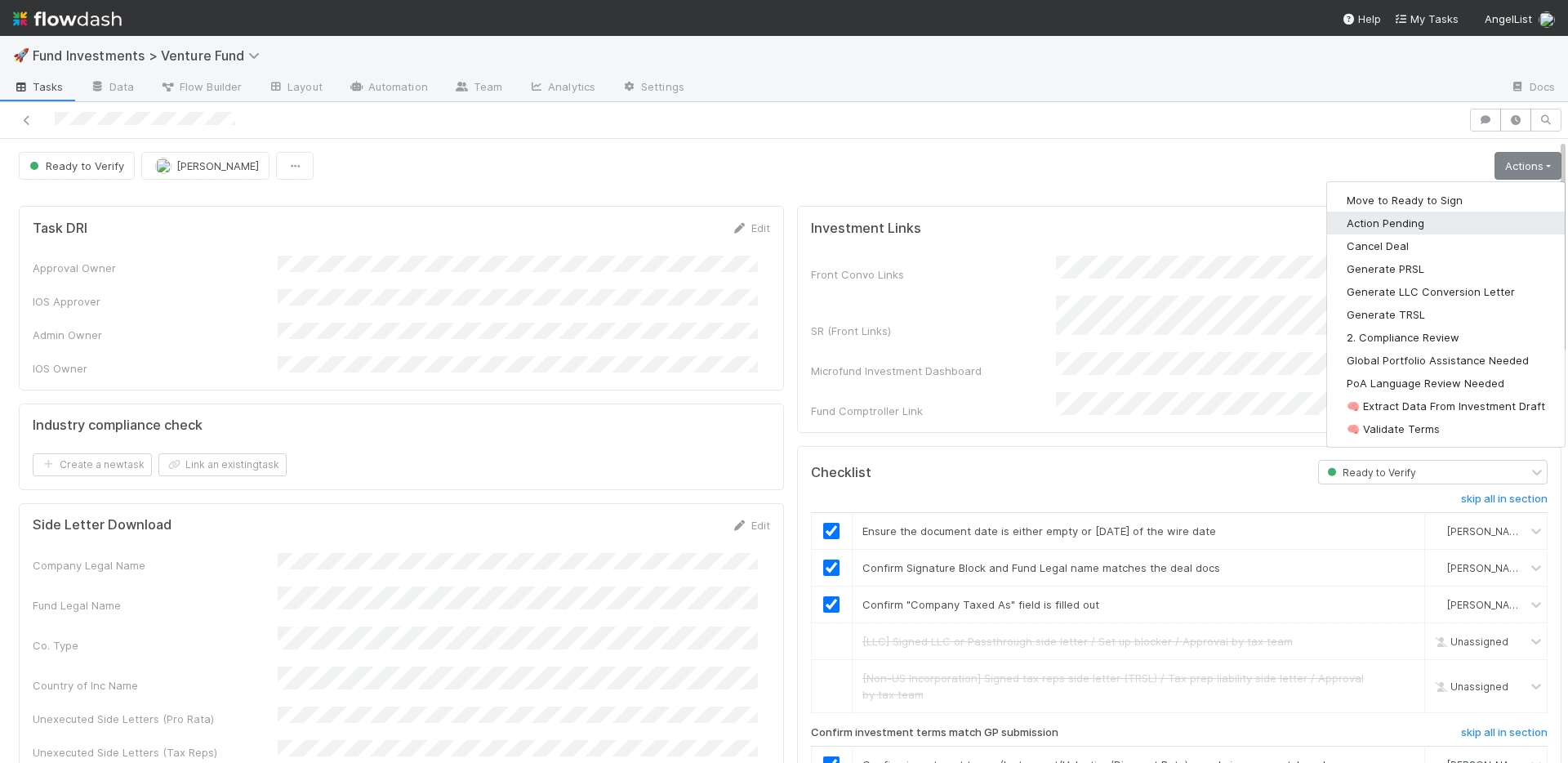
click at [1394, 227] on button "Action Pending" at bounding box center [1446, 222] width 238 height 23
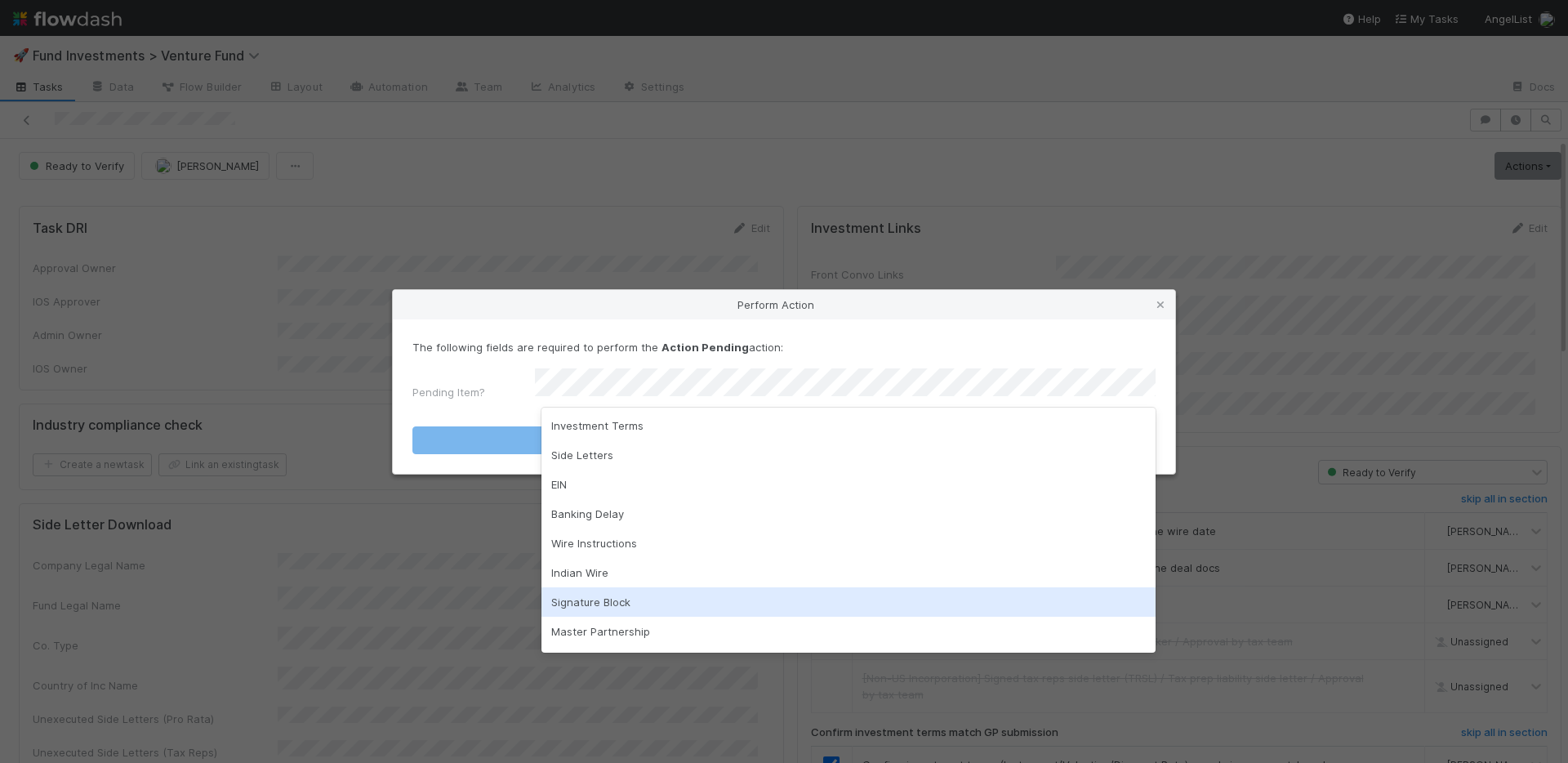
click at [603, 599] on div "Signature Block" at bounding box center [849, 603] width 615 height 30
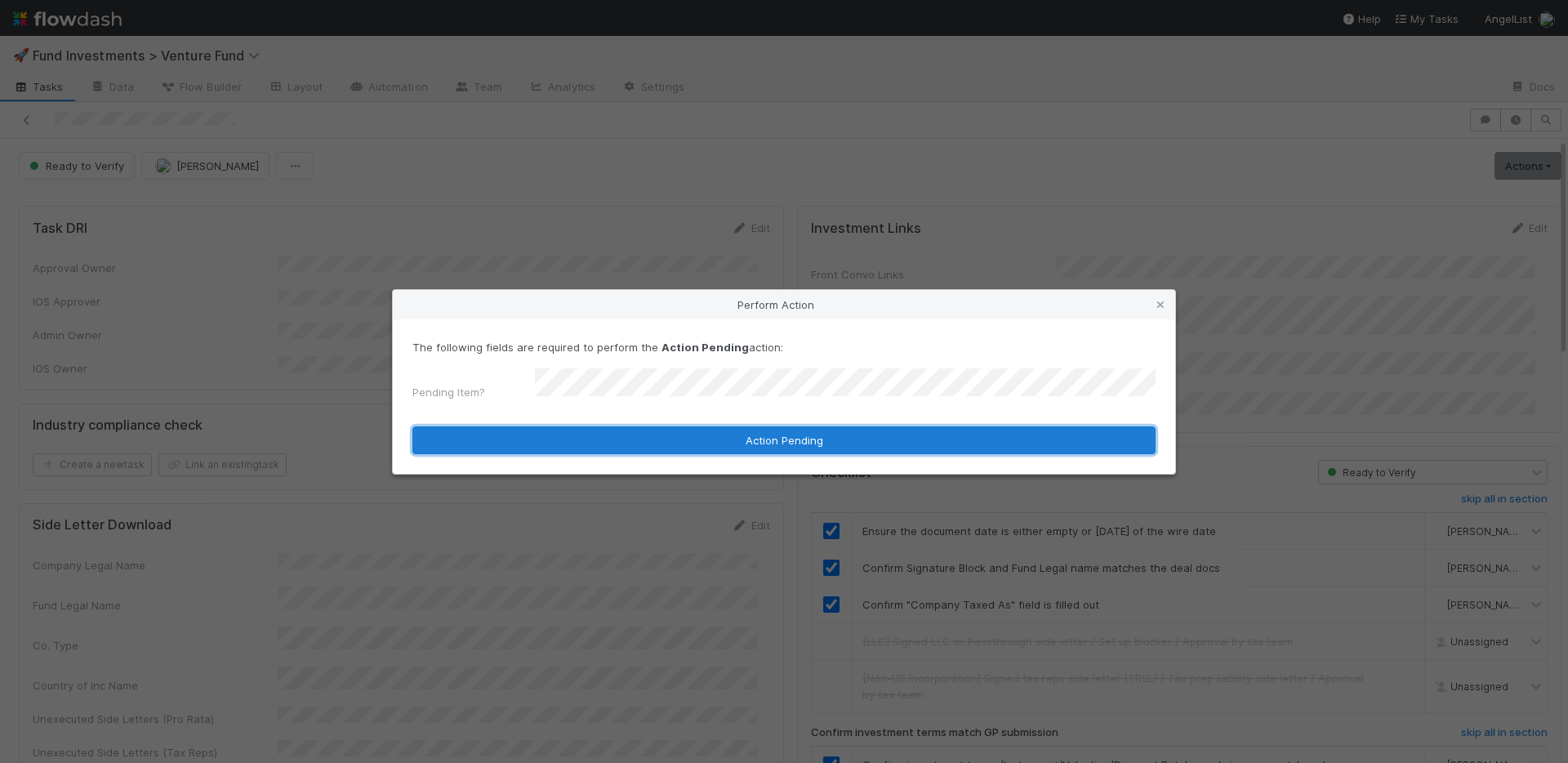
click at [659, 432] on button "Action Pending" at bounding box center [784, 440] width 743 height 28
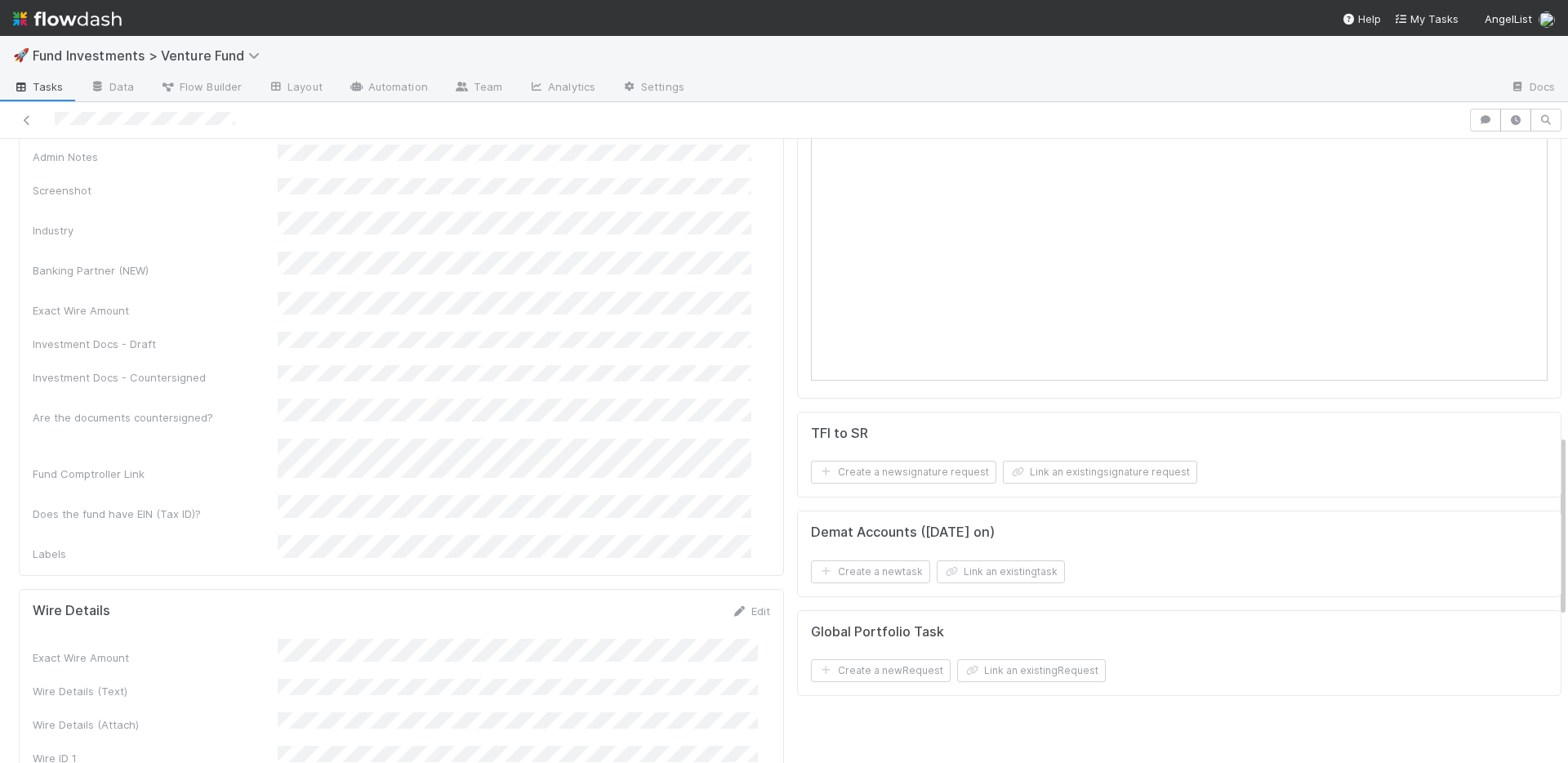
scroll to position [1100, 0]
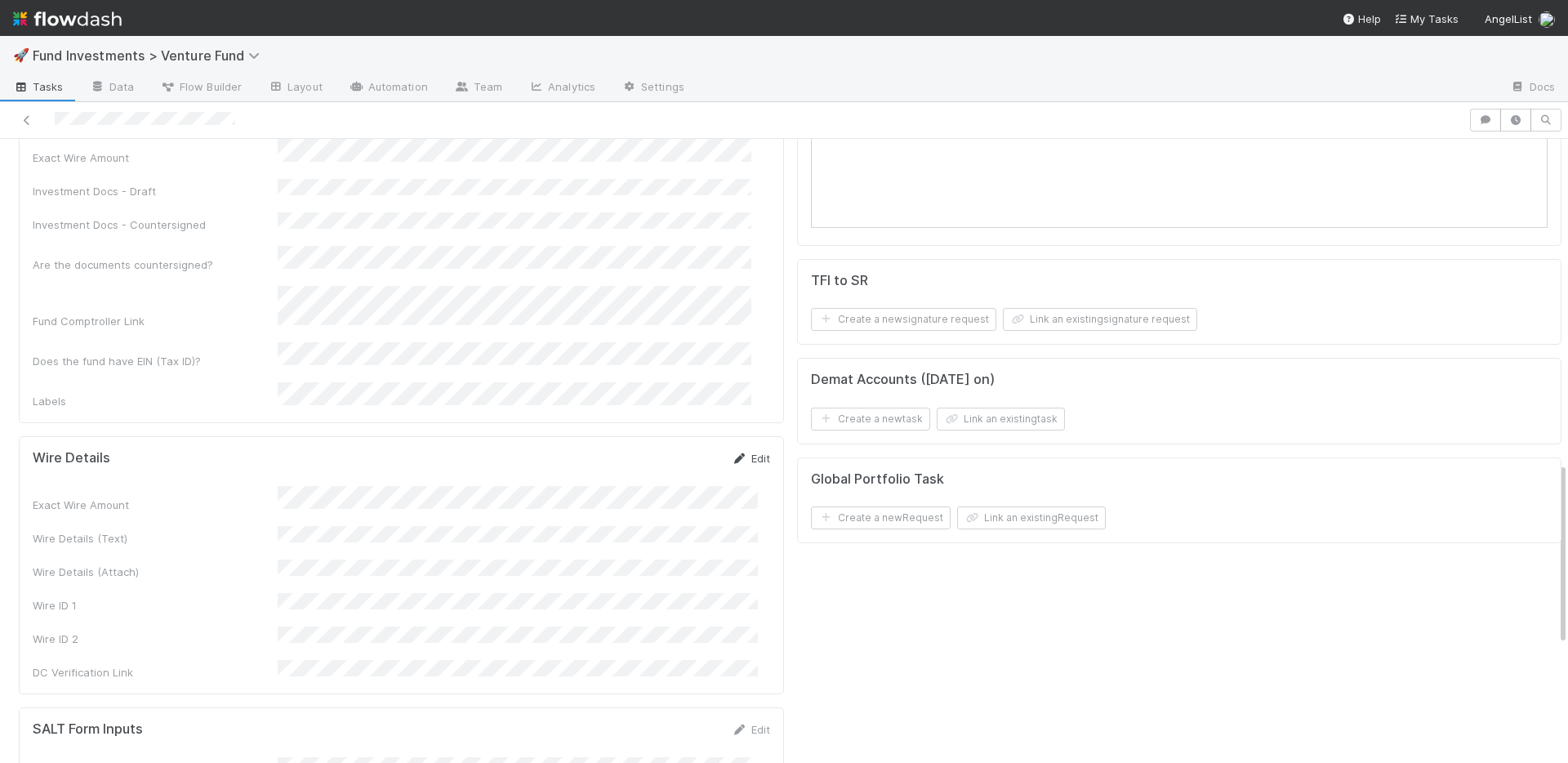
click at [740, 451] on link "Edit" at bounding box center [751, 457] width 39 height 13
click at [669, 450] on button "Save" at bounding box center [683, 464] width 47 height 28
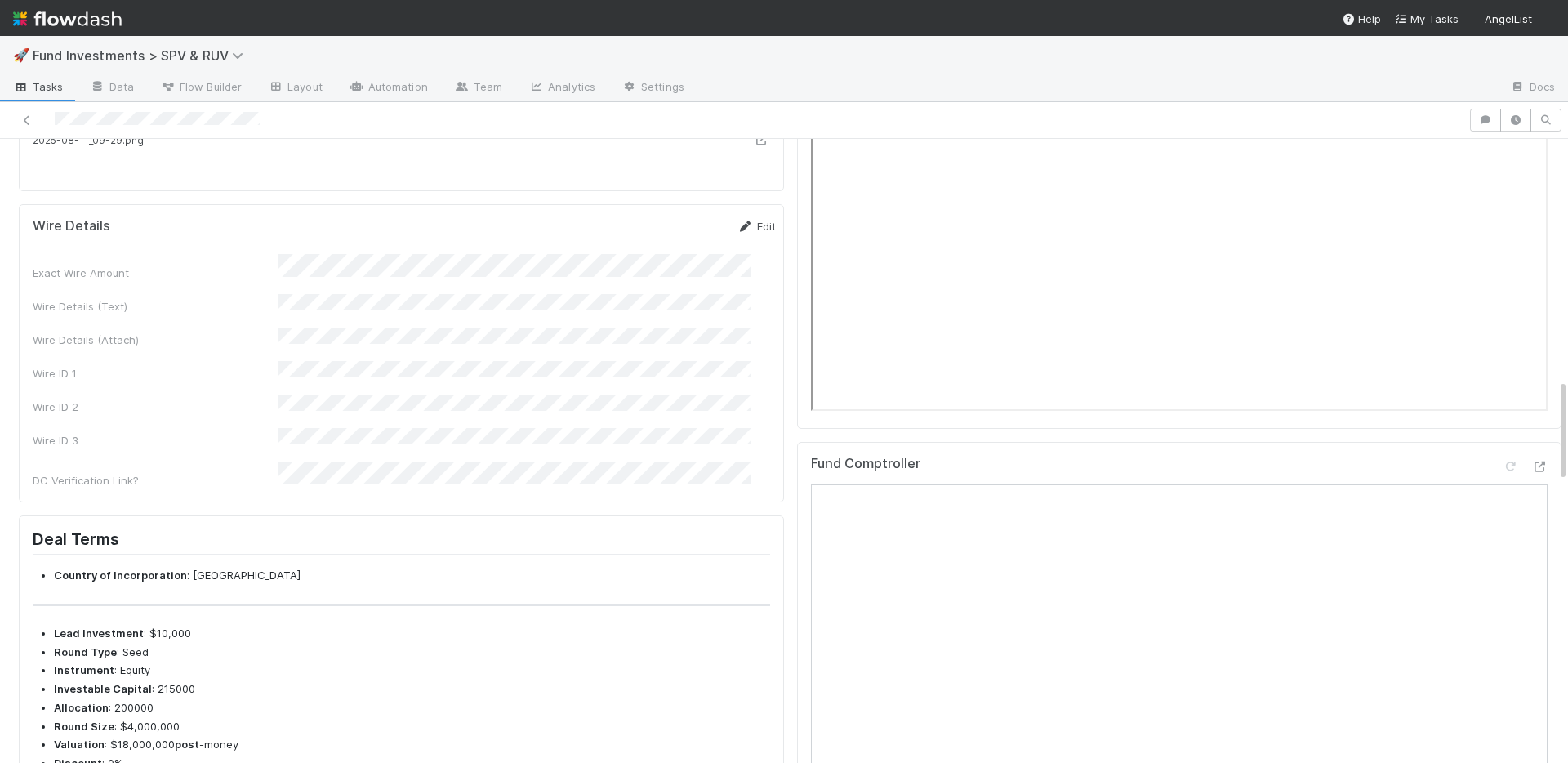
scroll to position [1441, 0]
click at [738, 236] on link "Edit" at bounding box center [757, 229] width 39 height 13
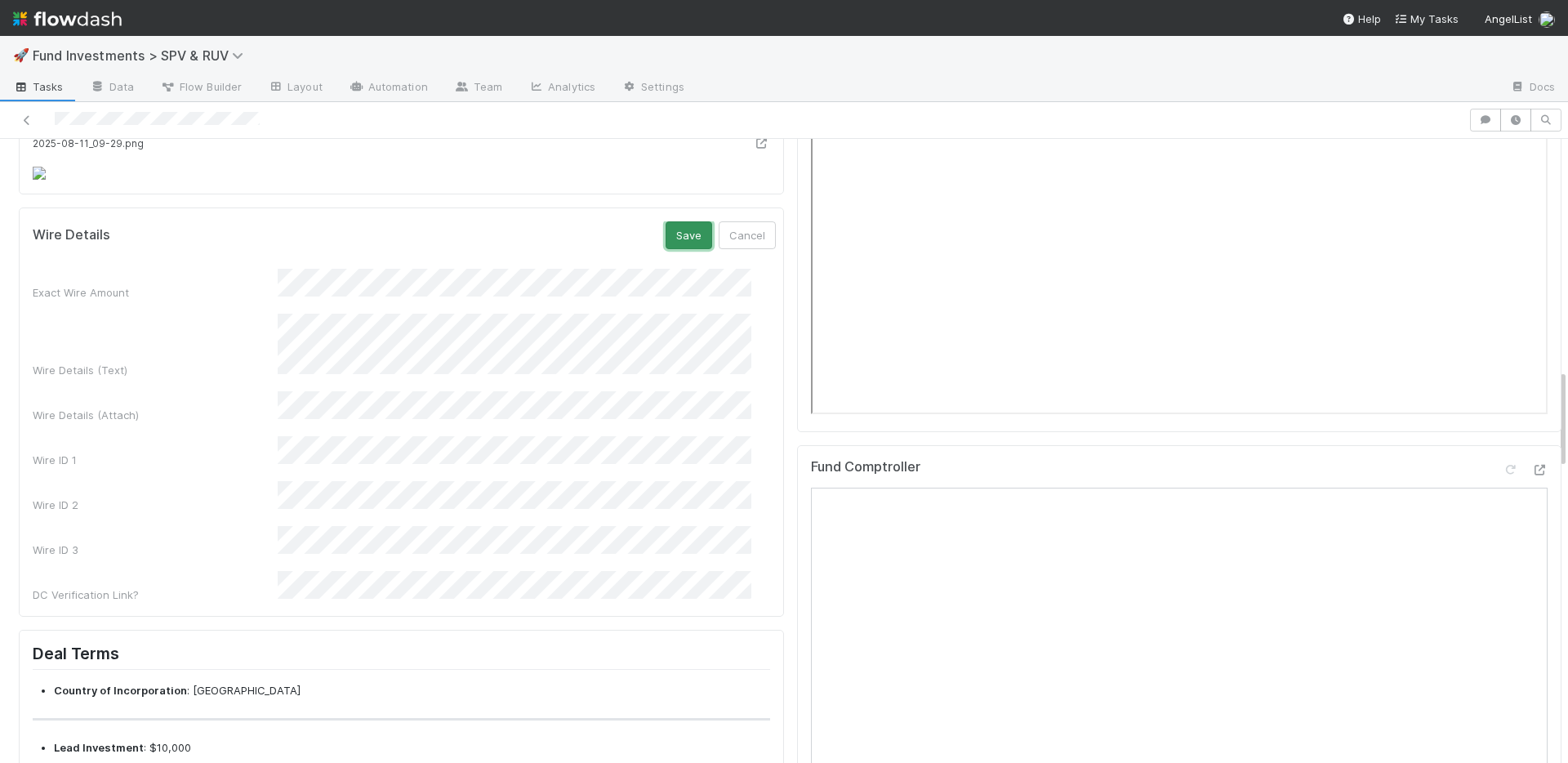
click at [665, 249] on button "Save" at bounding box center [688, 235] width 47 height 28
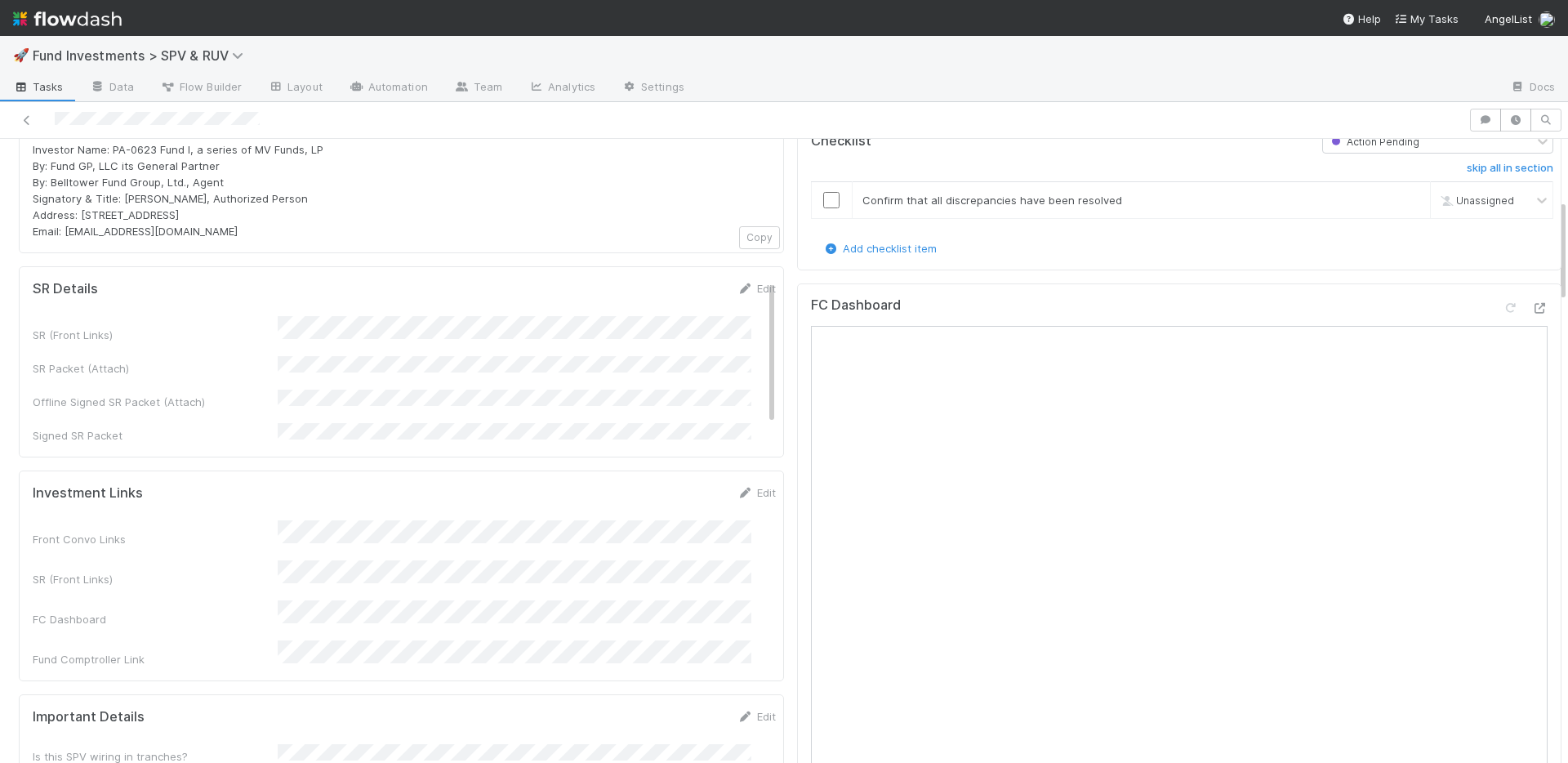
scroll to position [0, 0]
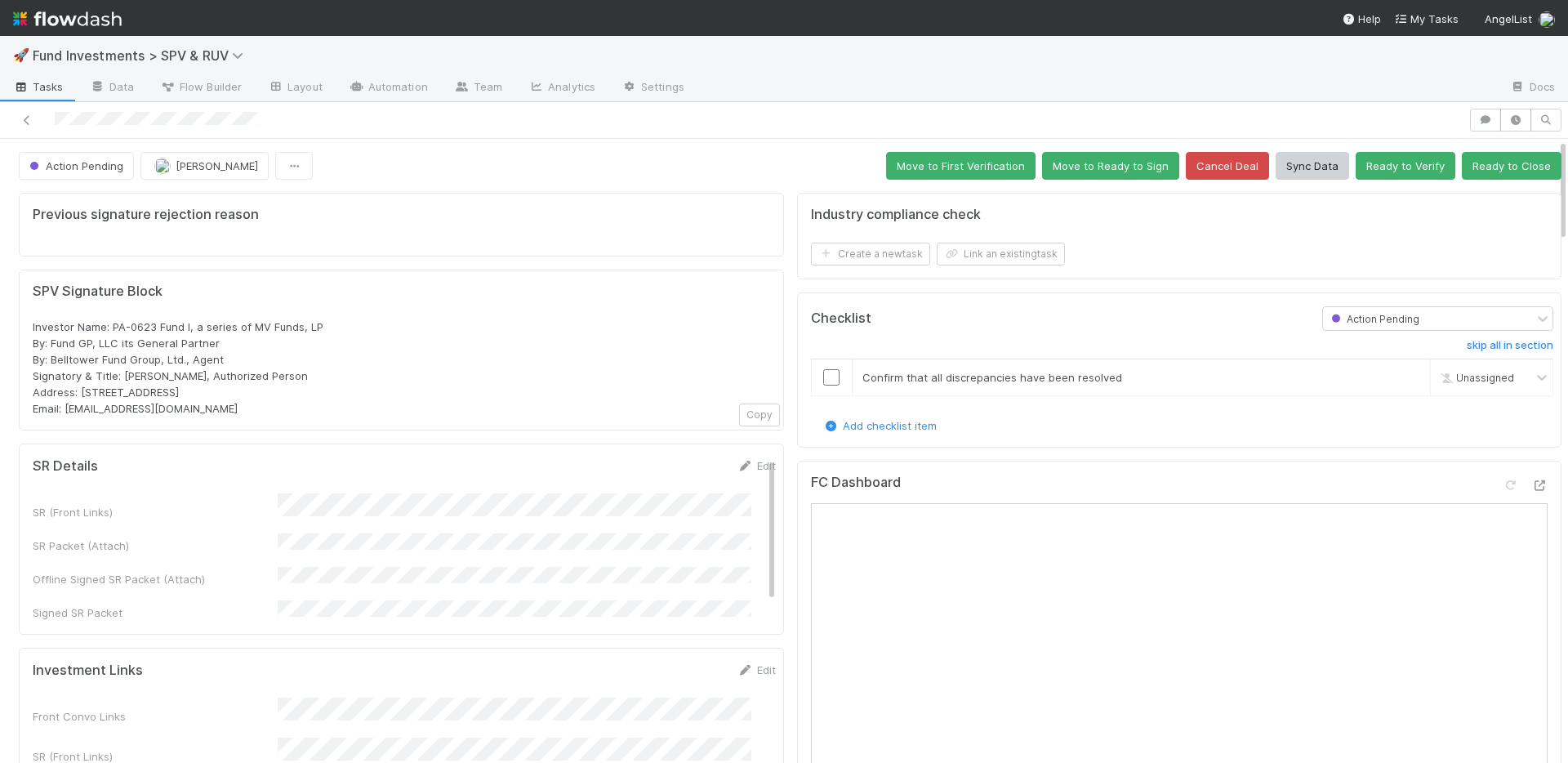
click at [1402, 246] on div "Create a new task Link an existing task" at bounding box center [1179, 254] width 738 height 23
click at [1478, 173] on button "Ready to Close" at bounding box center [1512, 166] width 100 height 28
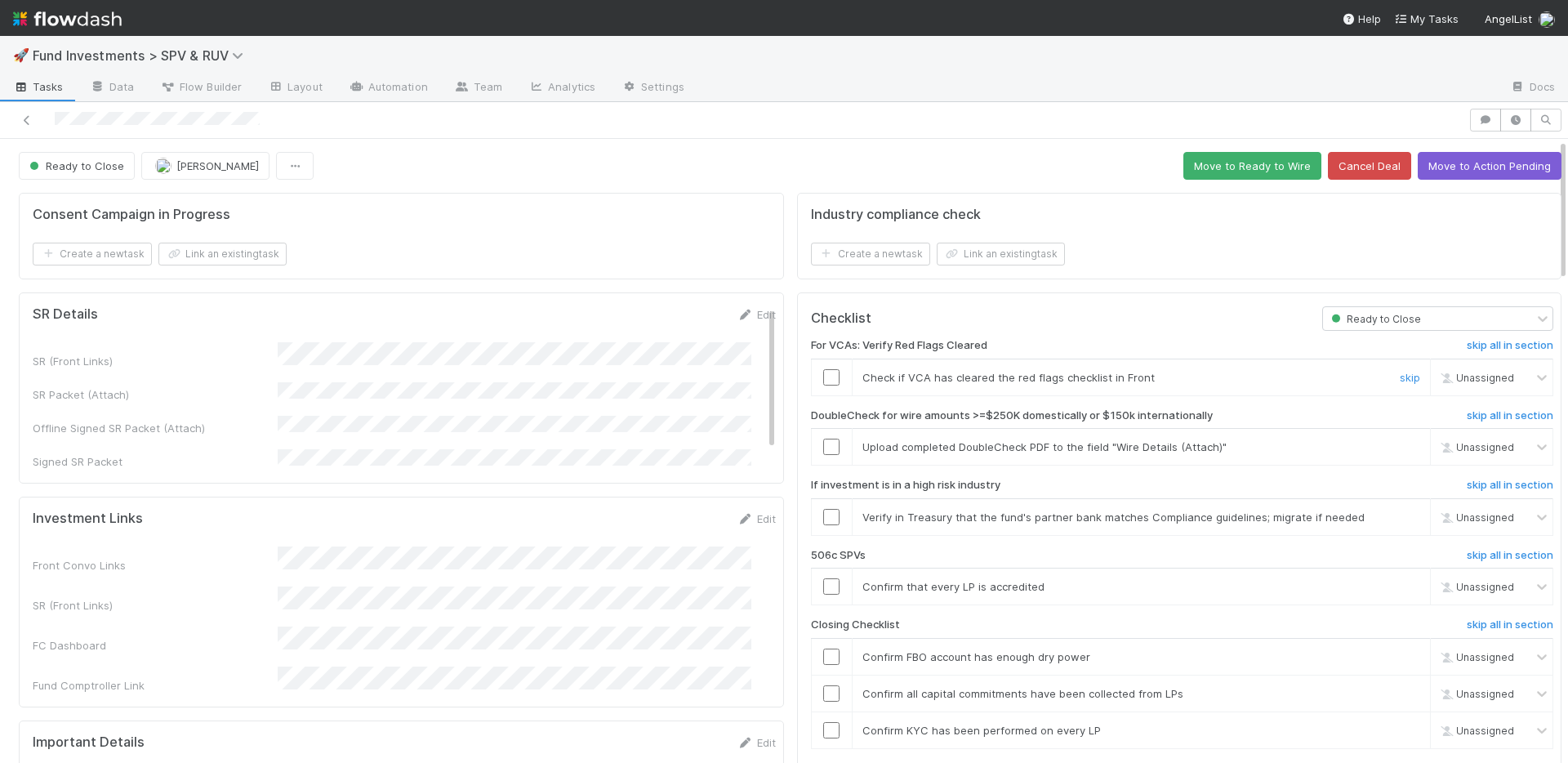
click at [824, 372] on input "checkbox" at bounding box center [832, 378] width 16 height 16
click at [1401, 447] on link "skip" at bounding box center [1411, 446] width 21 height 13
drag, startPoint x: 1373, startPoint y: 520, endPoint x: 1363, endPoint y: 559, distance: 40.3
click at [1401, 520] on link "skip" at bounding box center [1411, 517] width 21 height 13
click at [1401, 585] on link "skip" at bounding box center [1411, 586] width 21 height 13
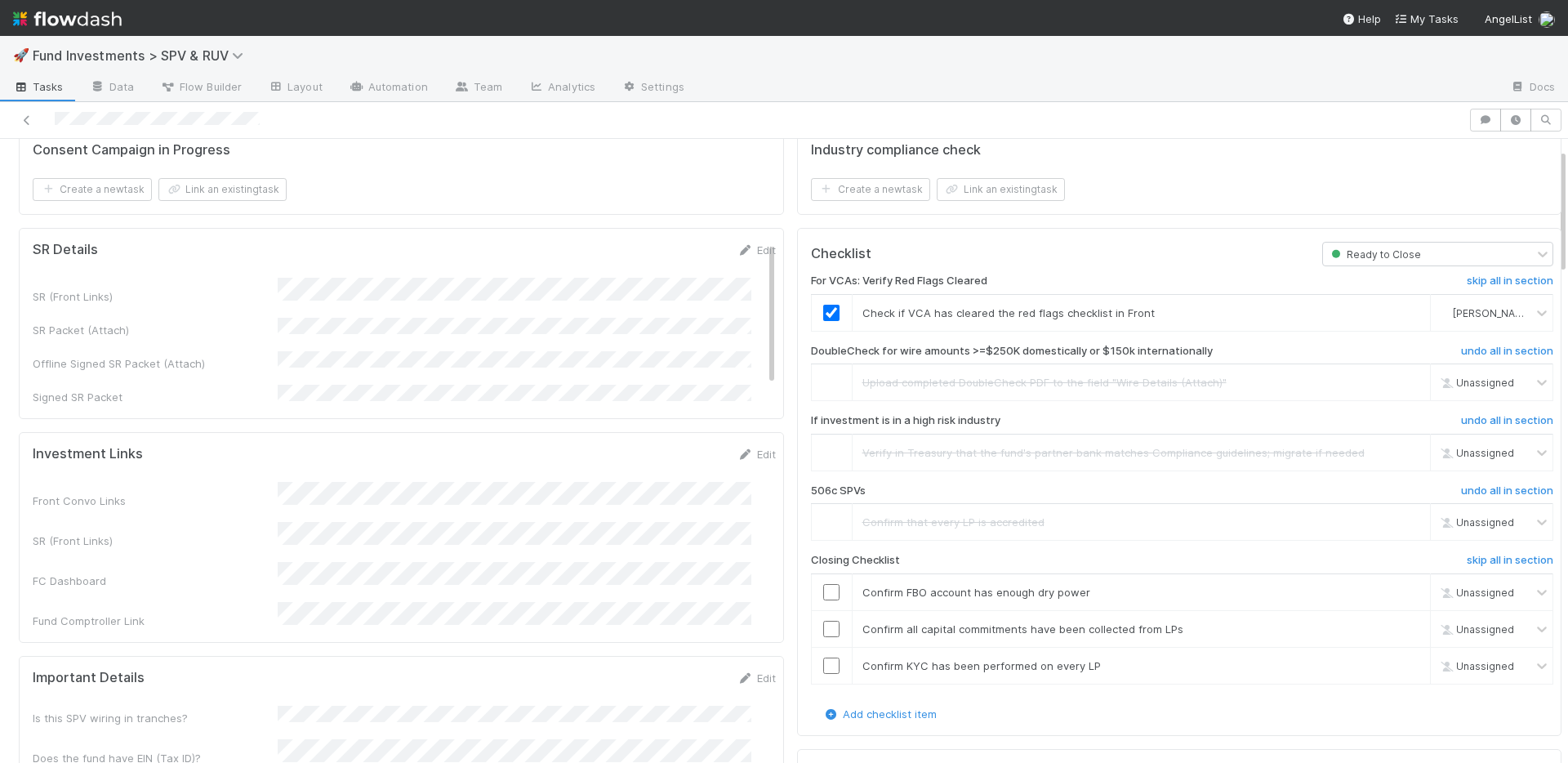
scroll to position [146, 0]
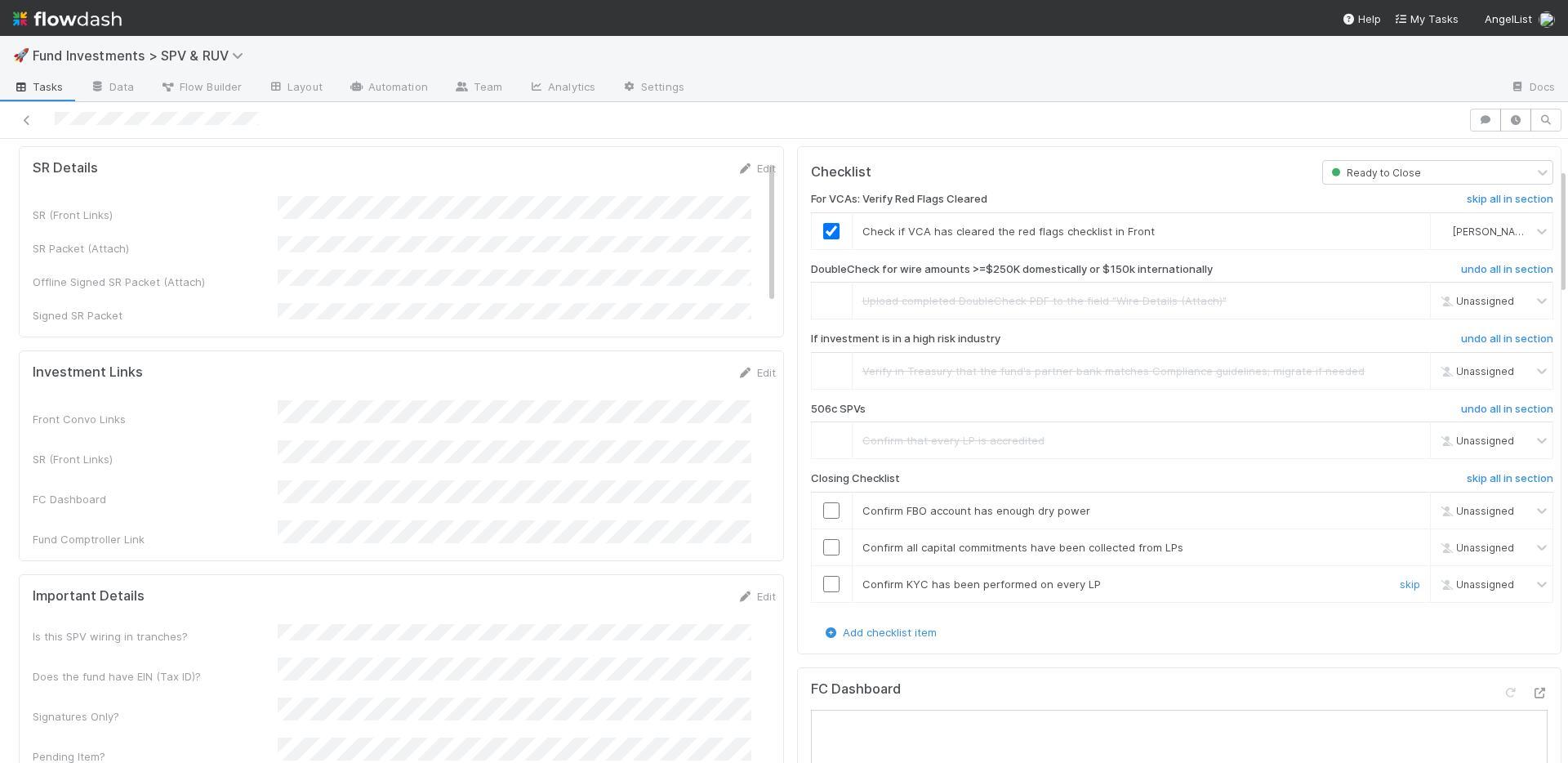
drag, startPoint x: 822, startPoint y: 584, endPoint x: 824, endPoint y: 564, distance: 20.1
click at [824, 584] on input "checkbox" at bounding box center [832, 584] width 16 height 16
drag, startPoint x: 824, startPoint y: 545, endPoint x: 821, endPoint y: 533, distance: 12.4
click at [824, 544] on input "checkbox" at bounding box center [832, 547] width 16 height 16
click at [824, 511] on input "checkbox" at bounding box center [832, 510] width 16 height 16
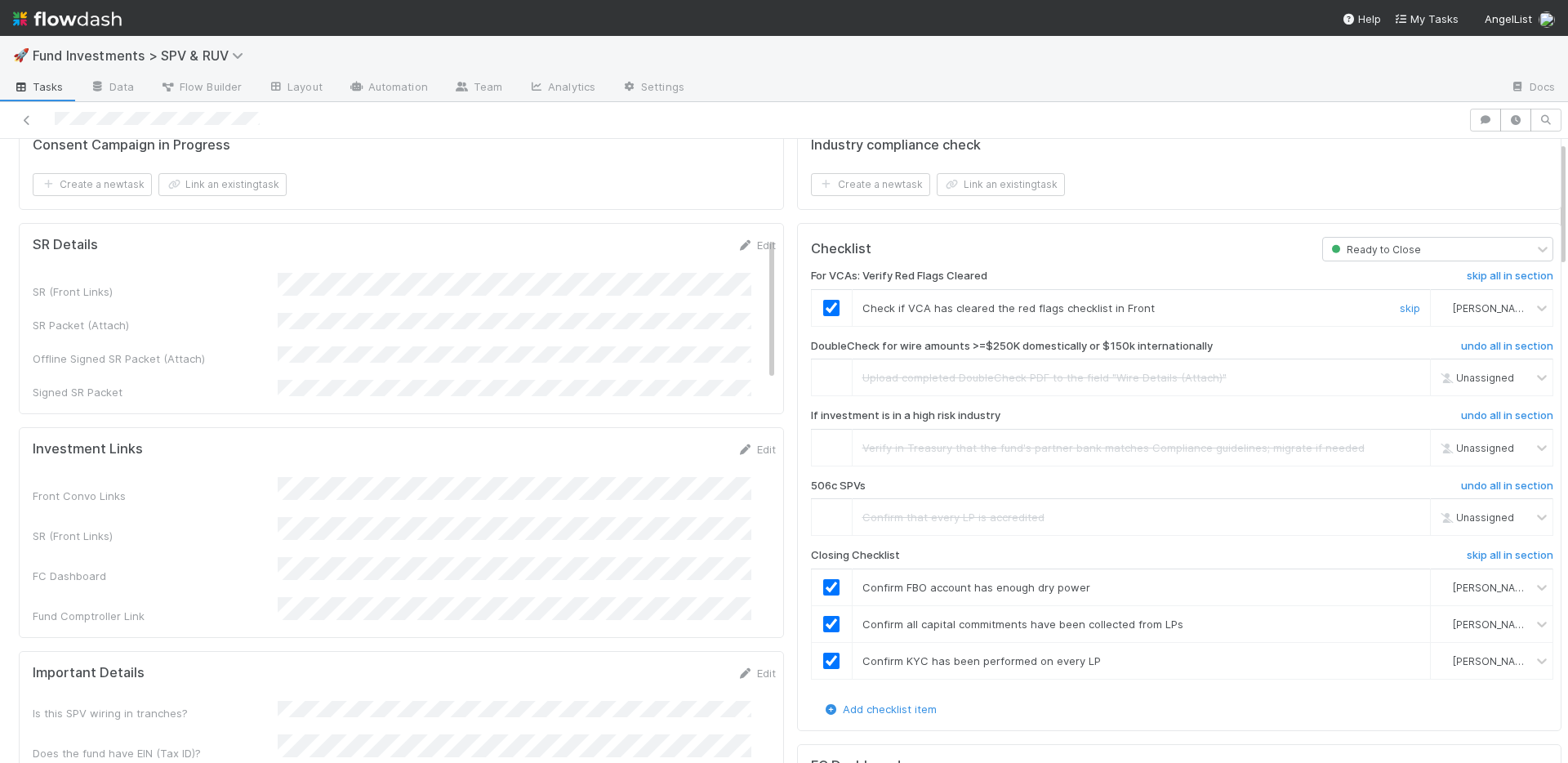
scroll to position [0, 0]
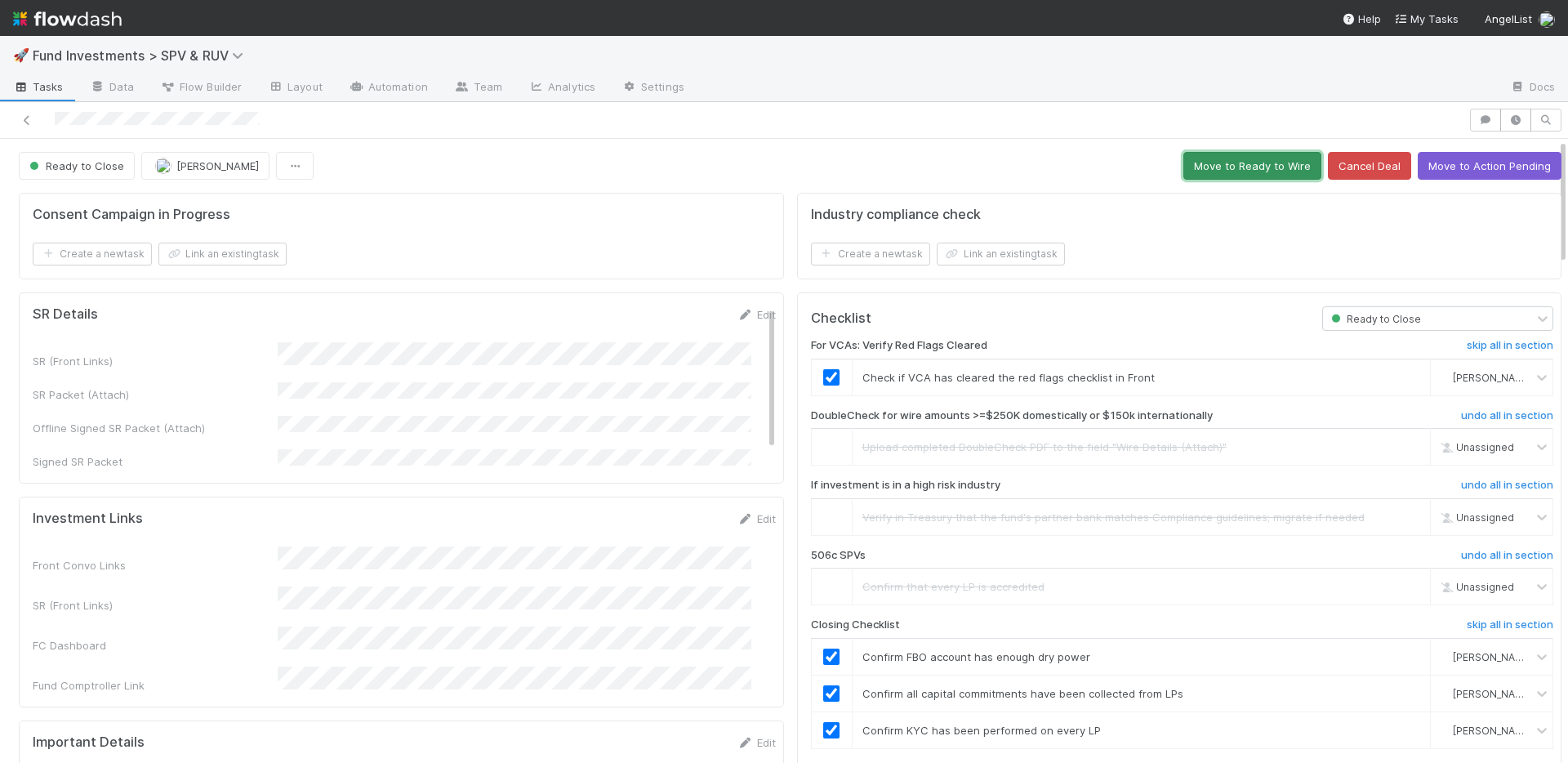
click at [1191, 165] on button "Move to Ready to Wire" at bounding box center [1252, 166] width 138 height 28
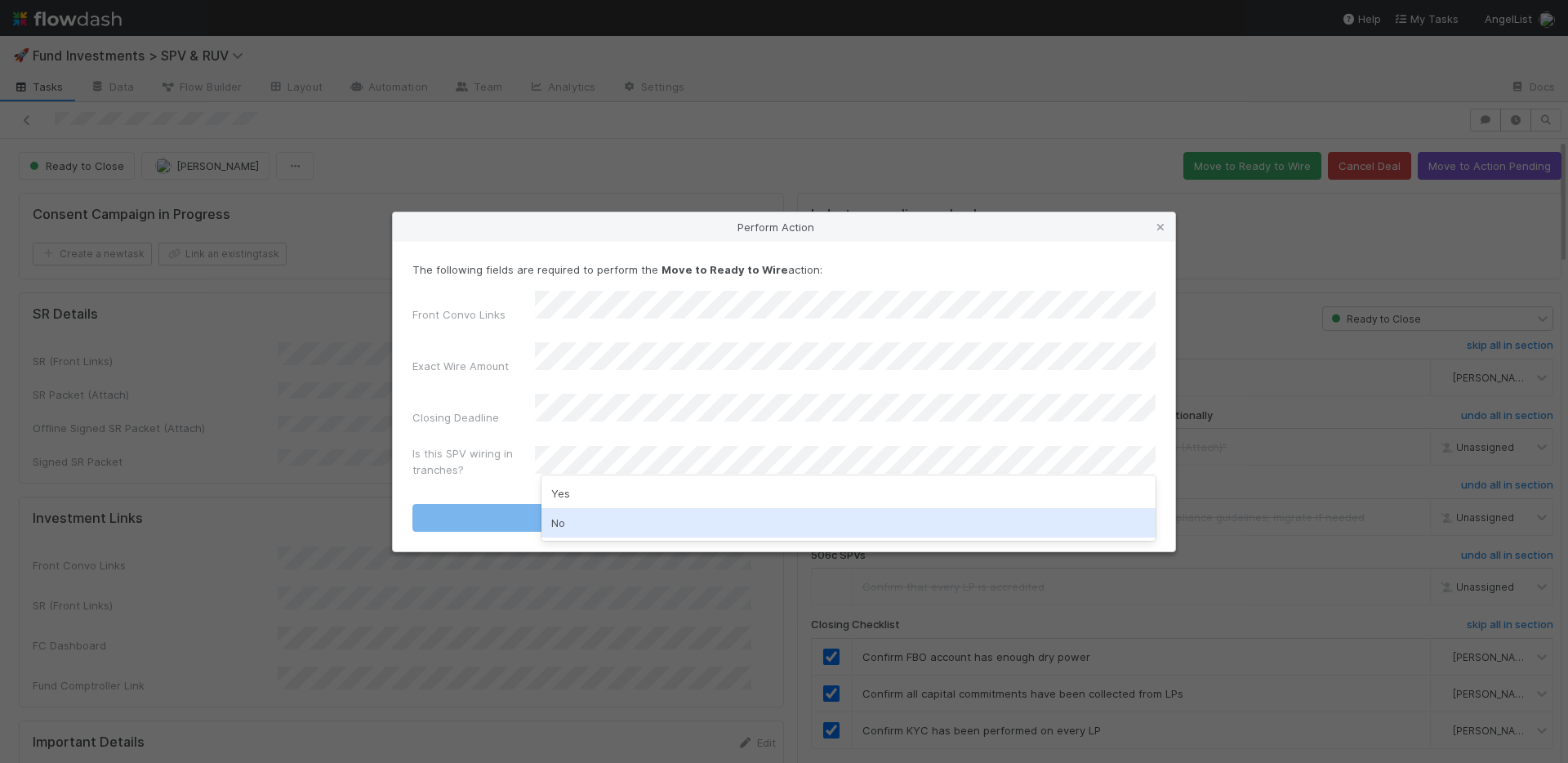
click at [618, 520] on div "No" at bounding box center [849, 523] width 615 height 30
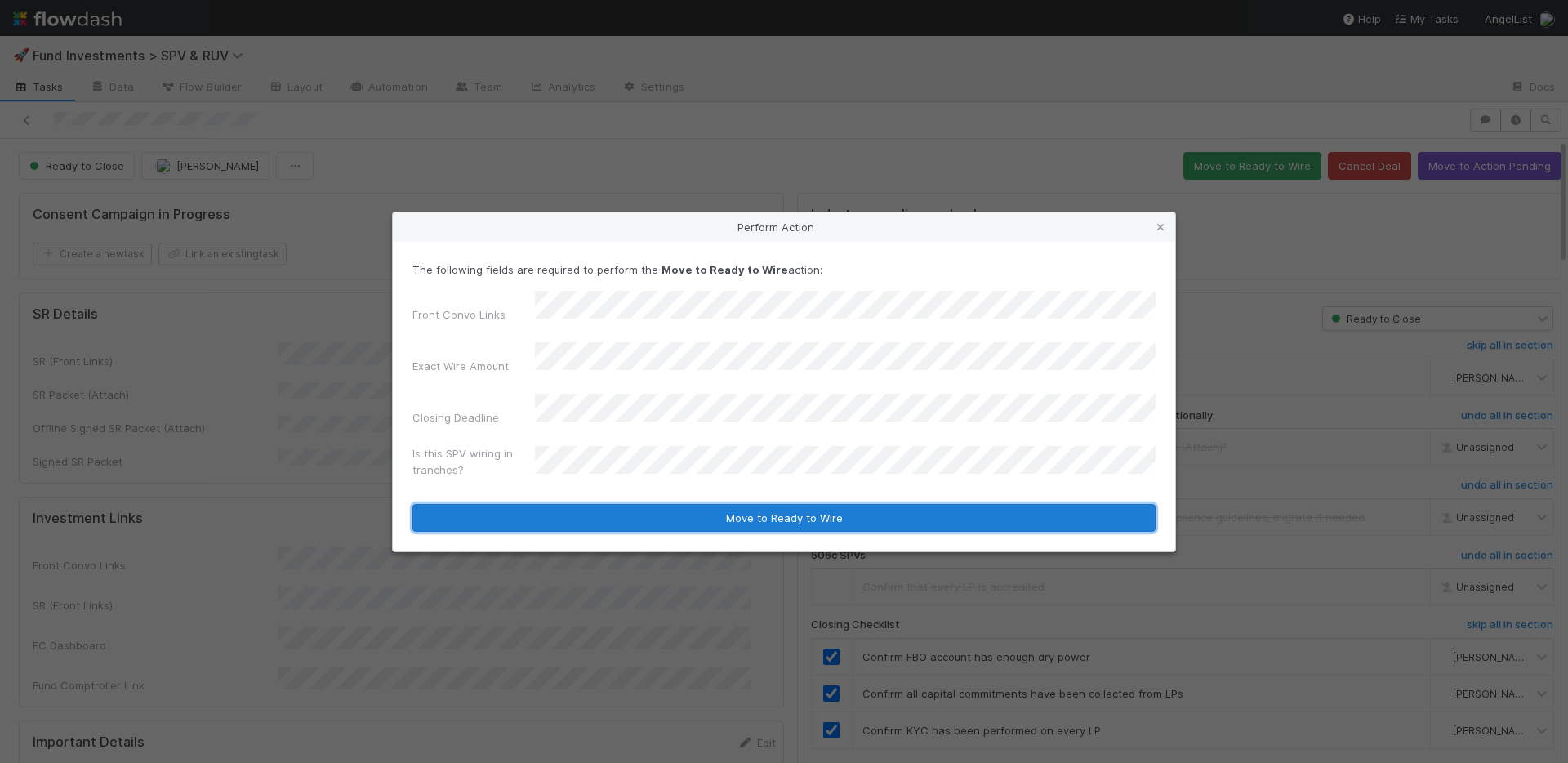
click at [631, 504] on button "Move to Ready to Wire" at bounding box center [784, 518] width 743 height 28
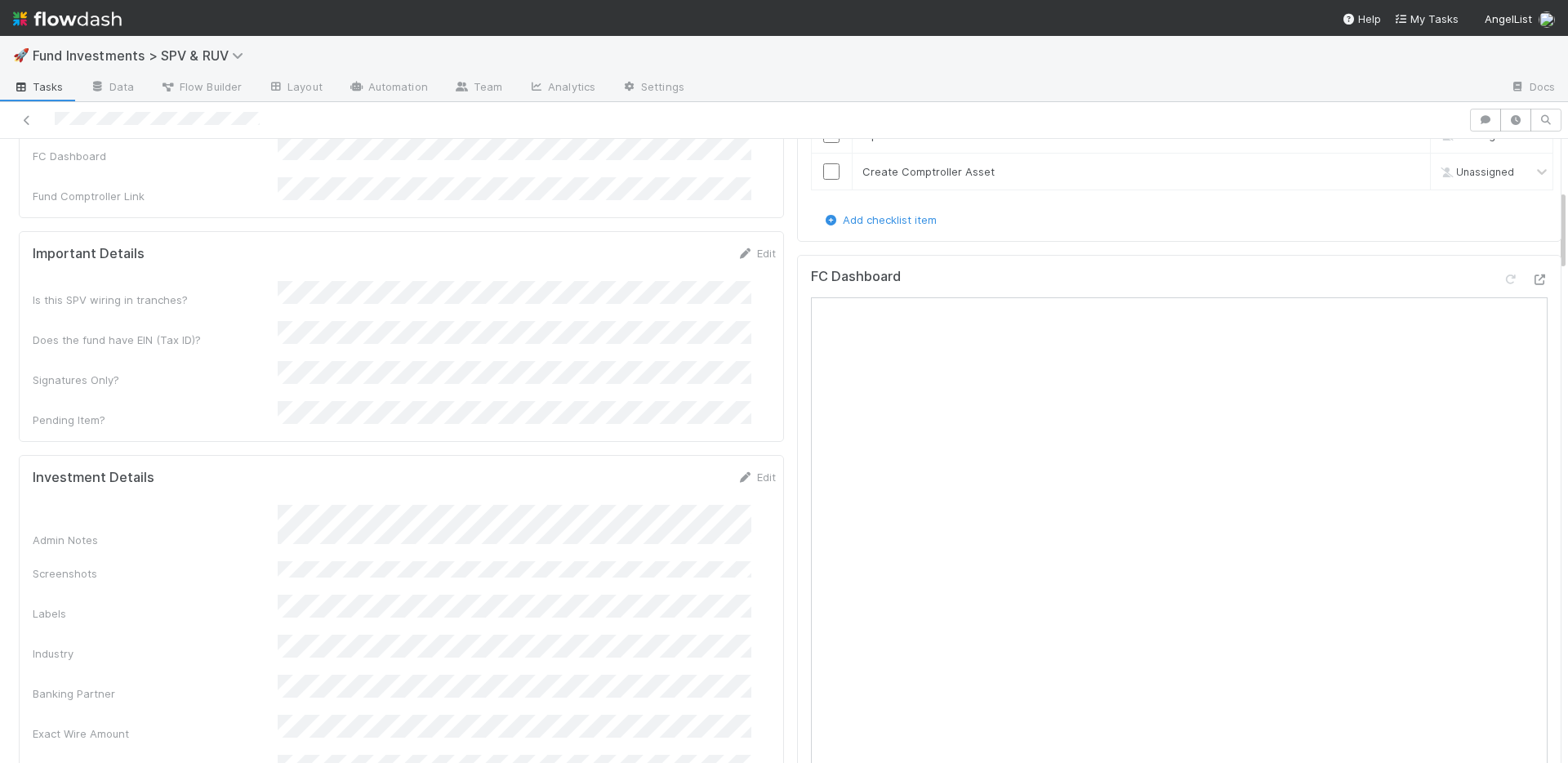
scroll to position [206, 0]
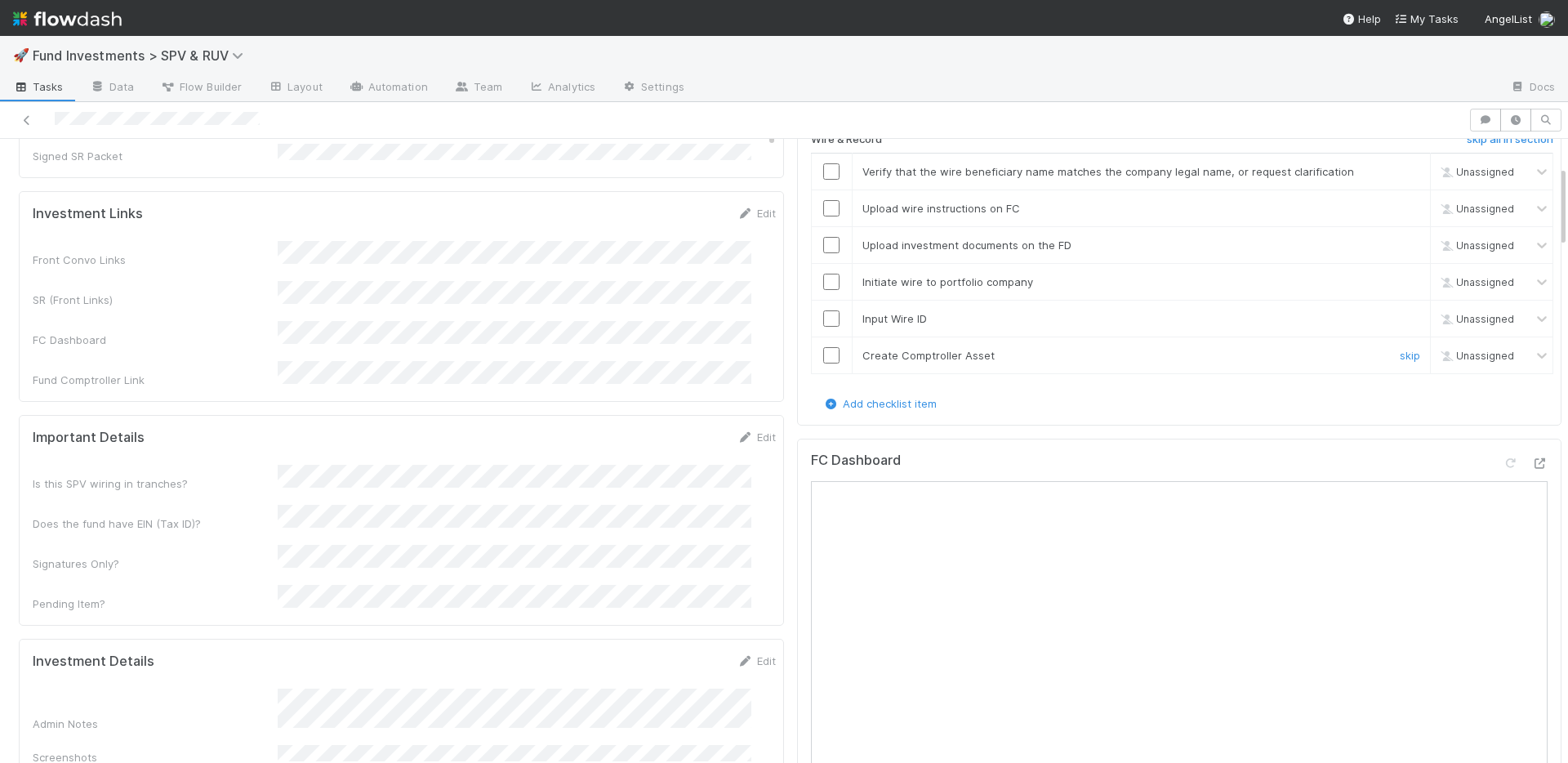
click at [812, 356] on div at bounding box center [832, 356] width 40 height 16
click at [824, 174] on input "checkbox" at bounding box center [832, 171] width 16 height 16
drag, startPoint x: 820, startPoint y: 205, endPoint x: 821, endPoint y: 221, distance: 16.0
click at [824, 205] on input "checkbox" at bounding box center [832, 208] width 16 height 16
click at [824, 239] on input "checkbox" at bounding box center [832, 245] width 16 height 16
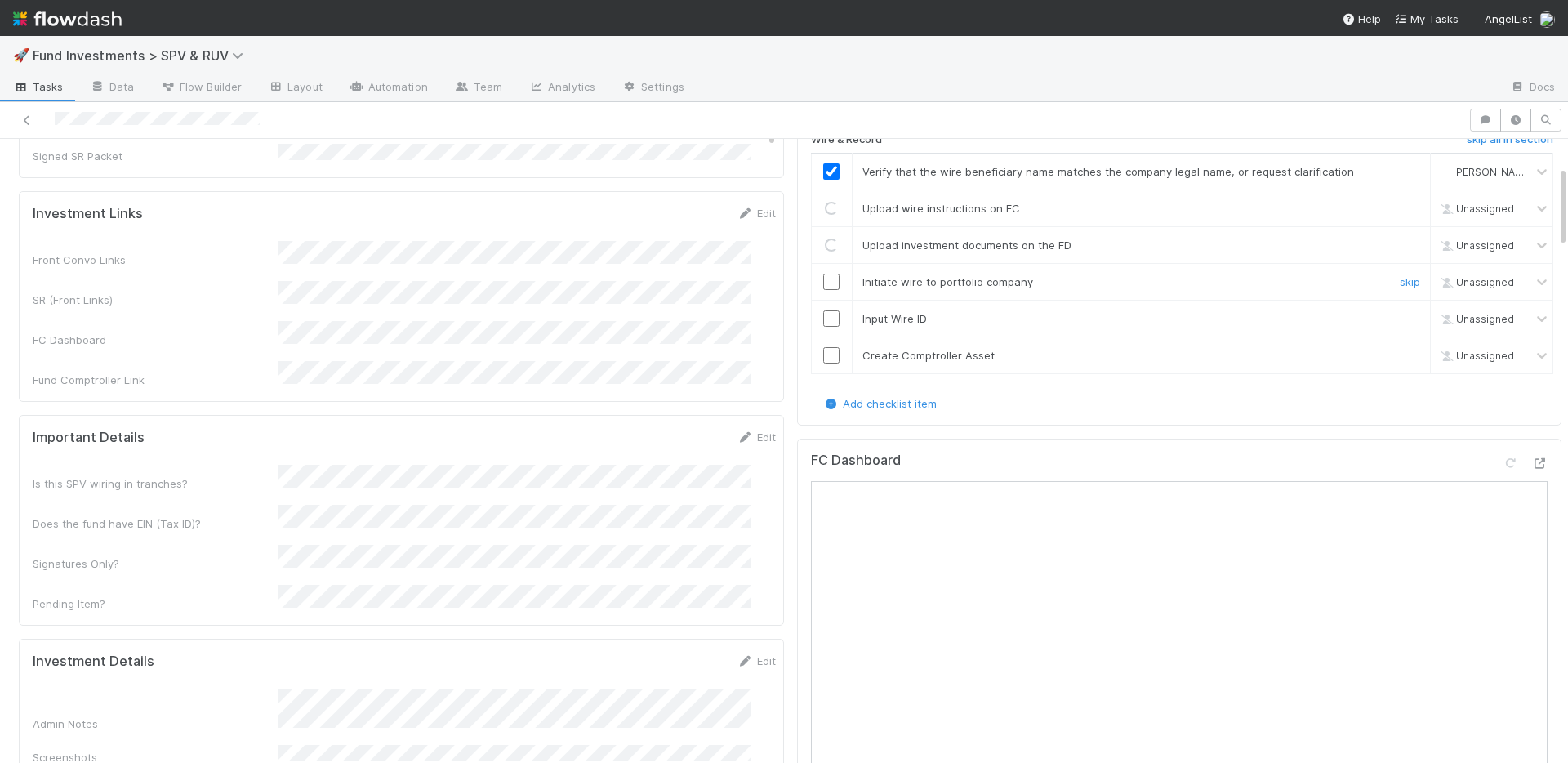
click at [824, 276] on input "checkbox" at bounding box center [832, 282] width 16 height 16
click at [824, 315] on input "checkbox" at bounding box center [832, 319] width 16 height 16
click at [824, 355] on input "checkbox" at bounding box center [832, 356] width 16 height 16
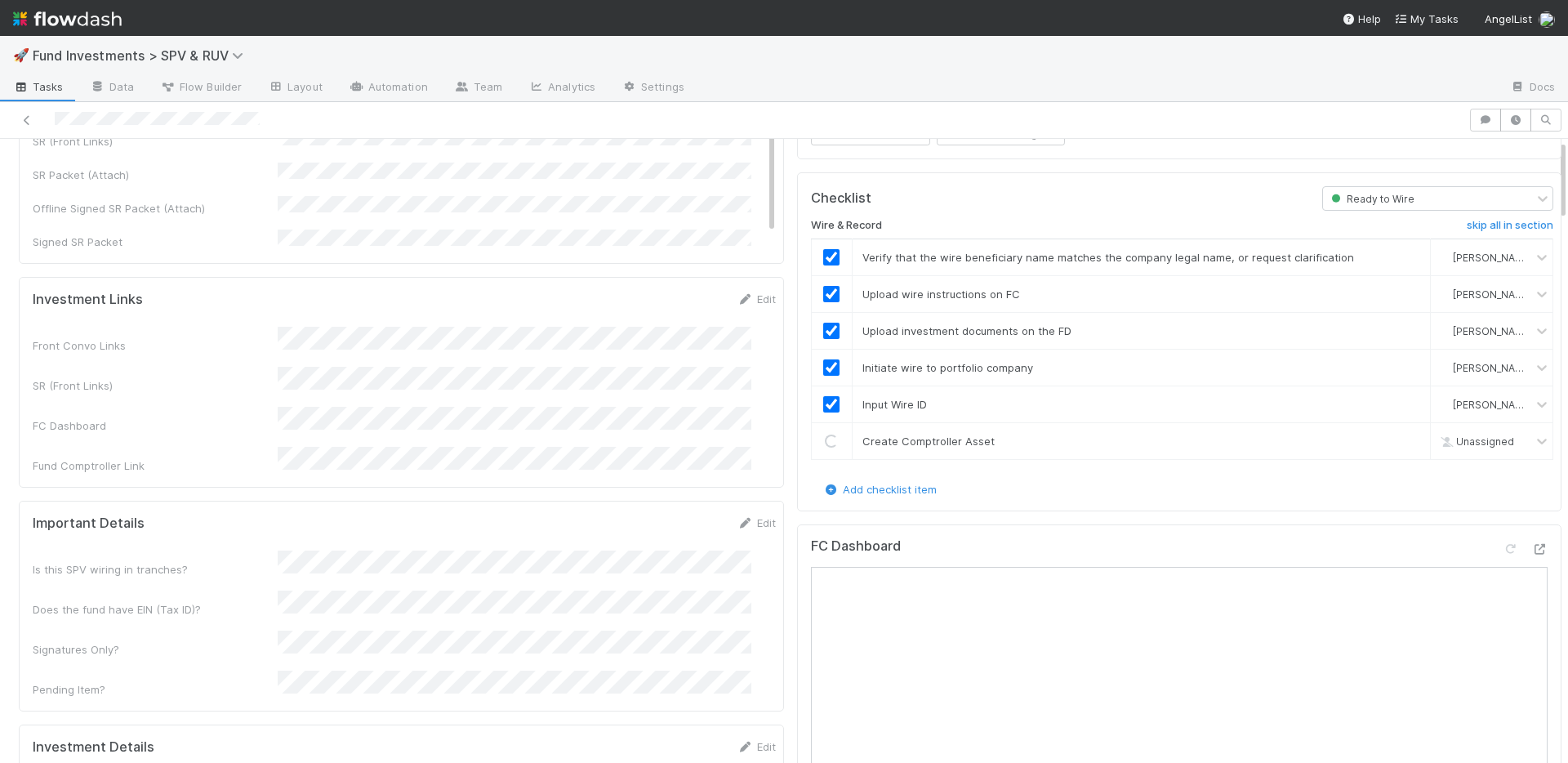
scroll to position [0, 0]
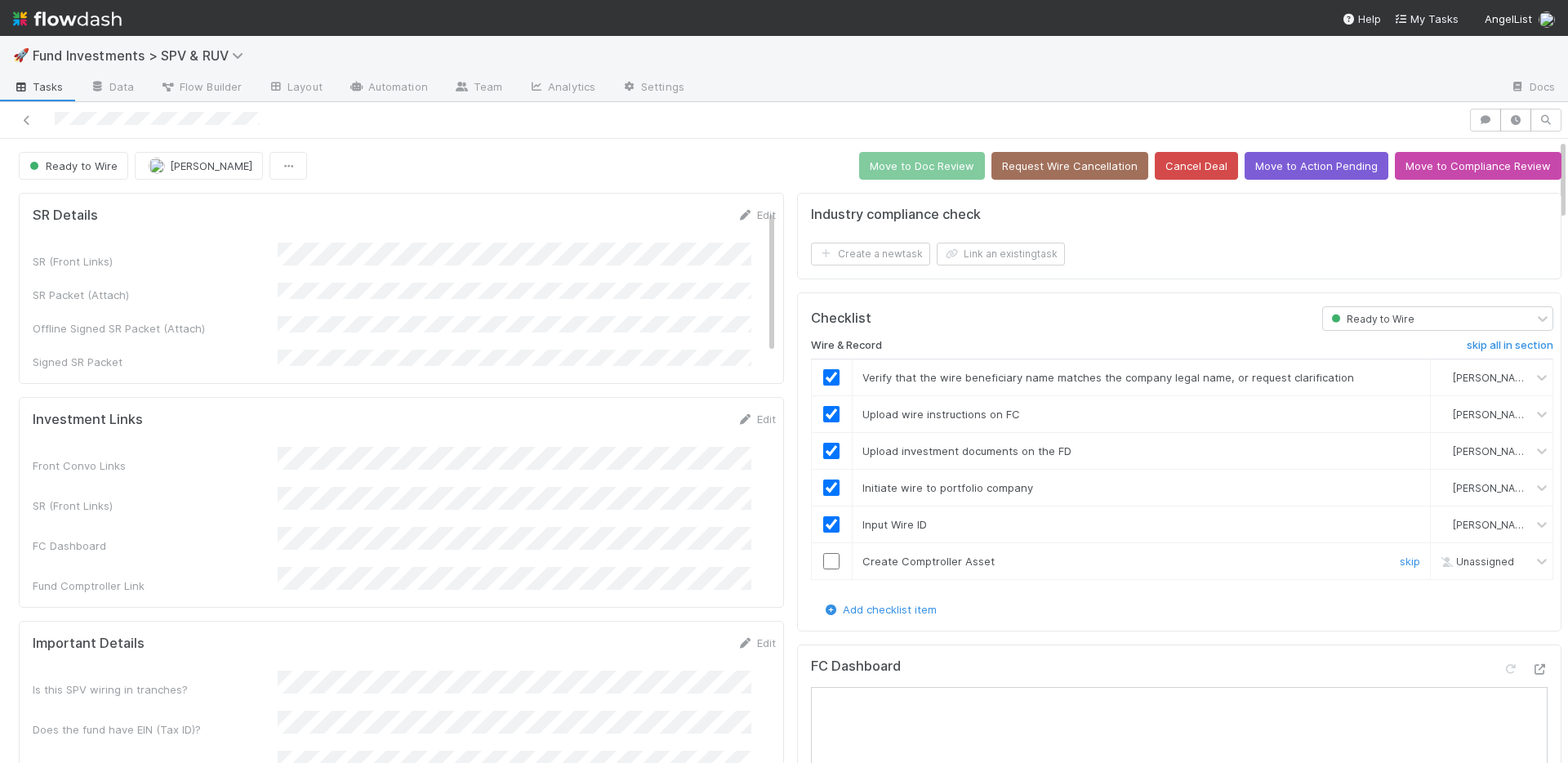
click at [824, 563] on input "checkbox" at bounding box center [832, 561] width 16 height 16
checkbox input "true"
click at [738, 154] on div "Ready to Wire Manav Mehta Move to Doc Review Request Wire Cancellation Cancel D…" at bounding box center [790, 166] width 1543 height 28
click at [892, 156] on button "Move to Doc Review" at bounding box center [922, 166] width 126 height 28
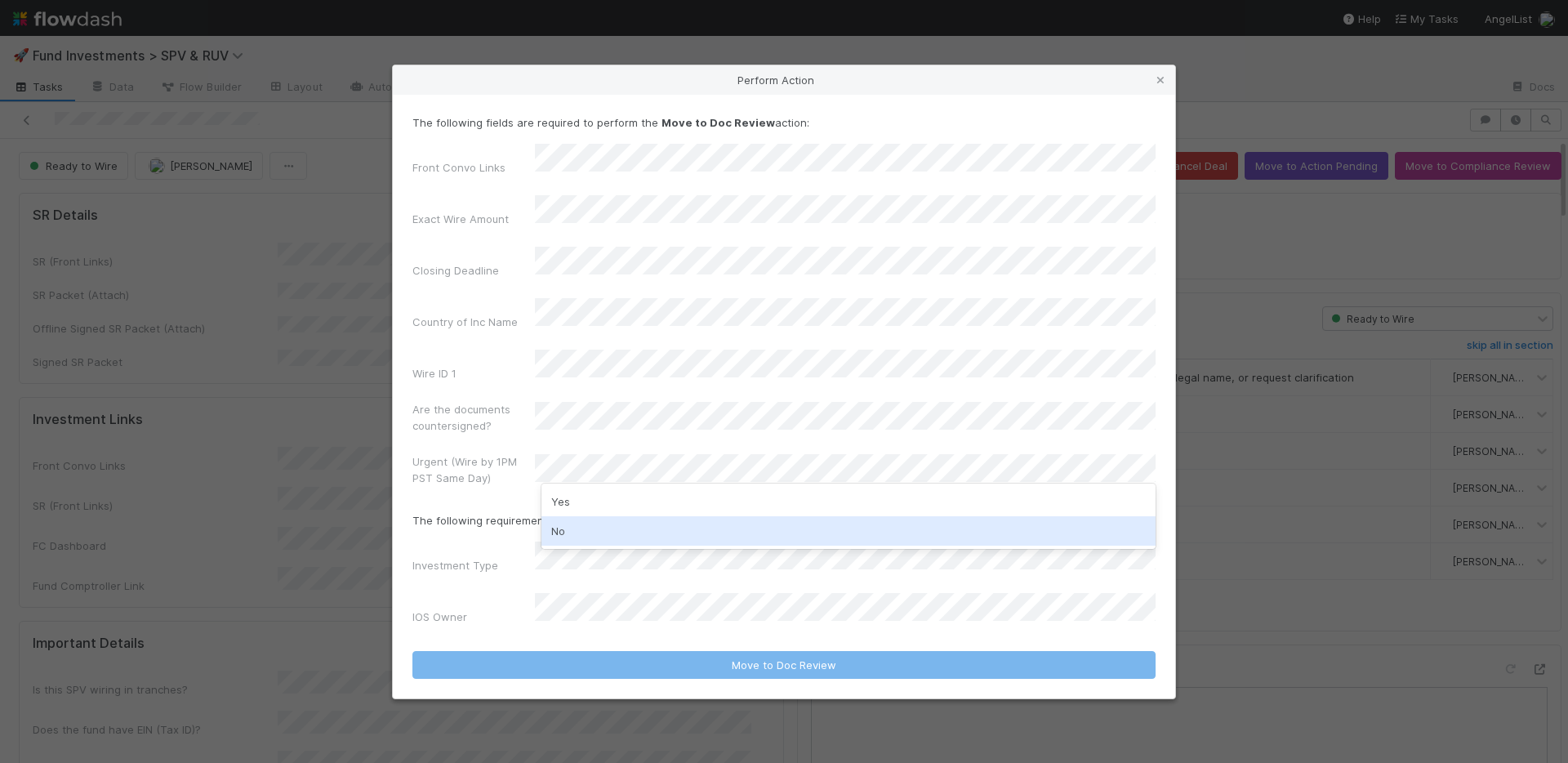
click at [576, 527] on div "No" at bounding box center [849, 531] width 615 height 30
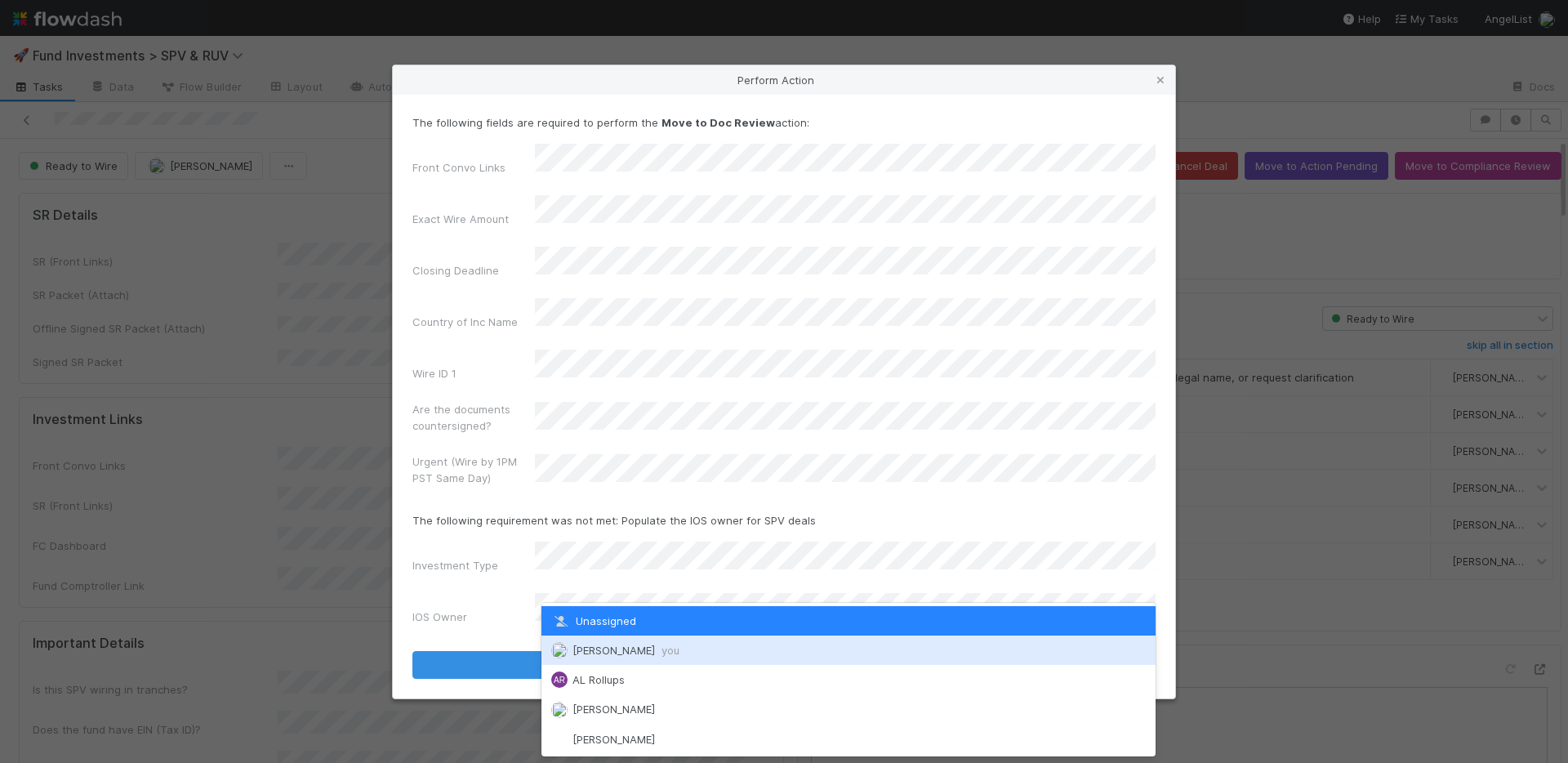
click at [595, 644] on span "Nate Richards you" at bounding box center [626, 649] width 107 height 13
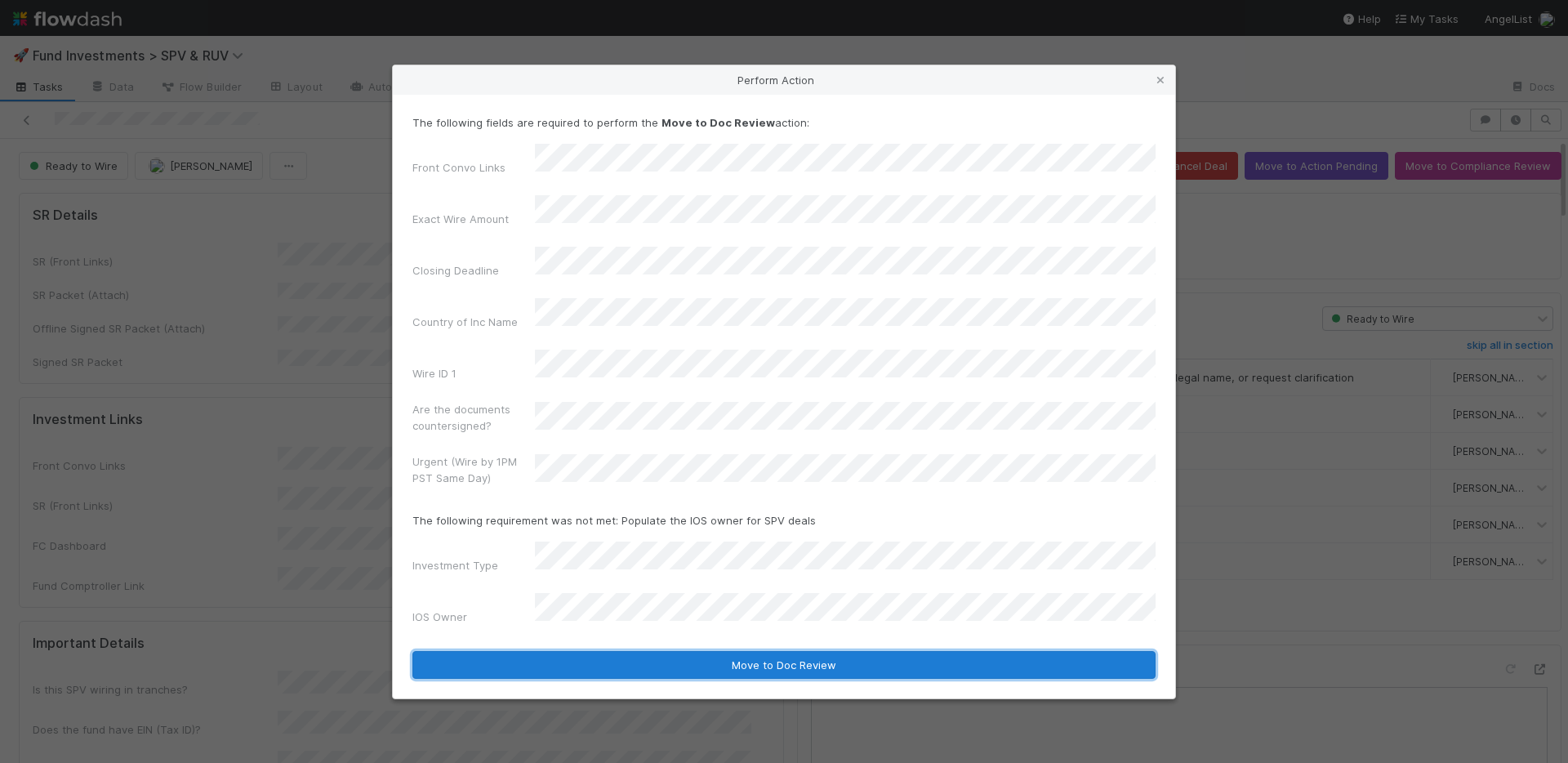
click at [596, 651] on button "Move to Doc Review" at bounding box center [784, 665] width 743 height 28
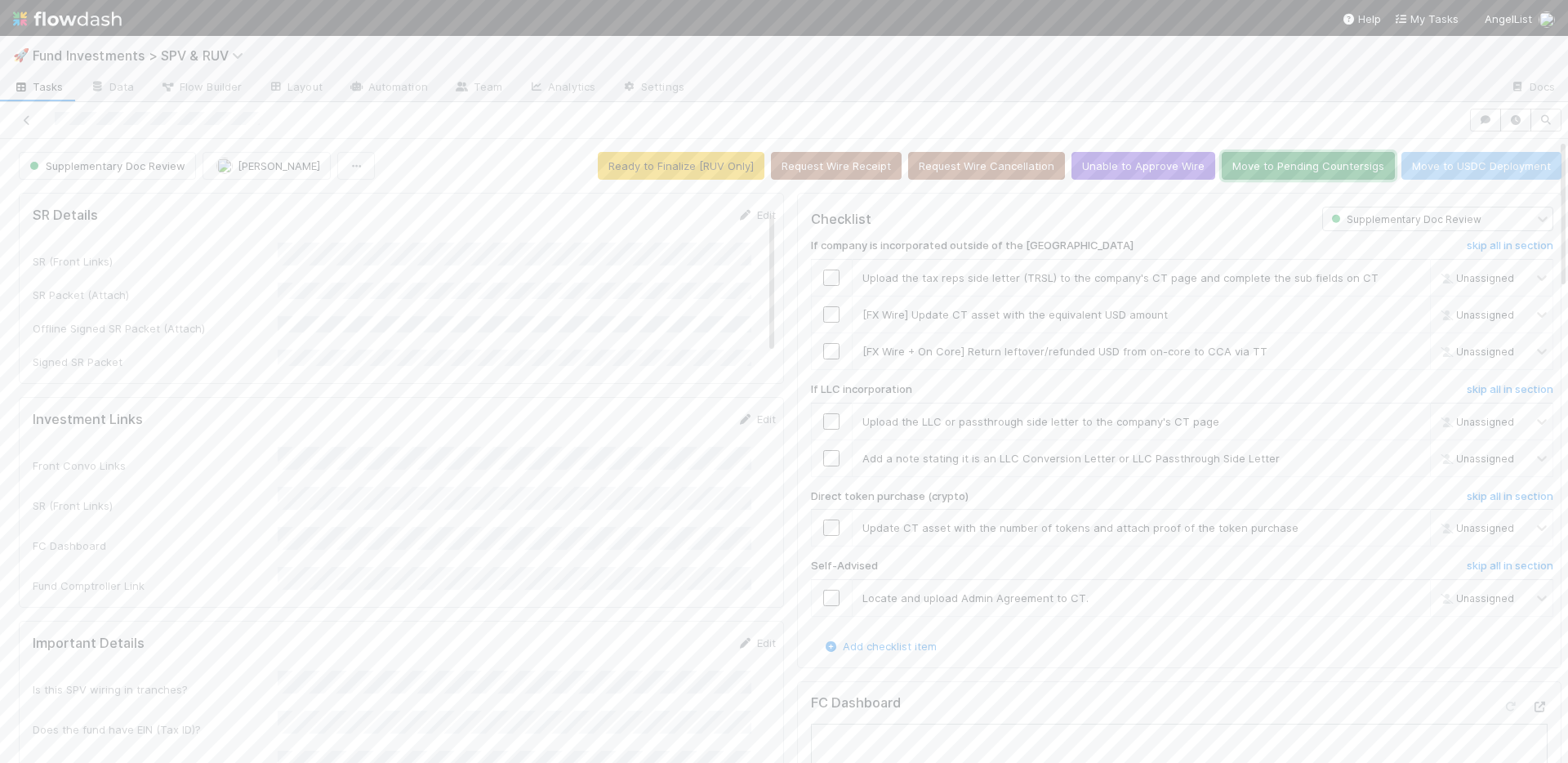
click at [1222, 163] on button "Move to Pending Countersigs" at bounding box center [1309, 166] width 173 height 28
